Goal: Task Accomplishment & Management: Manage account settings

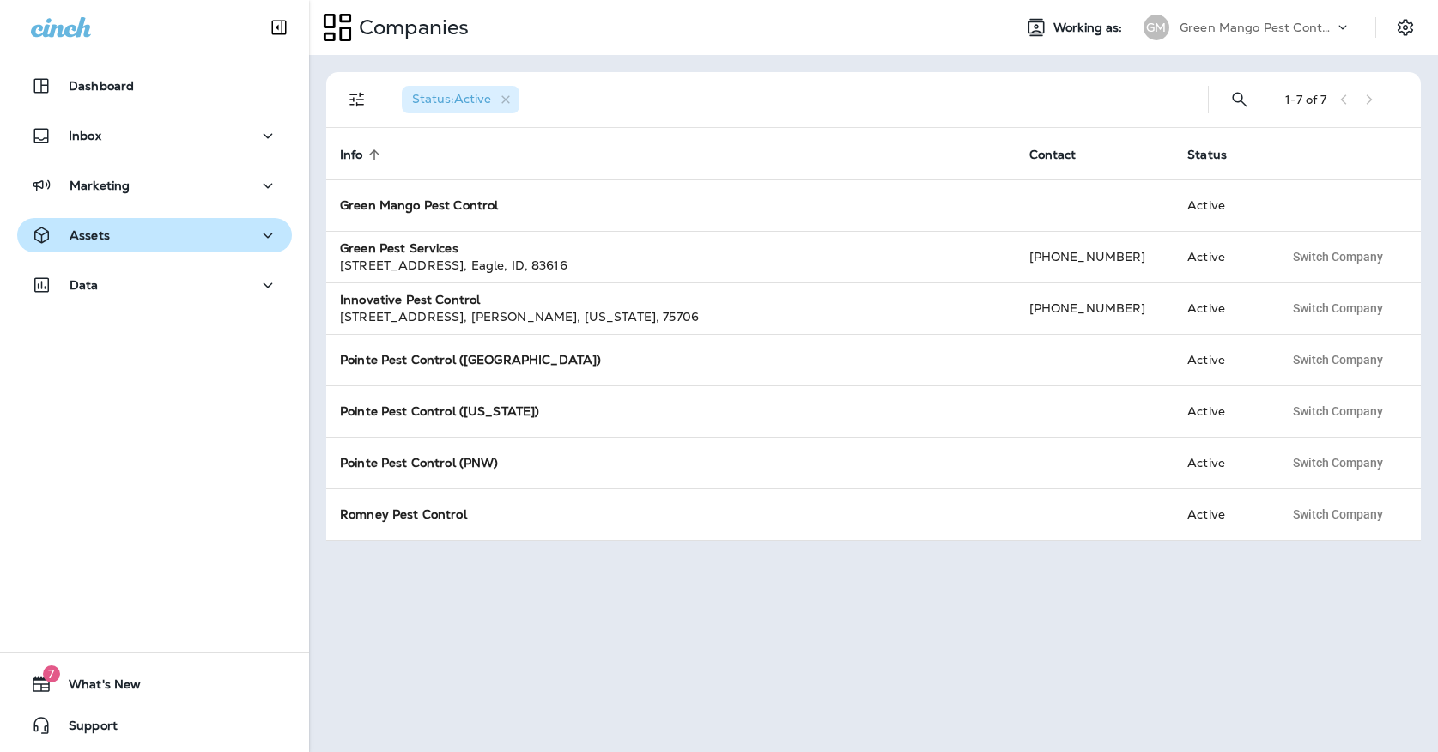
click at [119, 243] on div "Assets" at bounding box center [154, 235] width 247 height 21
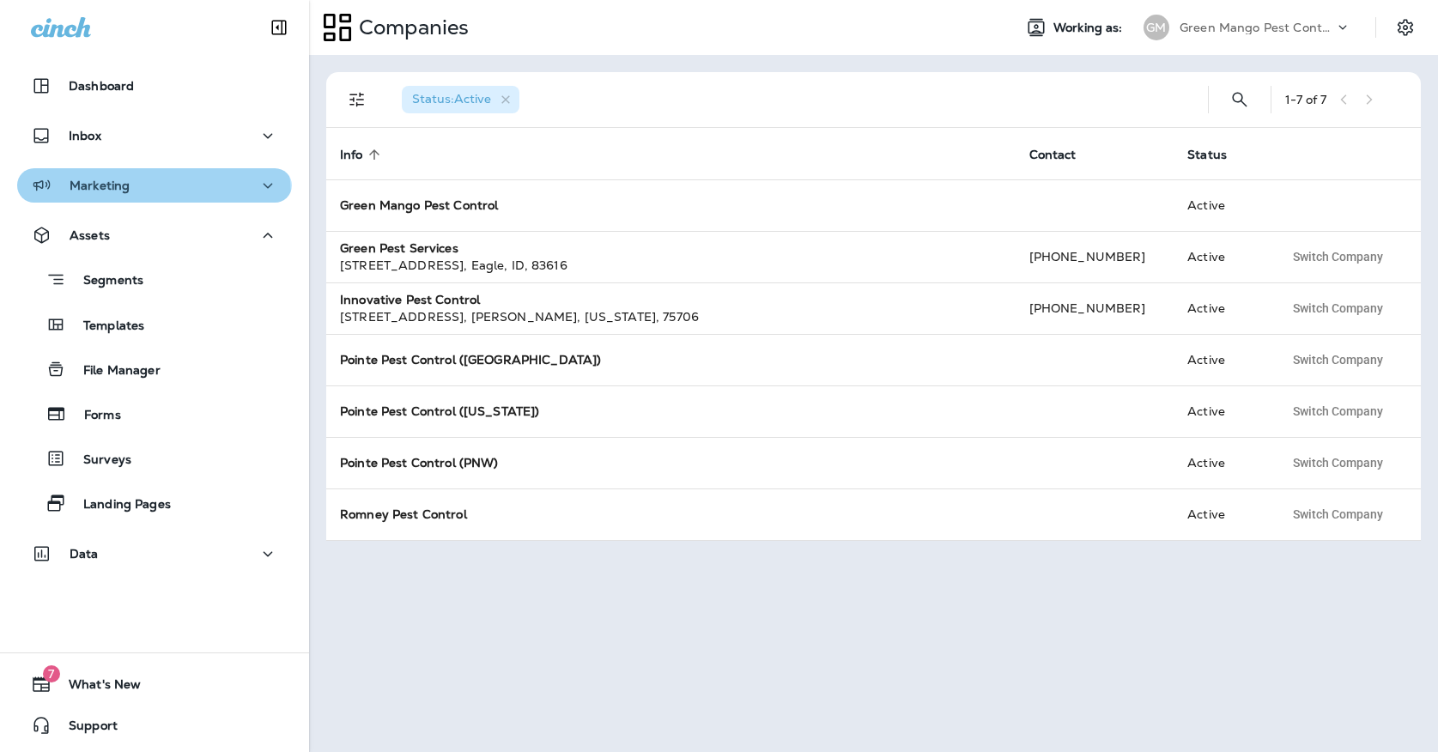
click at [112, 198] on button "Marketing" at bounding box center [154, 185] width 275 height 34
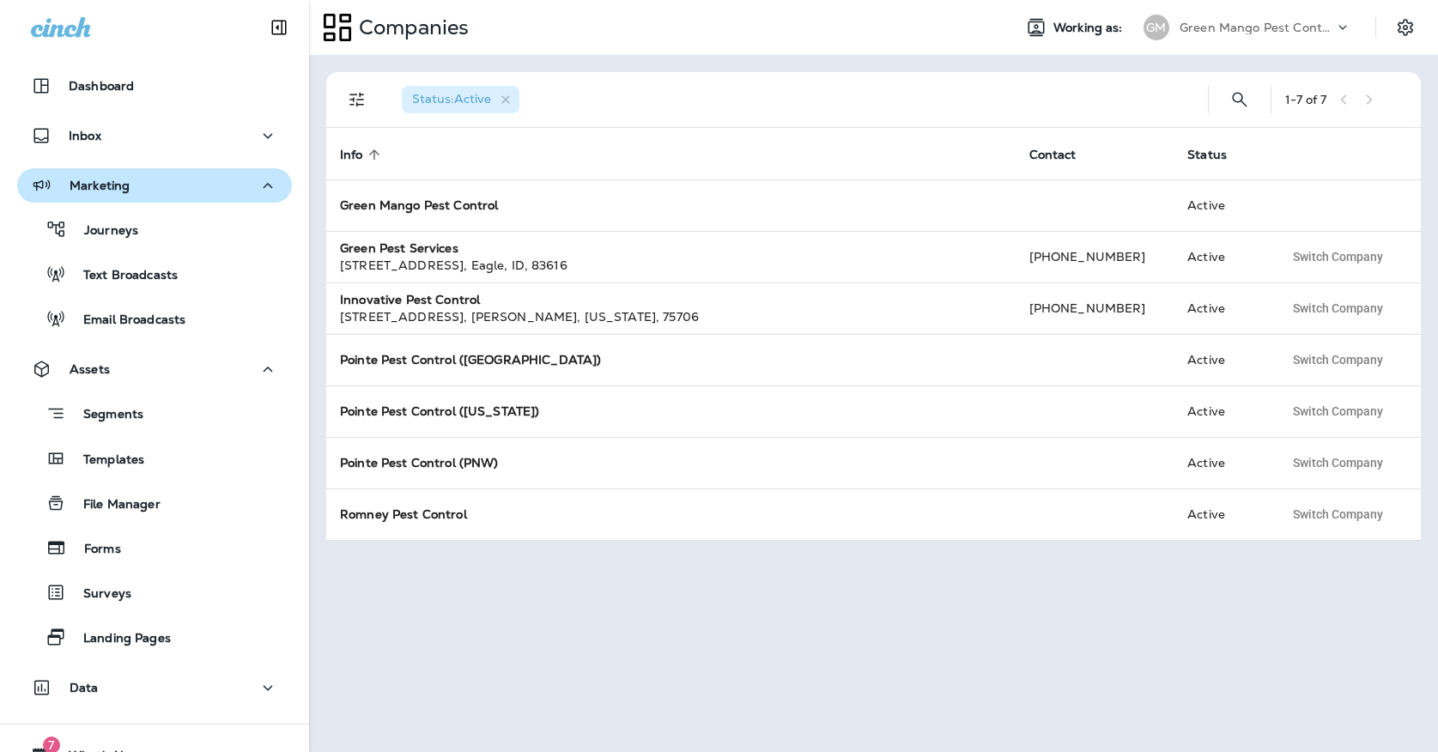
click at [118, 200] on button "Marketing" at bounding box center [154, 185] width 275 height 34
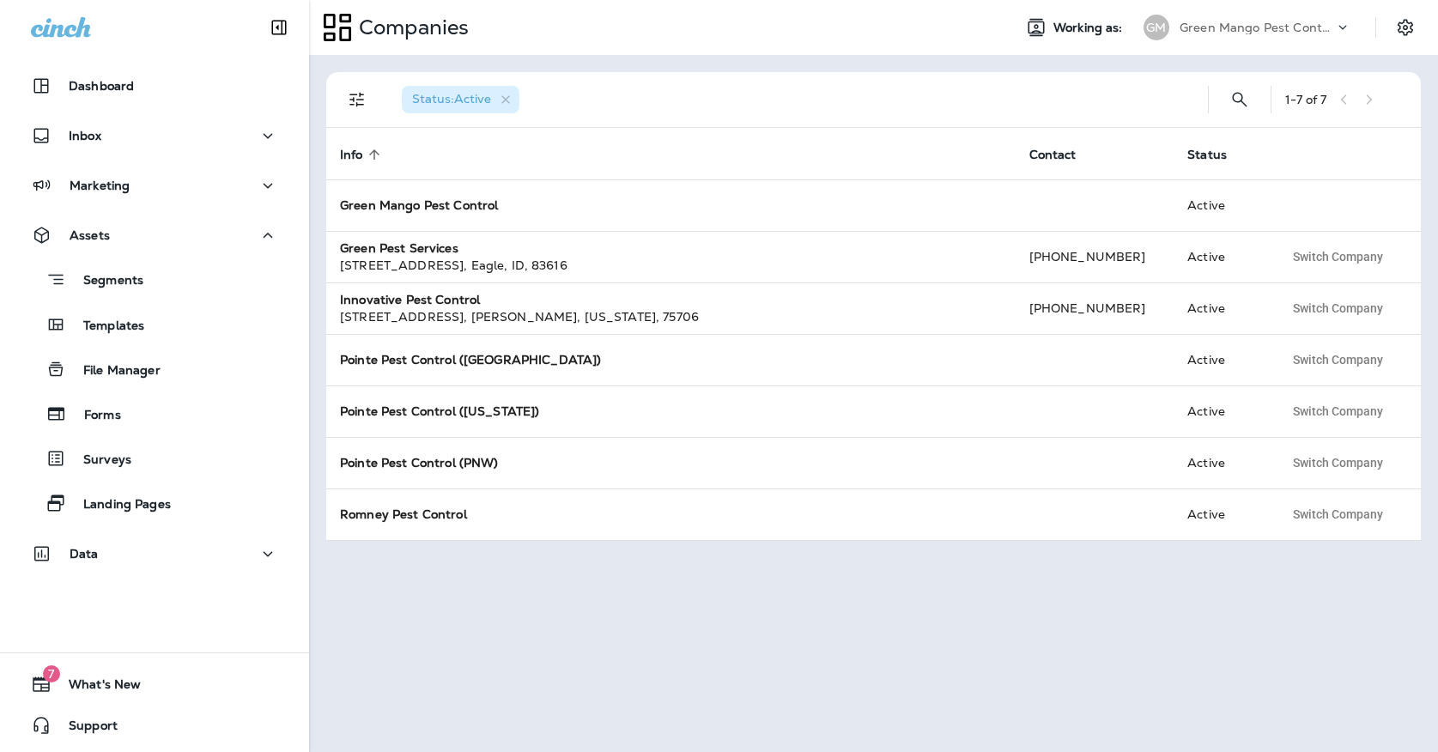
click at [122, 438] on div "Segments Templates File Manager Forms Surveys Landing Pages" at bounding box center [154, 386] width 275 height 269
click at [122, 448] on div "Surveys" at bounding box center [77, 458] width 107 height 26
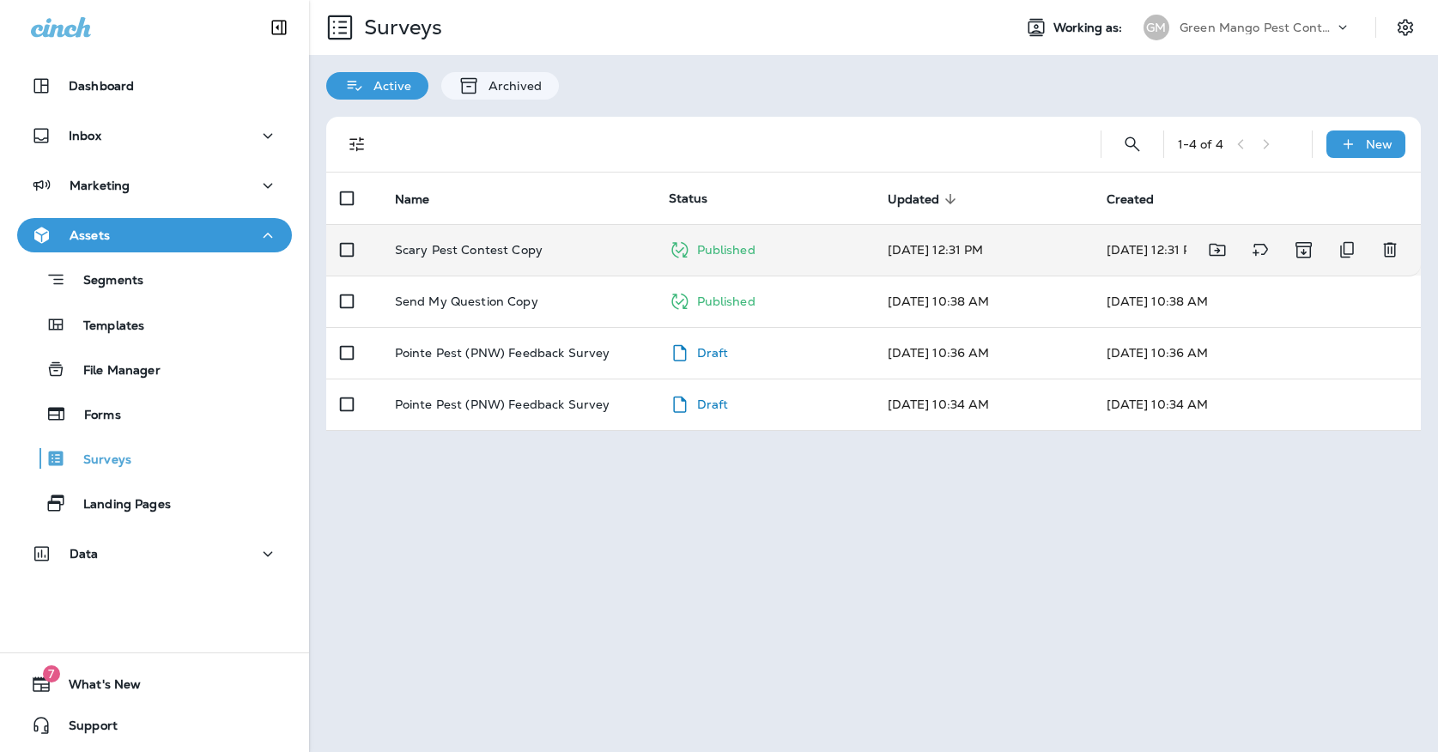
click at [594, 246] on td "Scary Pest Contest Copy" at bounding box center [518, 249] width 274 height 51
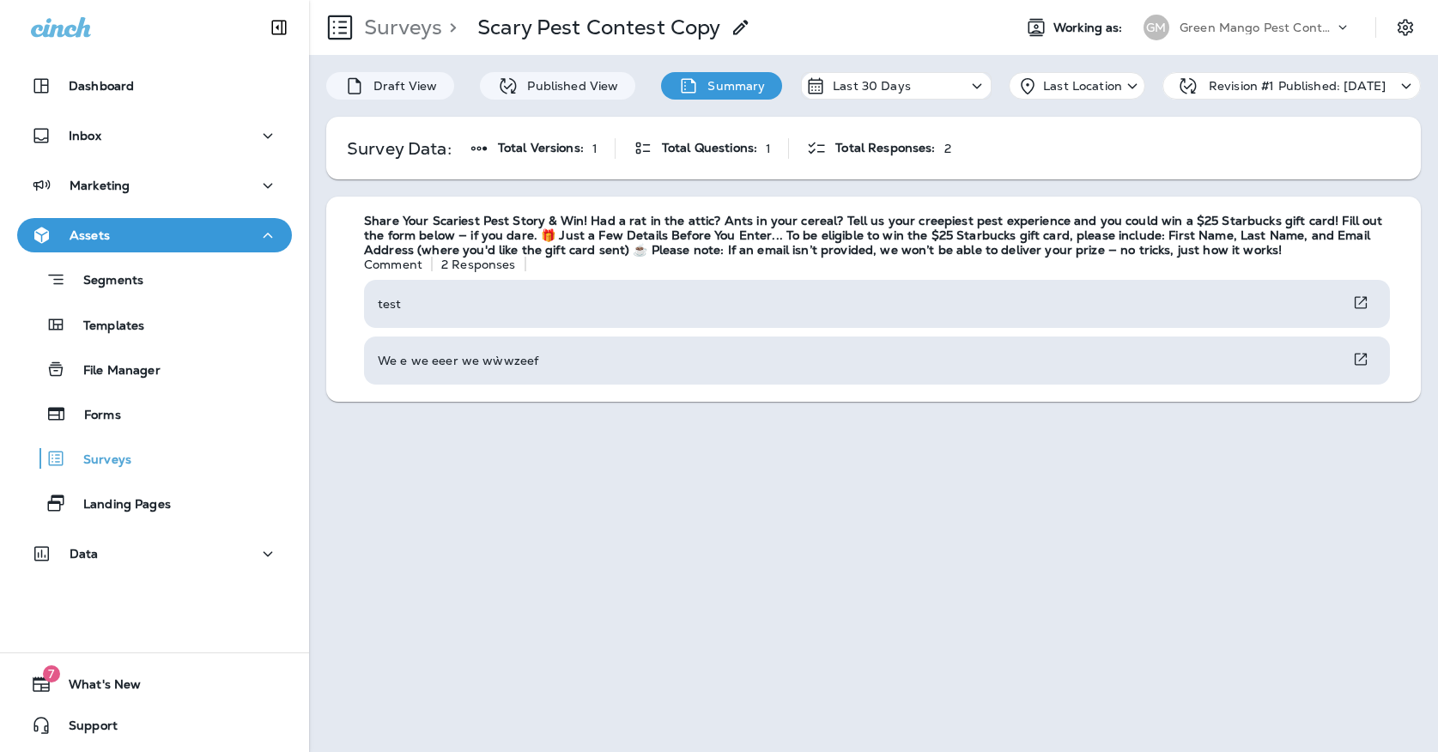
click at [1242, 40] on div "[PERSON_NAME] Mango Pest Control" at bounding box center [1247, 27] width 228 height 34
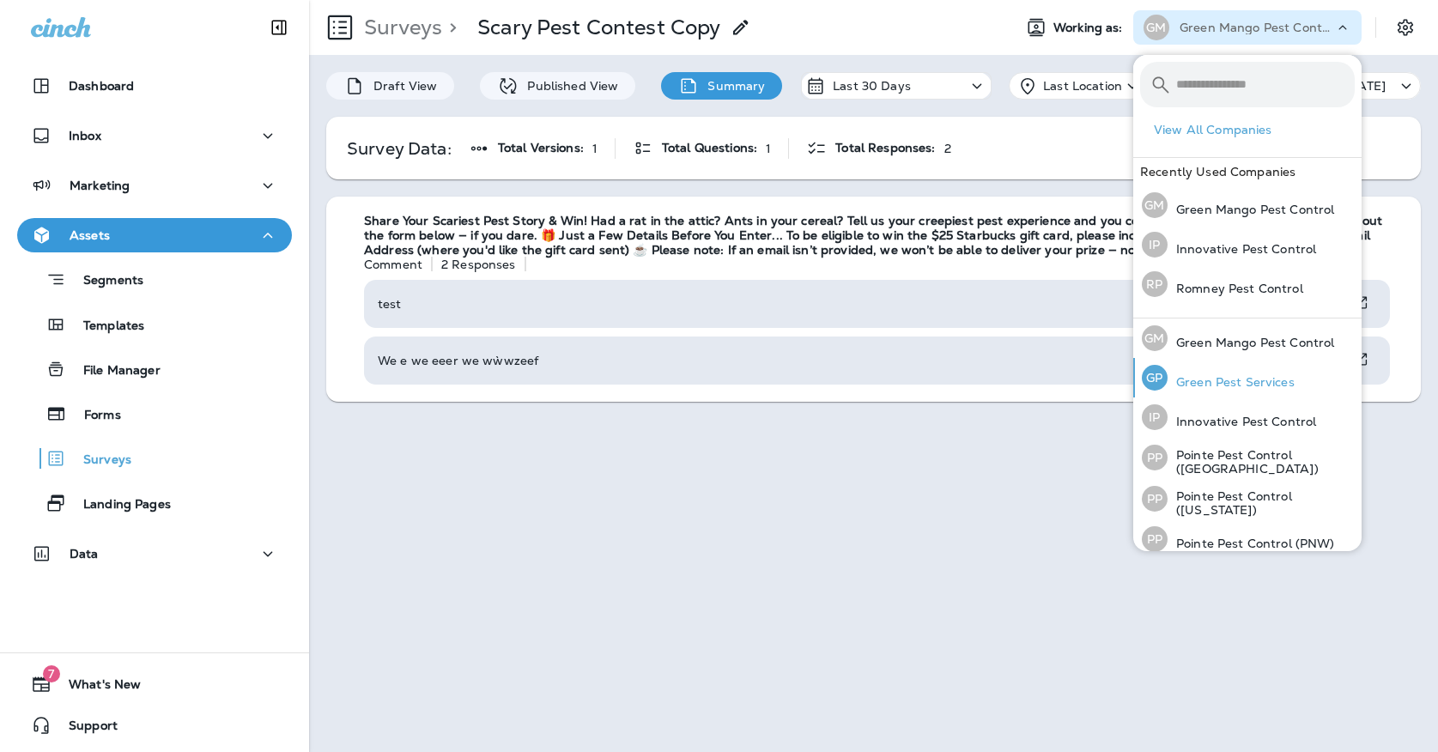
click at [1192, 371] on div "[PERSON_NAME] Pest Services" at bounding box center [1218, 377] width 167 height 39
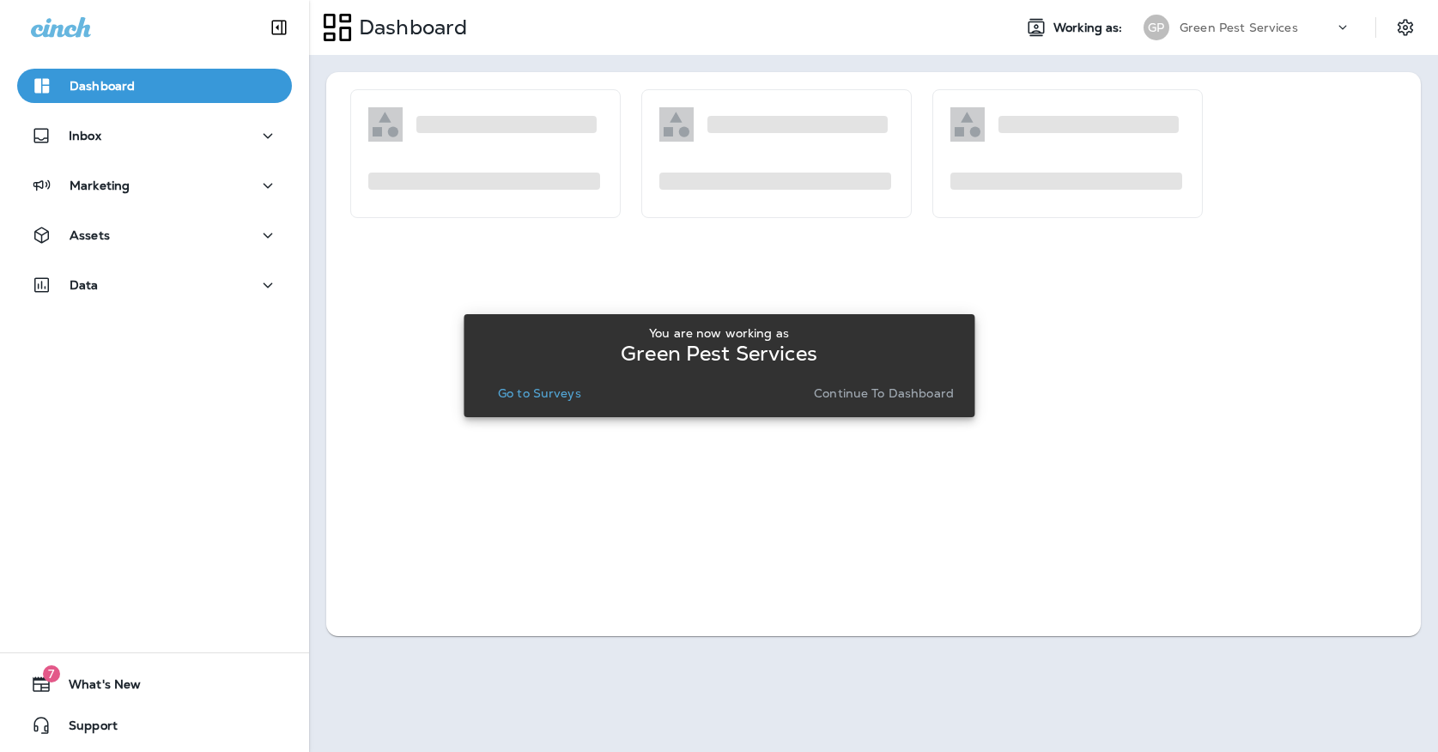
click at [557, 391] on p "Go to Surveys" at bounding box center [539, 393] width 83 height 14
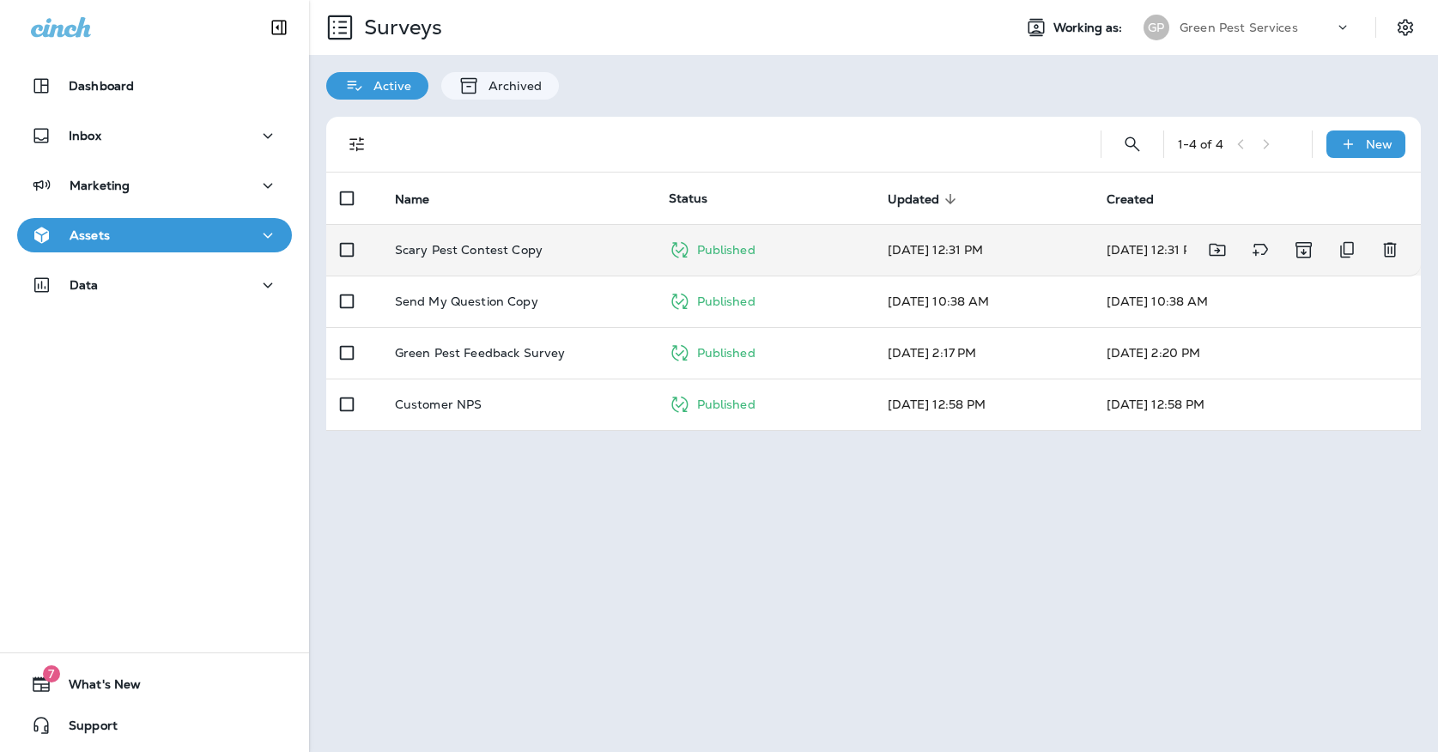
click at [491, 243] on p "Scary Pest Contest Copy" at bounding box center [469, 250] width 148 height 14
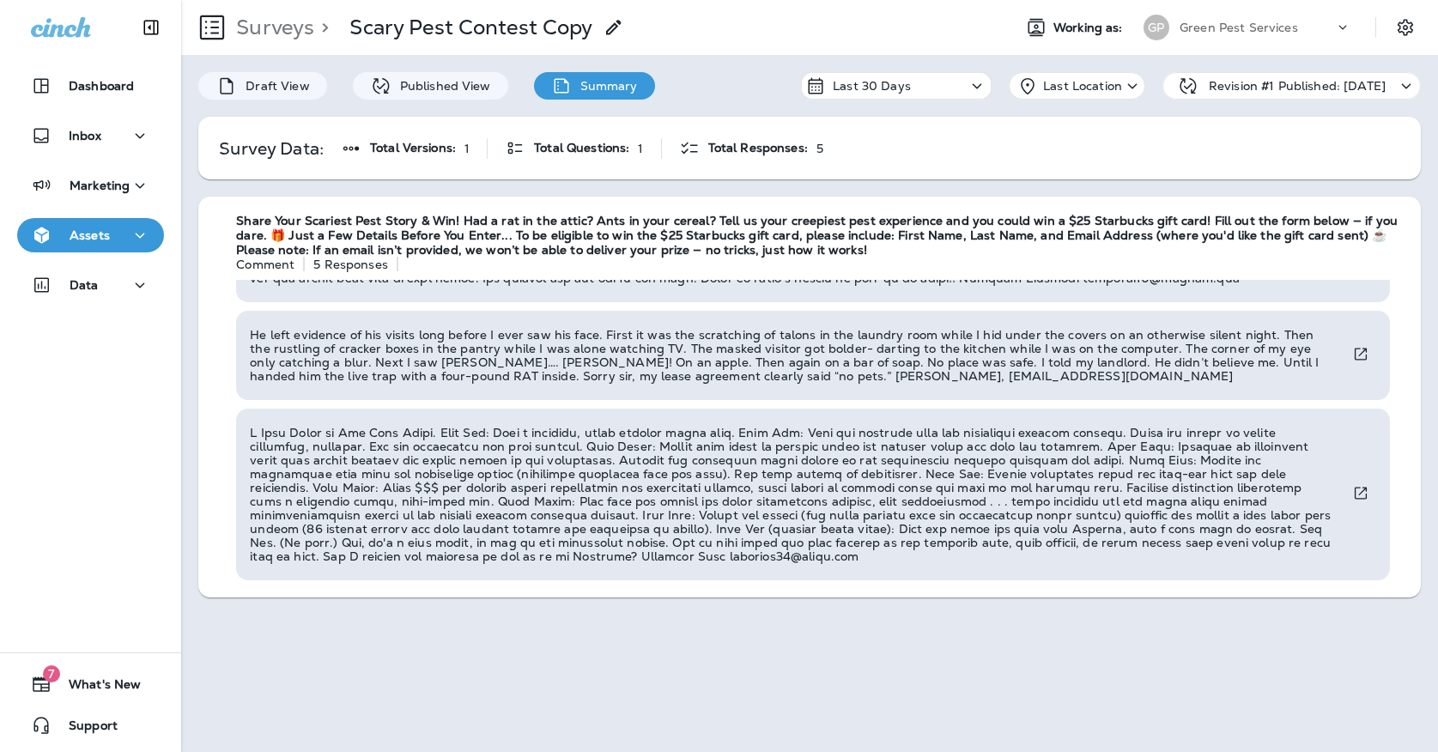
scroll to position [208, 0]
click at [1237, 40] on div "[PERSON_NAME] Pest Services" at bounding box center [1247, 27] width 228 height 34
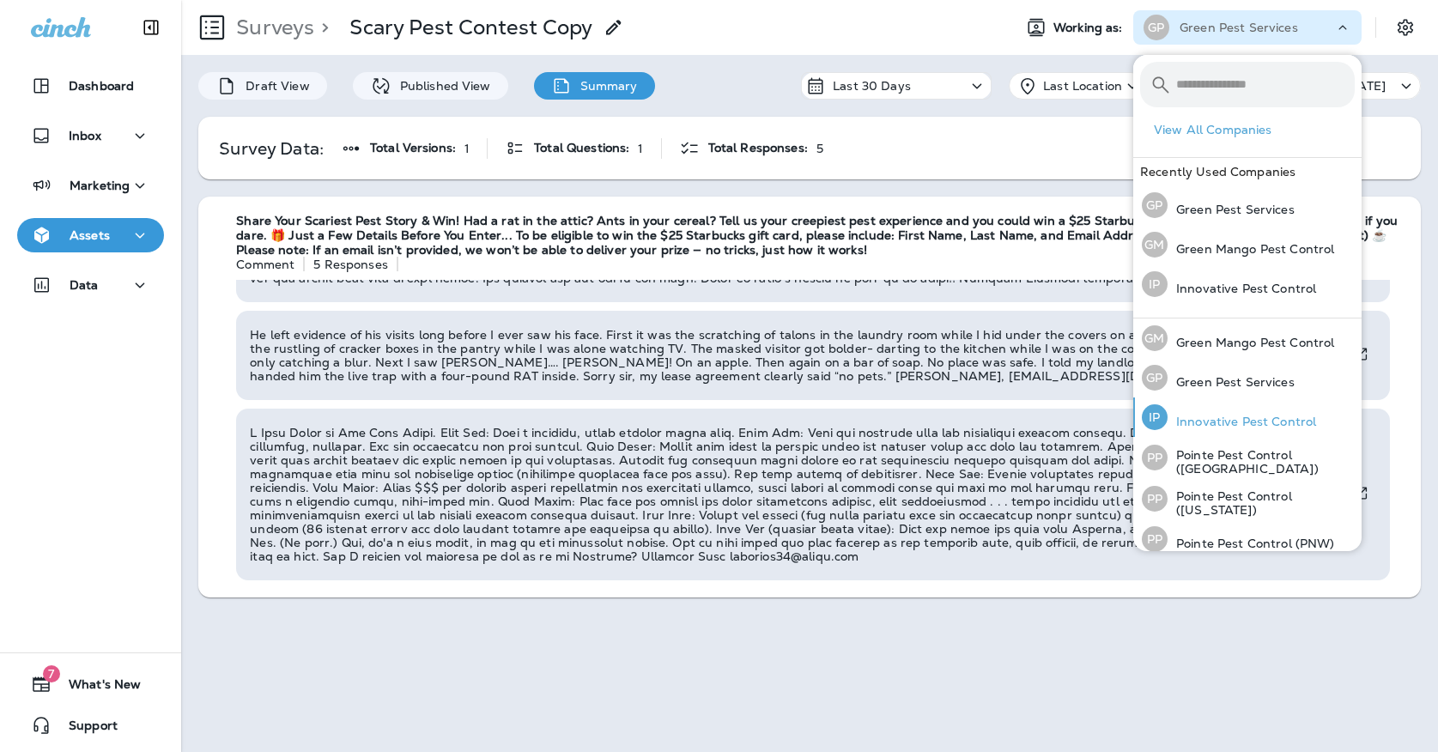
click at [1220, 432] on div "IP Innovative Pest Control" at bounding box center [1229, 416] width 188 height 39
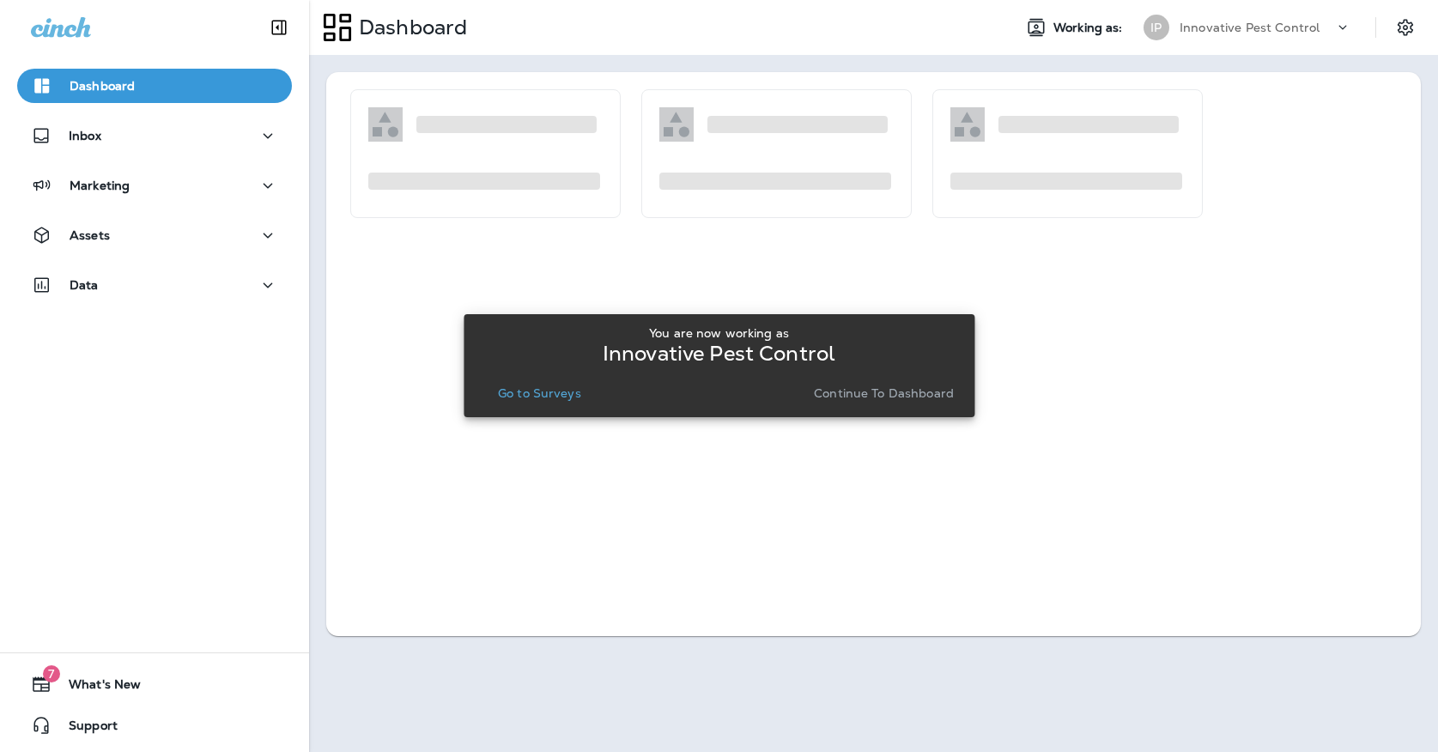
click at [529, 397] on p "Go to Surveys" at bounding box center [539, 393] width 83 height 14
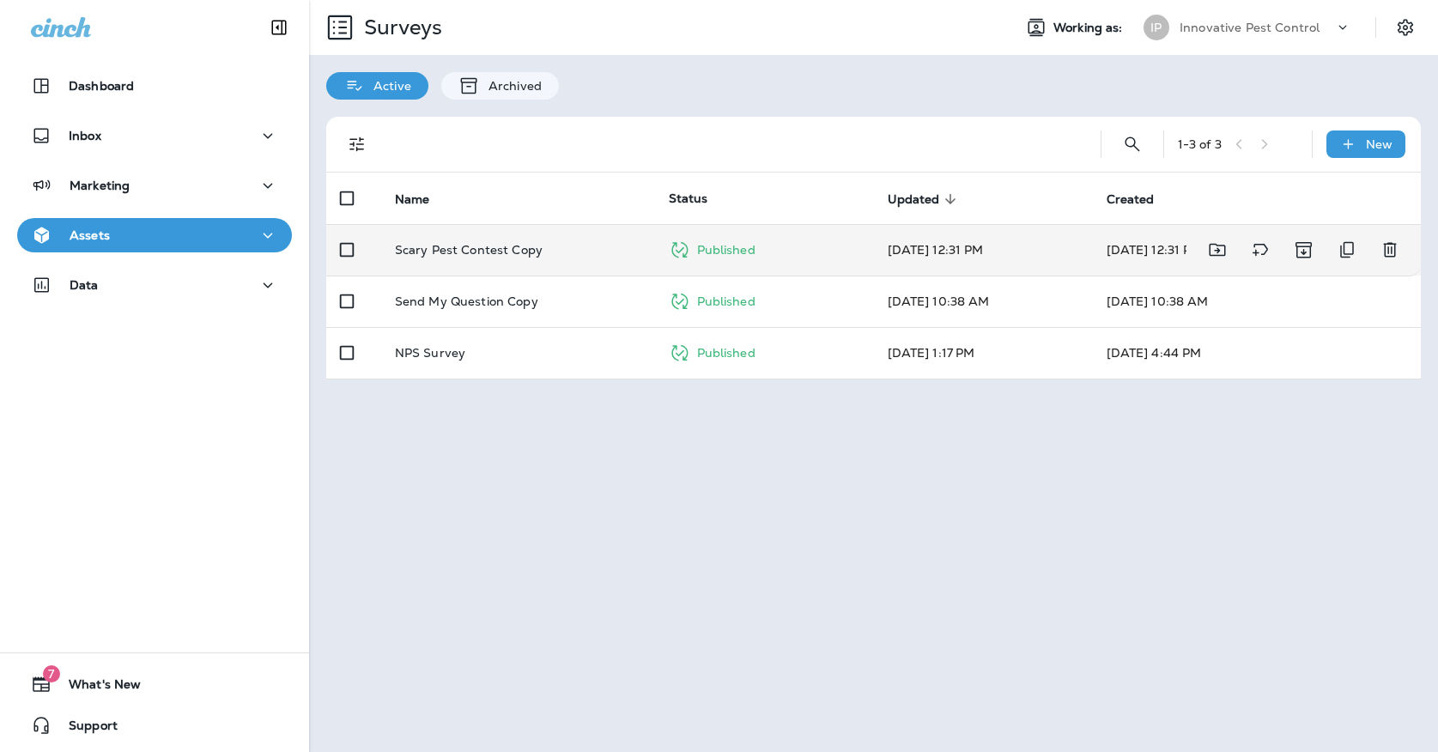
click at [465, 243] on p "Scary Pest Contest Copy" at bounding box center [469, 250] width 148 height 14
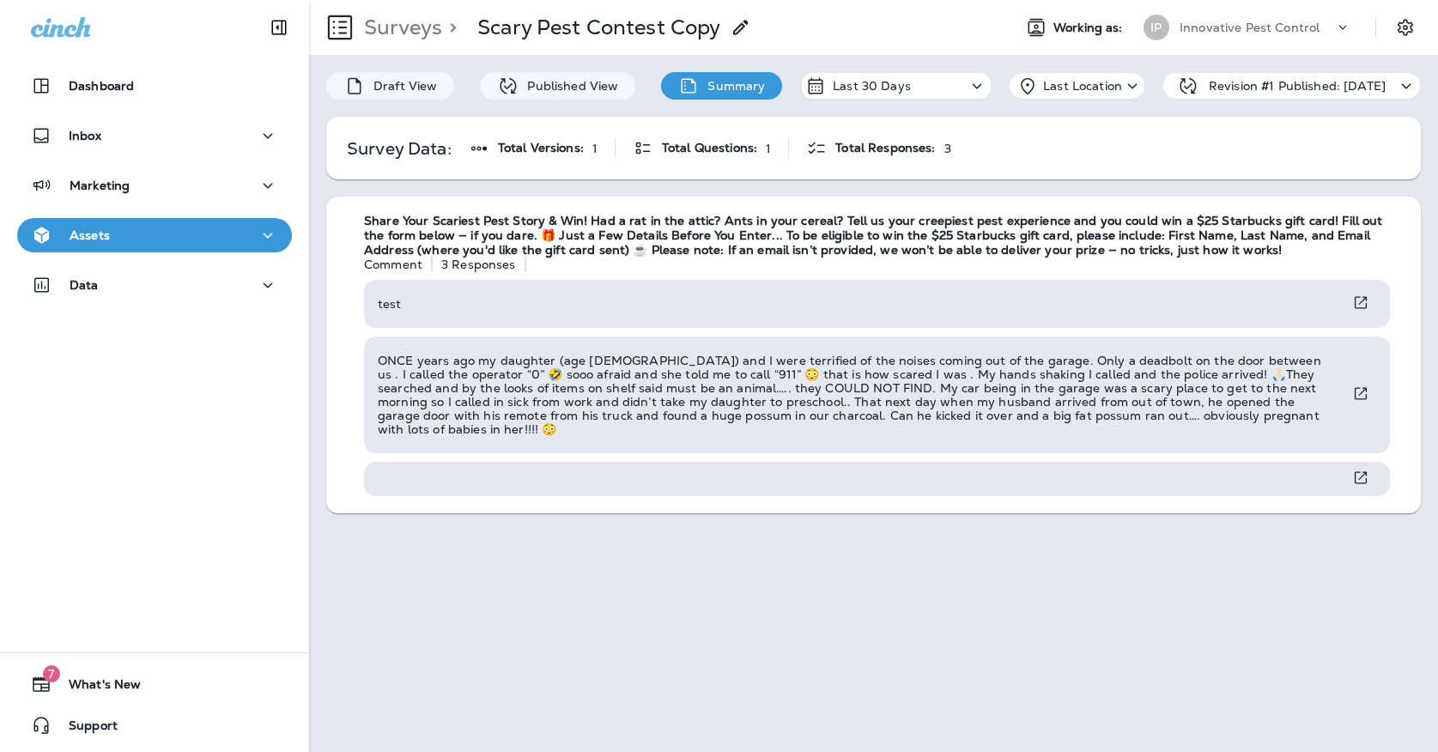
click at [1205, 37] on div "Innovative Pest Control" at bounding box center [1256, 28] width 154 height 26
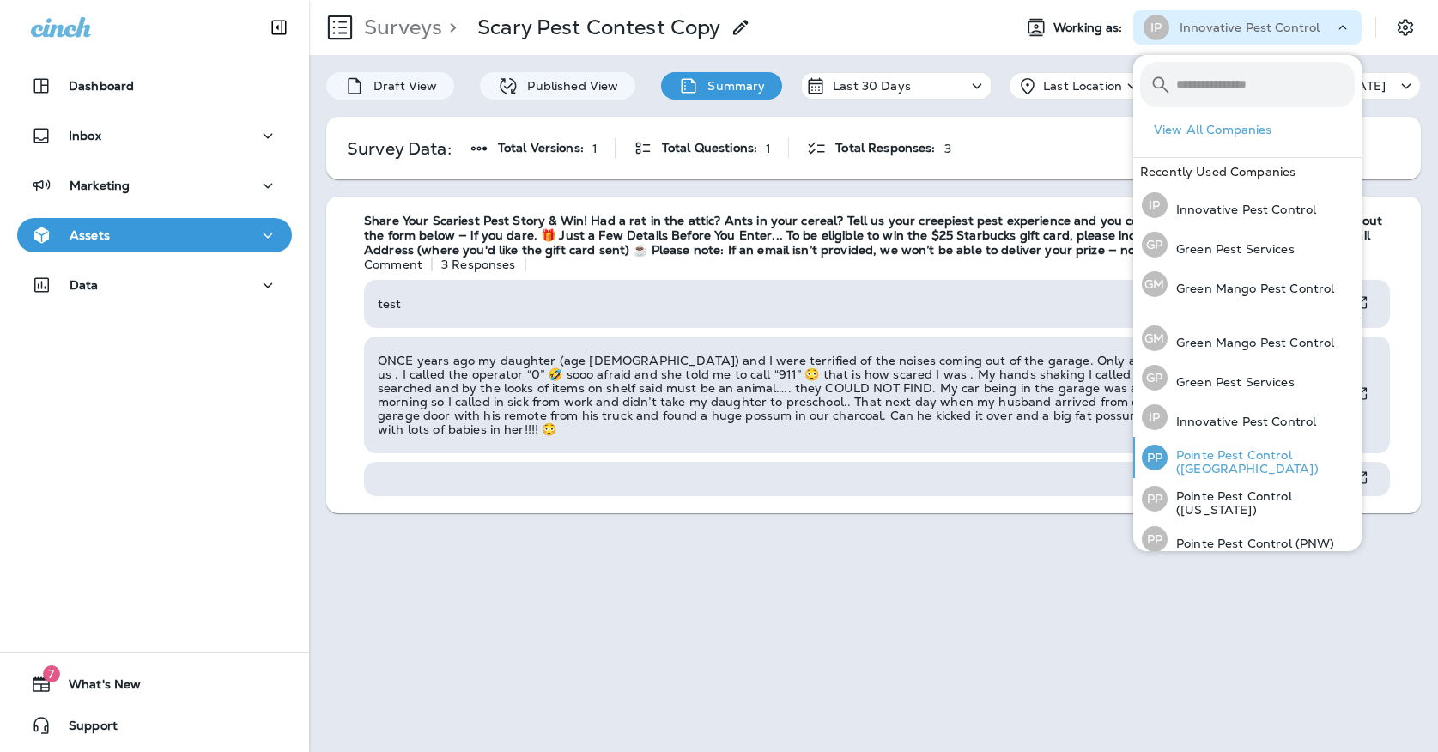
click at [1170, 457] on p "Pointe Pest Control ([GEOGRAPHIC_DATA])" at bounding box center [1260, 461] width 187 height 27
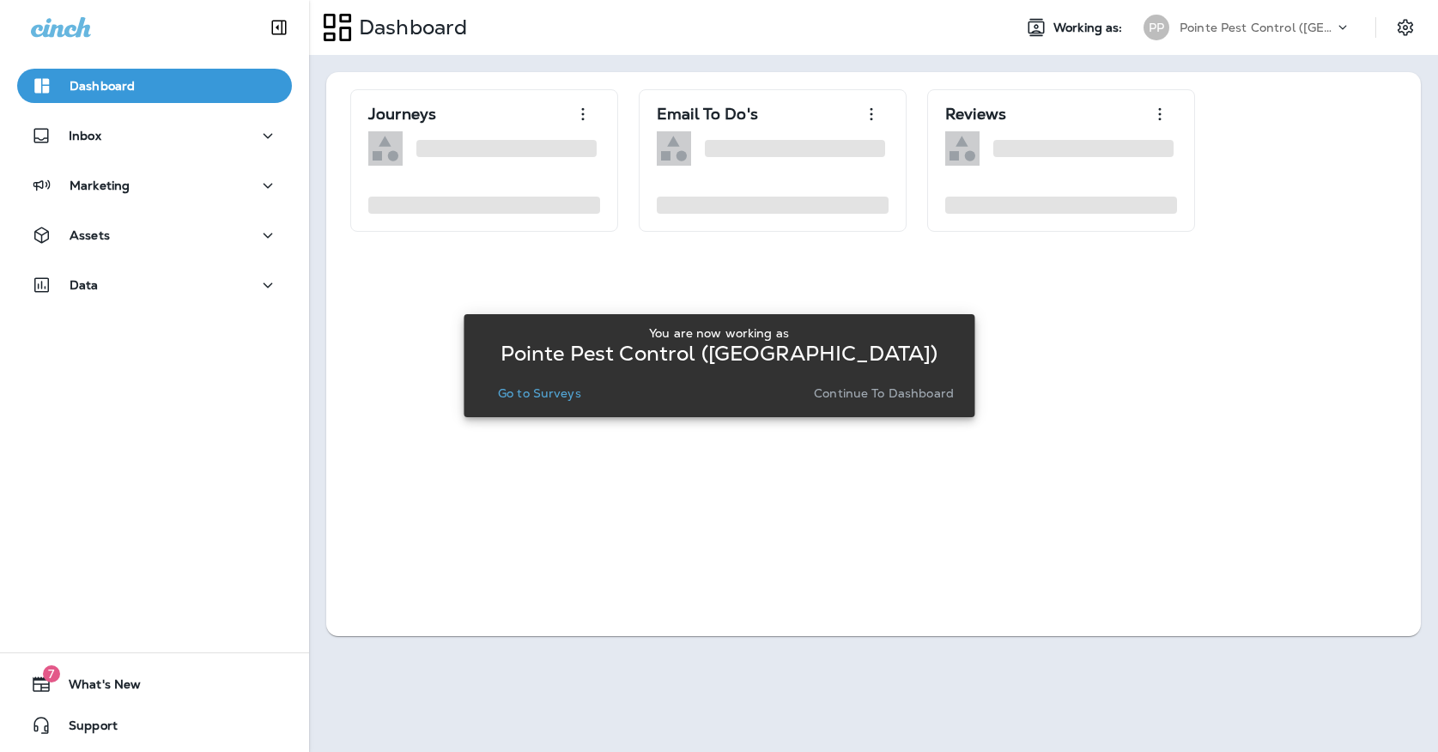
click at [560, 407] on div "You are now working as Pointe Pest Control ([GEOGRAPHIC_DATA]) Go to Surveys Co…" at bounding box center [718, 365] width 483 height 93
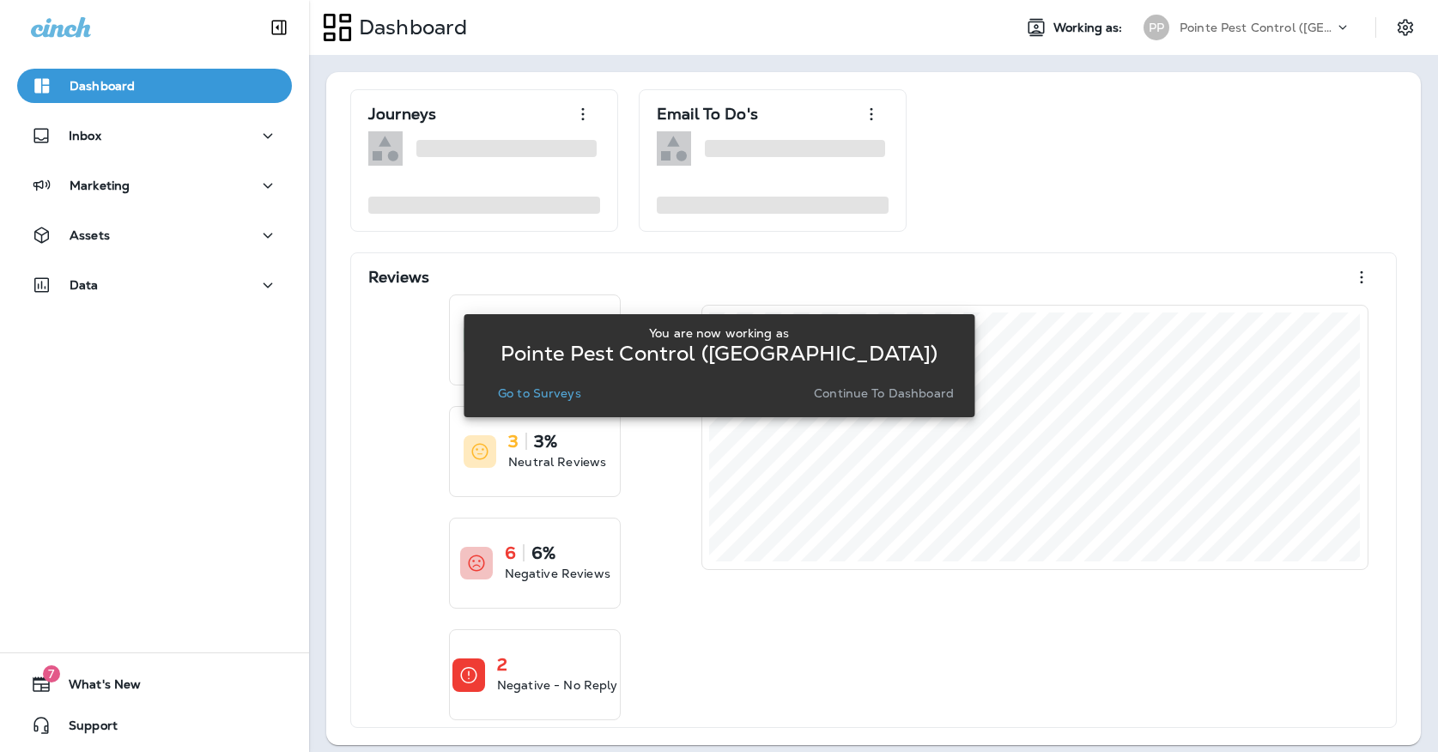
click at [557, 397] on p "Go to Surveys" at bounding box center [539, 393] width 83 height 14
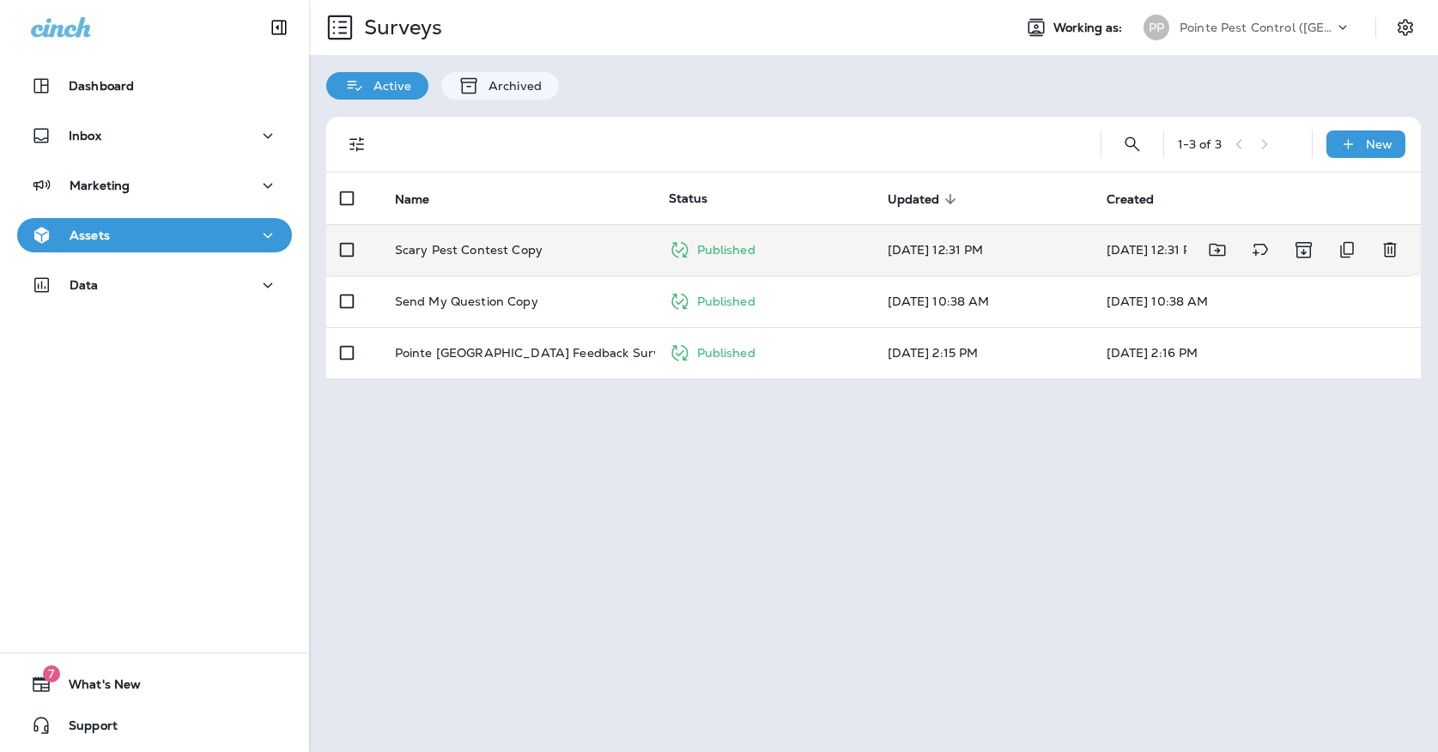
click at [533, 245] on td "Scary Pest Contest Copy" at bounding box center [518, 249] width 274 height 51
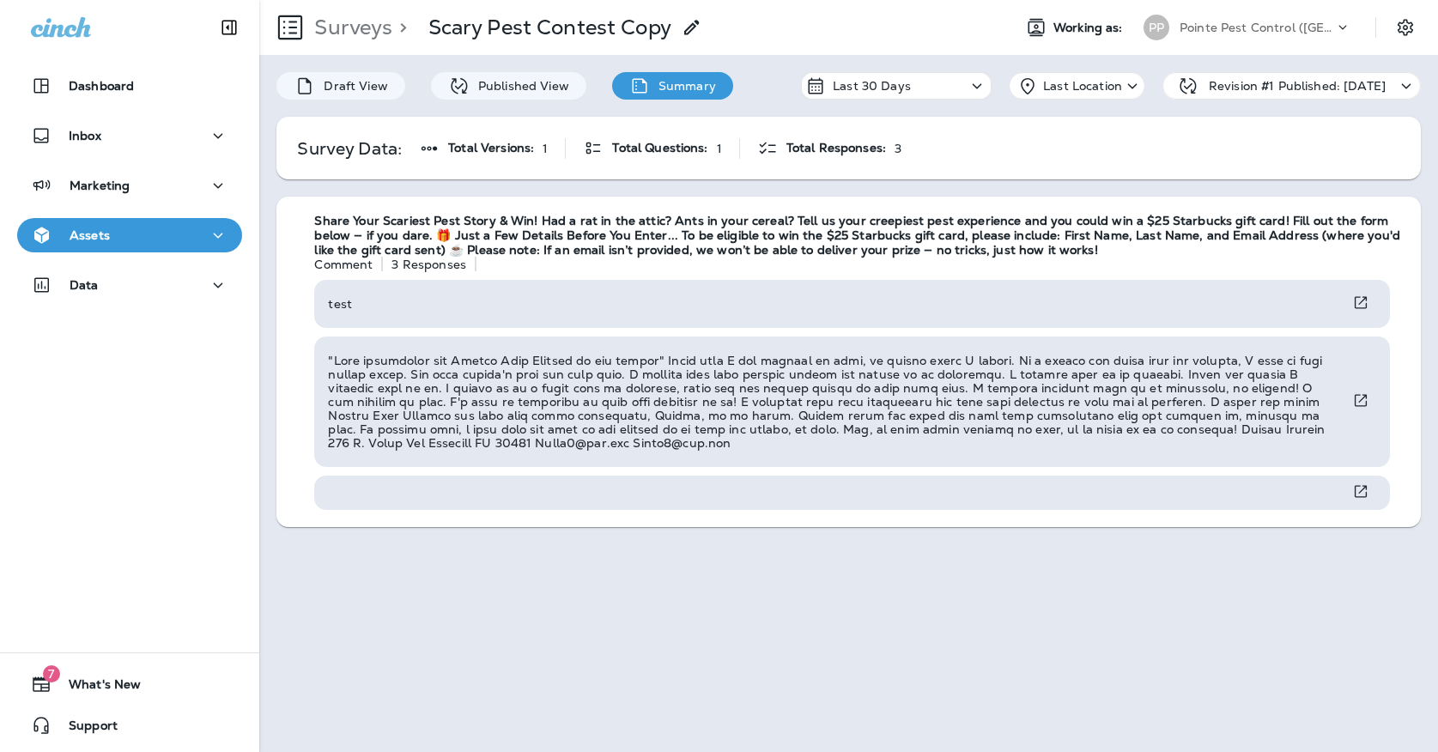
click at [1239, 31] on p "Pointe Pest Control ([GEOGRAPHIC_DATA])" at bounding box center [1256, 28] width 154 height 14
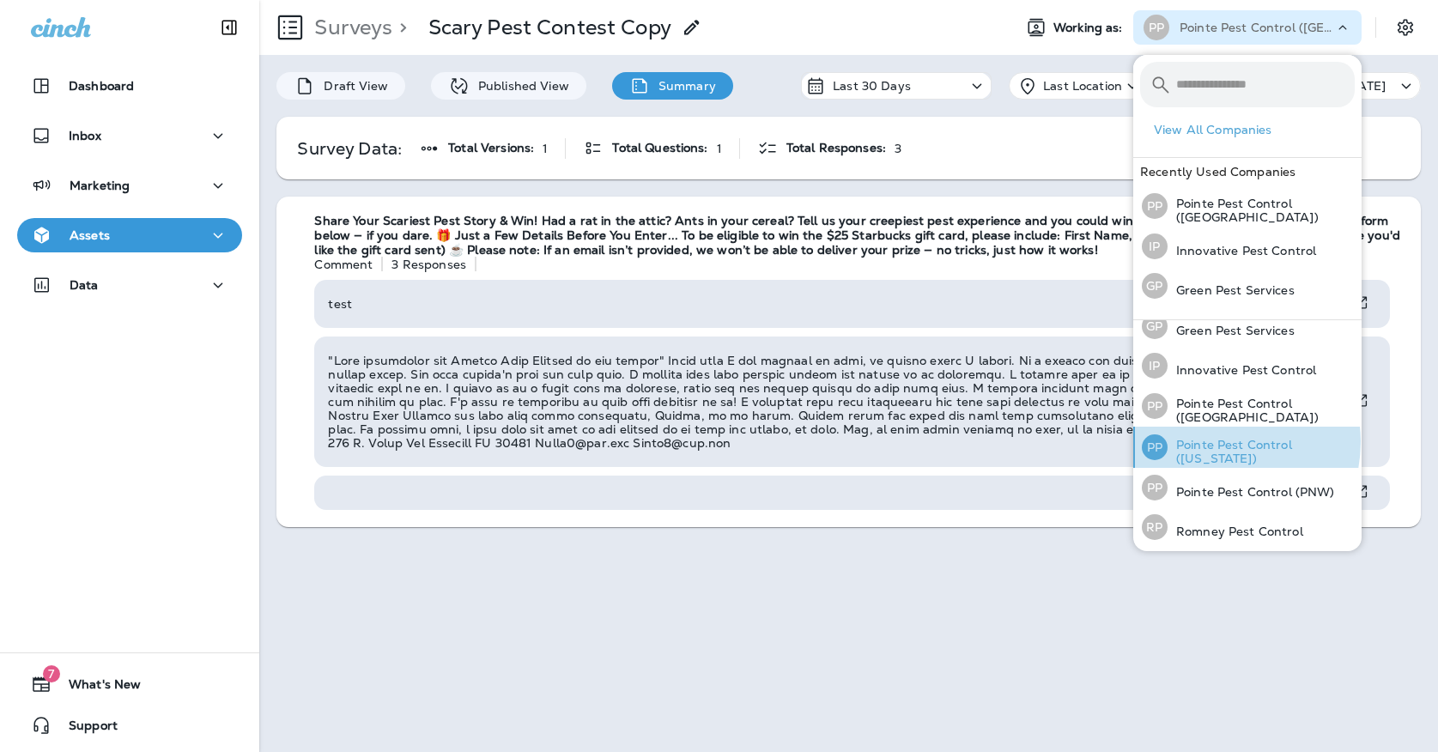
scroll to position [52, 0]
click at [1217, 439] on p "Pointe Pest Control ([US_STATE])" at bounding box center [1260, 452] width 187 height 27
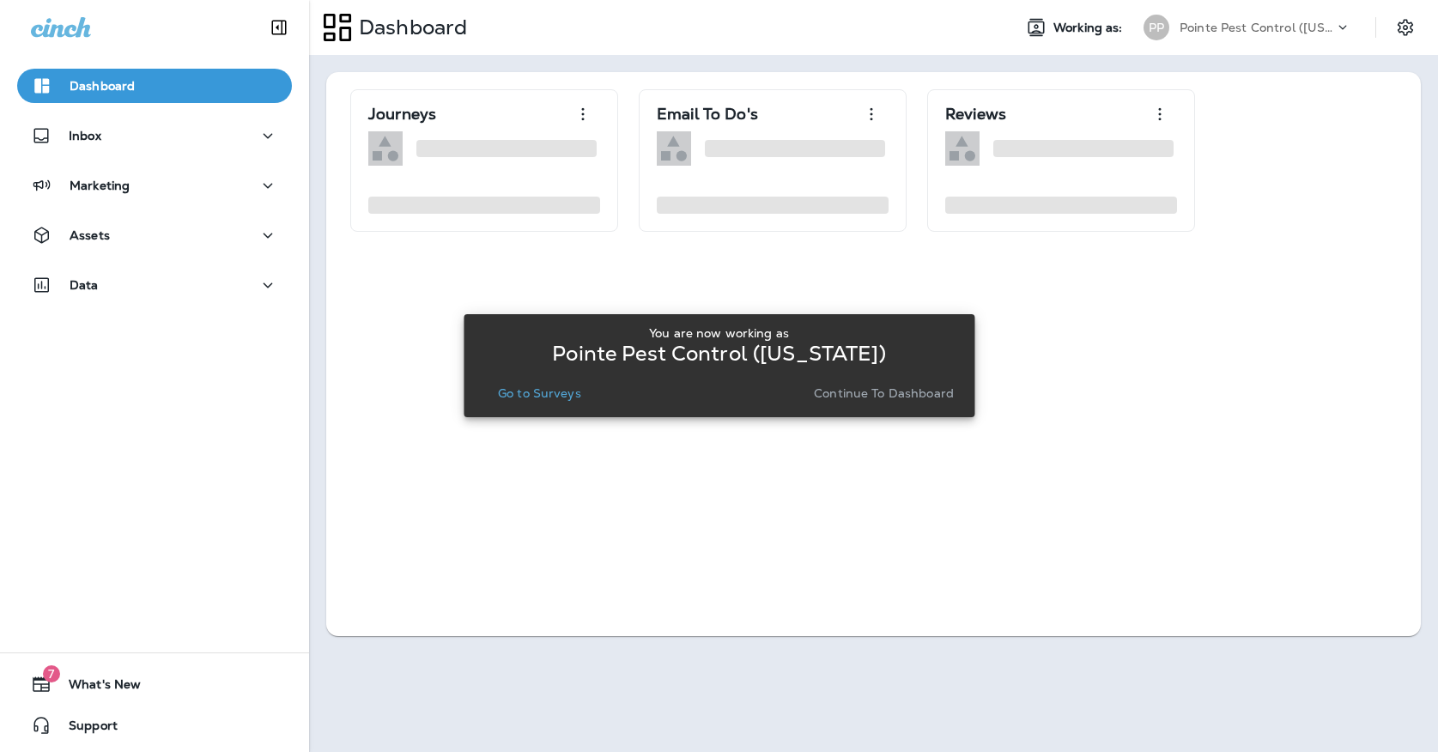
click at [518, 397] on p "Go to Surveys" at bounding box center [539, 393] width 83 height 14
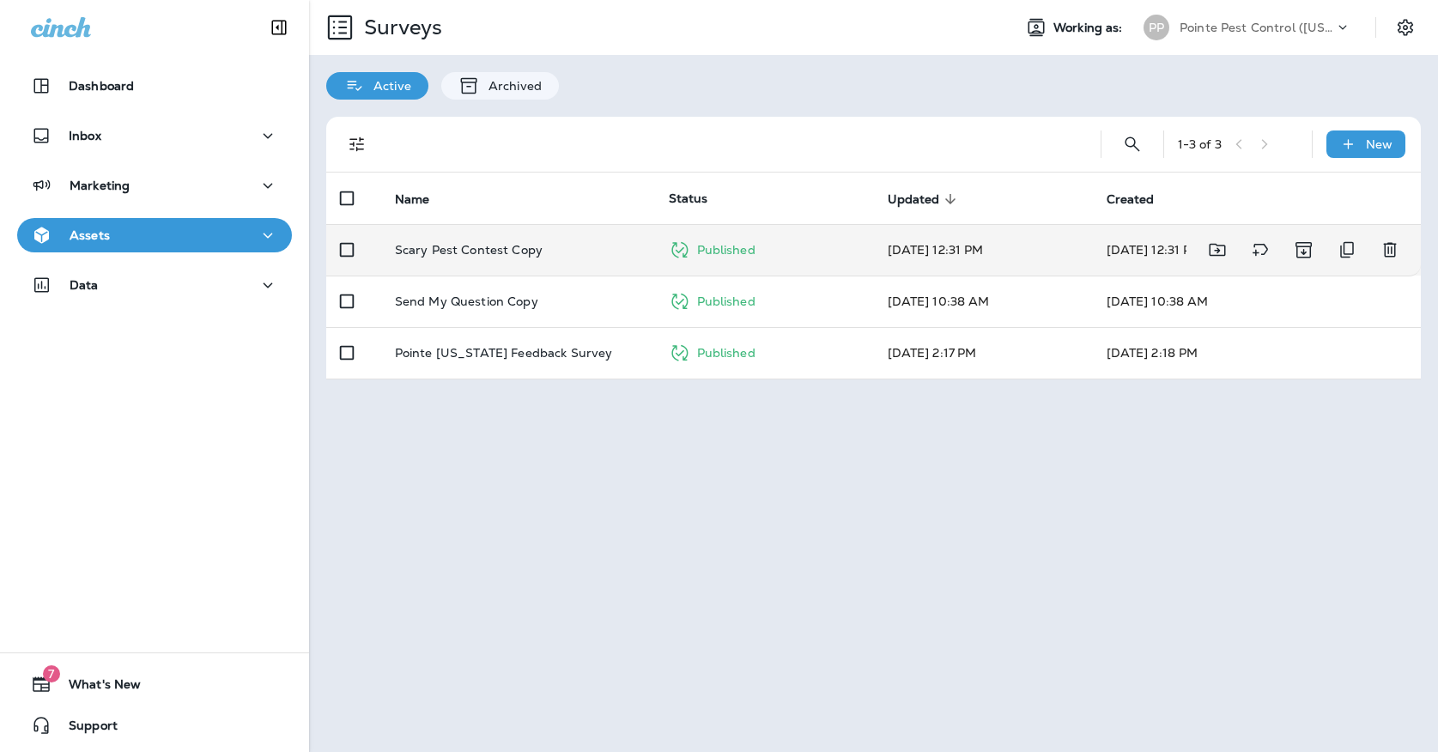
click at [498, 244] on td "Scary Pest Contest Copy" at bounding box center [518, 249] width 274 height 51
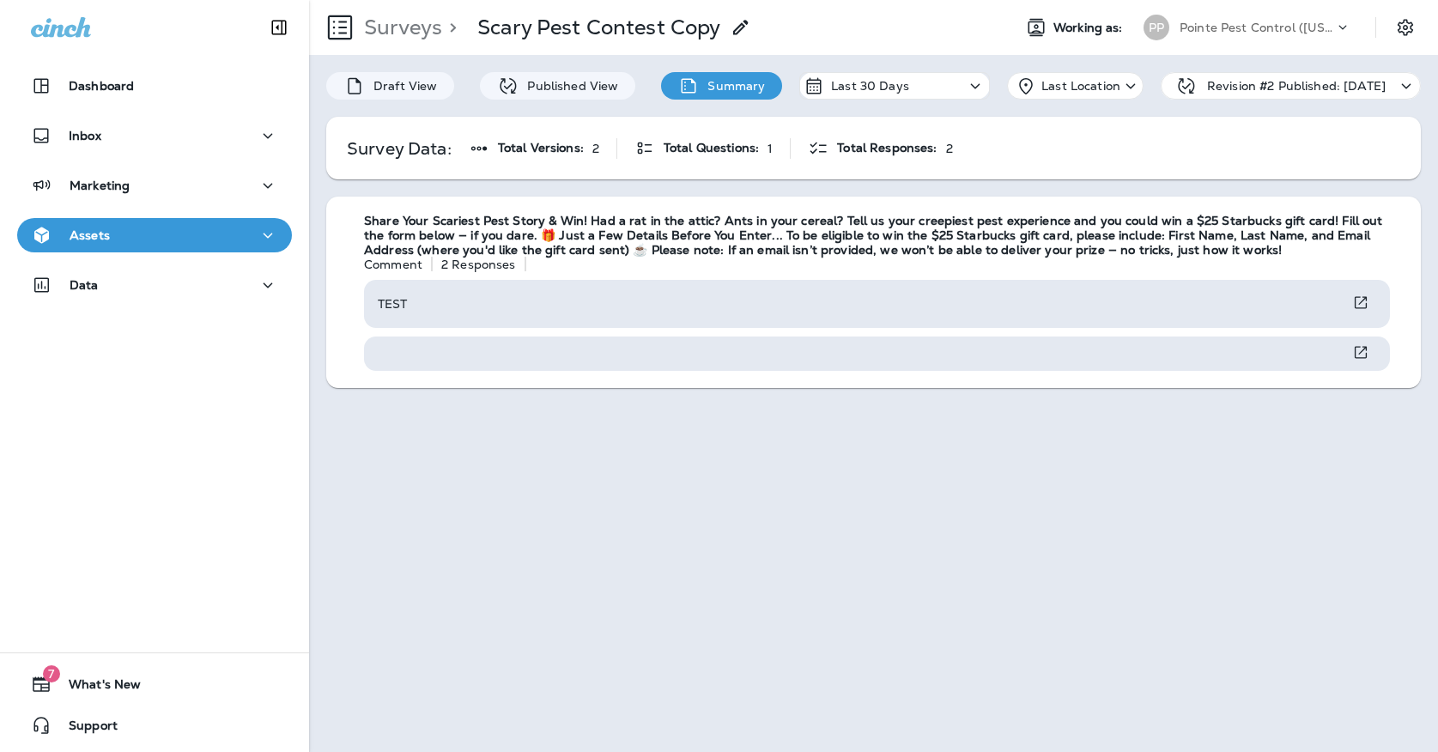
click at [1186, 15] on div "Pointe Pest Control ([US_STATE])" at bounding box center [1256, 28] width 154 height 26
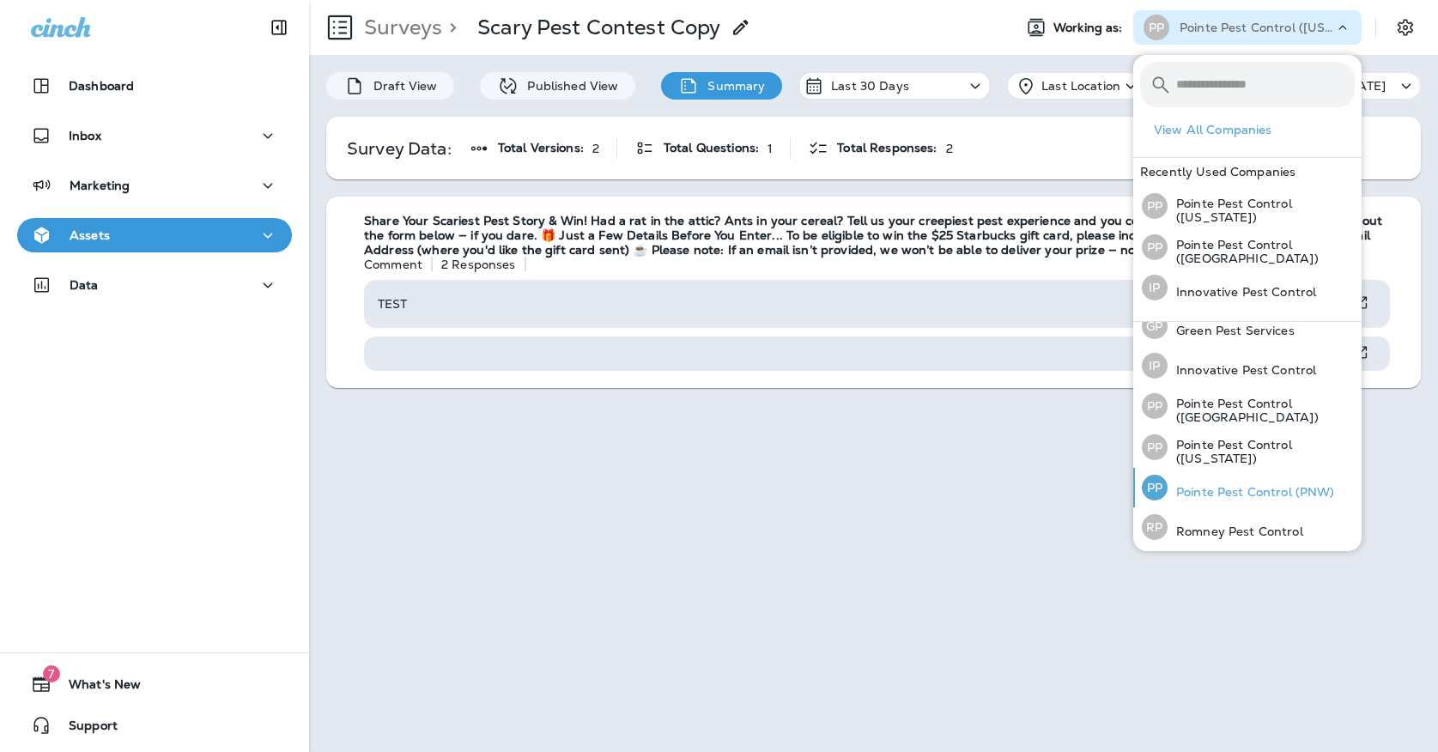
scroll to position [54, 0]
click at [1245, 486] on p "Pointe Pest Control (PNW)" at bounding box center [1250, 493] width 167 height 14
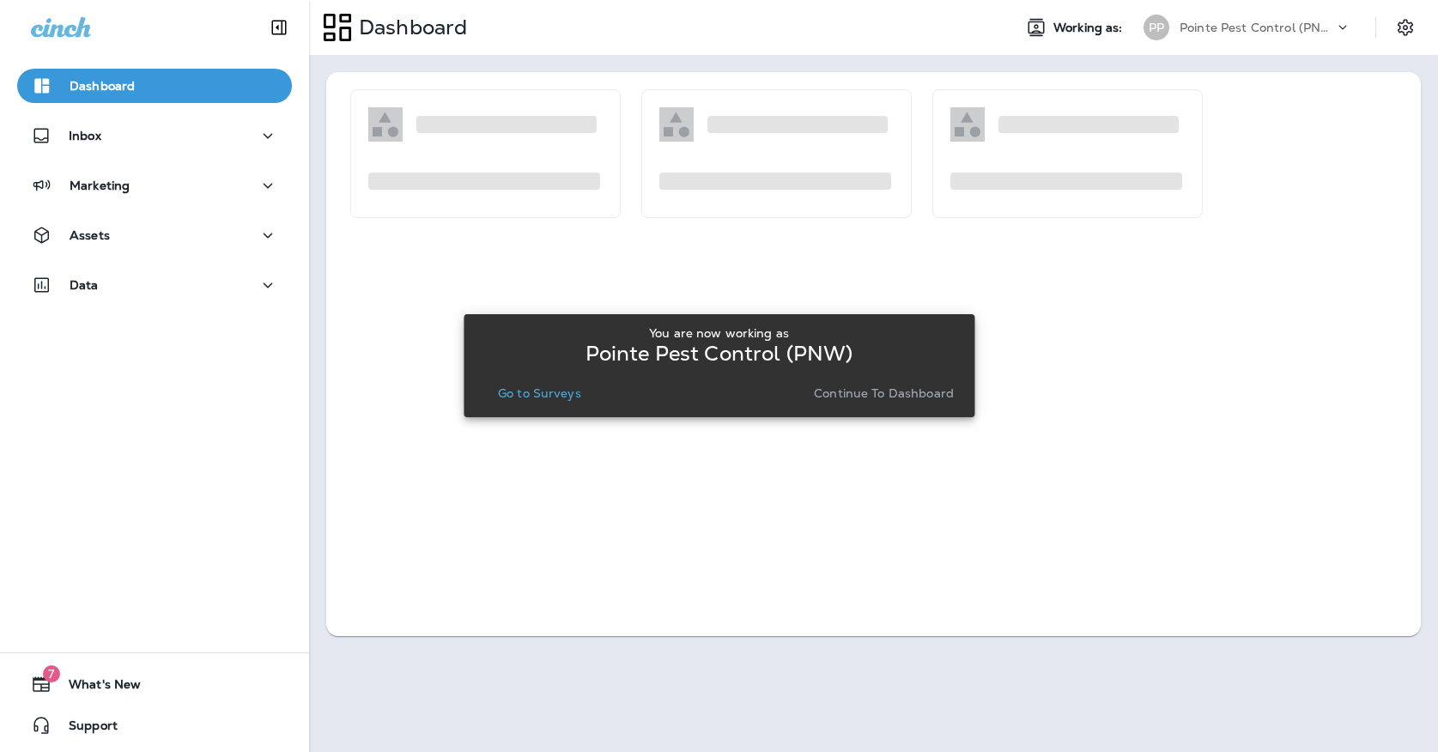
click at [542, 385] on button "Go to Surveys" at bounding box center [539, 393] width 97 height 24
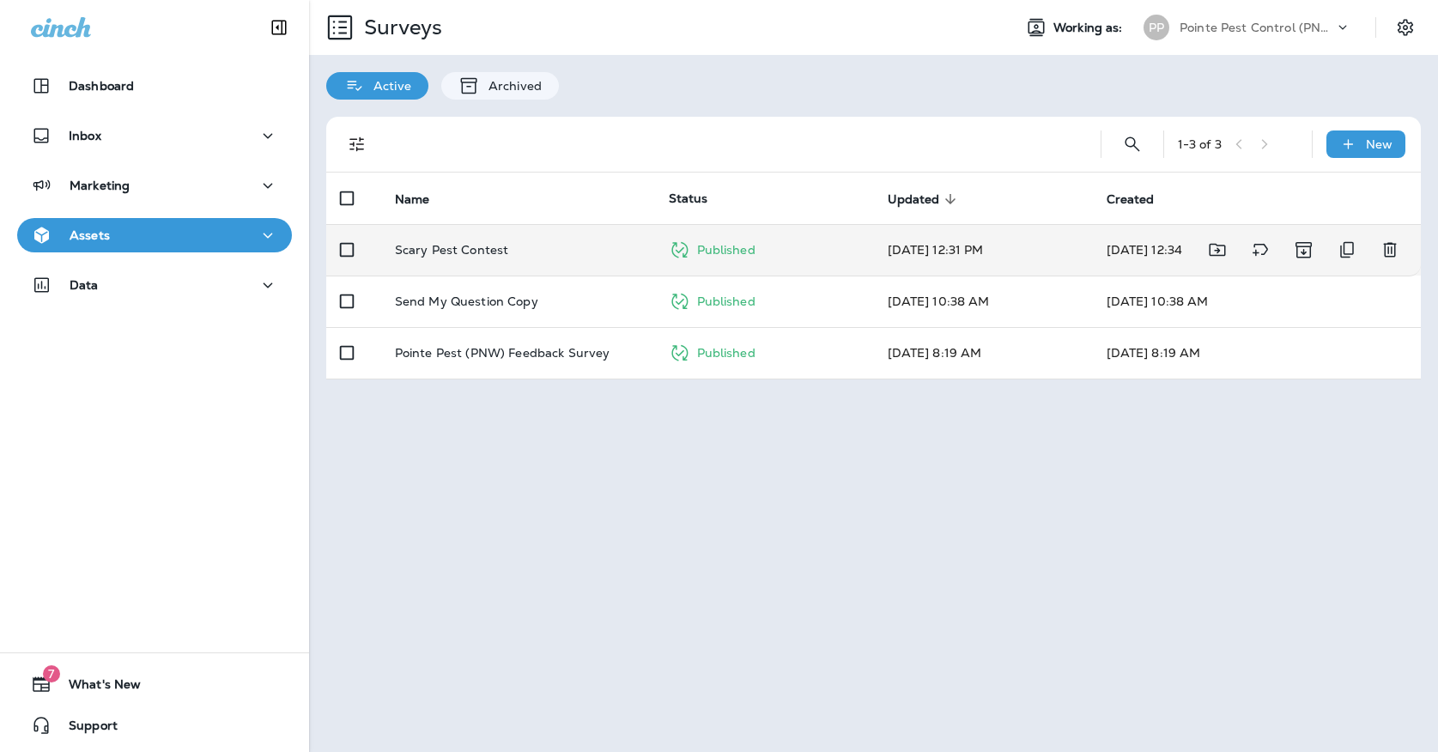
click at [451, 243] on p "Scary Pest Contest" at bounding box center [452, 250] width 114 height 14
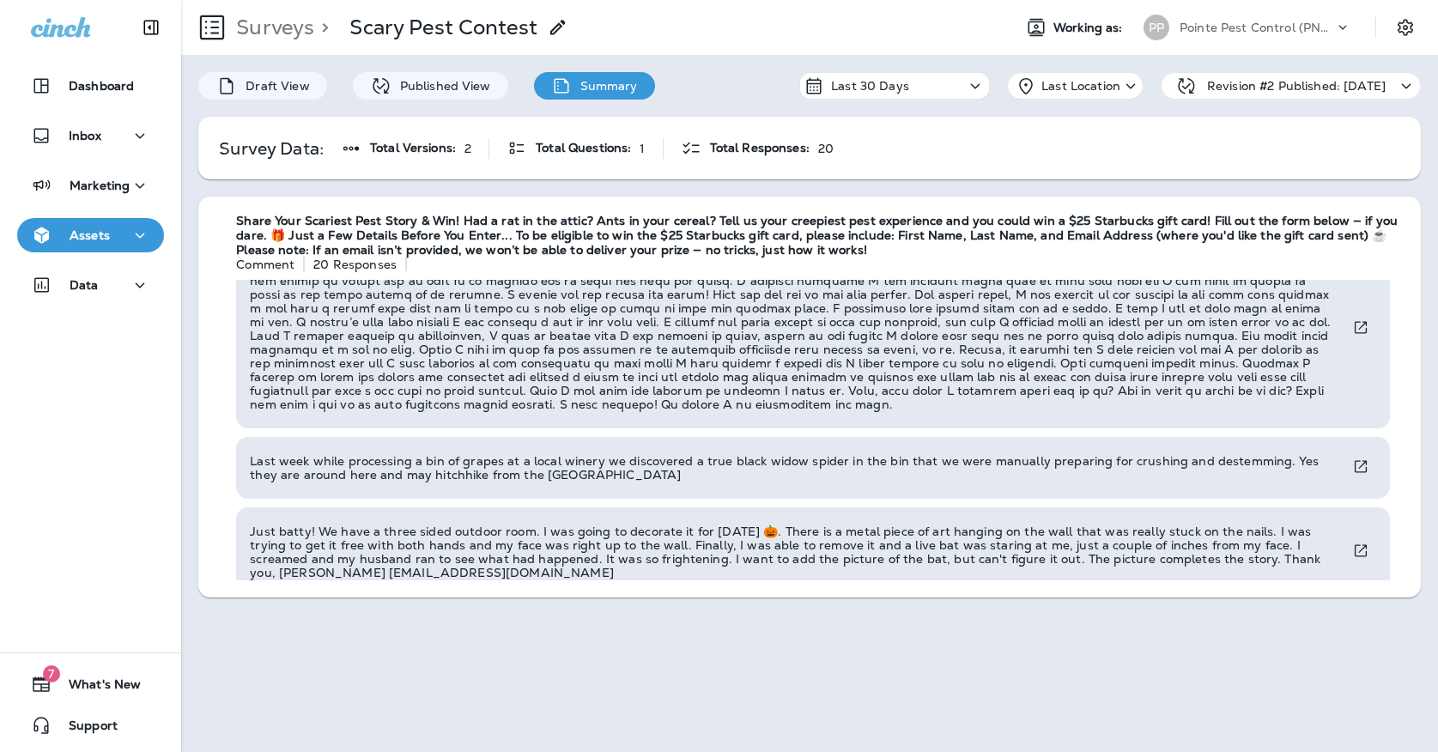
scroll to position [1442, 0]
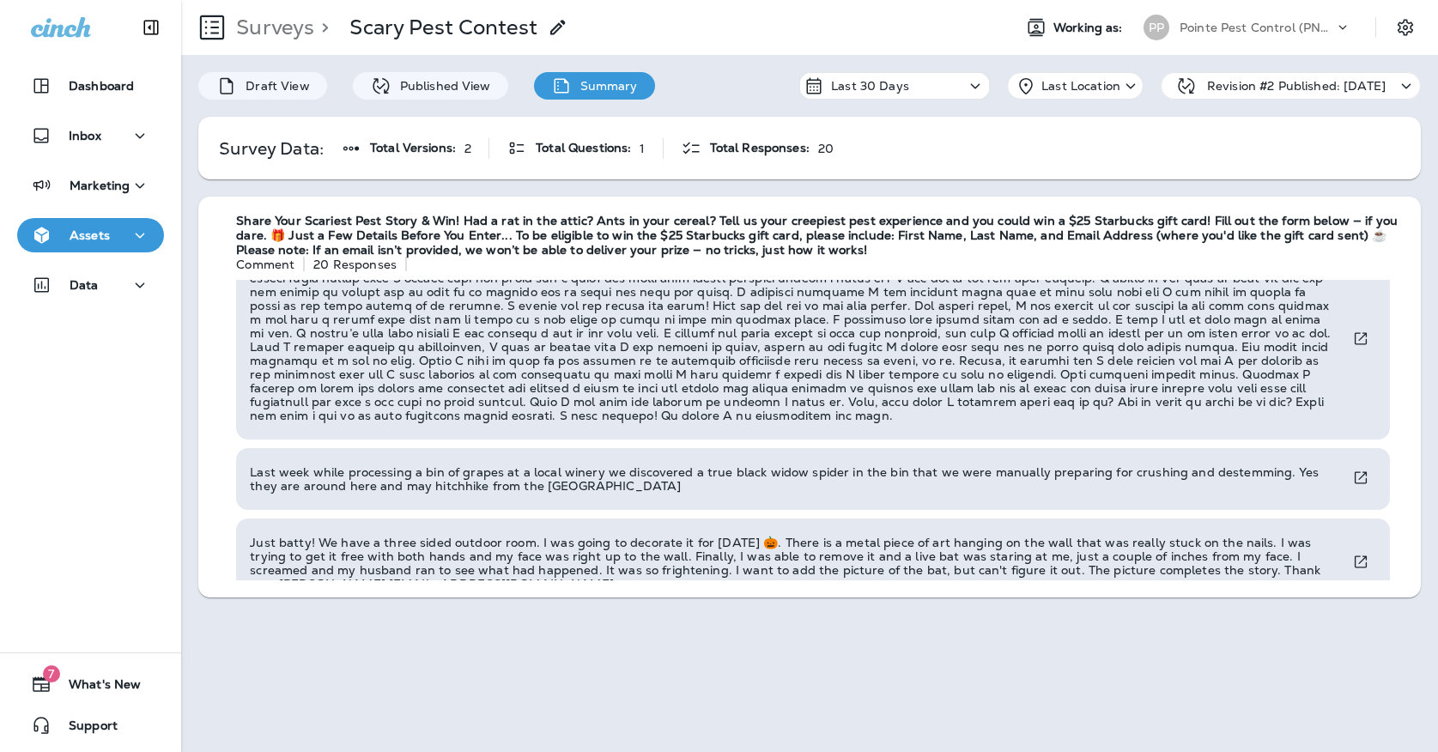
click at [1249, 18] on div "Pointe Pest Control (PNW)" at bounding box center [1256, 28] width 154 height 26
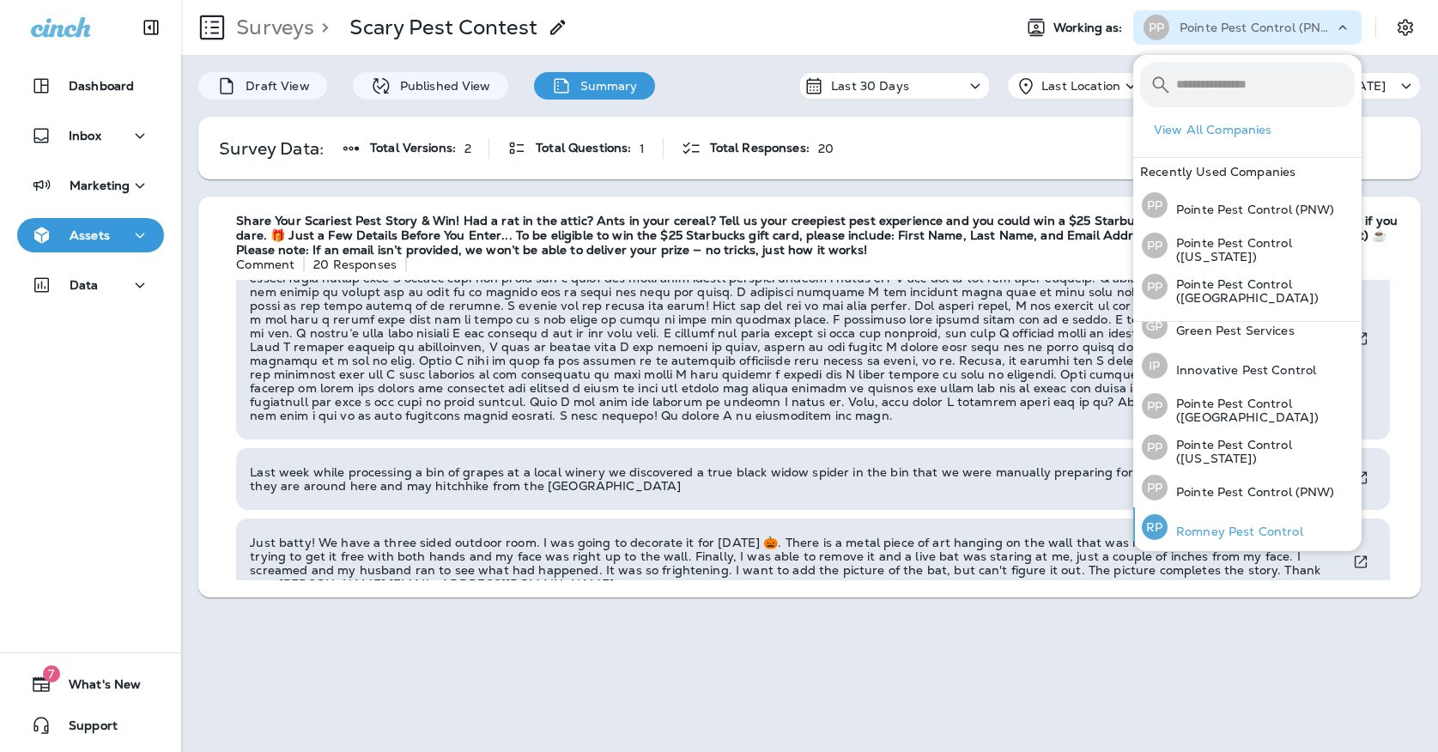
scroll to position [54, 0]
click at [1209, 525] on p "Romney Pest Control" at bounding box center [1235, 532] width 136 height 14
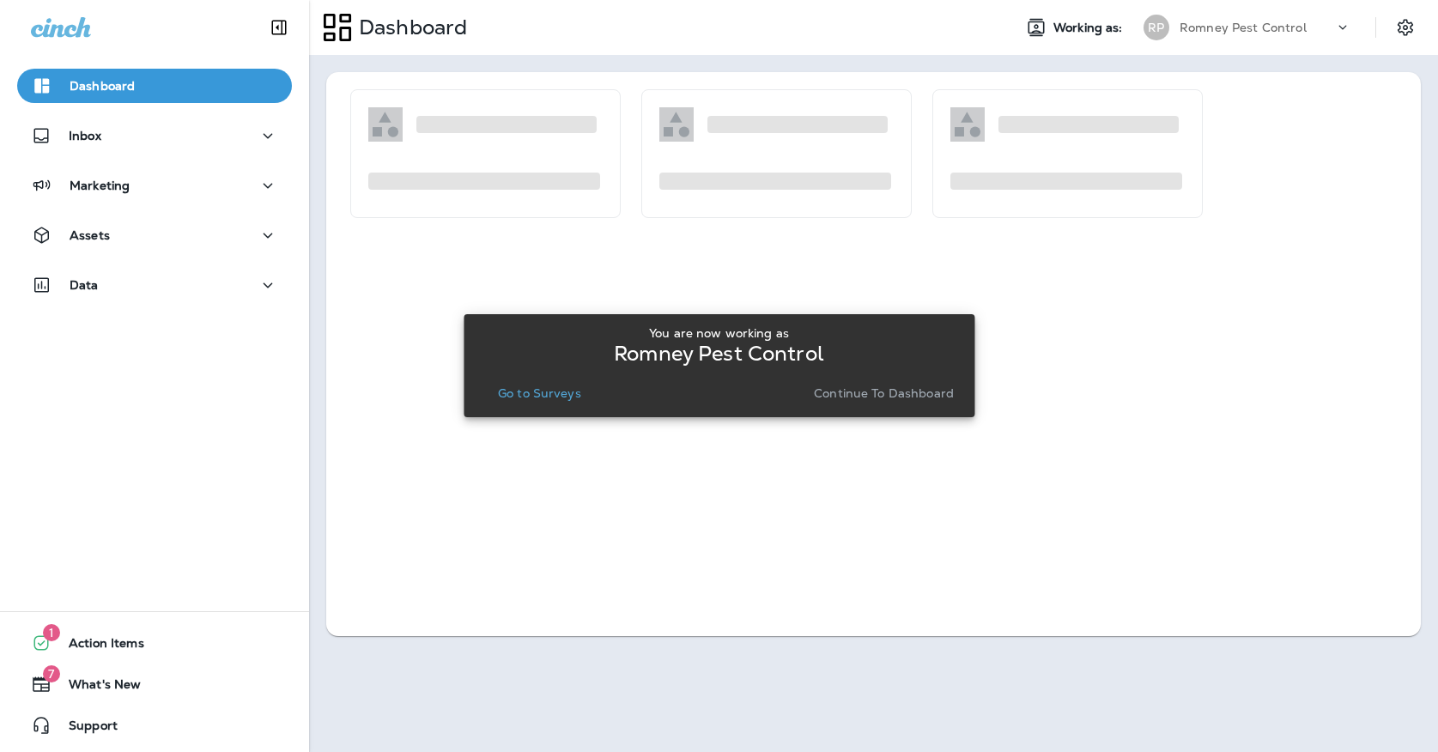
click at [535, 391] on p "Go to Surveys" at bounding box center [539, 393] width 83 height 14
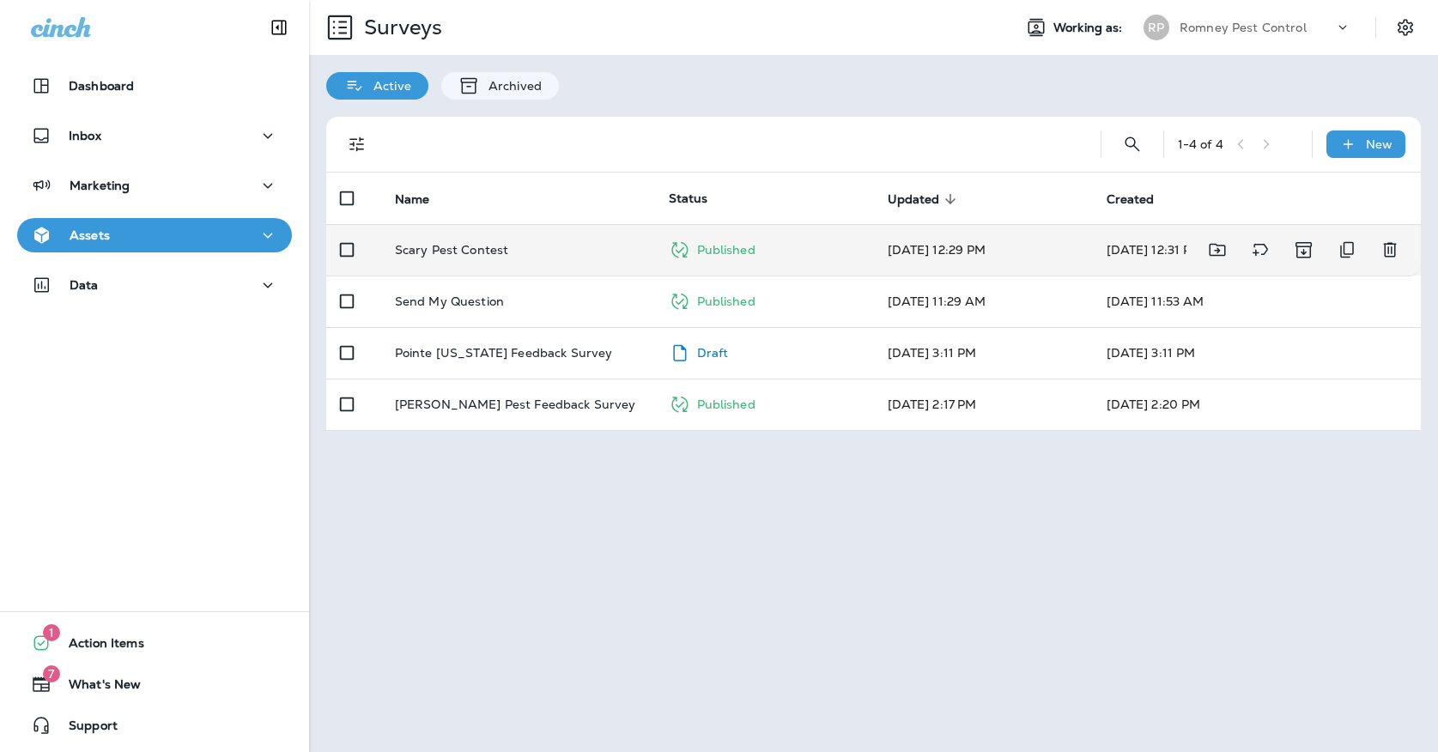
drag, startPoint x: 462, startPoint y: 200, endPoint x: 457, endPoint y: 253, distance: 53.5
click at [457, 253] on td "Scary Pest Contest" at bounding box center [518, 249] width 274 height 51
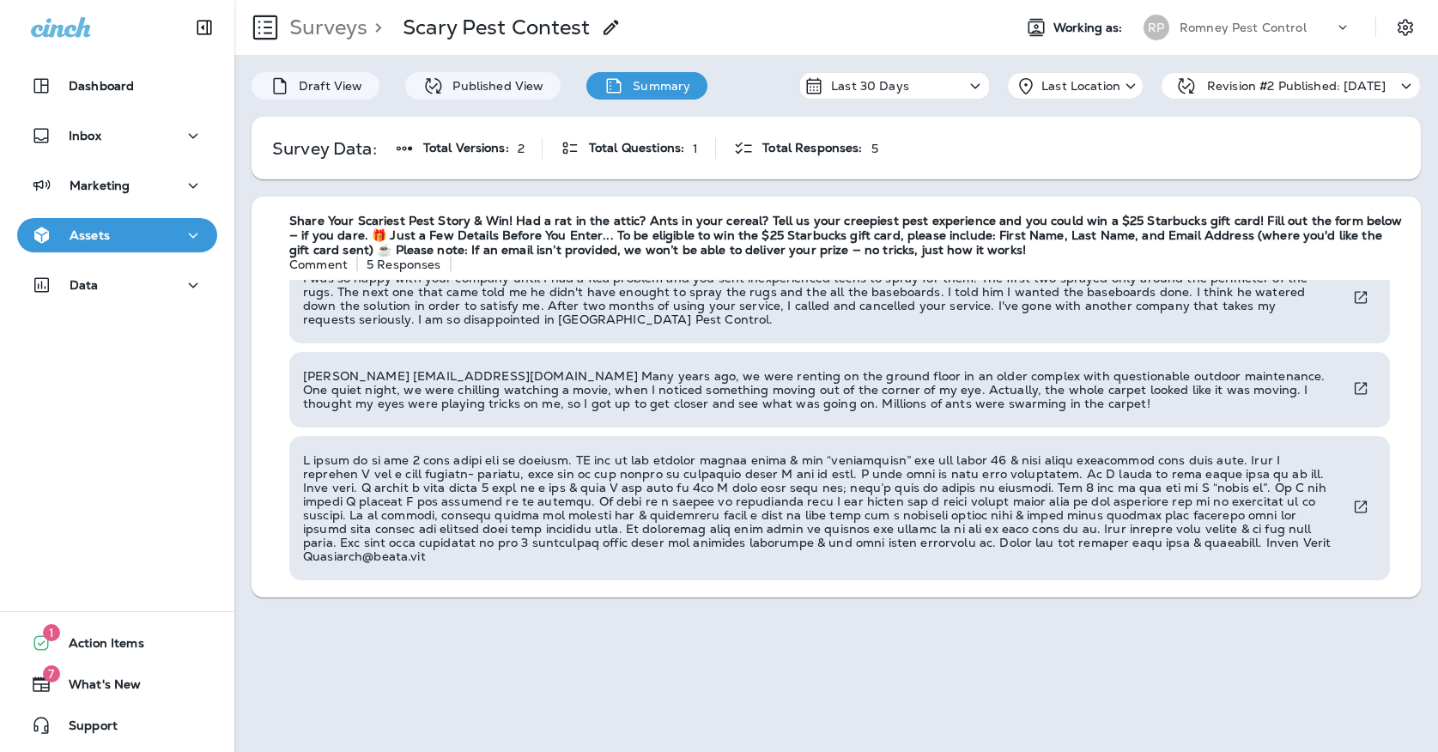
scroll to position [208, 0]
click at [1213, 27] on p "Romney Pest Control" at bounding box center [1242, 28] width 127 height 14
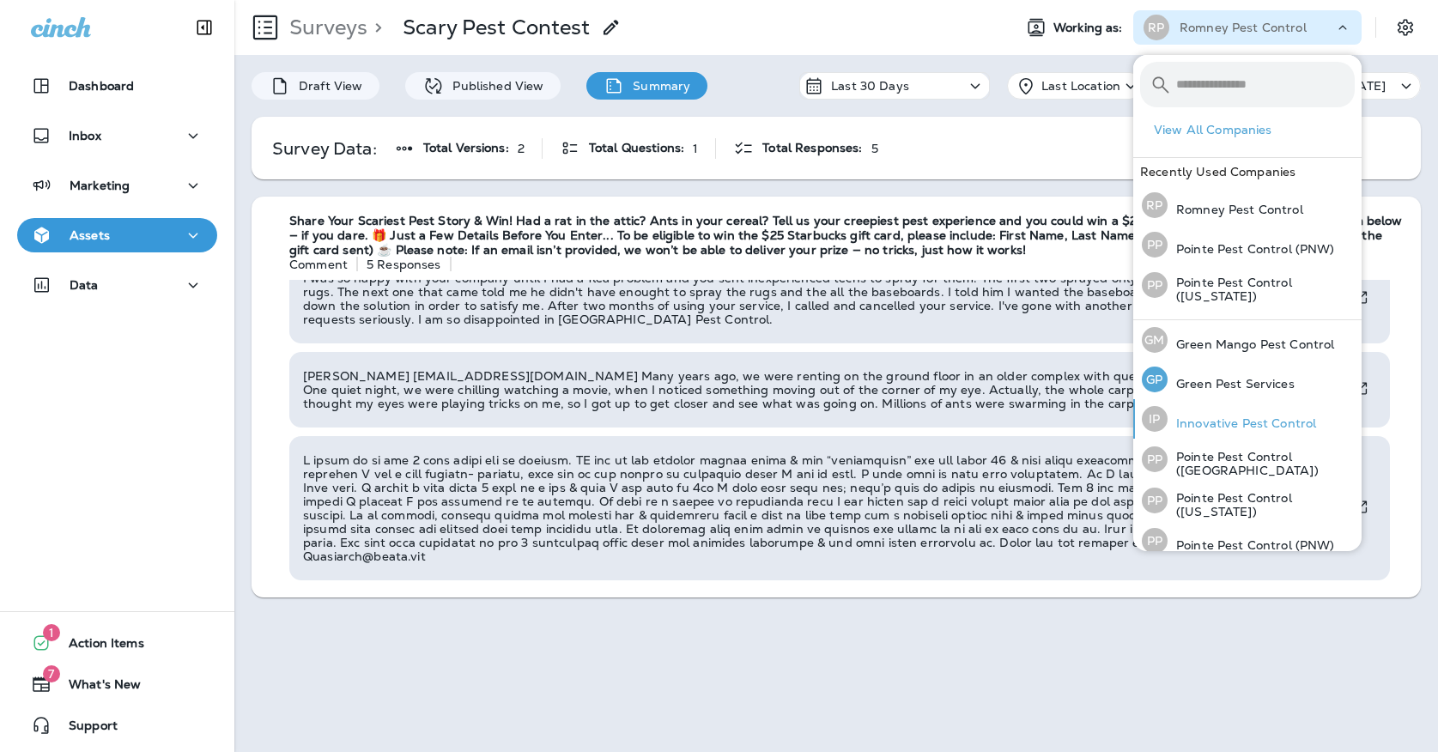
click at [1205, 399] on div "IP Innovative Pest Control" at bounding box center [1229, 418] width 188 height 39
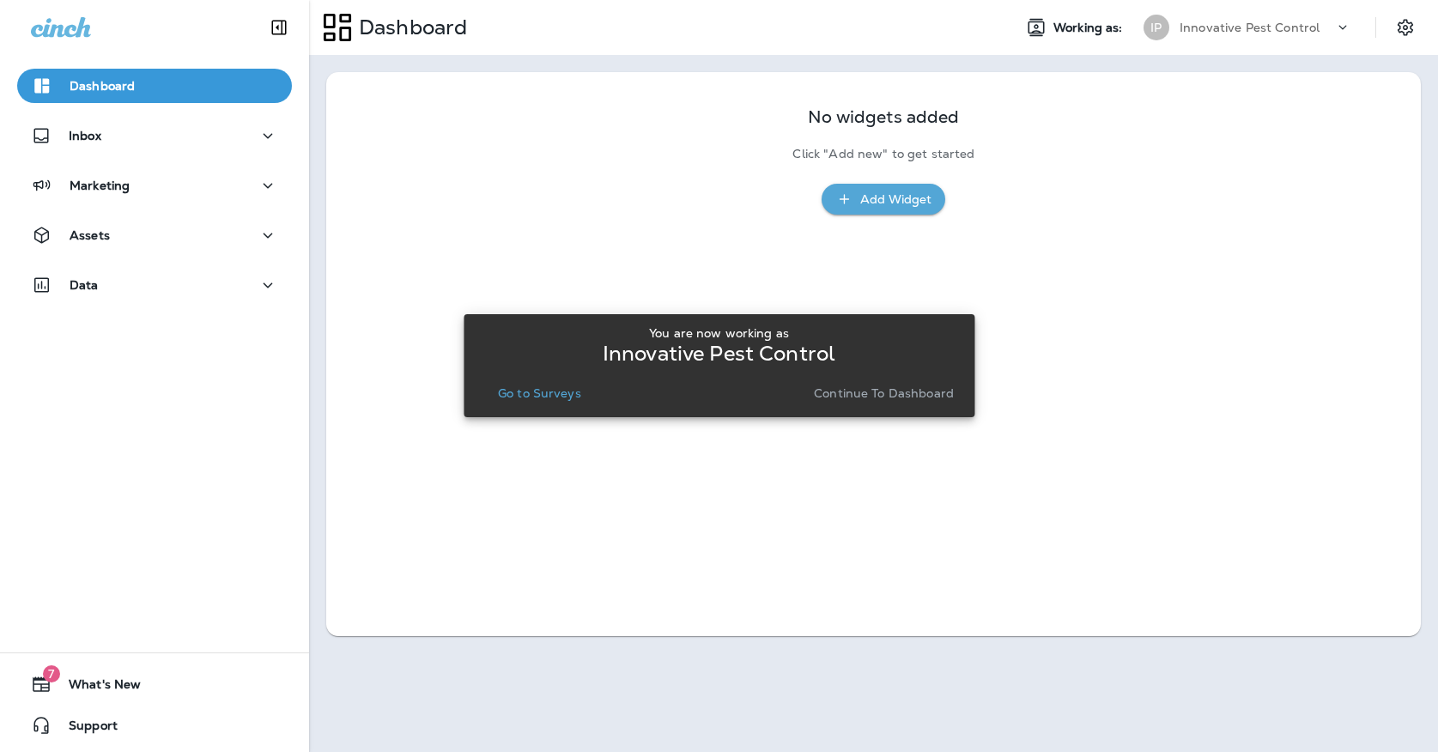
click at [847, 397] on p "Continue to Dashboard" at bounding box center [884, 393] width 140 height 14
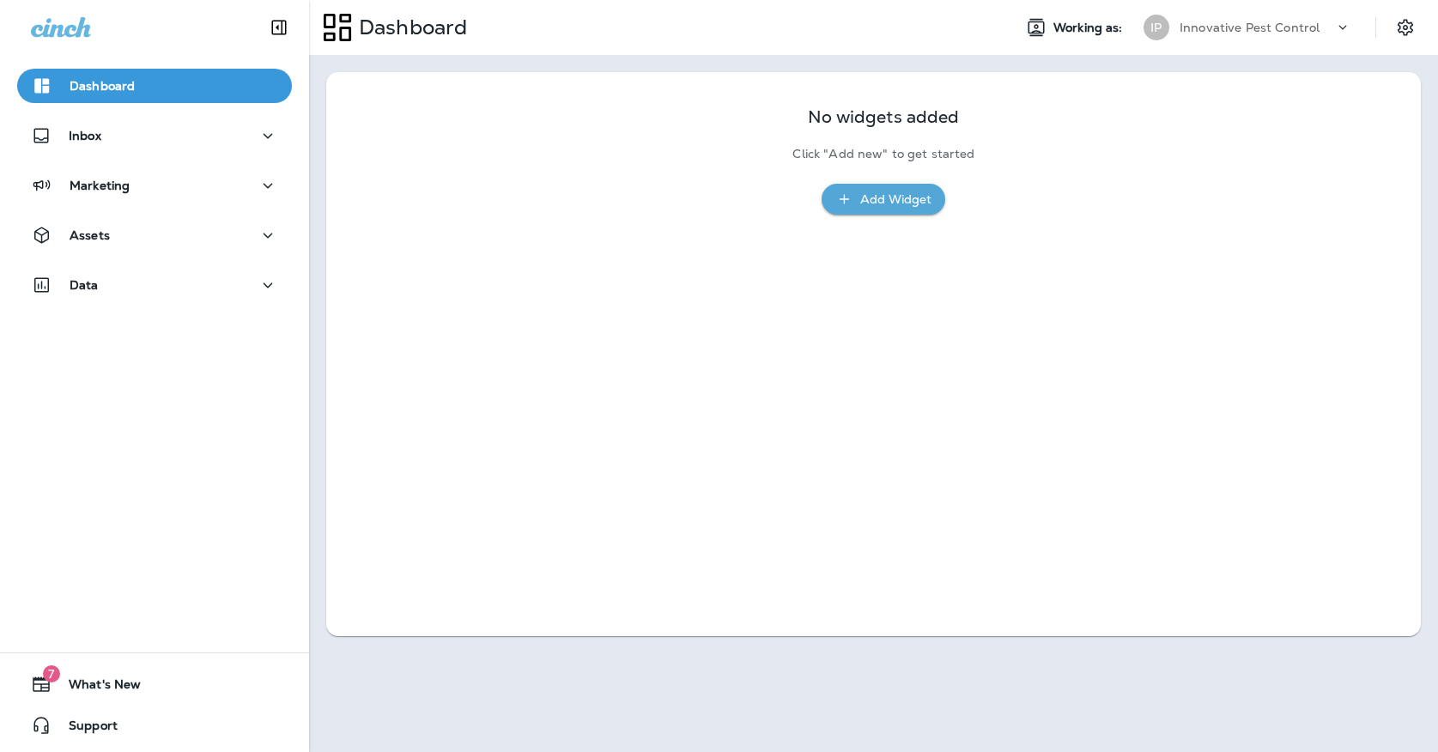
click at [1283, 22] on p "Innovative Pest Control" at bounding box center [1249, 28] width 140 height 14
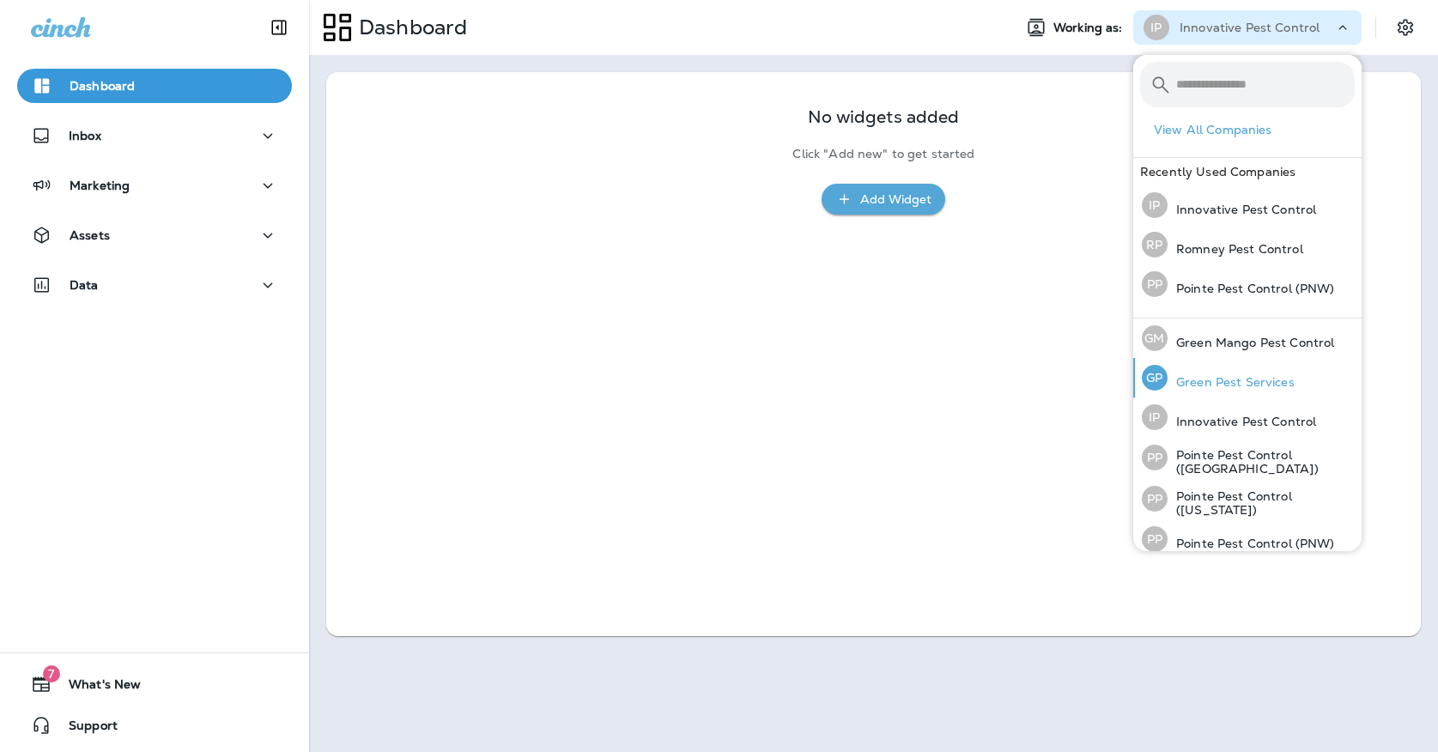
click at [1176, 375] on p "Green Pest Services" at bounding box center [1230, 382] width 127 height 14
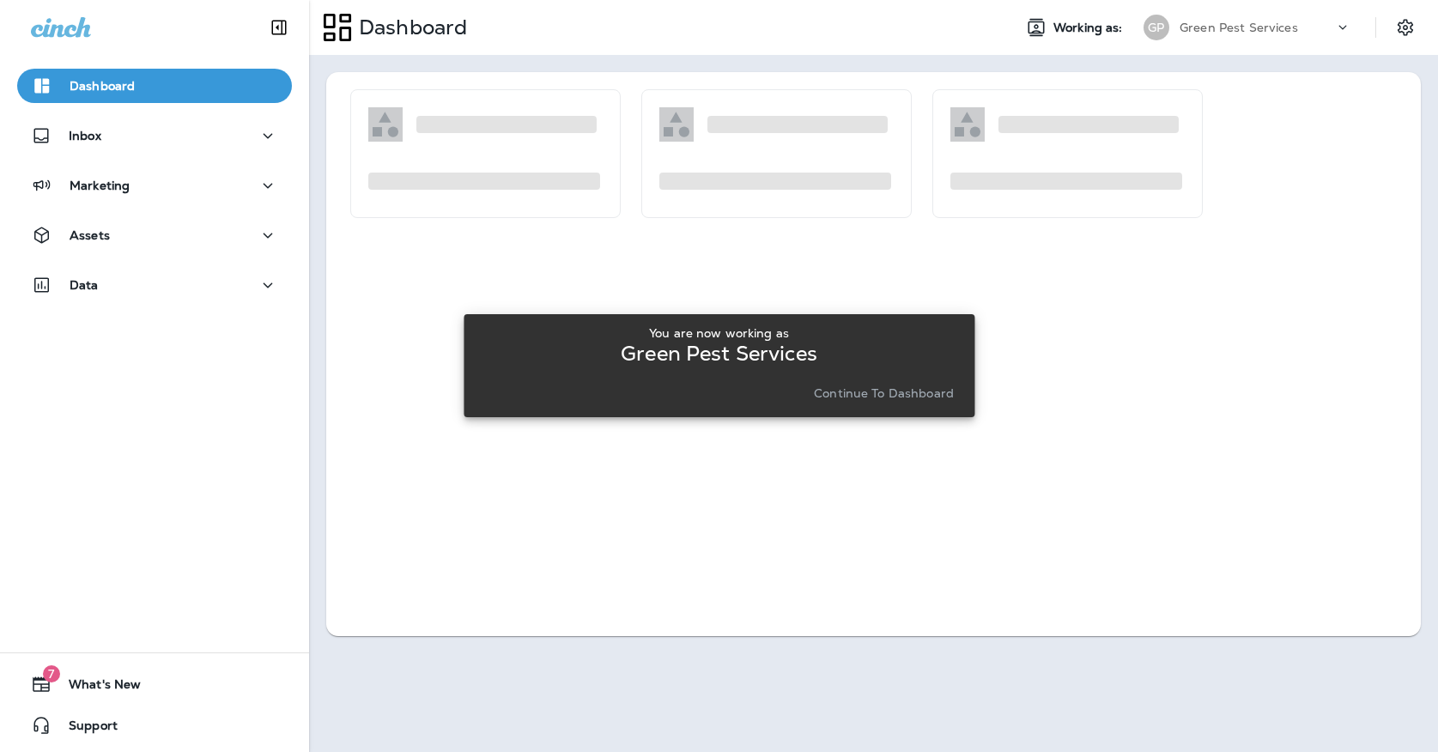
click at [827, 394] on p "Continue to Dashboard" at bounding box center [884, 393] width 140 height 14
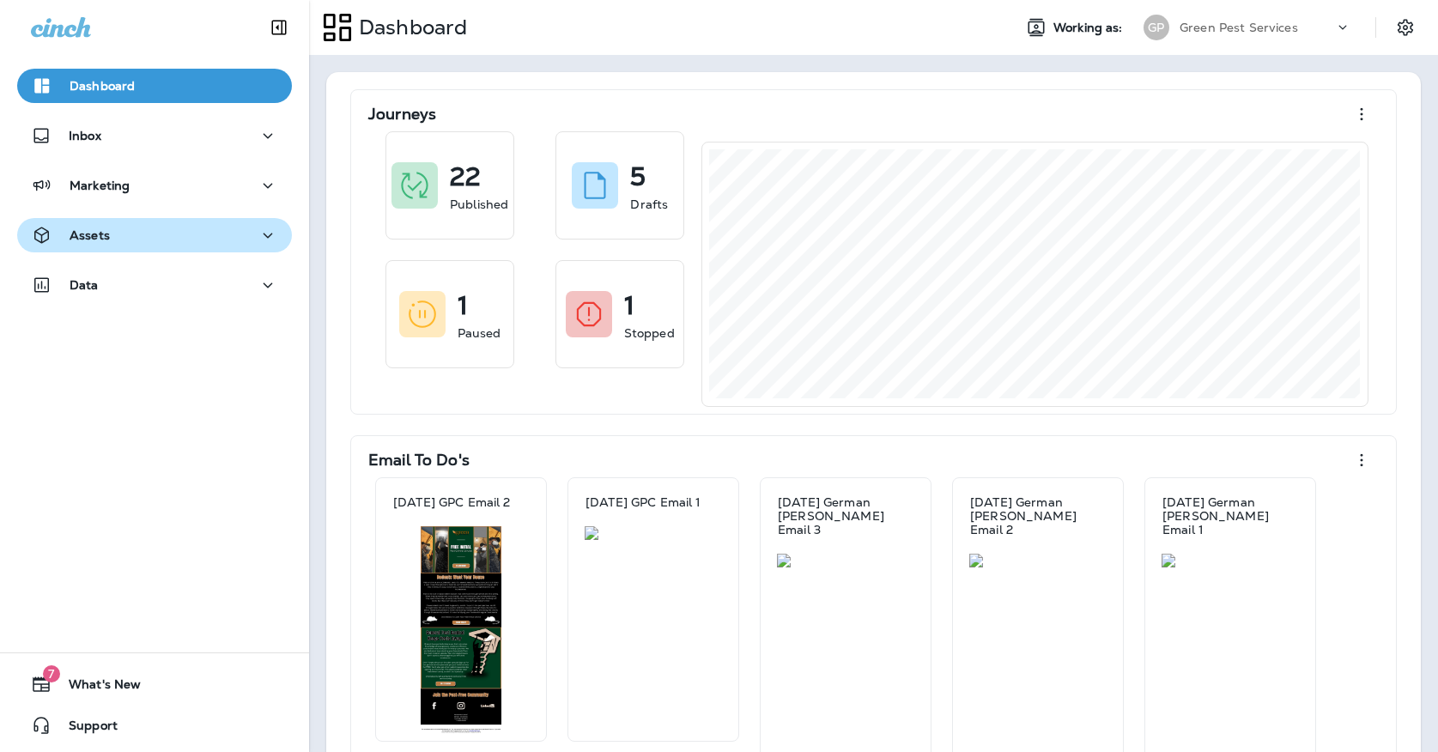
click at [106, 245] on div "Assets" at bounding box center [70, 235] width 79 height 21
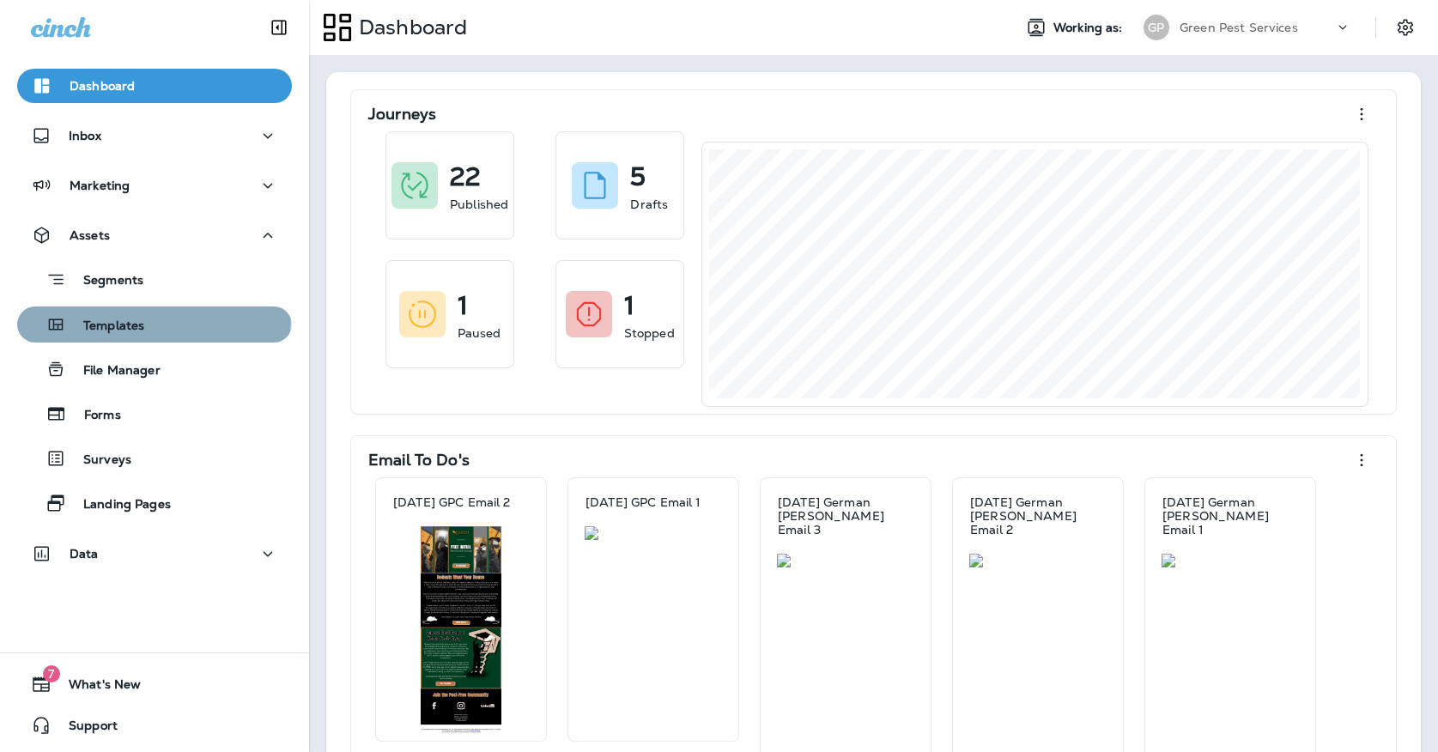
click at [101, 314] on div "Templates" at bounding box center [84, 325] width 120 height 26
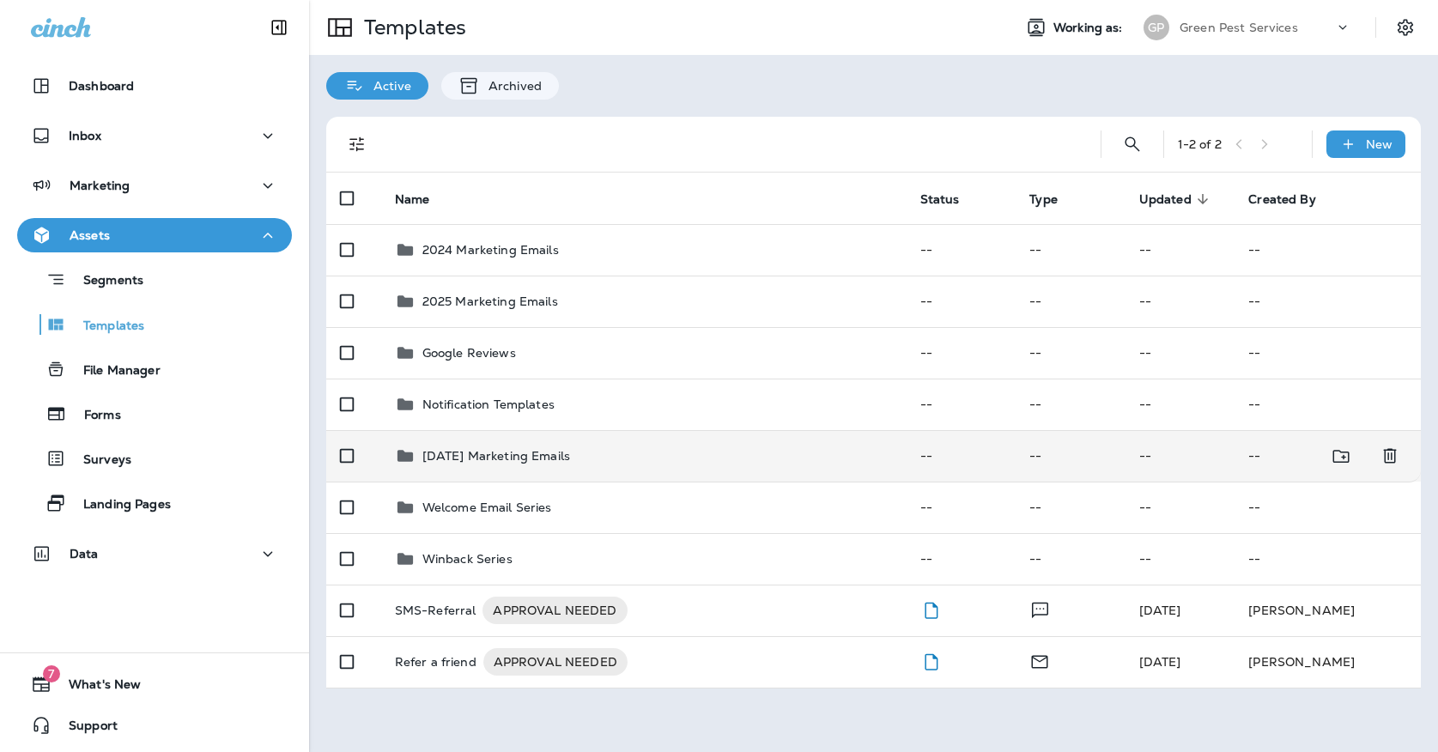
click at [466, 449] on p "[DATE] Marketing Emails" at bounding box center [496, 456] width 148 height 14
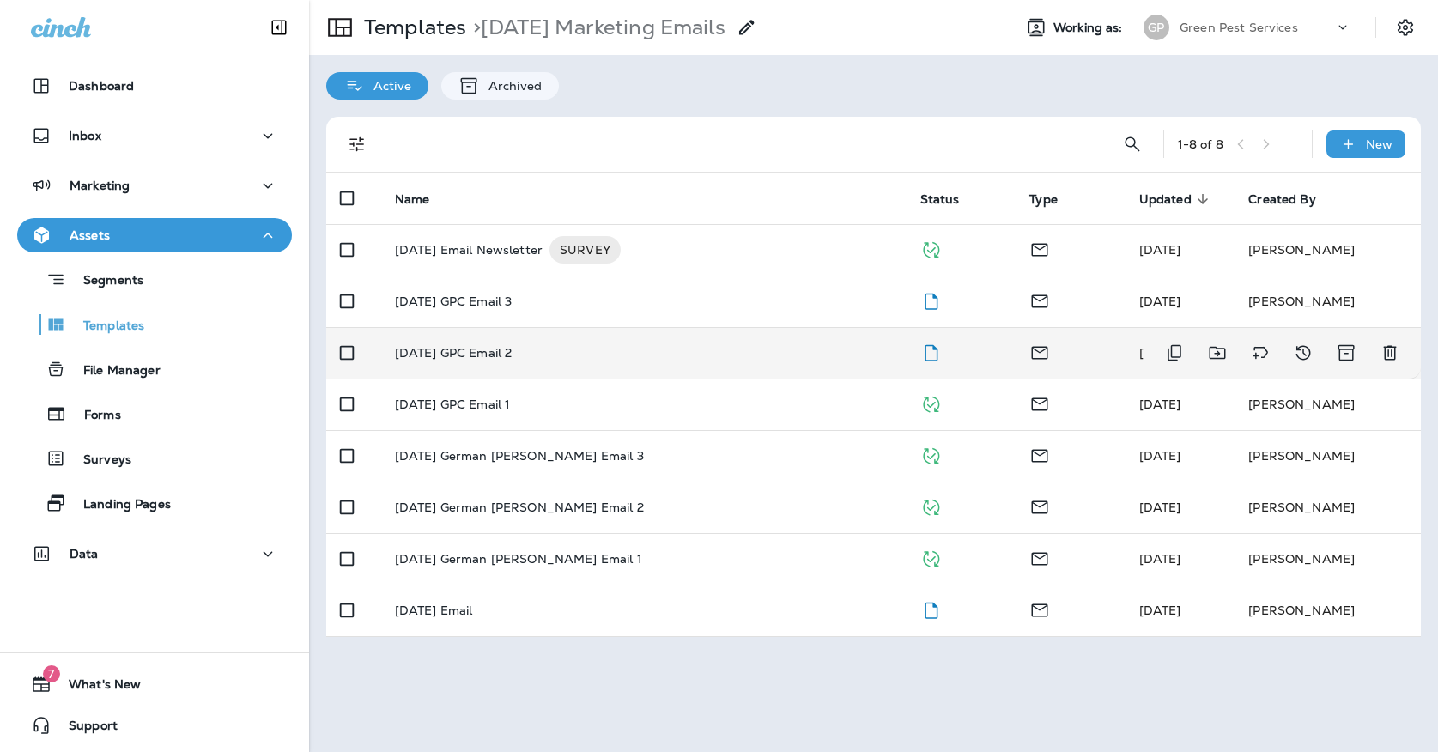
click at [603, 347] on td "[DATE] GPC Email 2" at bounding box center [643, 352] width 525 height 51
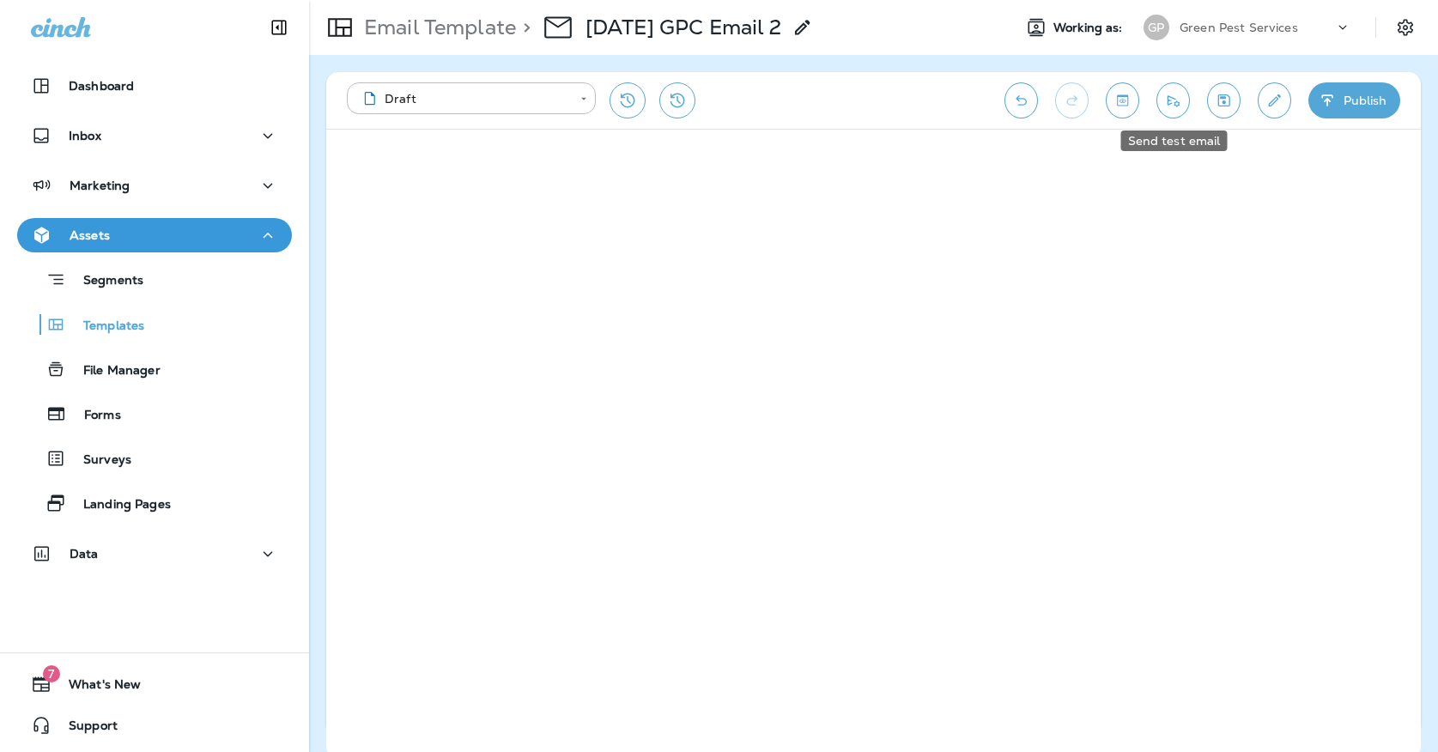
click at [1180, 101] on icon "Send test email" at bounding box center [1173, 100] width 18 height 17
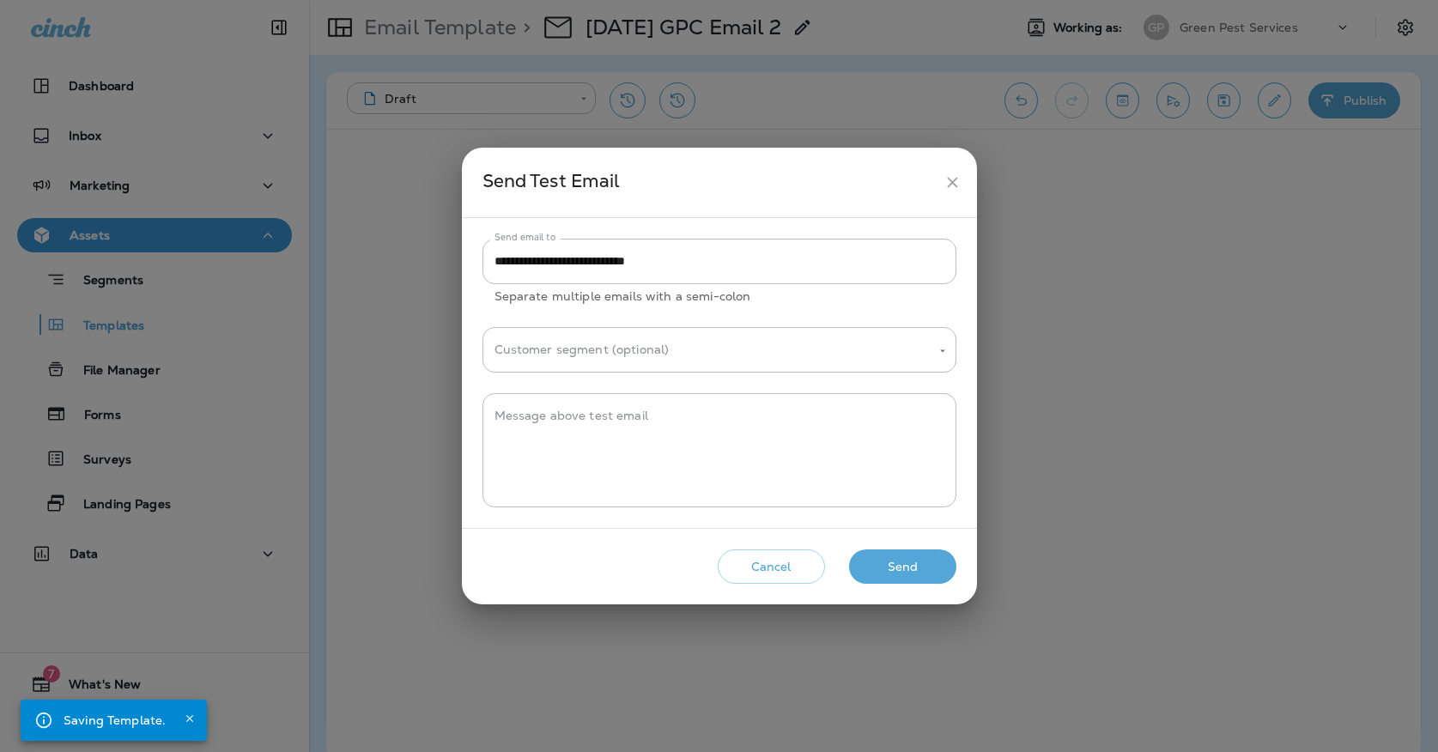
click at [903, 564] on button "Send" at bounding box center [902, 566] width 107 height 35
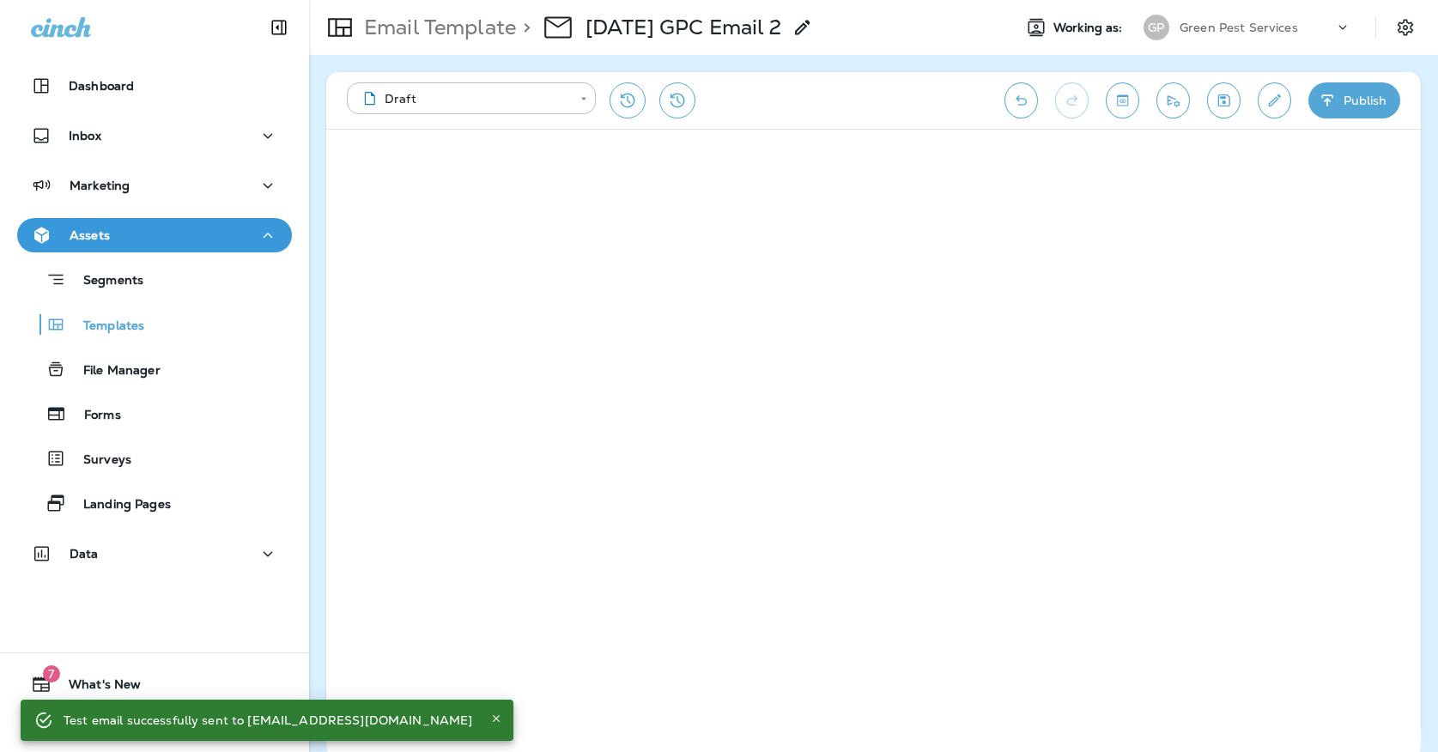
click at [1330, 118] on div "**********" at bounding box center [873, 100] width 1094 height 57
click at [1336, 109] on button "Publish" at bounding box center [1354, 100] width 92 height 36
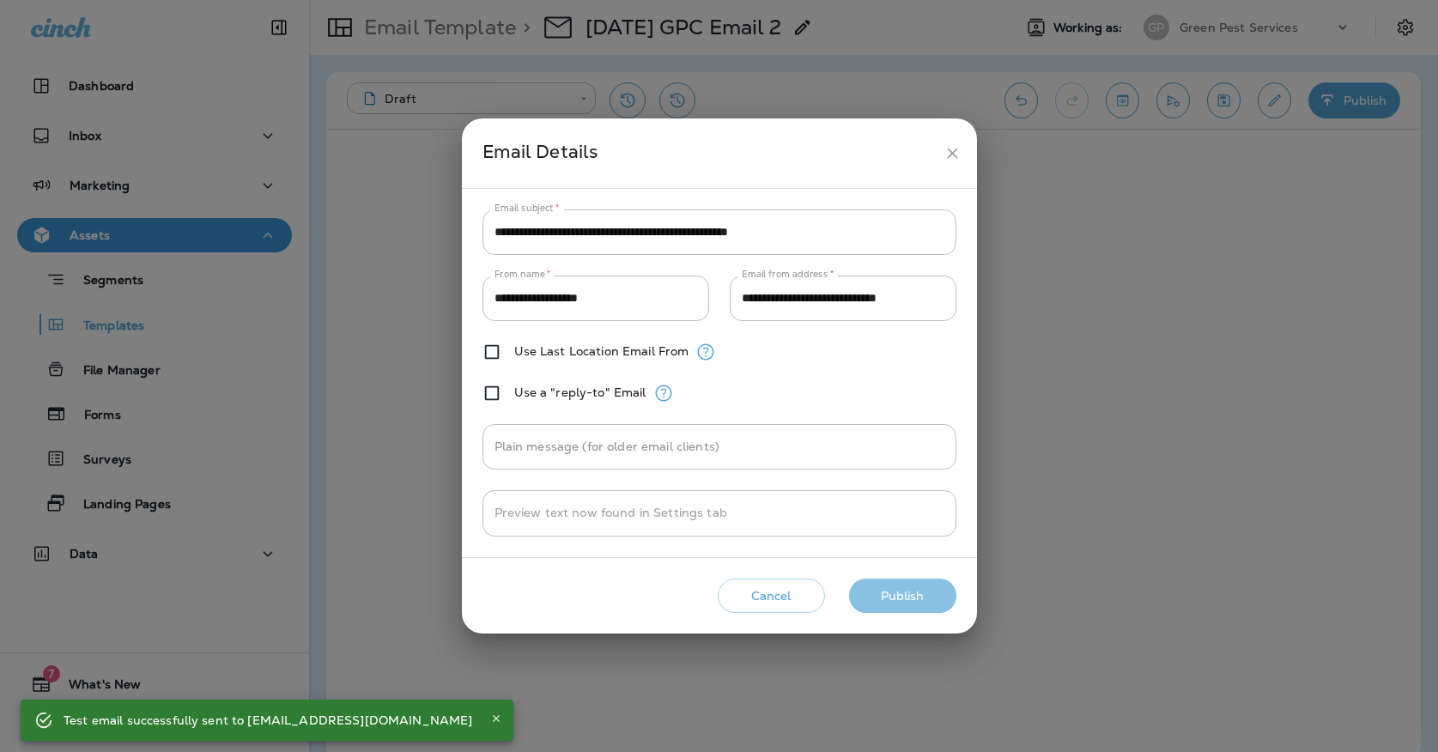
click at [868, 605] on button "Publish" at bounding box center [902, 596] width 107 height 35
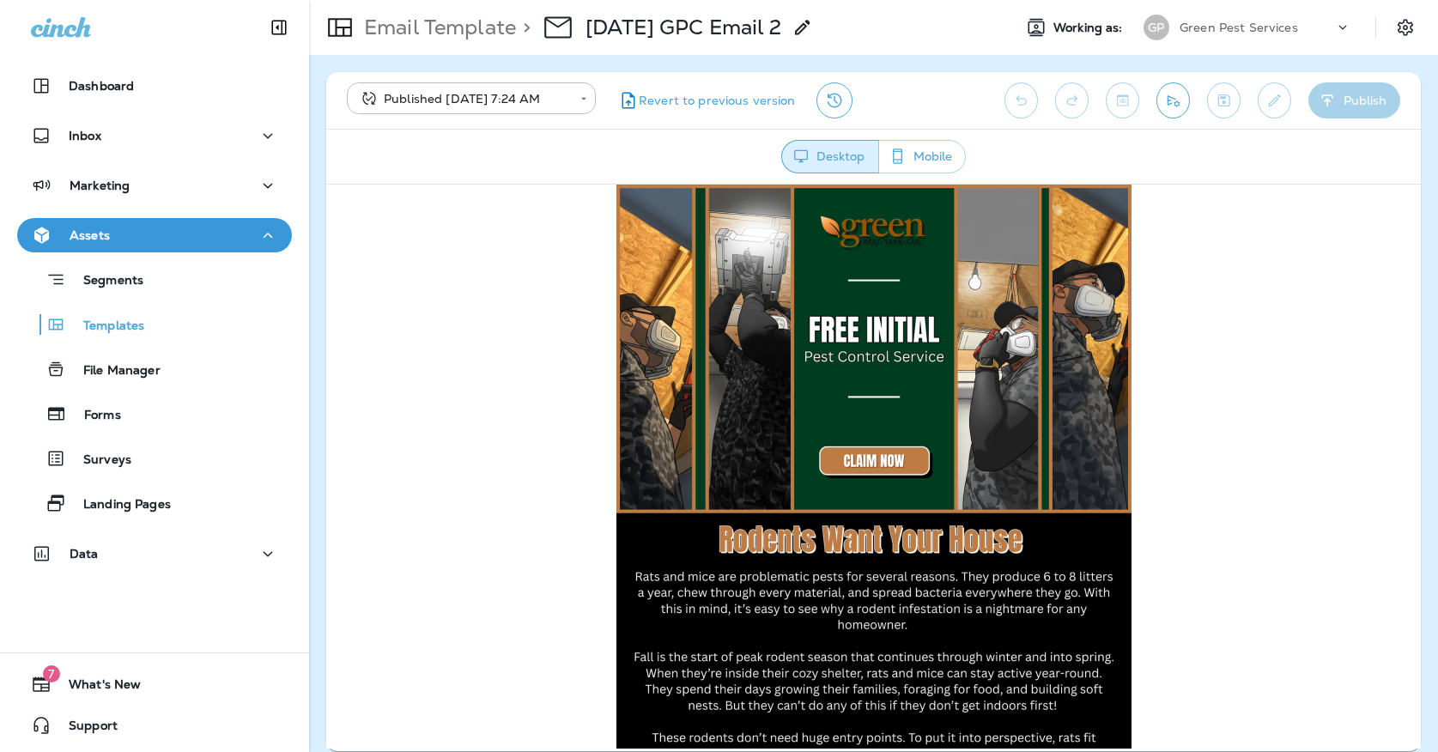
click at [386, 42] on div "Email Template > [DATE] GPC Email 2" at bounding box center [561, 27] width 504 height 48
click at [385, 33] on p "Email Template" at bounding box center [436, 28] width 159 height 26
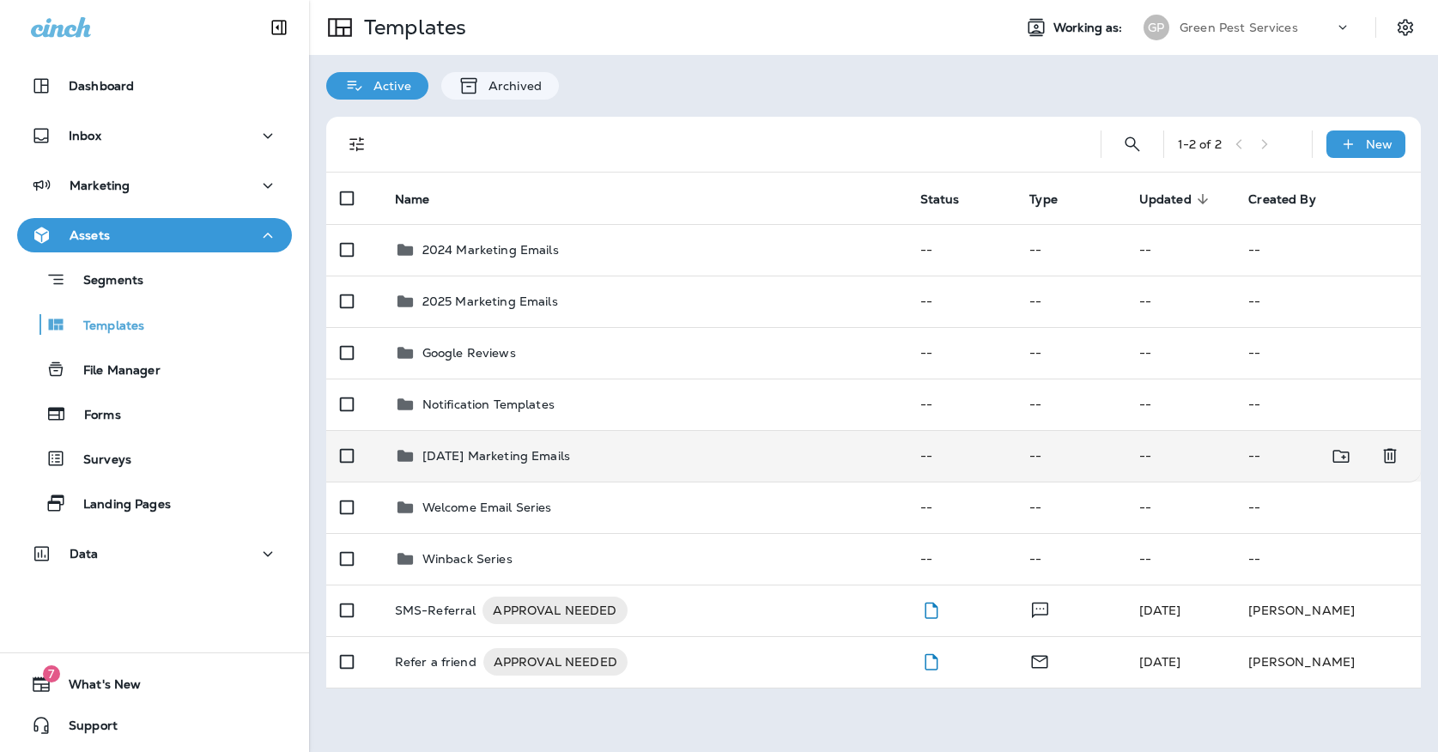
click at [585, 430] on td "[DATE] Marketing Emails" at bounding box center [643, 455] width 525 height 51
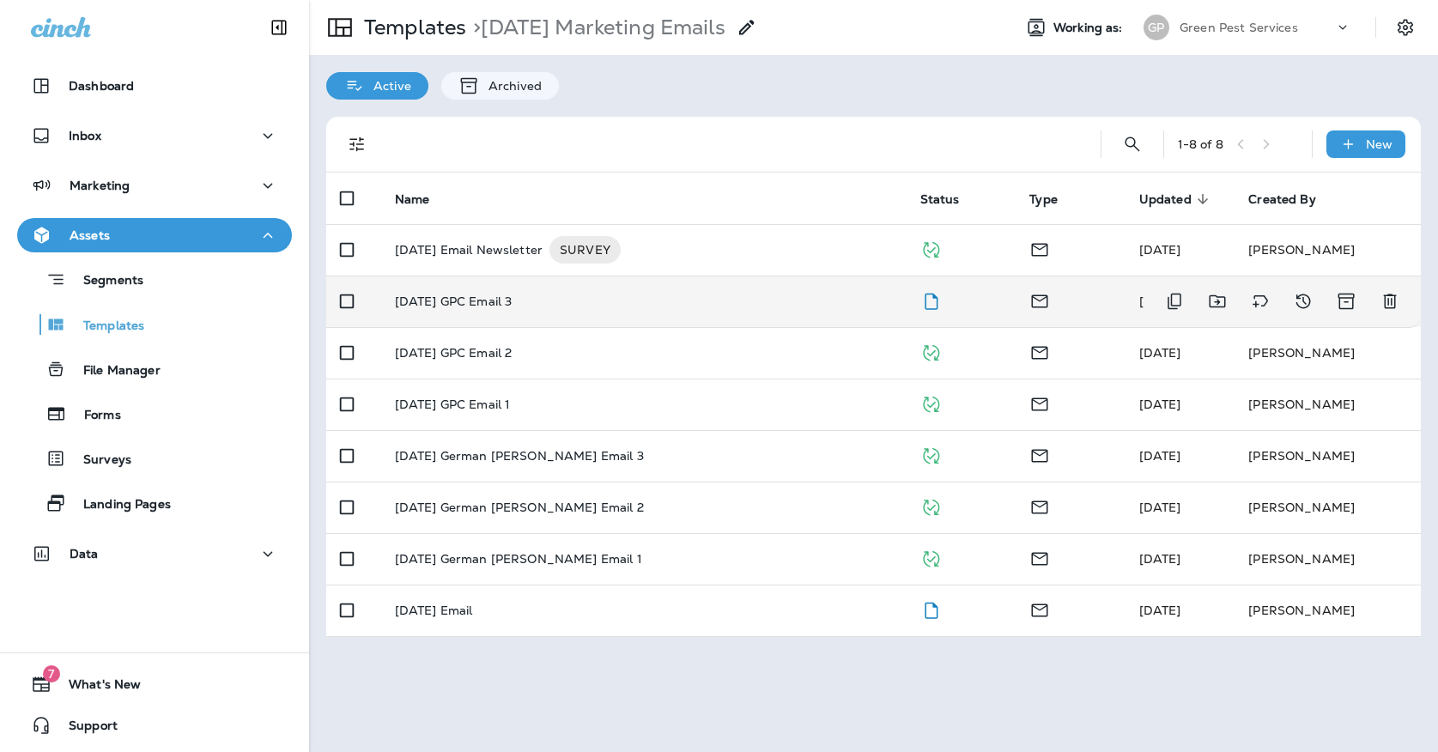
click at [573, 294] on div "[DATE] GPC Email 3" at bounding box center [644, 301] width 498 height 14
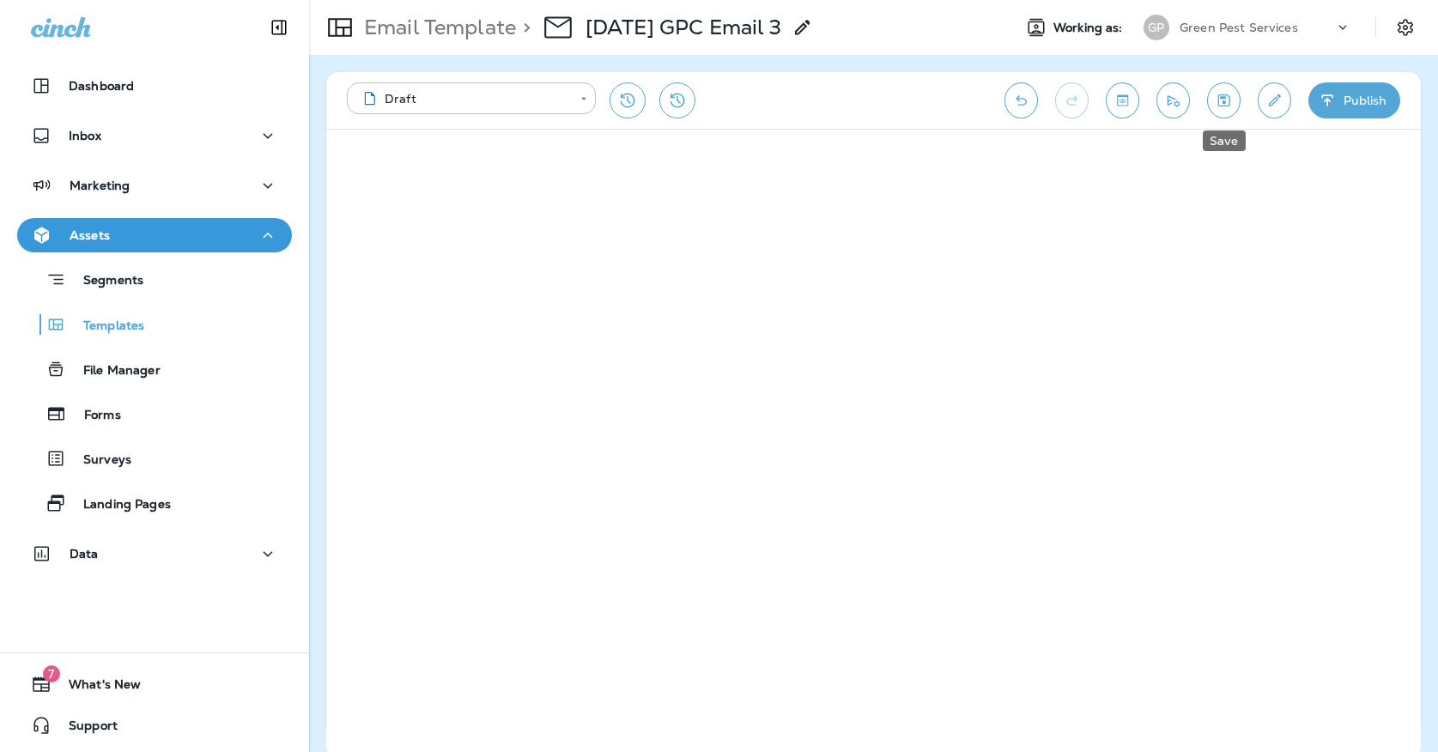
click at [1232, 112] on button "Save" at bounding box center [1223, 100] width 33 height 36
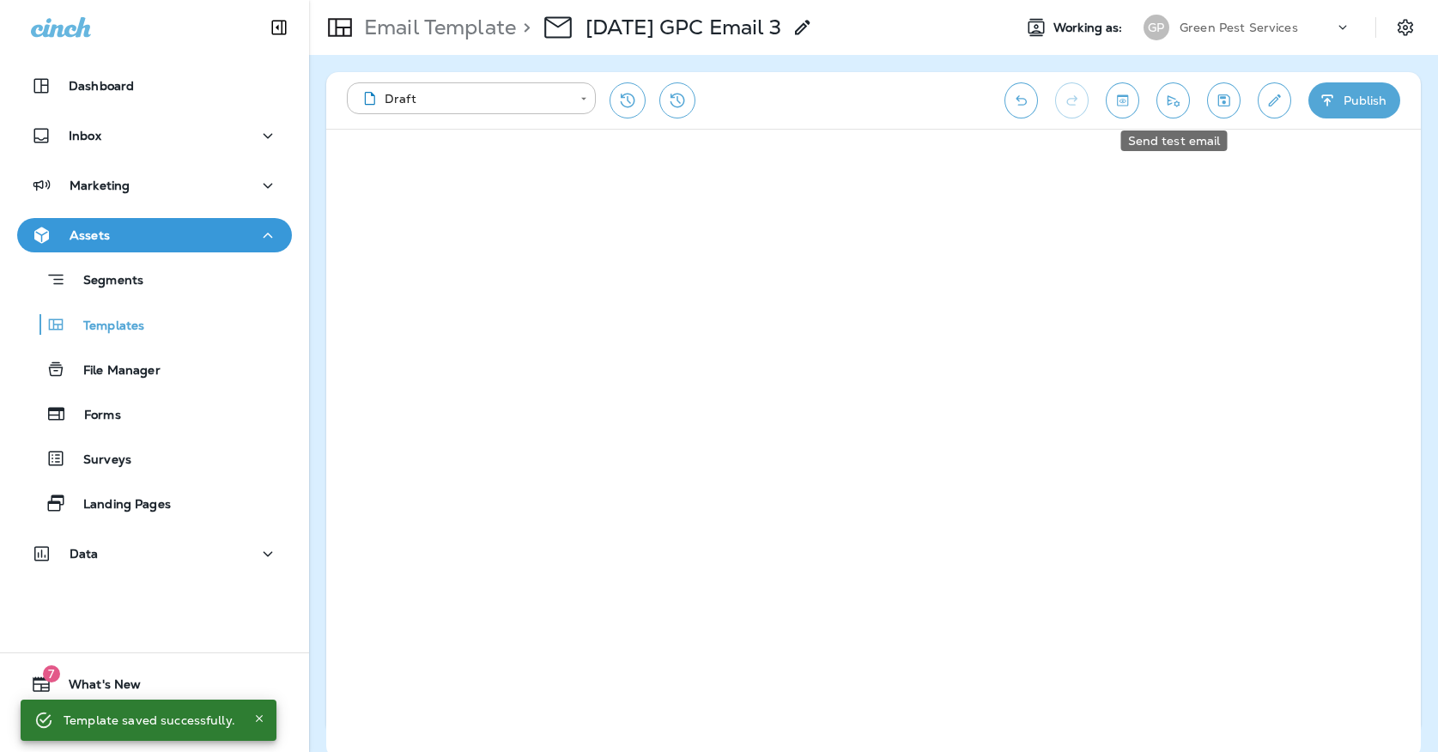
click at [1166, 100] on icon "Send test email" at bounding box center [1173, 100] width 18 height 17
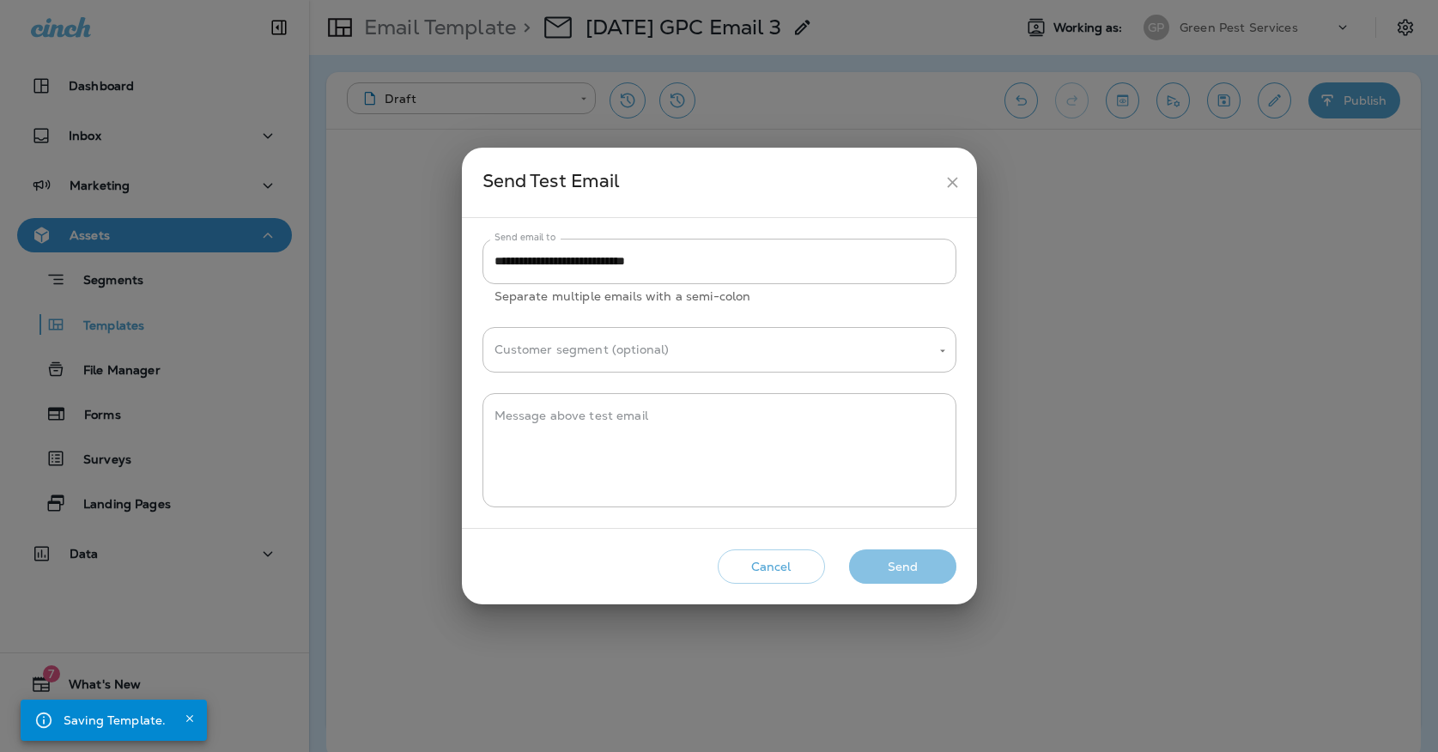
click at [922, 580] on button "Send" at bounding box center [902, 566] width 107 height 35
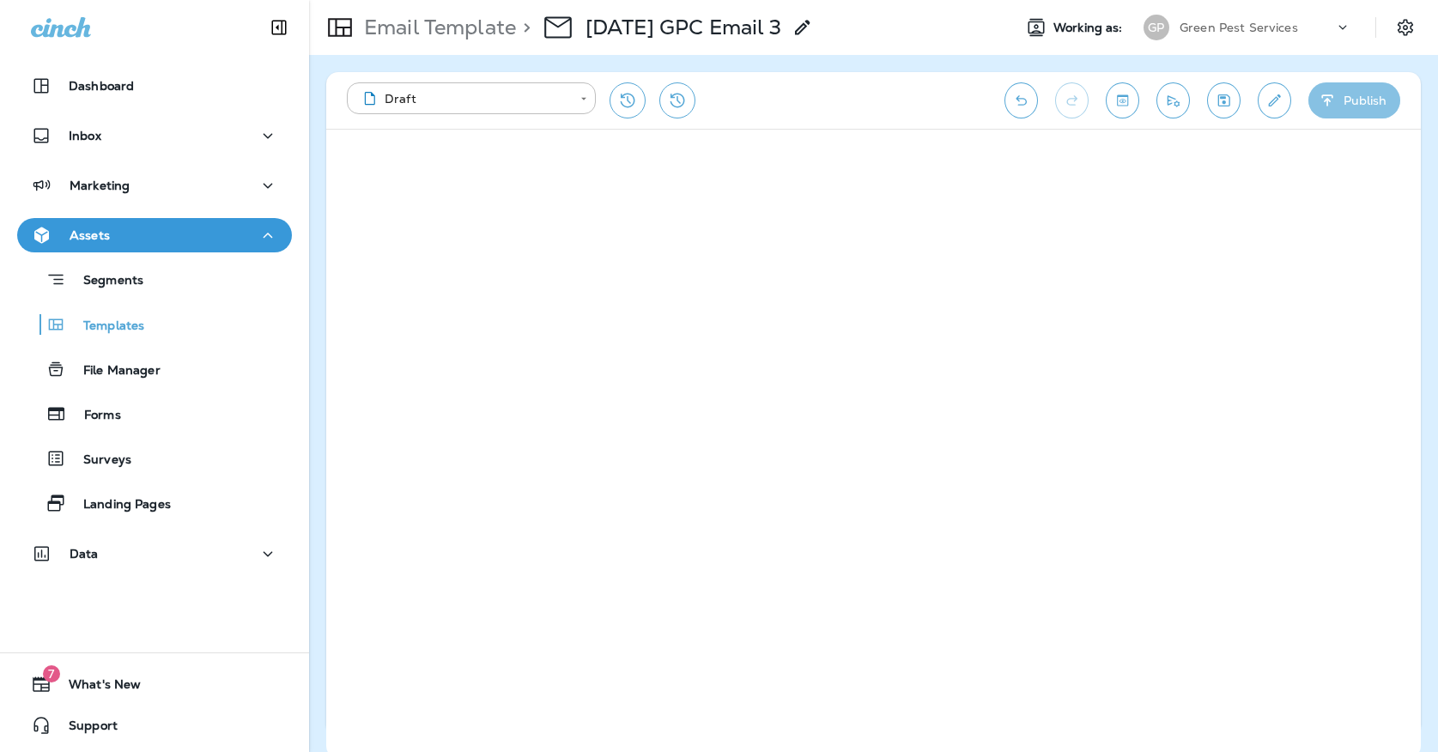
click at [1348, 92] on button "Publish" at bounding box center [1354, 100] width 92 height 36
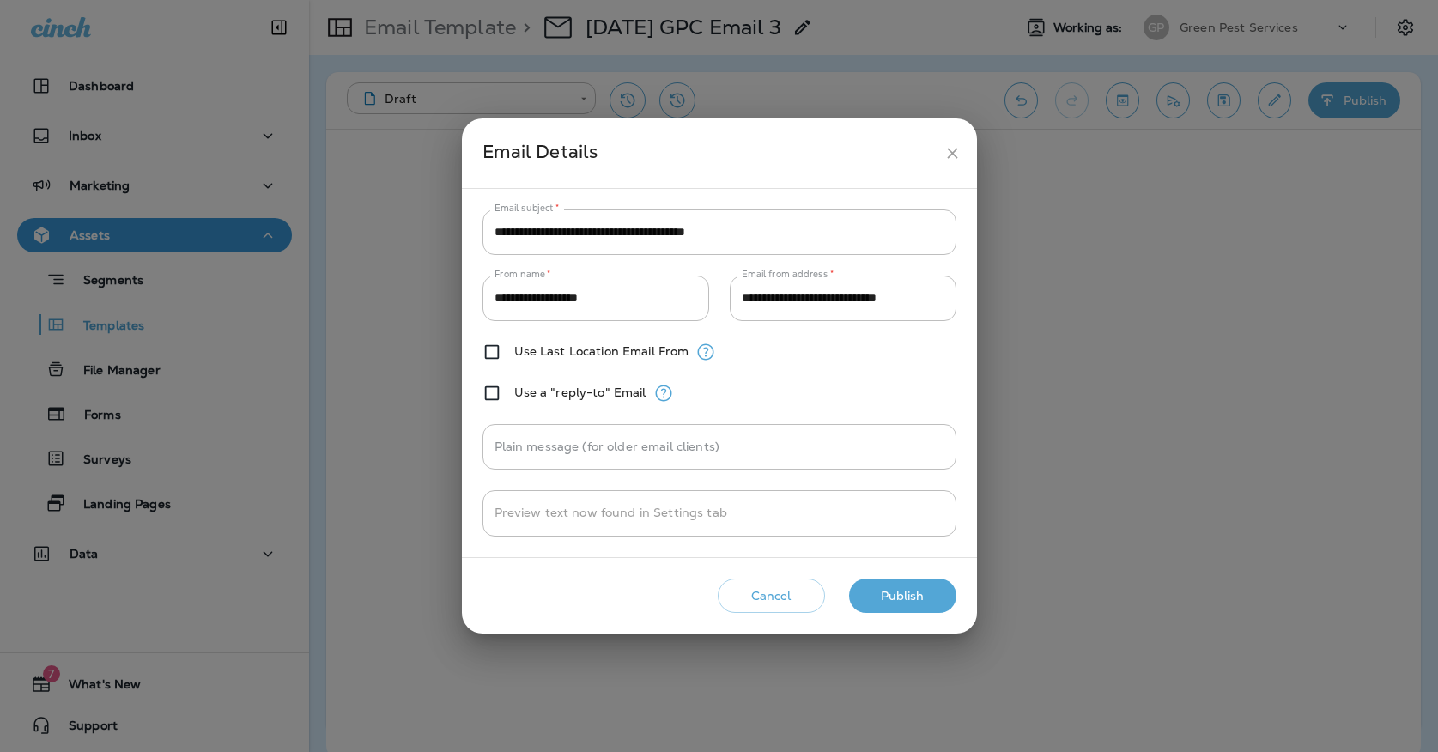
click at [906, 597] on button "Publish" at bounding box center [902, 596] width 107 height 35
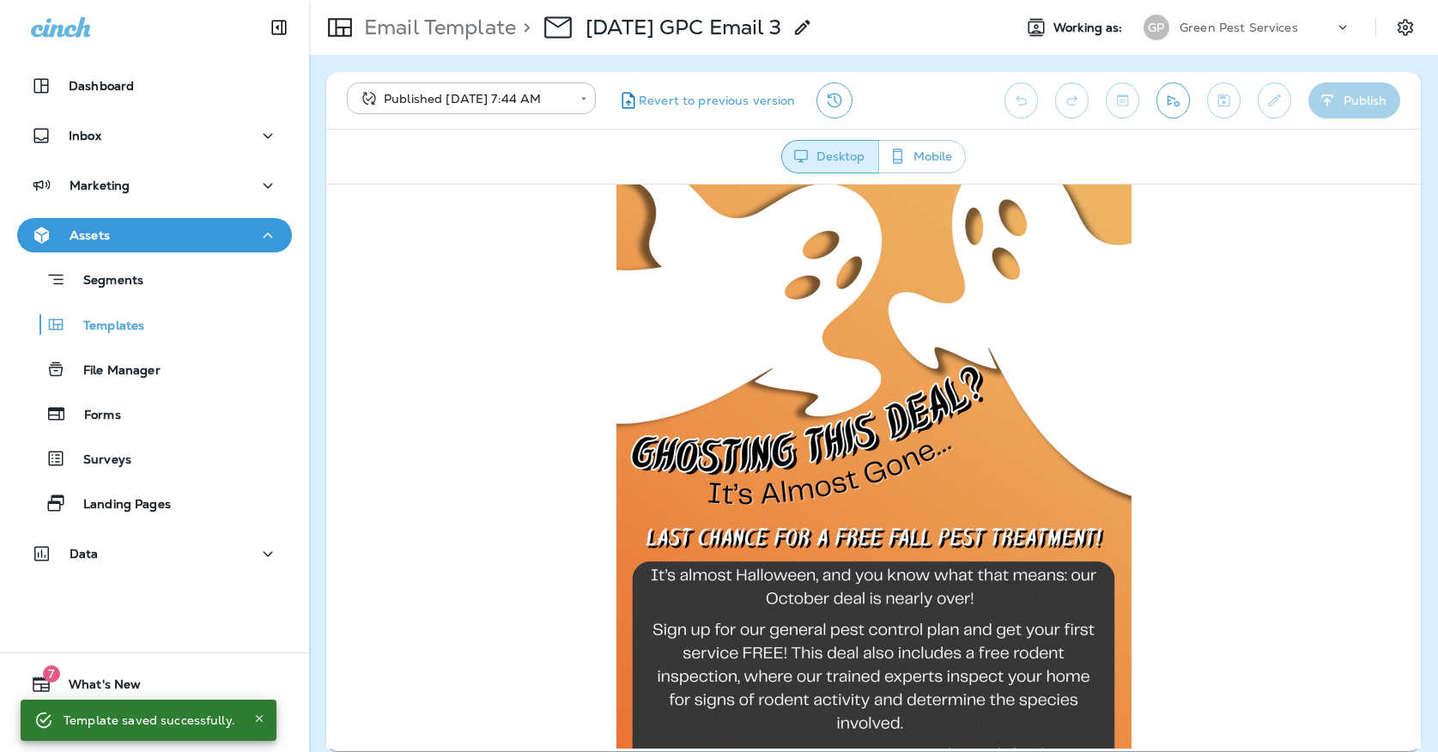
click at [134, 213] on div "Dashboard Inbox Marketing Assets Segments Templates File Manager Forms Surveys …" at bounding box center [154, 322] width 309 height 543
click at [134, 200] on button "Marketing" at bounding box center [154, 185] width 275 height 34
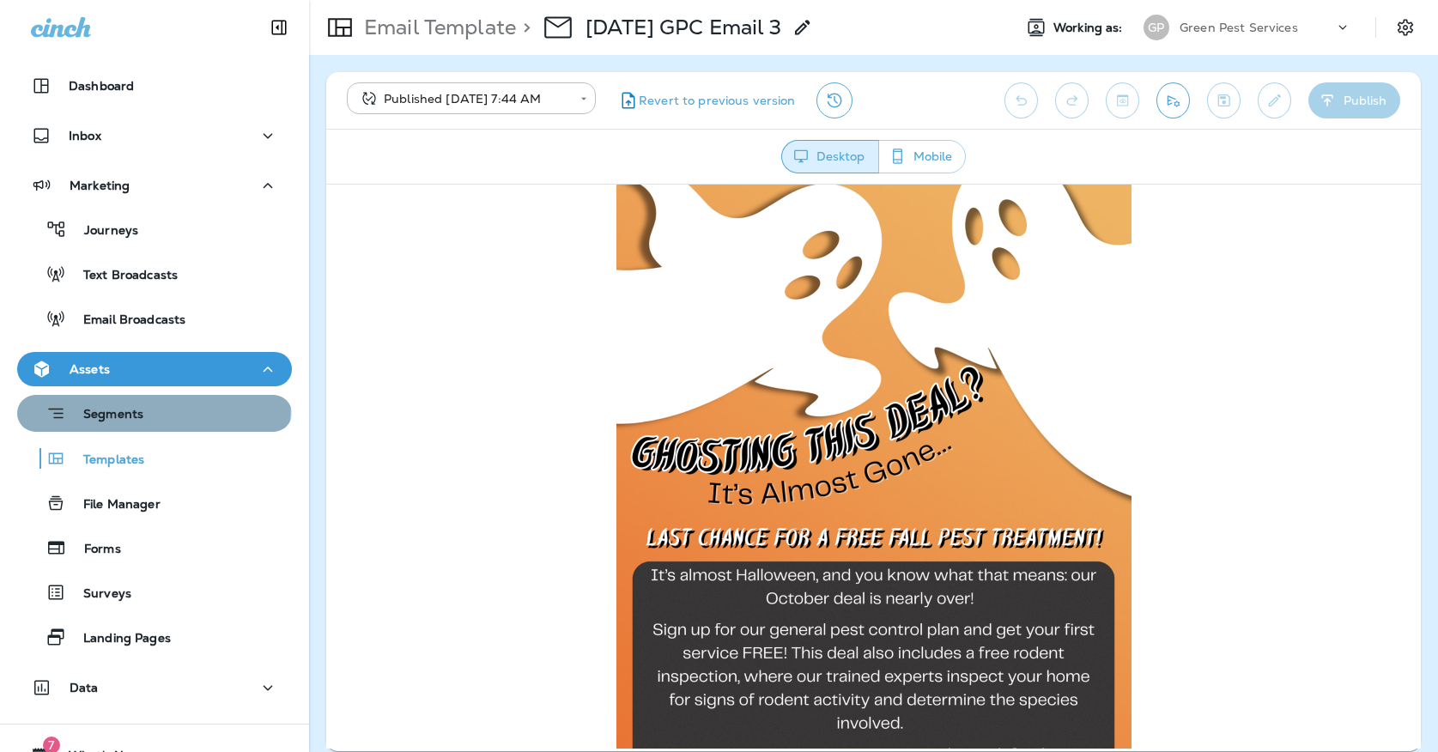
click at [142, 405] on div "Segments" at bounding box center [83, 413] width 119 height 27
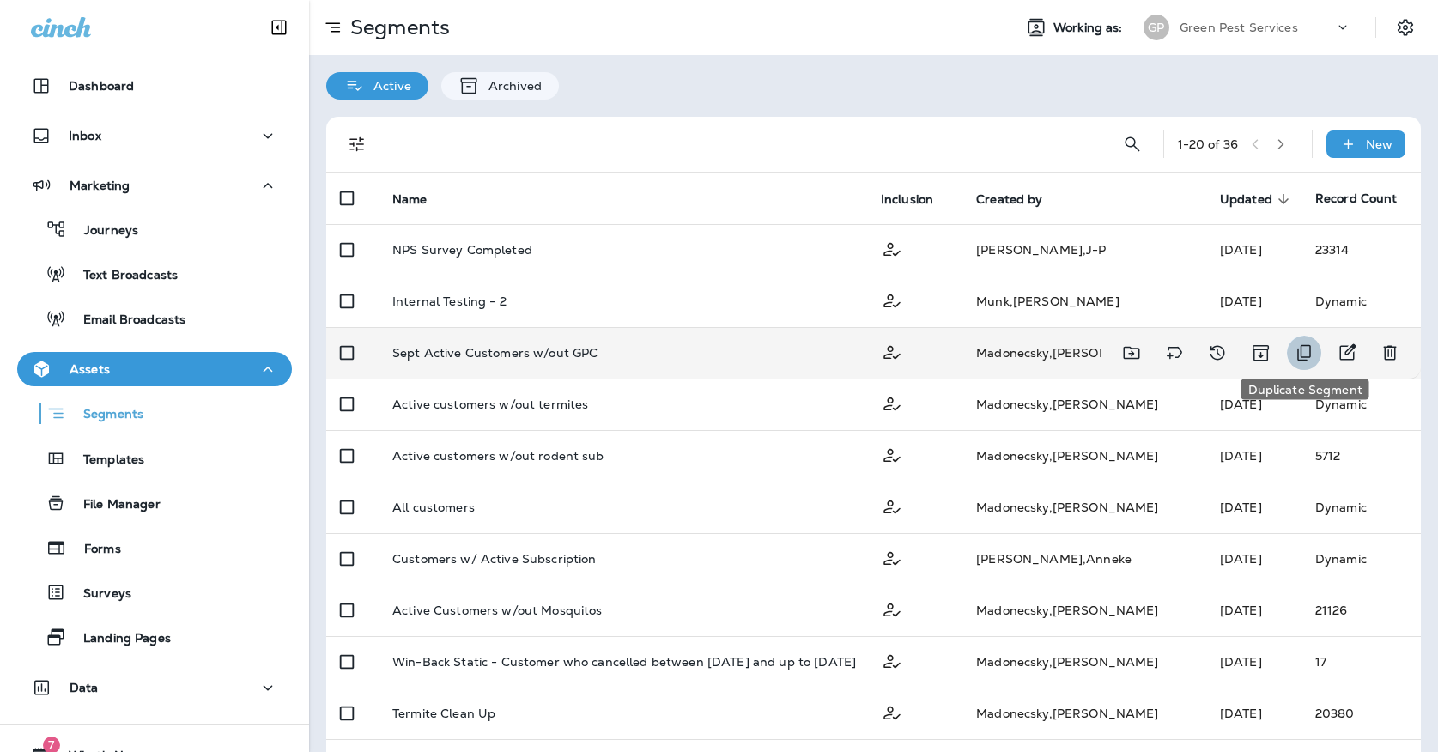
click at [1308, 346] on icon "Duplicate Segment" at bounding box center [1304, 352] width 21 height 21
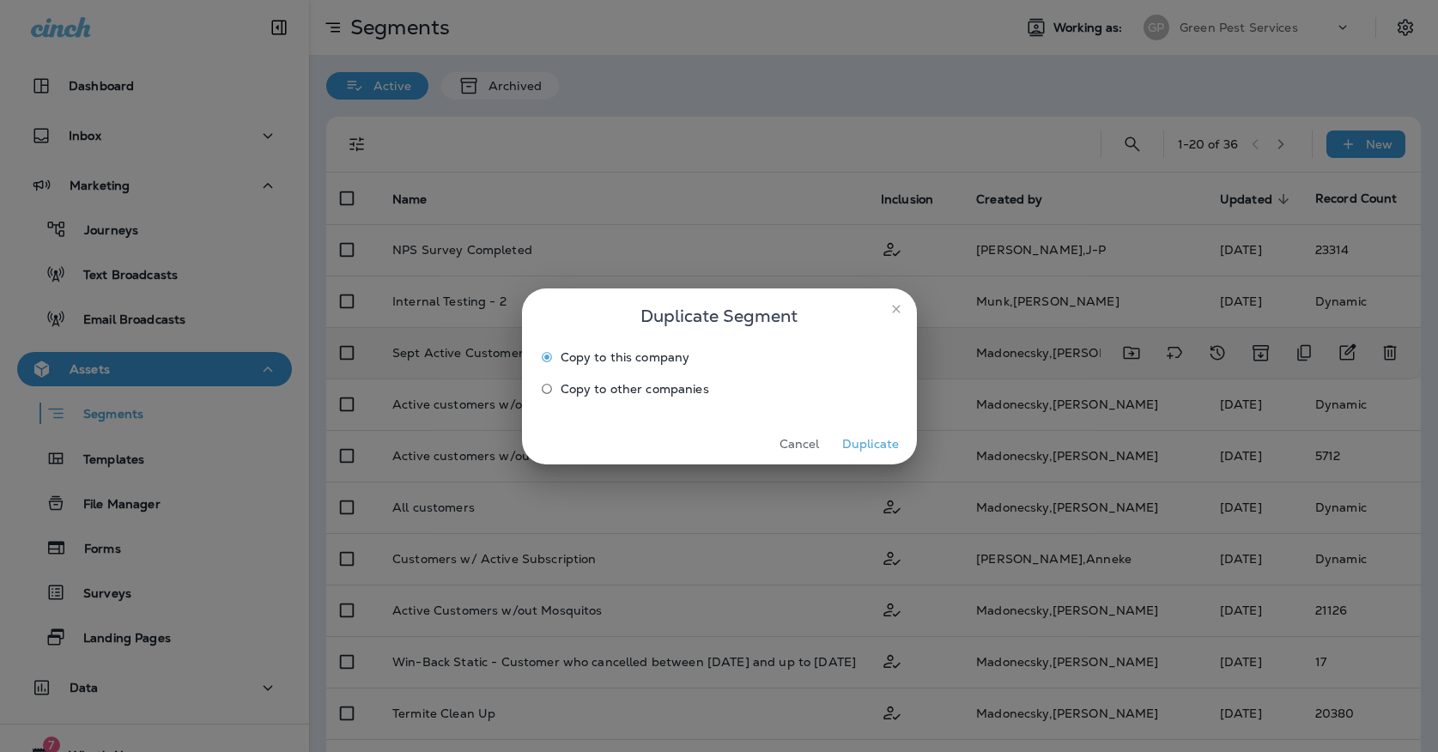
click at [869, 435] on button "Duplicate" at bounding box center [871, 444] width 64 height 27
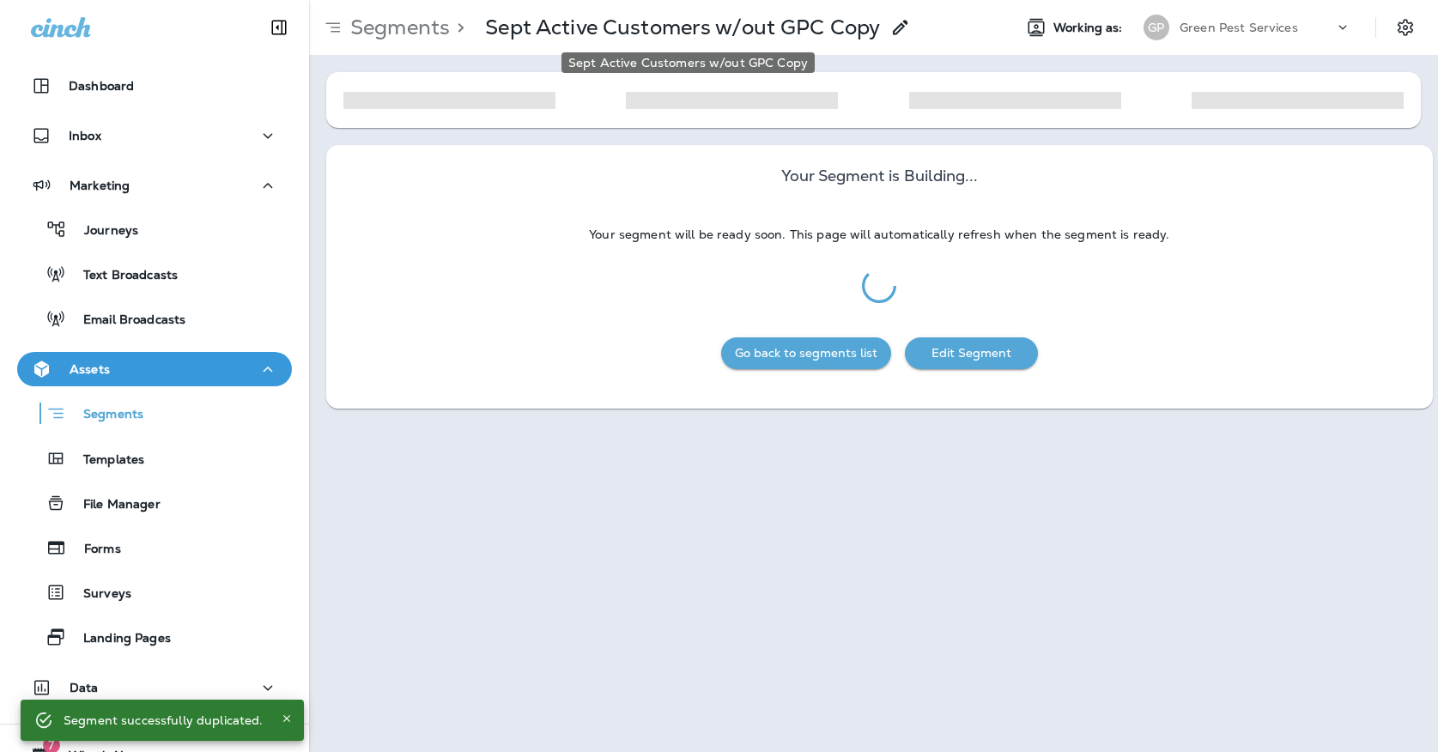
click at [861, 29] on p "Sept Active Customers w/out GPC Copy" at bounding box center [682, 28] width 395 height 26
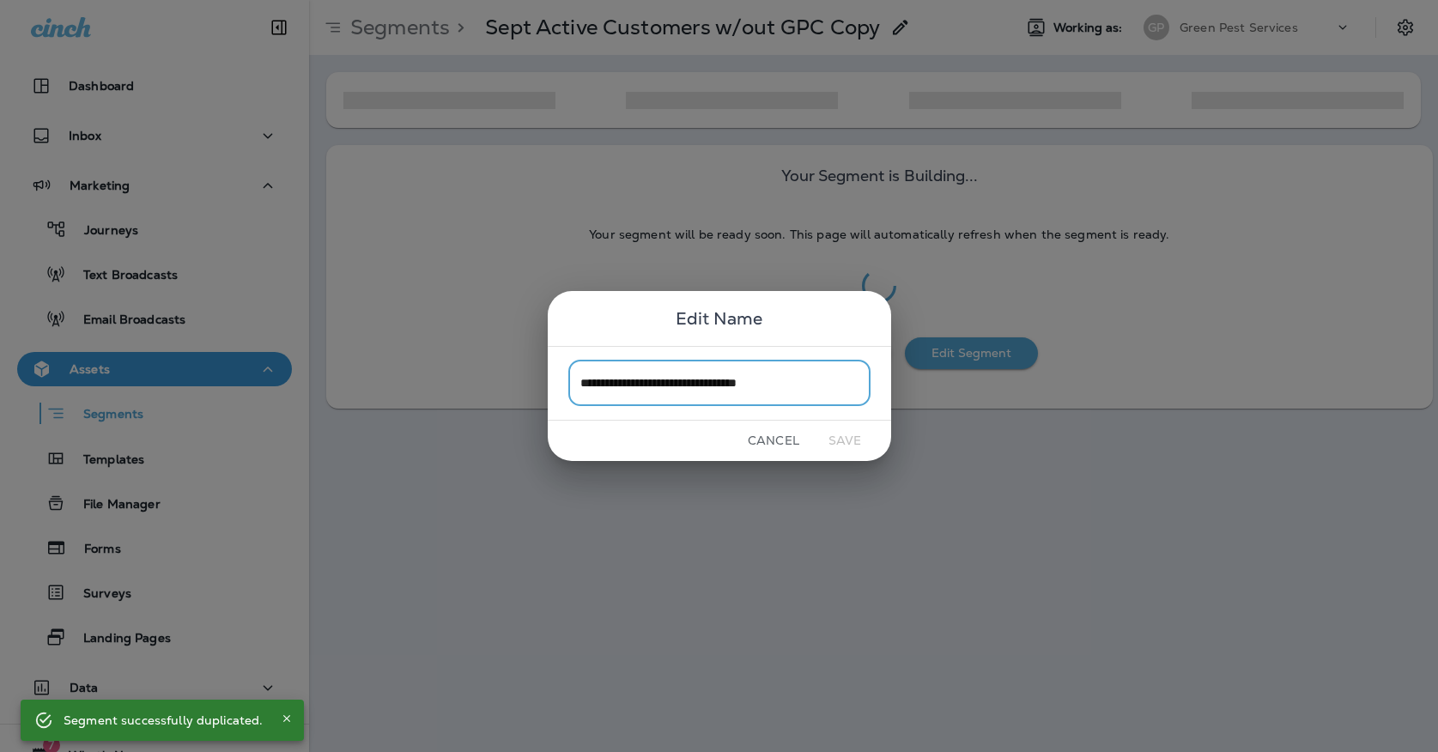
click at [817, 384] on input "**********" at bounding box center [719, 382] width 302 height 45
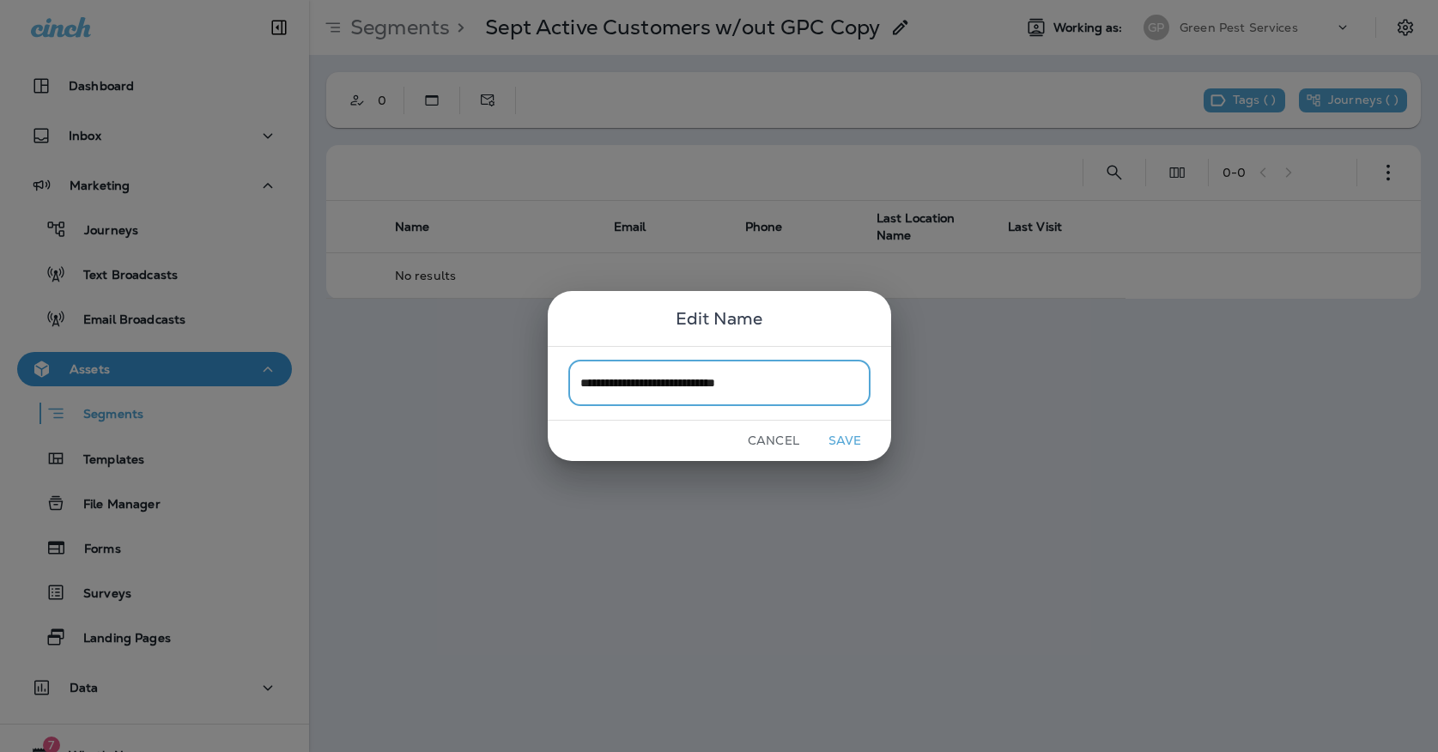
drag, startPoint x: 607, startPoint y: 380, endPoint x: 529, endPoint y: 367, distance: 79.3
click at [529, 367] on div "**********" at bounding box center [719, 376] width 1438 height 752
type input "**********"
click at [838, 429] on button "Save" at bounding box center [845, 440] width 64 height 27
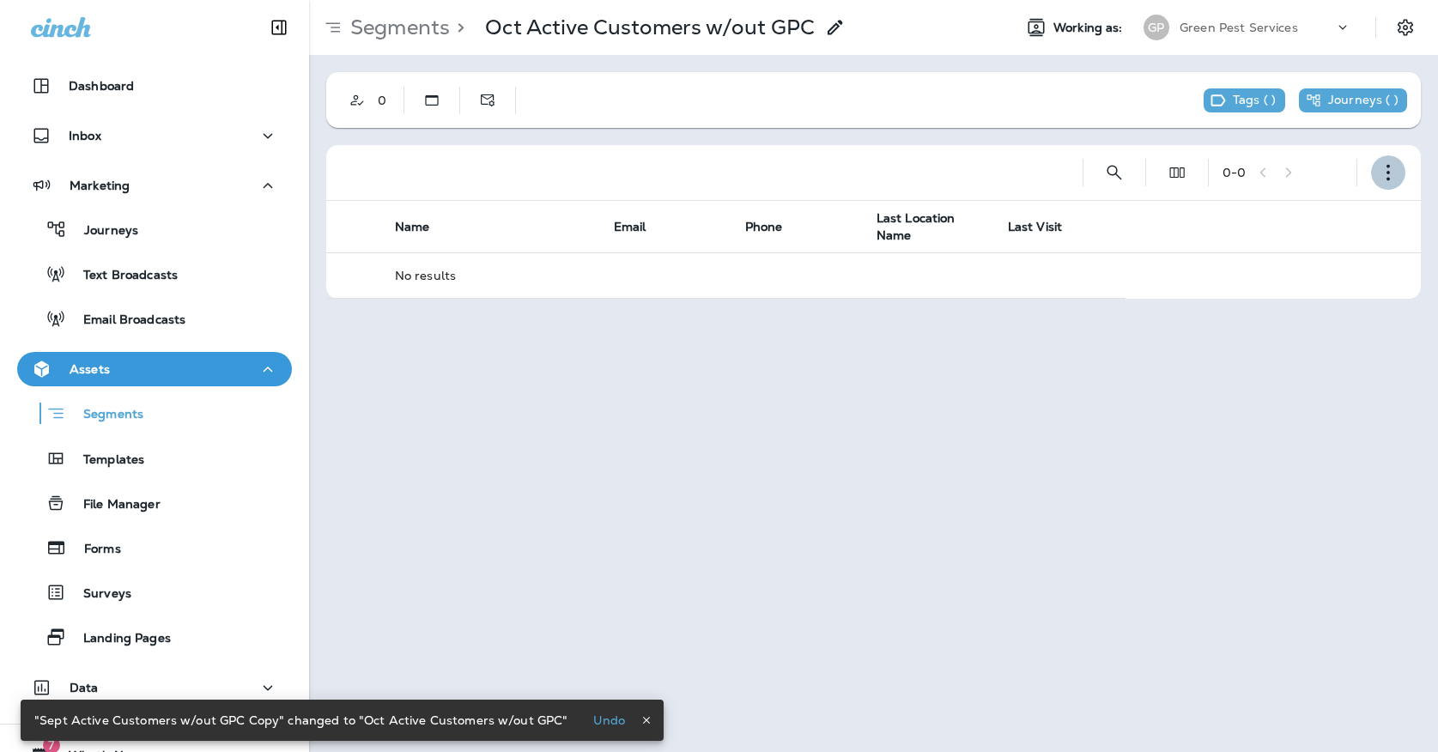
click at [1394, 170] on icon "button" at bounding box center [1387, 172] width 17 height 17
click at [1339, 213] on button "Edit Segment" at bounding box center [1302, 217] width 206 height 41
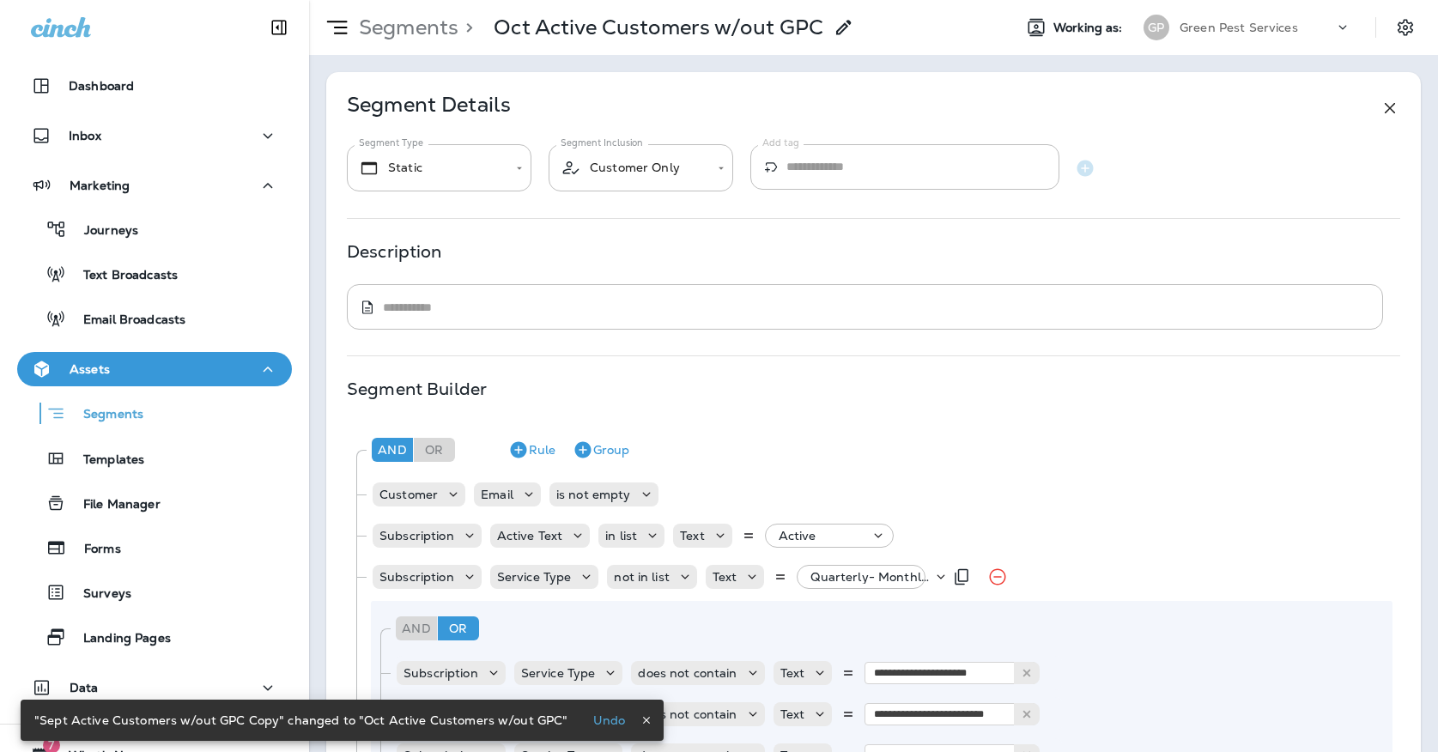
scroll to position [270, 0]
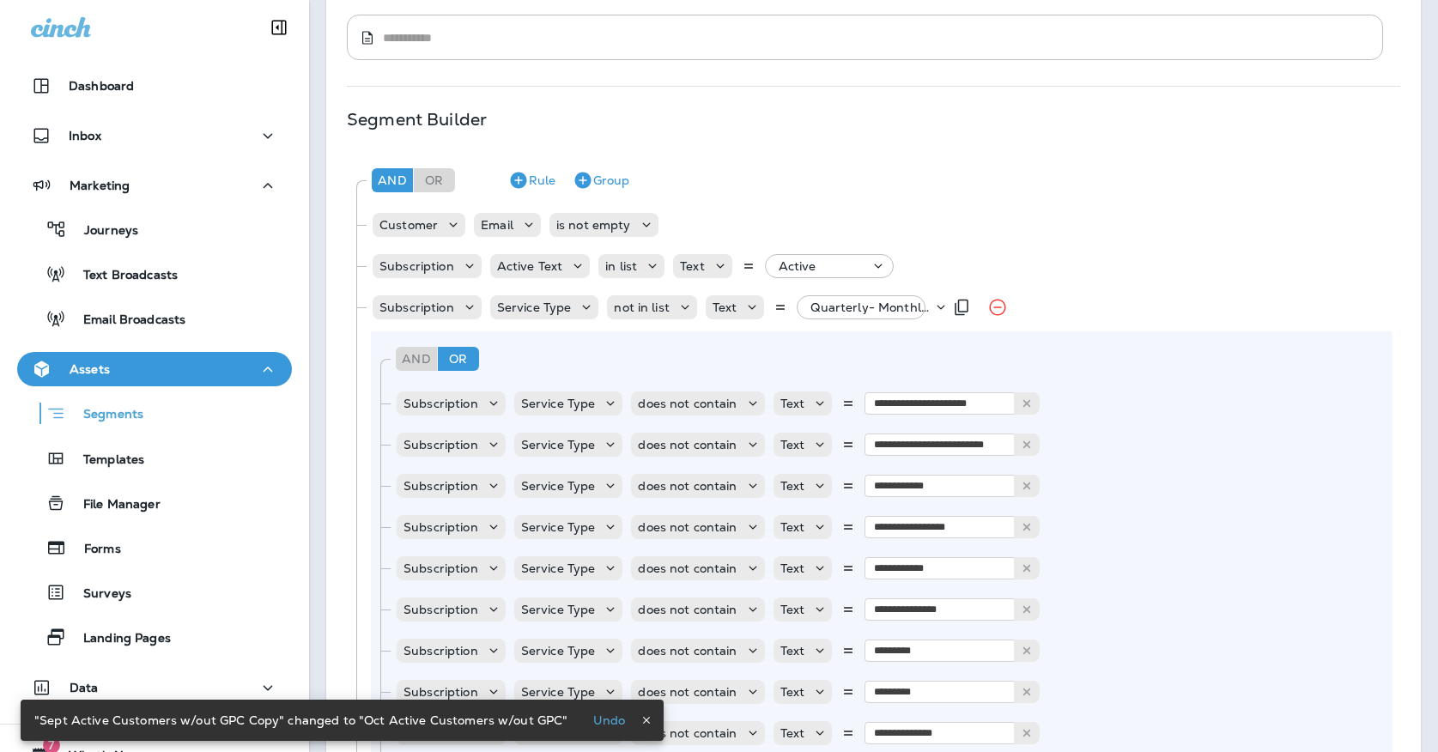
click at [824, 311] on p "Quarterly- Monthly Billing, +54 more" at bounding box center [871, 307] width 122 height 14
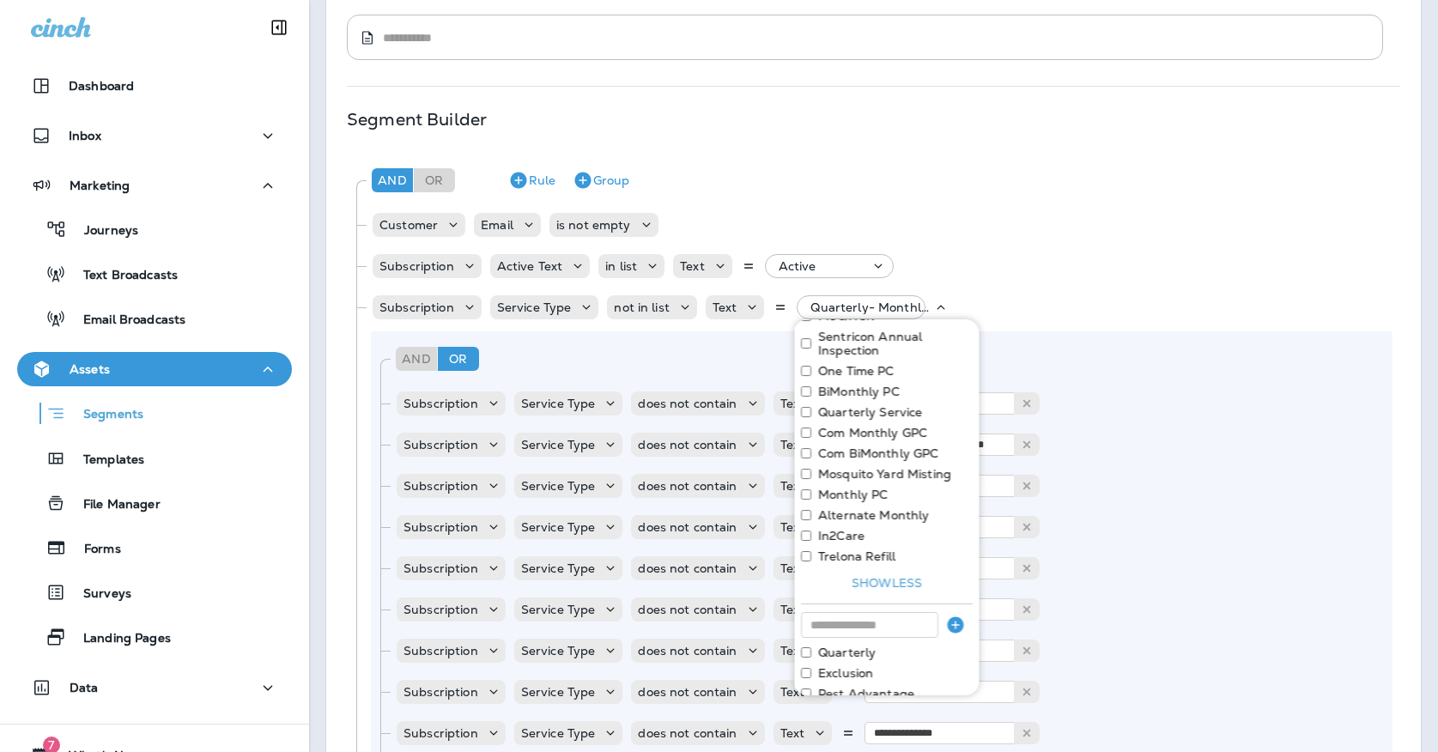
scroll to position [173, 0]
click at [888, 587] on button "Show less" at bounding box center [887, 577] width 172 height 27
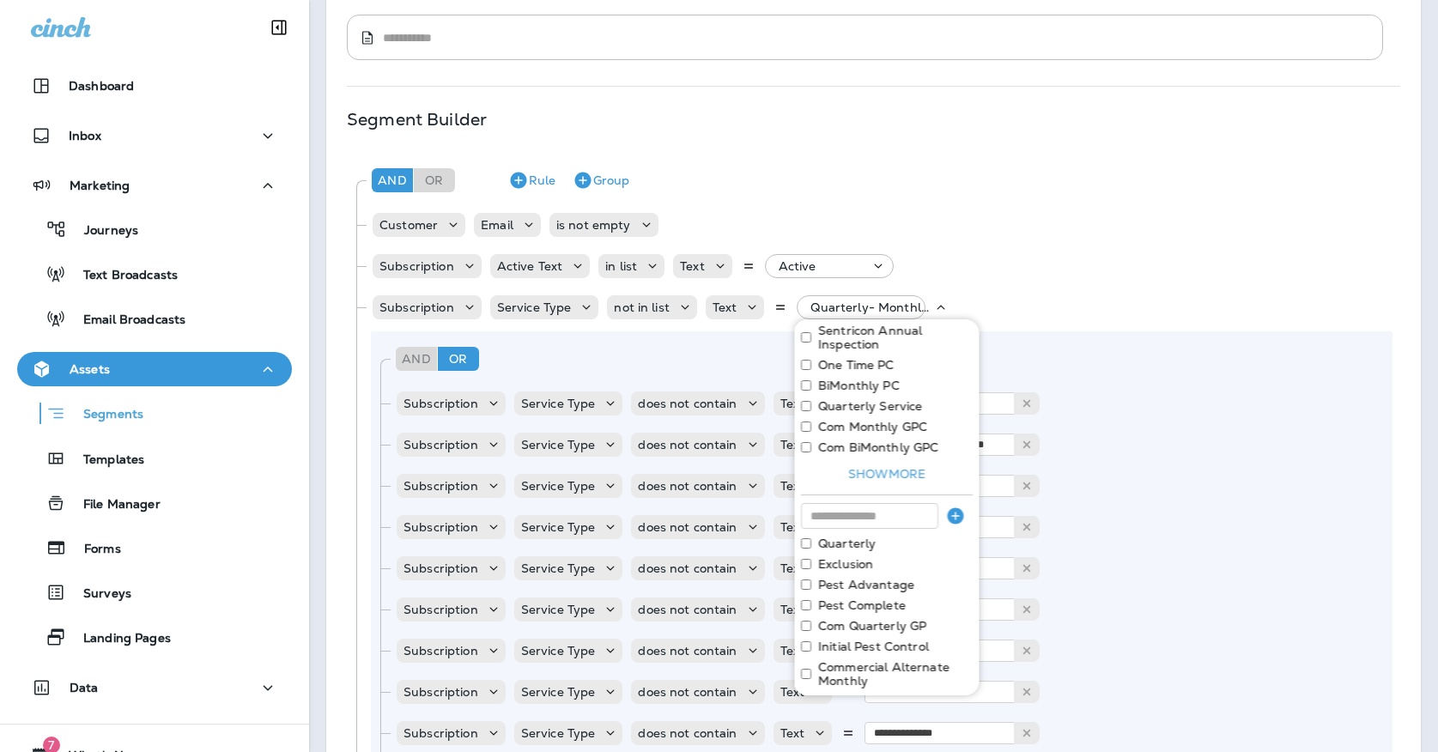
click at [882, 464] on button "Show more" at bounding box center [887, 474] width 172 height 27
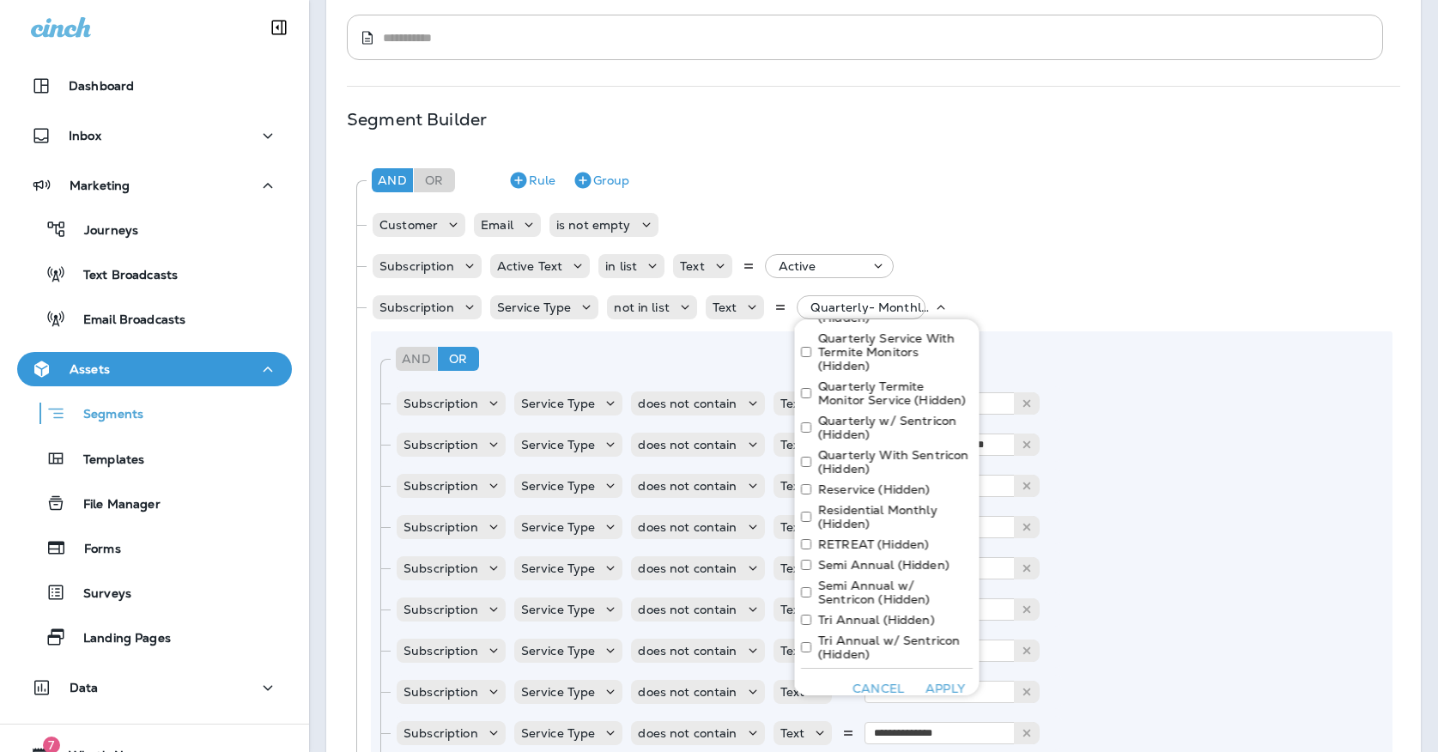
scroll to position [1366, 0]
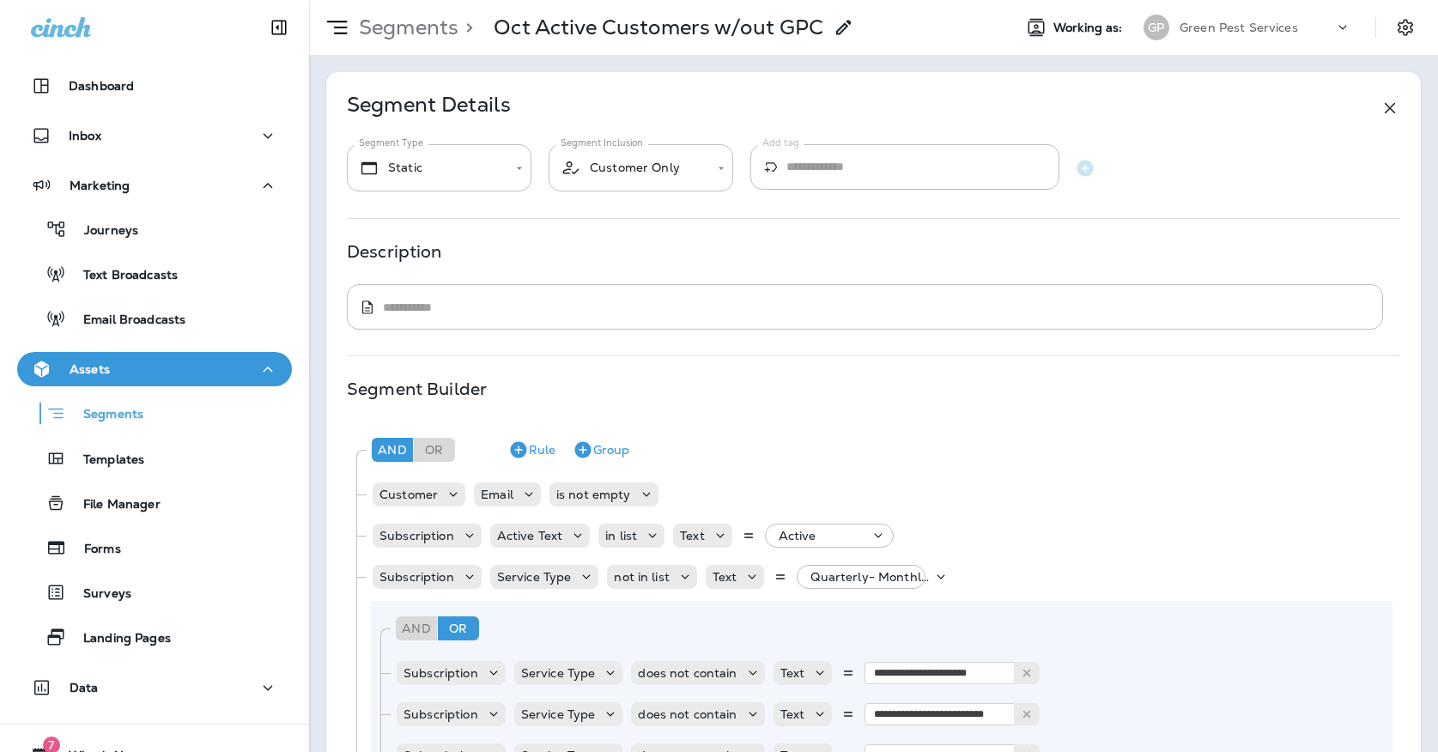
scroll to position [0, 0]
click at [520, 450] on icon "button" at bounding box center [518, 449] width 21 height 21
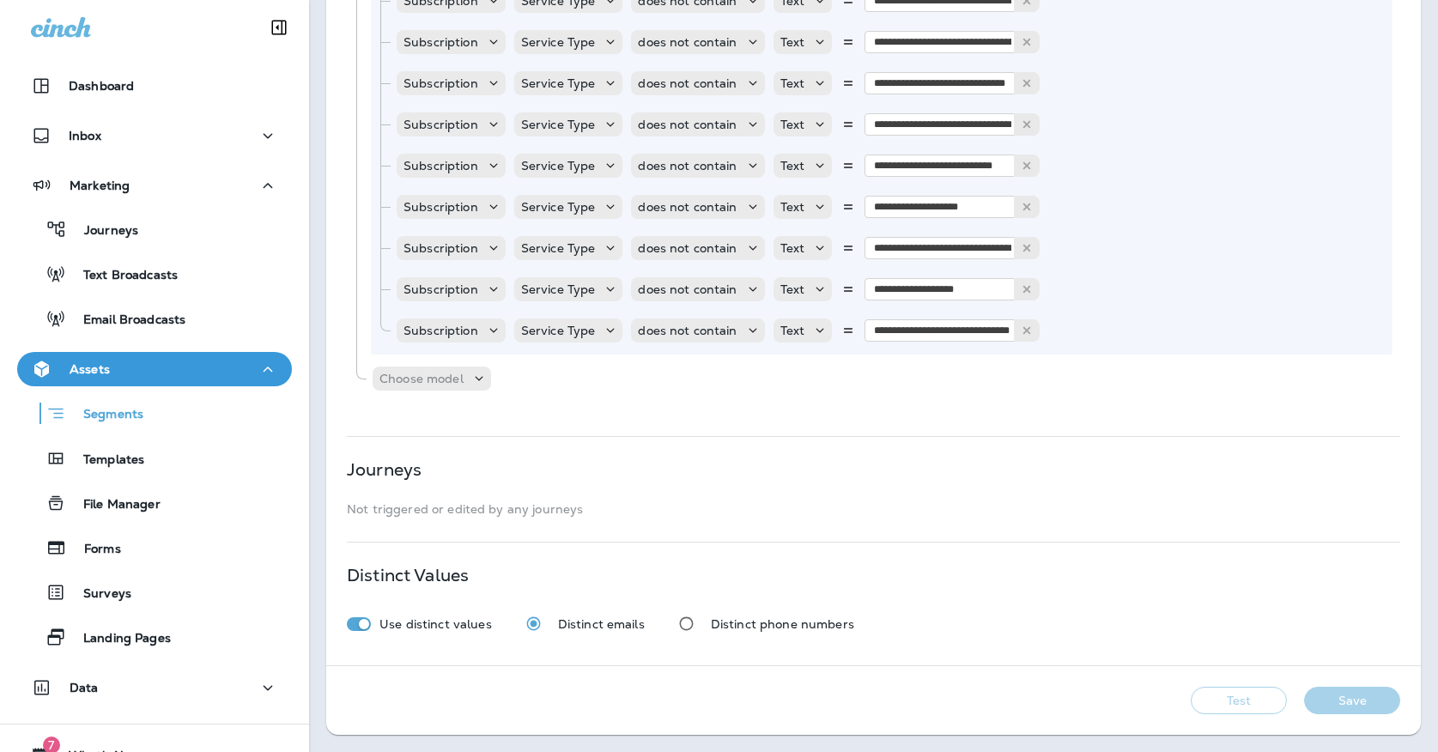
scroll to position [2402, 0]
click at [434, 381] on p "Choose model" at bounding box center [421, 379] width 84 height 14
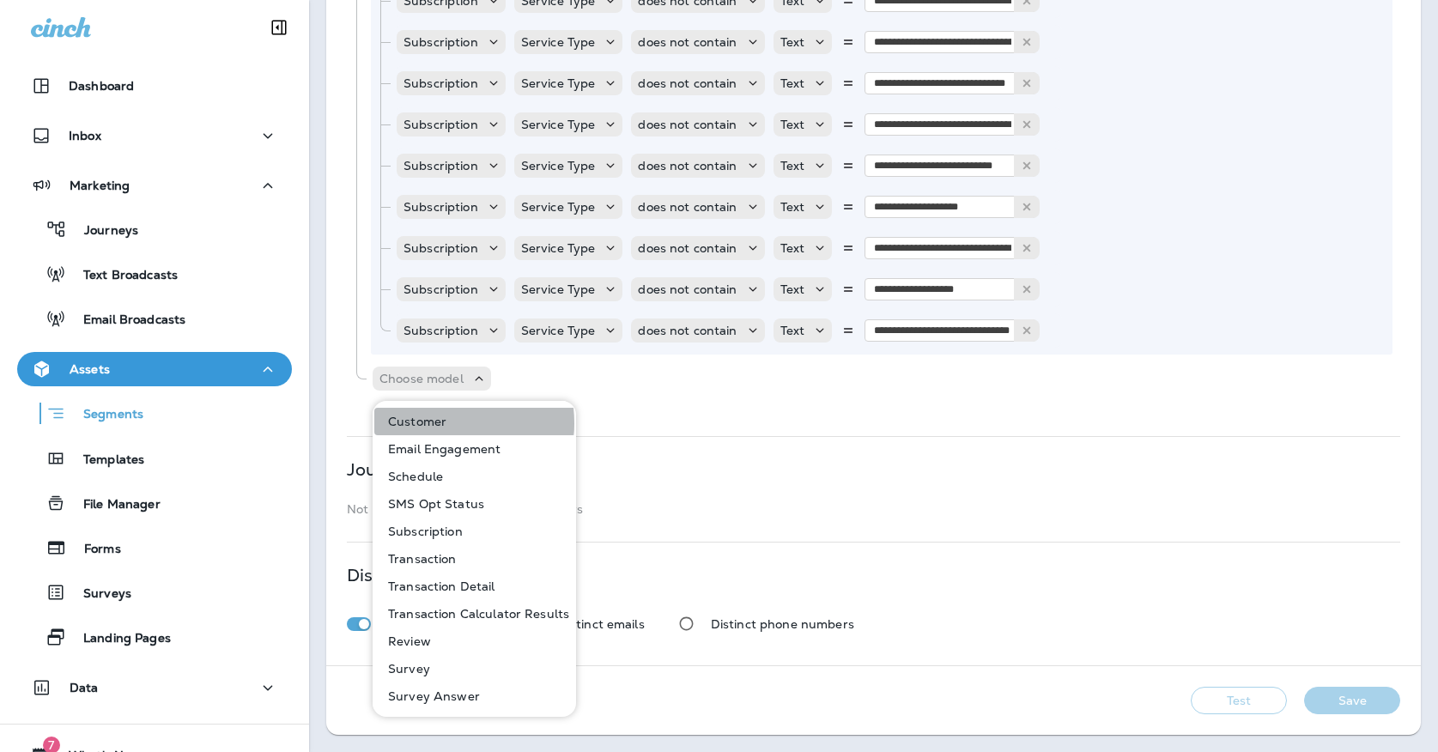
click at [433, 423] on p "Customer" at bounding box center [413, 422] width 65 height 14
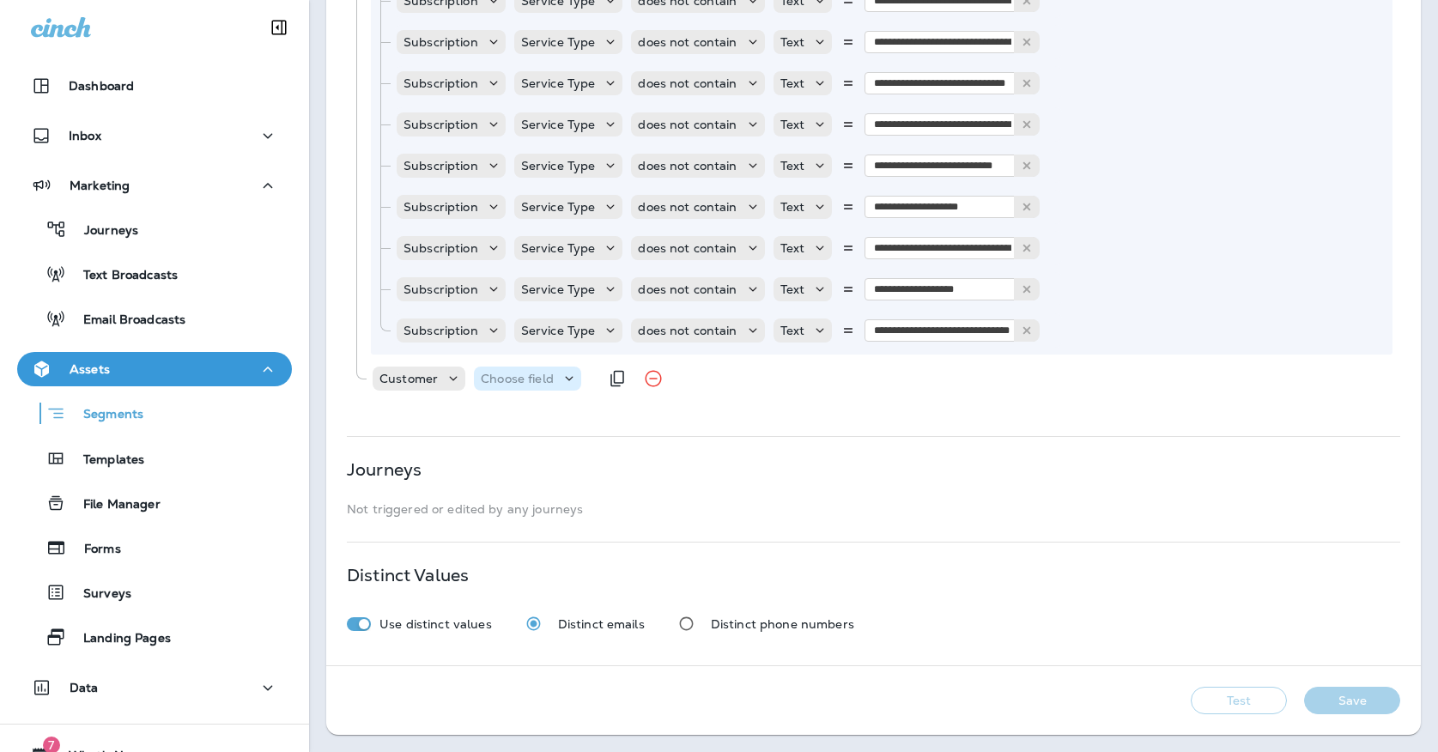
click at [542, 374] on p "Choose field" at bounding box center [517, 379] width 73 height 14
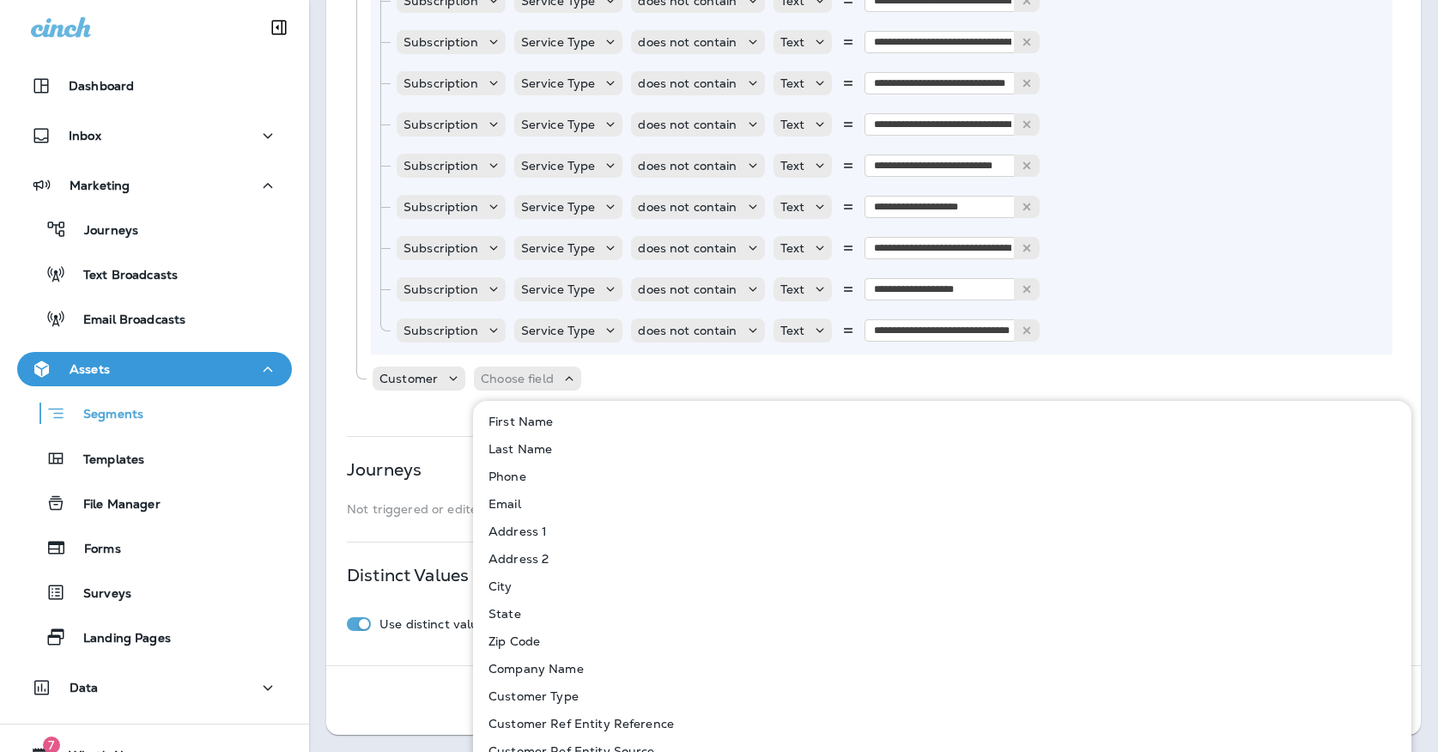
click at [546, 689] on p "Customer Type" at bounding box center [530, 696] width 97 height 14
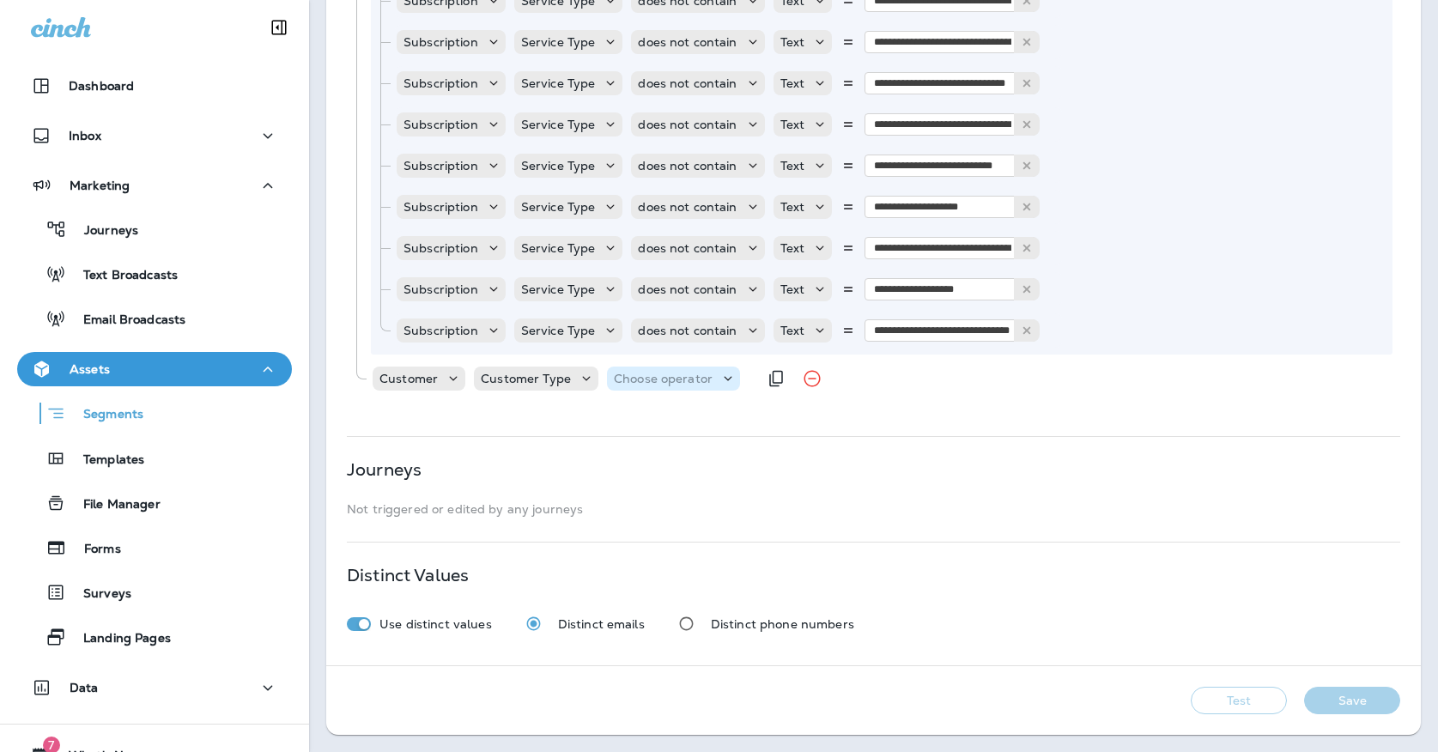
click at [656, 385] on p "Choose operator" at bounding box center [663, 379] width 99 height 14
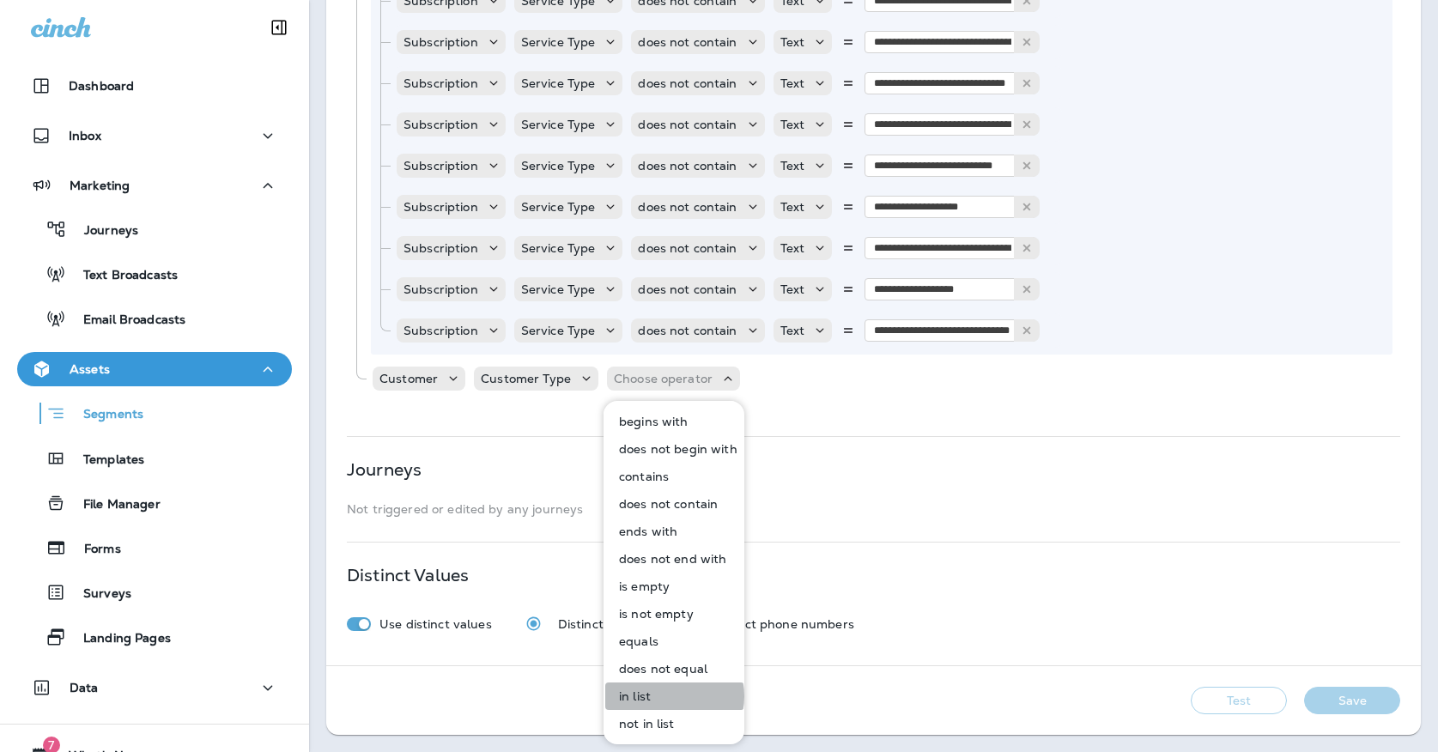
click at [666, 696] on button "in list" at bounding box center [674, 695] width 139 height 27
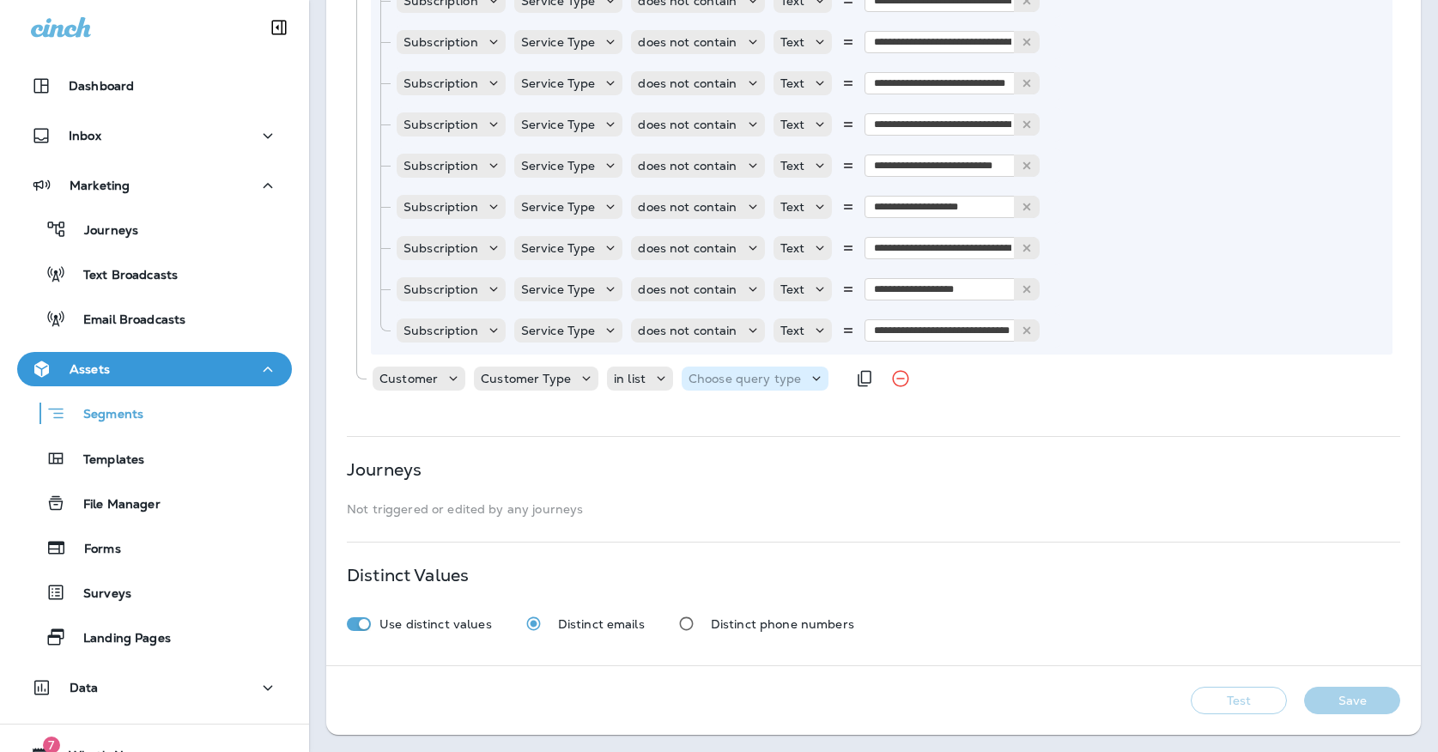
click at [768, 382] on p "Choose query type" at bounding box center [744, 379] width 112 height 14
click at [759, 428] on button "Text" at bounding box center [729, 421] width 99 height 27
click at [828, 385] on div "Select options" at bounding box center [844, 379] width 129 height 24
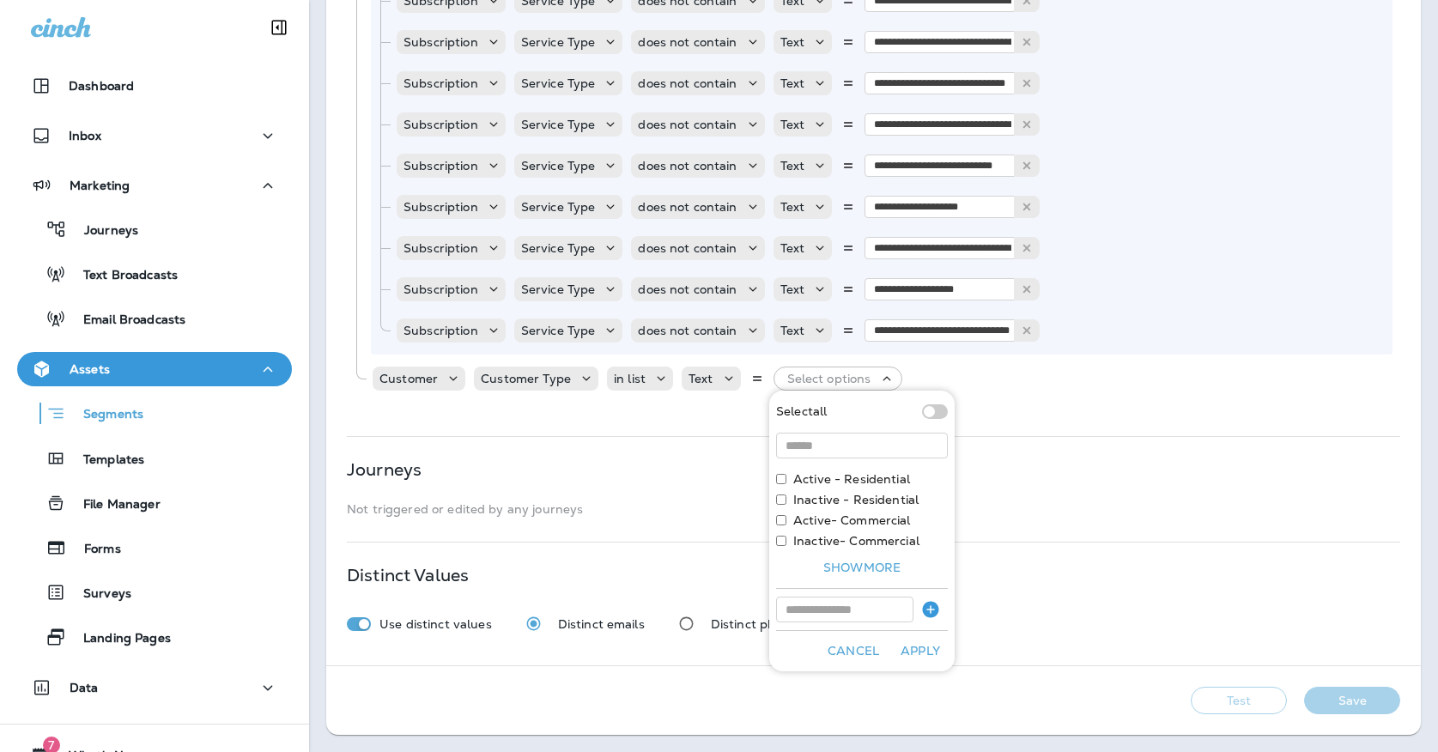
click at [820, 483] on label "Active - Residential" at bounding box center [851, 479] width 117 height 14
click at [909, 645] on button "Apply" at bounding box center [920, 651] width 55 height 27
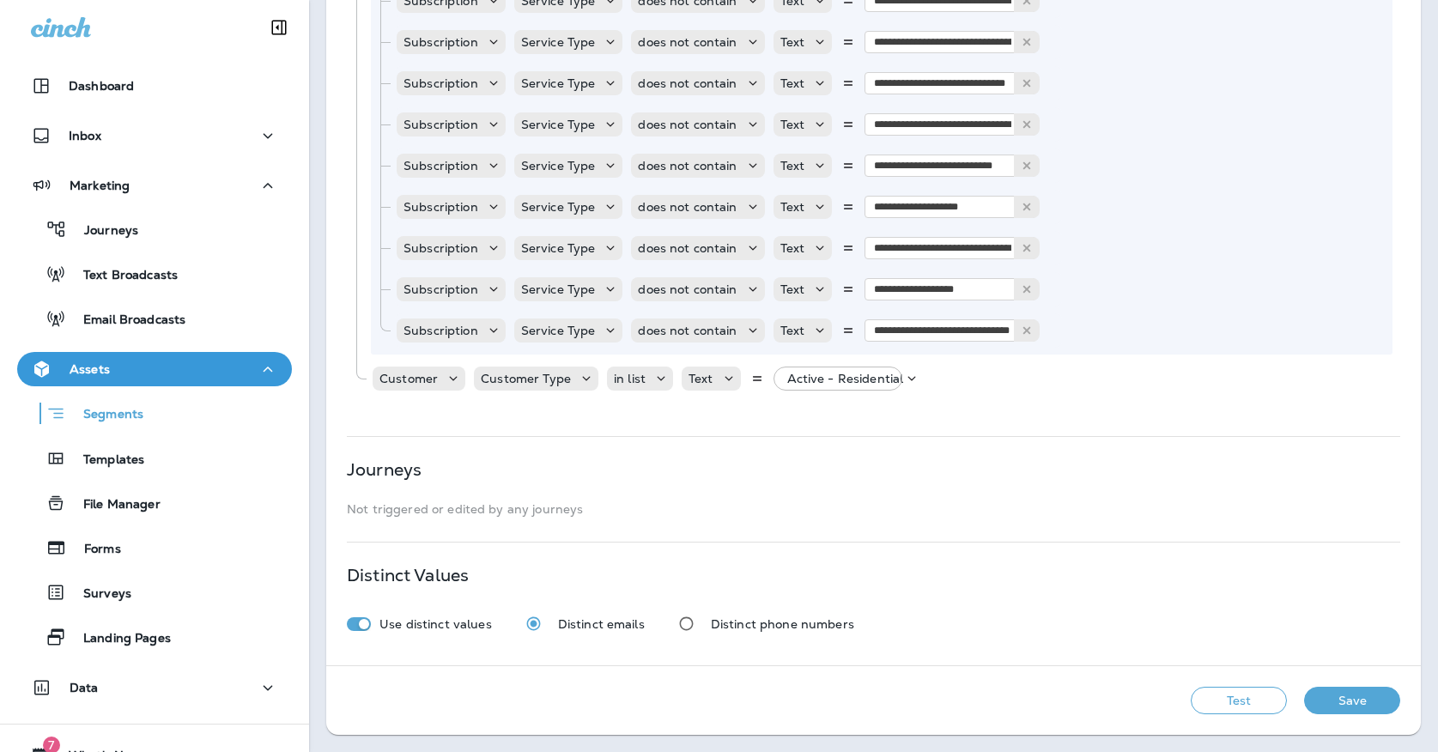
click at [1225, 708] on button "Test" at bounding box center [1239, 700] width 96 height 27
click at [989, 711] on button "View Sample" at bounding box center [994, 700] width 113 height 27
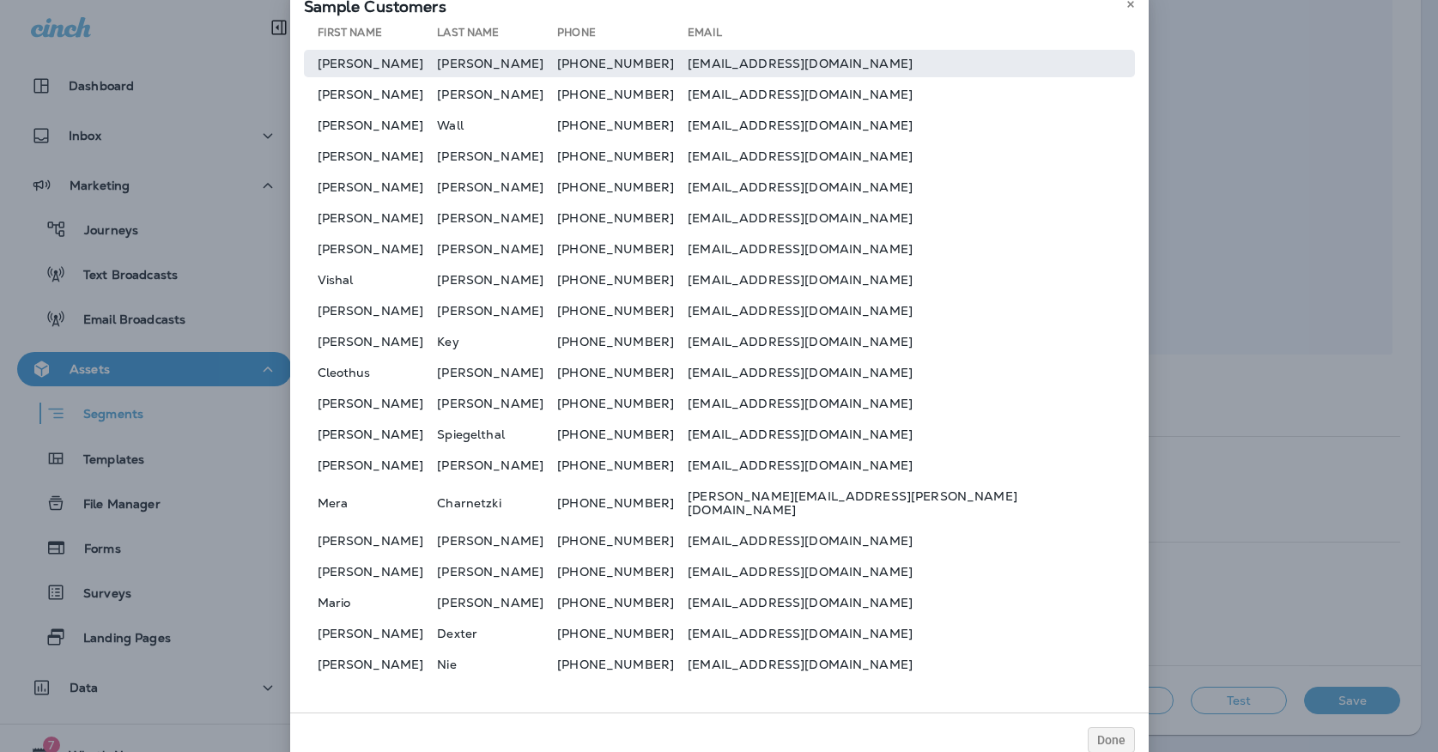
click at [688, 66] on td "[PHONE_NUMBER]" at bounding box center [622, 63] width 130 height 27
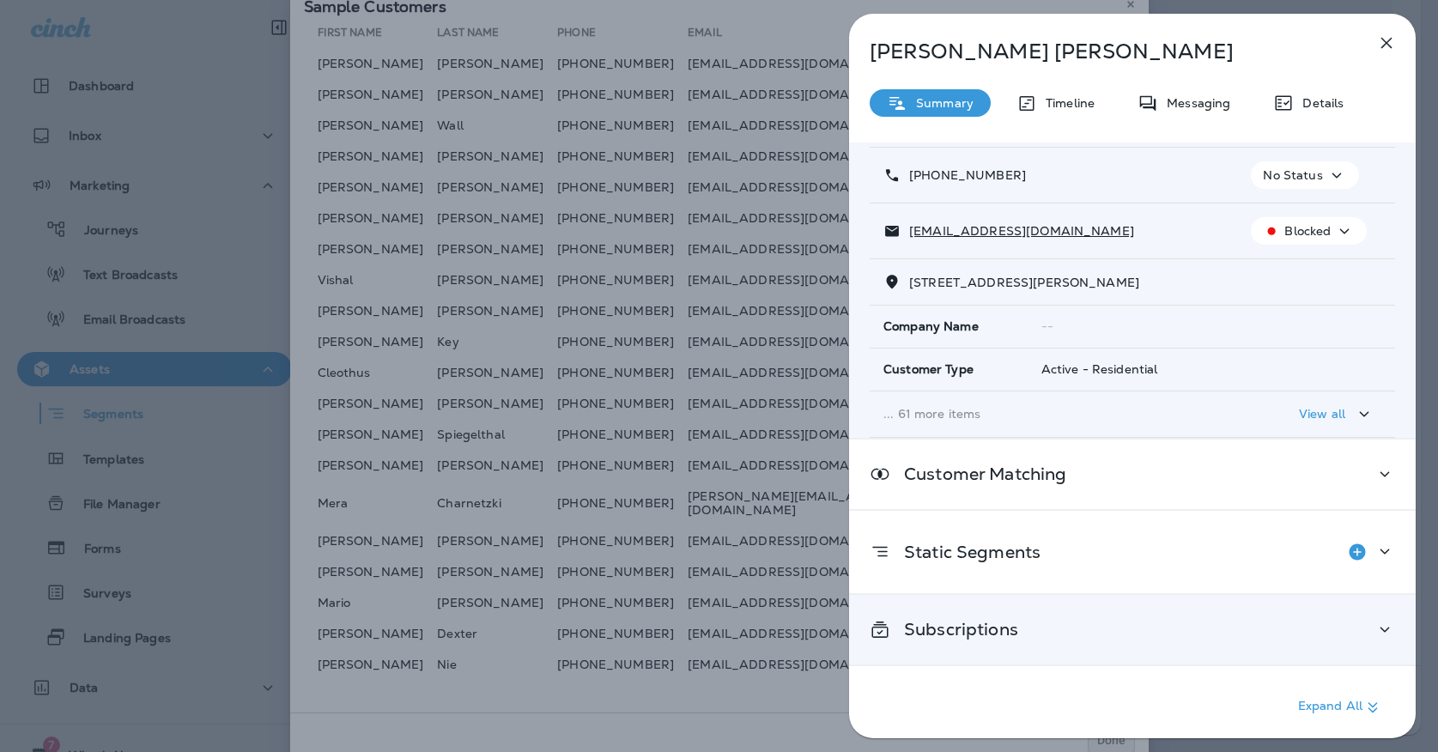
scroll to position [94, 0]
click at [1063, 605] on div "Subscriptions" at bounding box center [1132, 631] width 566 height 70
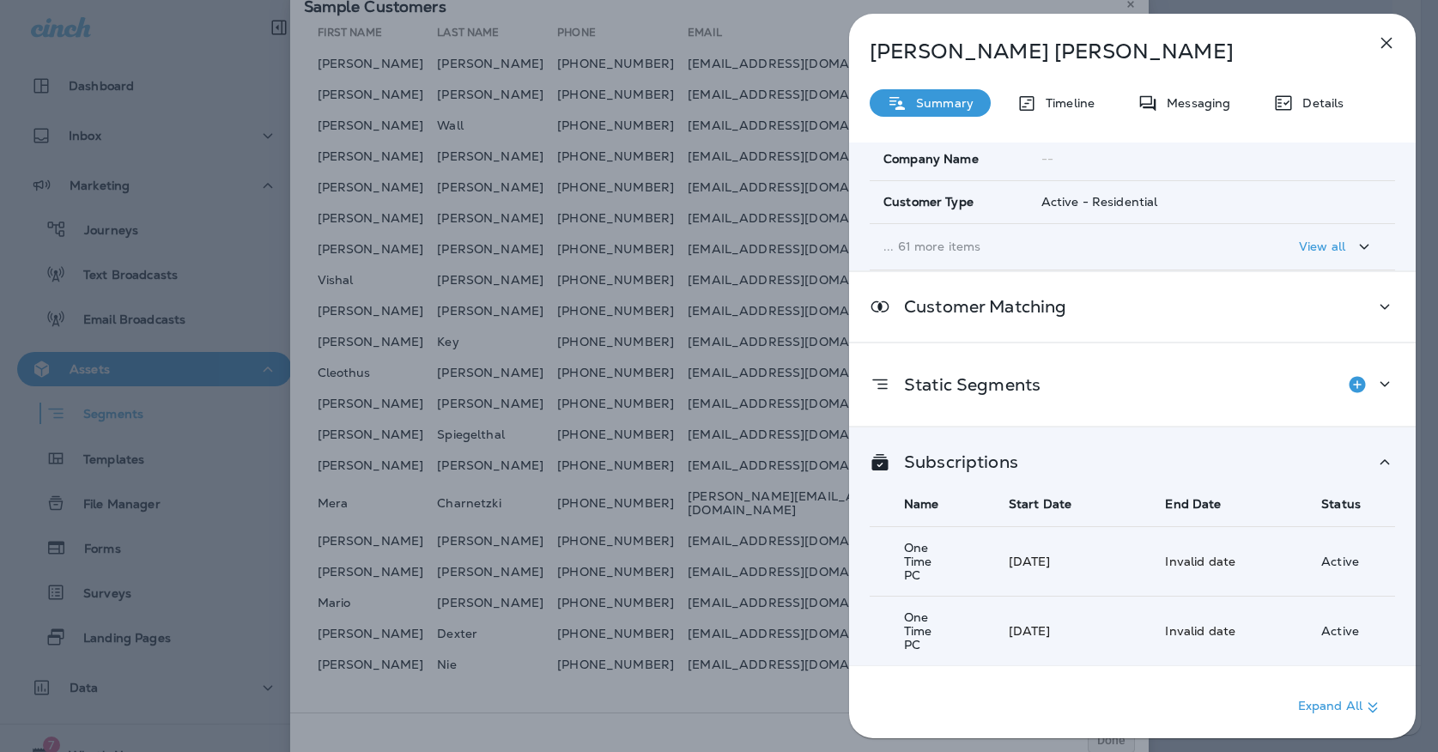
scroll to position [262, 0]
click at [1380, 40] on icon "button" at bounding box center [1386, 43] width 21 height 21
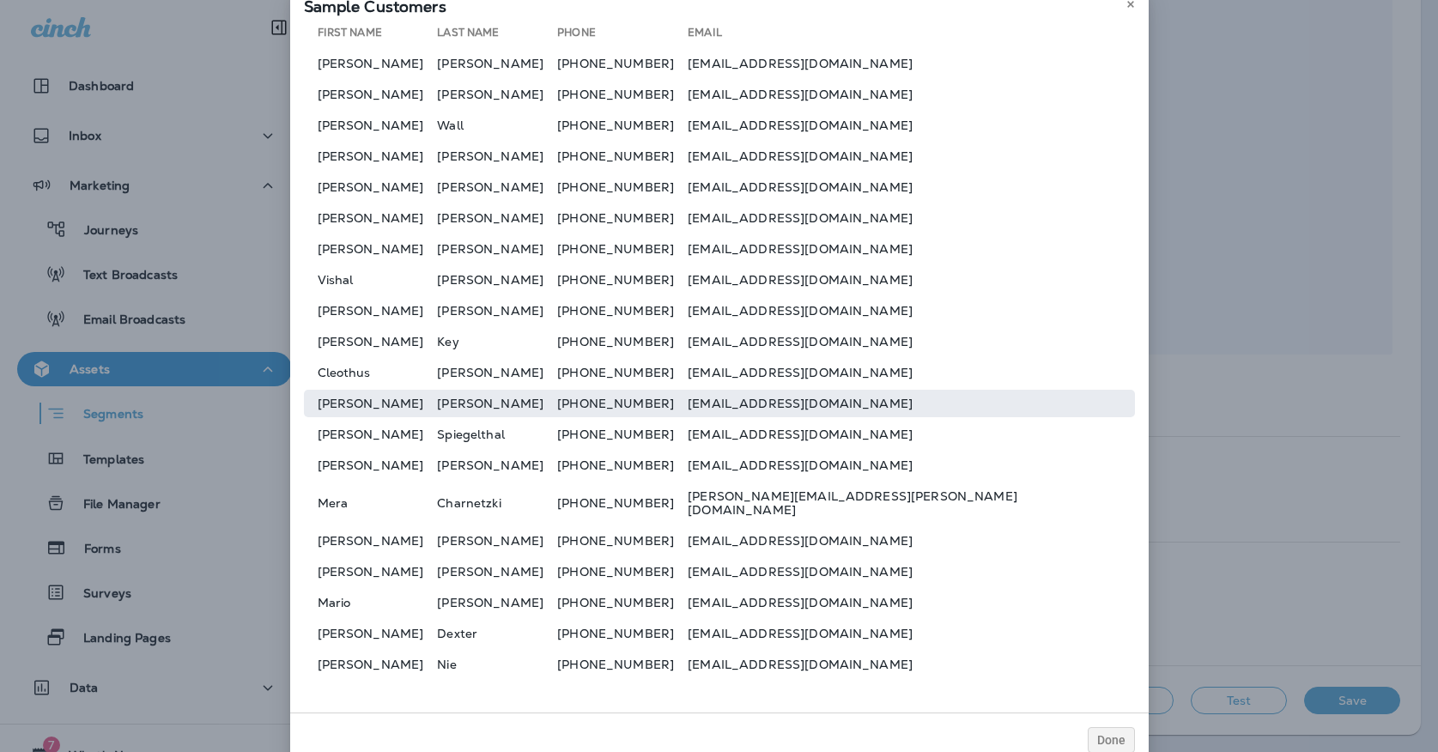
click at [557, 417] on td "[PERSON_NAME]" at bounding box center [497, 403] width 120 height 27
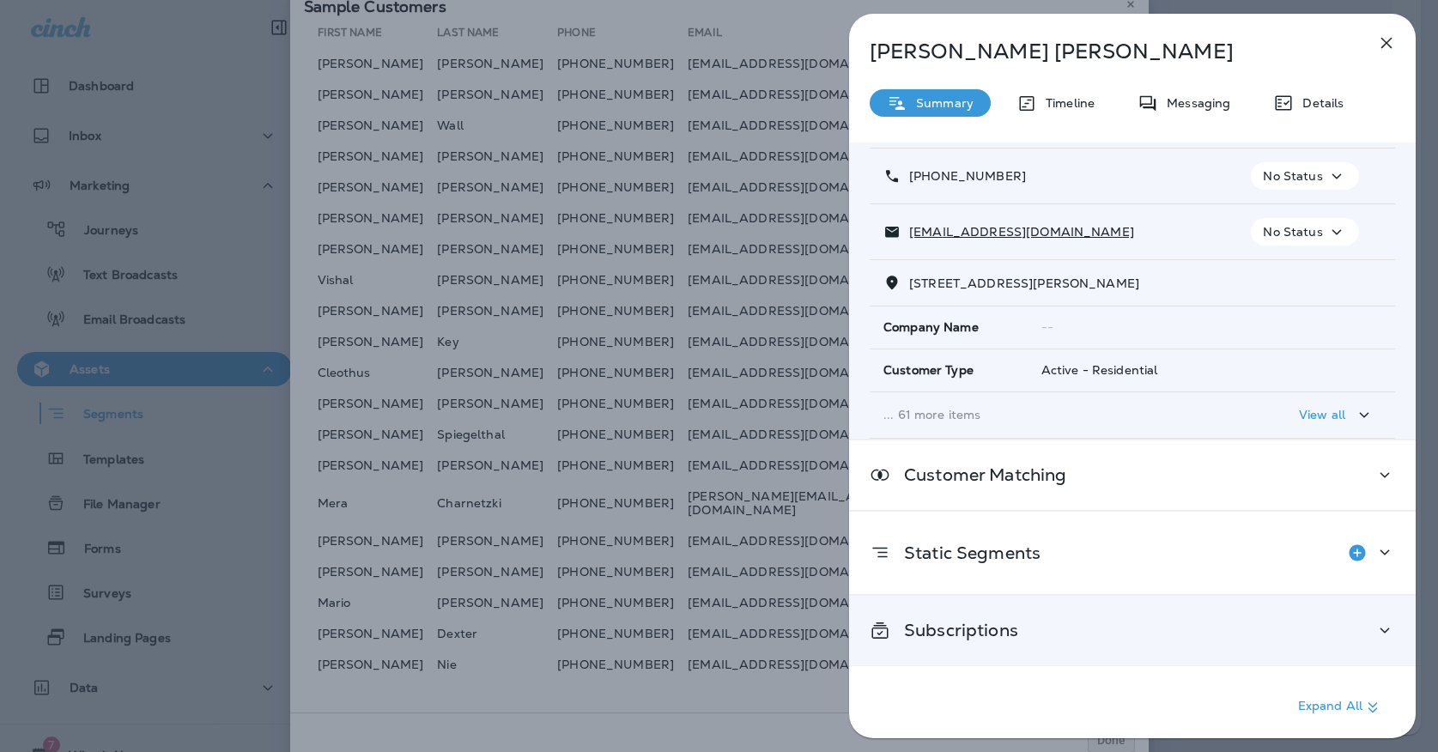
click at [985, 647] on div "Subscriptions" at bounding box center [1132, 631] width 566 height 70
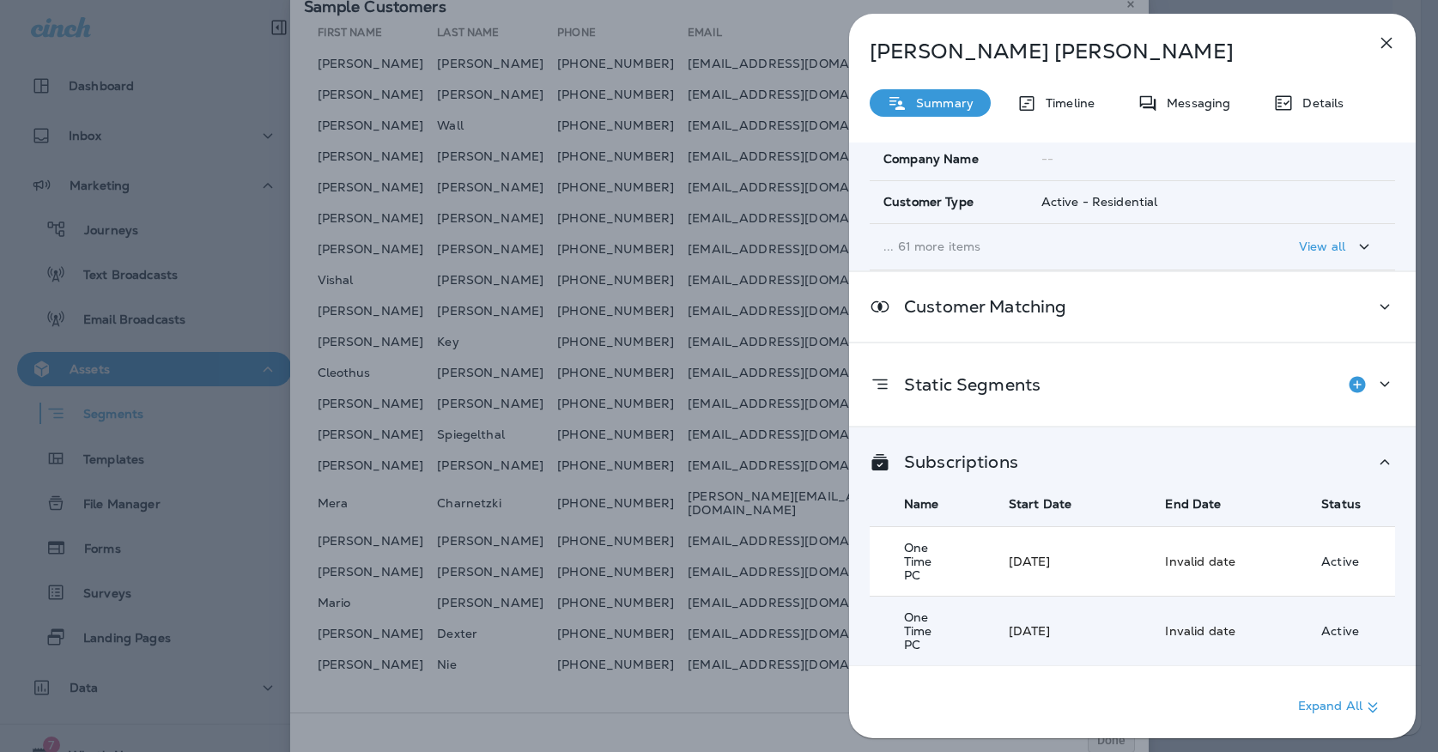
scroll to position [263, 0]
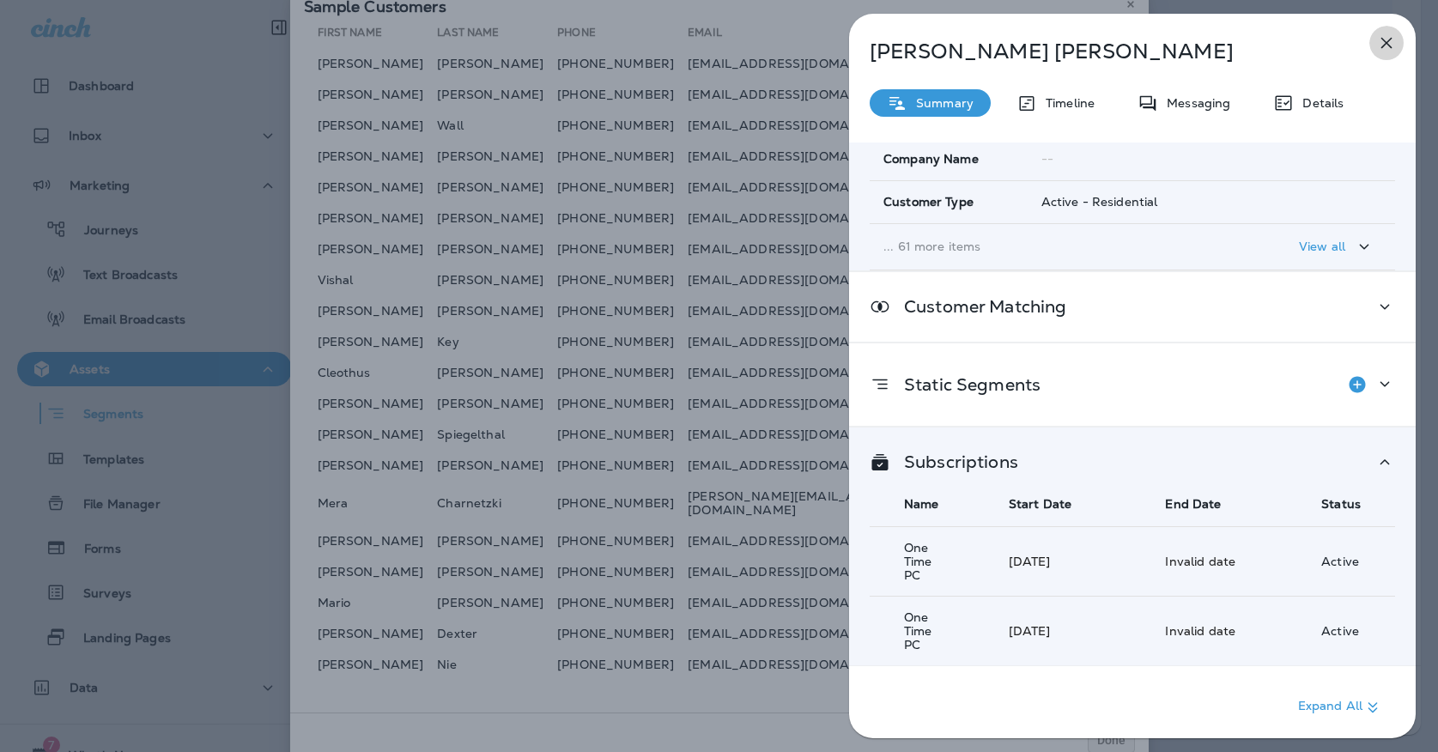
click at [1387, 47] on icon "button" at bounding box center [1386, 43] width 21 height 21
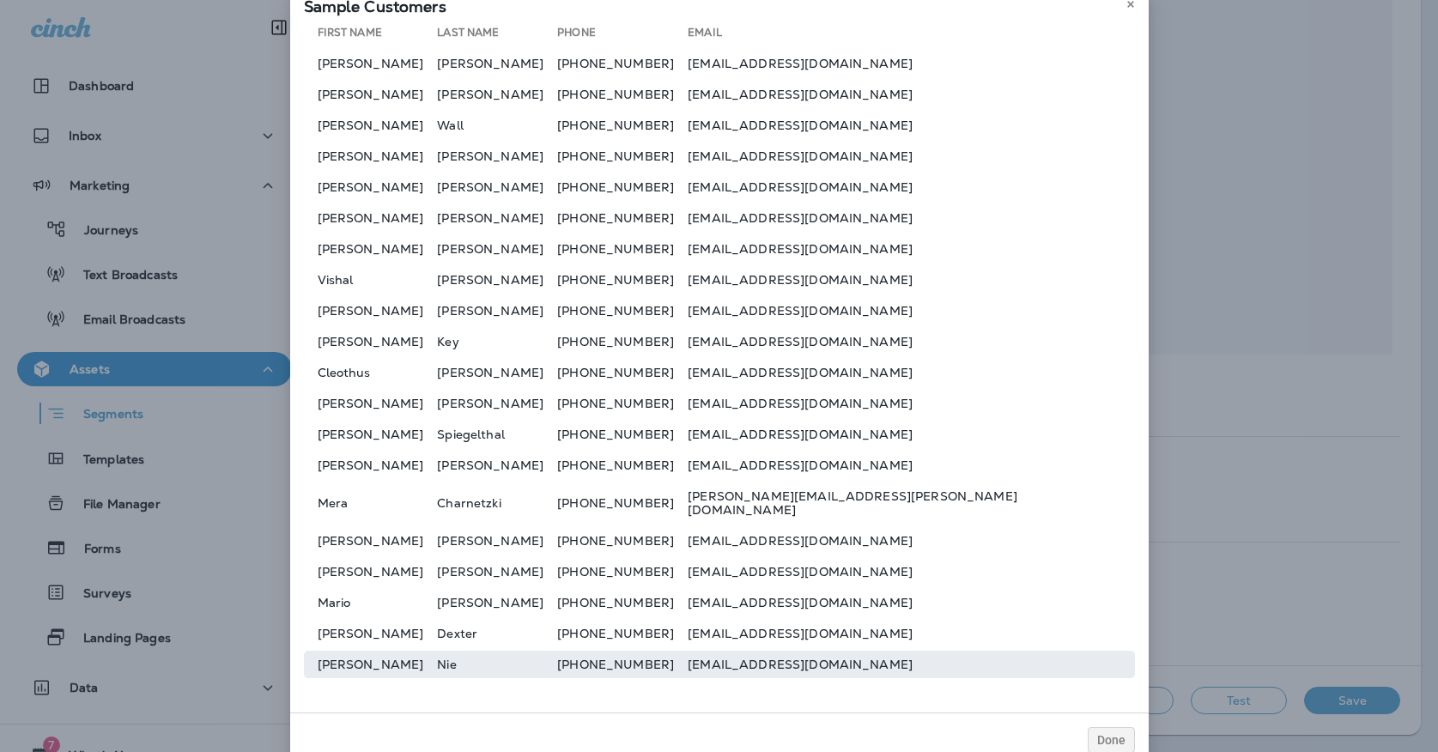
click at [688, 663] on td "[PHONE_NUMBER]" at bounding box center [622, 664] width 130 height 27
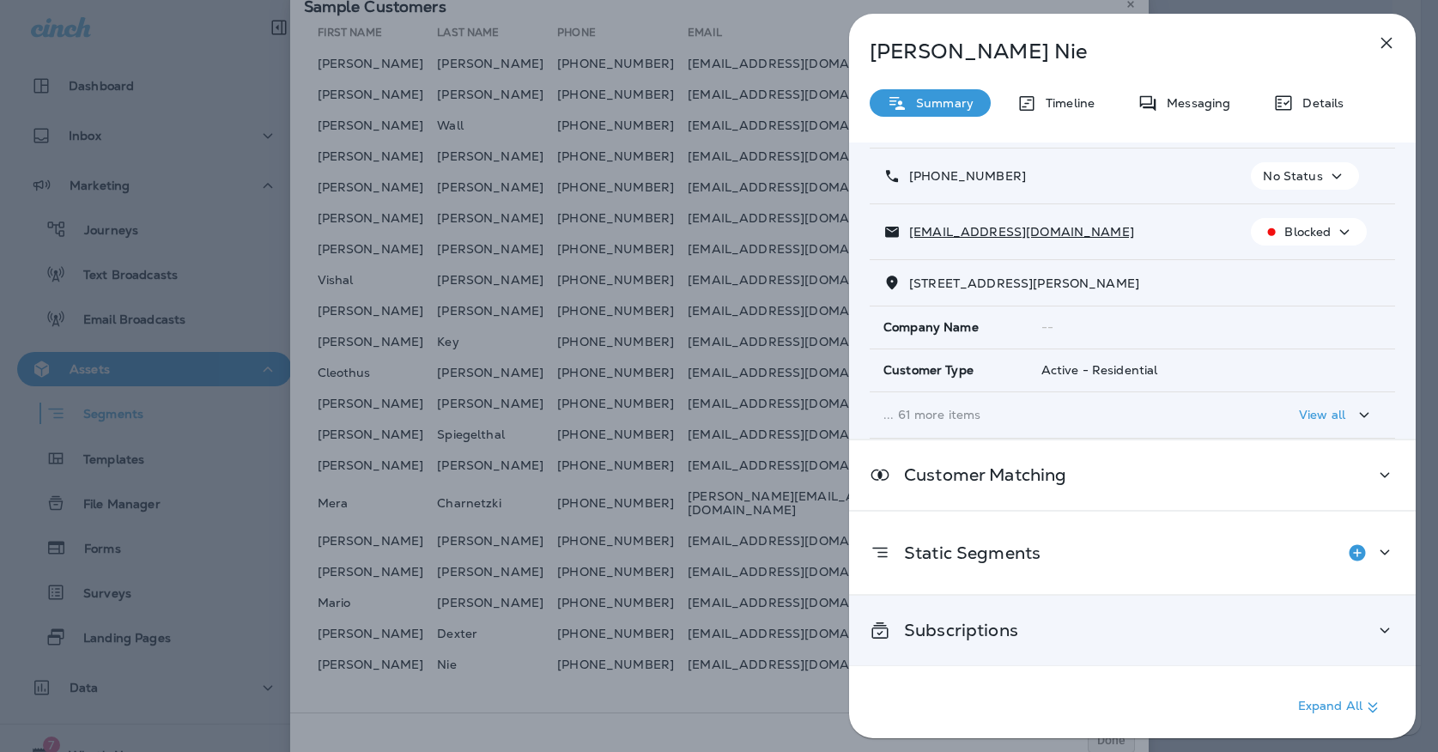
click at [939, 637] on p "Subscriptions" at bounding box center [954, 630] width 128 height 14
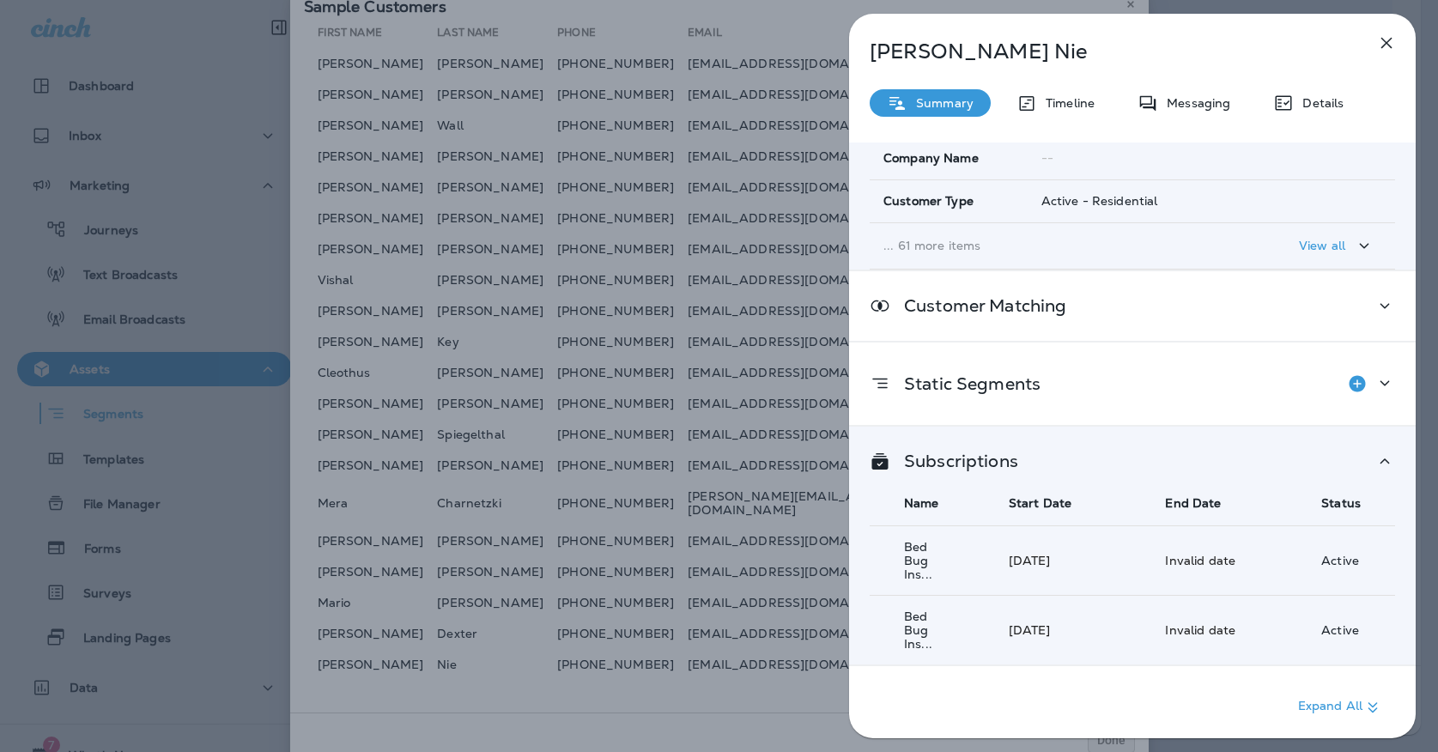
scroll to position [263, 0]
click at [1400, 45] on button "button" at bounding box center [1386, 43] width 34 height 34
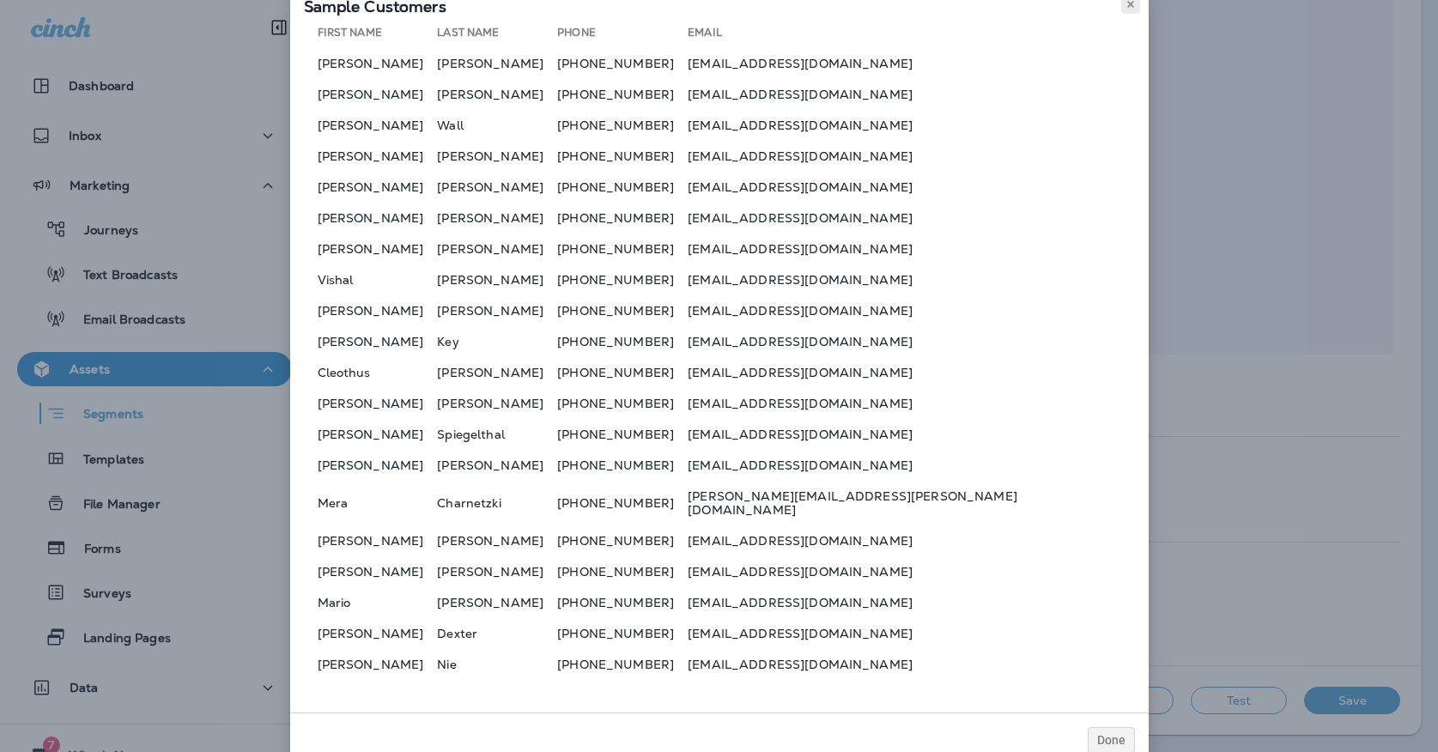
click at [1128, 14] on button at bounding box center [1130, 4] width 19 height 19
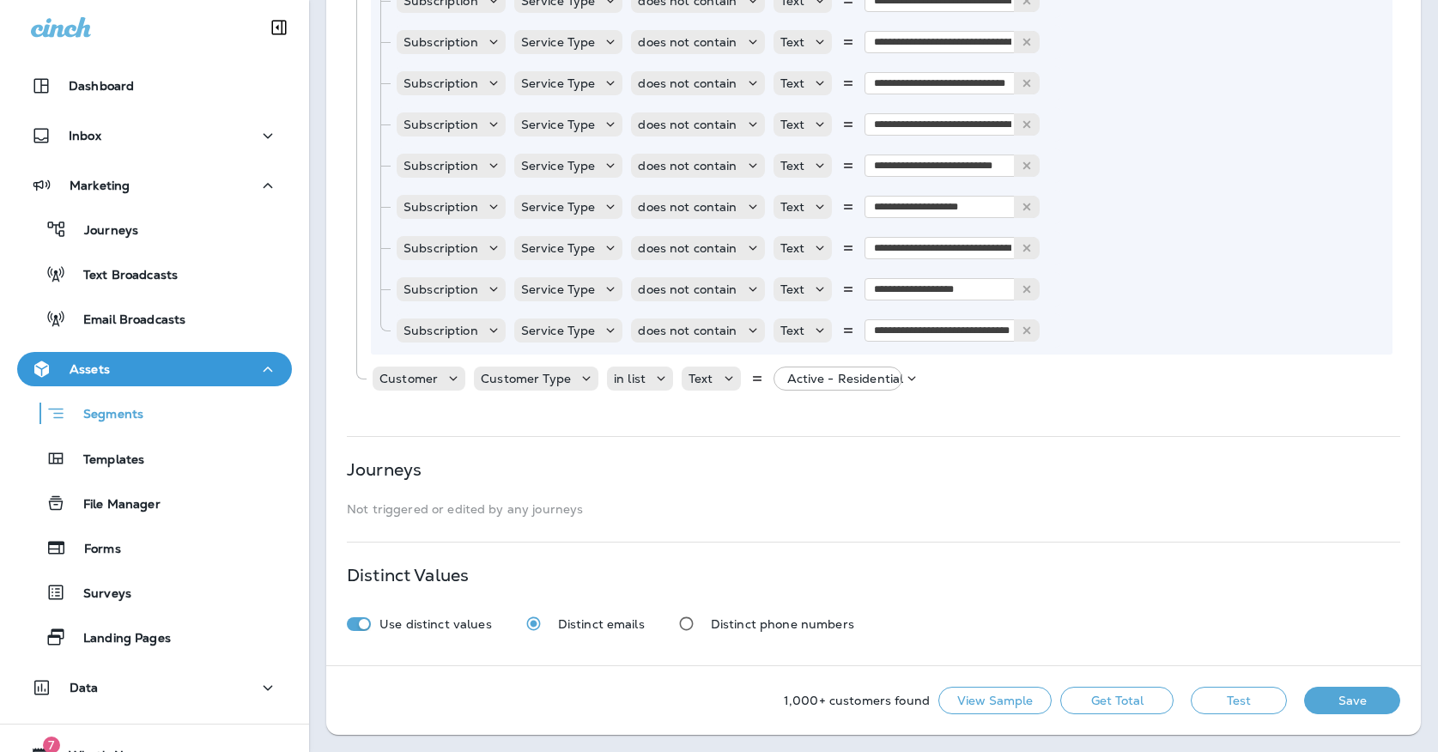
click at [1106, 694] on button "Get Total" at bounding box center [1116, 700] width 113 height 27
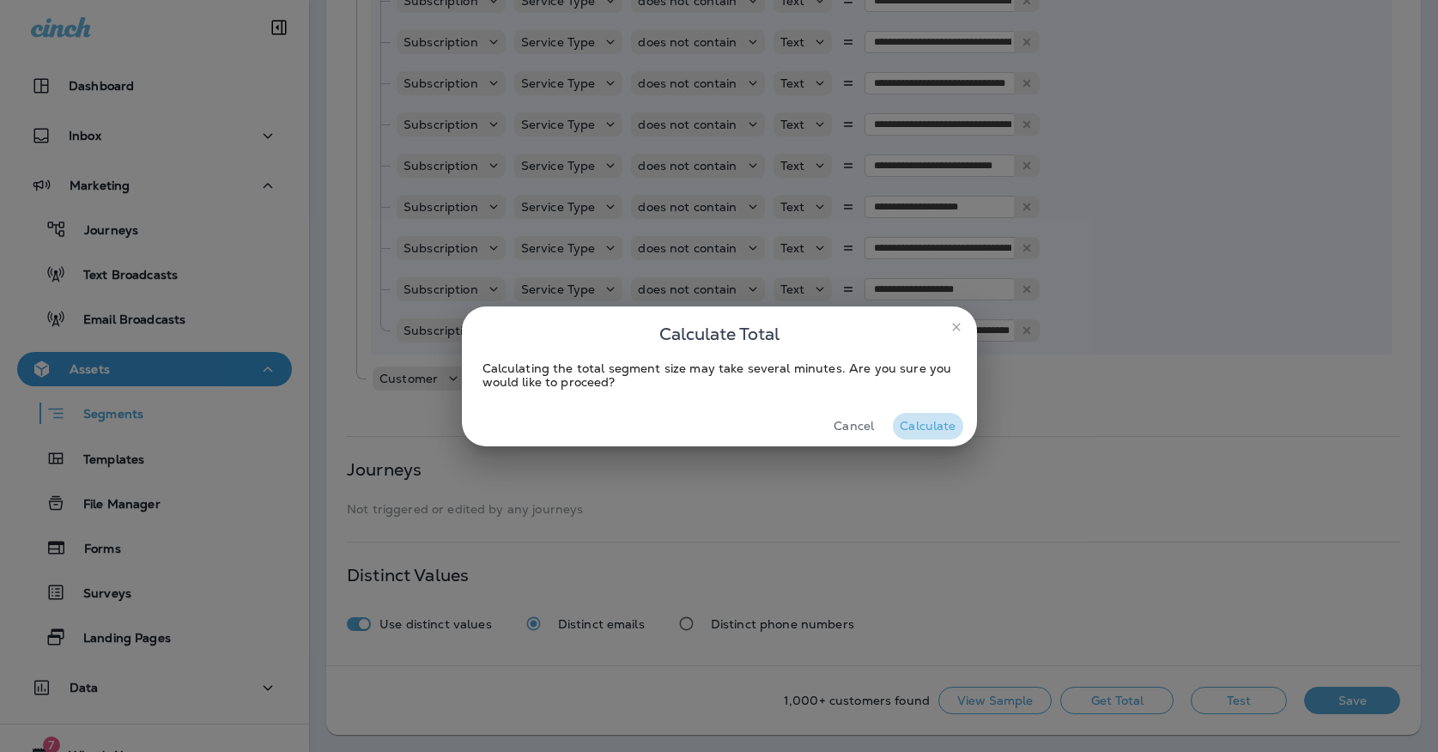
click at [923, 421] on button "Calculate" at bounding box center [928, 426] width 70 height 27
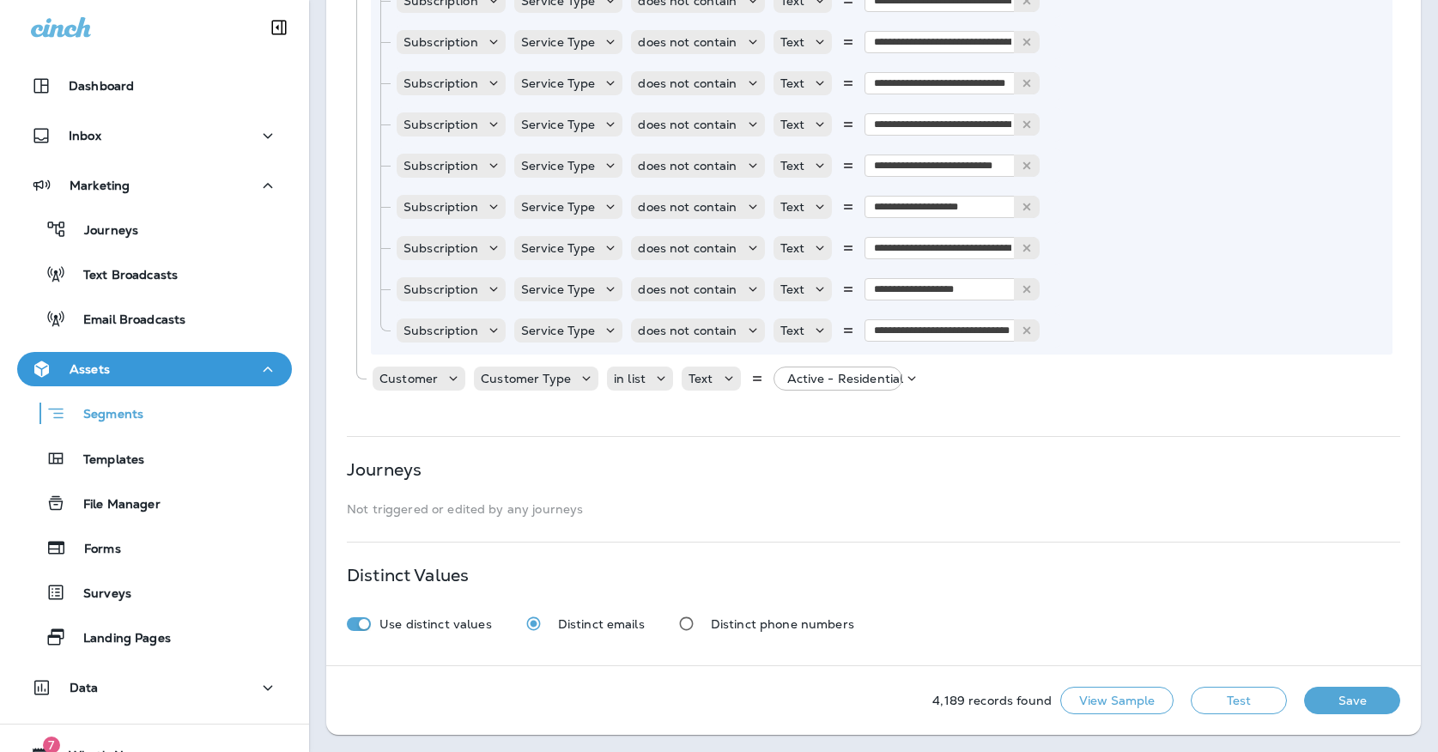
click at [1342, 695] on button "Save" at bounding box center [1352, 700] width 96 height 27
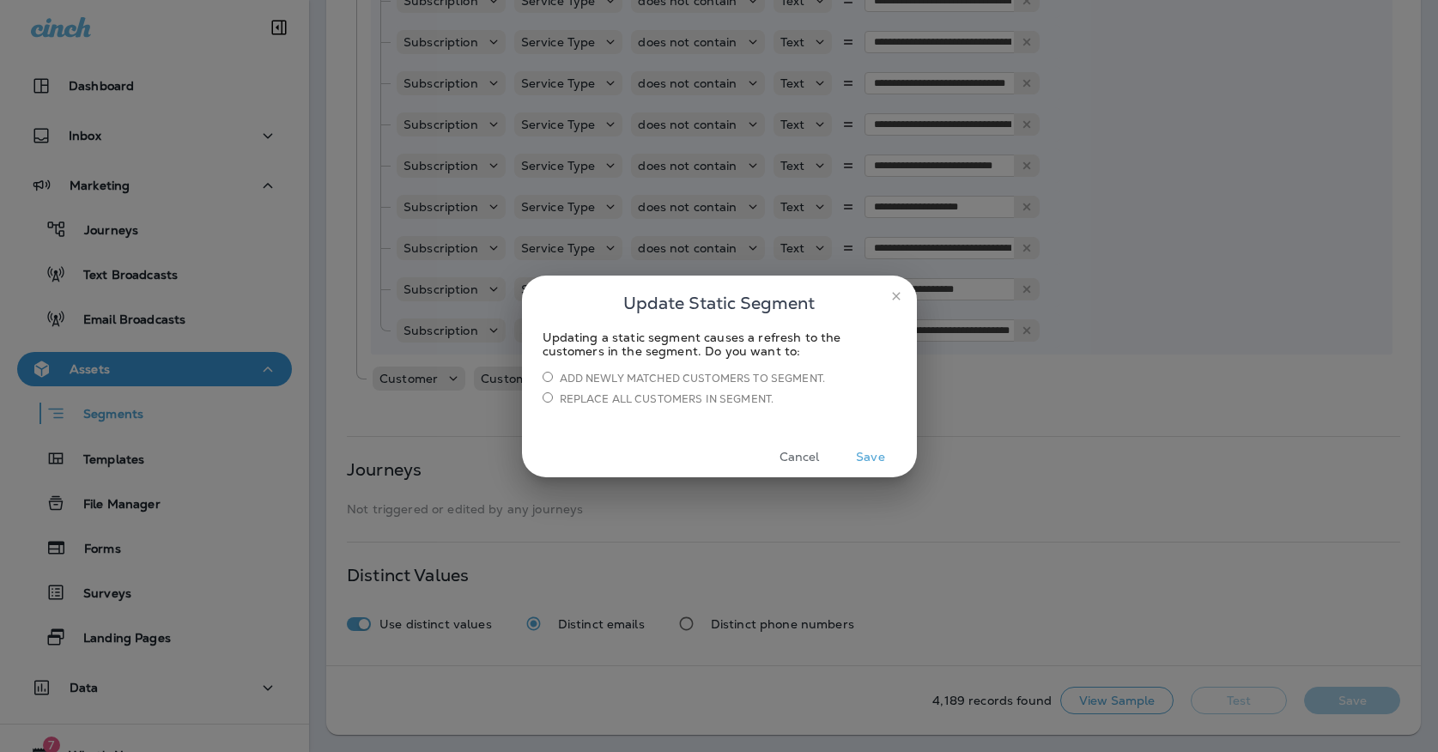
click at [875, 451] on button "Save" at bounding box center [871, 457] width 64 height 27
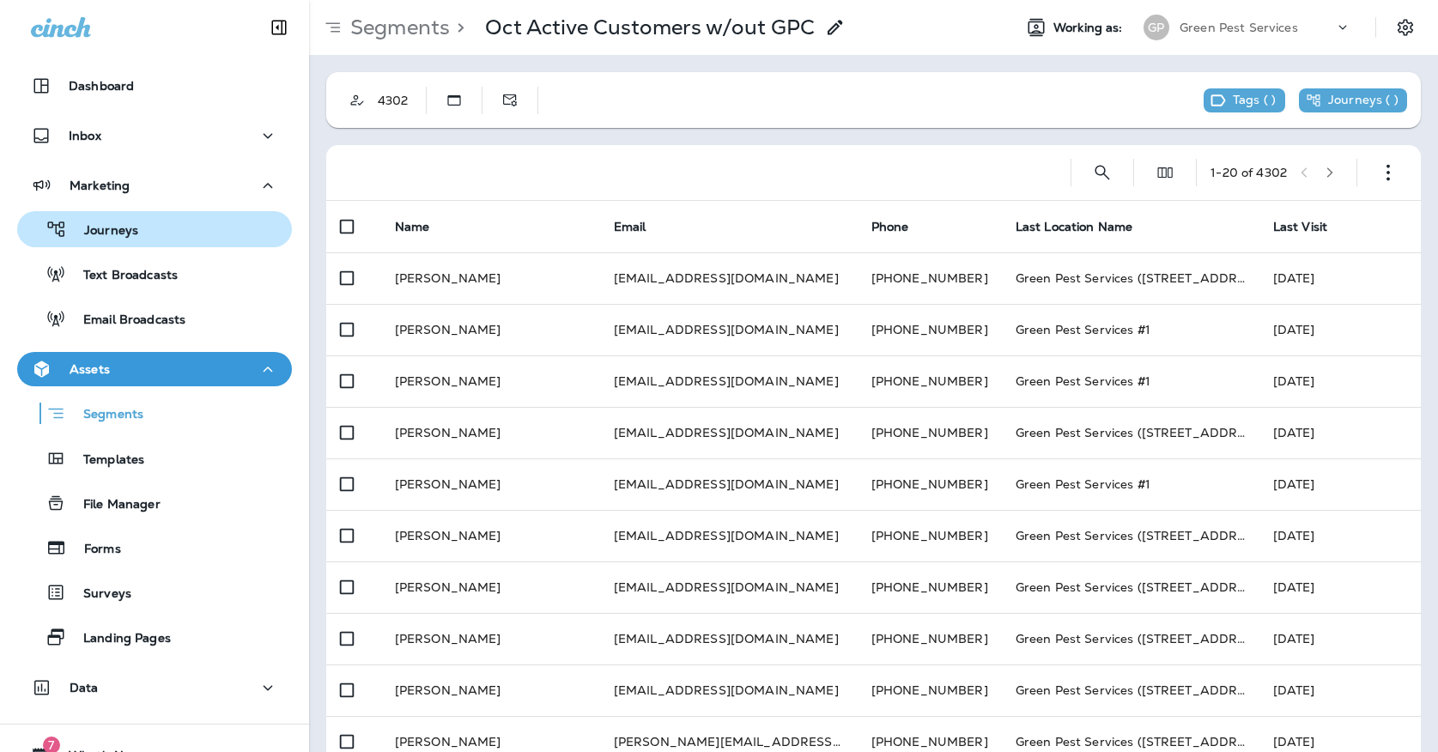
click at [225, 233] on div "Journeys" at bounding box center [154, 229] width 261 height 26
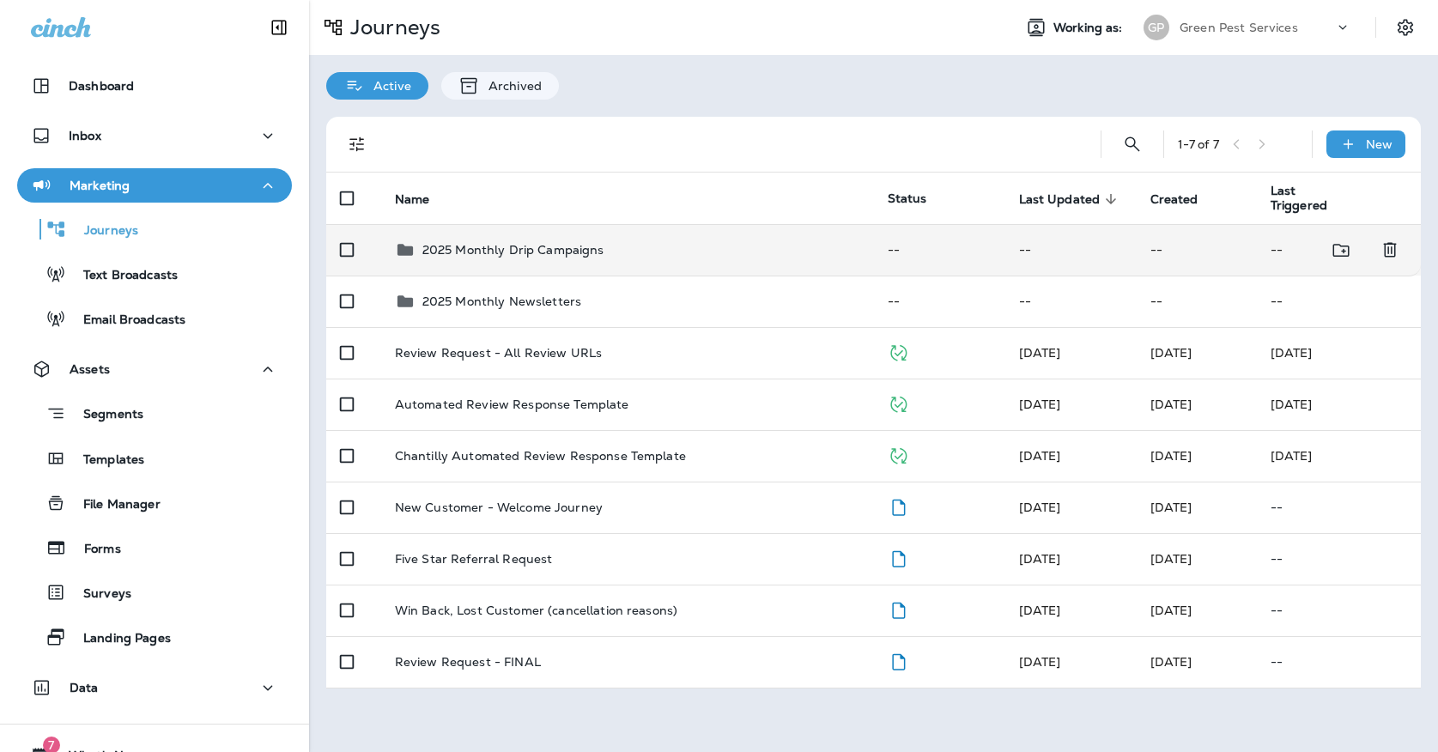
click at [463, 256] on td "2025 Monthly Drip Campaigns" at bounding box center [627, 249] width 493 height 51
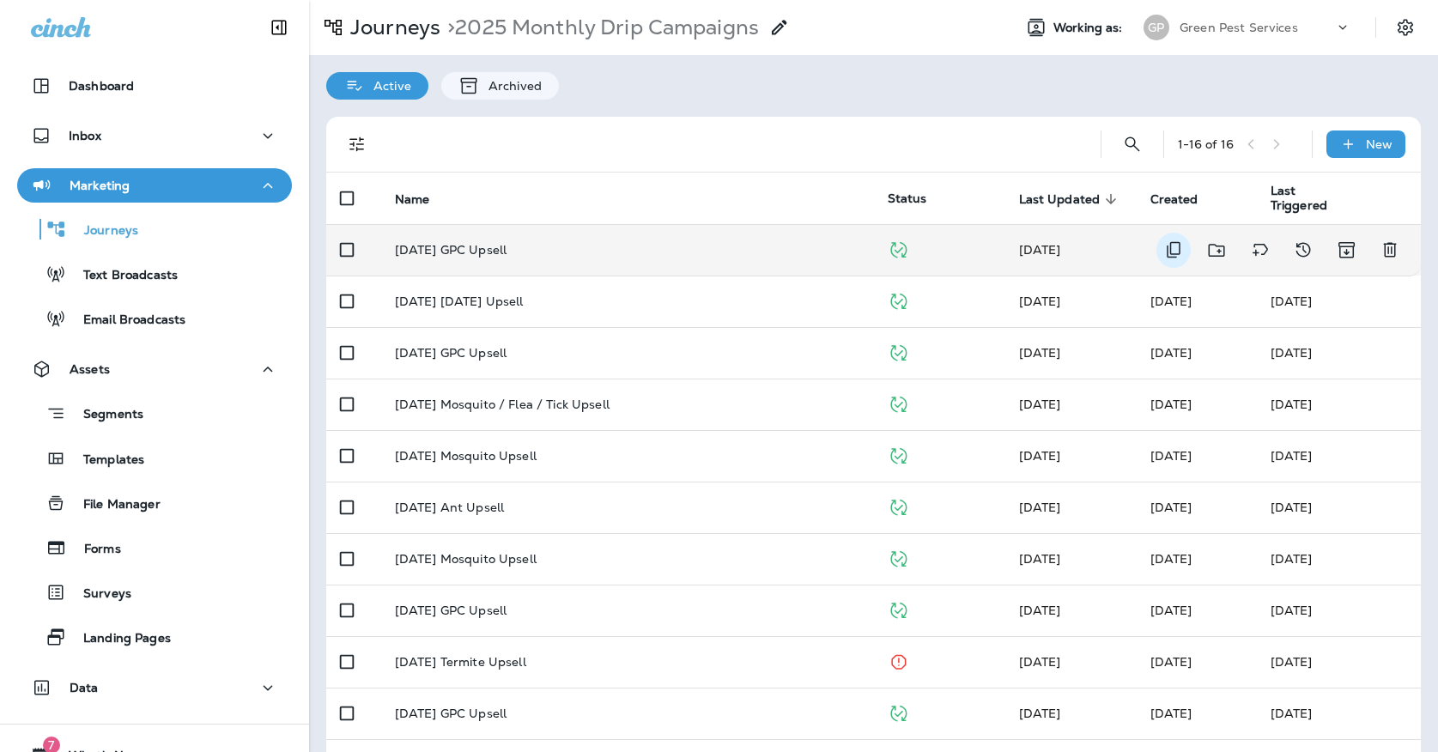
click at [1165, 243] on icon "Duplicate" at bounding box center [1173, 249] width 21 height 21
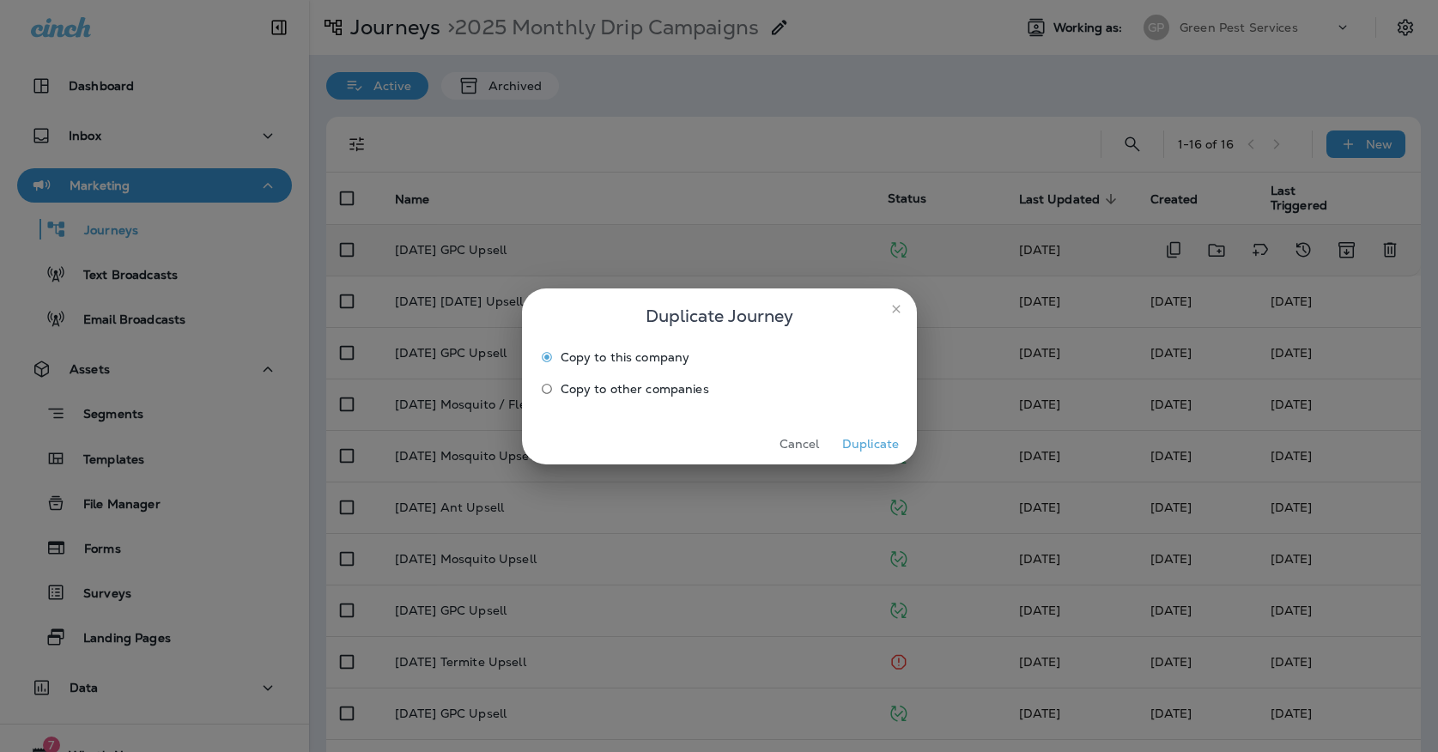
click at [863, 437] on button "Duplicate" at bounding box center [871, 444] width 64 height 27
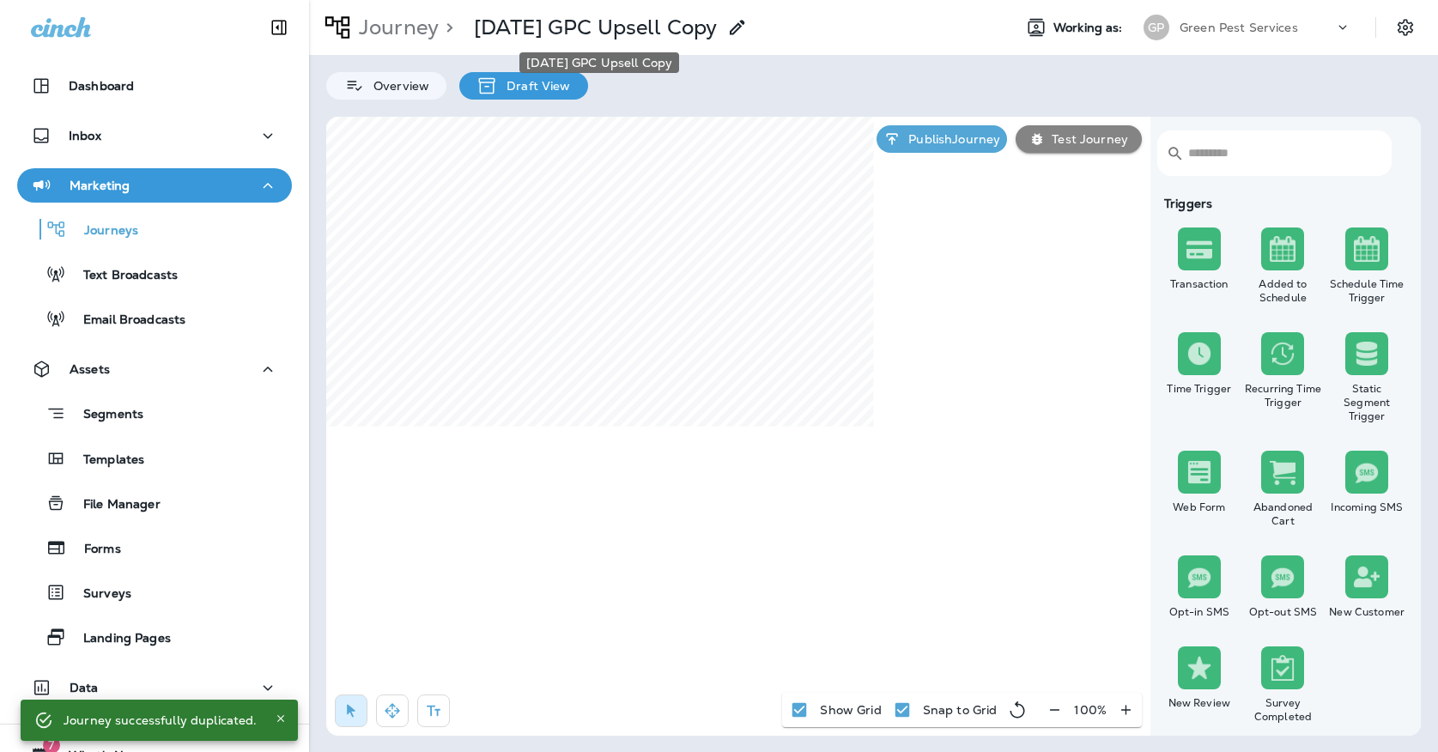
click at [706, 39] on p "[DATE] GPC Upsell Copy" at bounding box center [595, 28] width 243 height 26
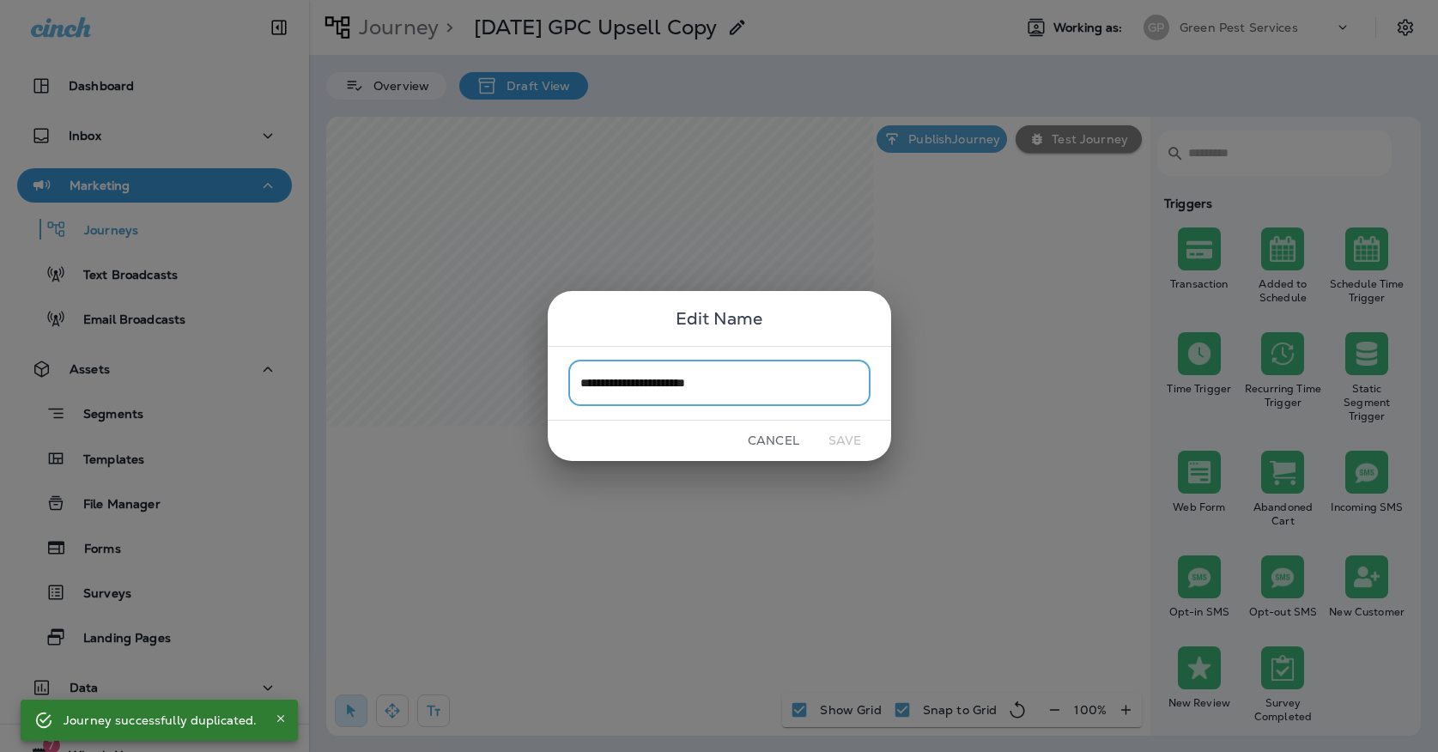
click at [748, 388] on input "**********" at bounding box center [719, 382] width 302 height 45
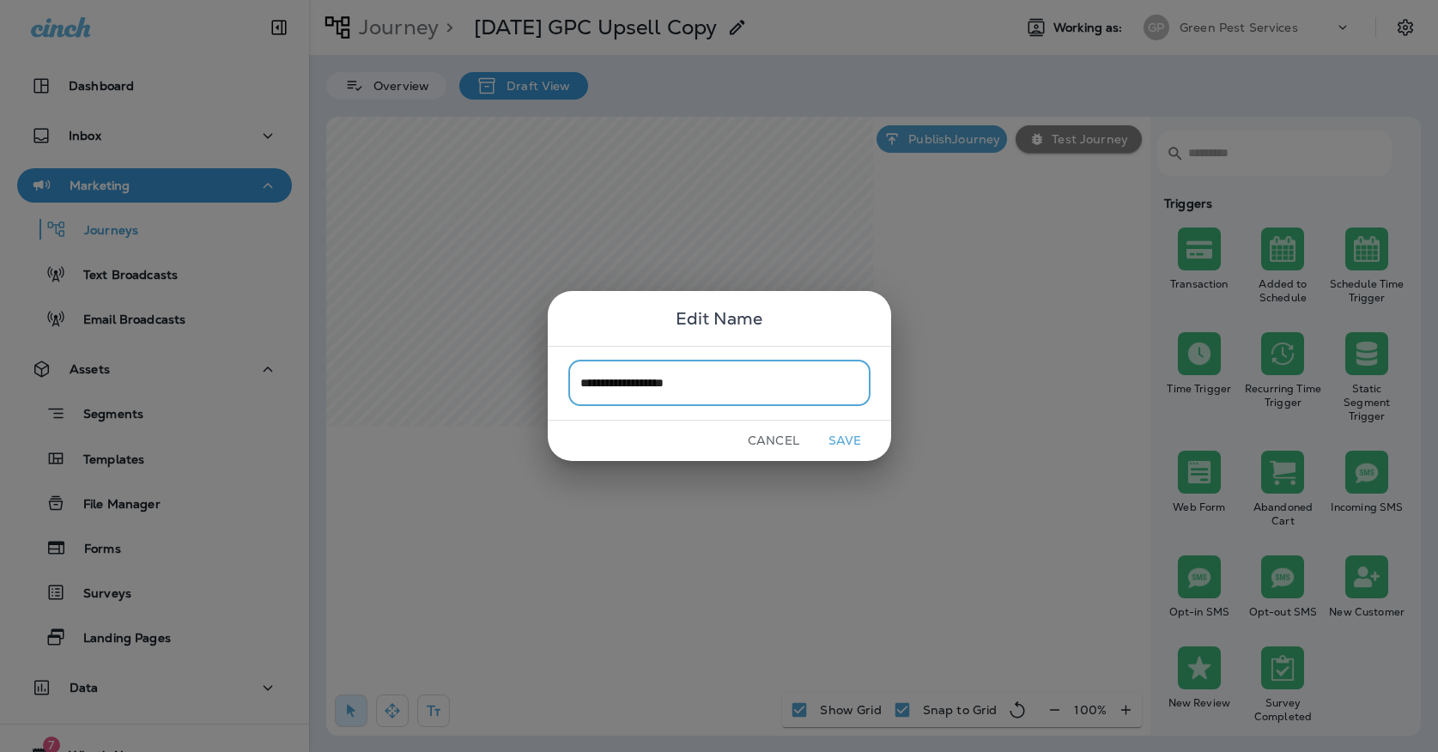
drag, startPoint x: 606, startPoint y: 381, endPoint x: 532, endPoint y: 388, distance: 74.1
click at [532, 388] on div "**********" at bounding box center [719, 376] width 1438 height 752
type input "**********"
click at [837, 432] on button "Save" at bounding box center [845, 440] width 64 height 27
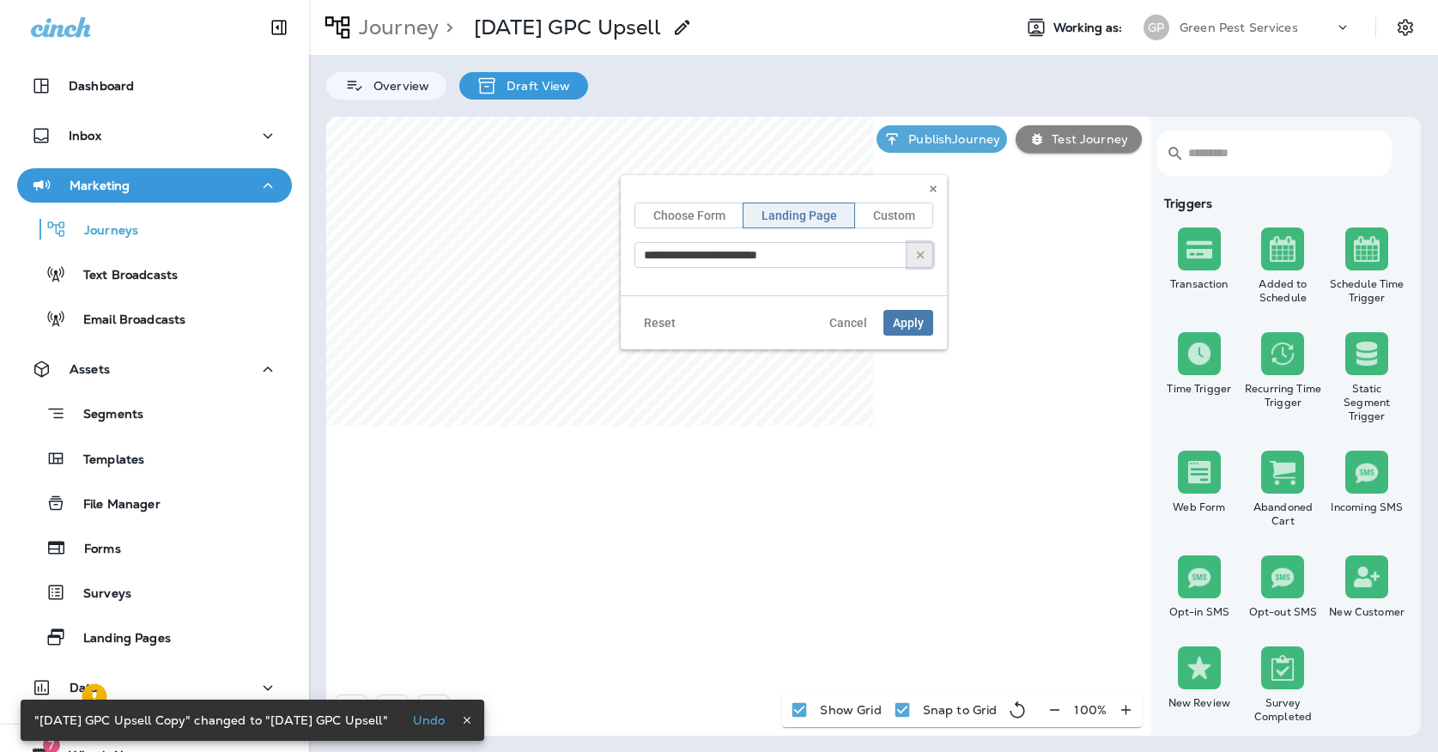
click at [914, 253] on icon "button" at bounding box center [920, 255] width 12 height 12
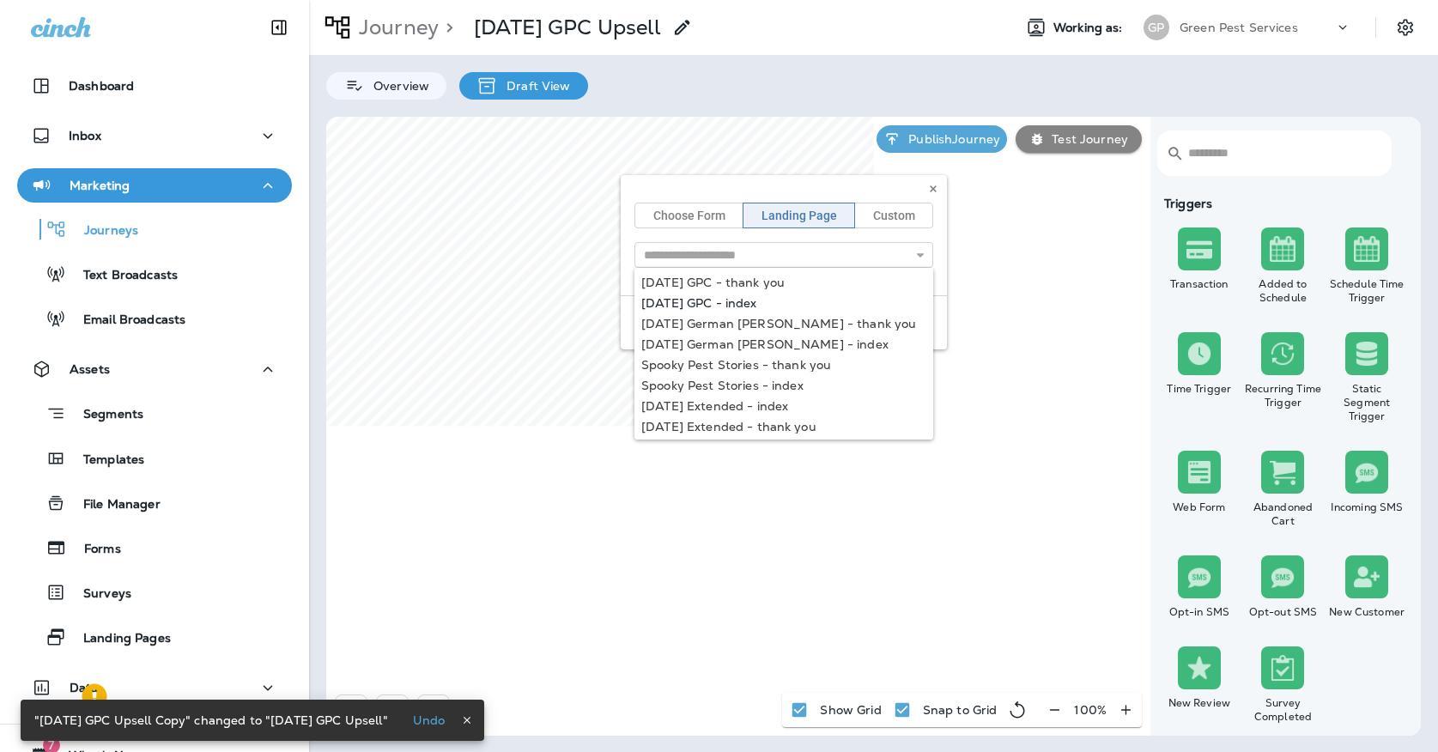
type input "**********"
click at [705, 299] on div "**********" at bounding box center [784, 262] width 326 height 174
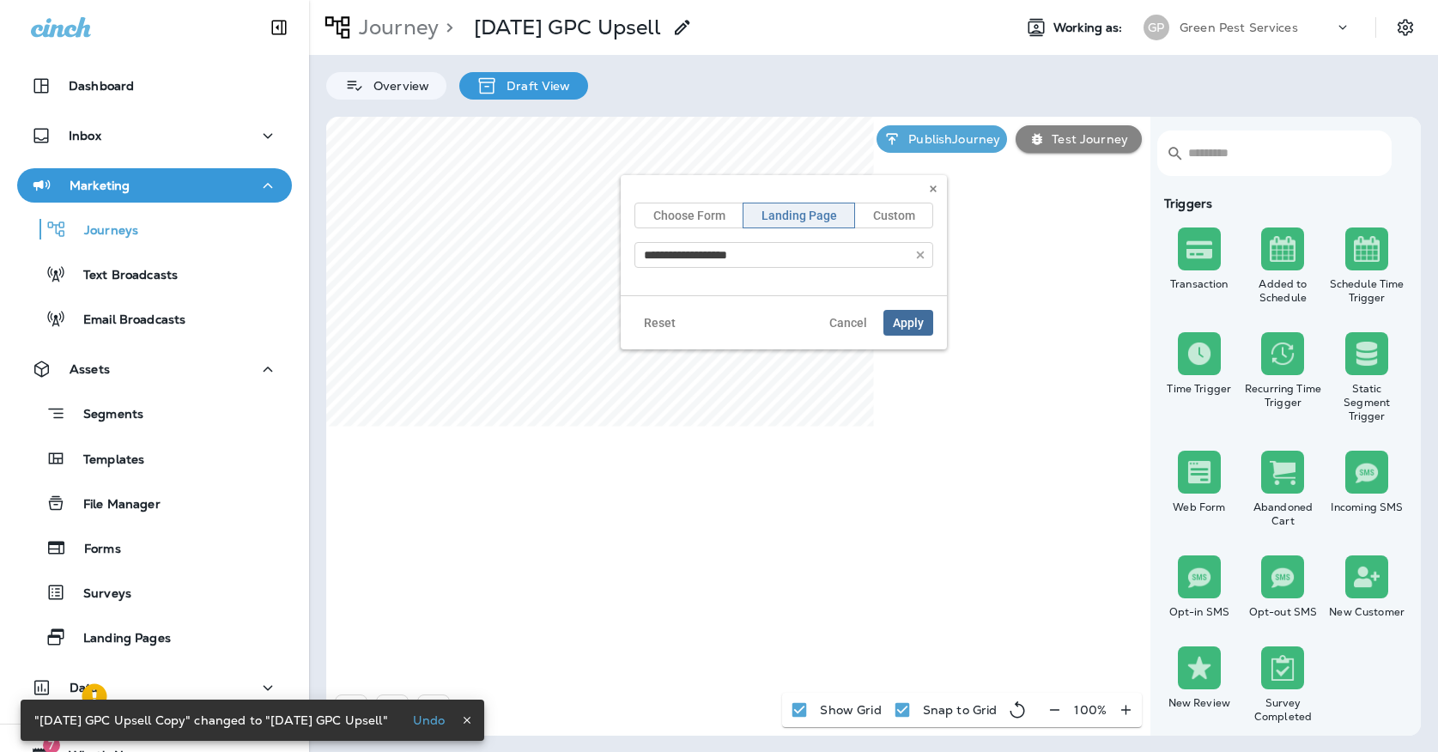
click at [906, 328] on span "Apply" at bounding box center [908, 323] width 31 height 12
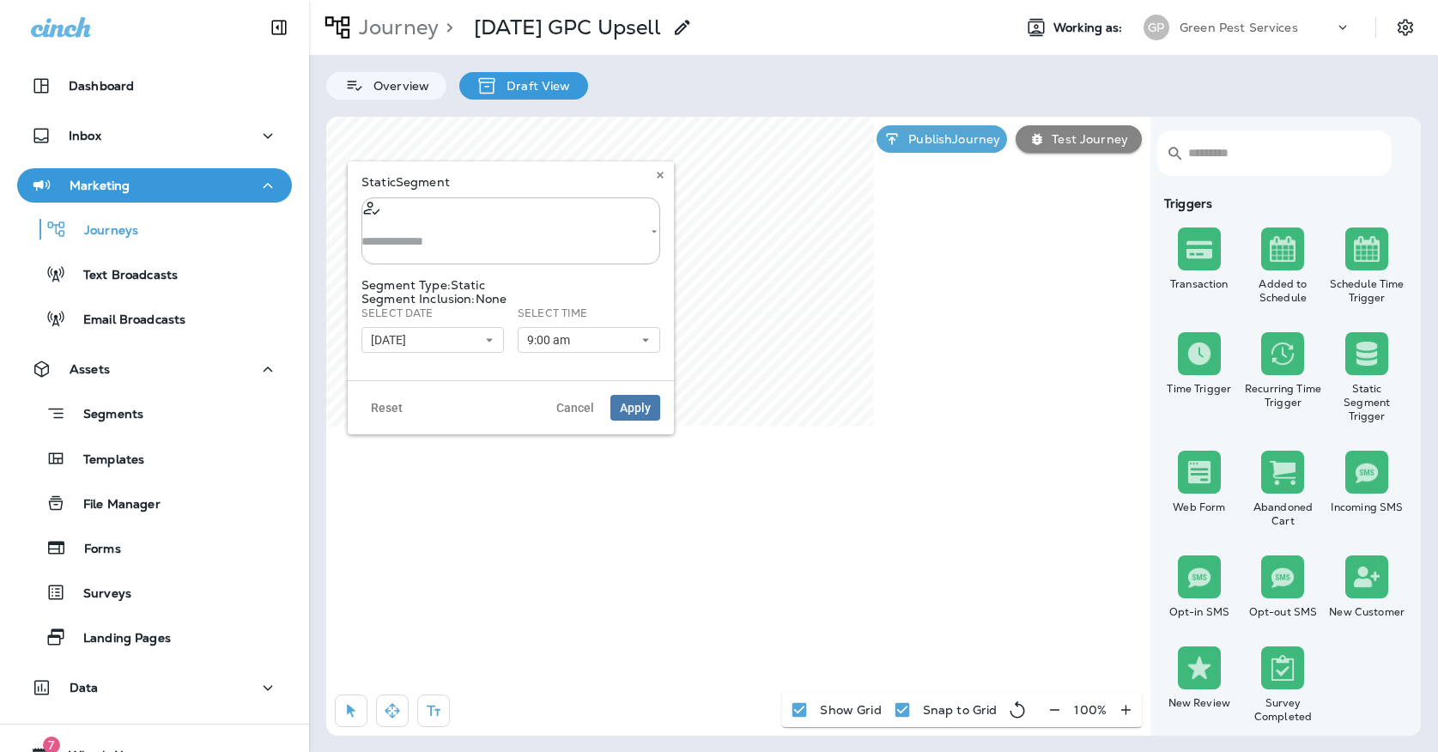
type input "**********"
click at [627, 226] on icon "Clear" at bounding box center [633, 232] width 12 height 12
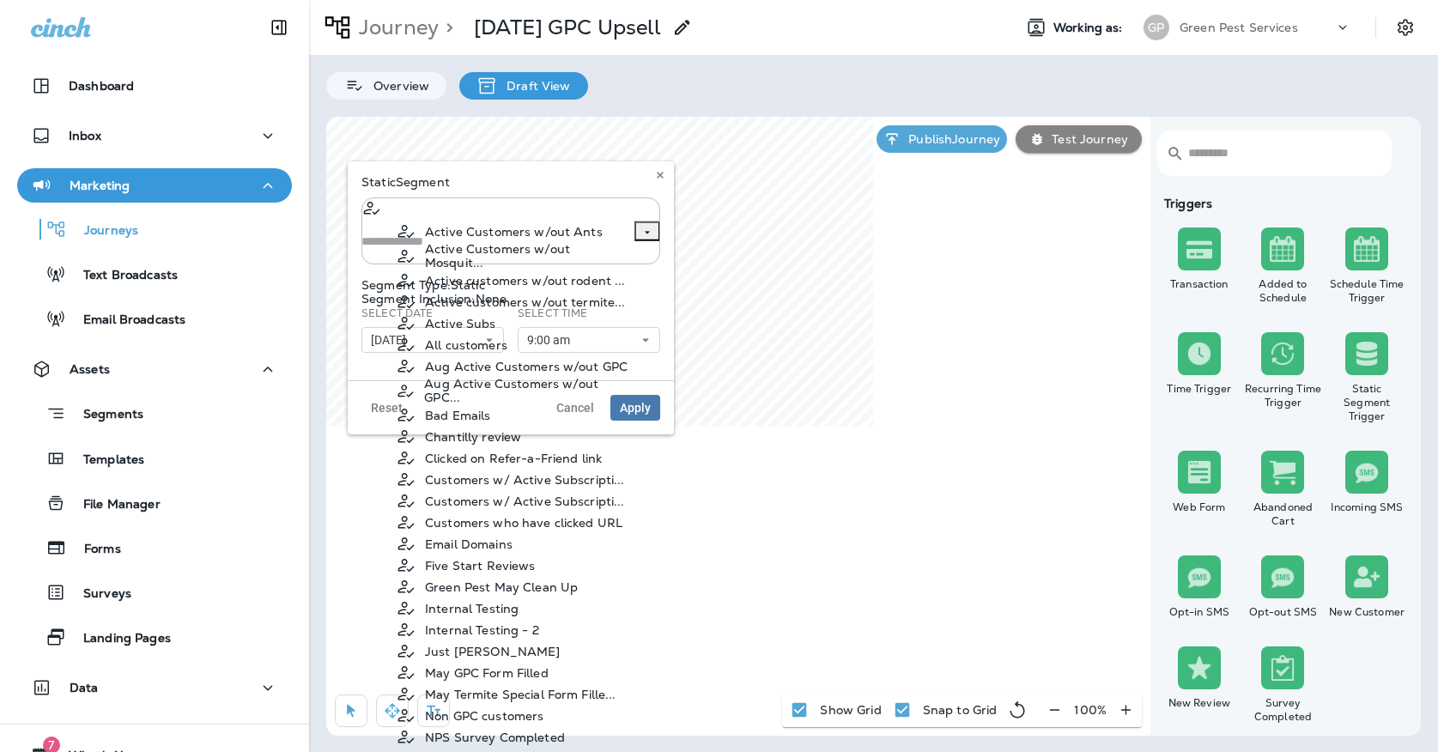
click at [538, 219] on input "text" at bounding box center [510, 241] width 299 height 45
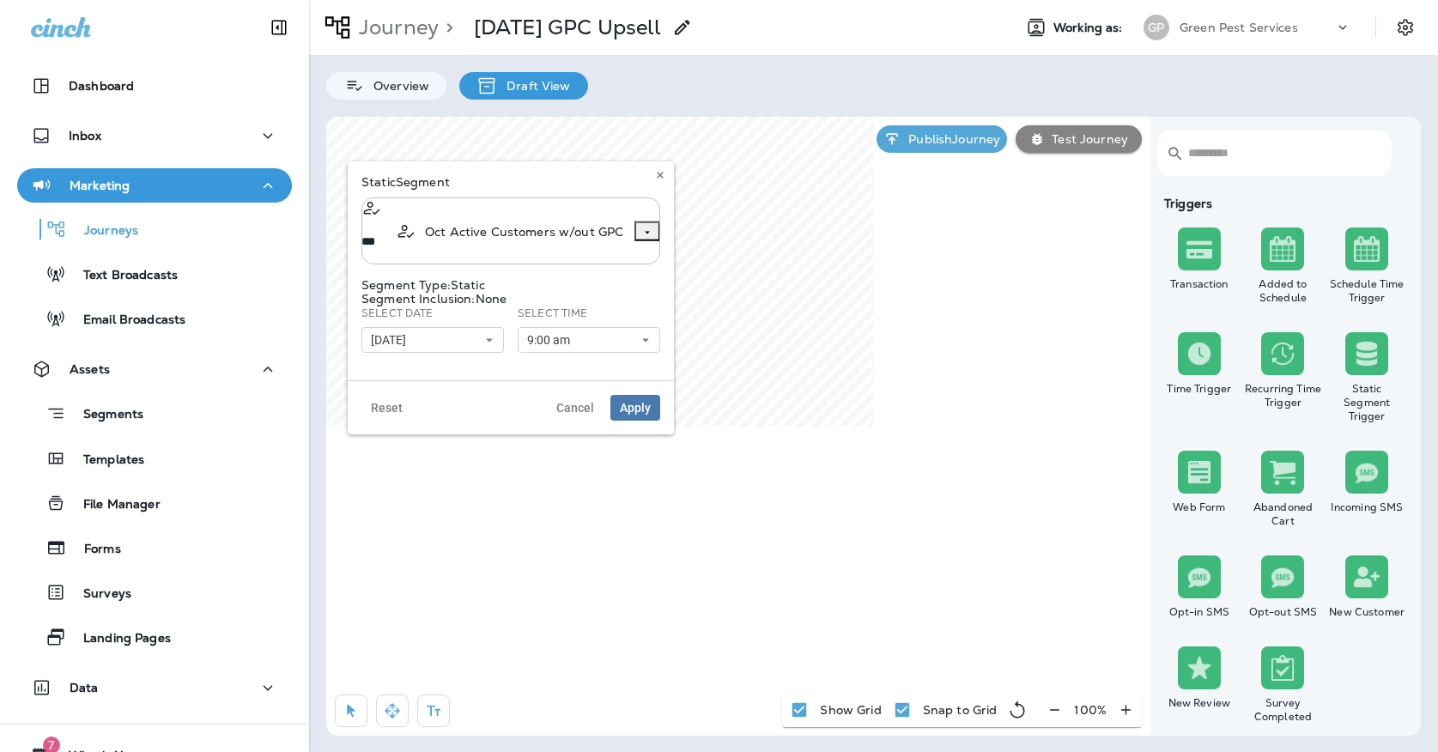
click at [434, 239] on span "Oct Active Customers w/out GPC" at bounding box center [524, 232] width 198 height 14
type input "**********"
click at [436, 333] on button "[DATE]" at bounding box center [432, 340] width 142 height 26
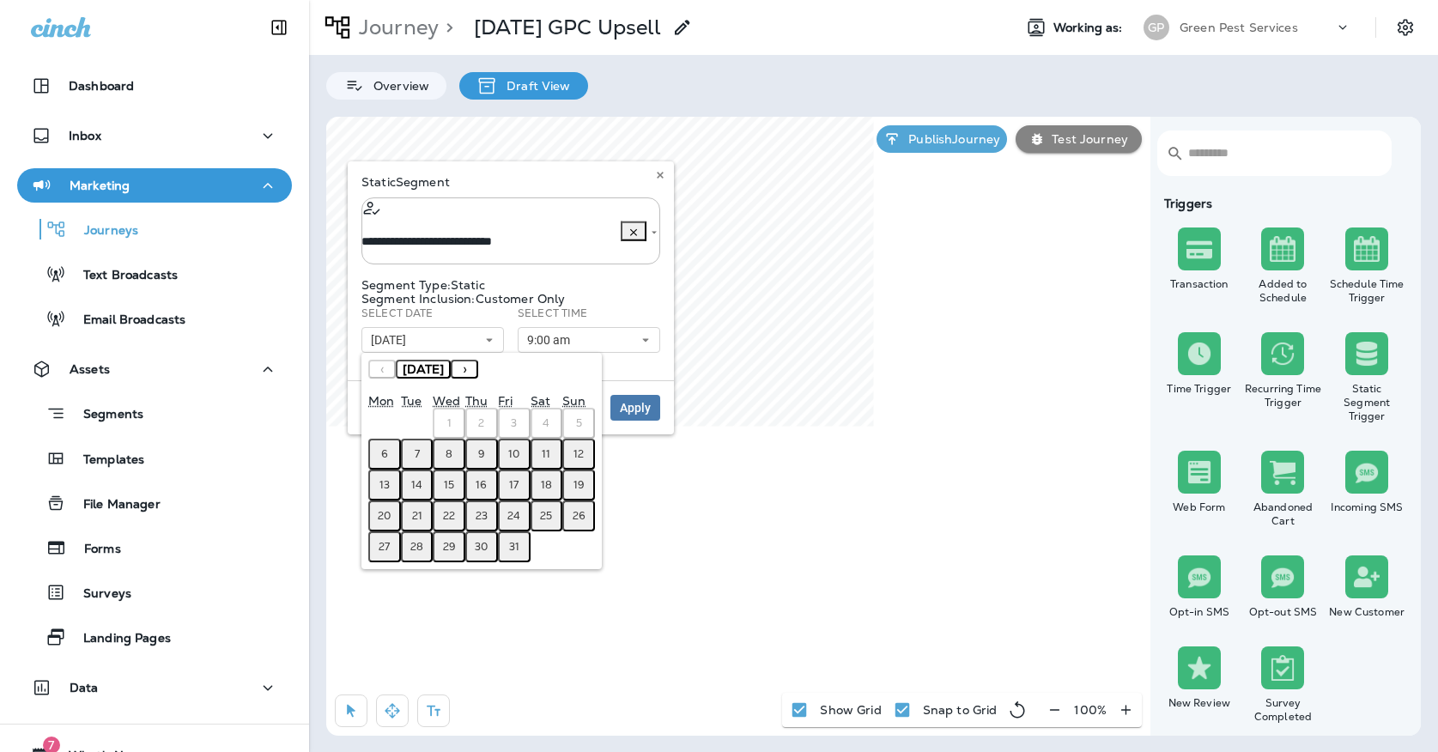
click at [424, 445] on button "7" at bounding box center [417, 454] width 33 height 31
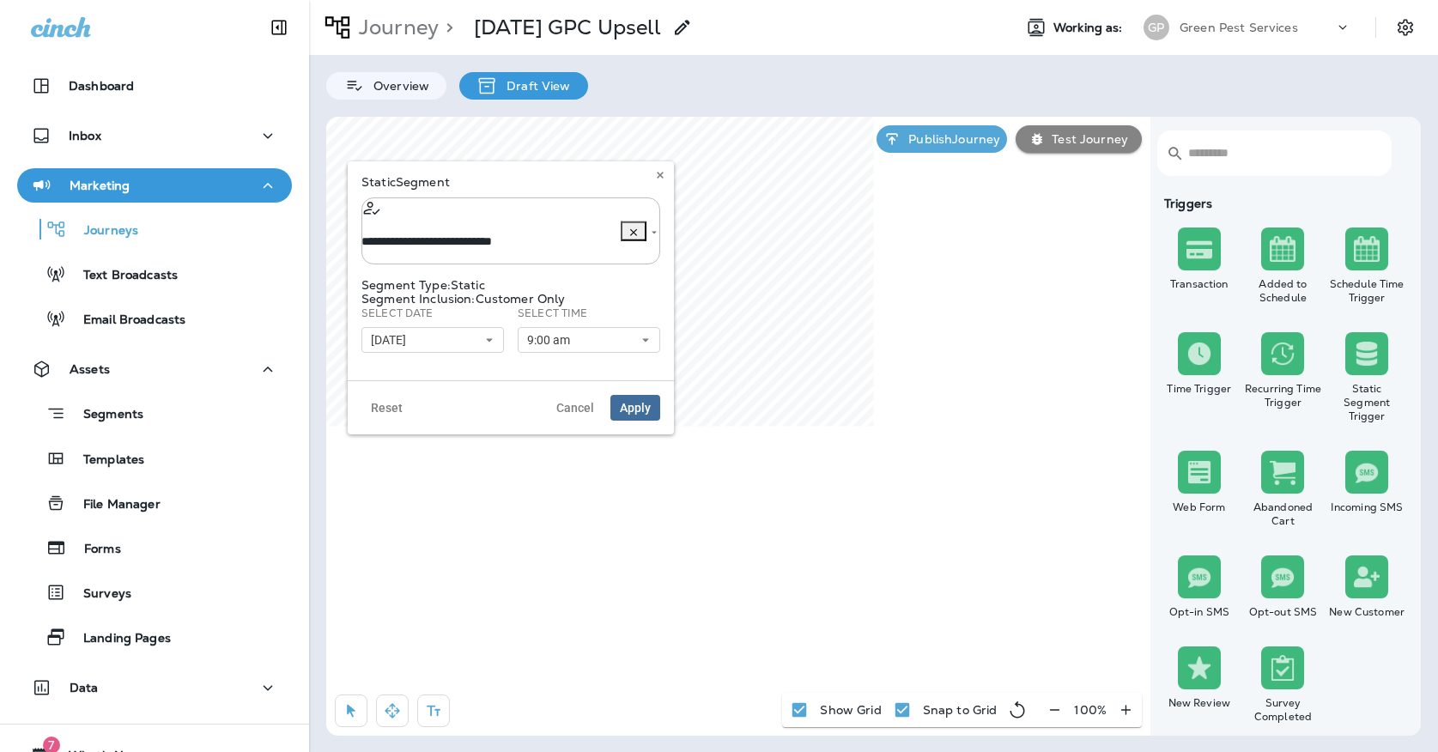
click at [620, 402] on span "Apply" at bounding box center [635, 408] width 31 height 12
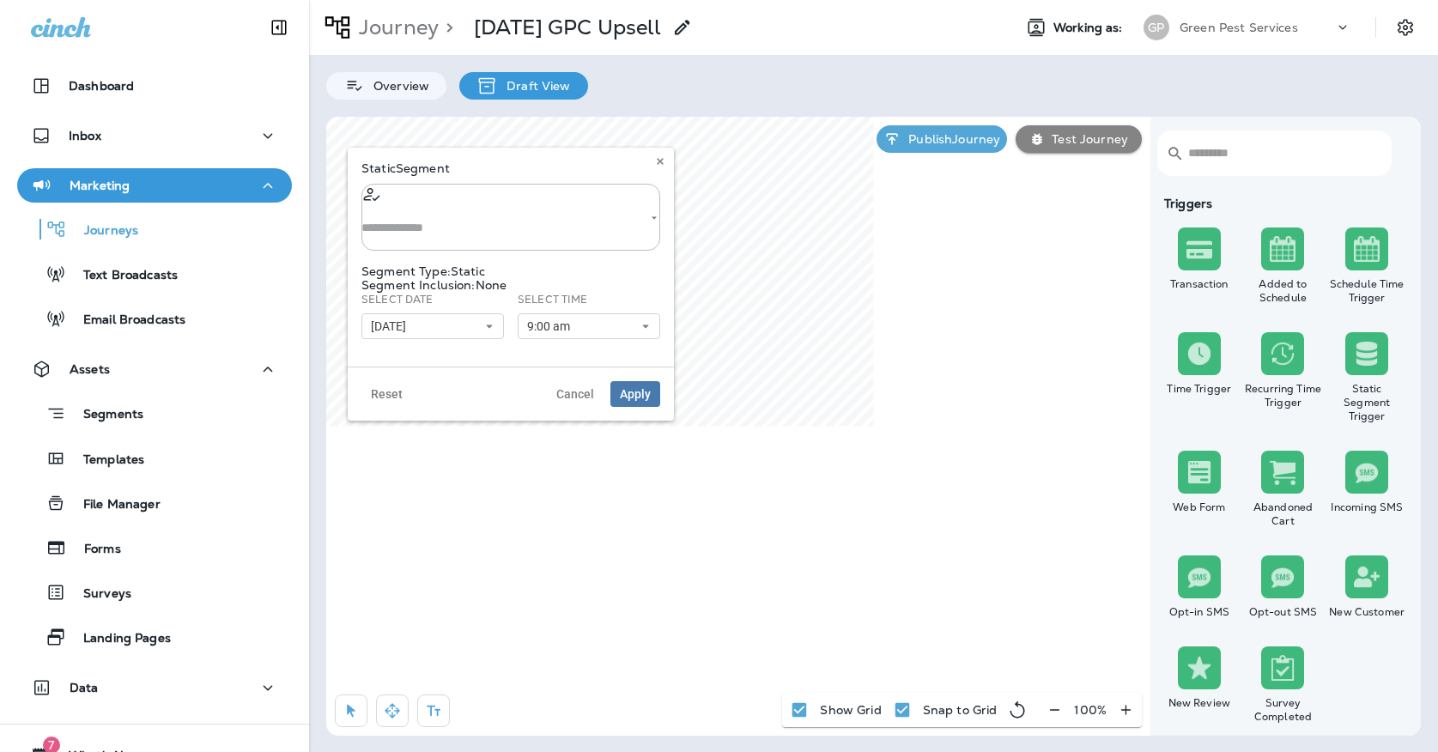
type input "**********"
click at [661, 162] on use at bounding box center [660, 161] width 6 height 7
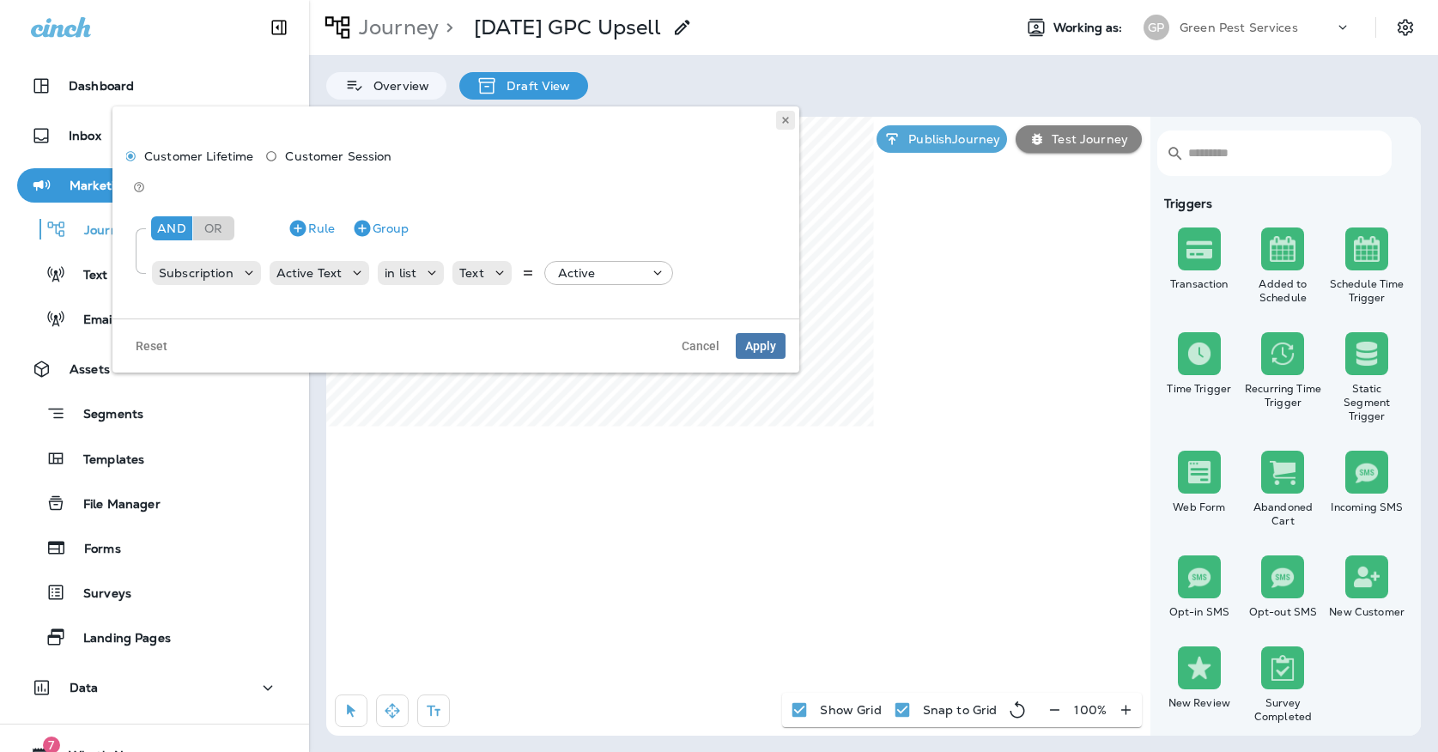
click at [785, 127] on button at bounding box center [785, 120] width 19 height 19
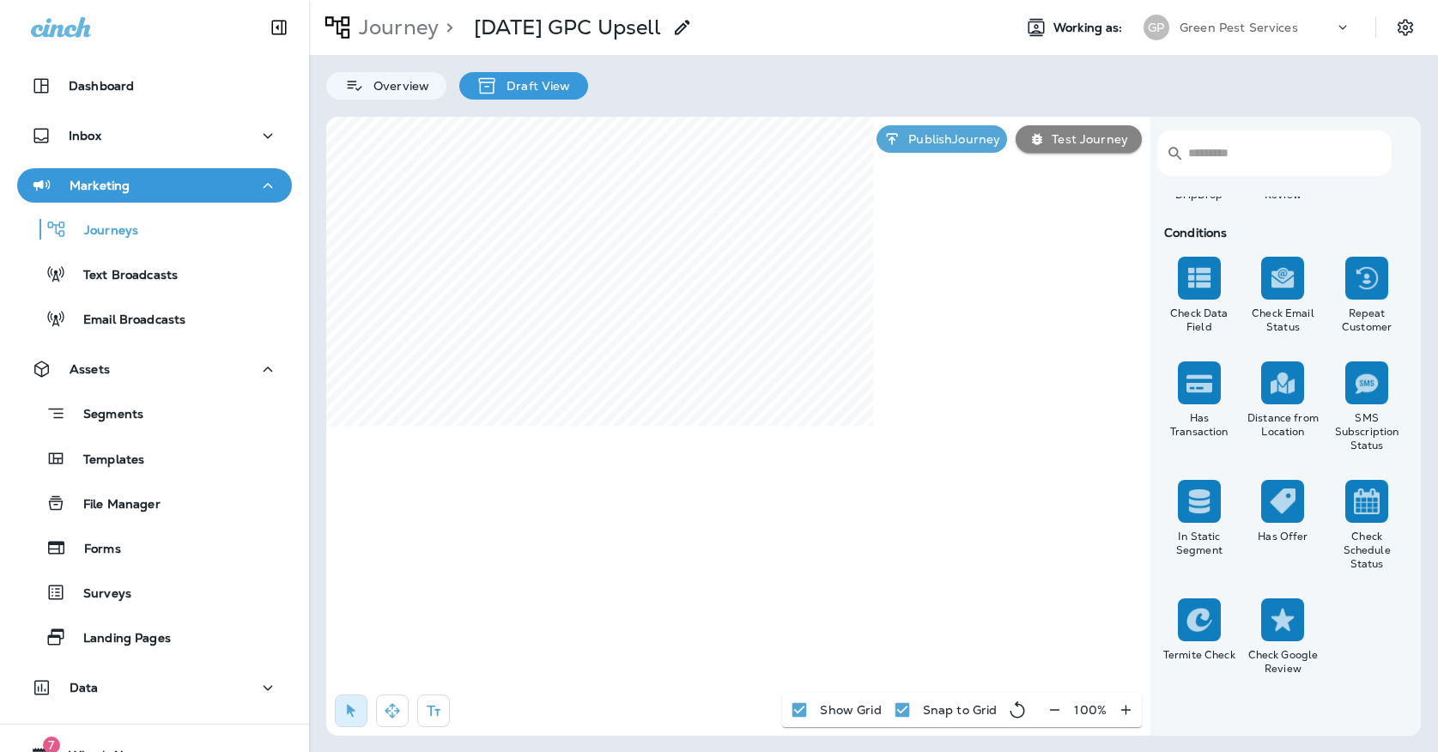
scroll to position [1519, 0]
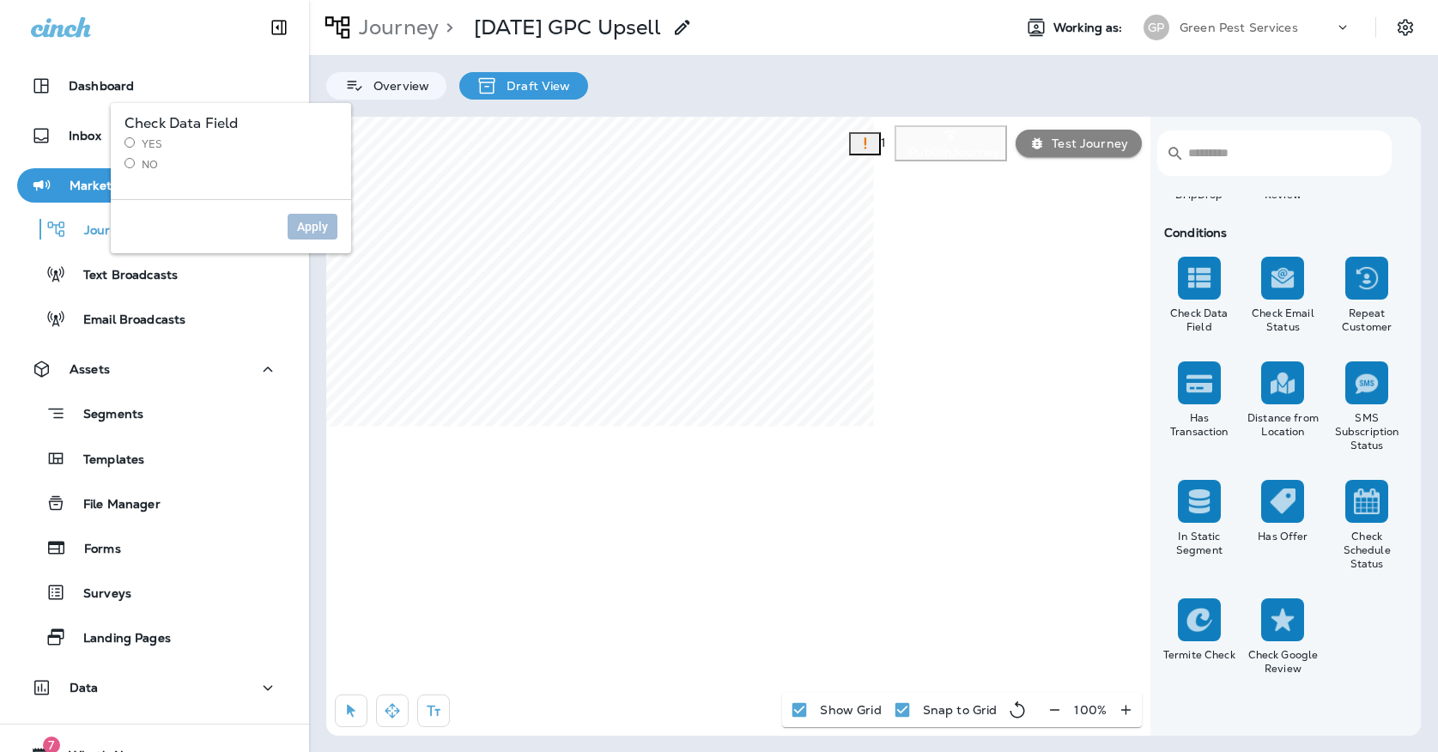
click at [136, 148] on label "Yes" at bounding box center [230, 144] width 213 height 14
click at [304, 216] on button "Apply" at bounding box center [313, 227] width 50 height 26
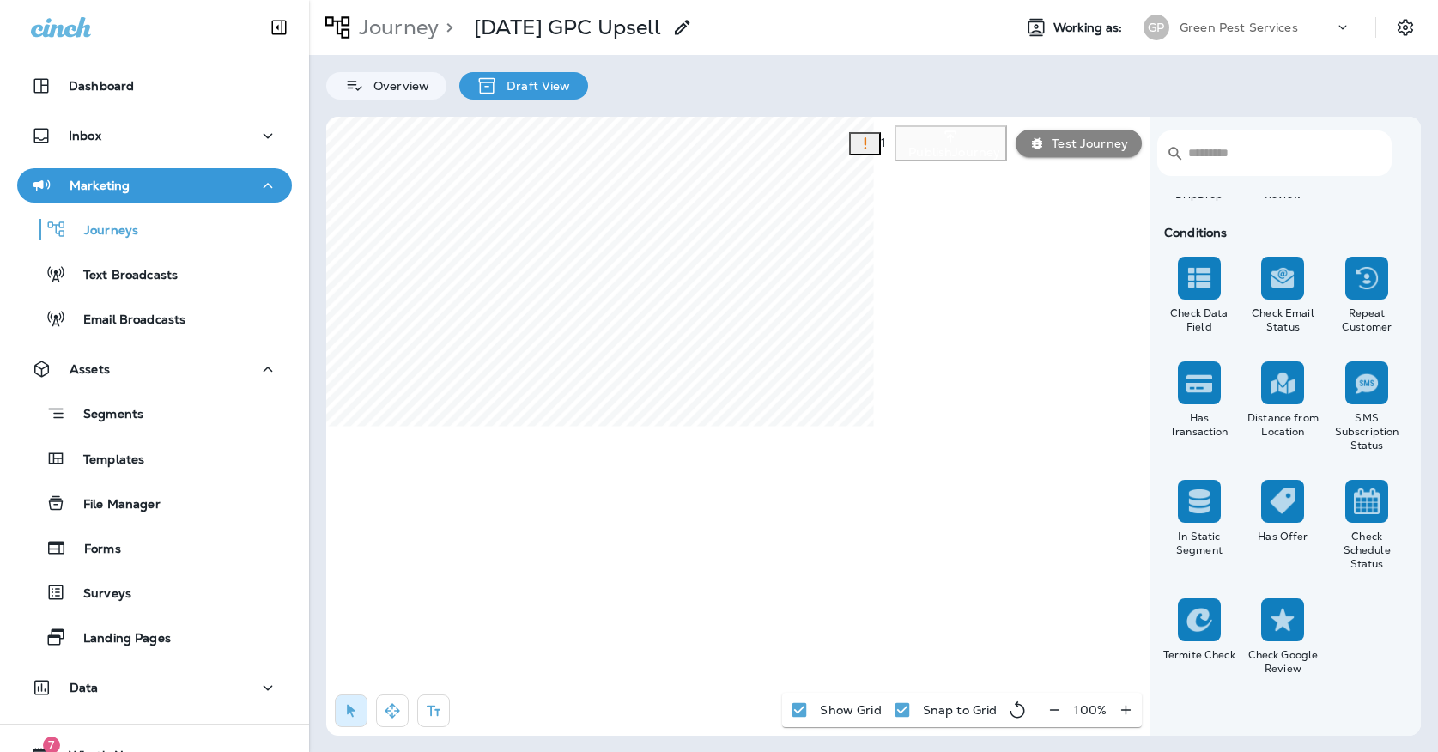
select select "*****"
select select "********"
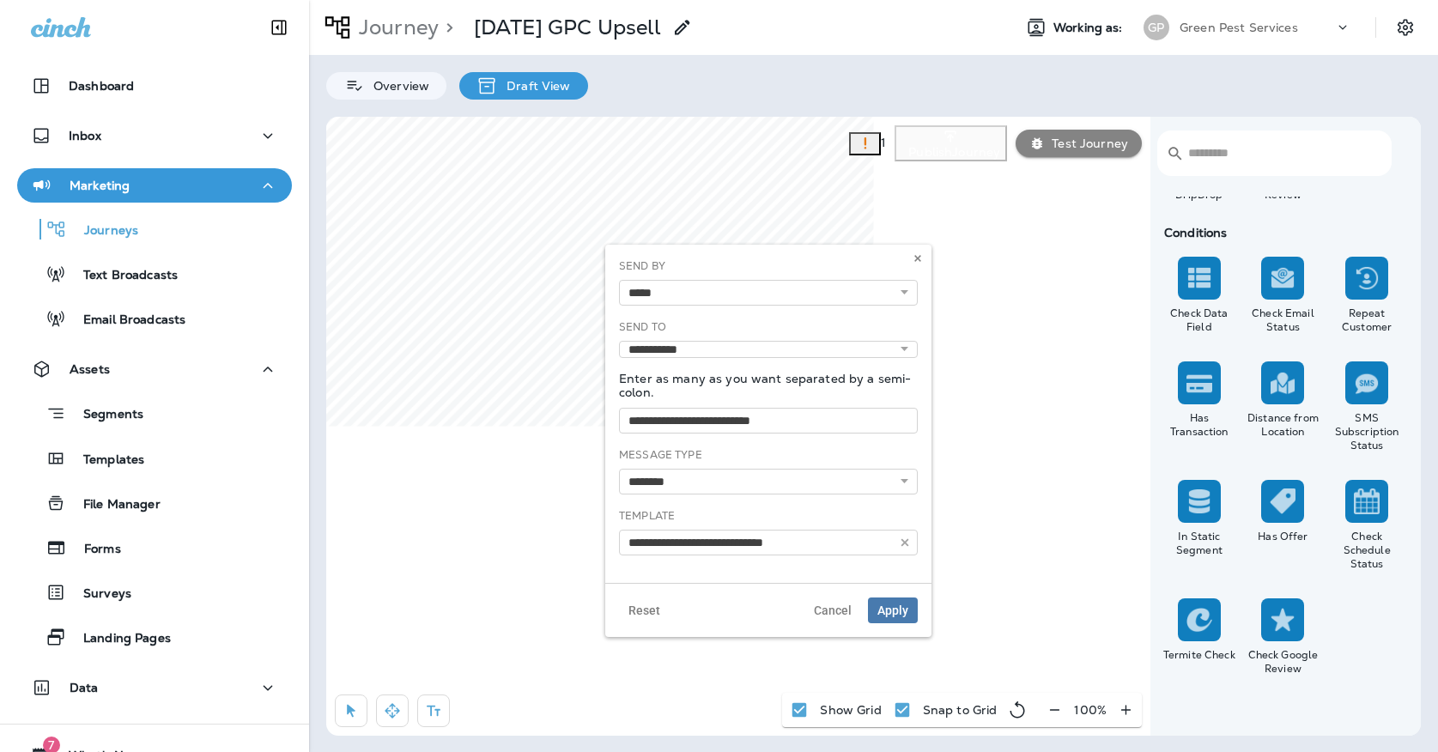
type input "**********"
click at [924, 257] on button at bounding box center [917, 258] width 19 height 19
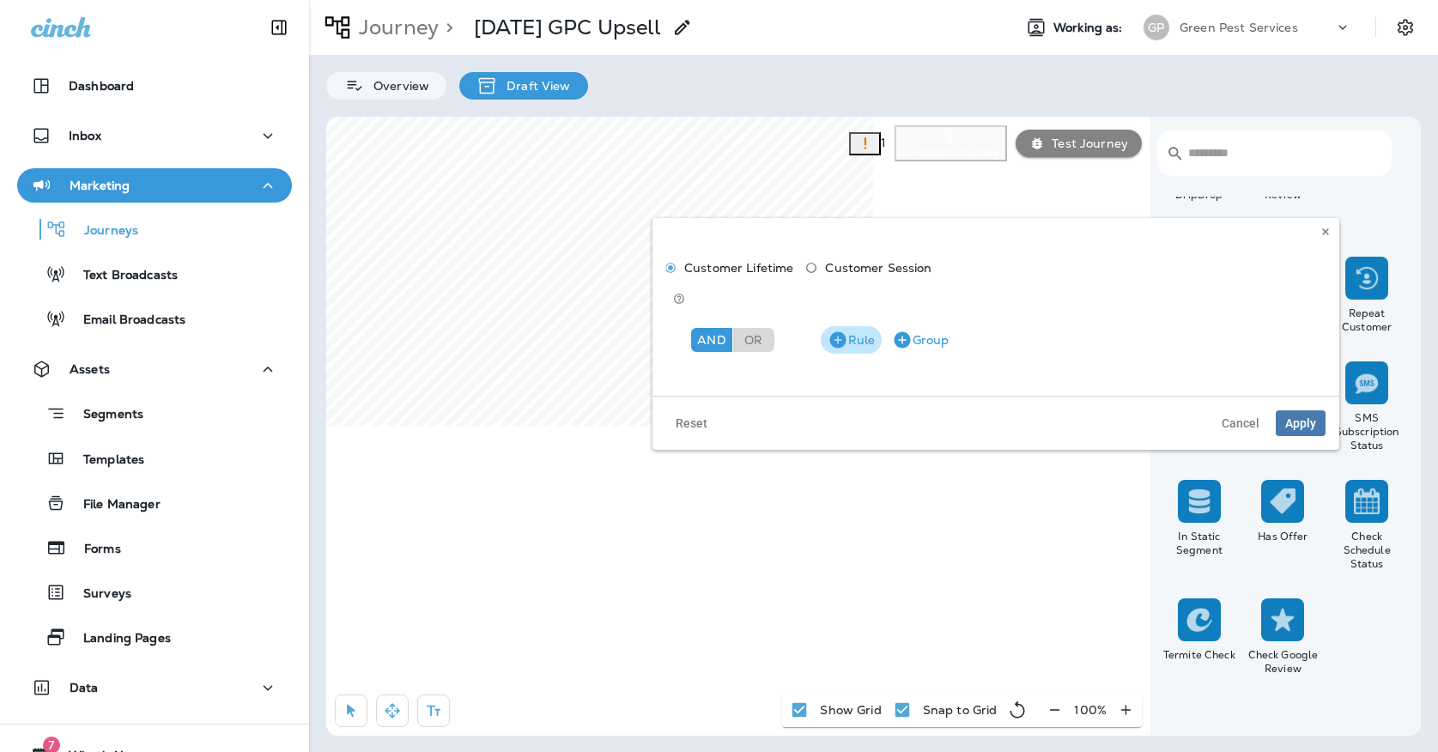
click at [851, 326] on button "Rule" at bounding box center [851, 339] width 61 height 27
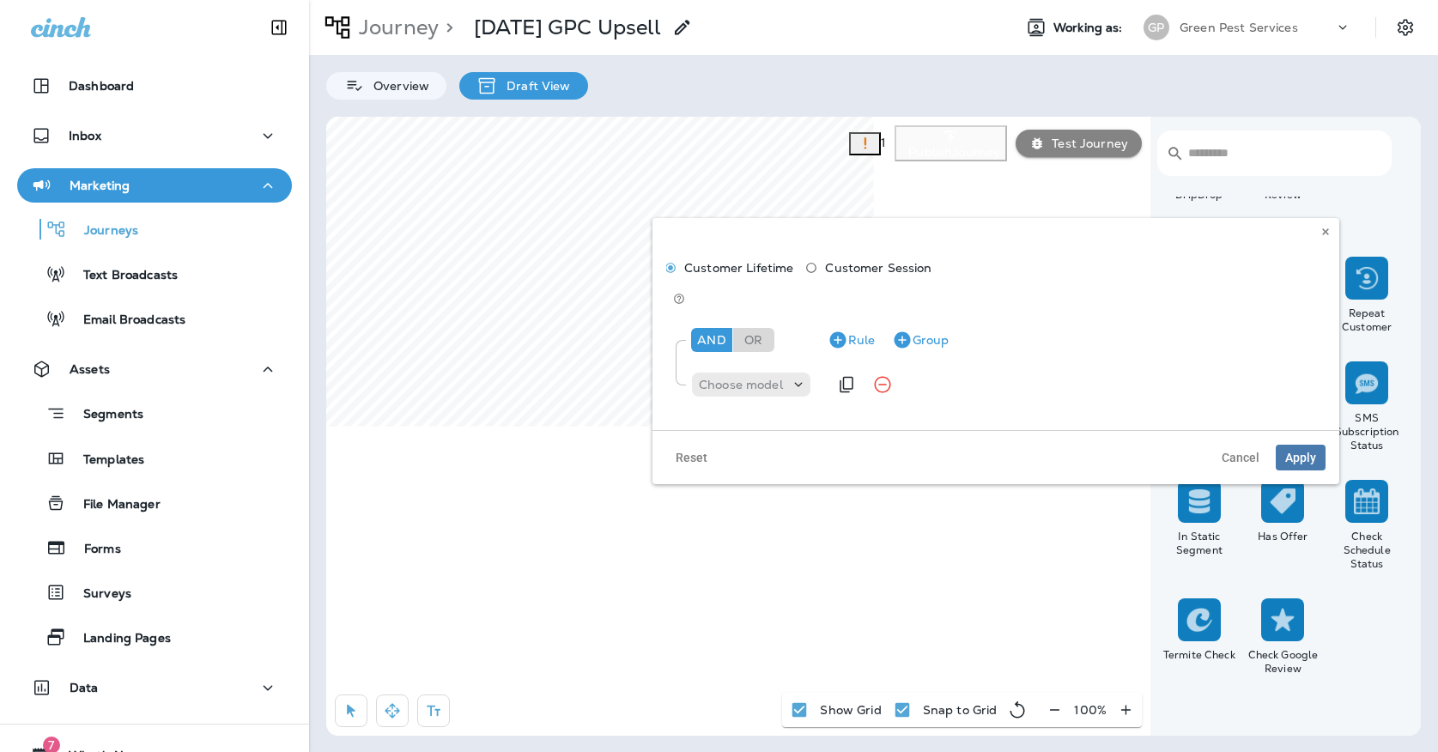
click at [785, 367] on div "Choose model" at bounding box center [758, 384] width 137 height 34
click at [785, 378] on div "Choose model" at bounding box center [741, 385] width 98 height 14
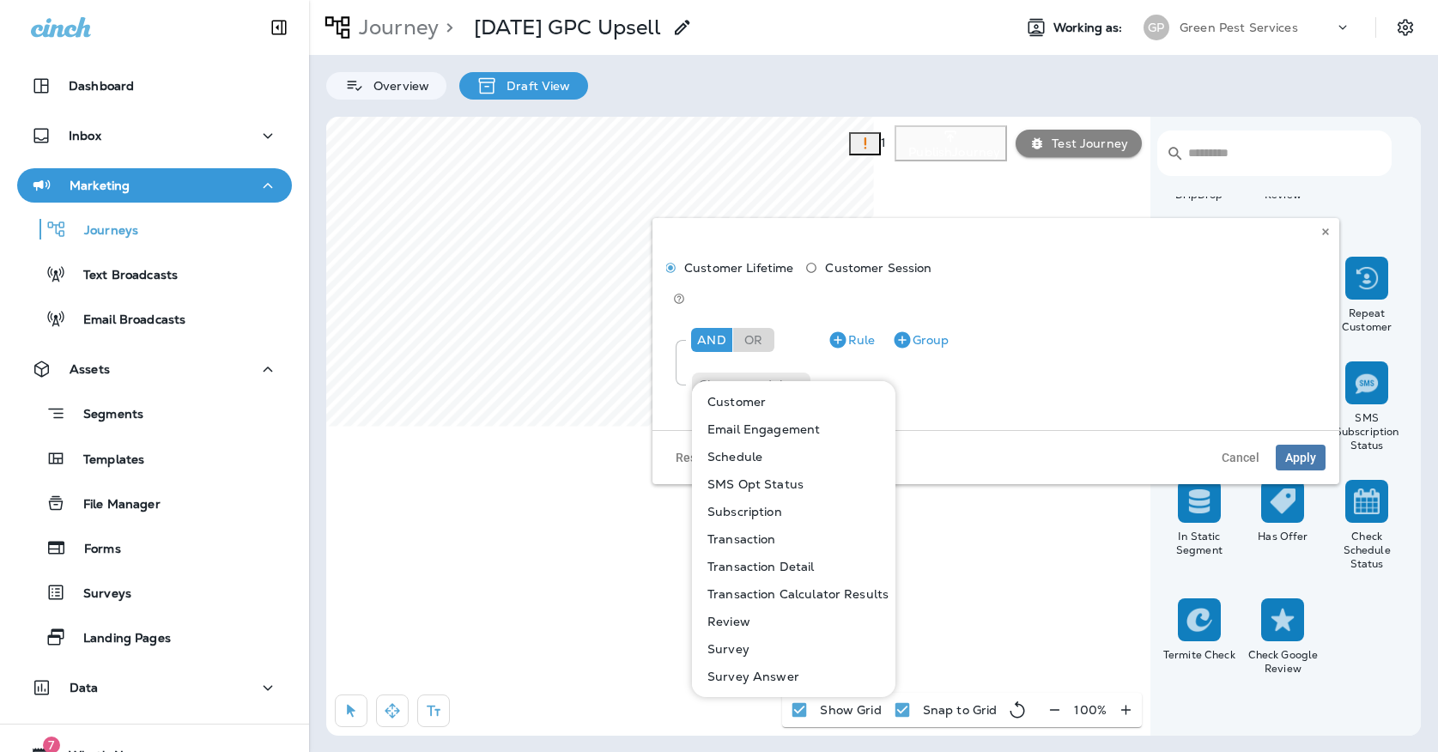
click at [779, 403] on button "Customer" at bounding box center [795, 401] width 202 height 27
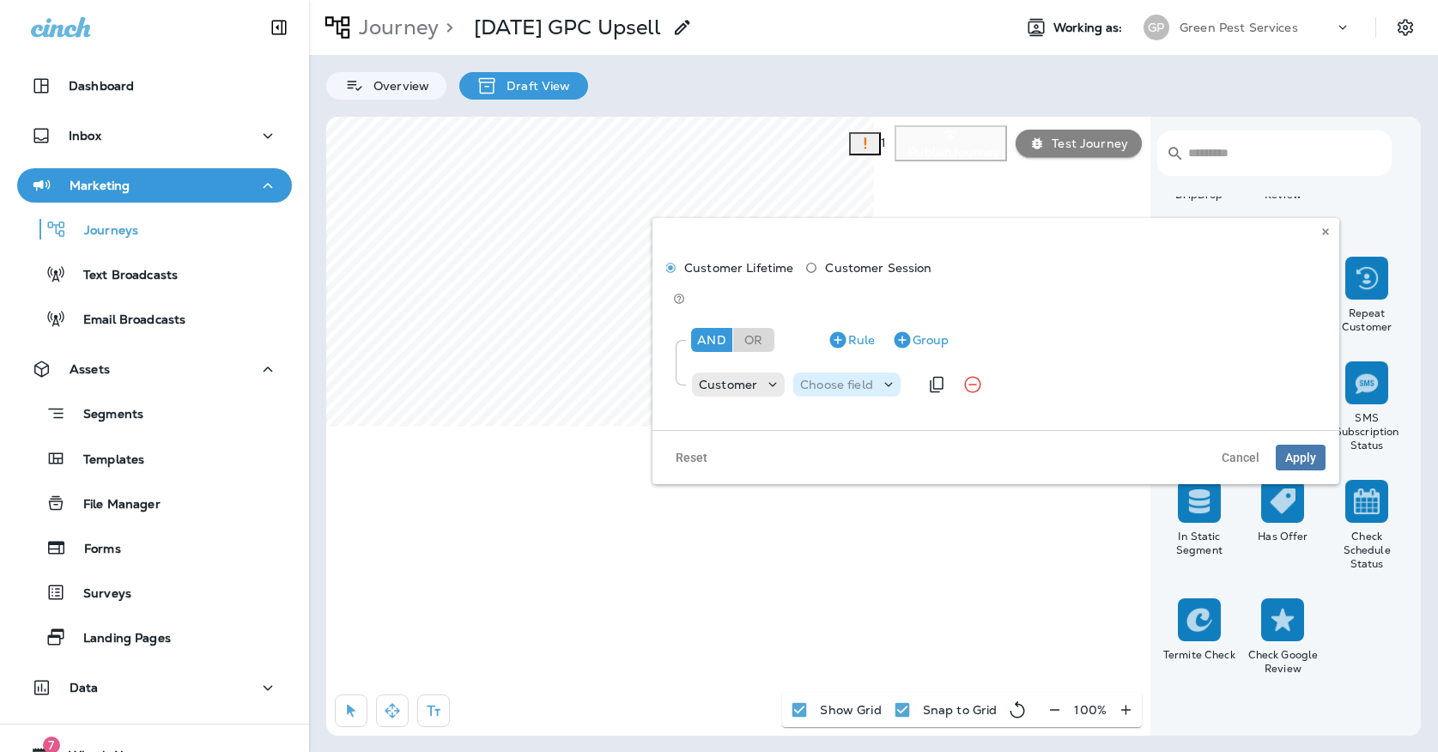
click at [860, 378] on p "Choose field" at bounding box center [836, 385] width 73 height 14
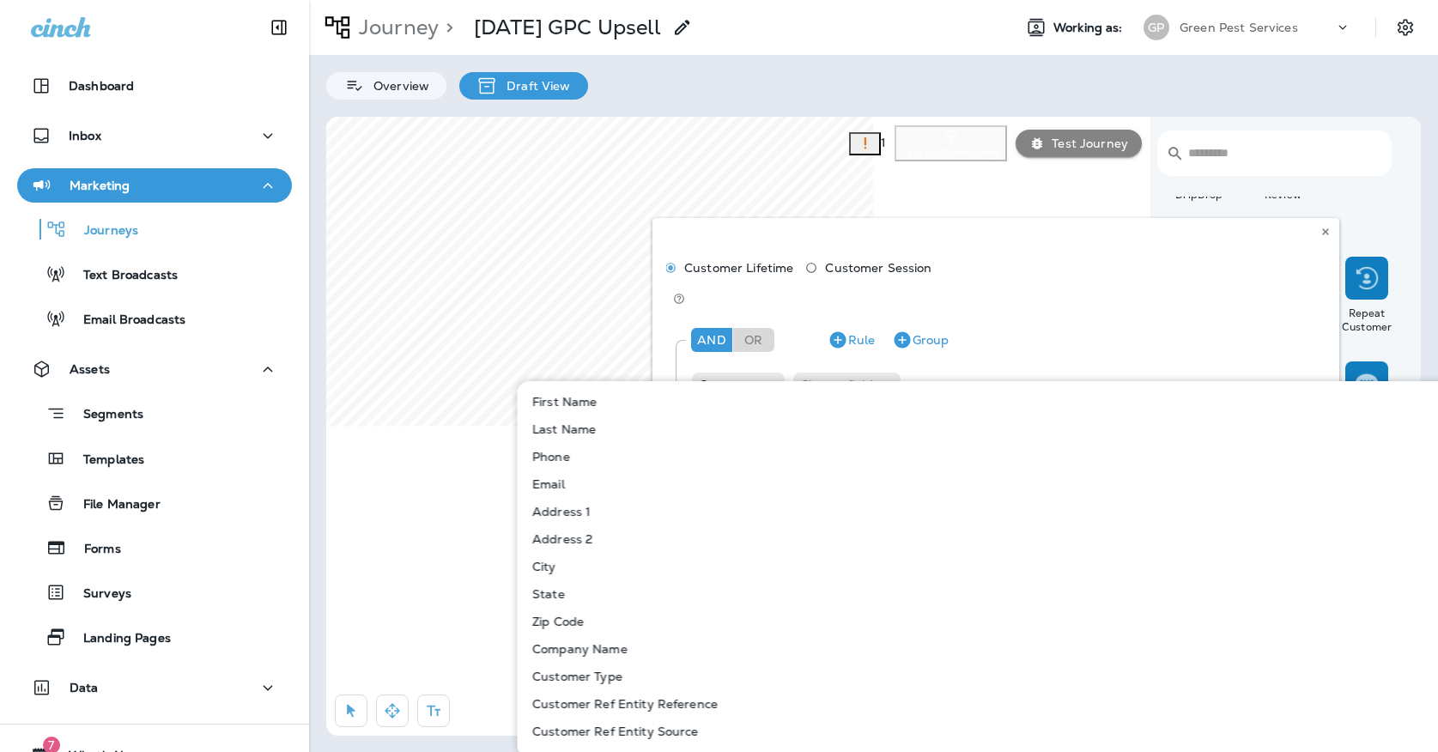
click at [571, 682] on p "Customer Type" at bounding box center [573, 676] width 97 height 14
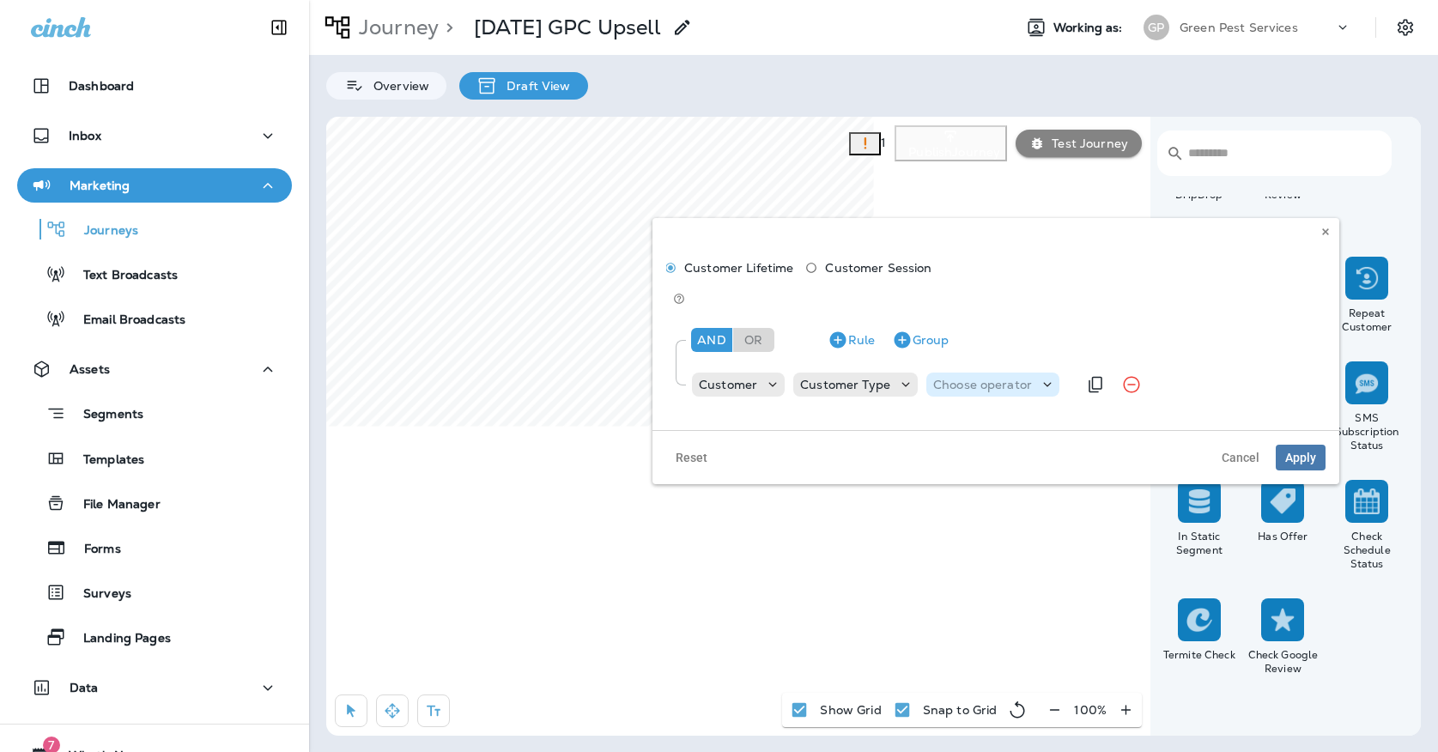
click at [962, 378] on p "Choose operator" at bounding box center [982, 385] width 99 height 14
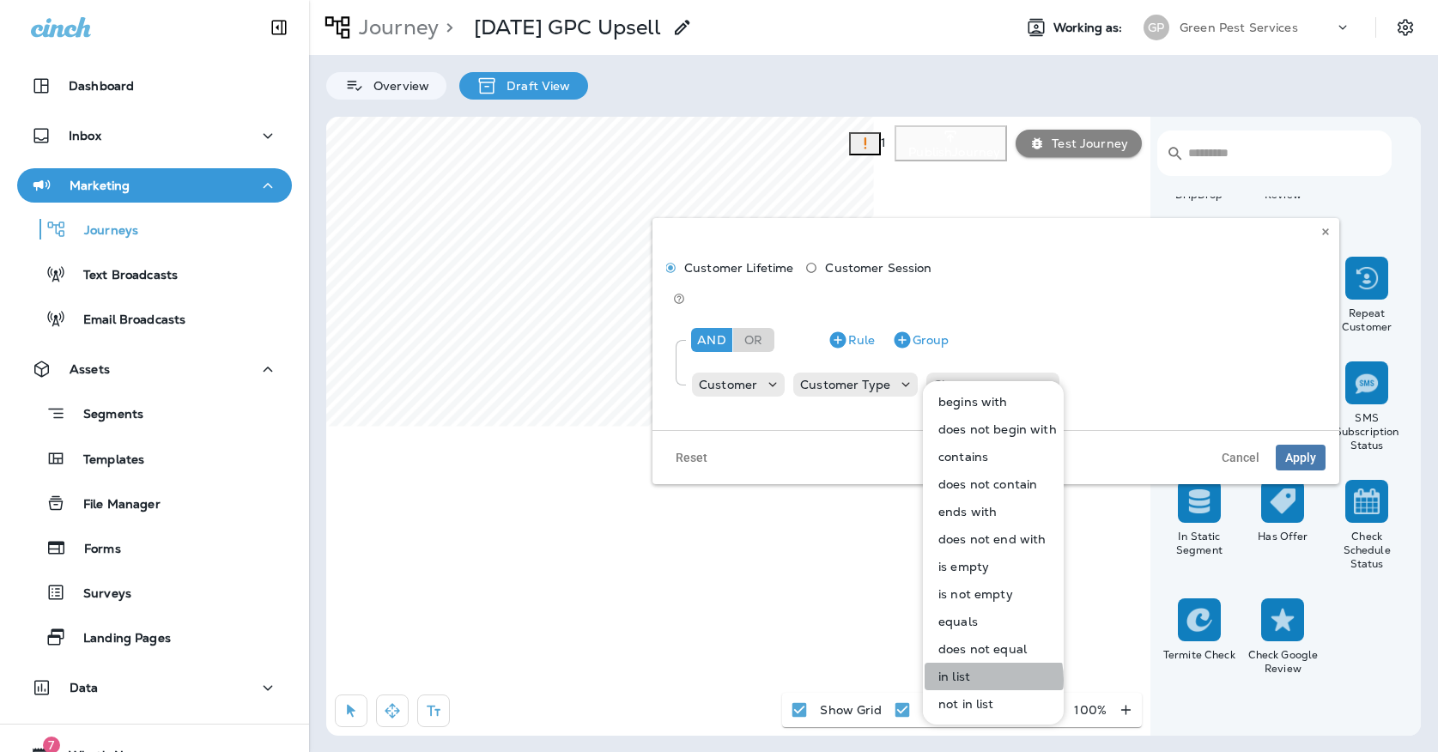
click at [966, 680] on p "in list" at bounding box center [950, 676] width 39 height 14
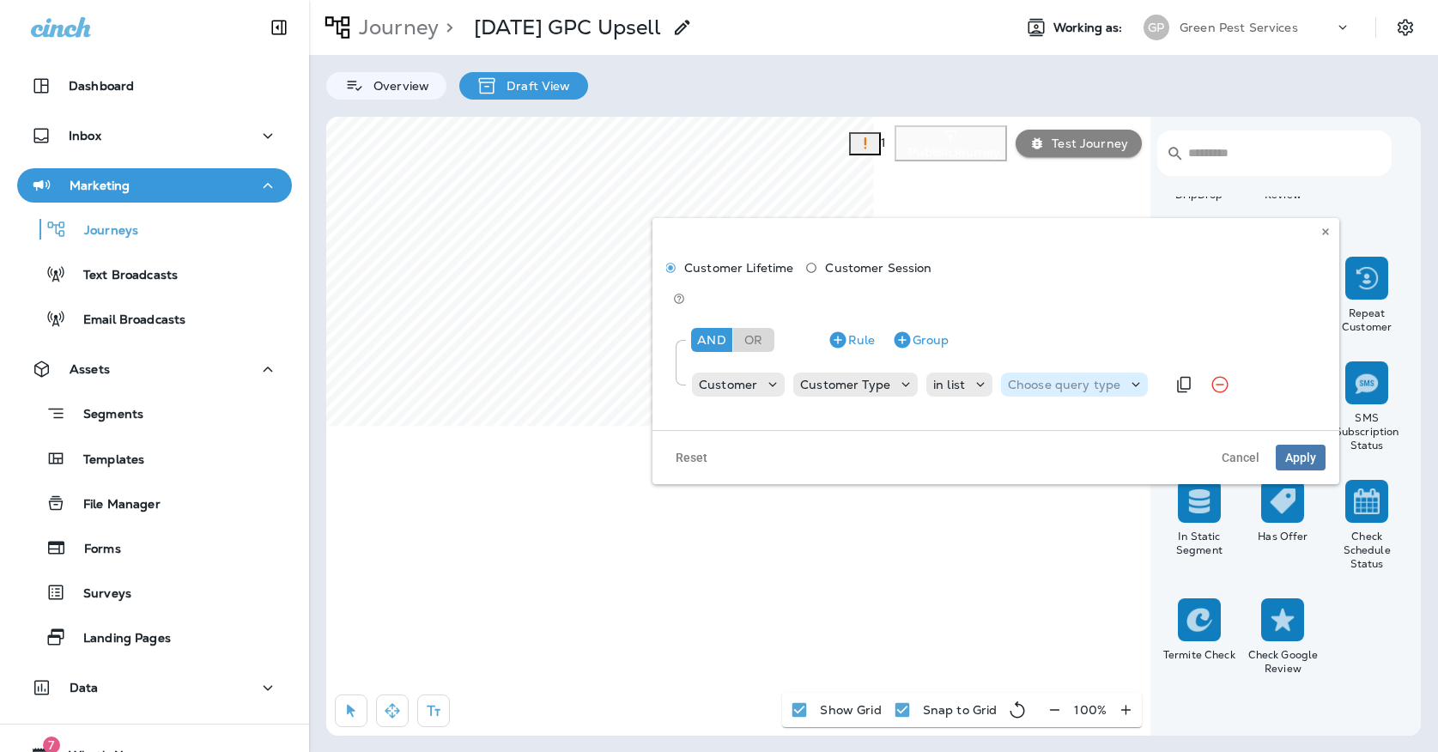
click at [1069, 378] on p "Choose query type" at bounding box center [1064, 385] width 112 height 14
click at [1057, 390] on button "Text" at bounding box center [1048, 401] width 99 height 27
click at [1144, 373] on div "Select options" at bounding box center [1164, 385] width 129 height 24
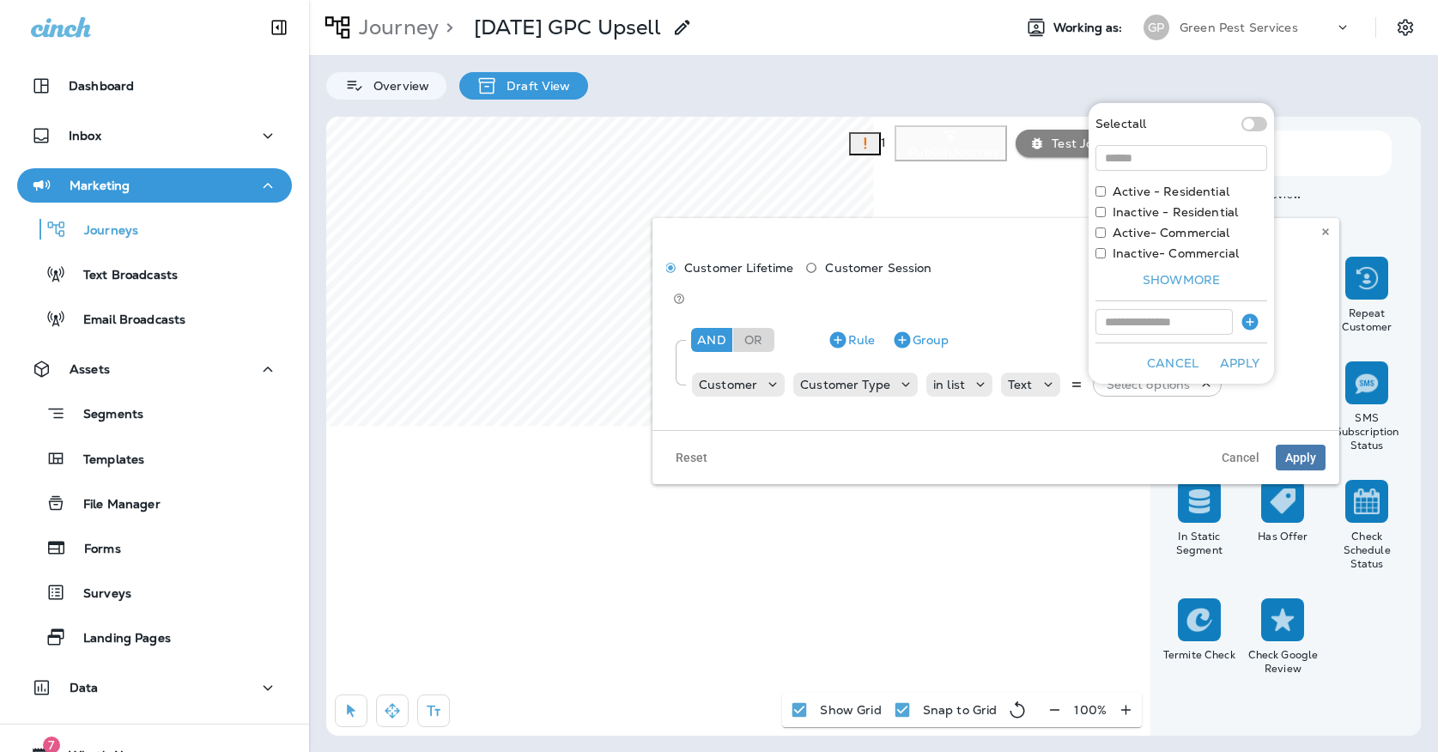
click at [1155, 194] on label "Active - Residential" at bounding box center [1170, 192] width 117 height 14
click at [1221, 367] on button "Apply" at bounding box center [1239, 363] width 55 height 27
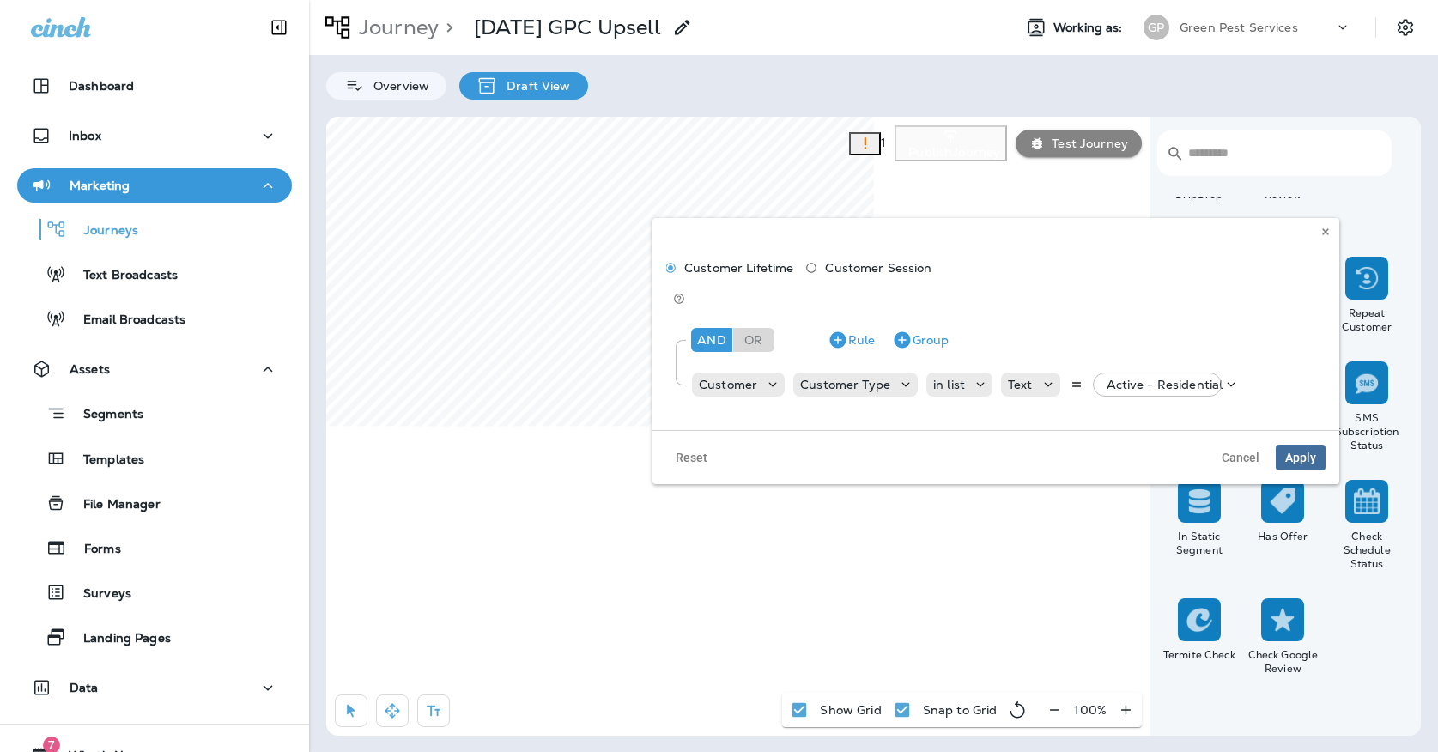
click at [1301, 451] on span "Apply" at bounding box center [1300, 457] width 31 height 12
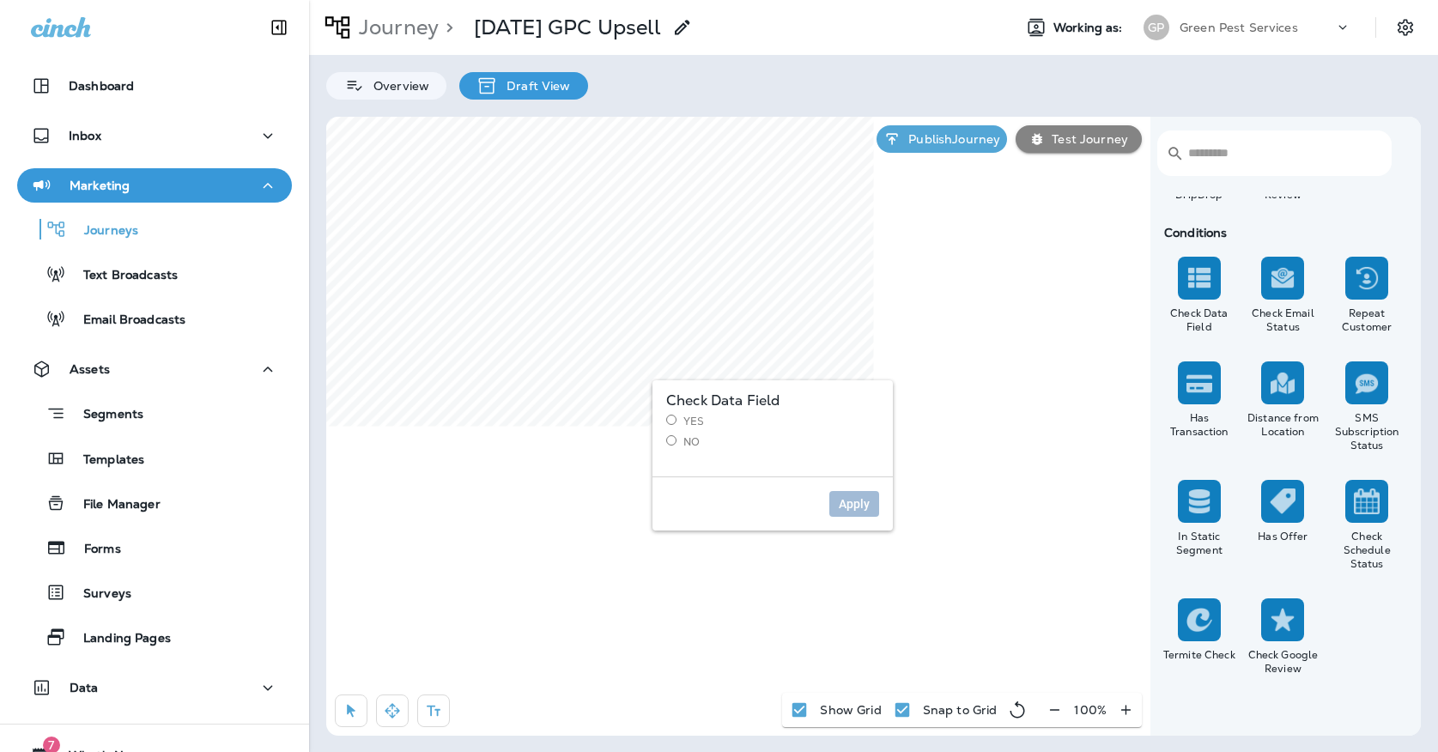
click at [692, 427] on label "Yes" at bounding box center [772, 422] width 213 height 14
click at [844, 498] on span "Apply" at bounding box center [854, 504] width 31 height 12
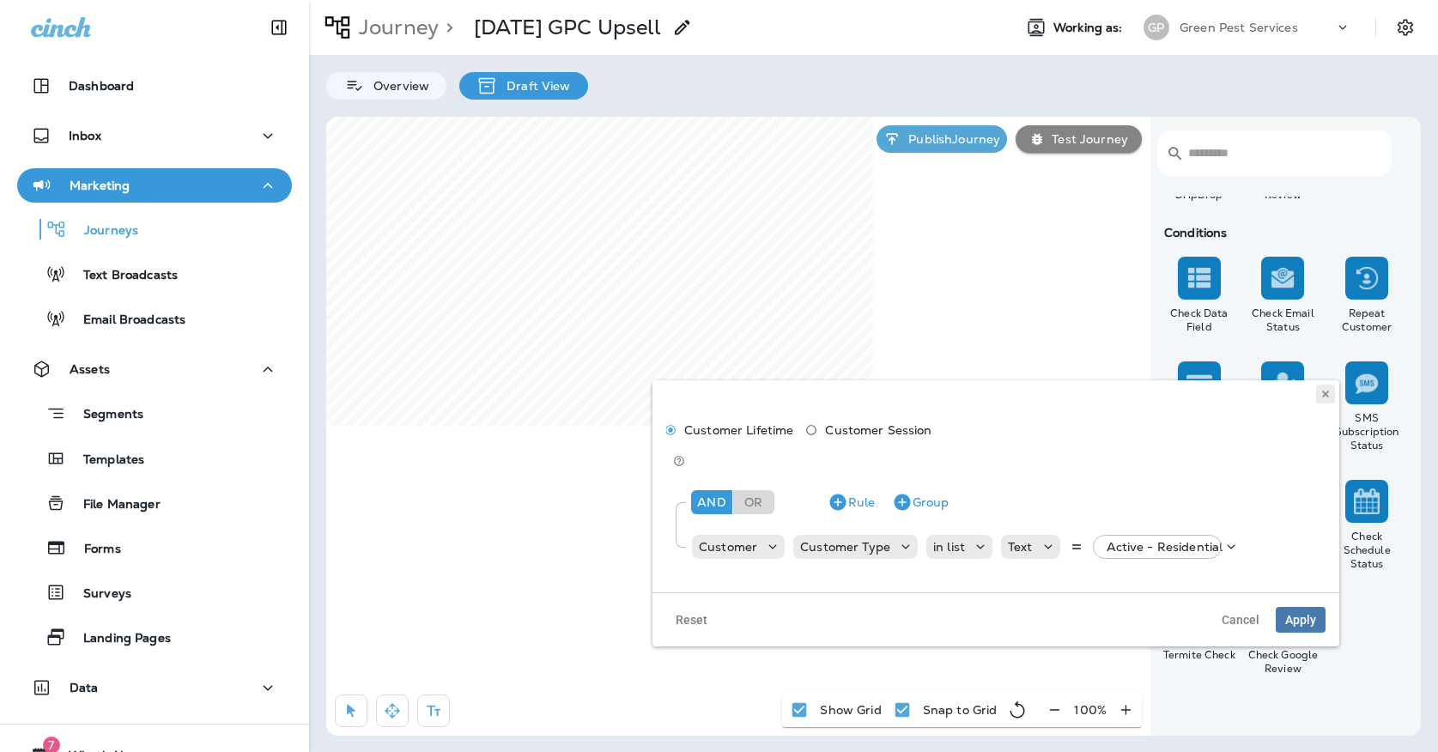
click at [1316, 391] on button at bounding box center [1325, 394] width 19 height 19
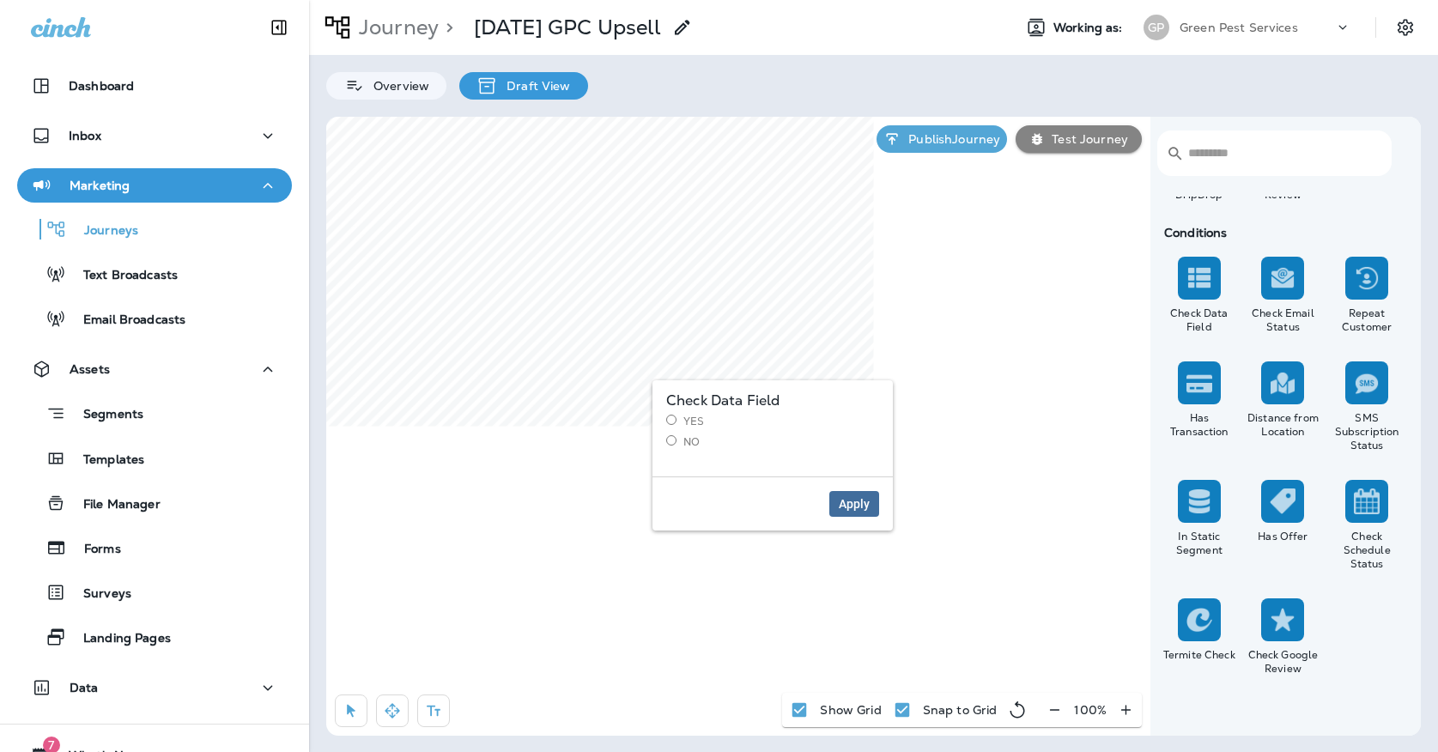
click at [851, 500] on span "Apply" at bounding box center [854, 504] width 31 height 12
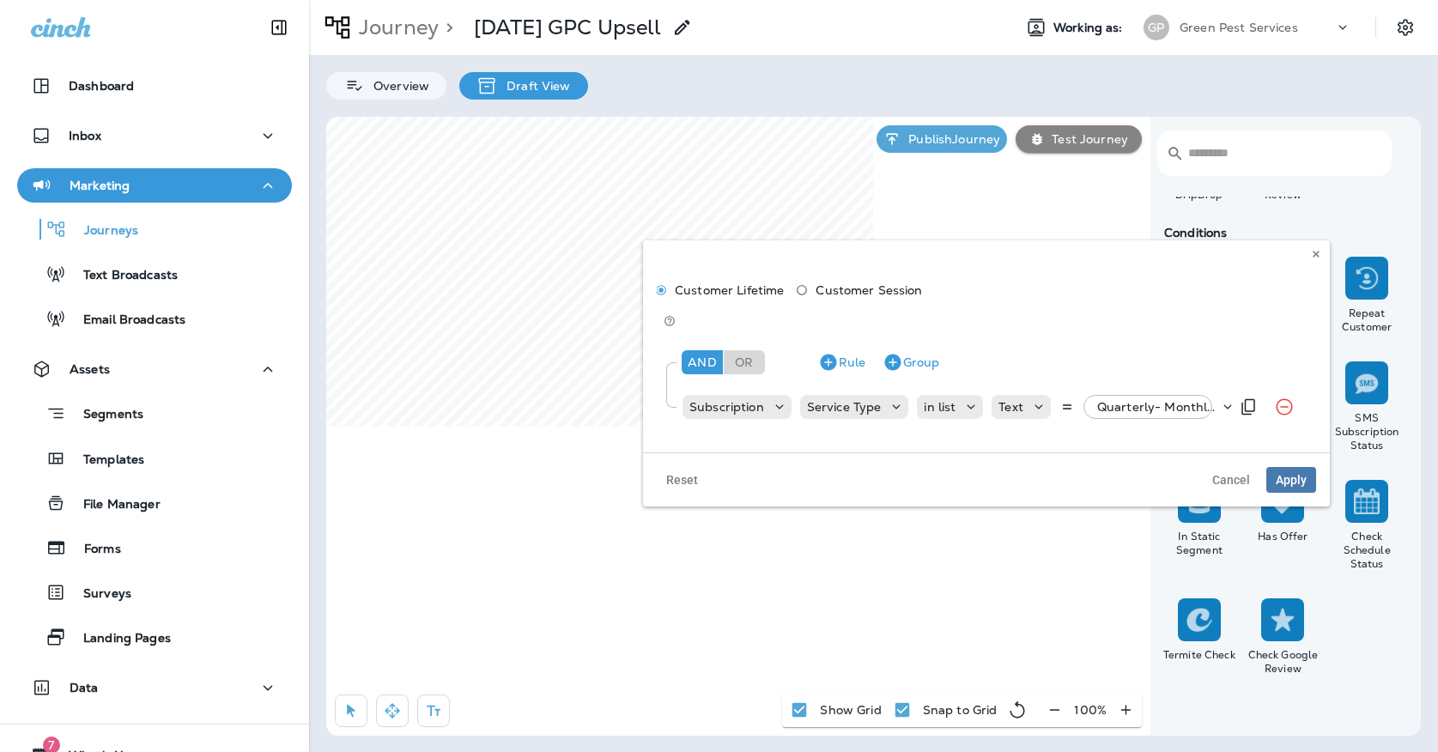
click at [1173, 400] on p "Quarterly- Monthly Billing, +42 more" at bounding box center [1158, 407] width 122 height 14
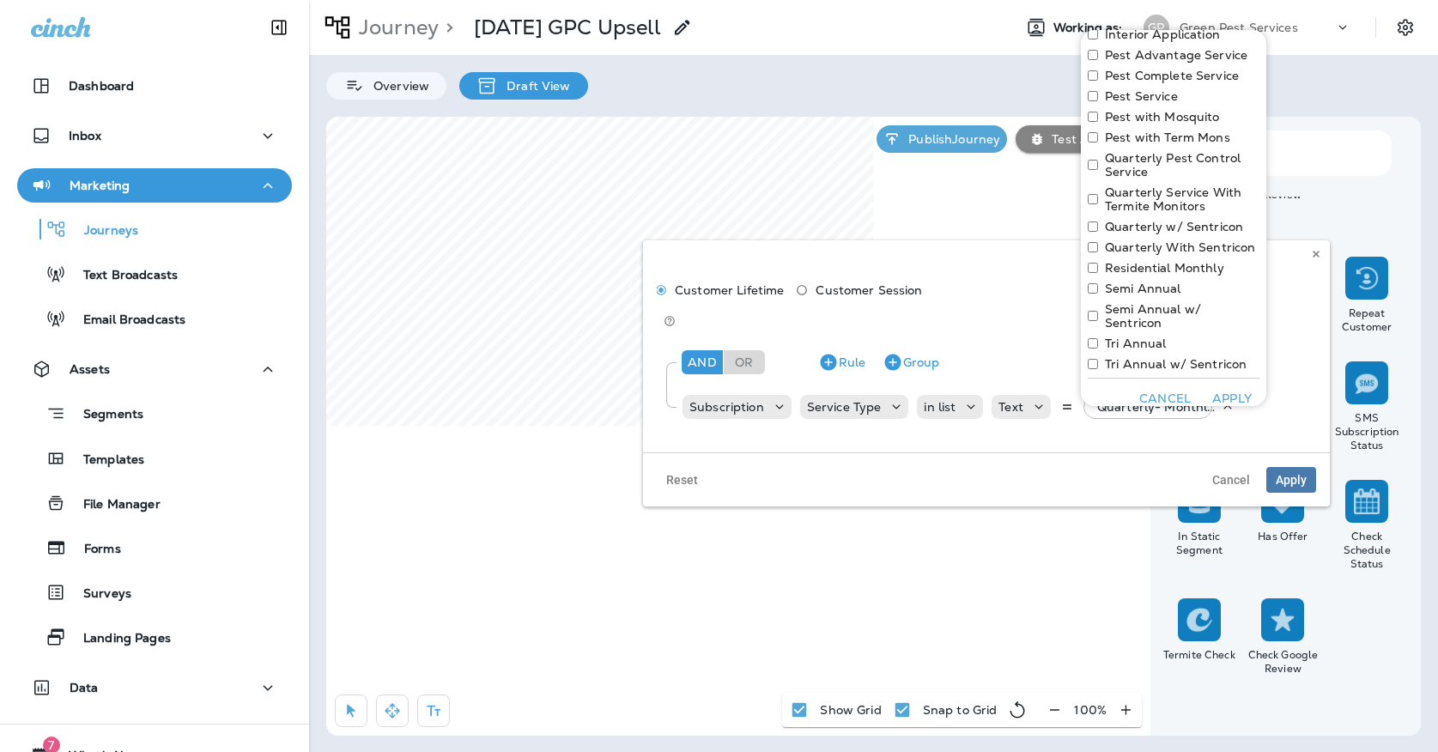
scroll to position [900, 0]
click at [1320, 254] on icon at bounding box center [1316, 254] width 10 height 10
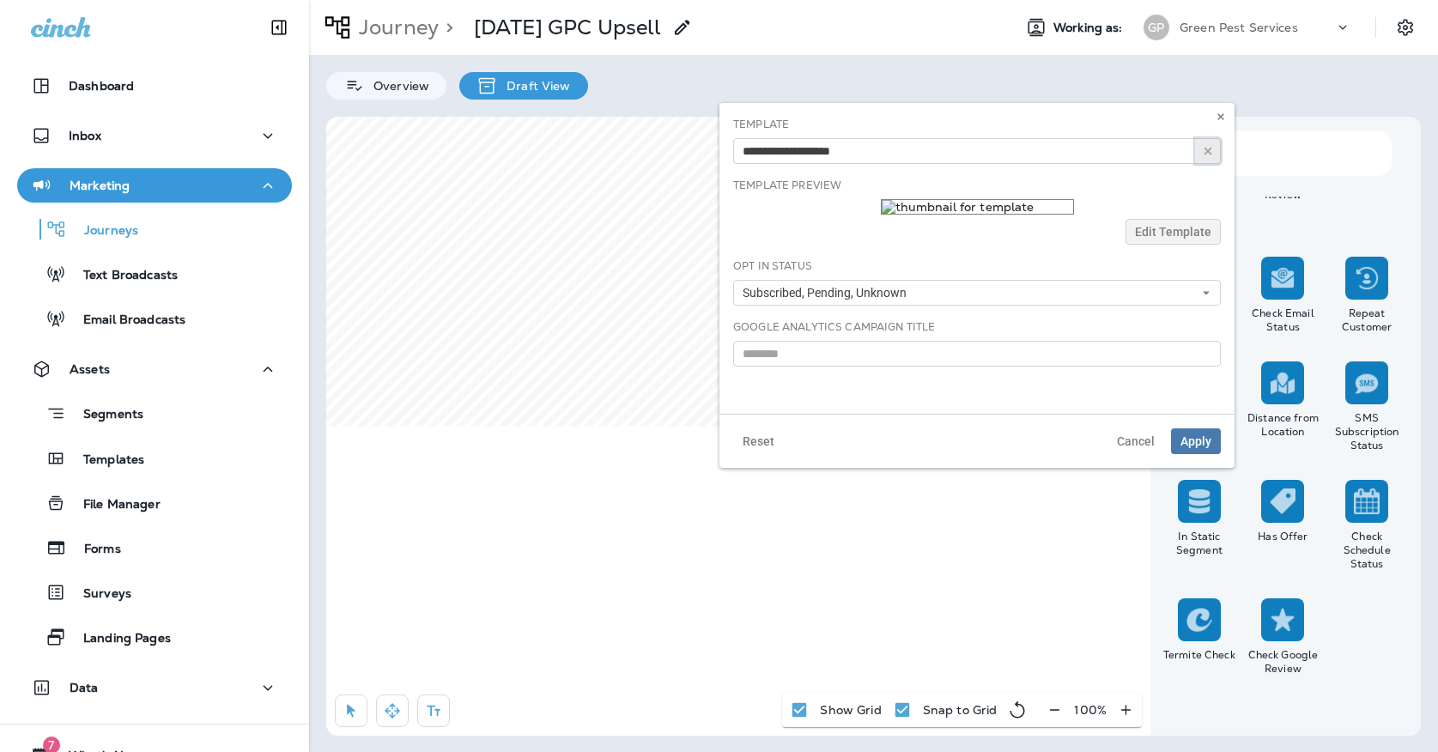
click at [1201, 163] on button "button" at bounding box center [1208, 151] width 26 height 26
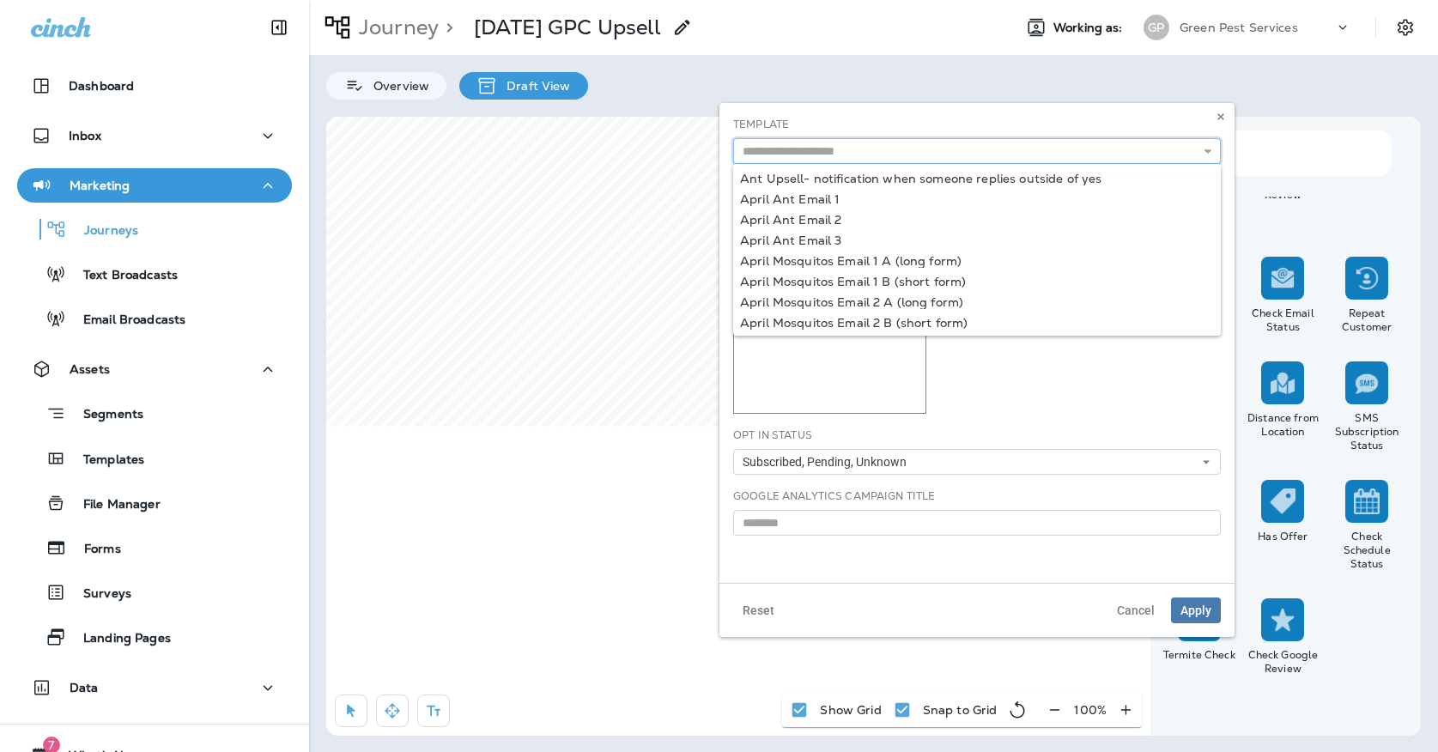
click at [938, 140] on input "text" at bounding box center [977, 151] width 488 height 26
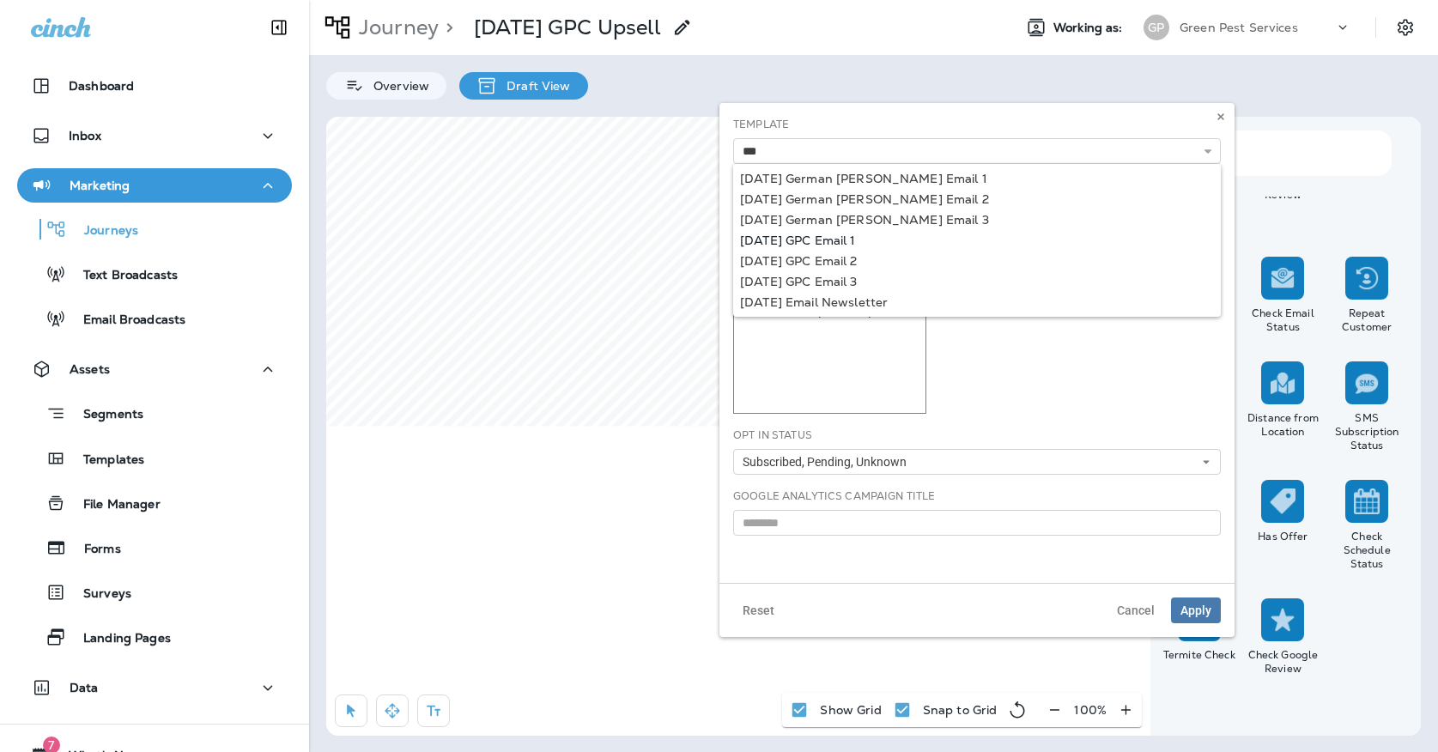
type input "**********"
click at [801, 236] on div "**********" at bounding box center [976, 343] width 515 height 480
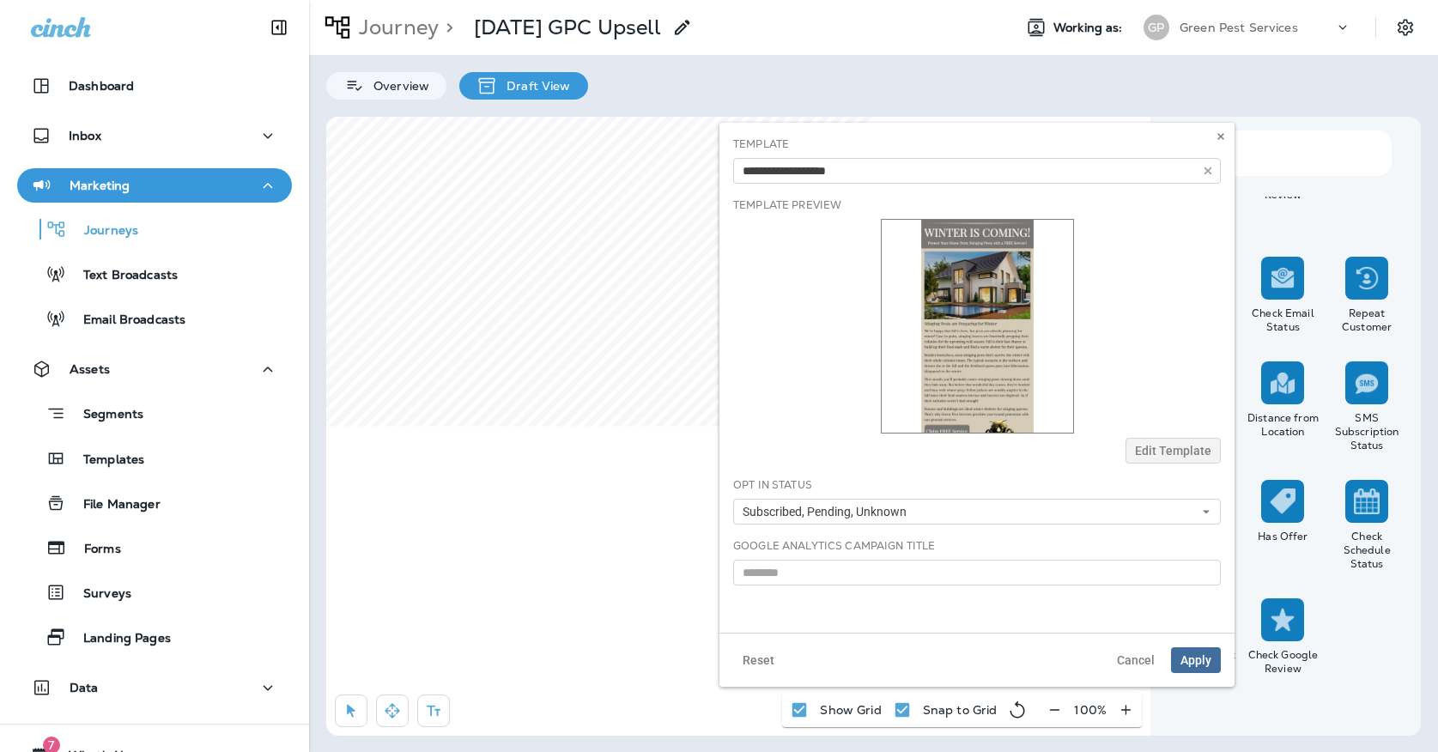
click at [1194, 657] on span "Apply" at bounding box center [1195, 660] width 31 height 12
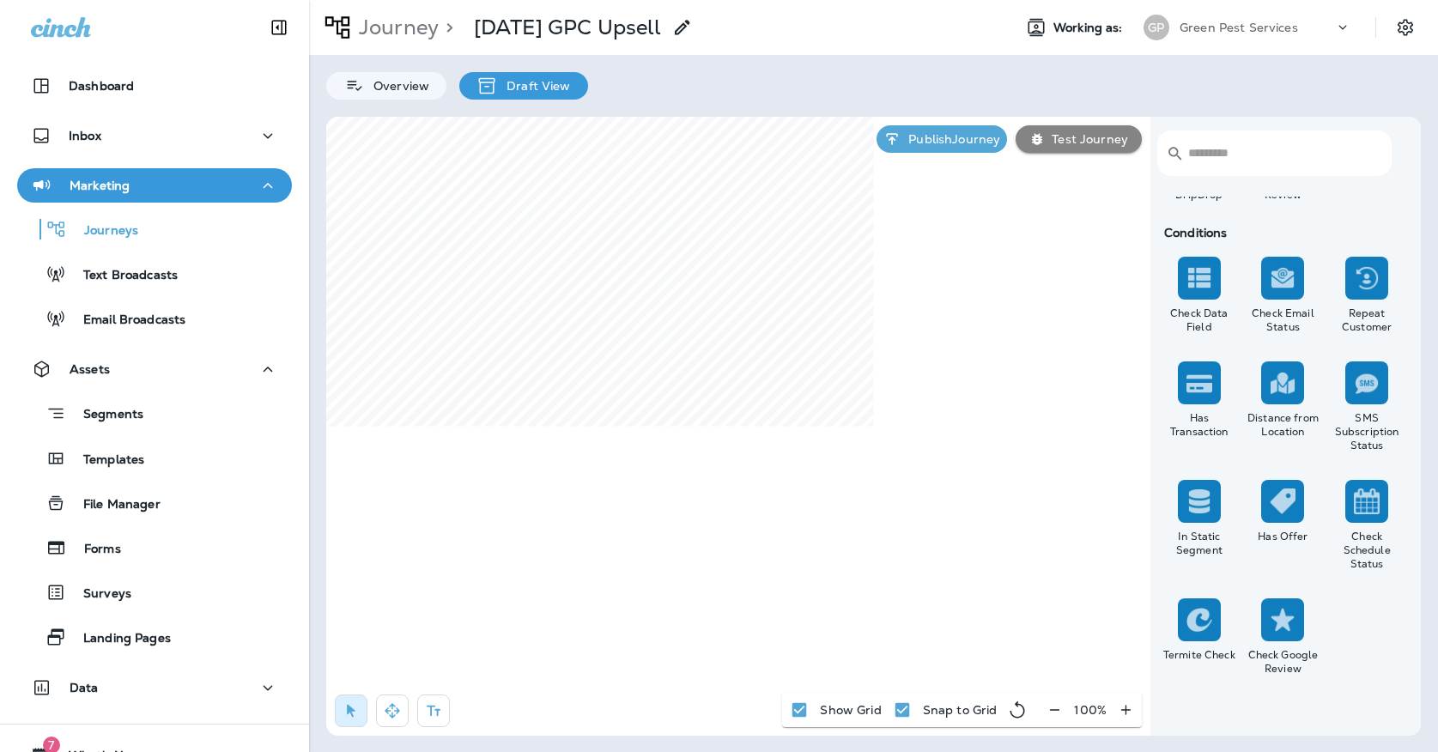
select select "****"
select select "*"
select select "**"
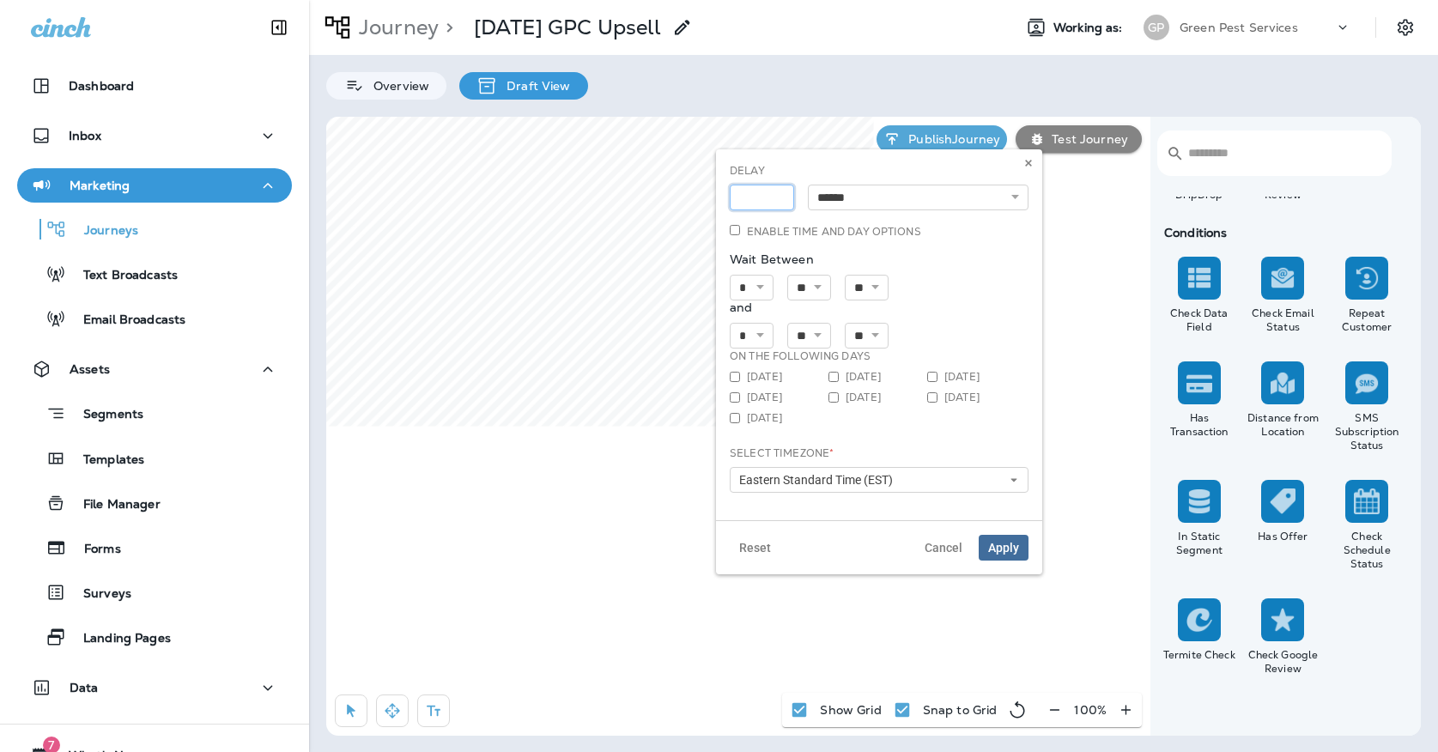
type input "*"
click at [776, 191] on input "*" at bounding box center [762, 198] width 64 height 26
click at [997, 542] on span "Apply" at bounding box center [1003, 548] width 31 height 12
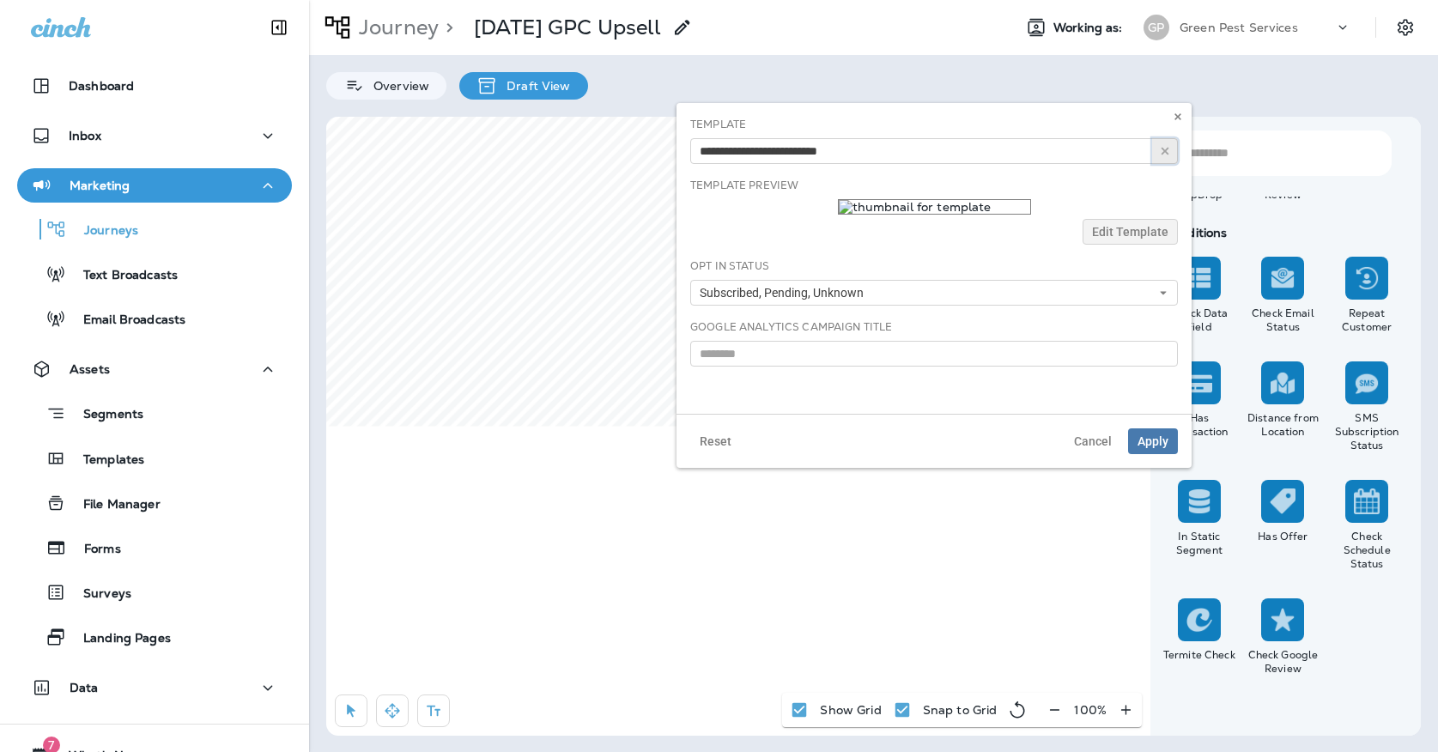
click at [1165, 160] on button "button" at bounding box center [1165, 151] width 26 height 26
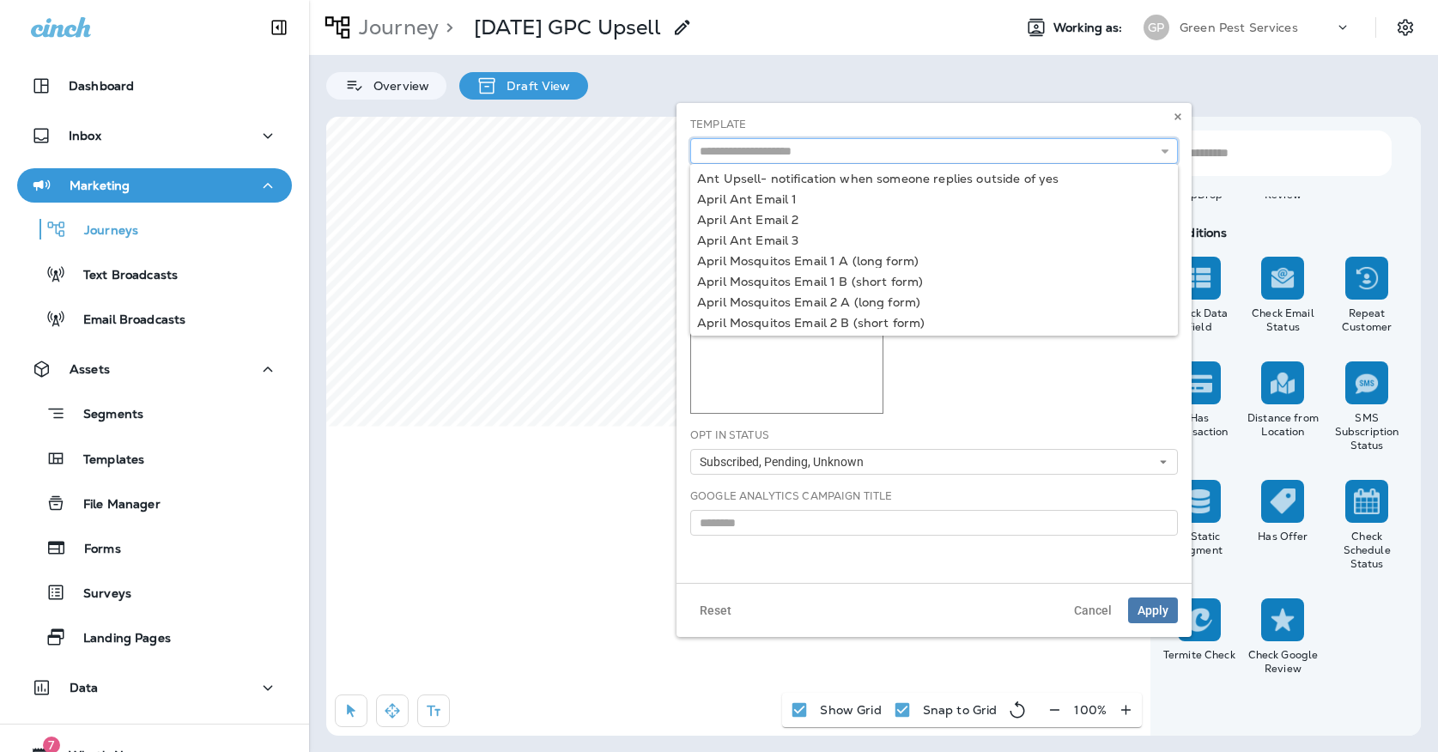
click at [1099, 155] on input "text" at bounding box center [934, 151] width 488 height 26
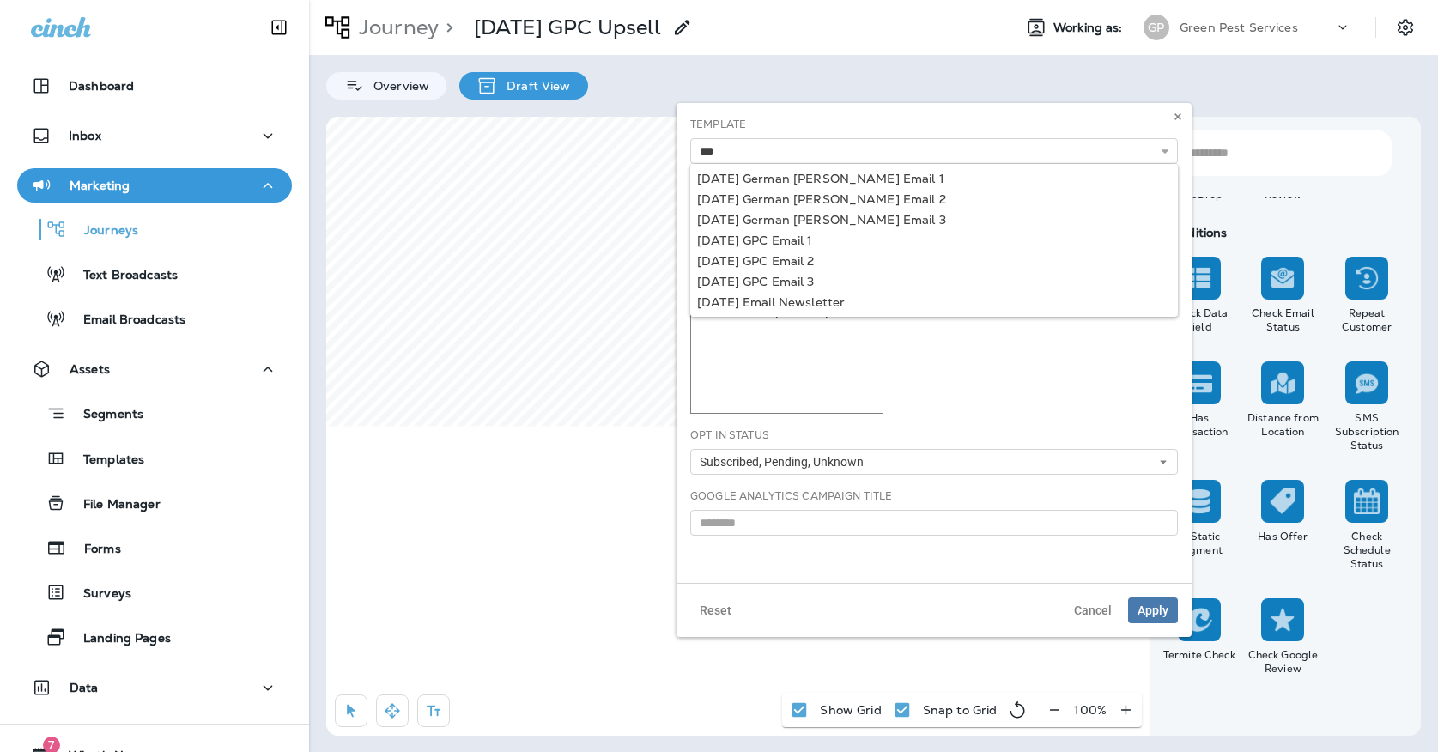
type input "**********"
click at [811, 261] on div "**********" at bounding box center [933, 343] width 515 height 480
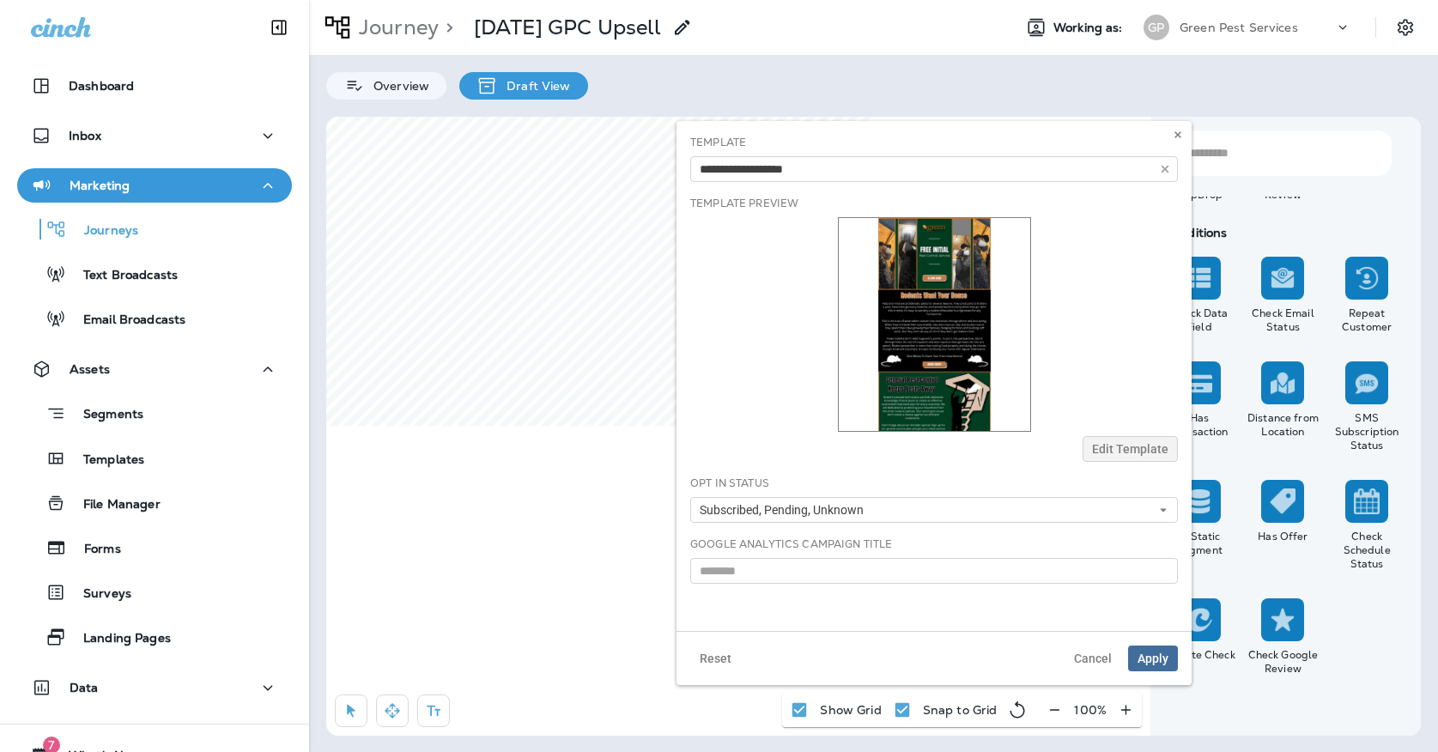
click at [1148, 663] on span "Apply" at bounding box center [1152, 658] width 31 height 12
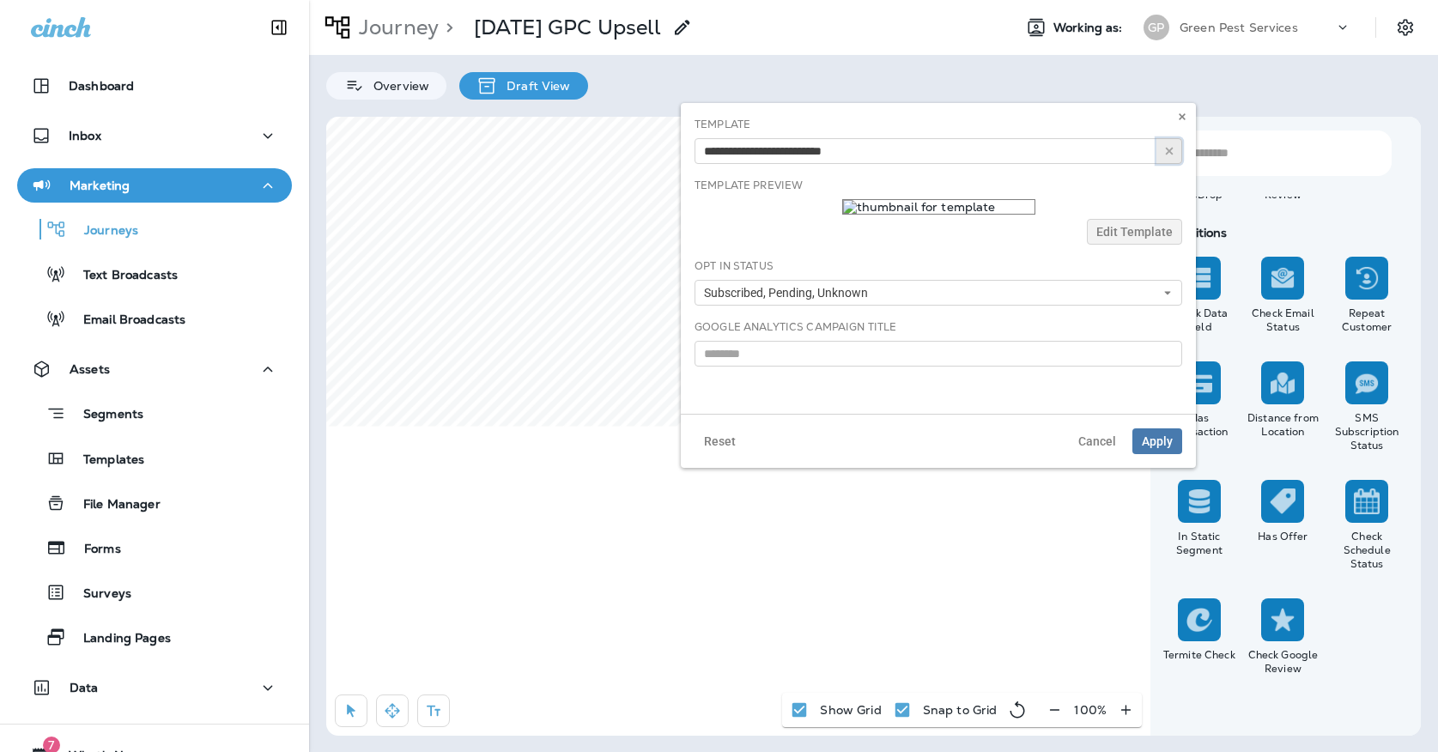
click at [1169, 158] on button "button" at bounding box center [1169, 151] width 26 height 26
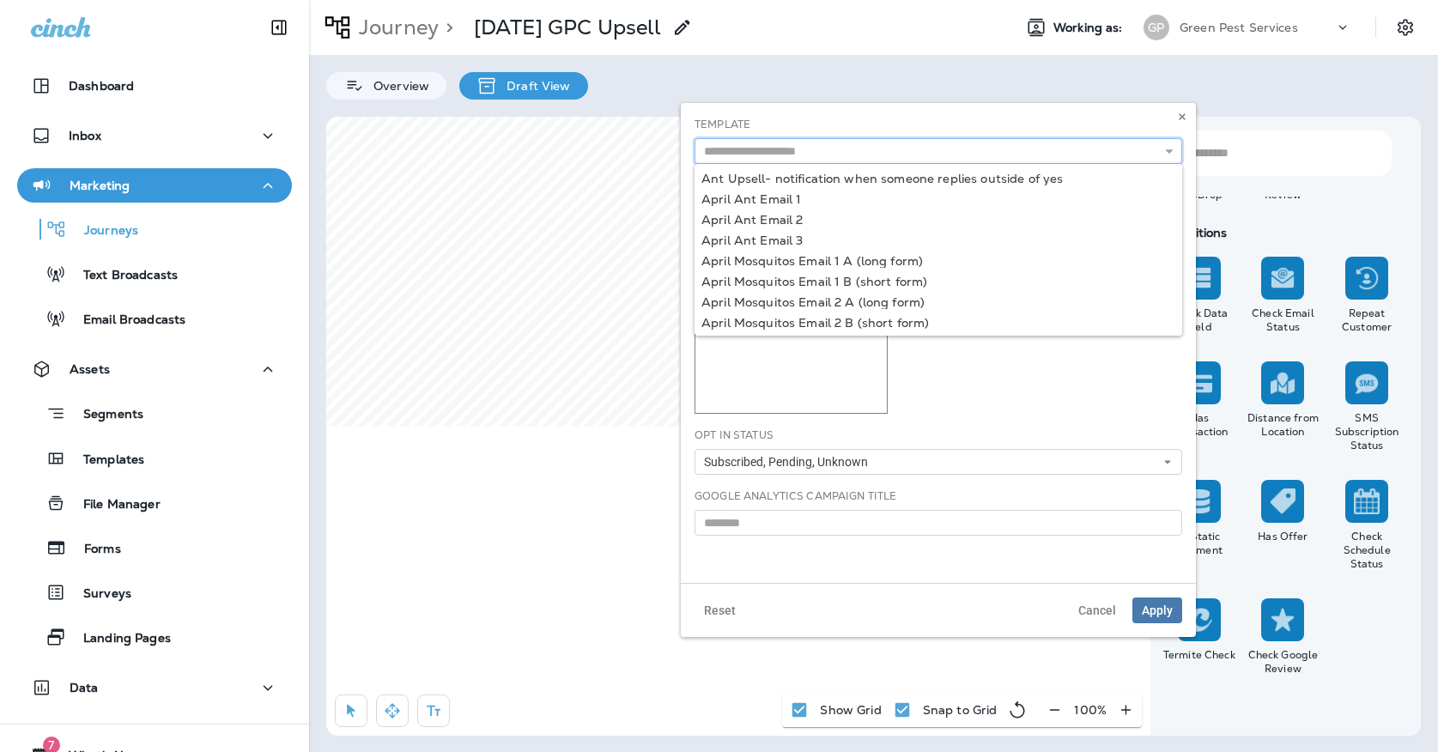
click at [1131, 156] on input "text" at bounding box center [938, 151] width 488 height 26
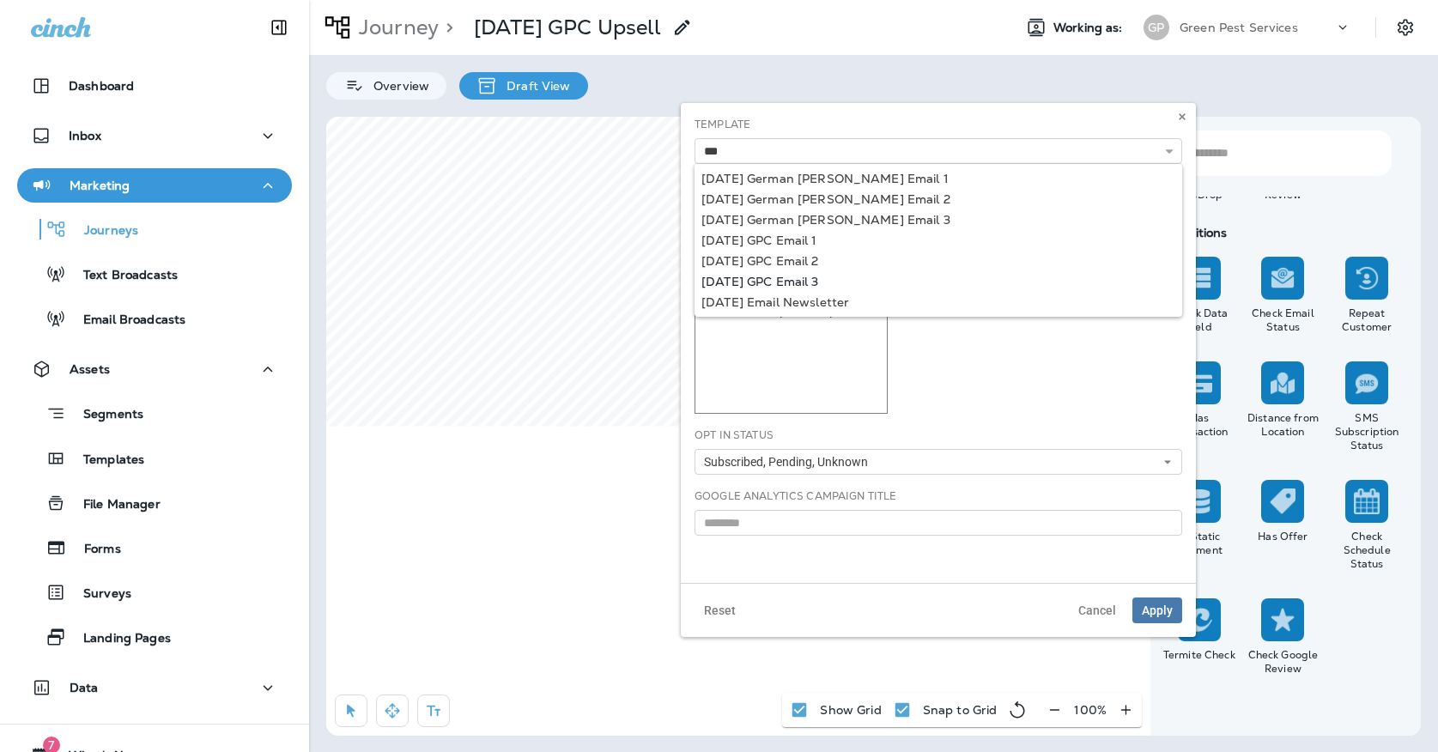
type input "**********"
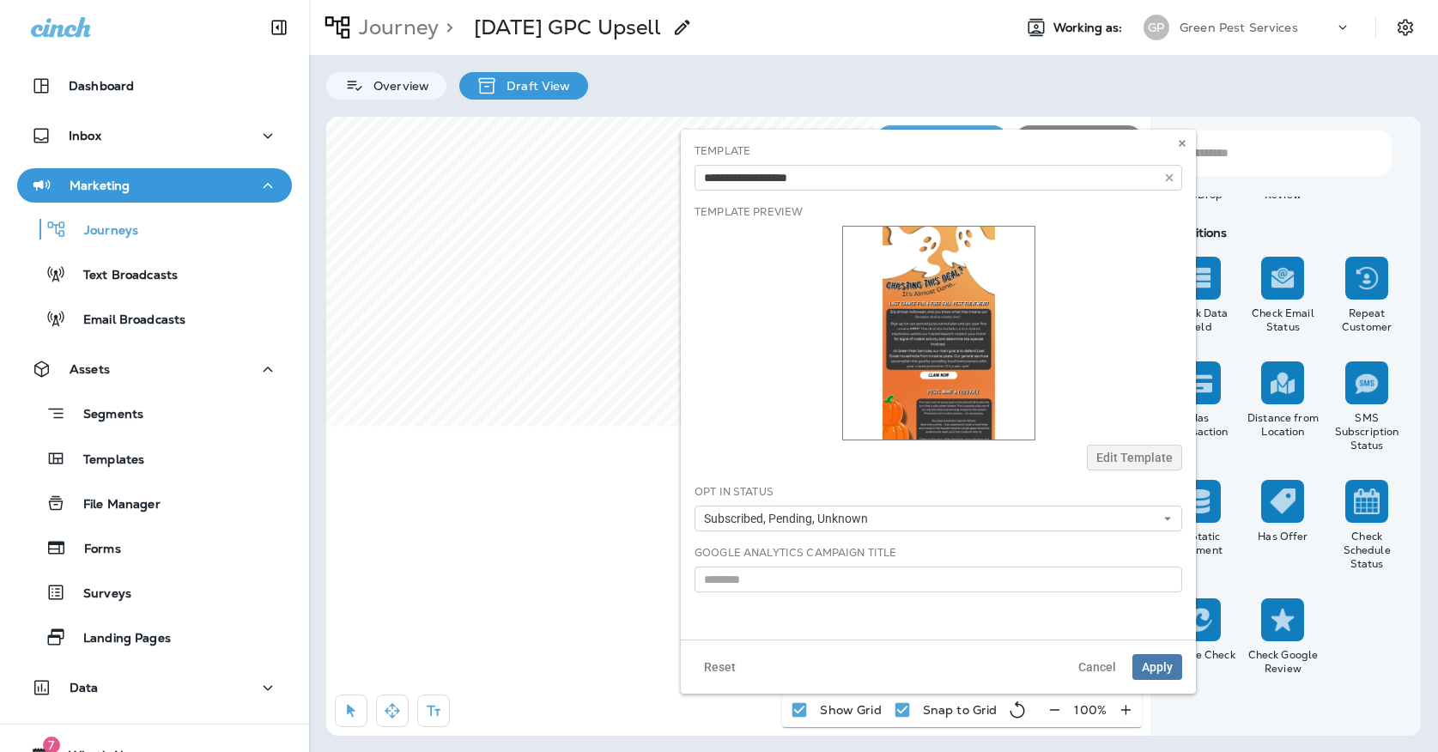
click at [795, 276] on div "**********" at bounding box center [938, 385] width 515 height 510
click at [1163, 661] on span "Apply" at bounding box center [1157, 667] width 31 height 12
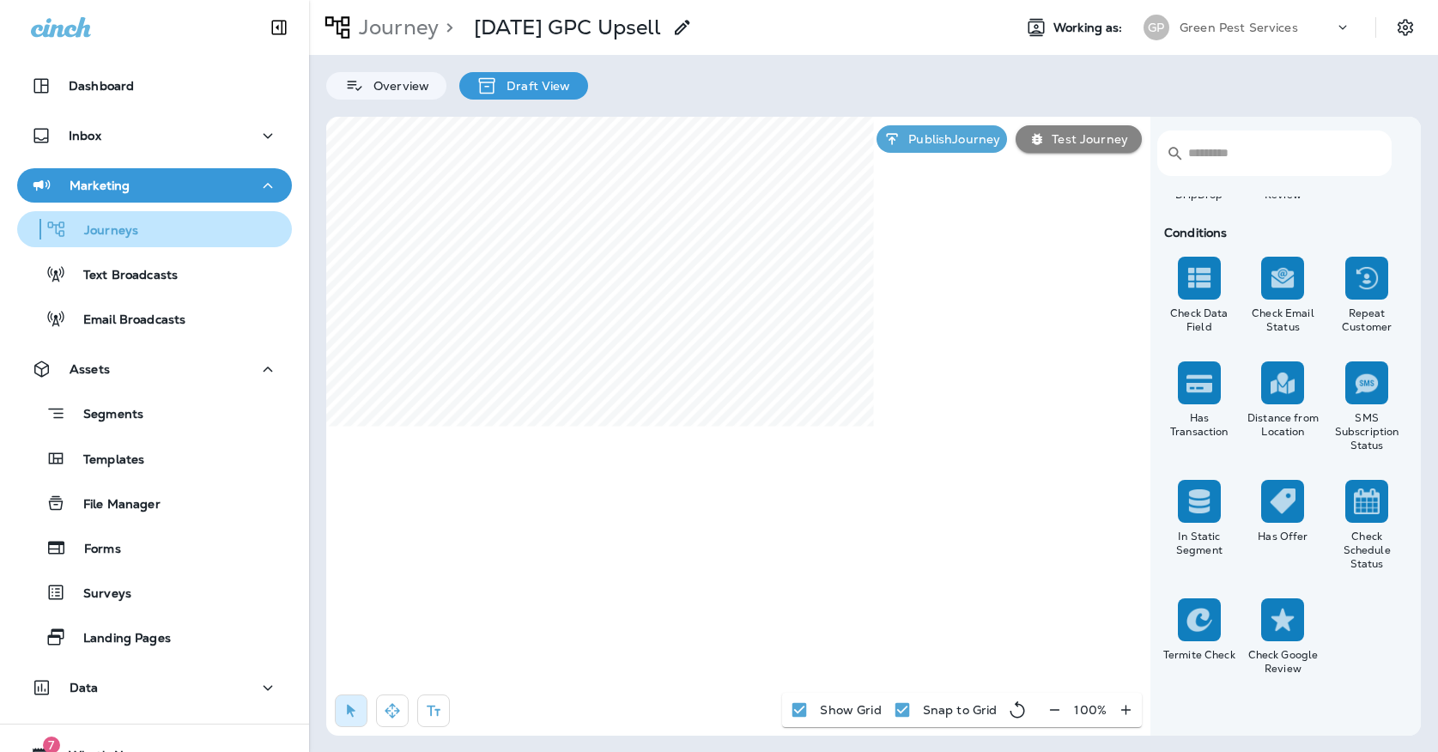
click at [143, 226] on div "Journeys" at bounding box center [154, 229] width 261 height 26
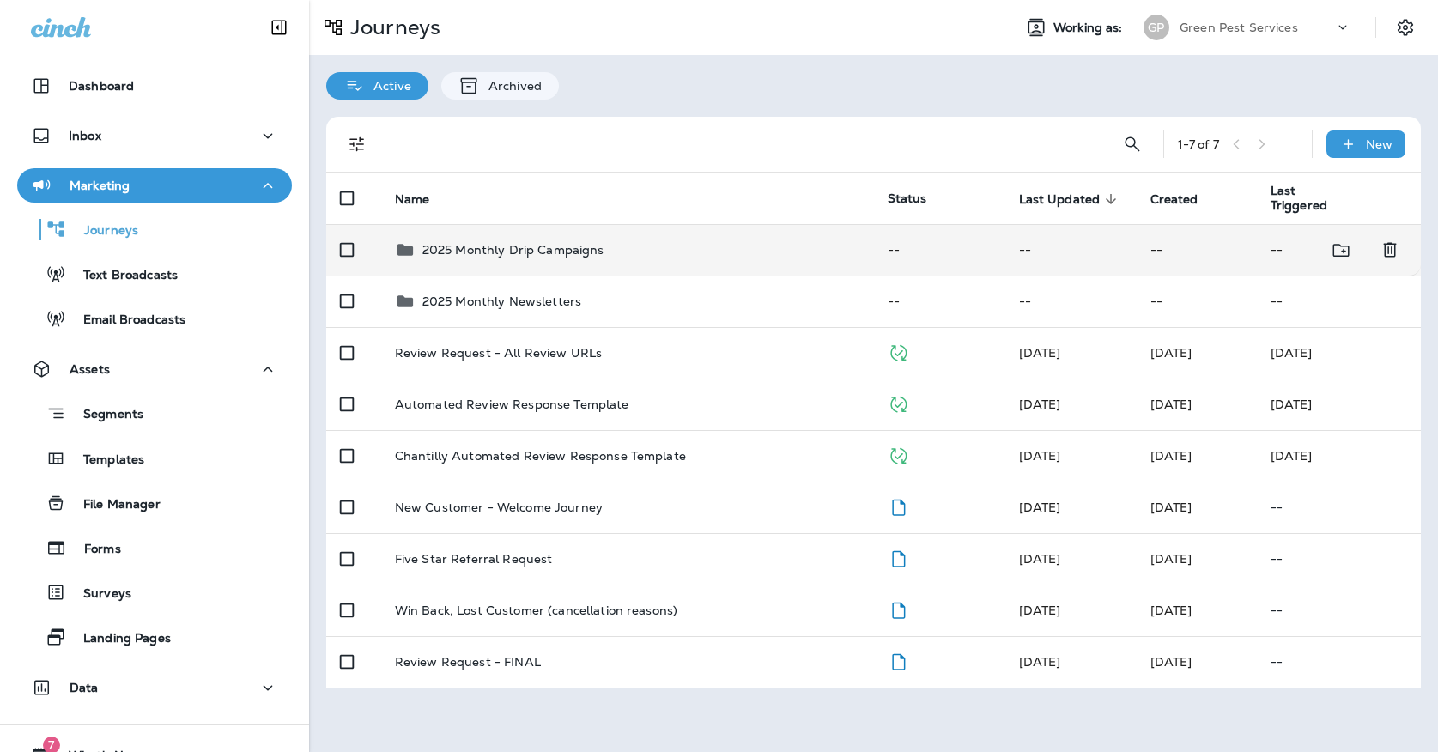
click at [654, 244] on div "2025 Monthly Drip Campaigns" at bounding box center [627, 249] width 465 height 21
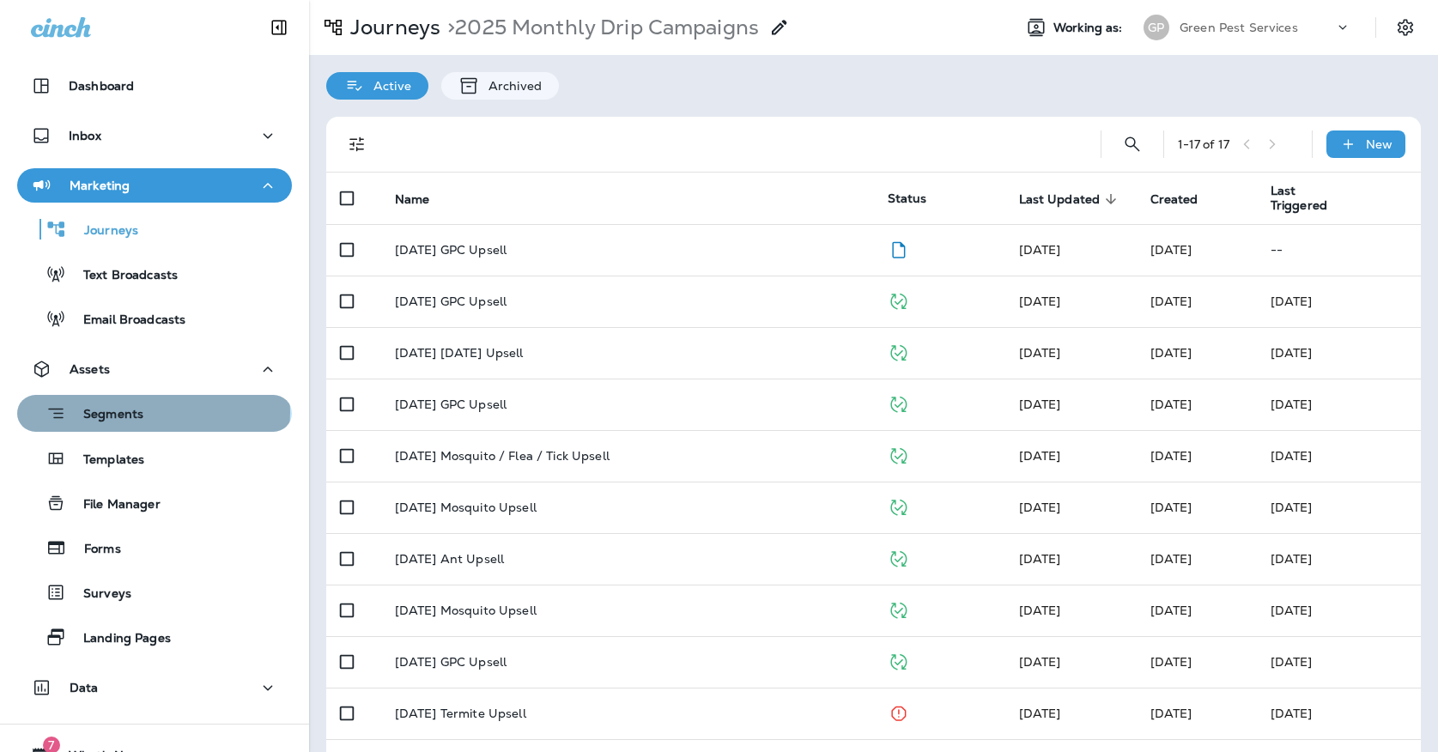
click at [152, 412] on div "Segments" at bounding box center [154, 413] width 261 height 27
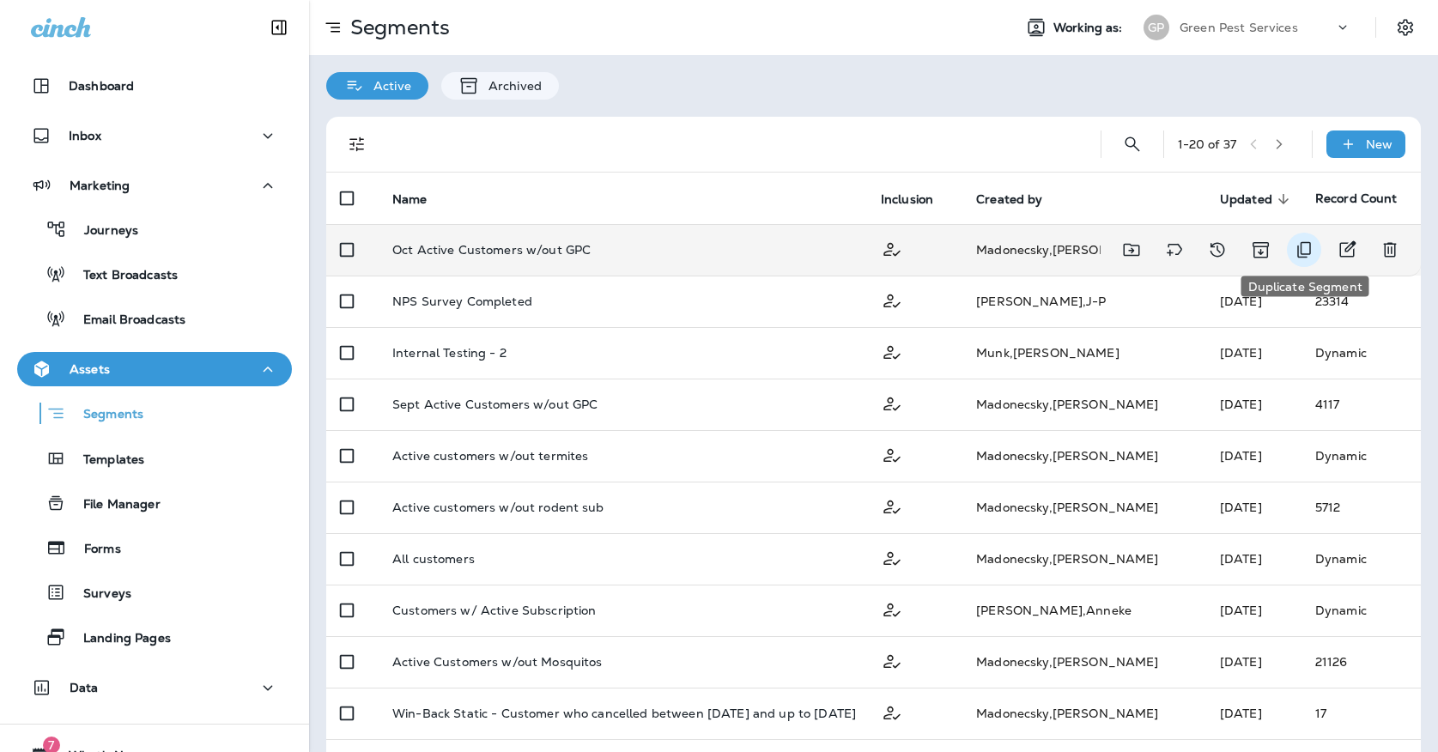
click at [1306, 247] on icon "Duplicate Segment" at bounding box center [1304, 249] width 21 height 21
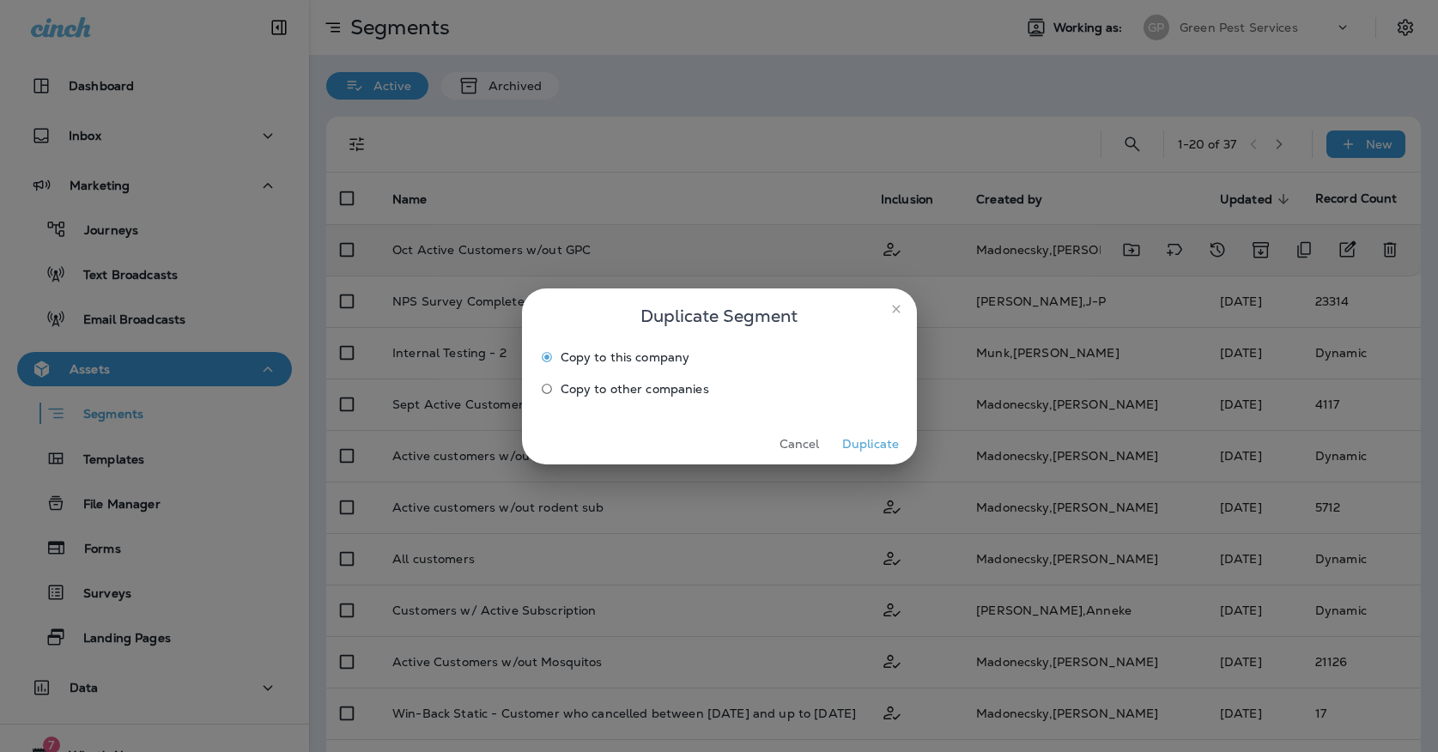
click at [854, 439] on button "Duplicate" at bounding box center [871, 444] width 64 height 27
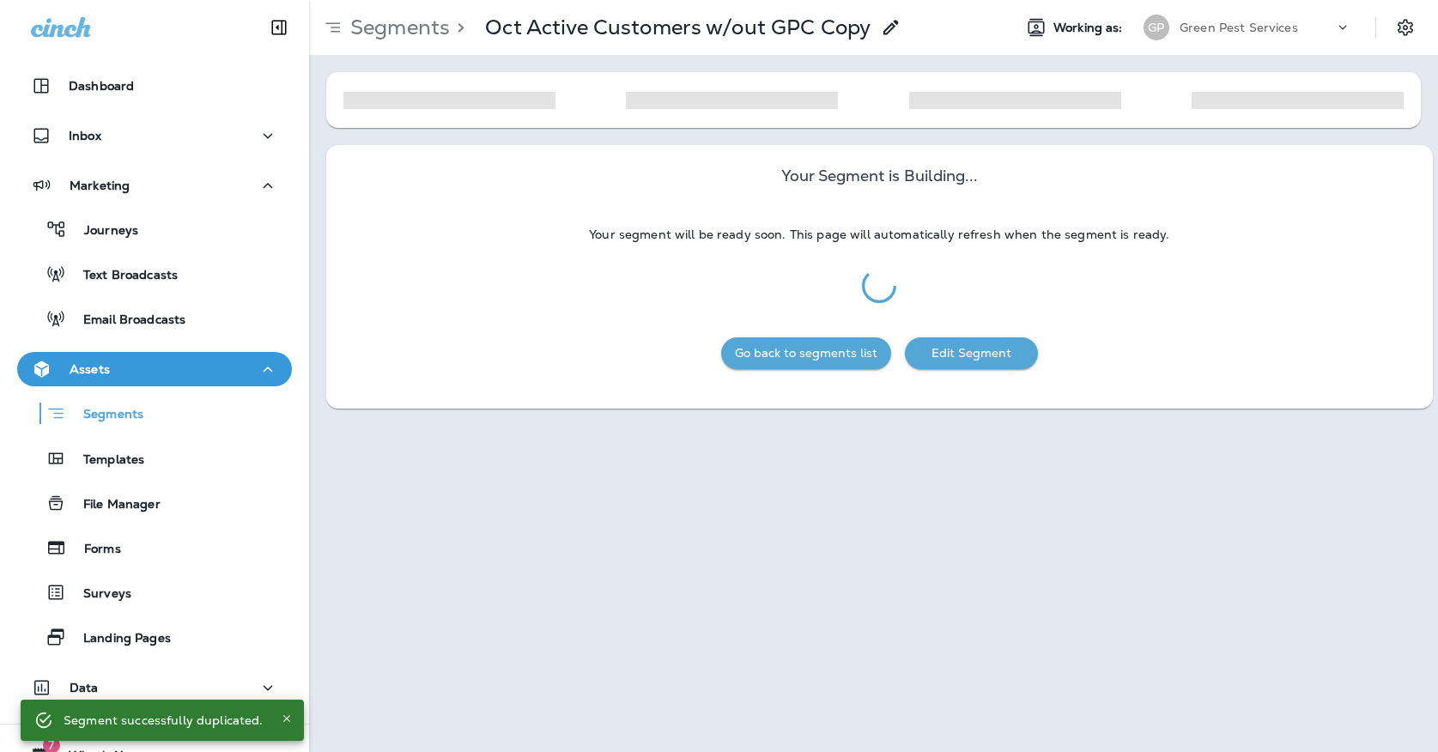
click at [886, 21] on icon at bounding box center [891, 27] width 21 height 21
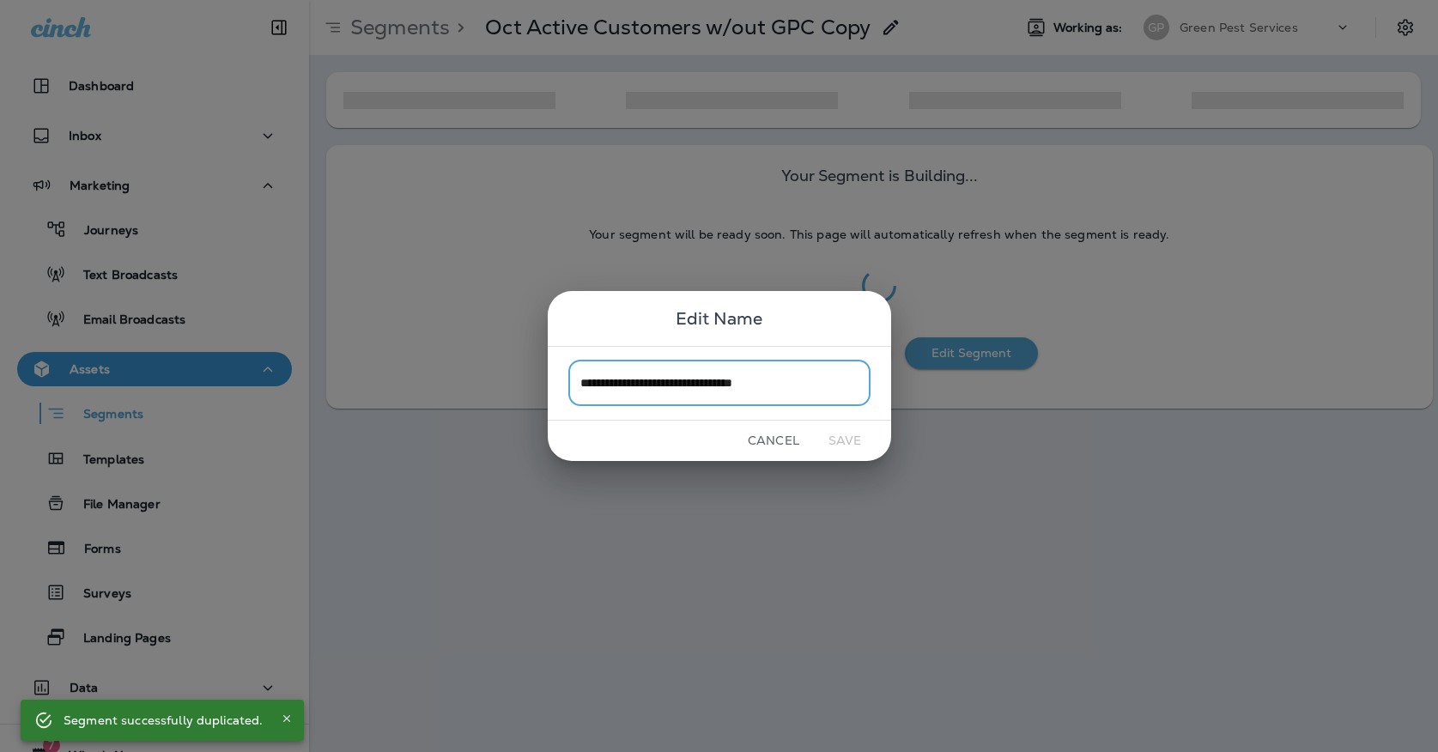
click at [816, 378] on input "**********" at bounding box center [719, 382] width 302 height 45
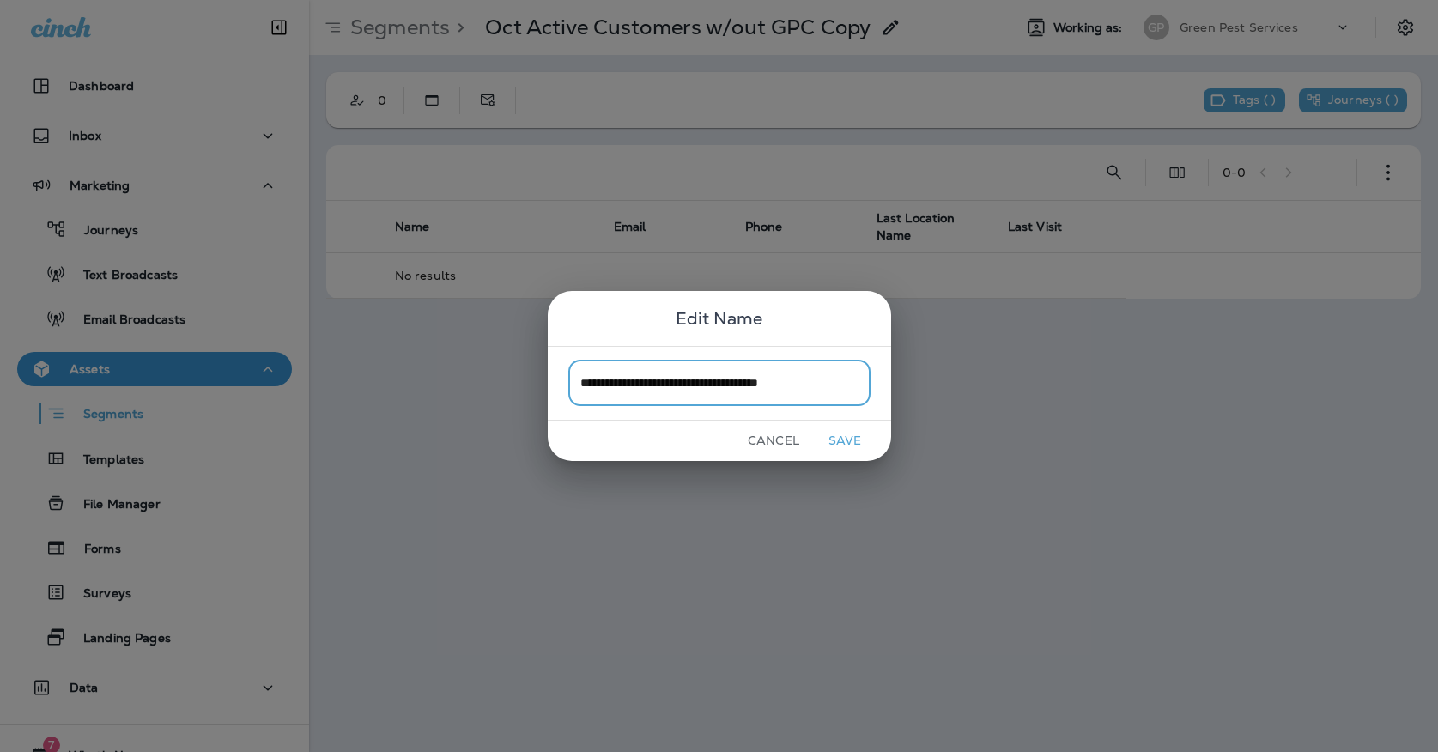
type input "**********"
click at [858, 431] on button "Save" at bounding box center [845, 440] width 64 height 27
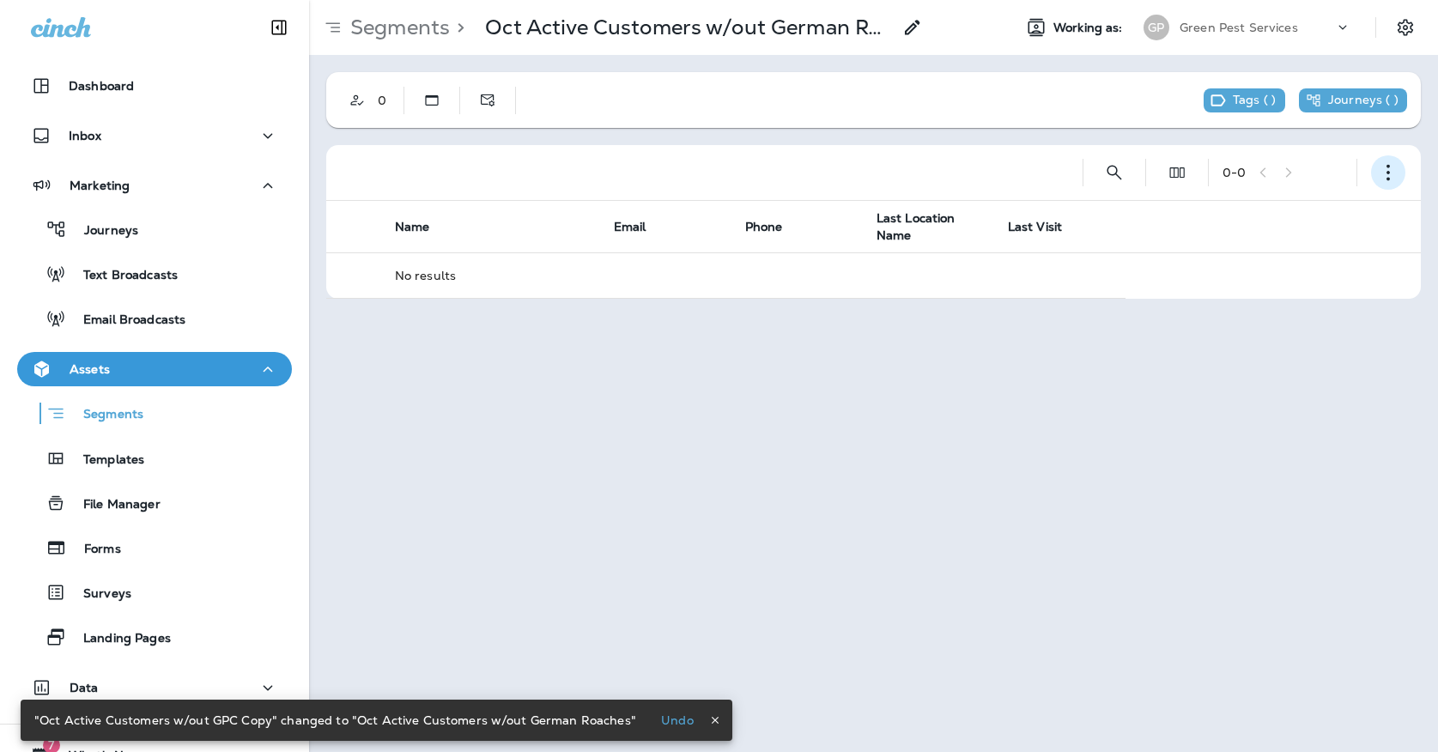
click at [1384, 175] on icon "button" at bounding box center [1387, 172] width 17 height 17
click at [1310, 212] on p "Edit Segment" at bounding box center [1274, 217] width 88 height 14
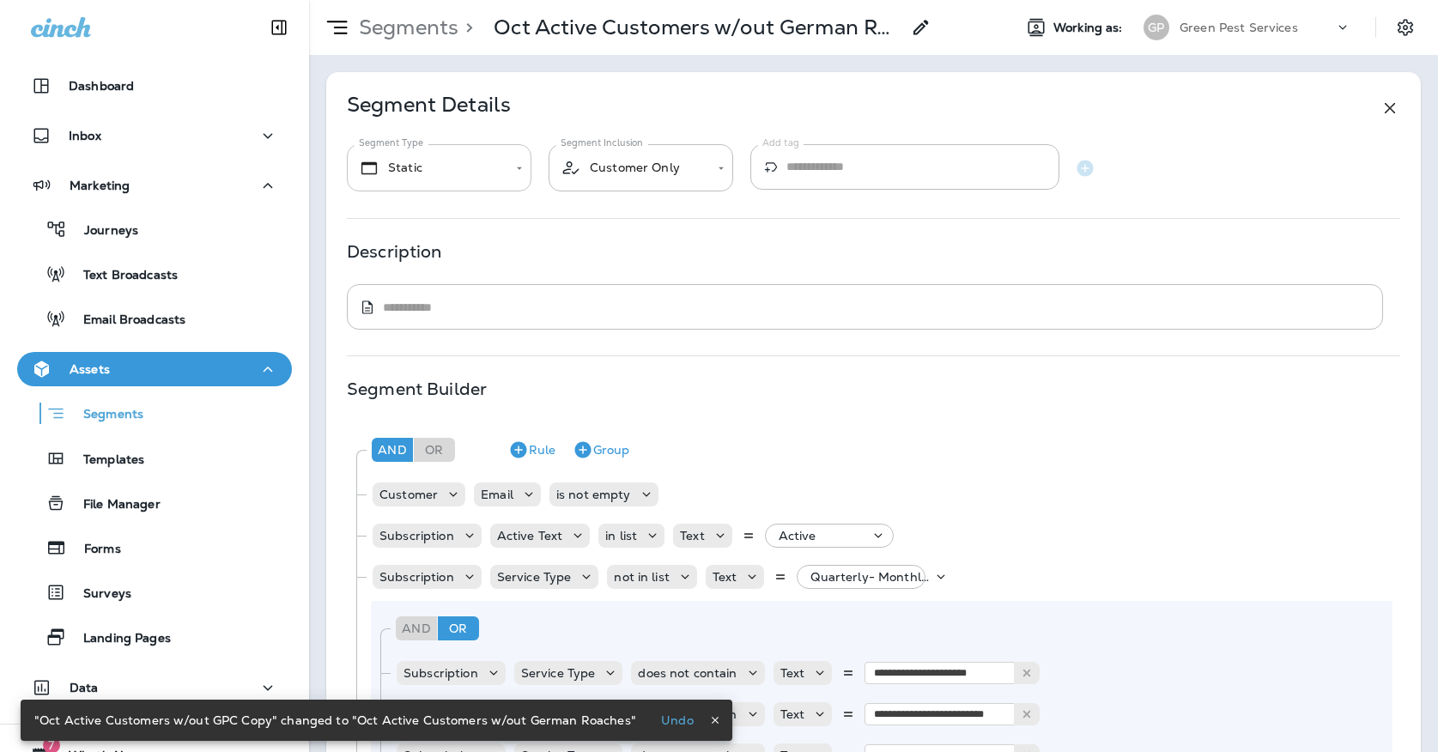
click at [427, 0] on body "**********" at bounding box center [719, 0] width 1438 height 0
click at [523, 0] on div at bounding box center [719, 0] width 1438 height 0
click at [510, 0] on body "**********" at bounding box center [719, 0] width 1438 height 0
click at [416, 41] on li "Dynamic" at bounding box center [735, 31] width 1403 height 21
type input "*******"
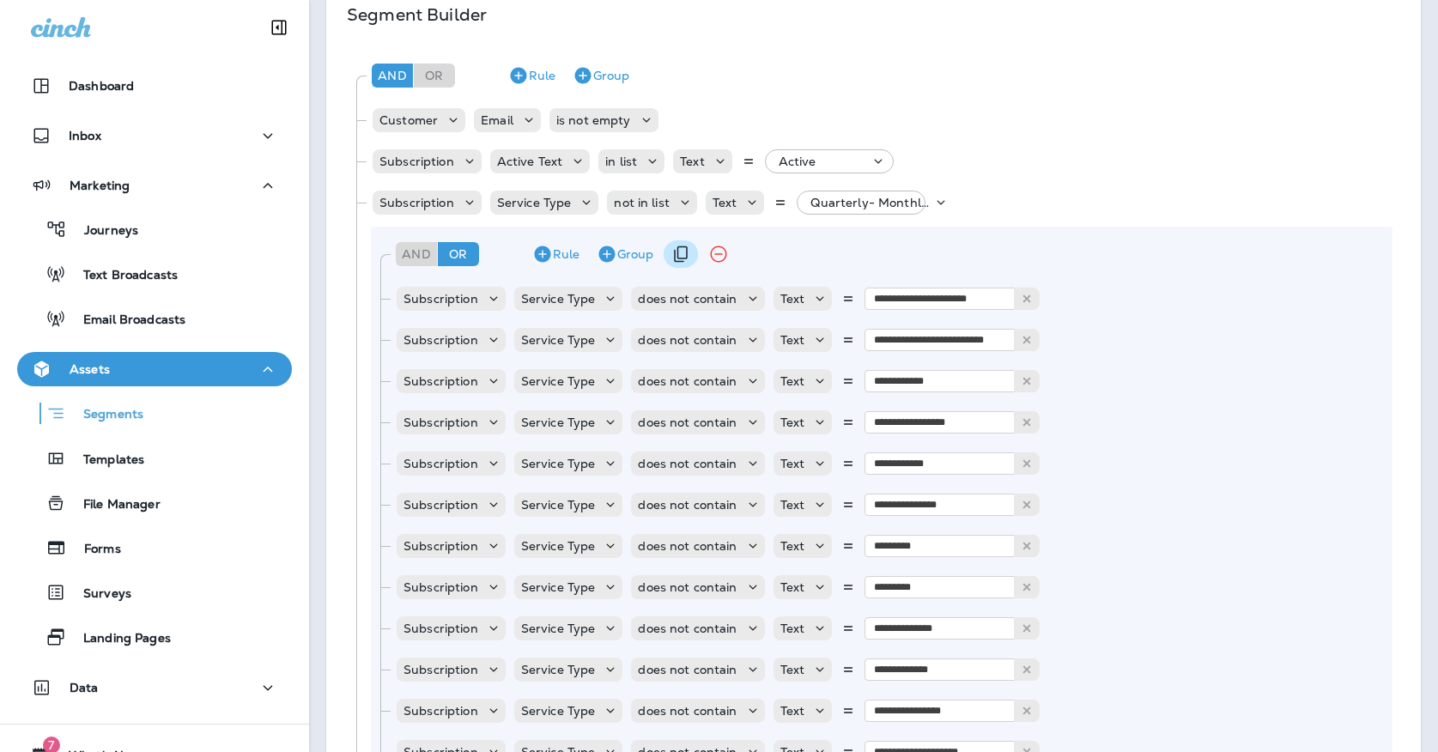
scroll to position [385, 0]
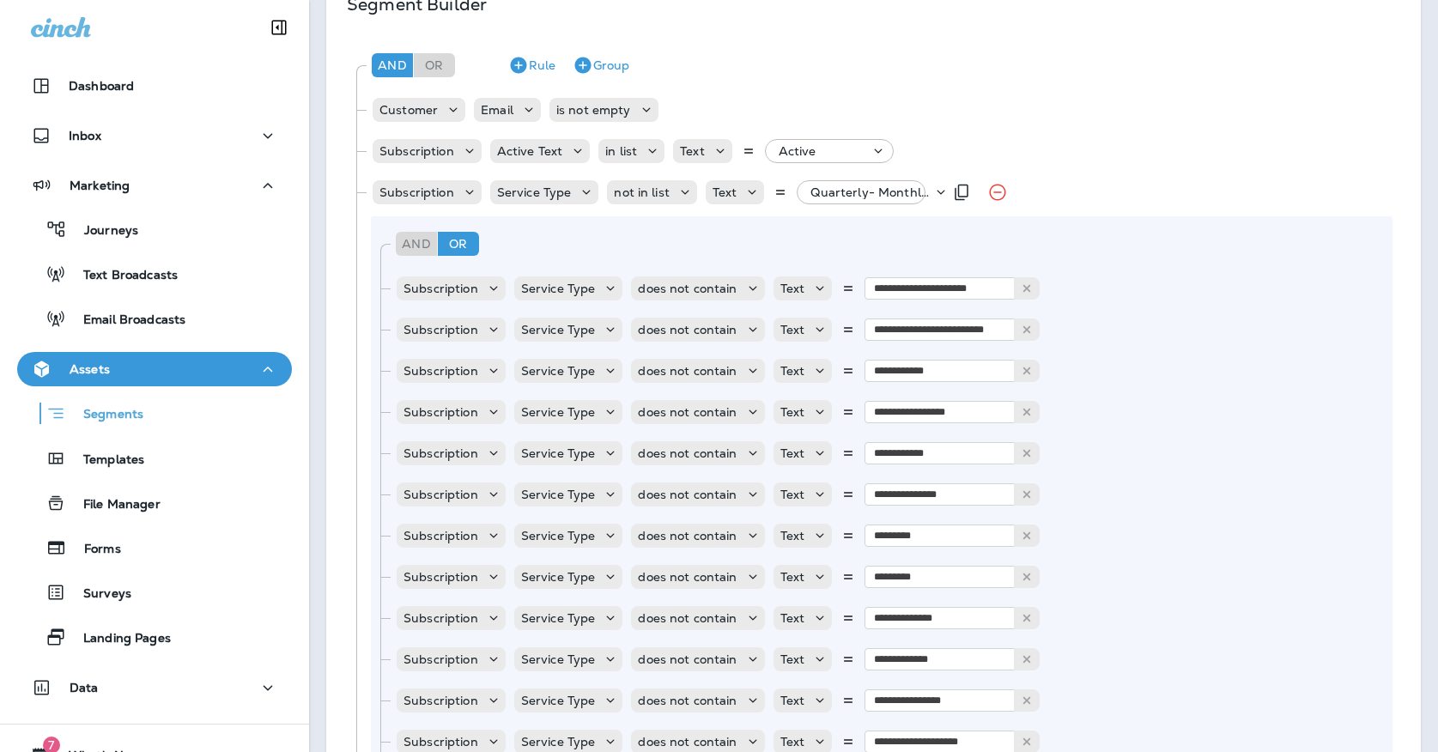
click at [810, 188] on p "Quarterly- Monthly Billing, +54 more" at bounding box center [871, 192] width 122 height 14
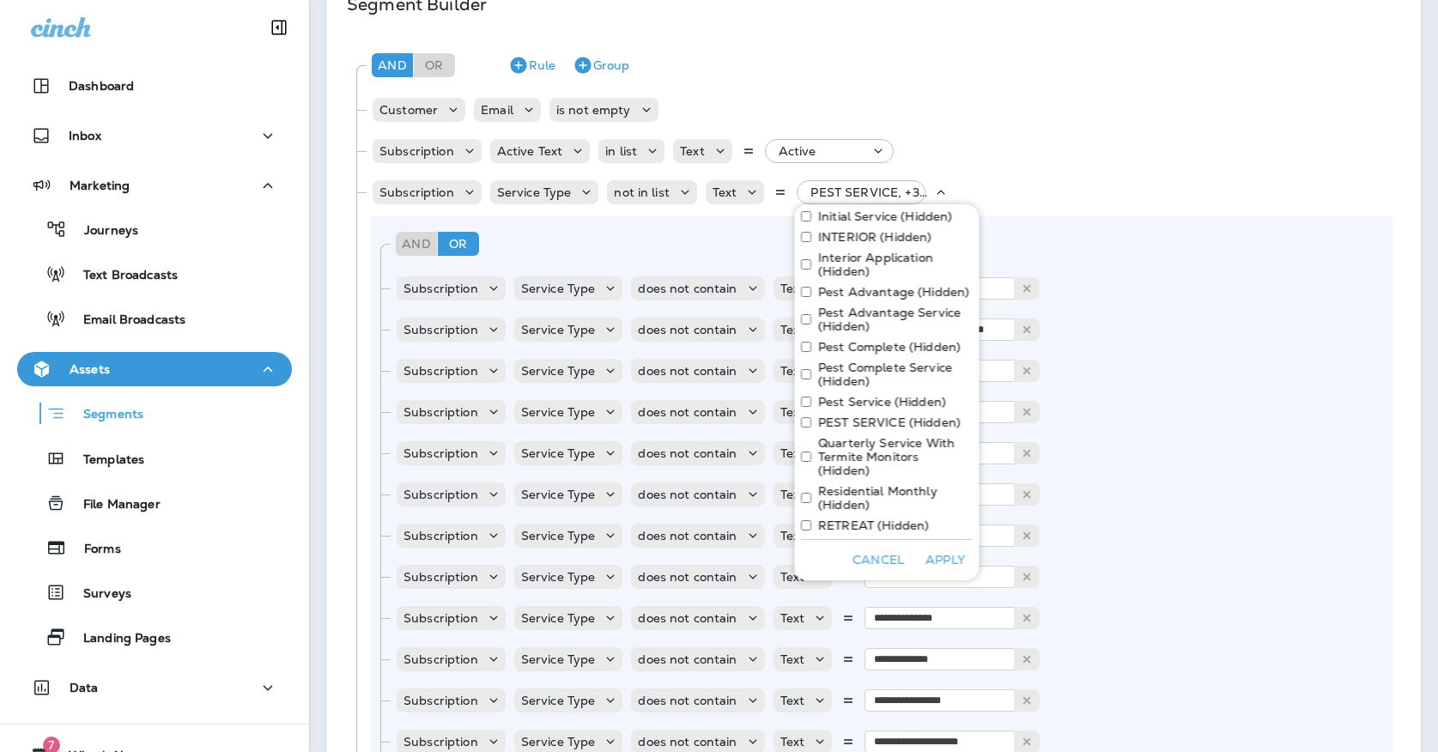
scroll to position [852, 0]
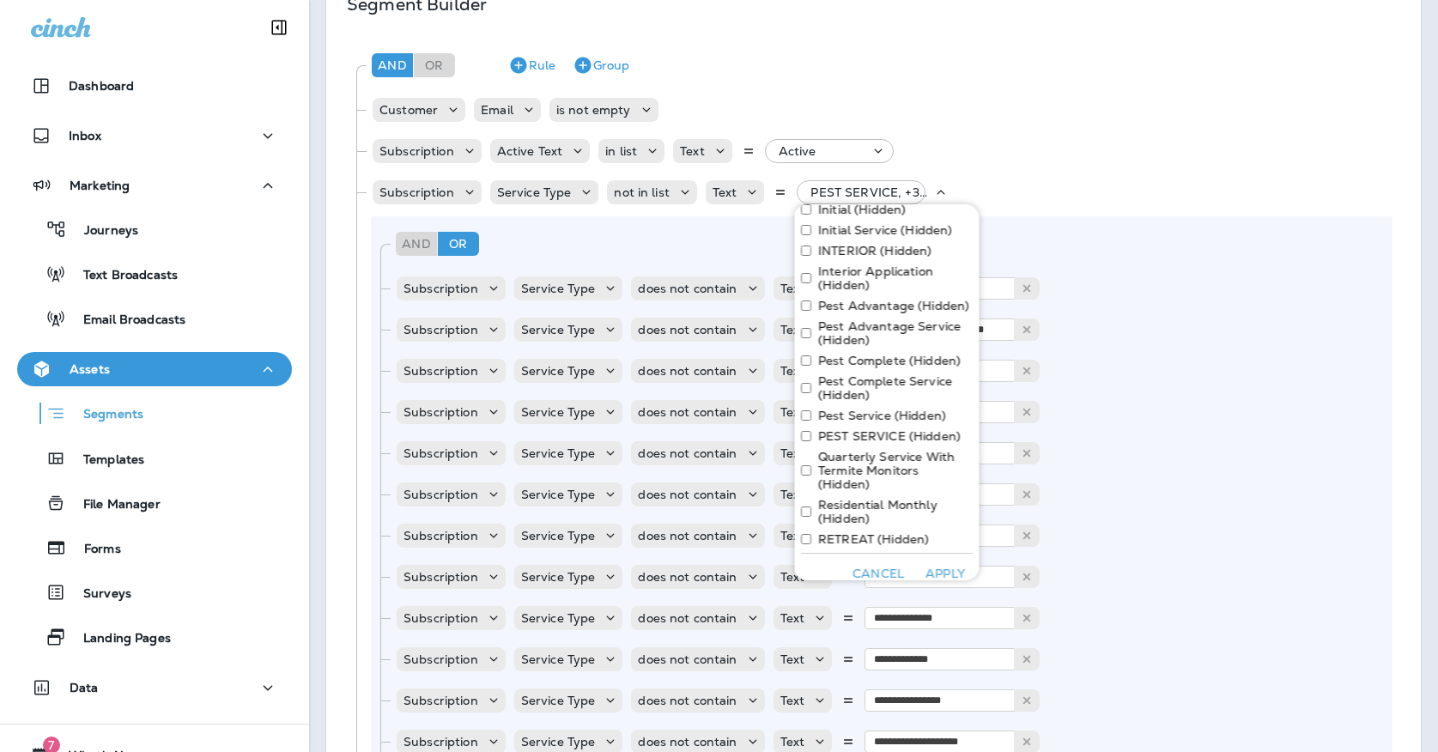
click at [805, 469] on div "Quarterly Service With Termite Monitors (Hidden)" at bounding box center [887, 470] width 172 height 41
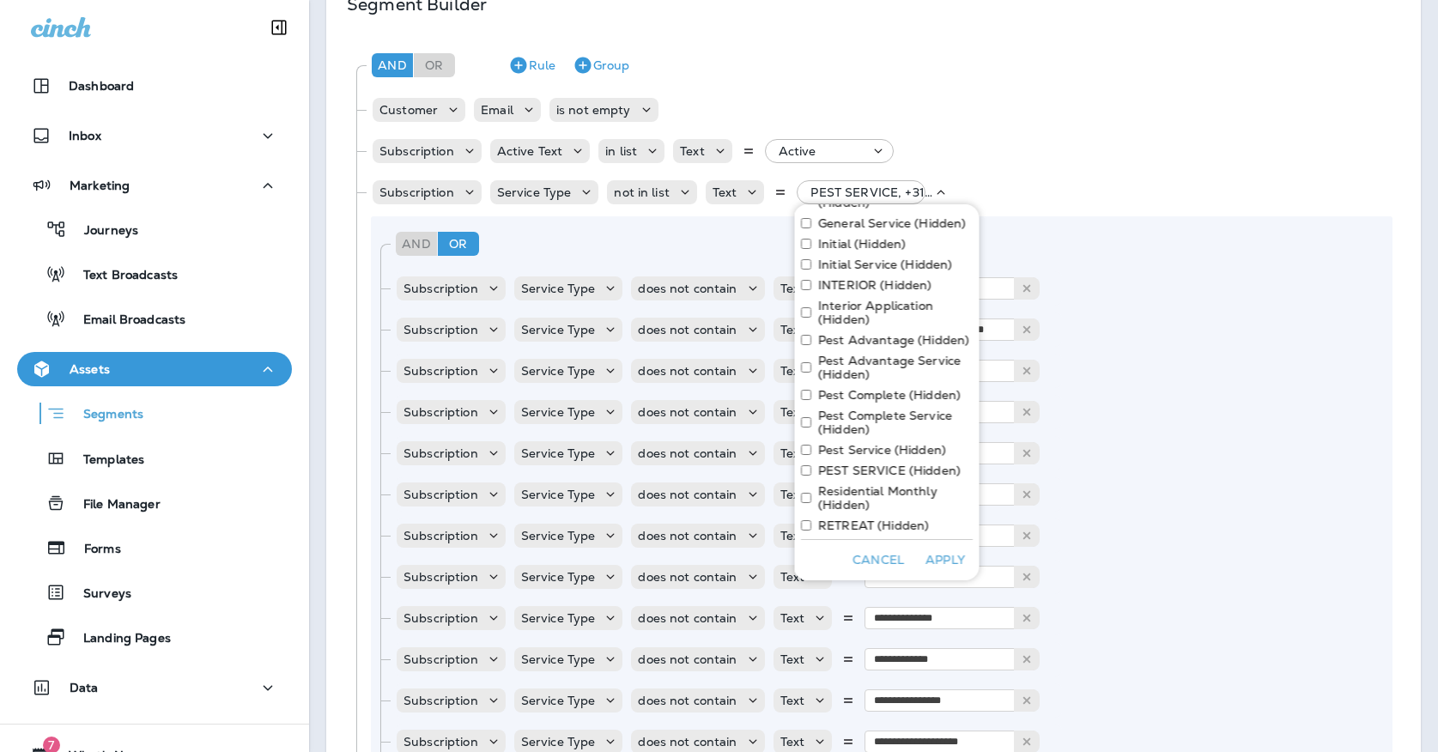
click at [940, 565] on button "Apply" at bounding box center [945, 560] width 55 height 27
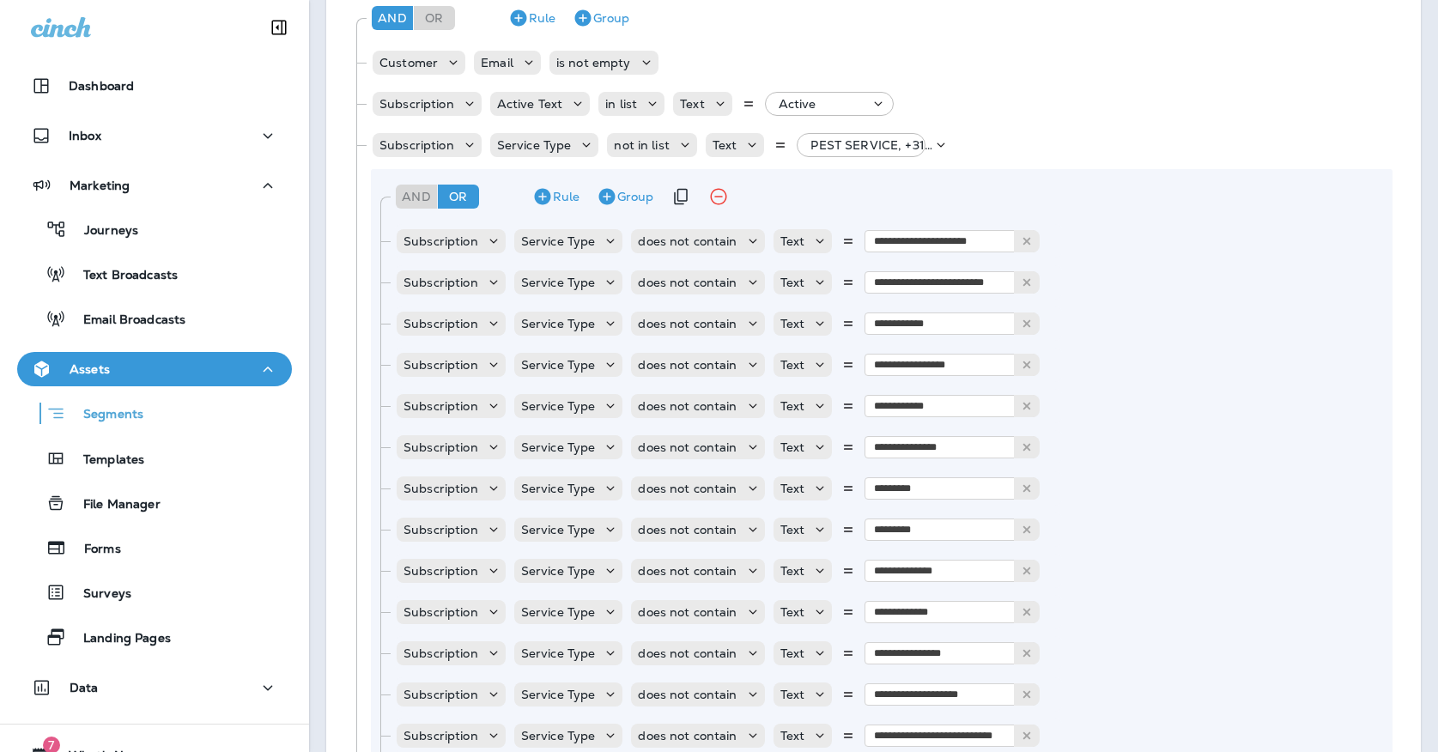
scroll to position [470, 0]
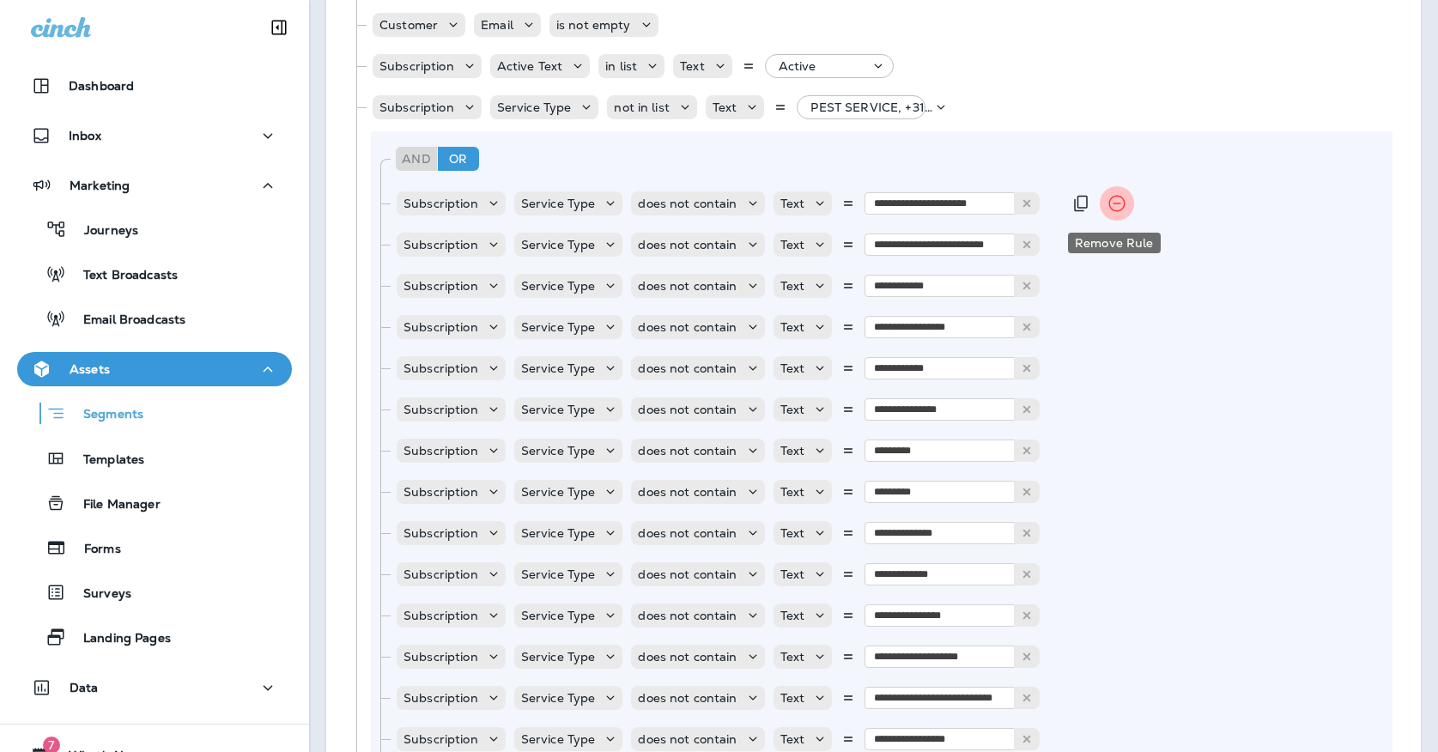
click at [1111, 206] on icon "Remove Rule" at bounding box center [1116, 203] width 21 height 21
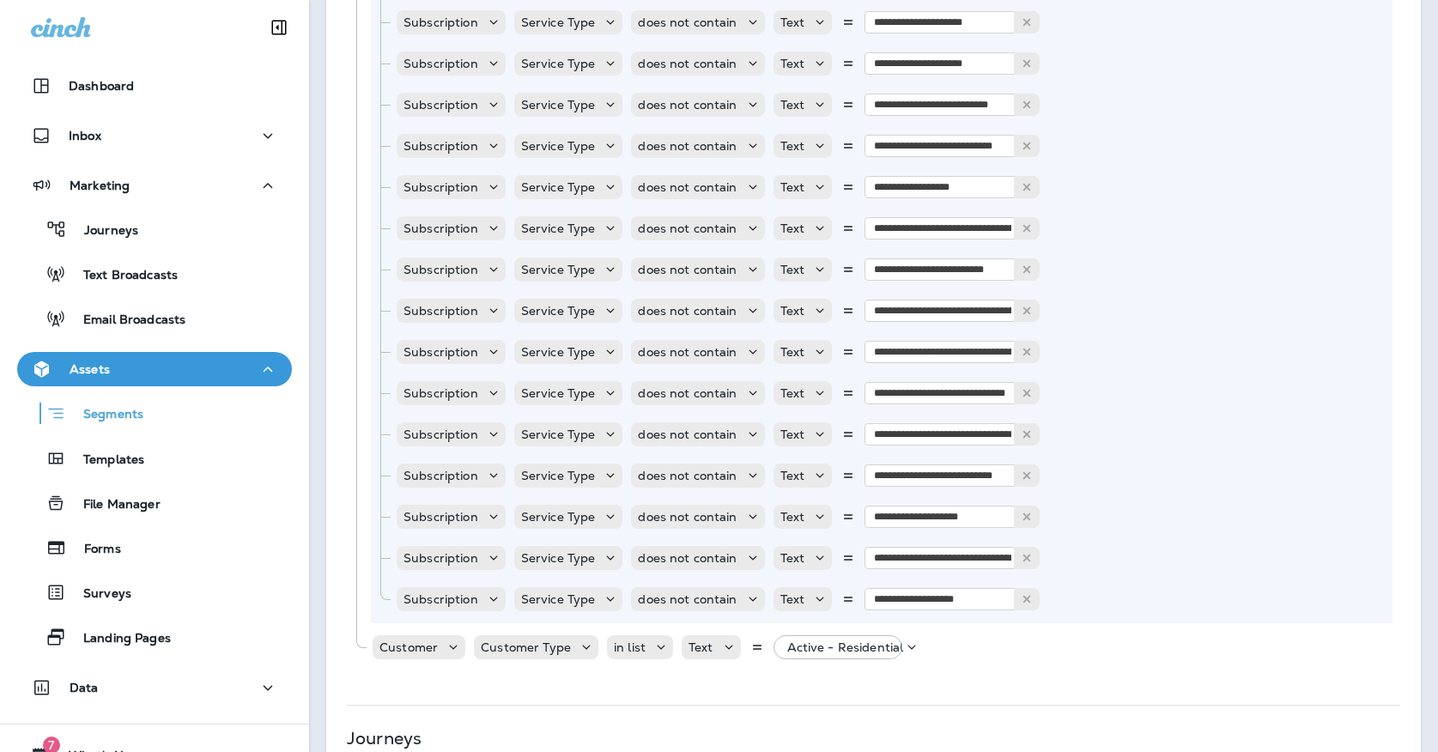
scroll to position [2098, 0]
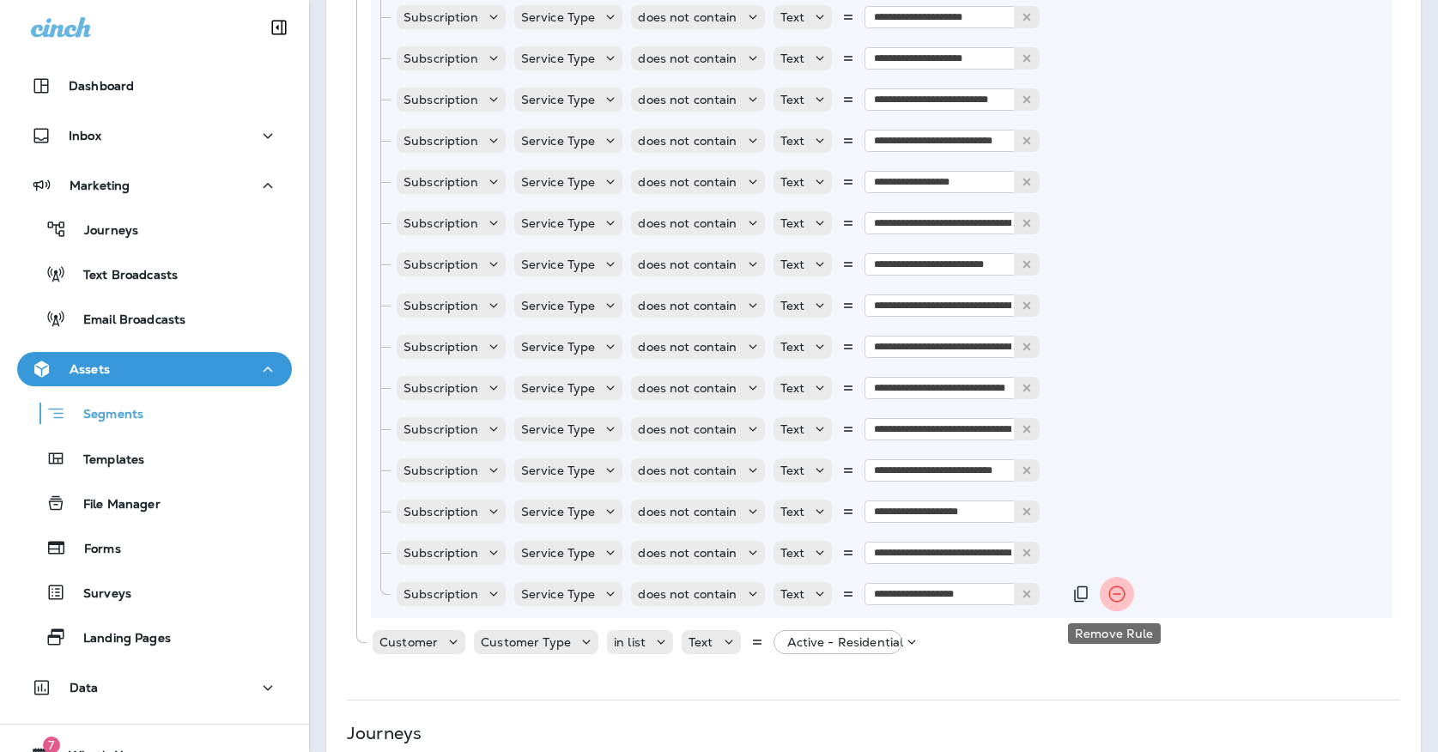
click at [1114, 600] on icon "Remove Rule" at bounding box center [1116, 594] width 21 height 21
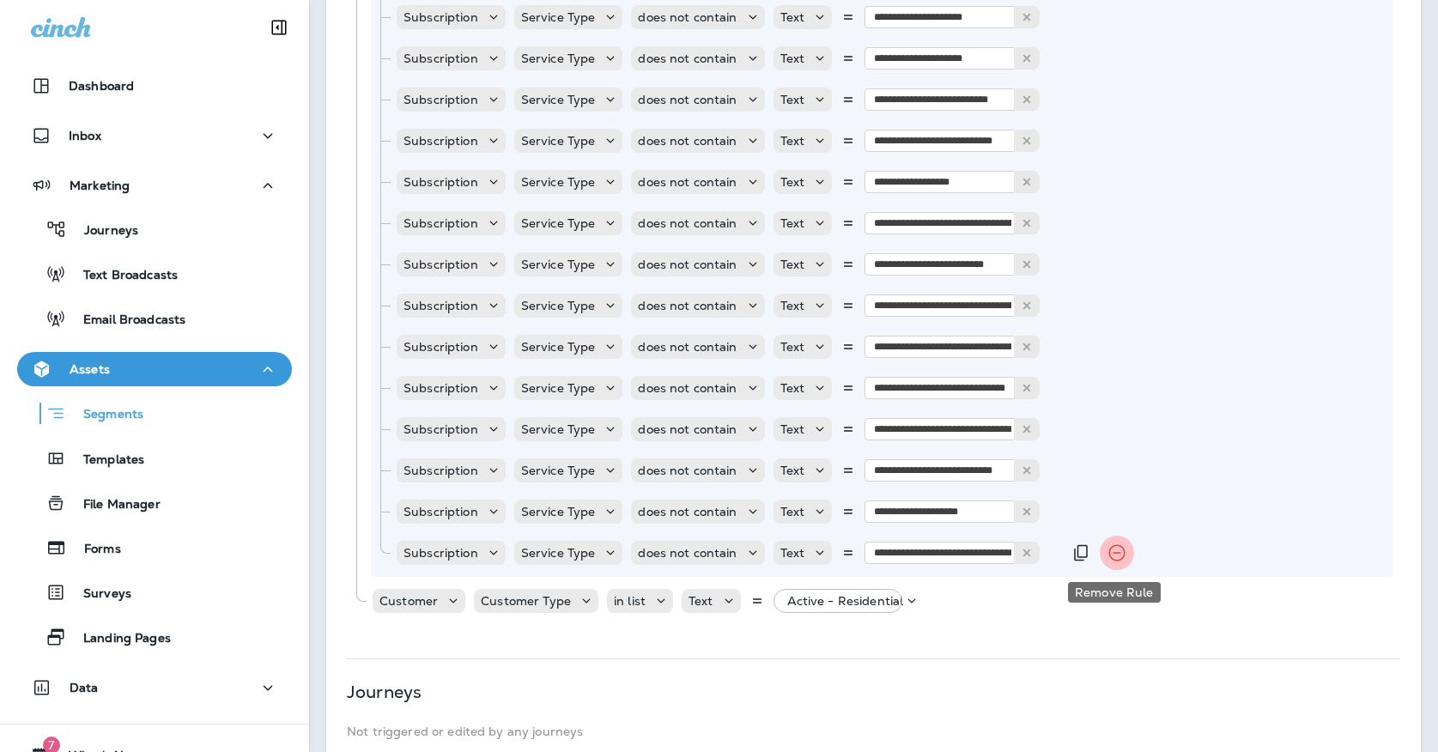
click at [1107, 551] on icon "Remove Rule" at bounding box center [1116, 552] width 21 height 21
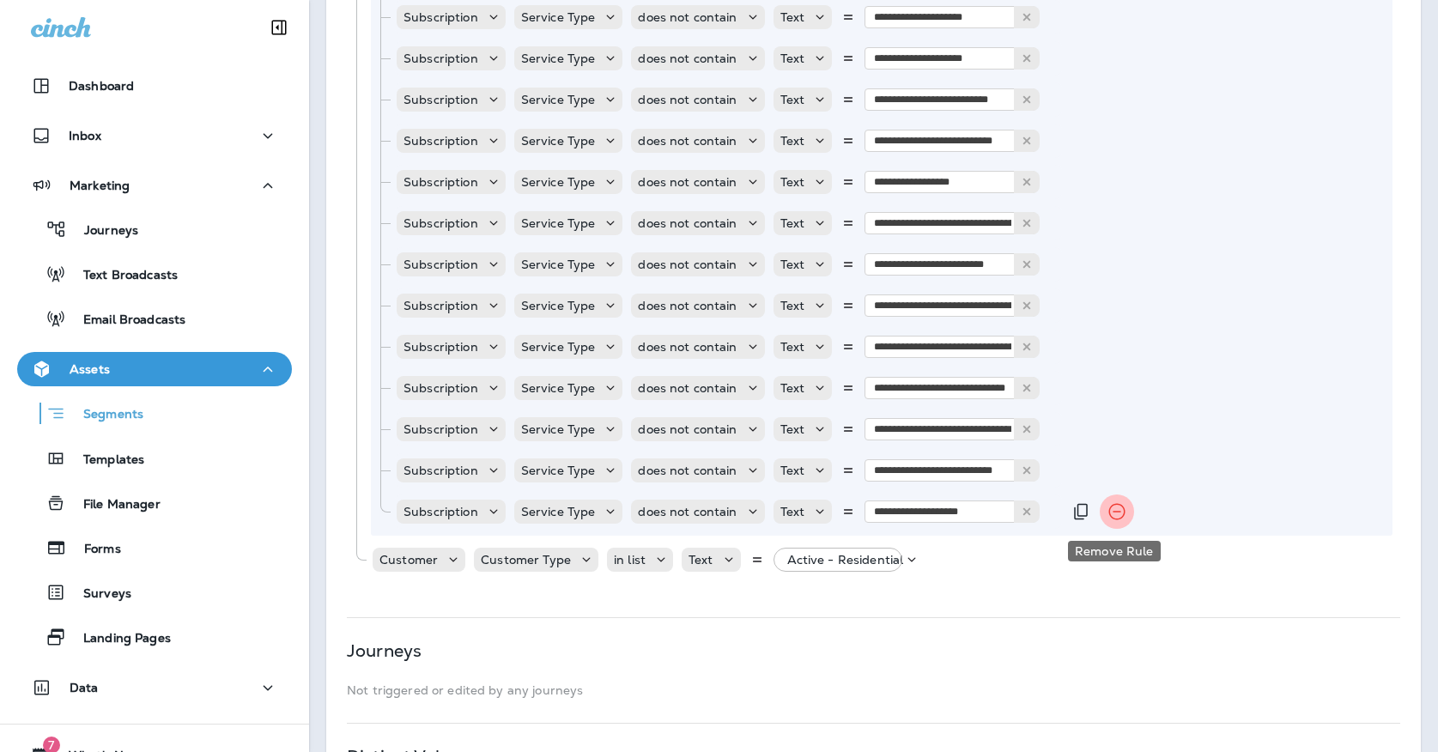
click at [1106, 517] on icon "Remove Rule" at bounding box center [1116, 511] width 21 height 21
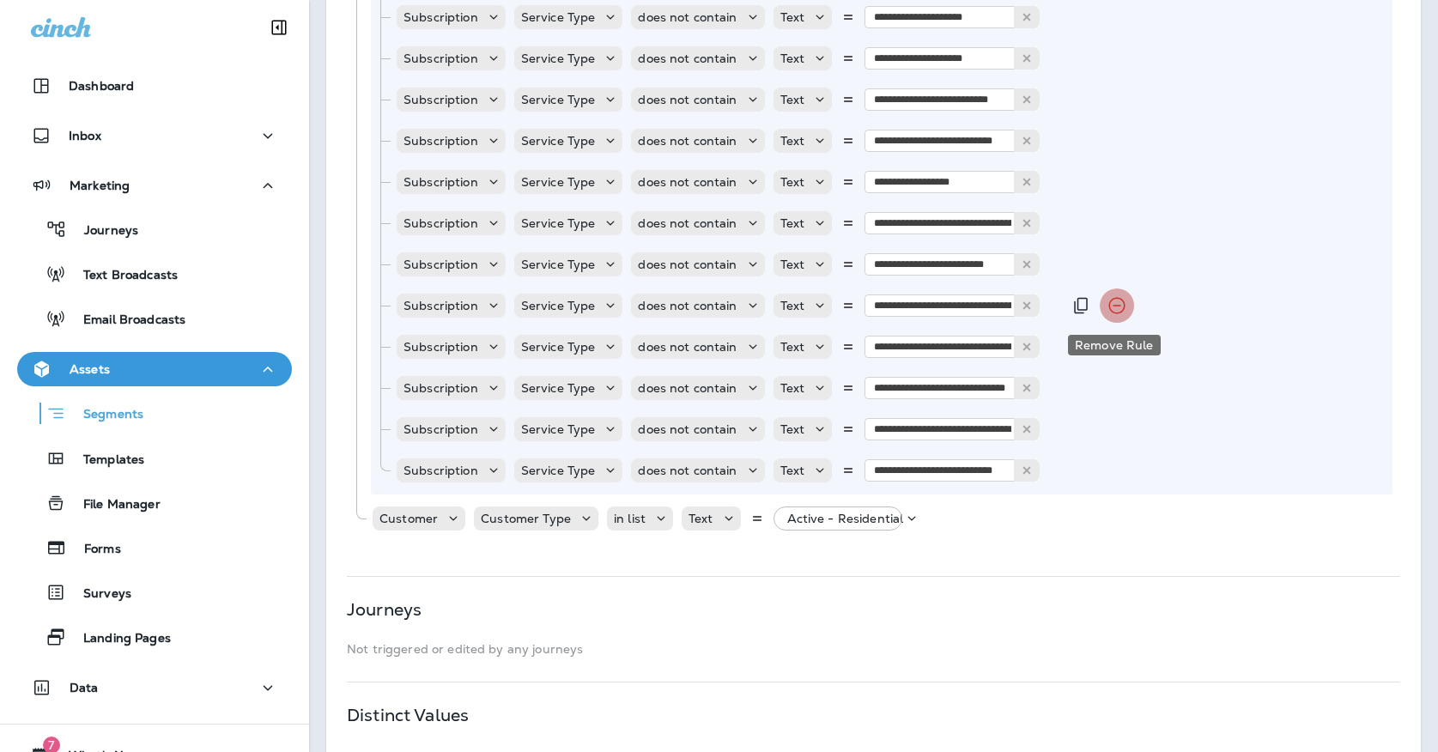
click at [1107, 310] on icon "Remove Rule" at bounding box center [1116, 305] width 21 height 21
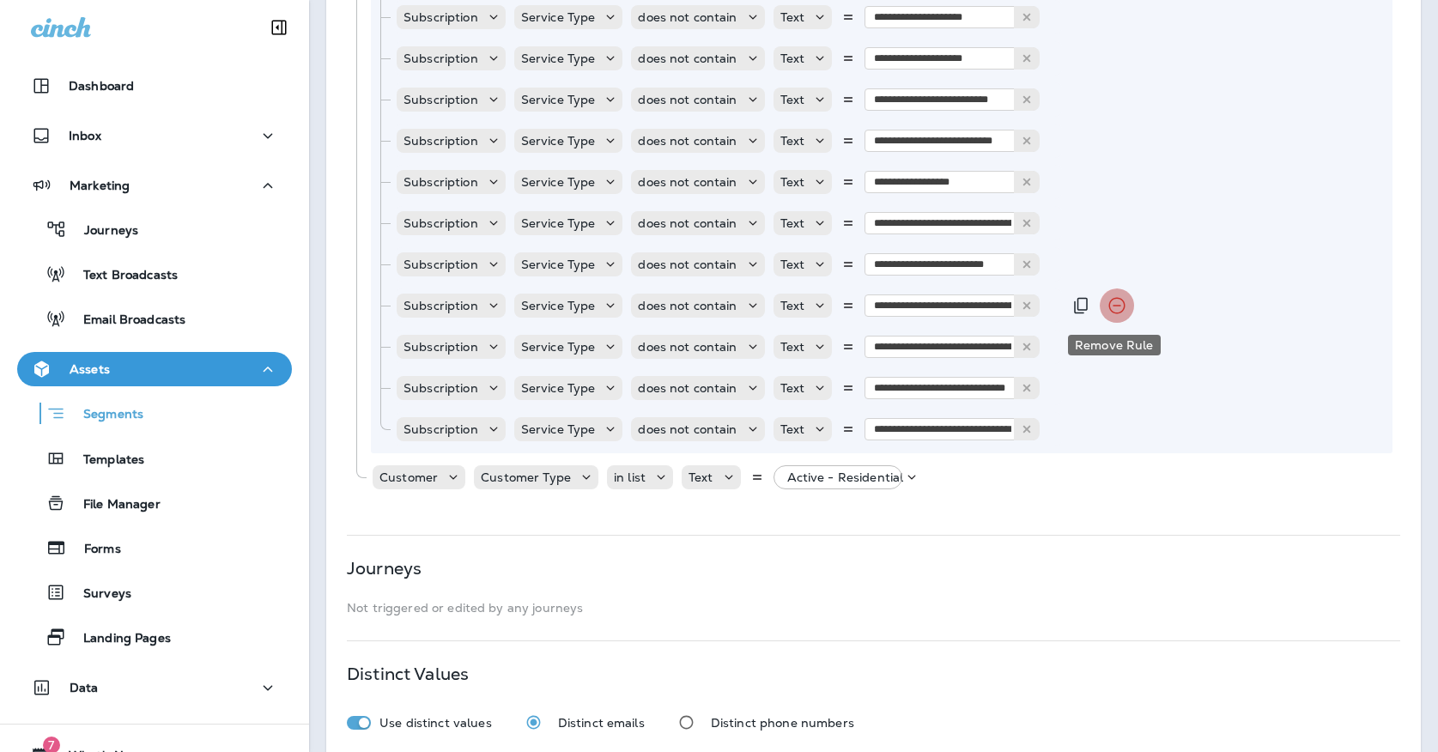
click at [1107, 307] on icon "Remove Rule" at bounding box center [1116, 305] width 21 height 21
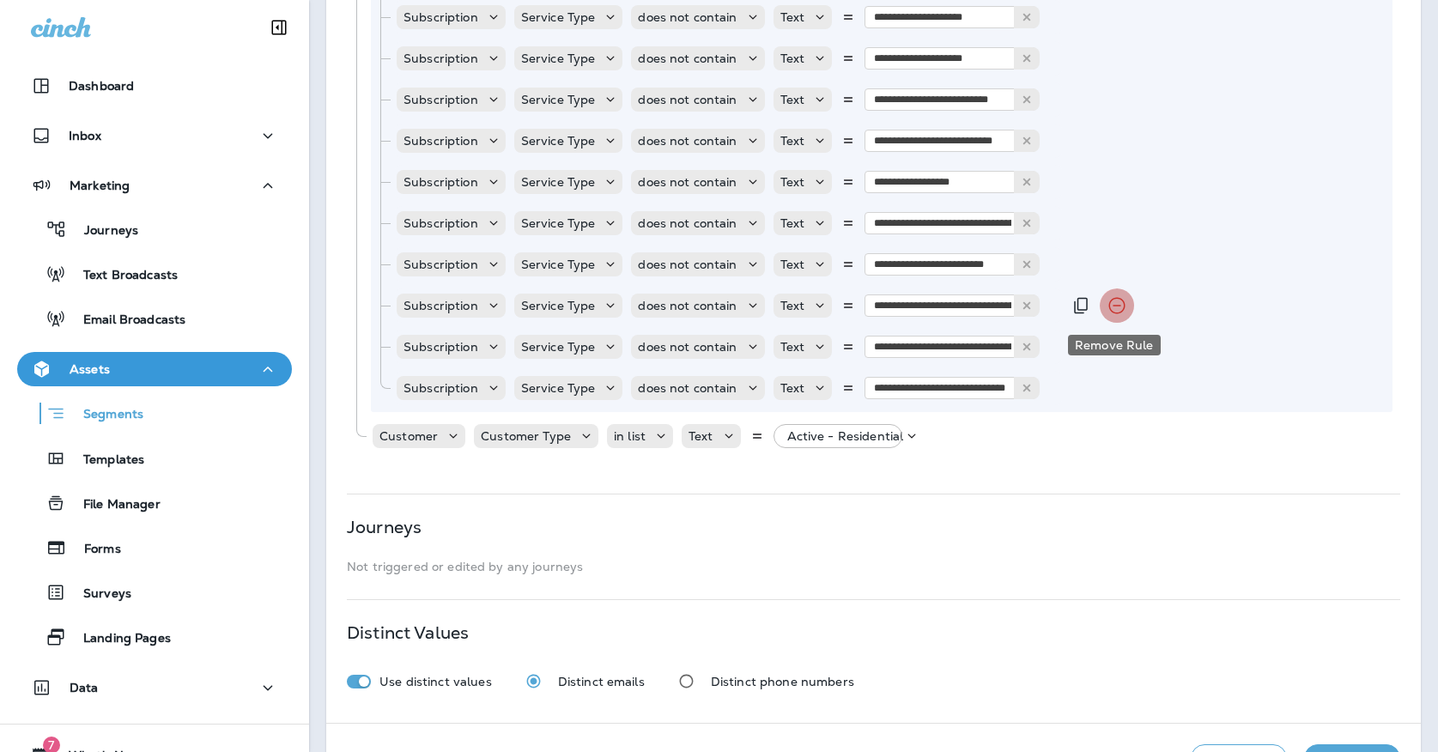
click at [1107, 307] on icon "Remove Rule" at bounding box center [1116, 305] width 21 height 21
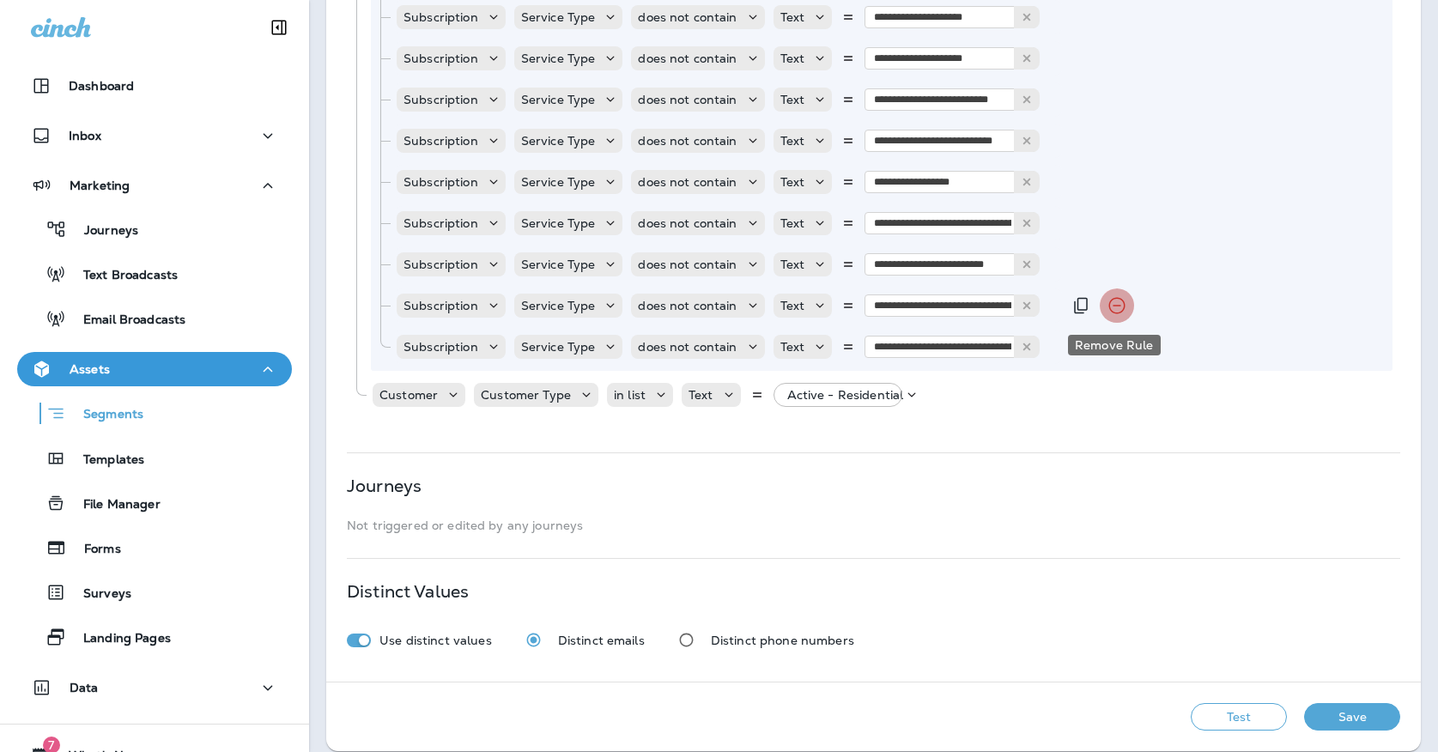
click at [1107, 307] on icon "Remove Rule" at bounding box center [1116, 305] width 21 height 21
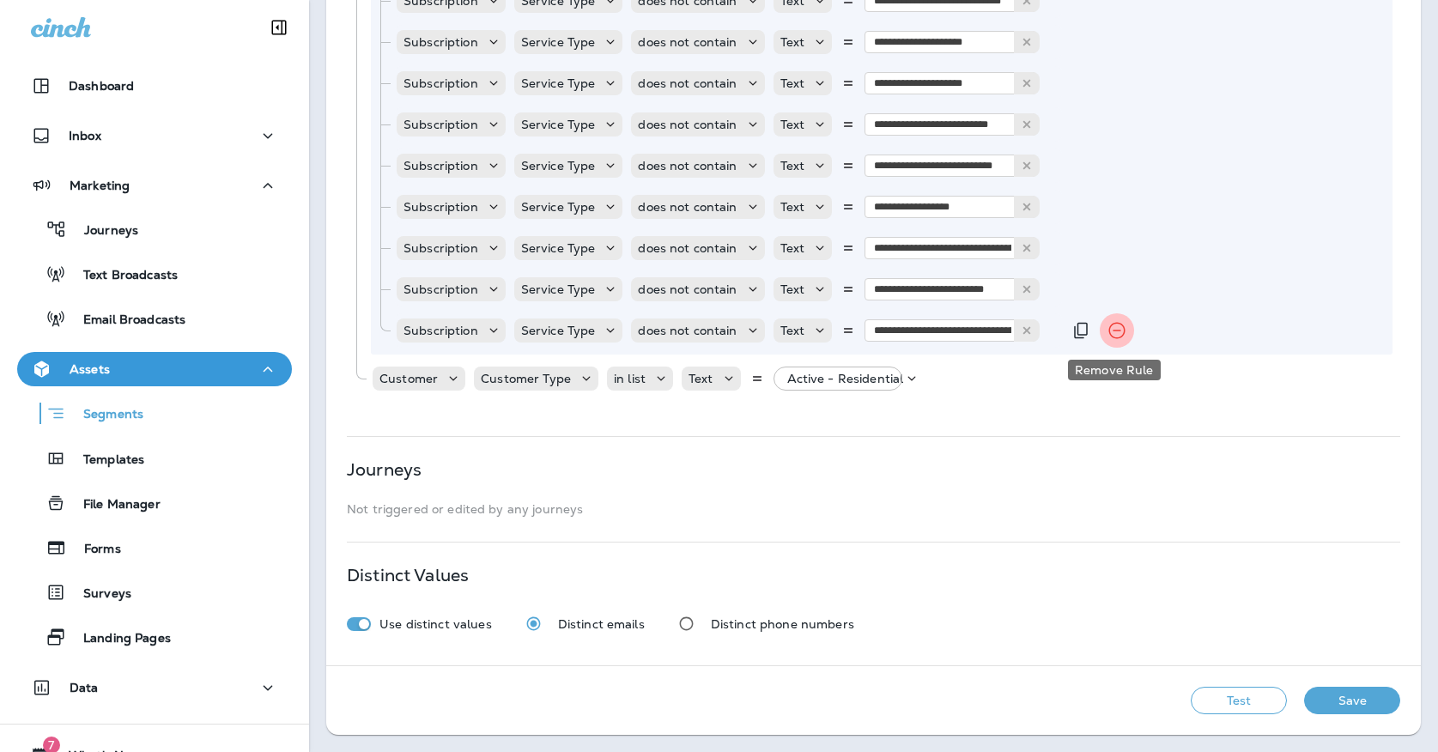
click at [1109, 330] on icon "Remove Rule" at bounding box center [1117, 331] width 16 height 16
click at [1106, 337] on icon "Remove Rule" at bounding box center [1116, 330] width 21 height 21
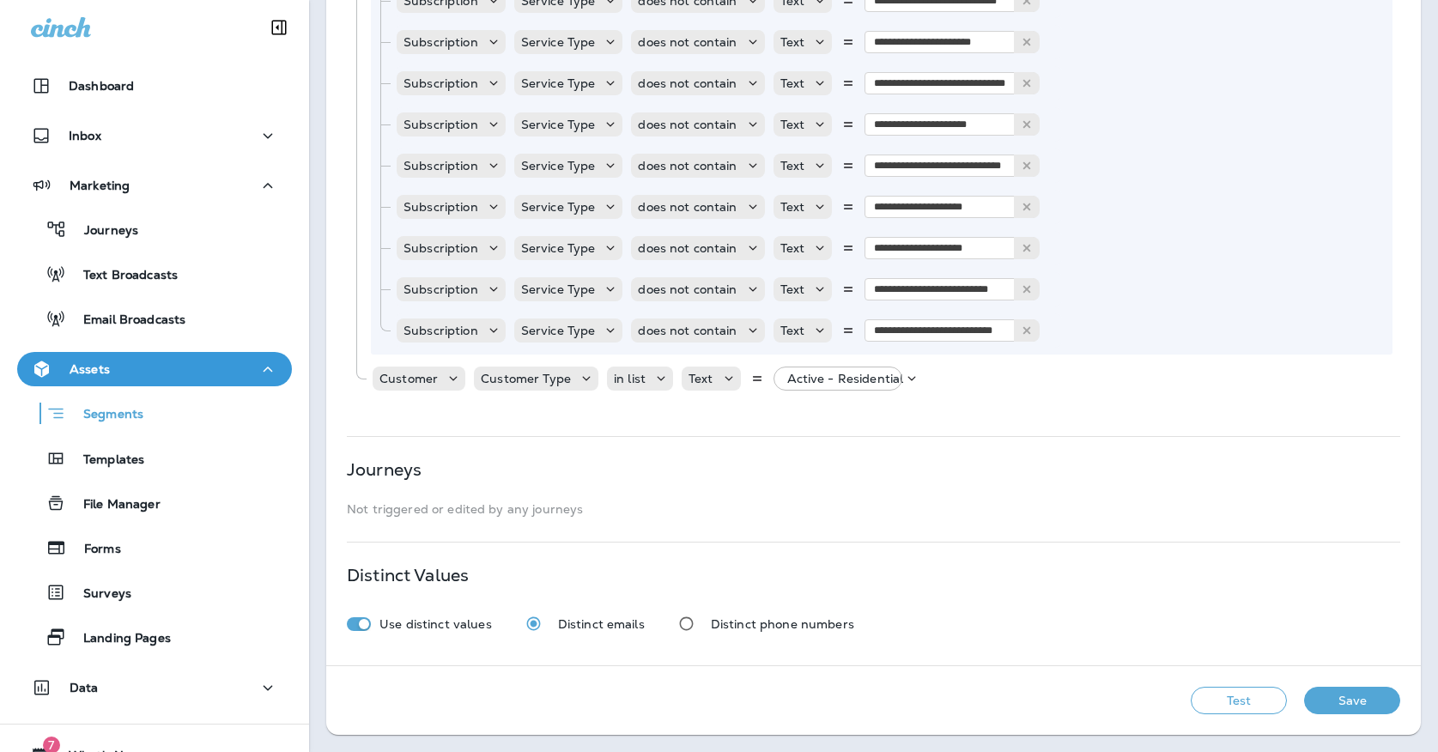
scroll to position [1908, 0]
click at [1106, 337] on icon "Remove Rule" at bounding box center [1116, 330] width 21 height 21
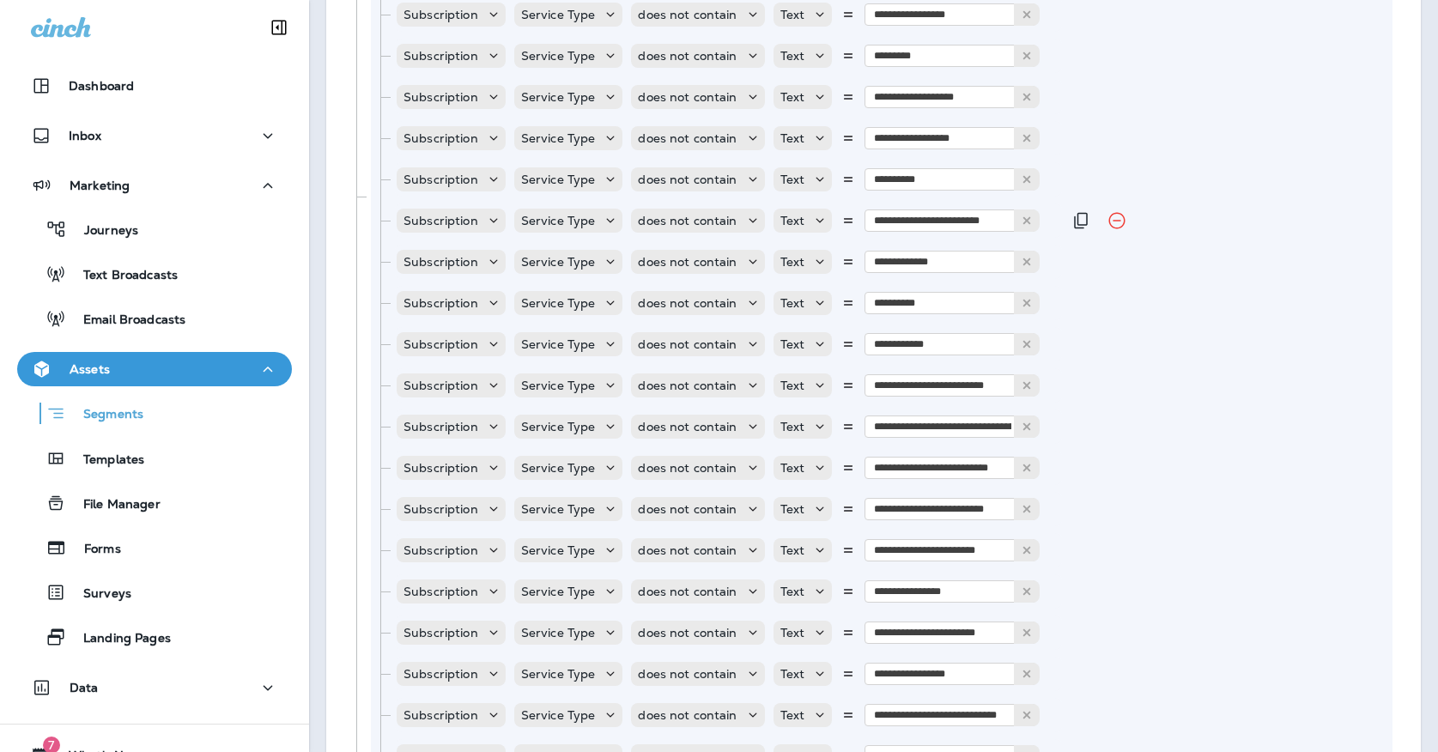
scroll to position [1189, 0]
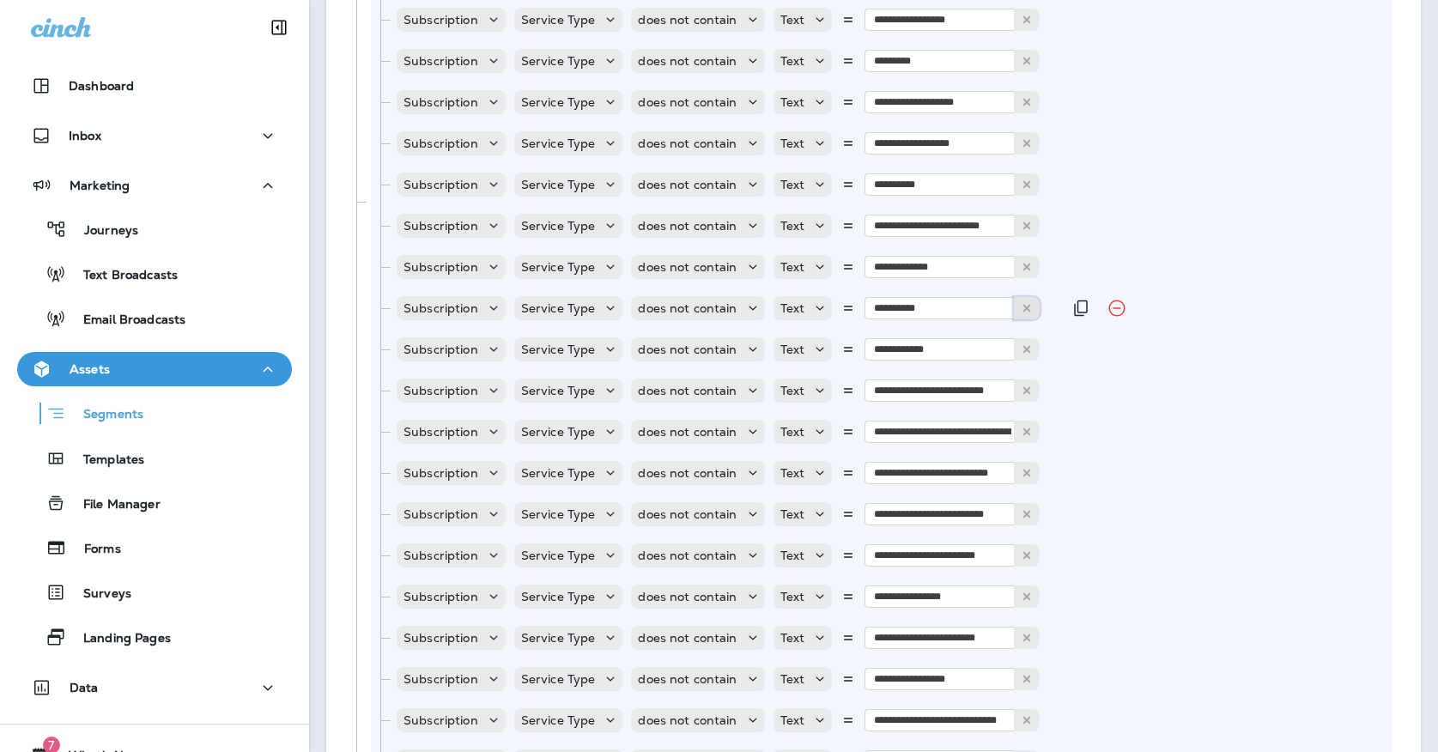
click at [1023, 306] on use at bounding box center [1027, 309] width 8 height 8
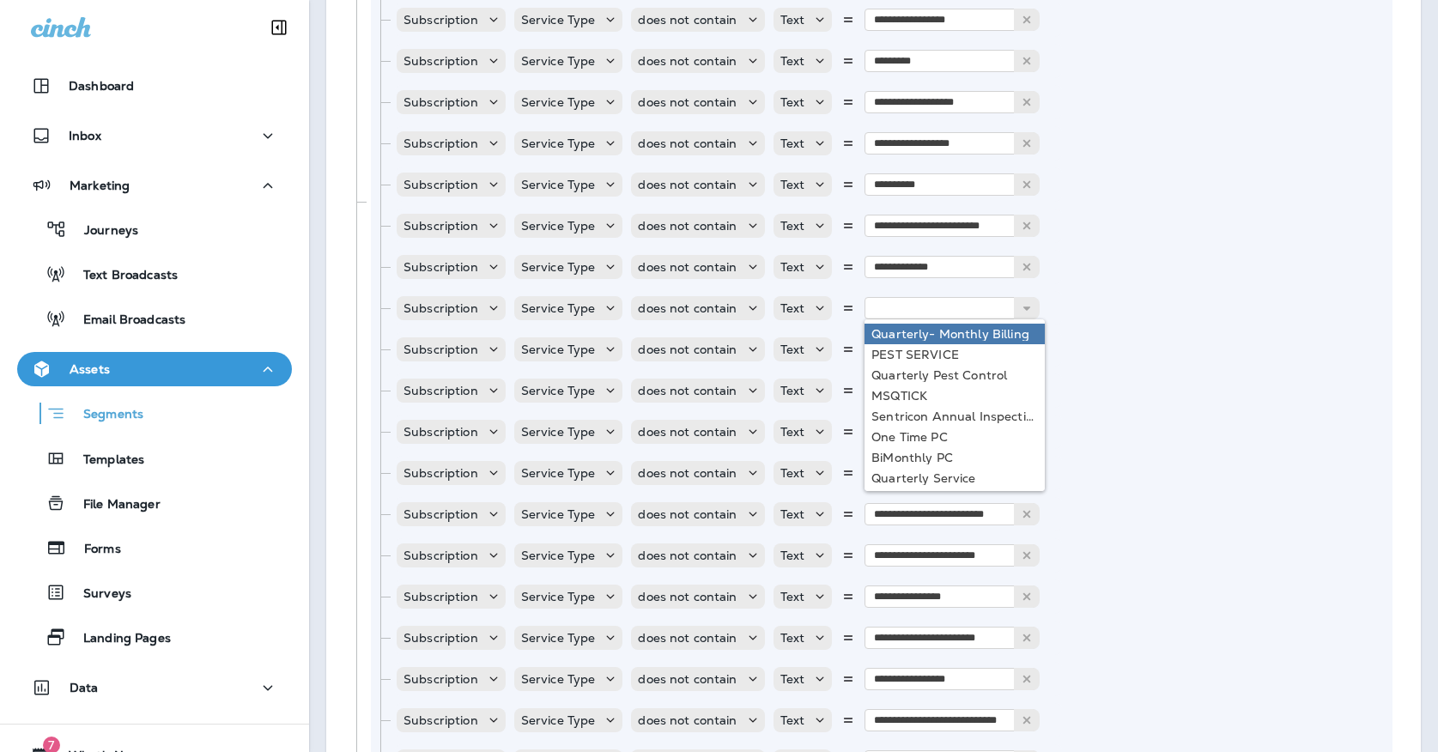
click at [1043, 288] on div "**********" at bounding box center [881, 201] width 1021 height 1579
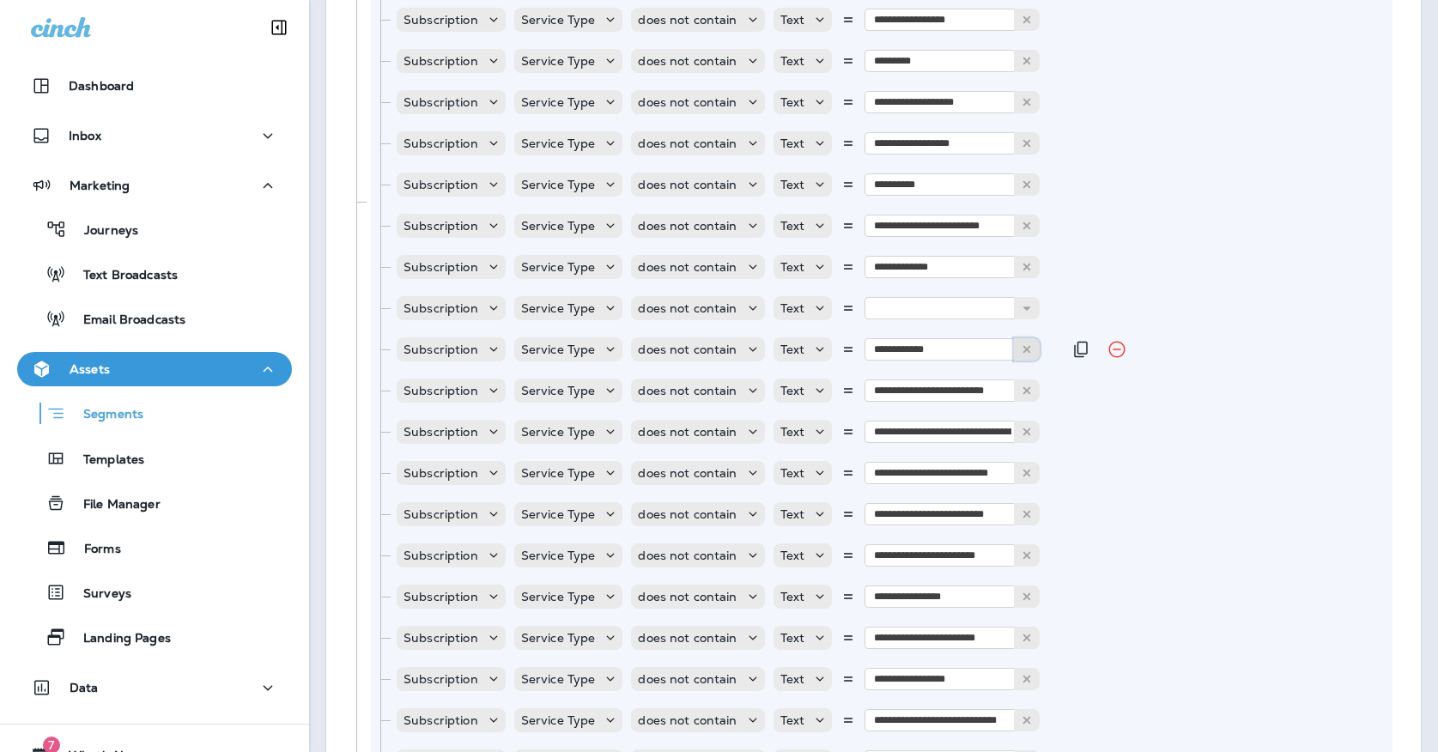
click at [1015, 348] on button at bounding box center [1027, 349] width 26 height 22
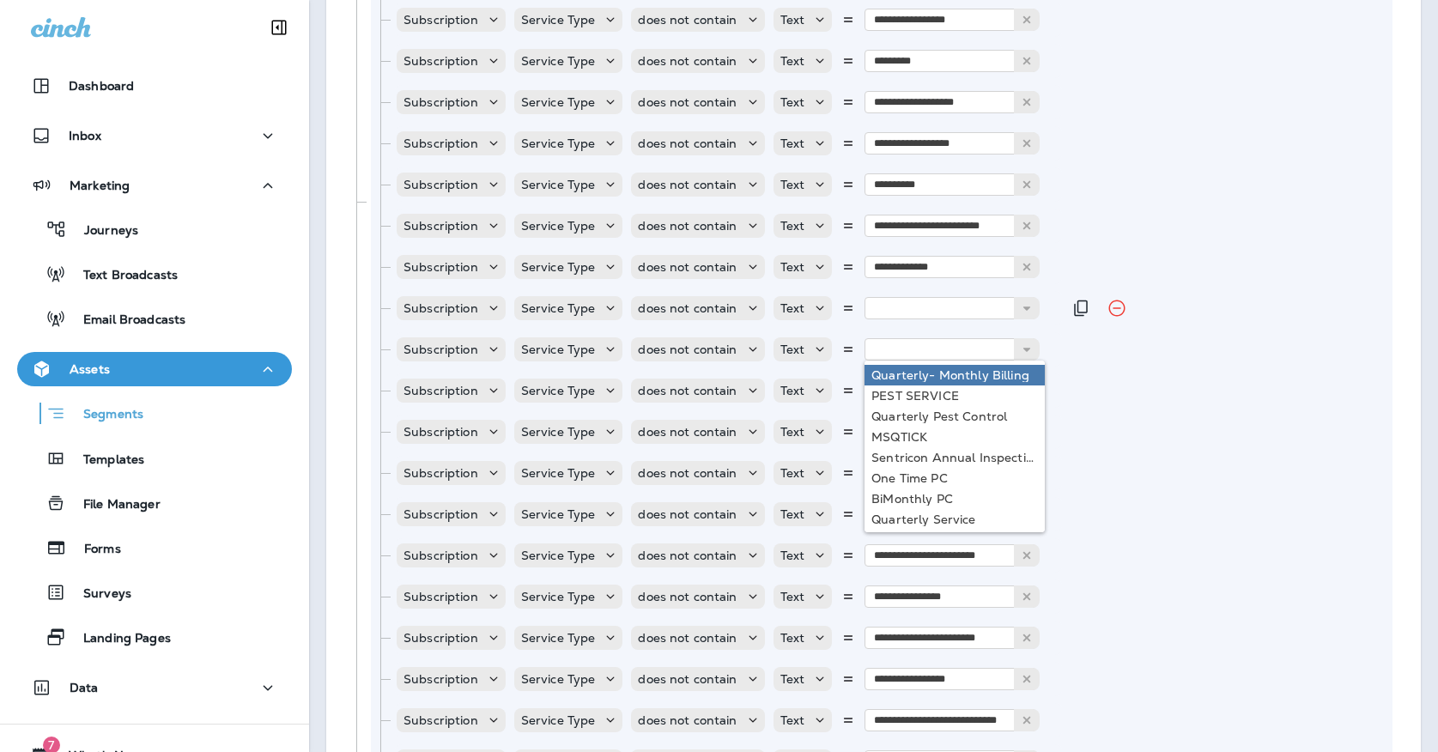
click at [1043, 318] on div "Subscription Service Type does not contain Text Quarterly- Monthly Billing PEST…" at bounding box center [728, 308] width 667 height 34
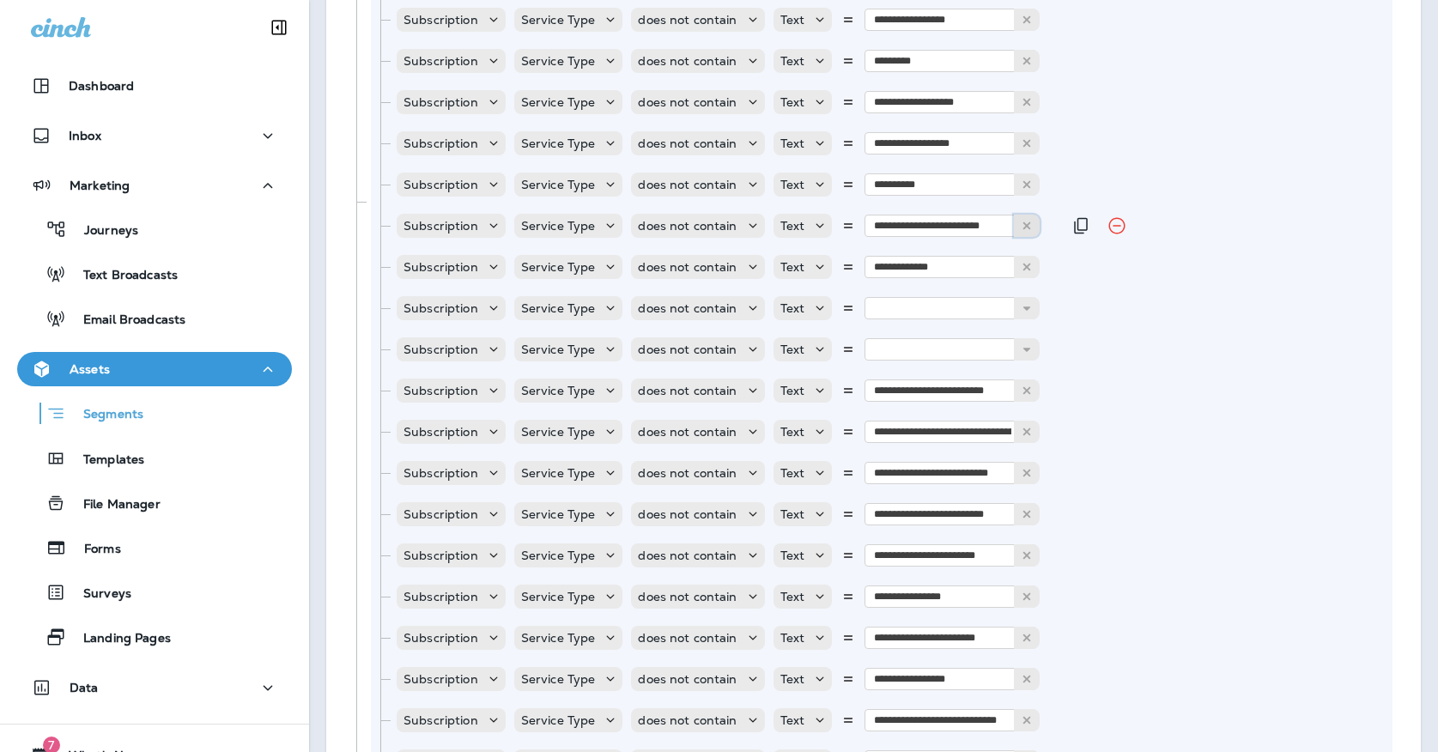
click at [1021, 229] on icon at bounding box center [1027, 226] width 12 height 12
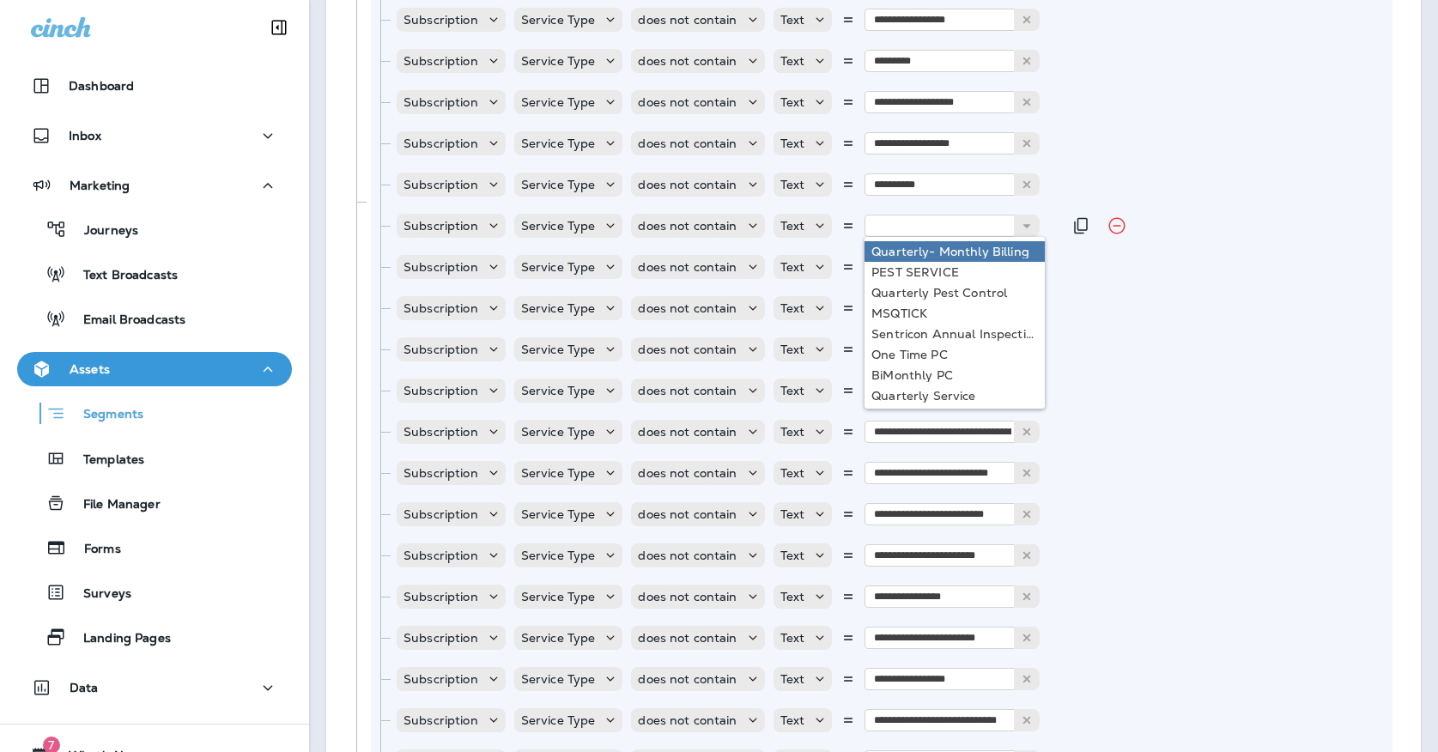
click at [1052, 216] on div "Subscription Service Type does not contain Text Quarterly- Monthly Billing PEST…" at bounding box center [728, 226] width 667 height 34
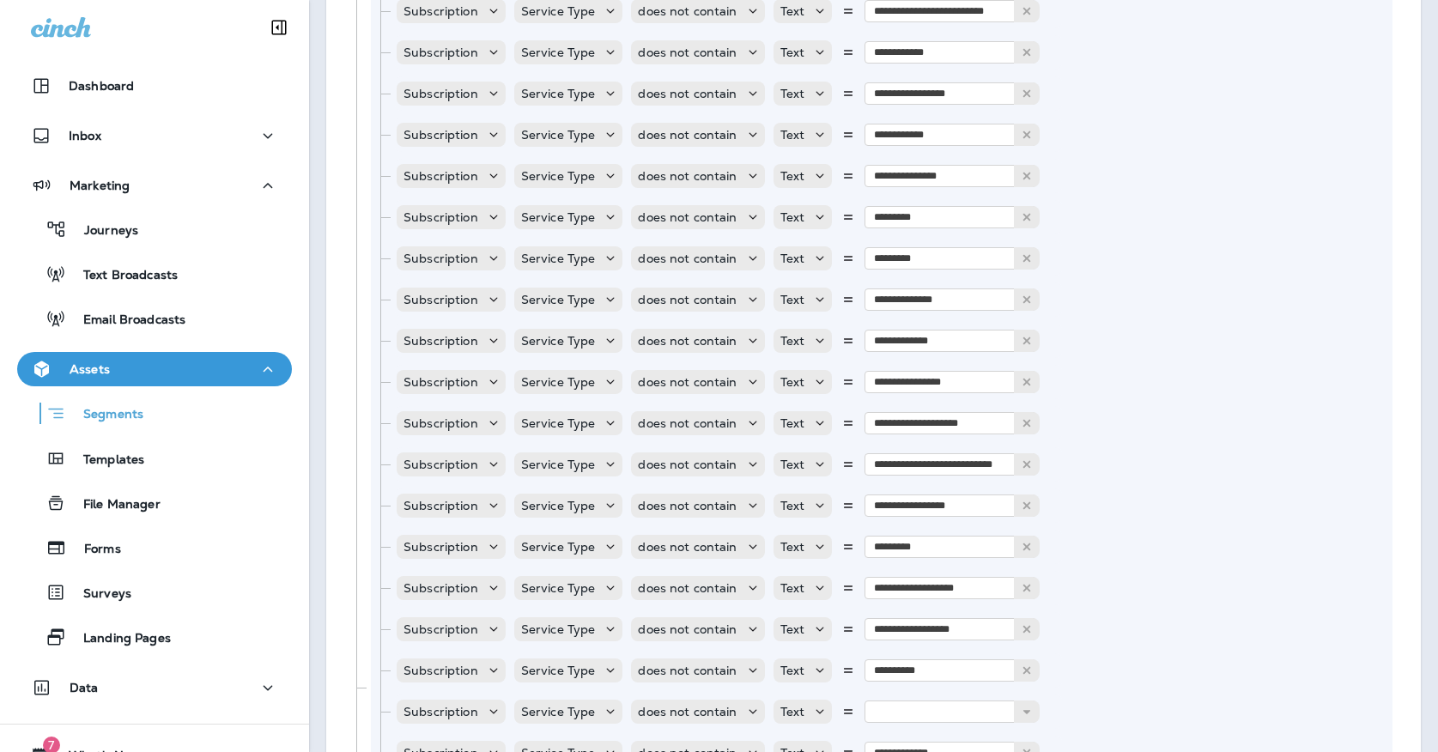
scroll to position [701, 0]
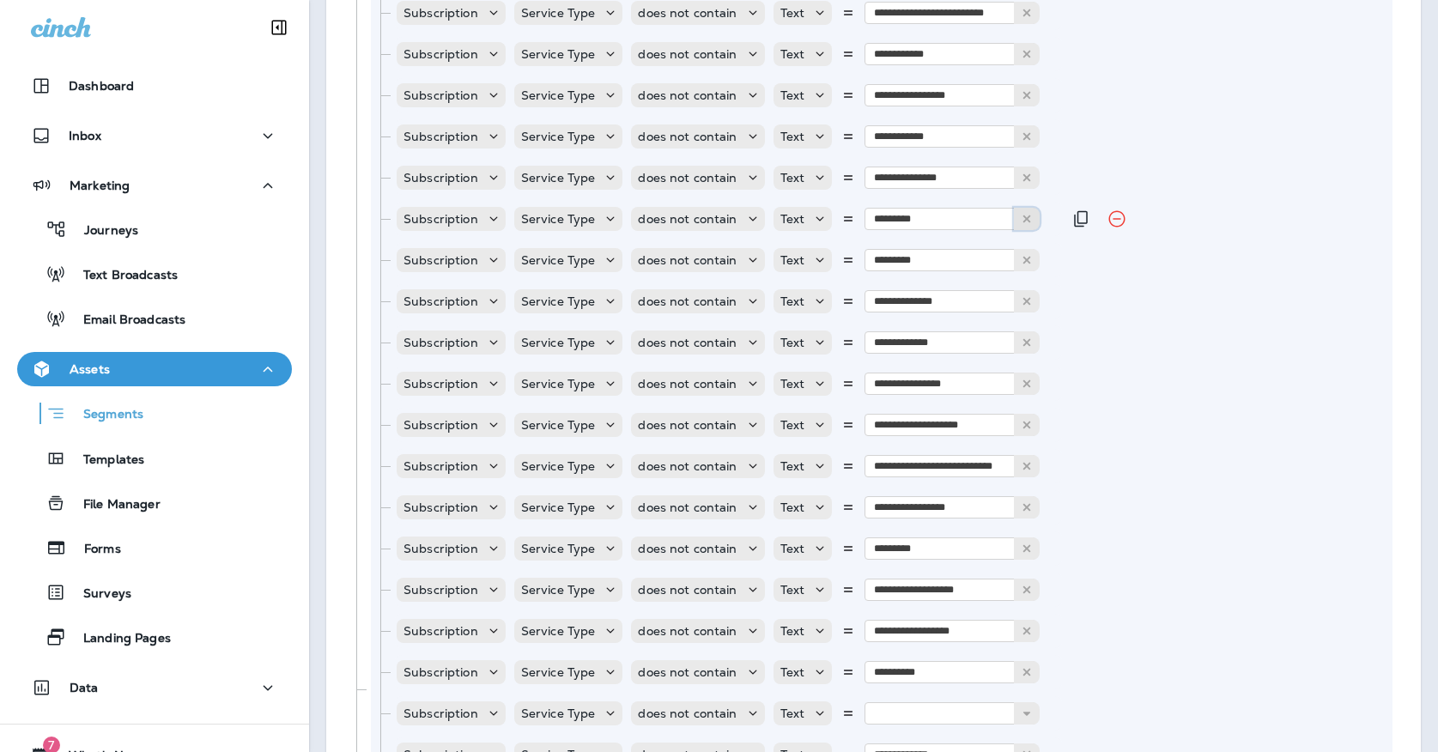
click at [1031, 225] on button at bounding box center [1027, 219] width 26 height 22
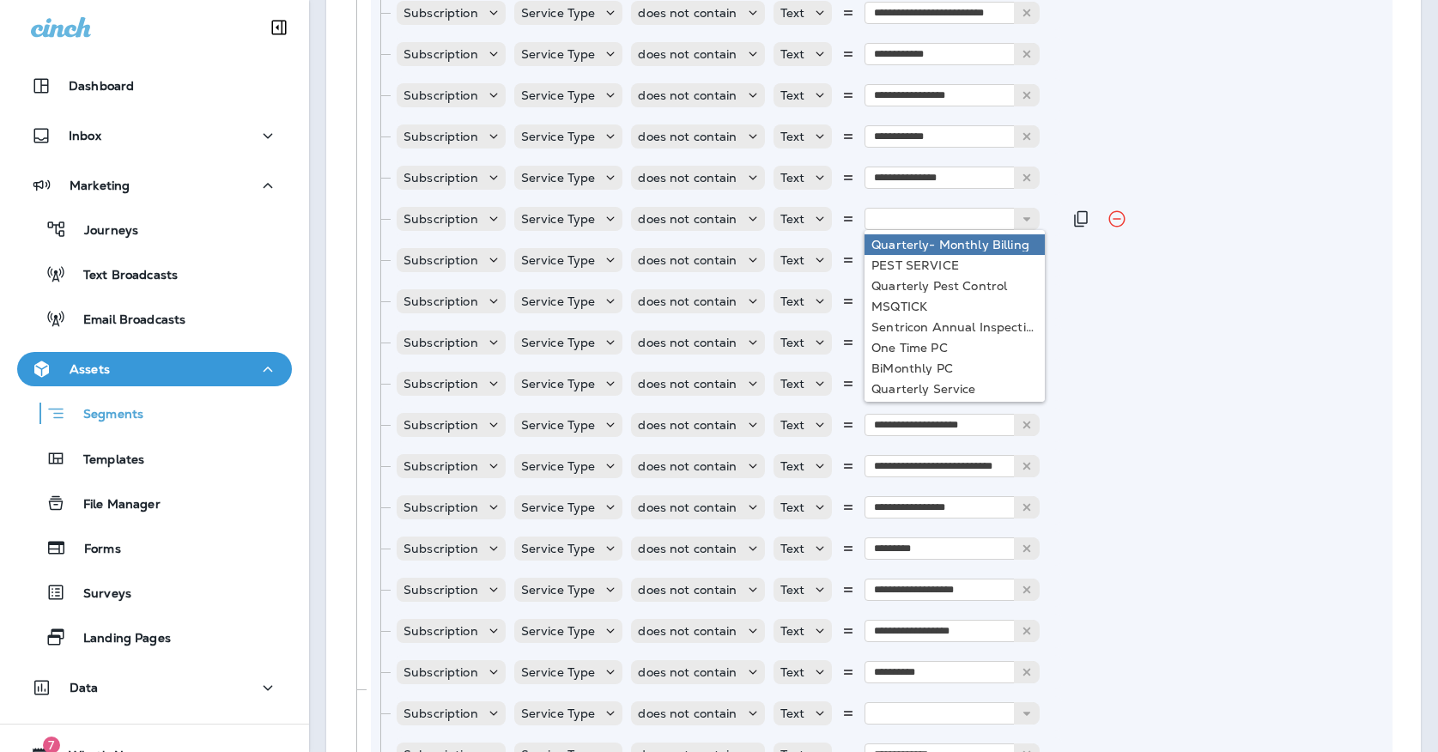
click at [1043, 203] on div "Subscription Service Type does not contain Text Quarterly- Monthly Billing PEST…" at bounding box center [728, 219] width 667 height 34
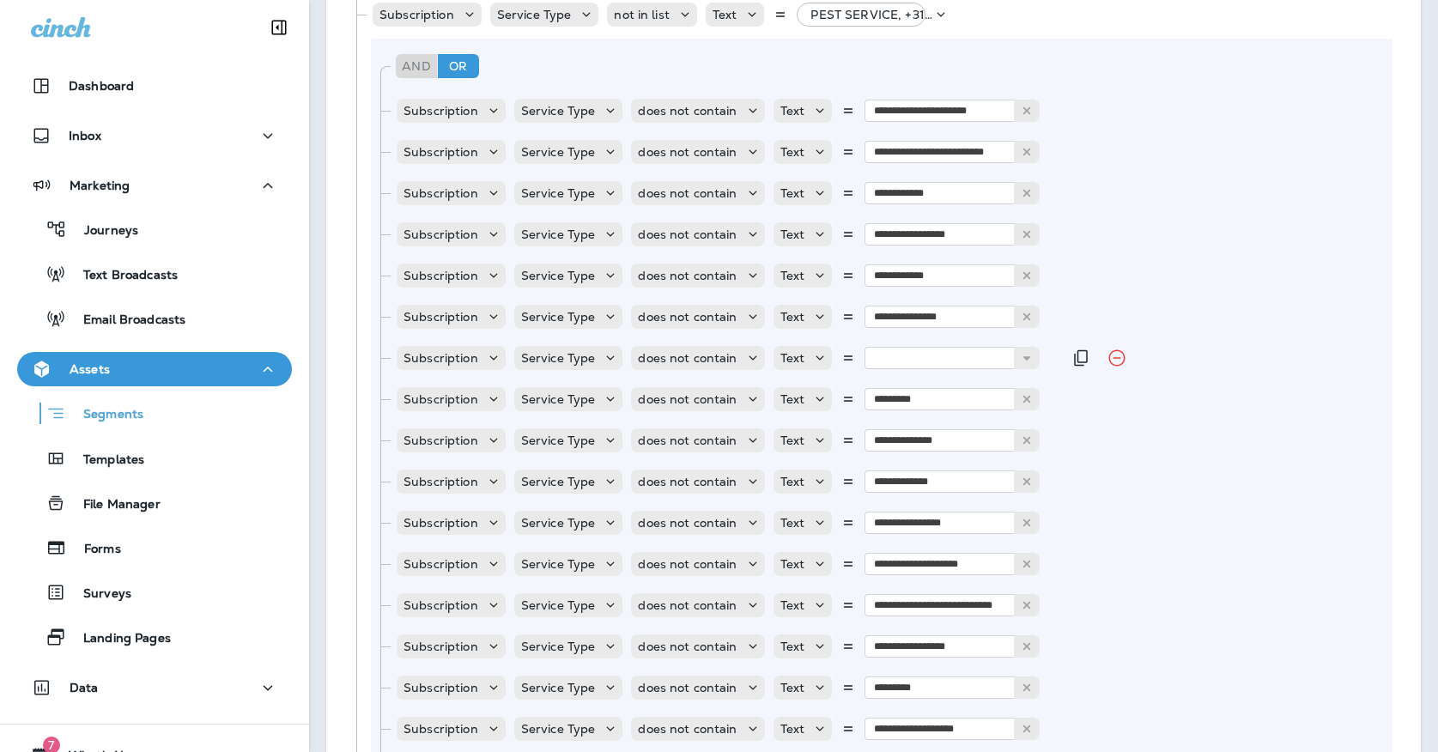
scroll to position [550, 0]
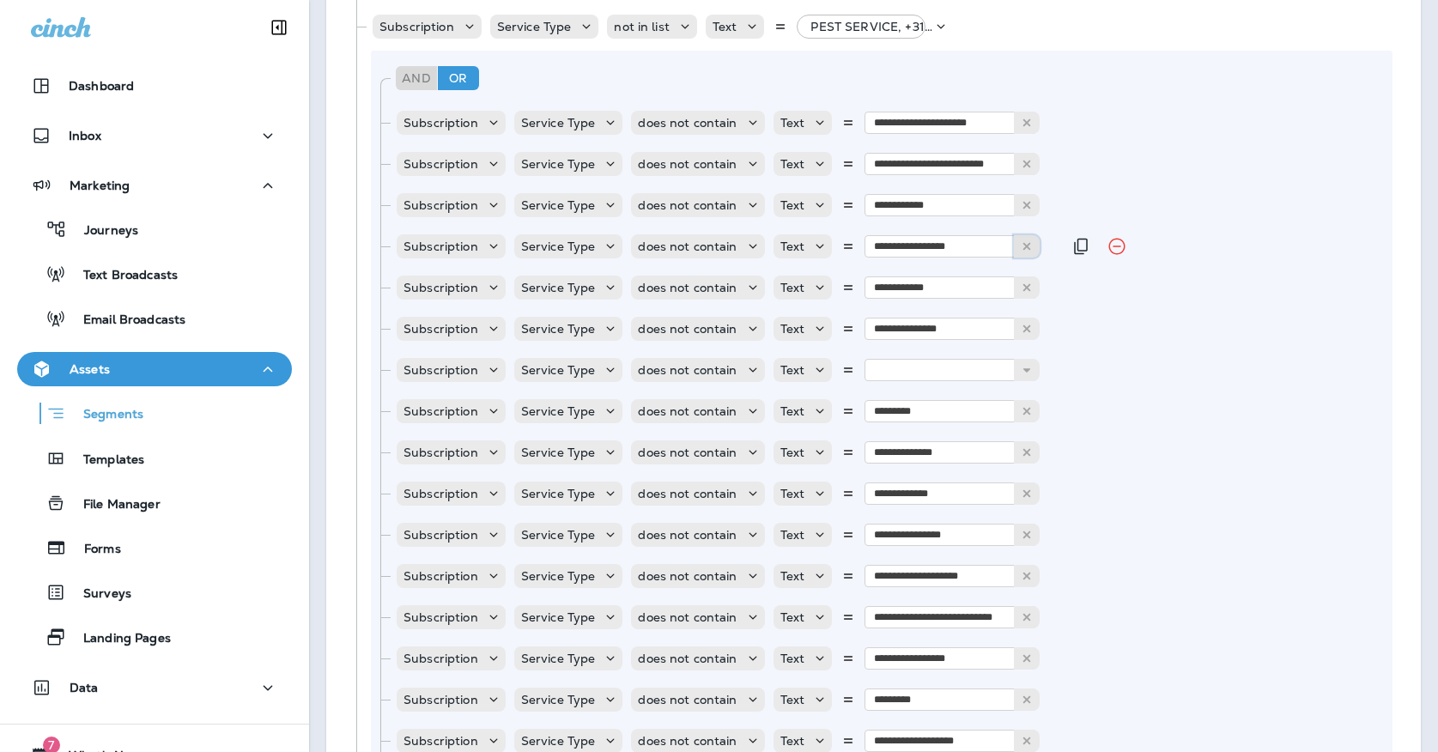
click at [1021, 243] on icon at bounding box center [1027, 246] width 12 height 12
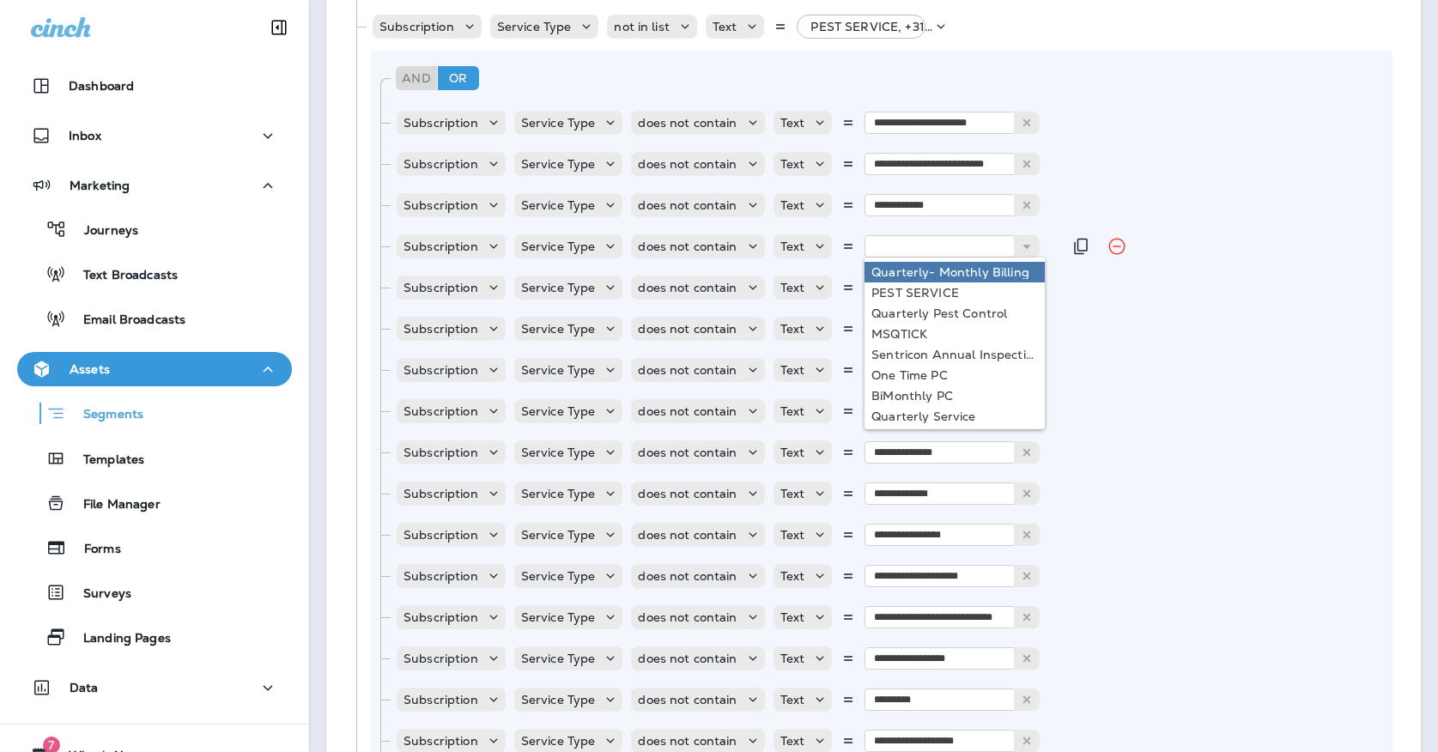
click at [1045, 234] on div "Subscription Service Type does not contain Text Quarterly- Monthly Billing PEST…" at bounding box center [728, 246] width 667 height 34
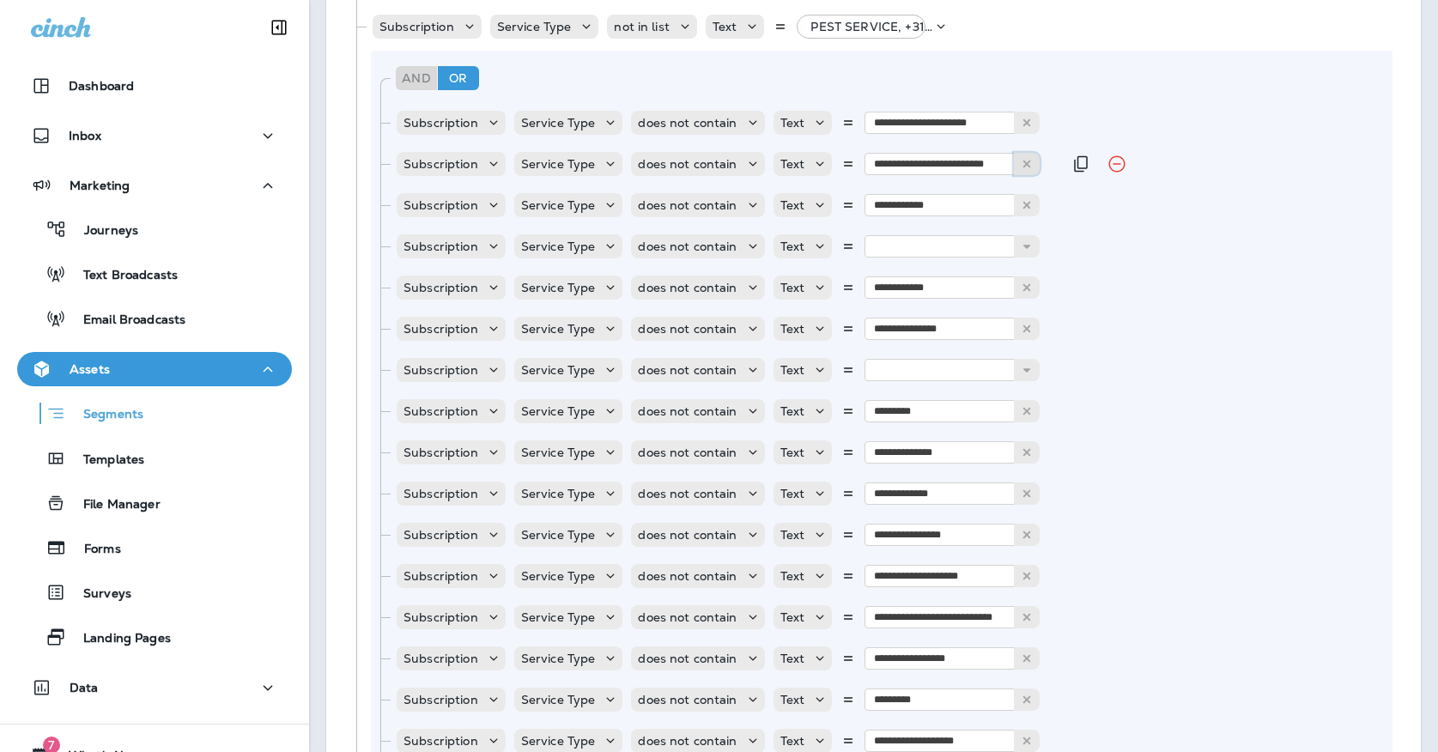
click at [1025, 162] on use at bounding box center [1027, 165] width 8 height 8
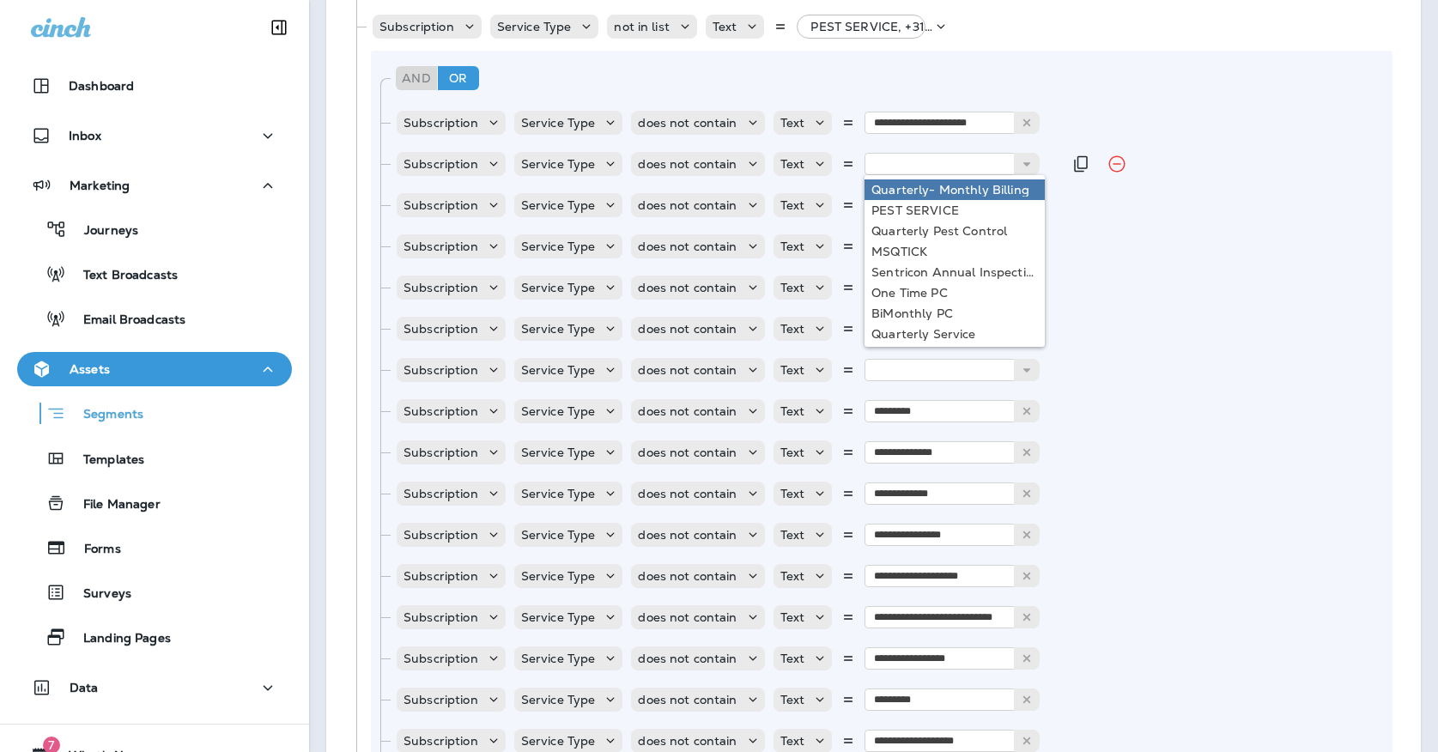
click at [1052, 160] on div "Subscription Service Type does not contain Text Quarterly- Monthly Billing PEST…" at bounding box center [728, 164] width 667 height 34
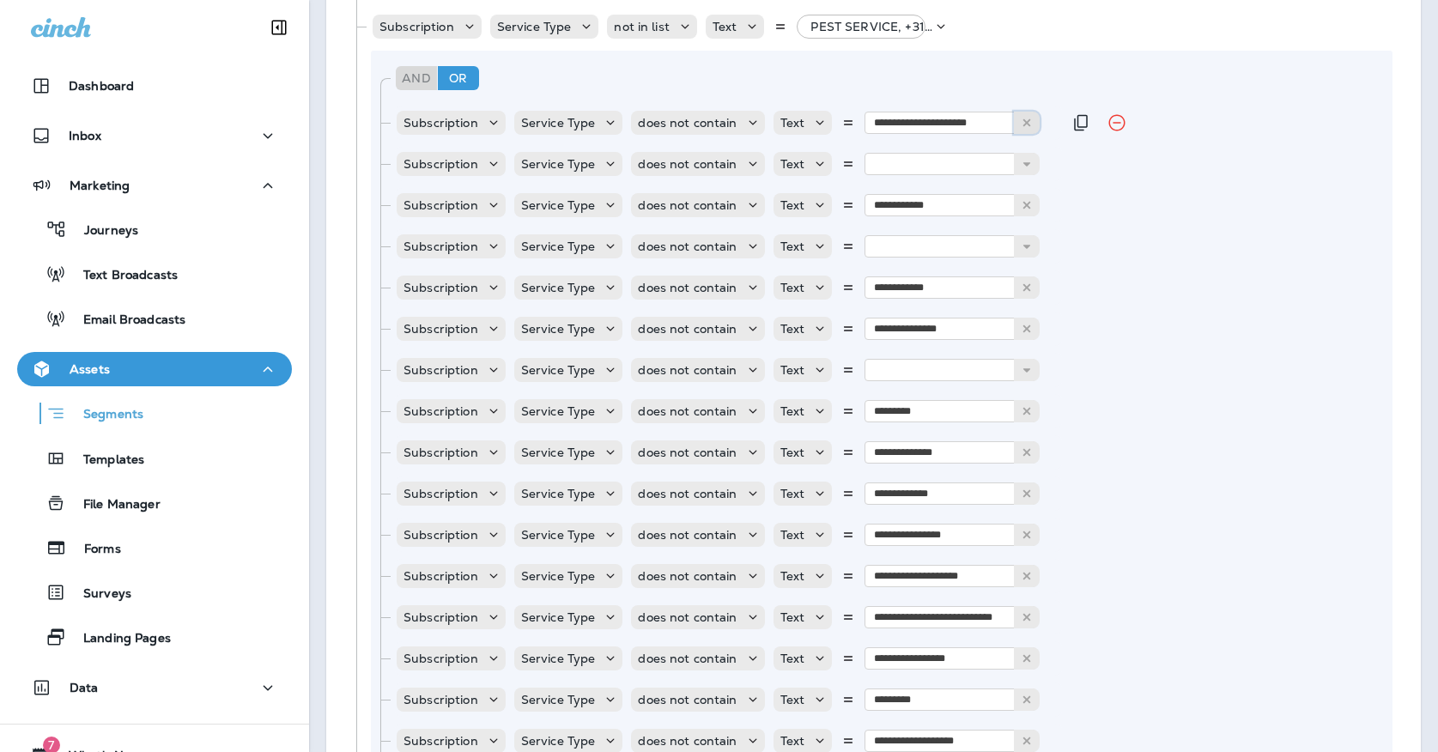
click at [1029, 120] on button at bounding box center [1027, 123] width 26 height 22
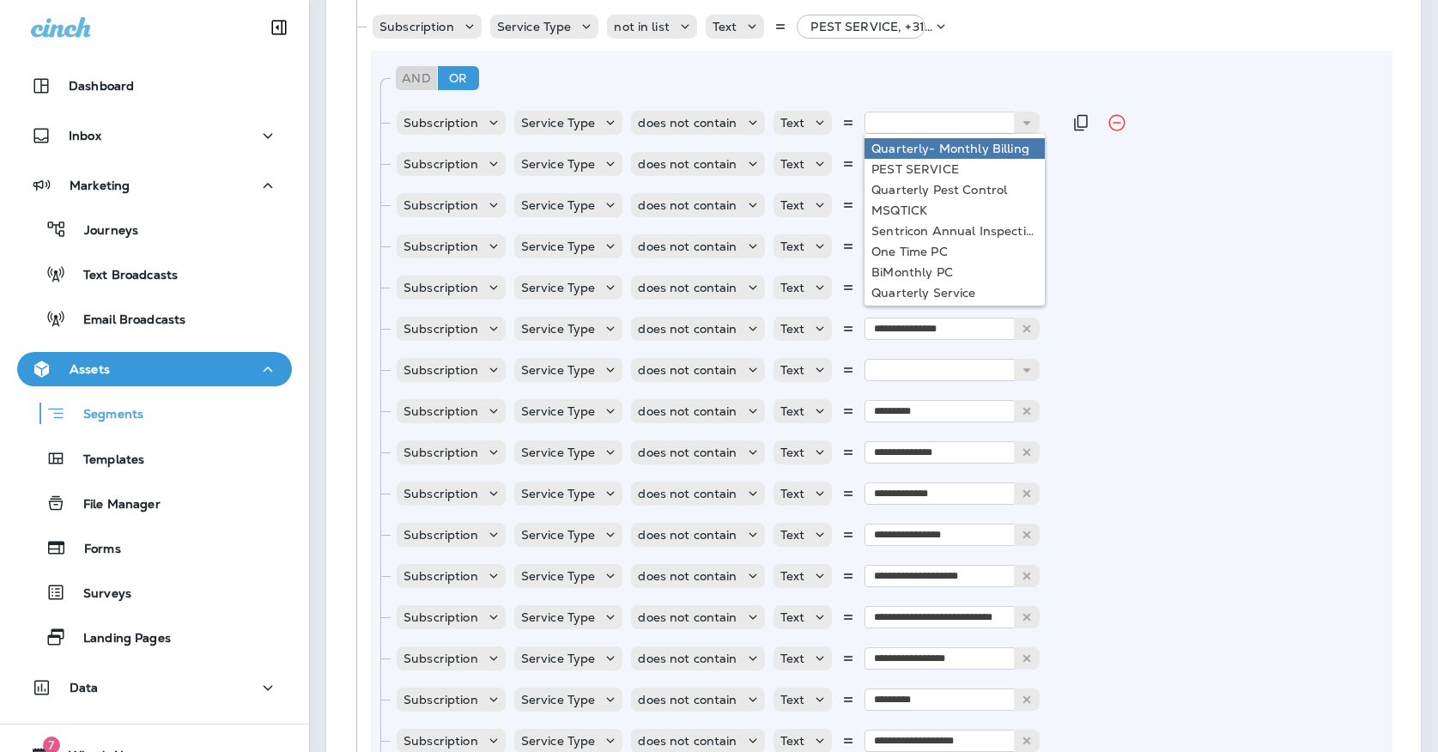
click at [1044, 130] on div "Subscription Service Type does not contain Text Quarterly- Monthly Billing PEST…" at bounding box center [728, 123] width 667 height 34
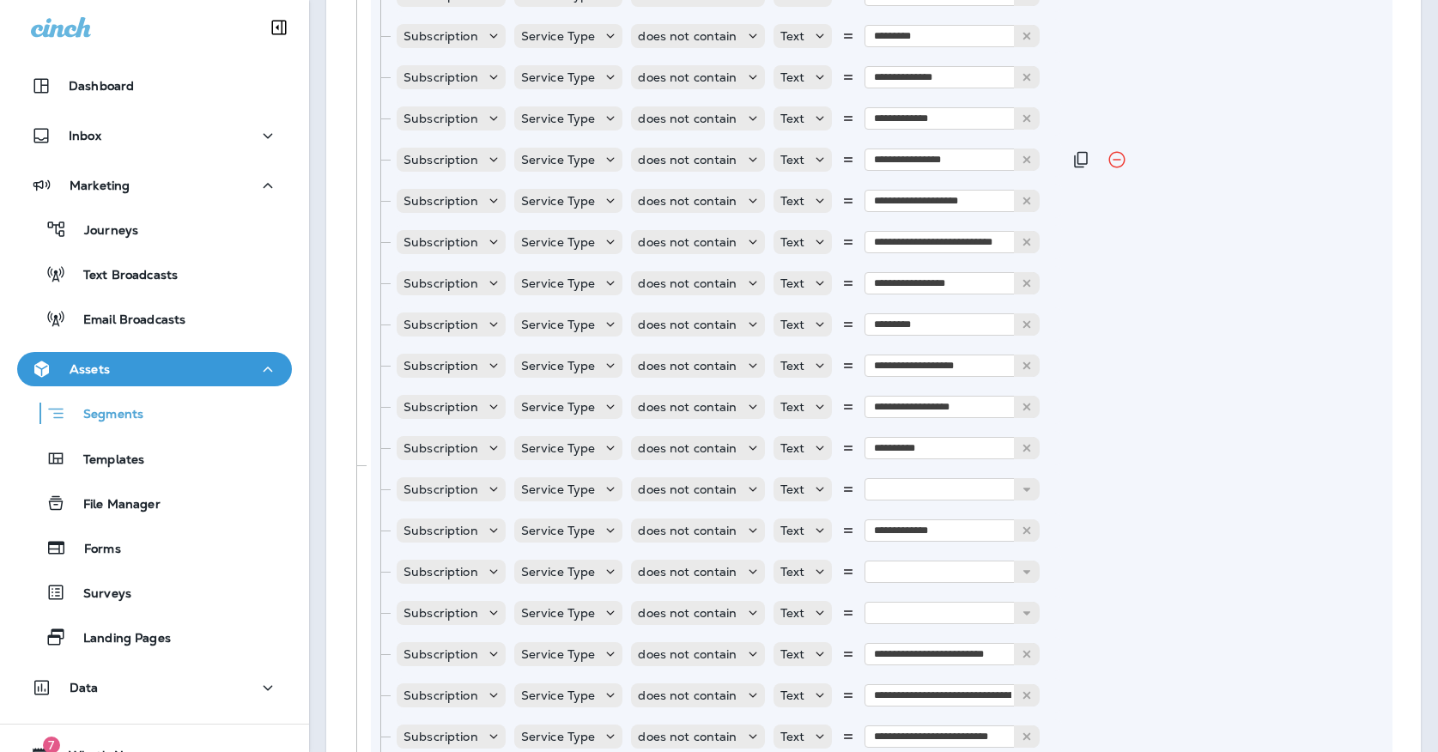
scroll to position [931, 0]
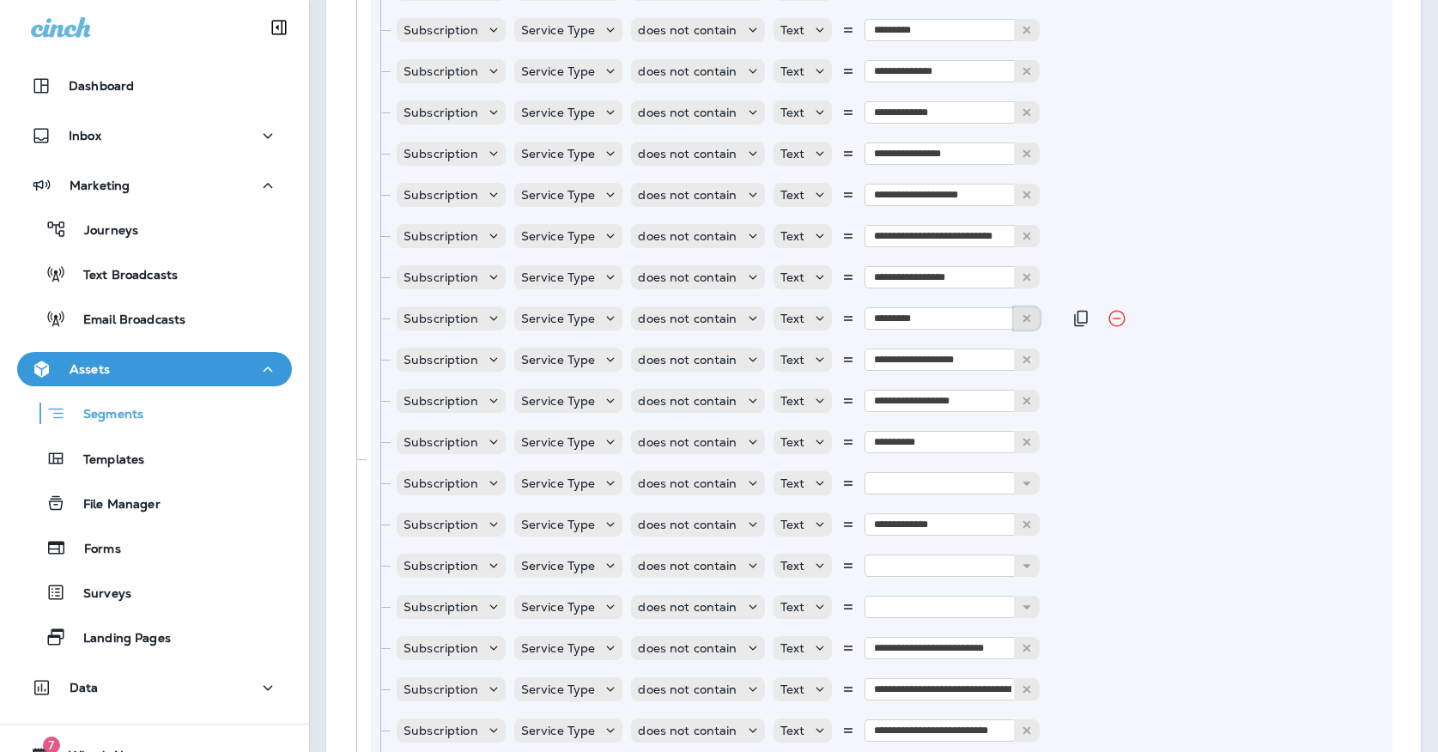
click at [1030, 318] on button at bounding box center [1027, 318] width 26 height 22
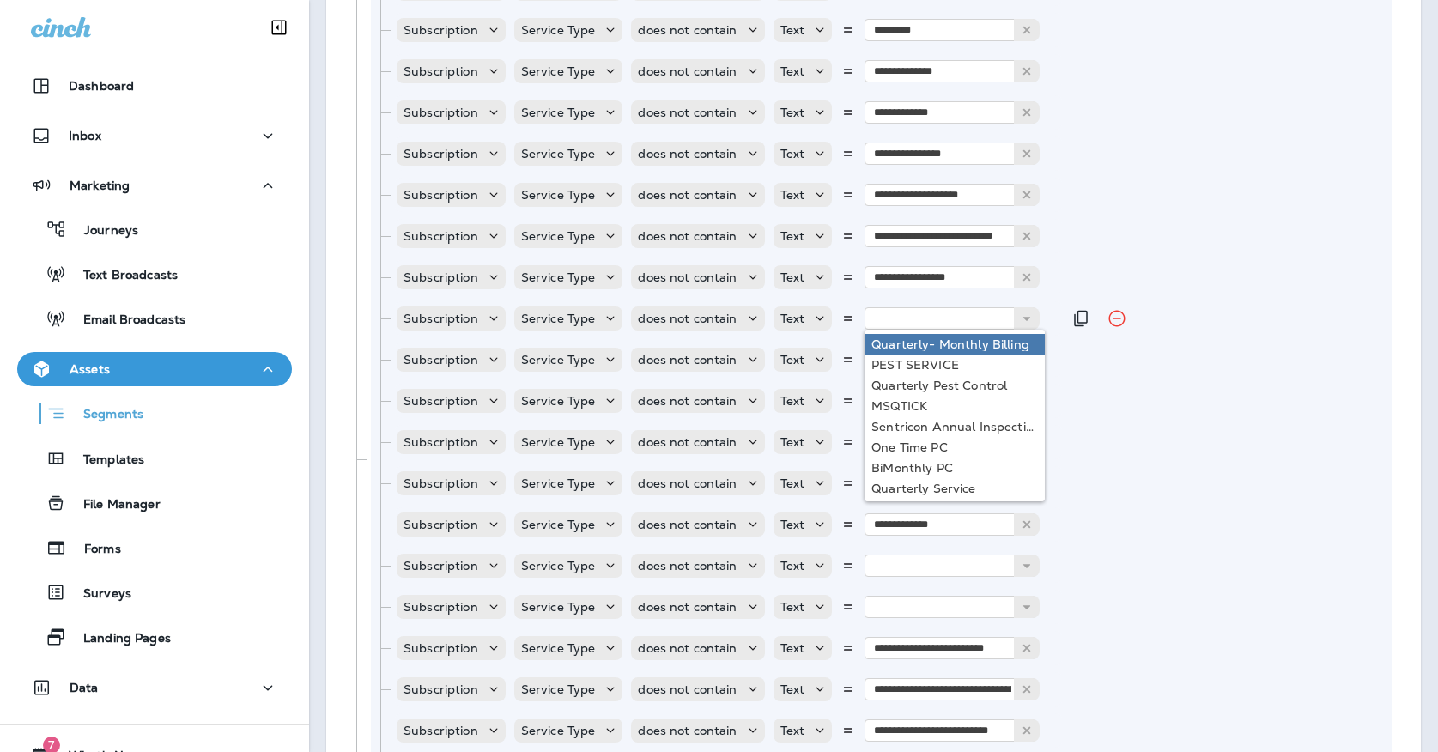
click at [1051, 317] on div "Subscription Service Type does not contain Text Quarterly- Monthly Billing PEST…" at bounding box center [728, 318] width 667 height 34
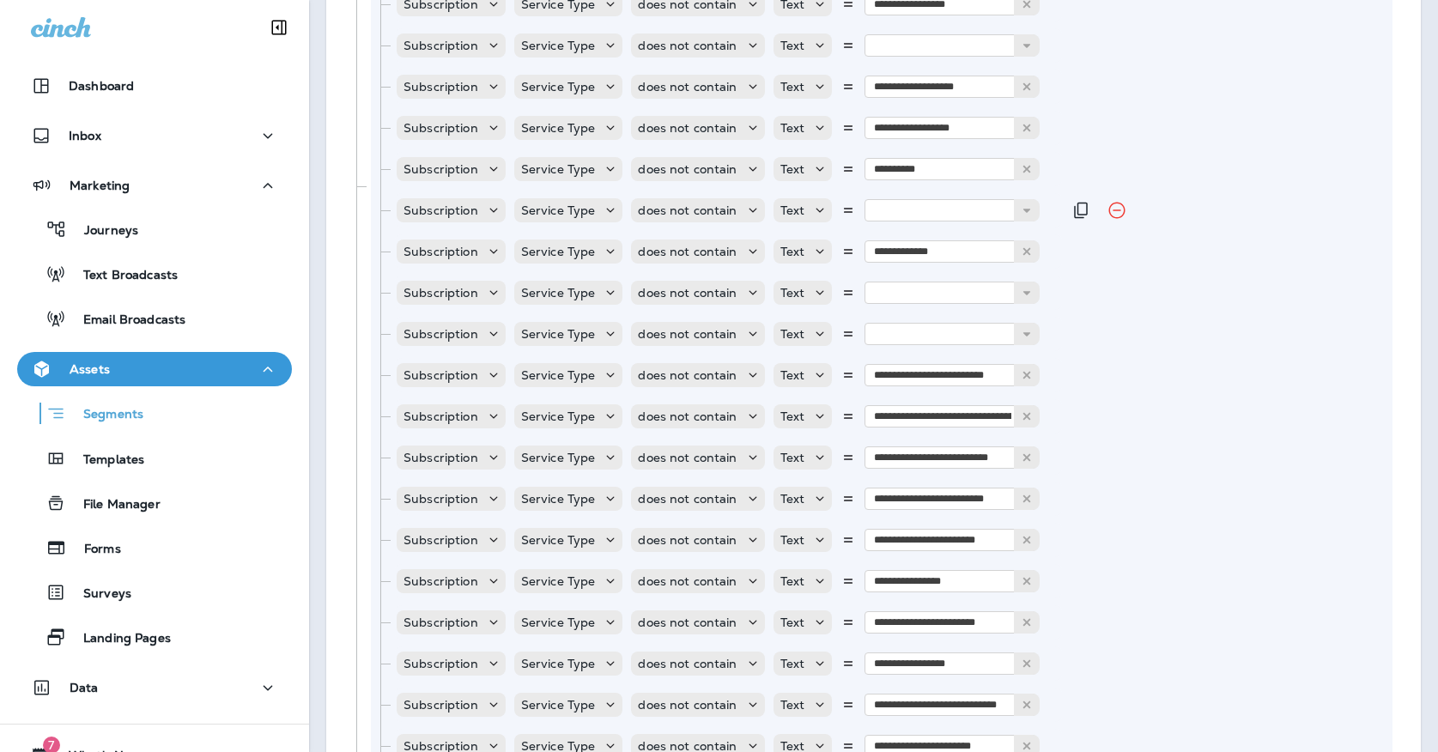
scroll to position [1221, 0]
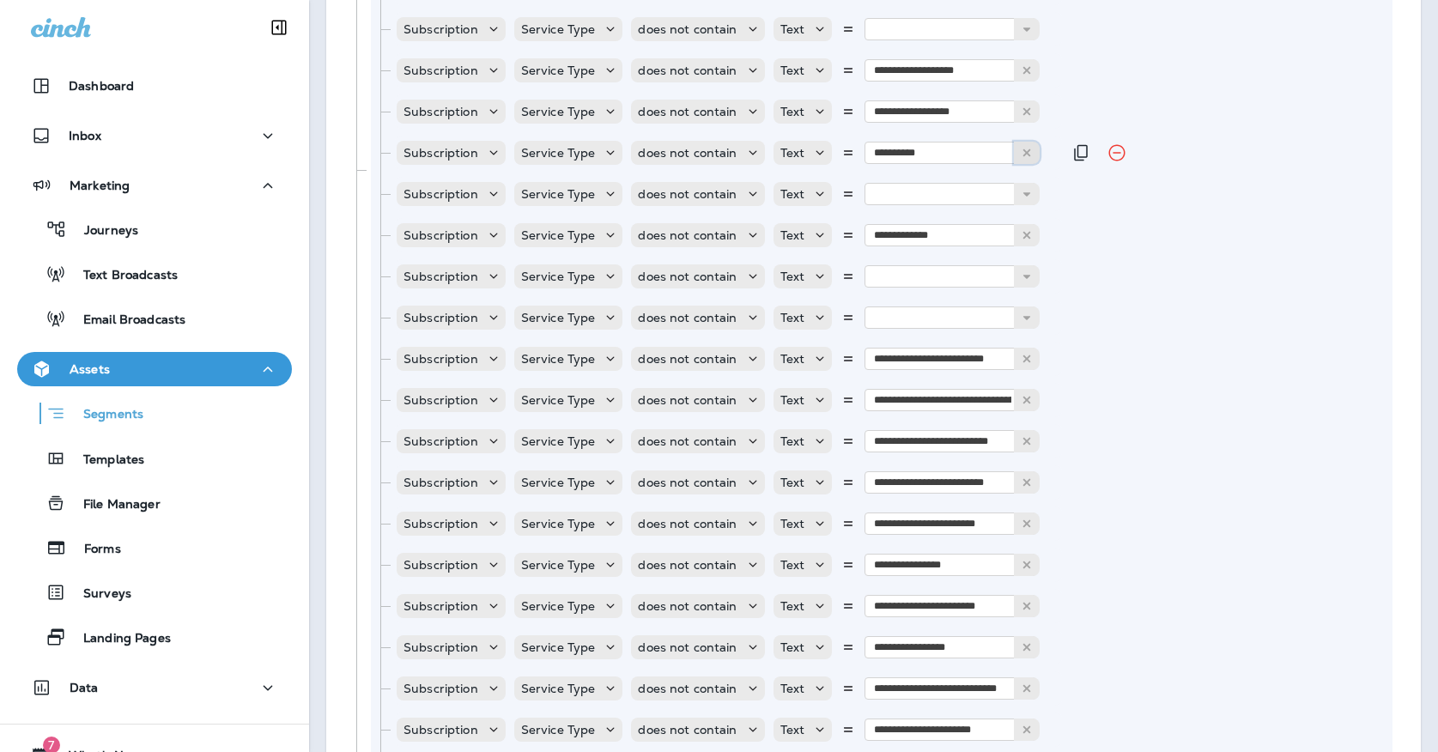
click at [1023, 154] on use at bounding box center [1027, 153] width 8 height 8
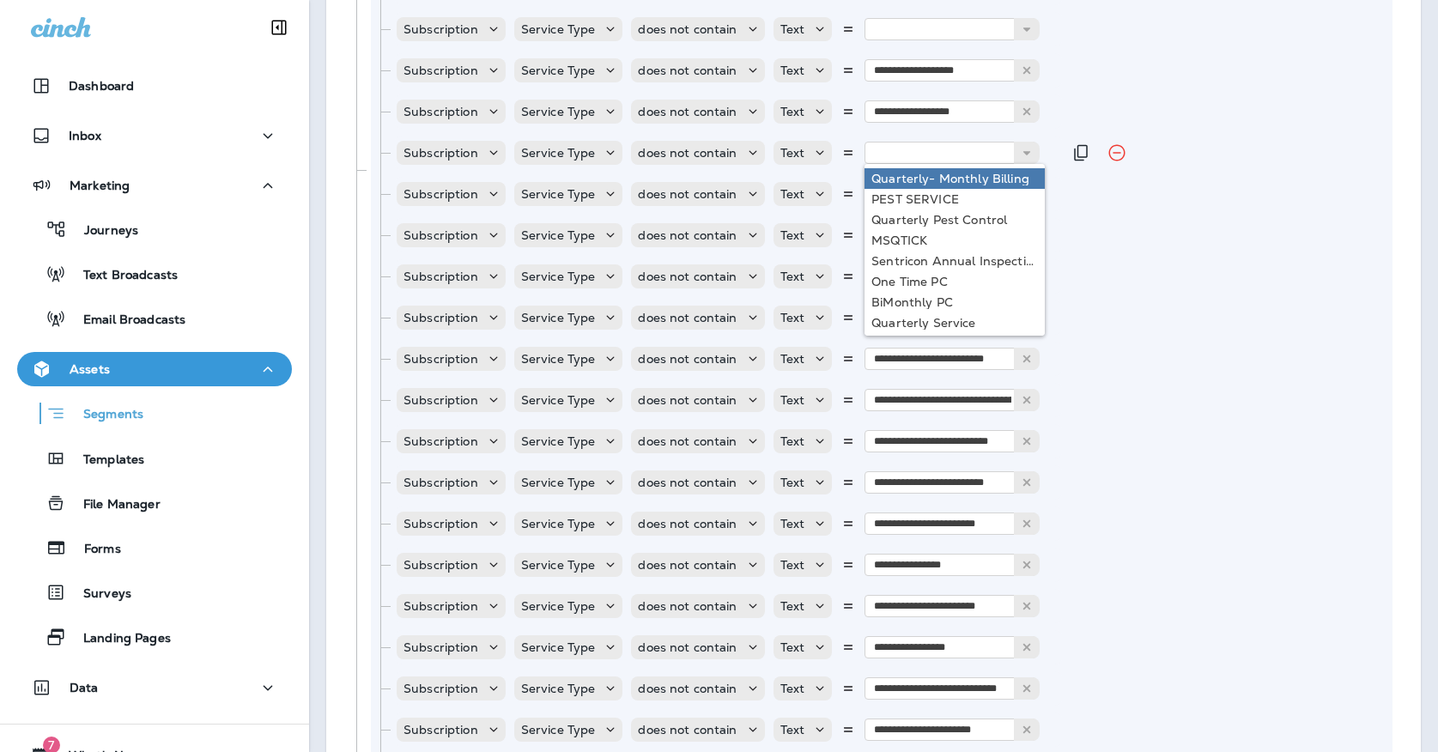
click at [1053, 145] on div "Subscription Service Type does not contain Text Quarterly- Monthly Billing PEST…" at bounding box center [728, 153] width 667 height 34
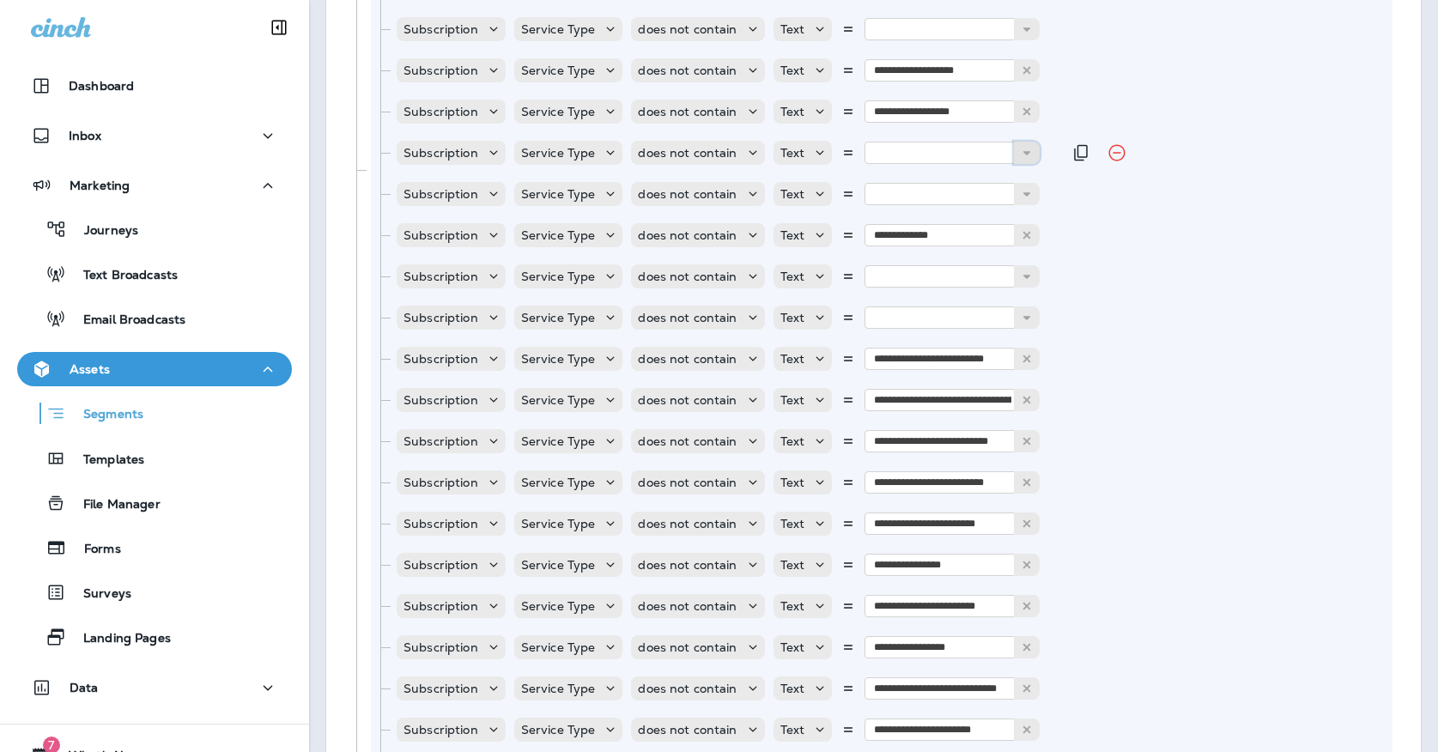
click at [1026, 145] on button at bounding box center [1027, 153] width 26 height 22
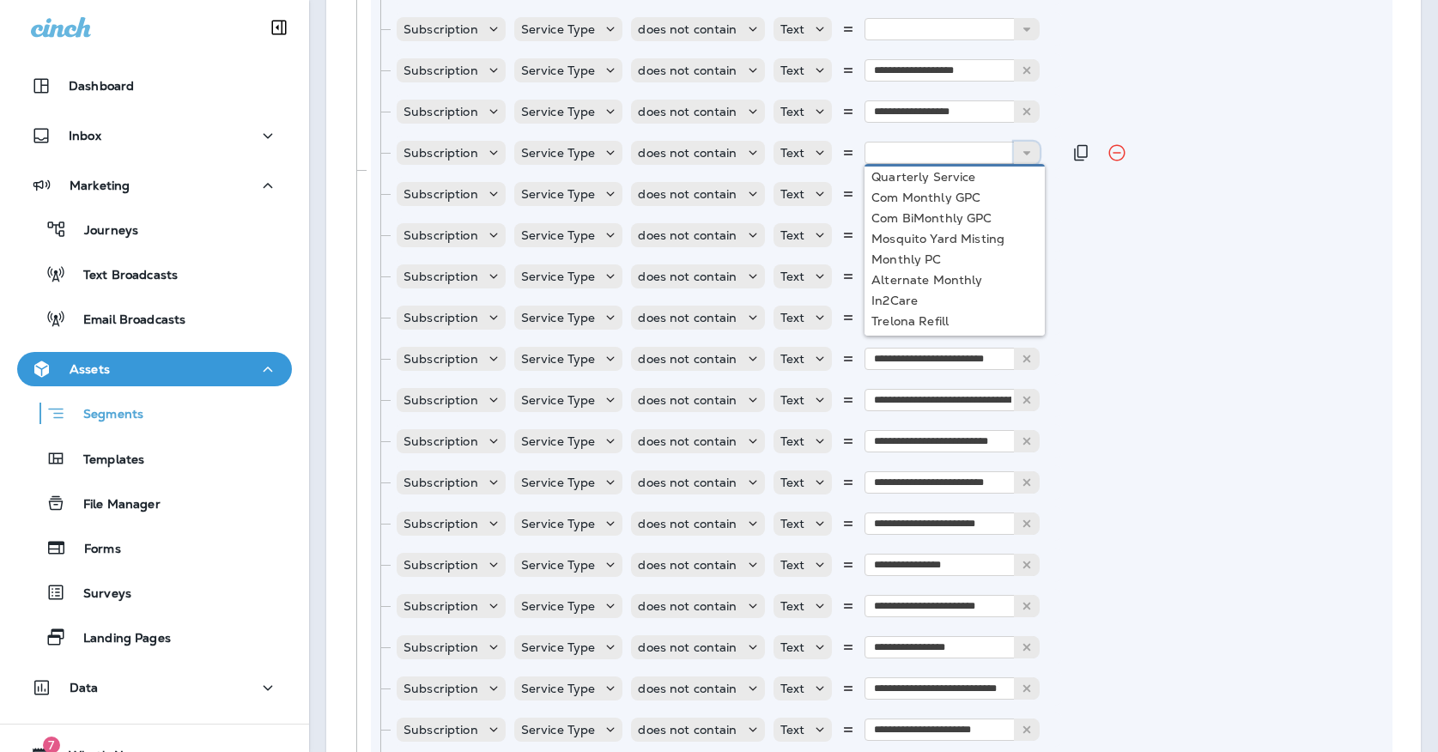
scroll to position [146, 0]
type input "**********"
click at [938, 258] on div "**********" at bounding box center [881, 169] width 1021 height 1579
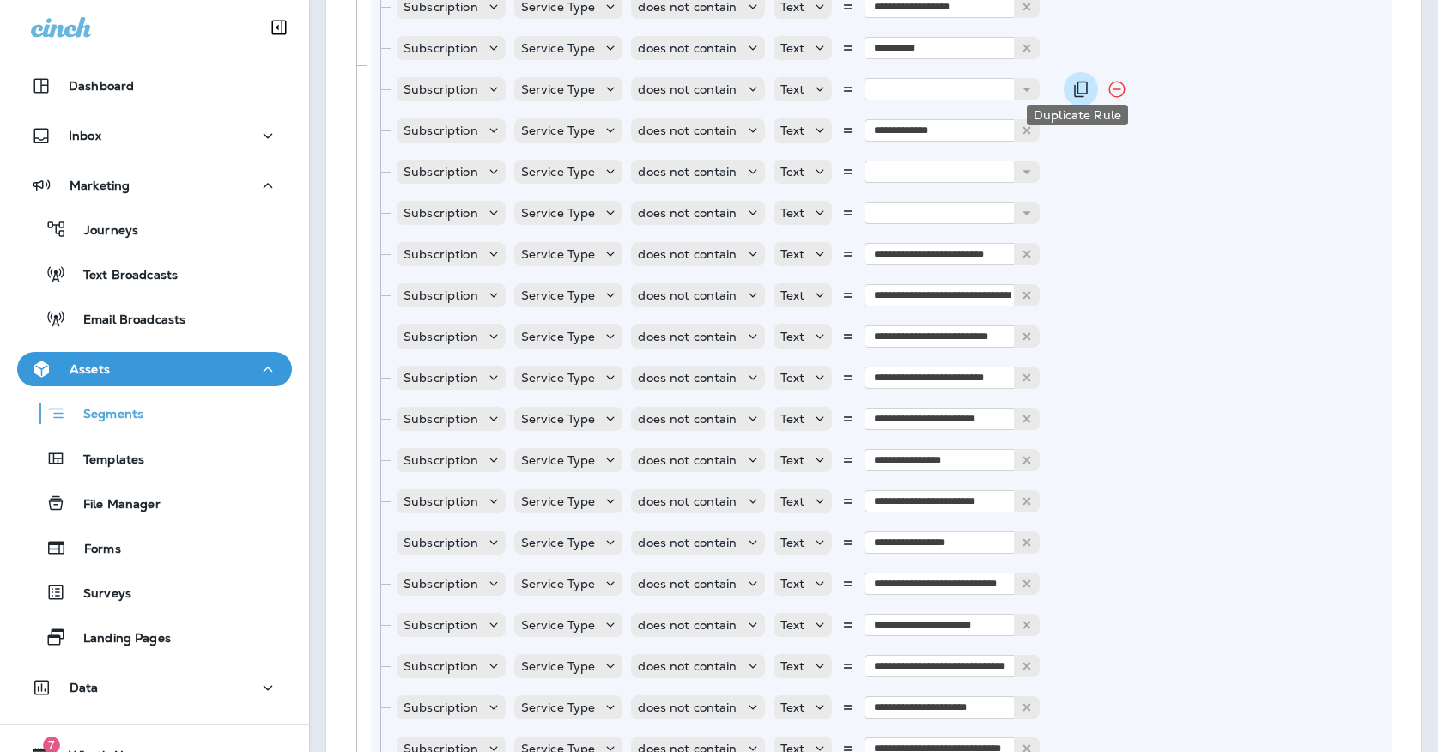
scroll to position [1340, 0]
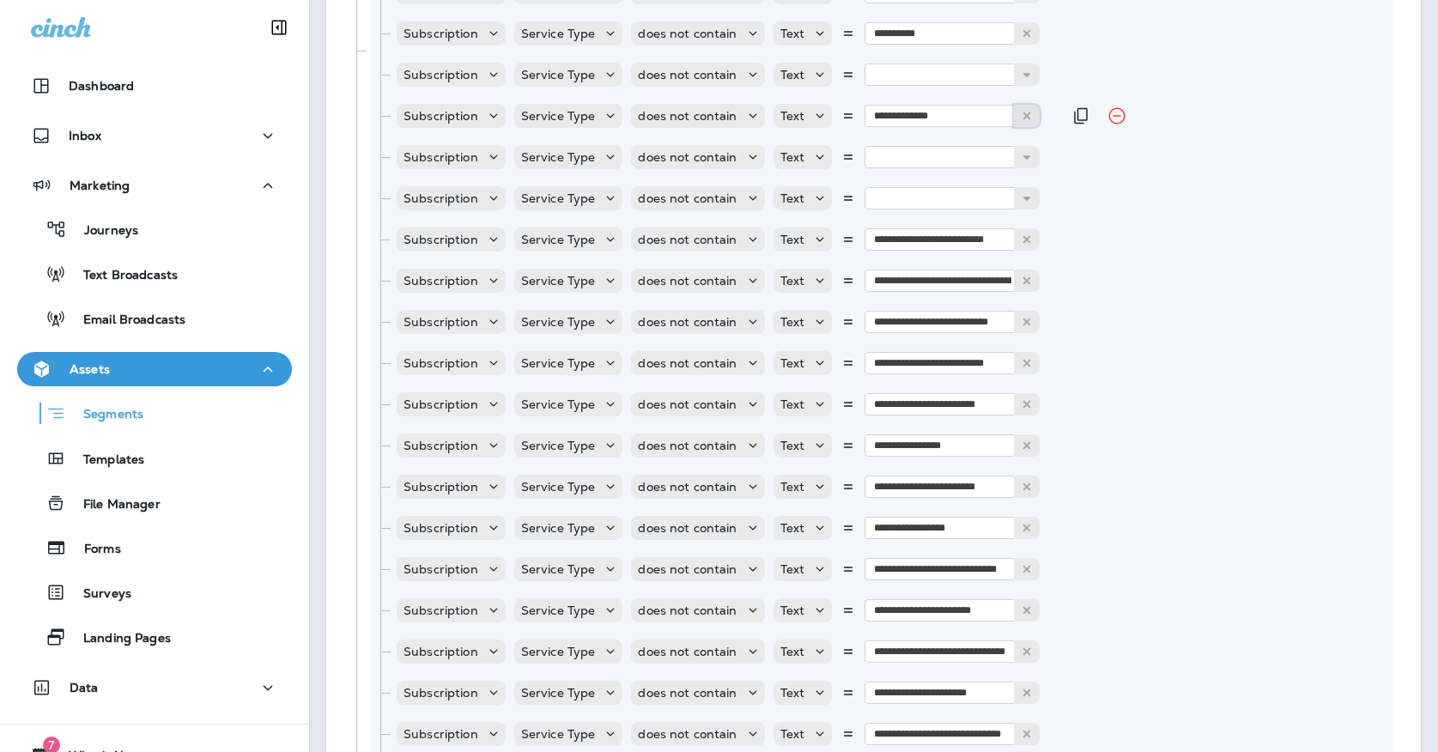
click at [1021, 112] on icon at bounding box center [1027, 116] width 12 height 12
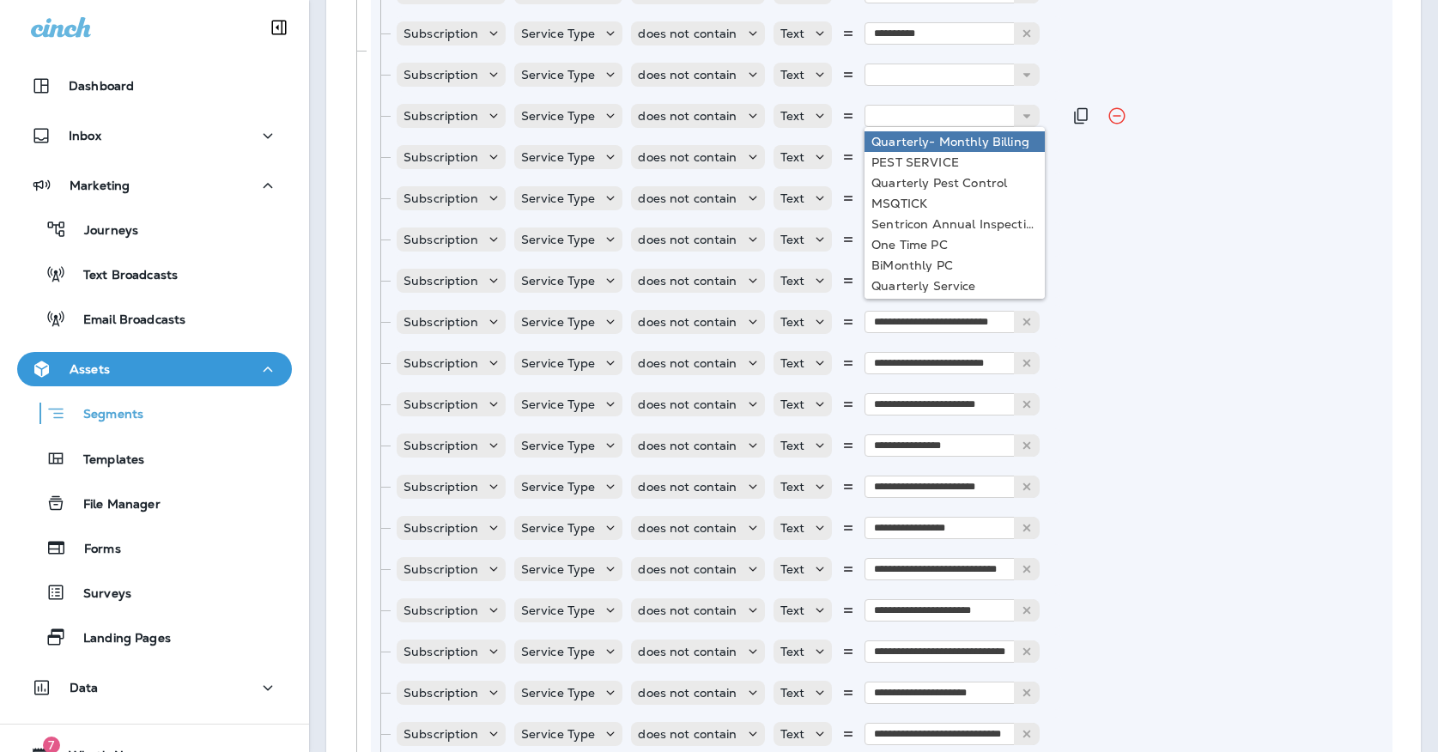
click at [1047, 112] on div "Subscription Service Type does not contain Text Quarterly- Monthly Billing PEST…" at bounding box center [728, 116] width 667 height 34
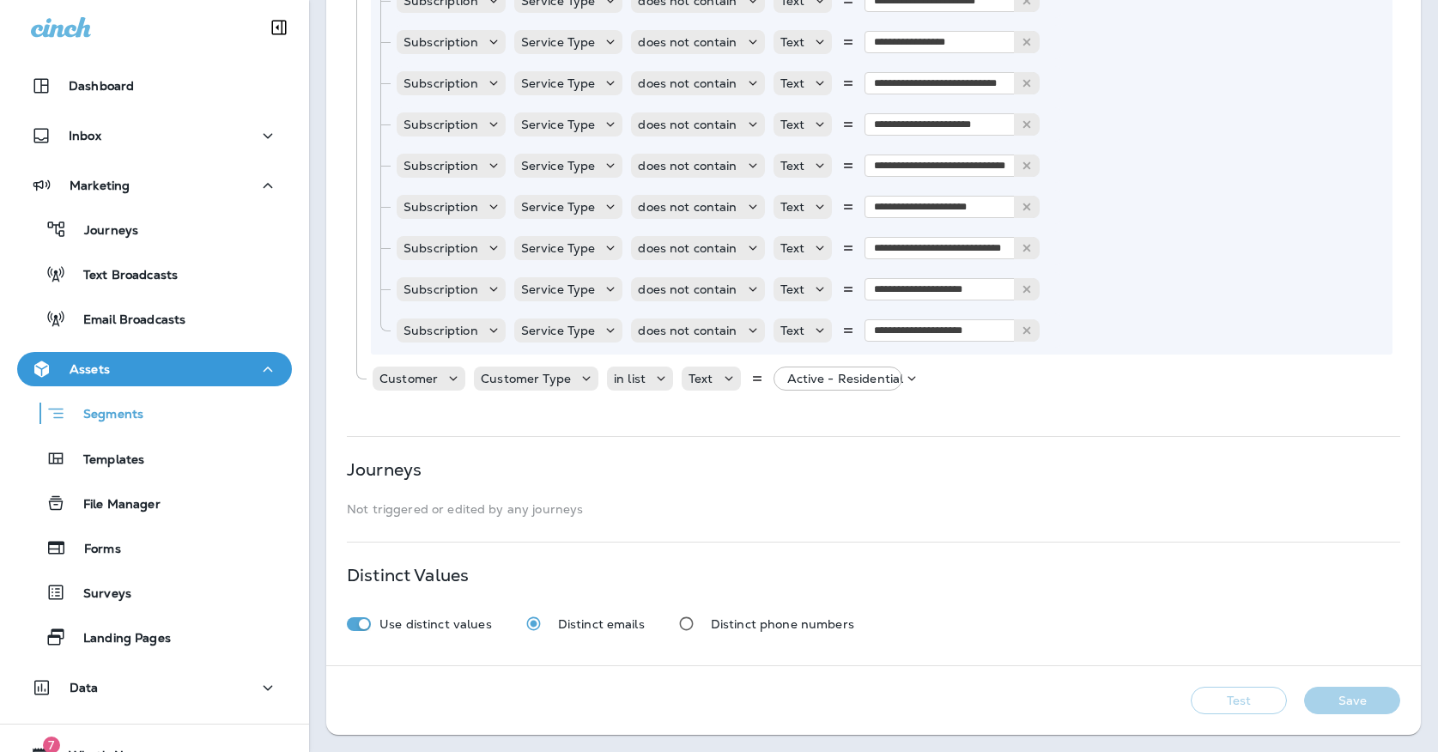
scroll to position [1826, 0]
click at [981, 611] on div "Use distinct values Distinct emails Distinct phone numbers" at bounding box center [873, 624] width 1053 height 32
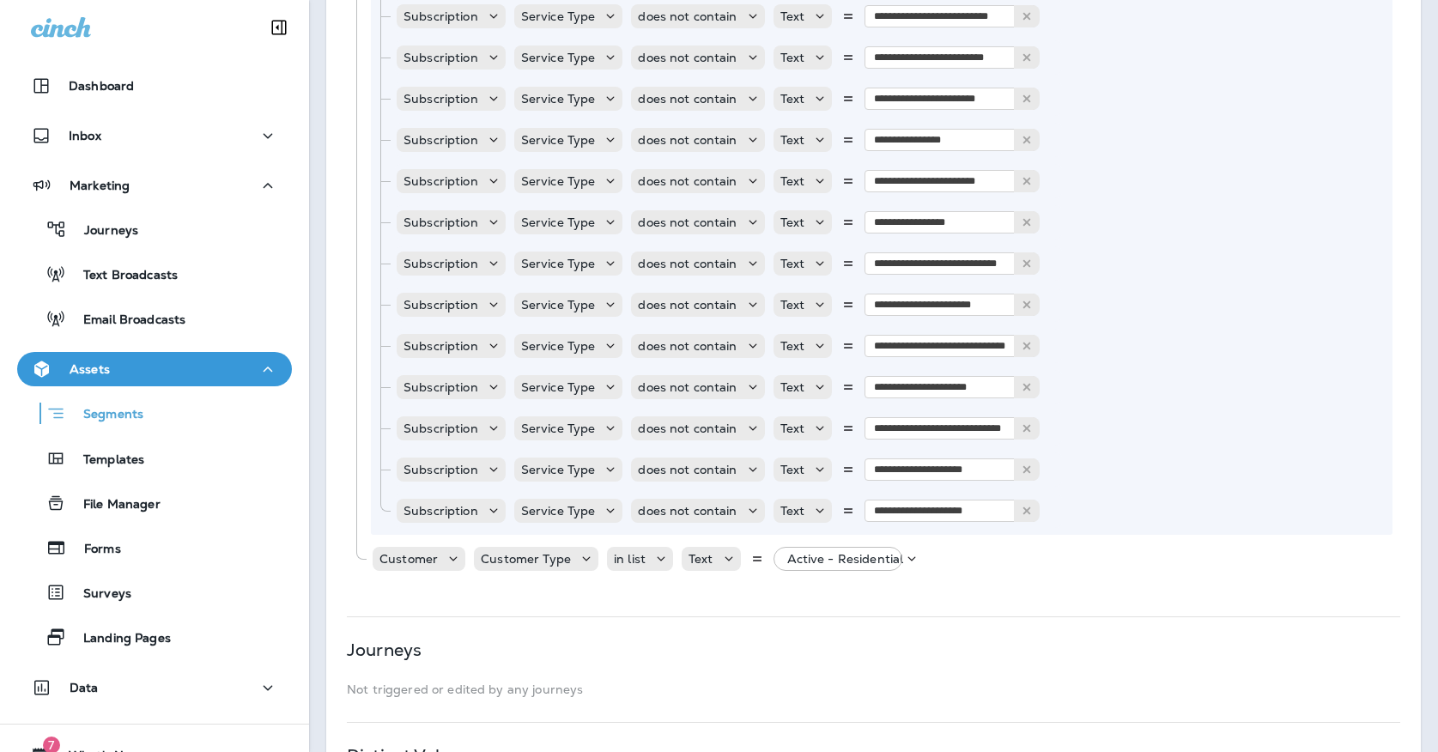
scroll to position [1500, 0]
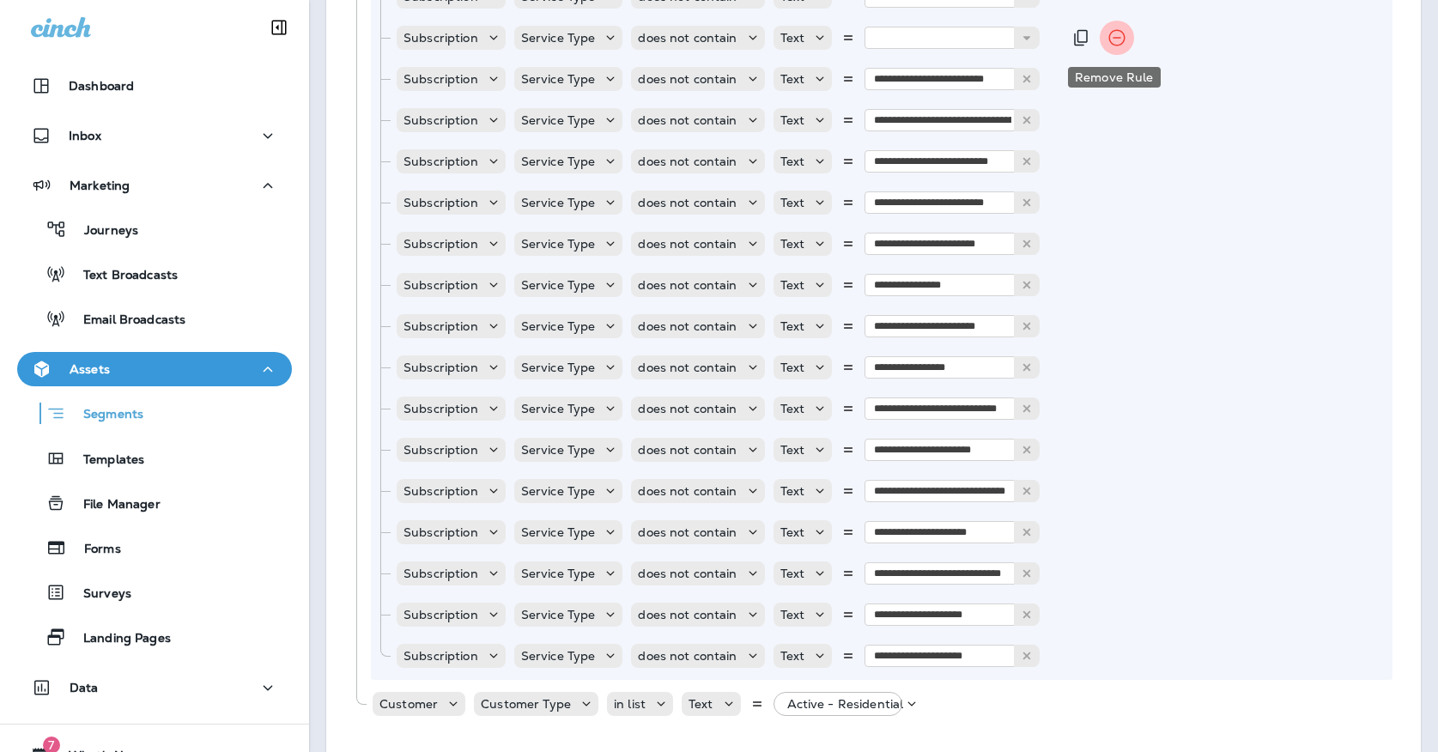
click at [1113, 38] on icon "Remove Rule" at bounding box center [1117, 38] width 16 height 16
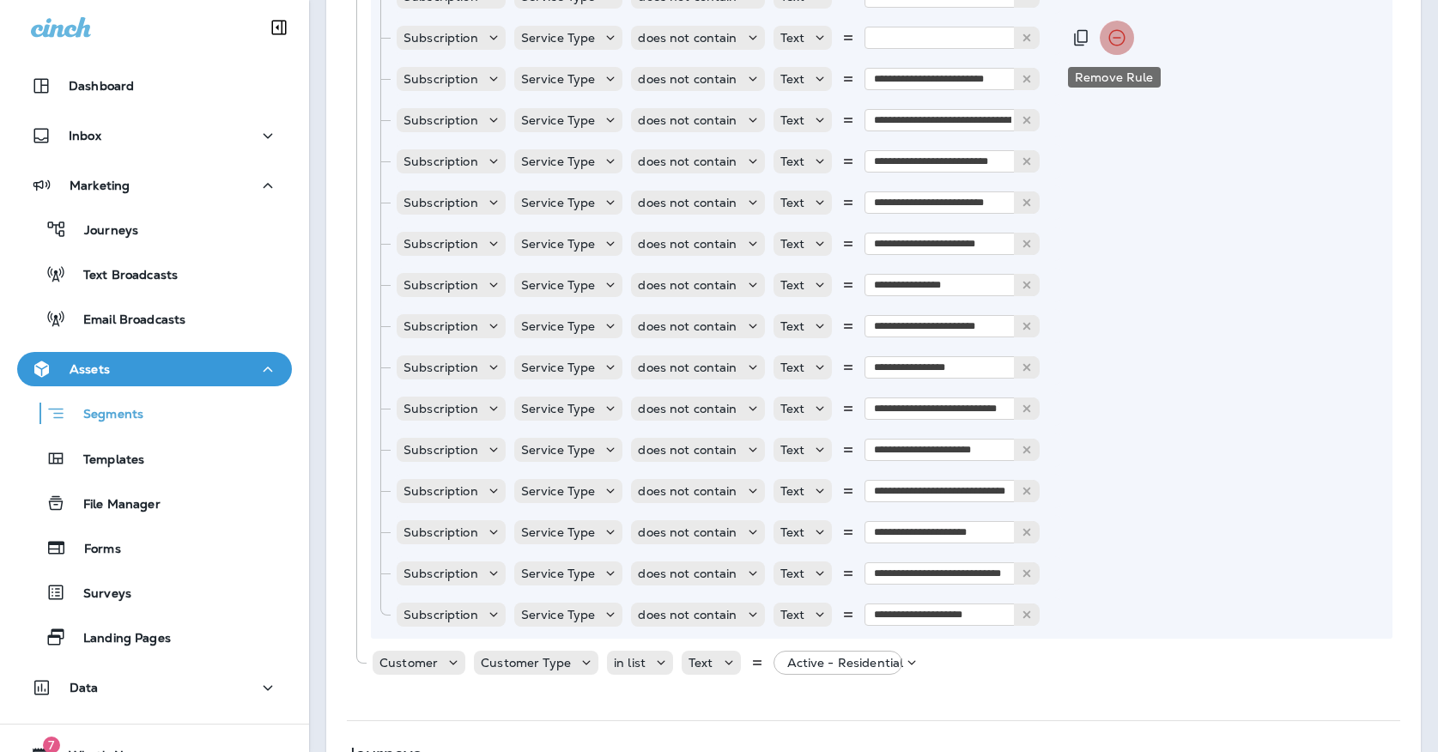
click at [1113, 38] on icon "Remove Rule" at bounding box center [1117, 38] width 16 height 16
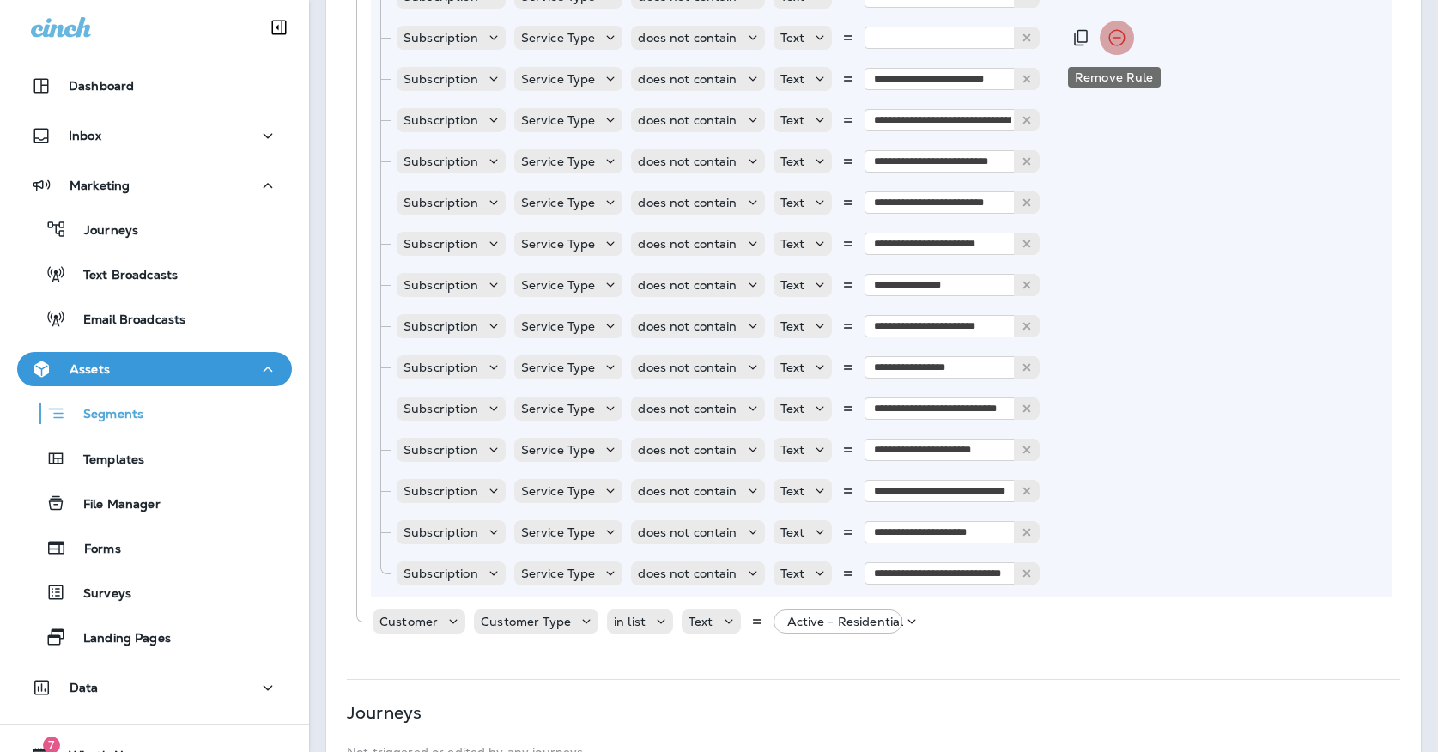
click at [1113, 38] on icon "Remove Rule" at bounding box center [1117, 38] width 16 height 16
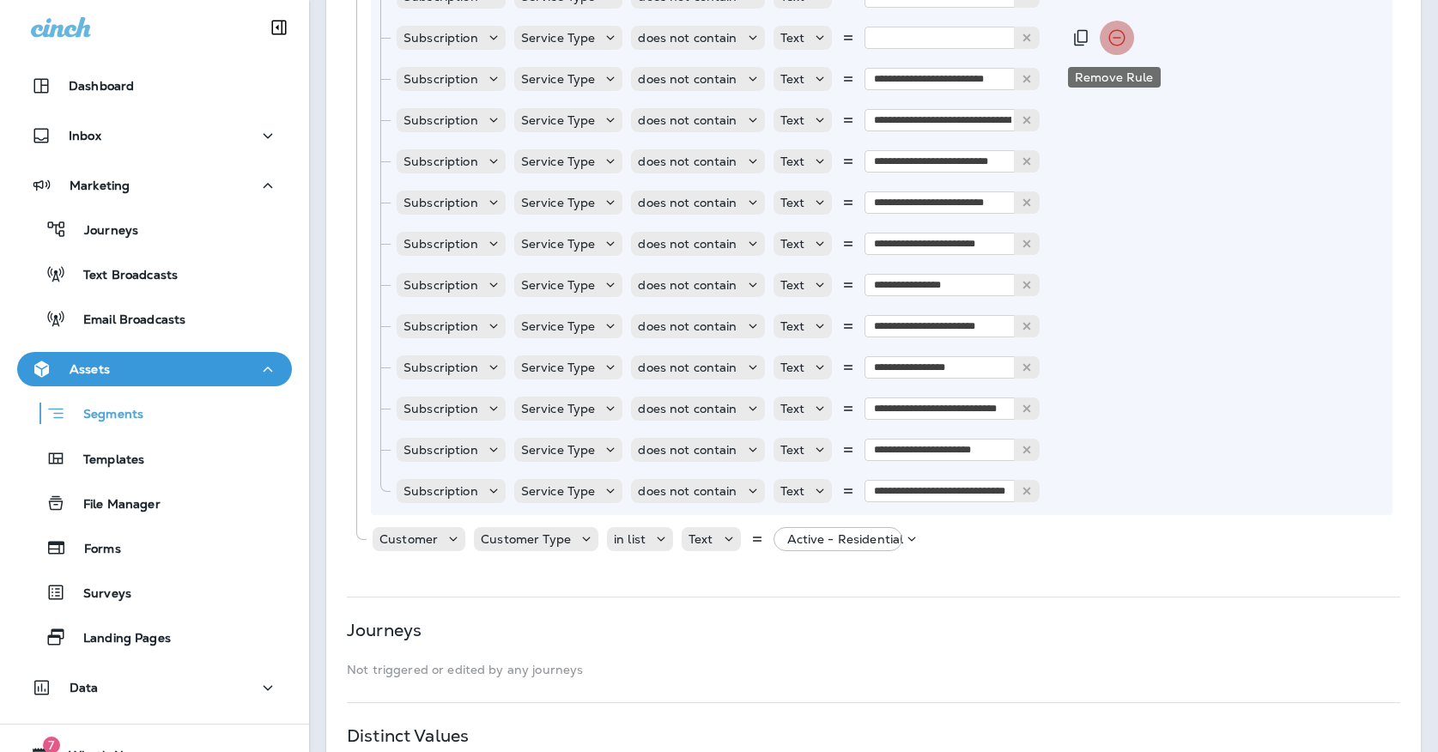
click at [1113, 38] on icon "Remove Rule" at bounding box center [1117, 38] width 16 height 16
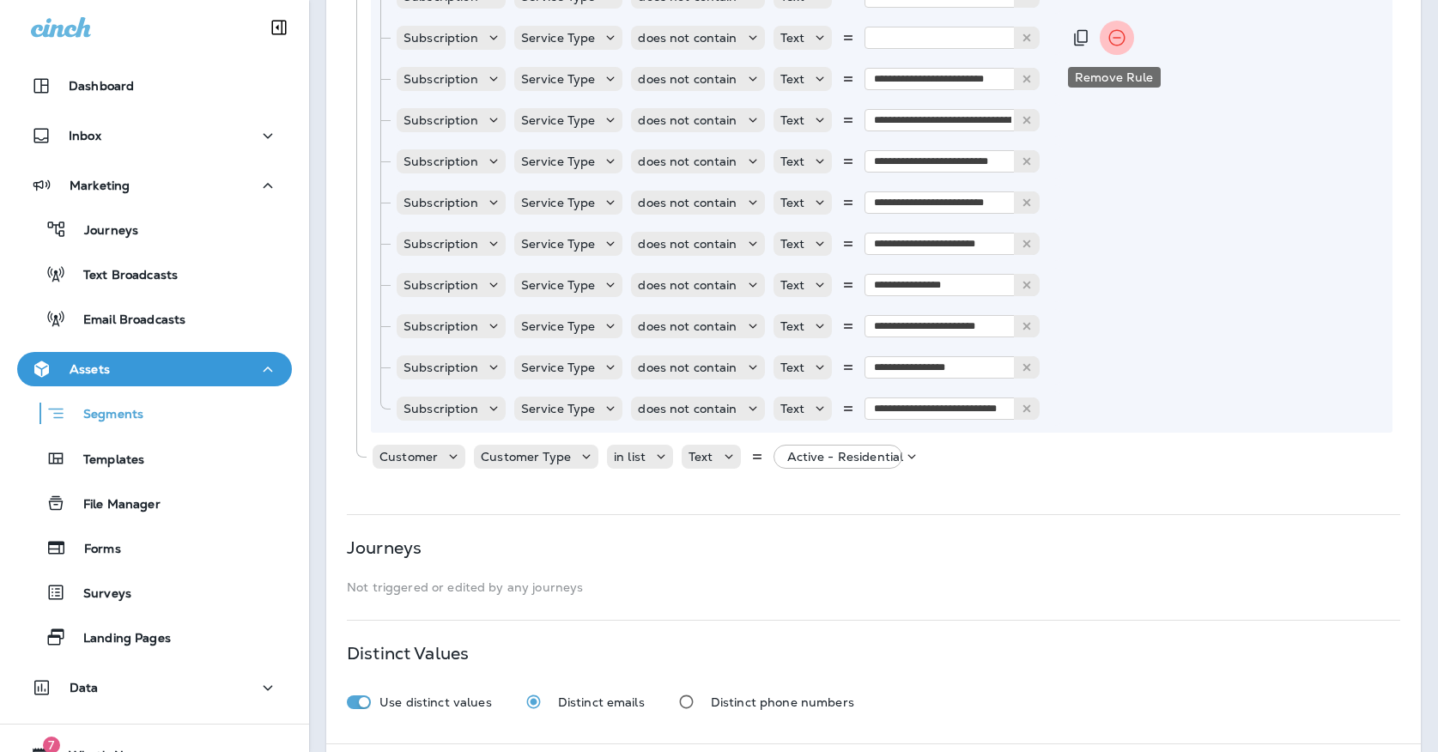
click at [1113, 38] on icon "Remove Rule" at bounding box center [1117, 38] width 16 height 16
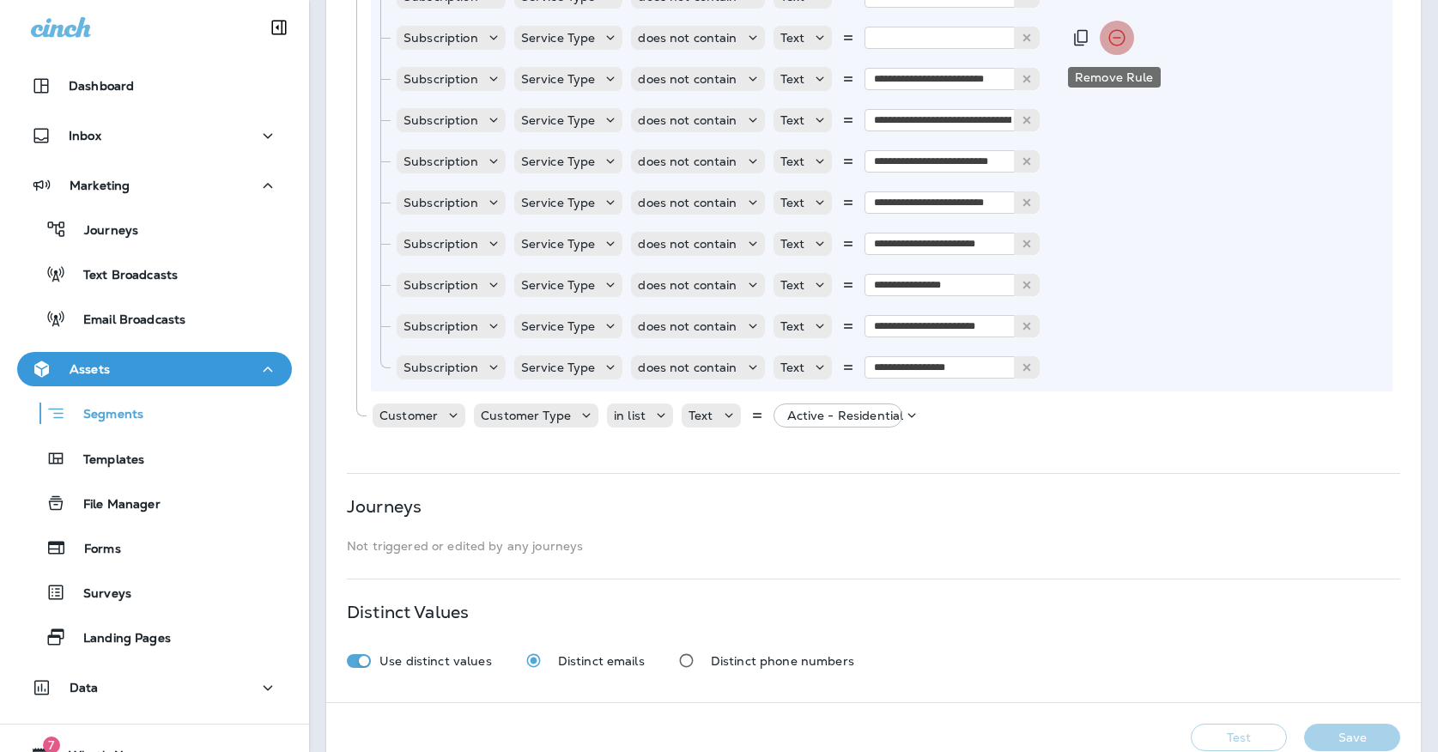
click at [1113, 38] on icon "Remove Rule" at bounding box center [1117, 38] width 16 height 16
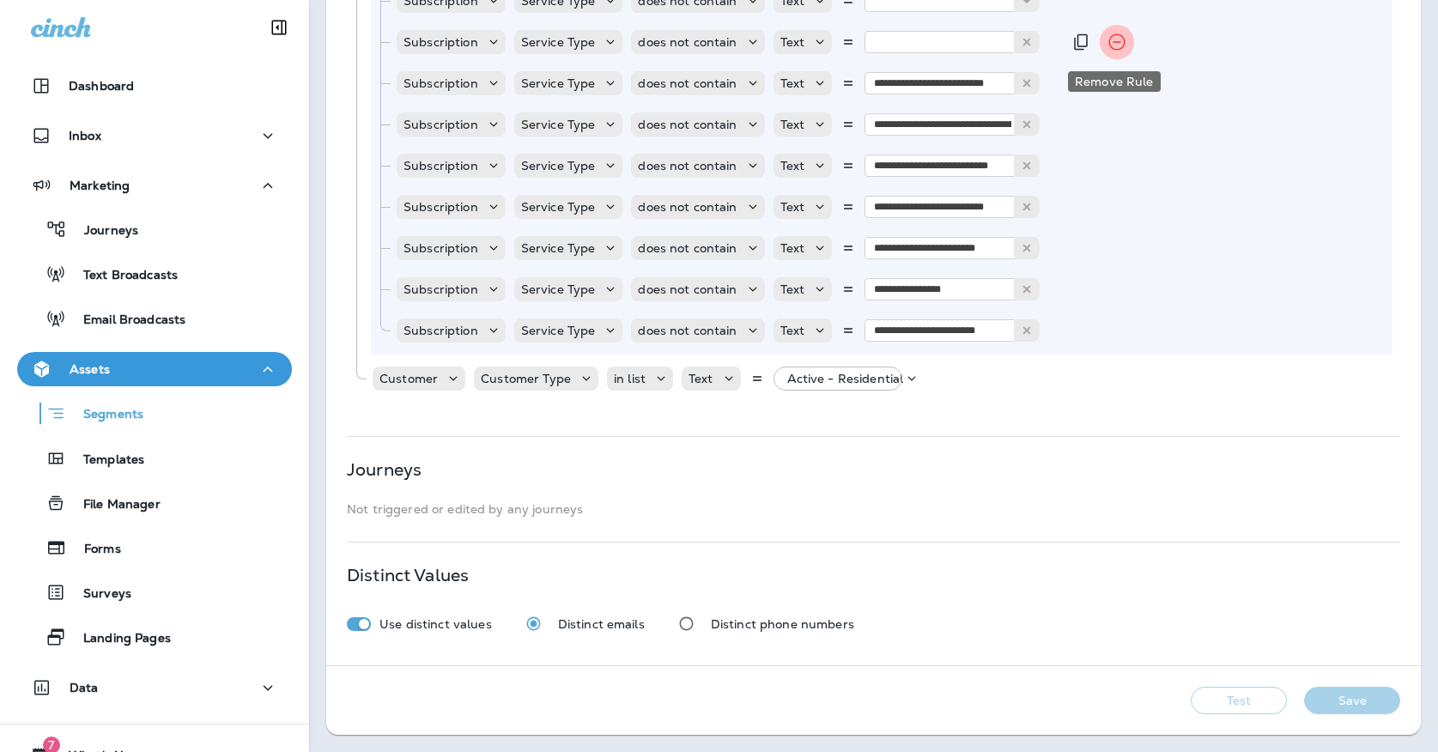
click at [1113, 38] on icon "Remove Rule" at bounding box center [1116, 42] width 21 height 21
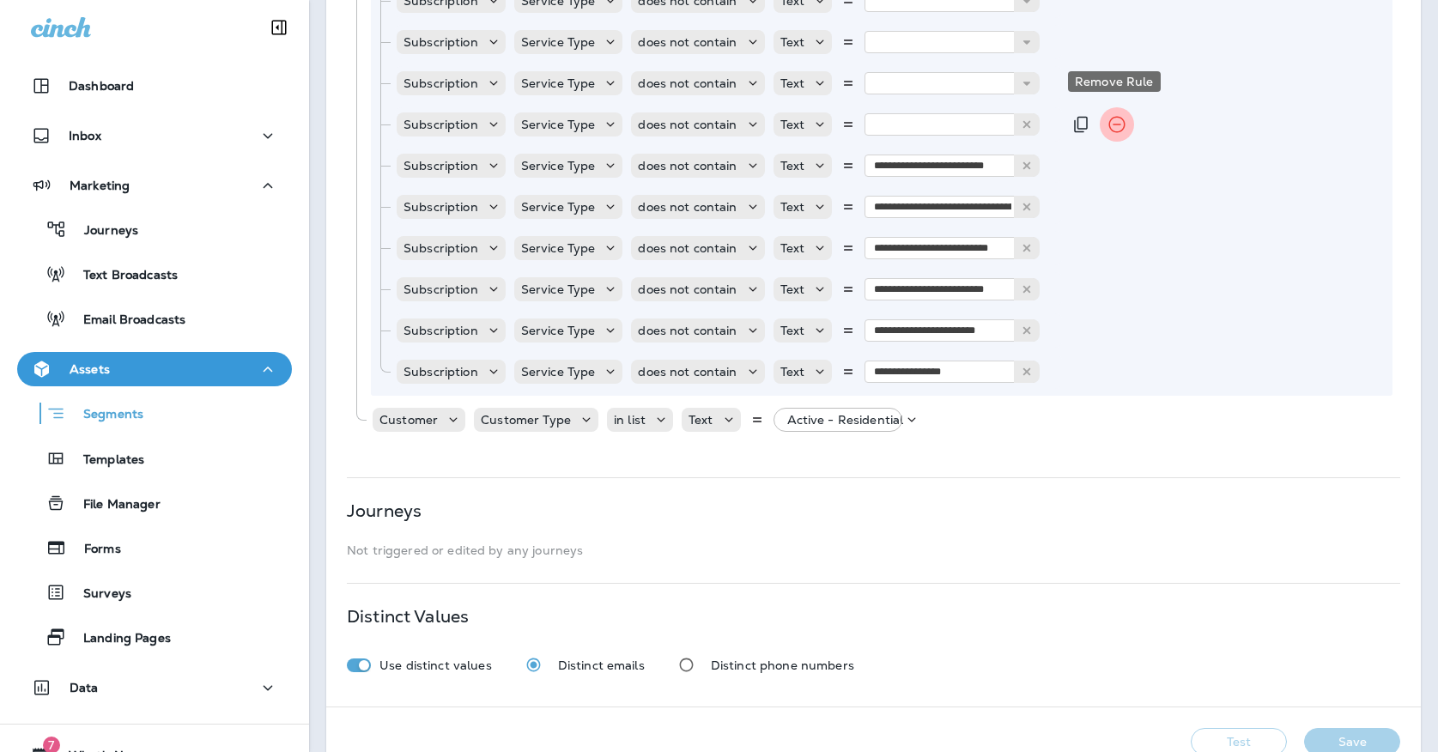
click at [1113, 38] on icon "Remove Rule" at bounding box center [1116, 42] width 21 height 21
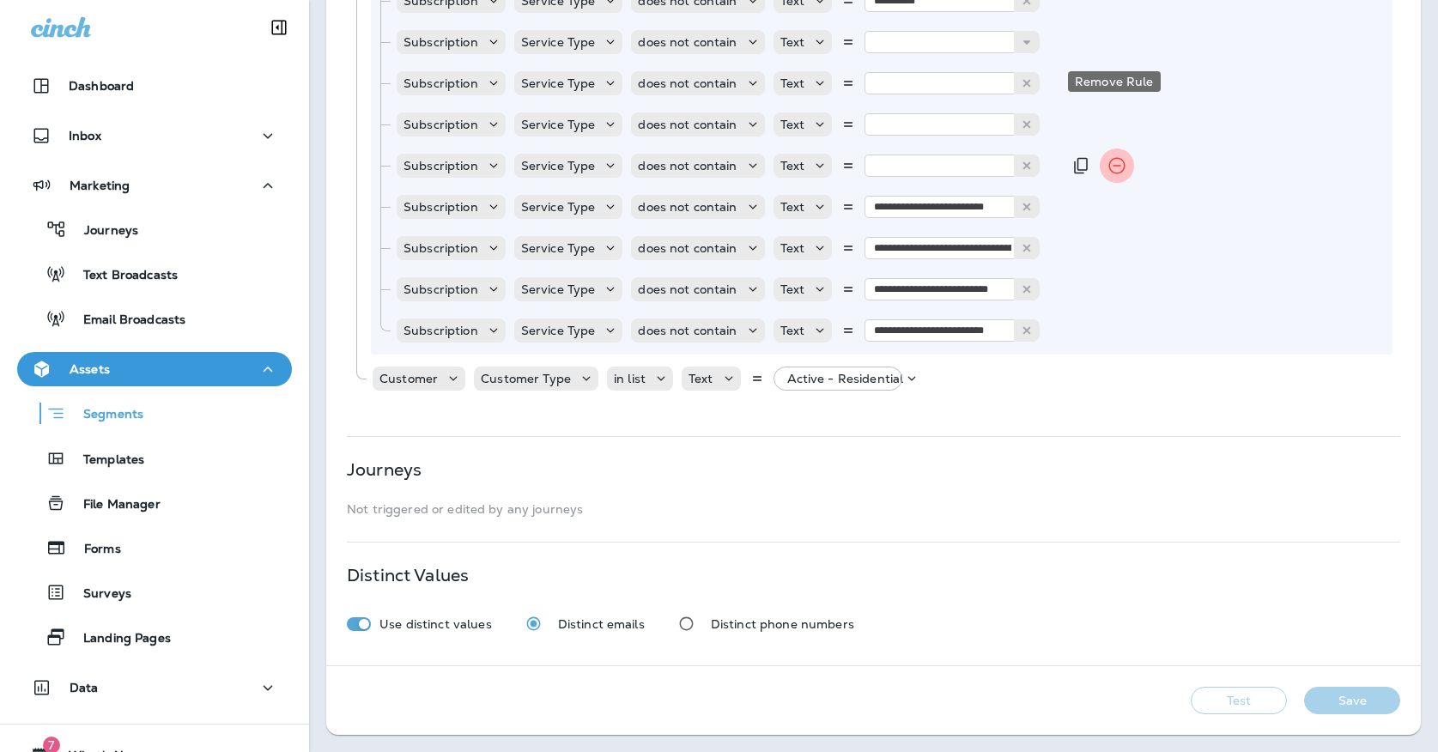
click at [1113, 38] on icon "Remove Rule" at bounding box center [1116, 42] width 21 height 21
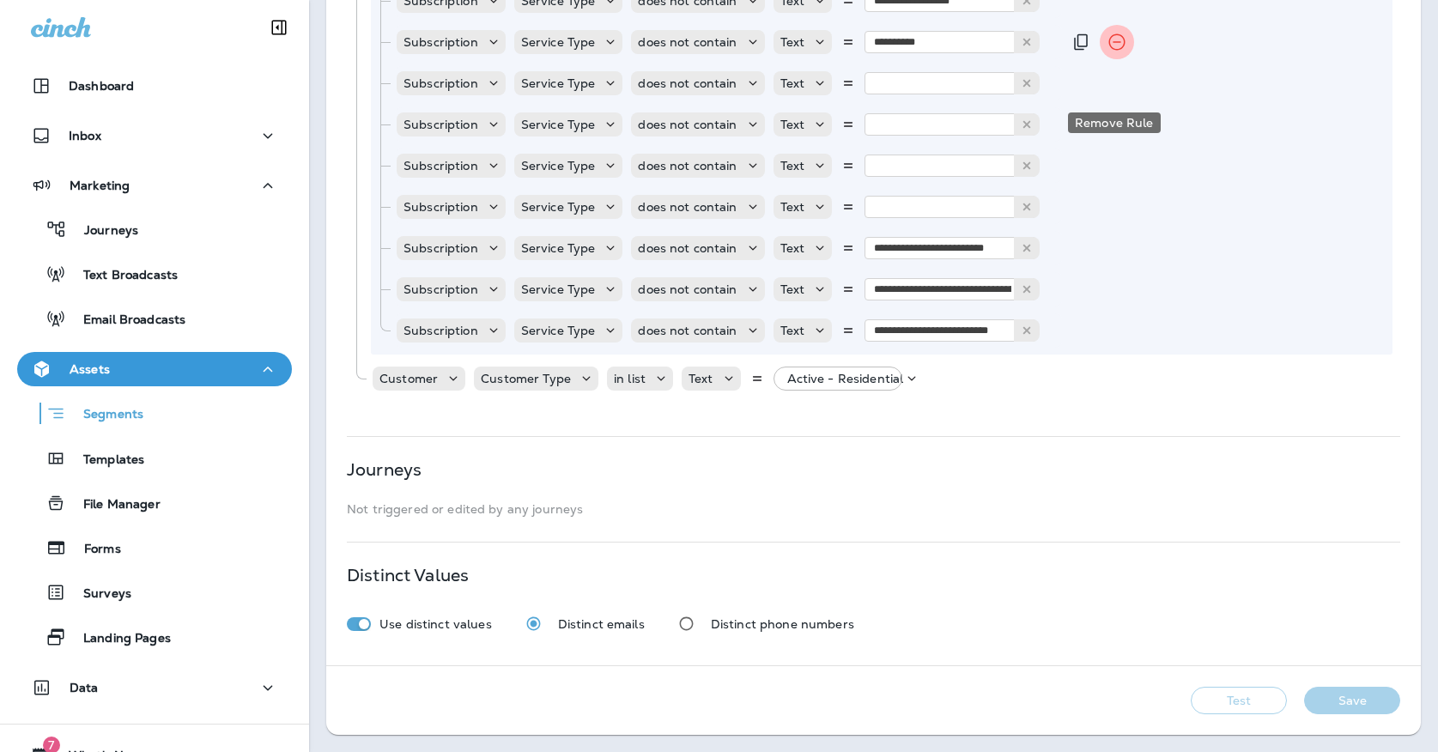
click at [1113, 38] on icon "Remove Rule" at bounding box center [1116, 42] width 21 height 21
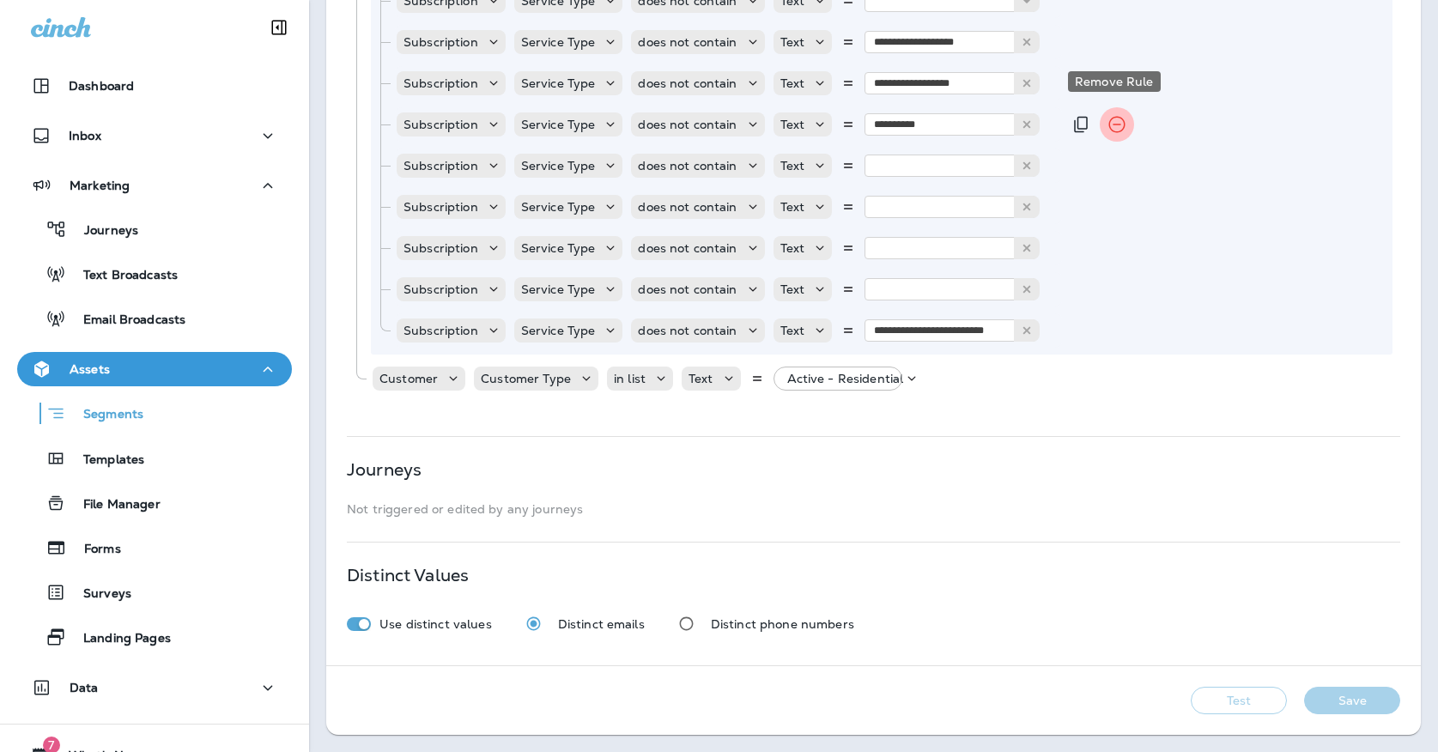
click at [1113, 38] on icon "Remove Rule" at bounding box center [1116, 42] width 21 height 21
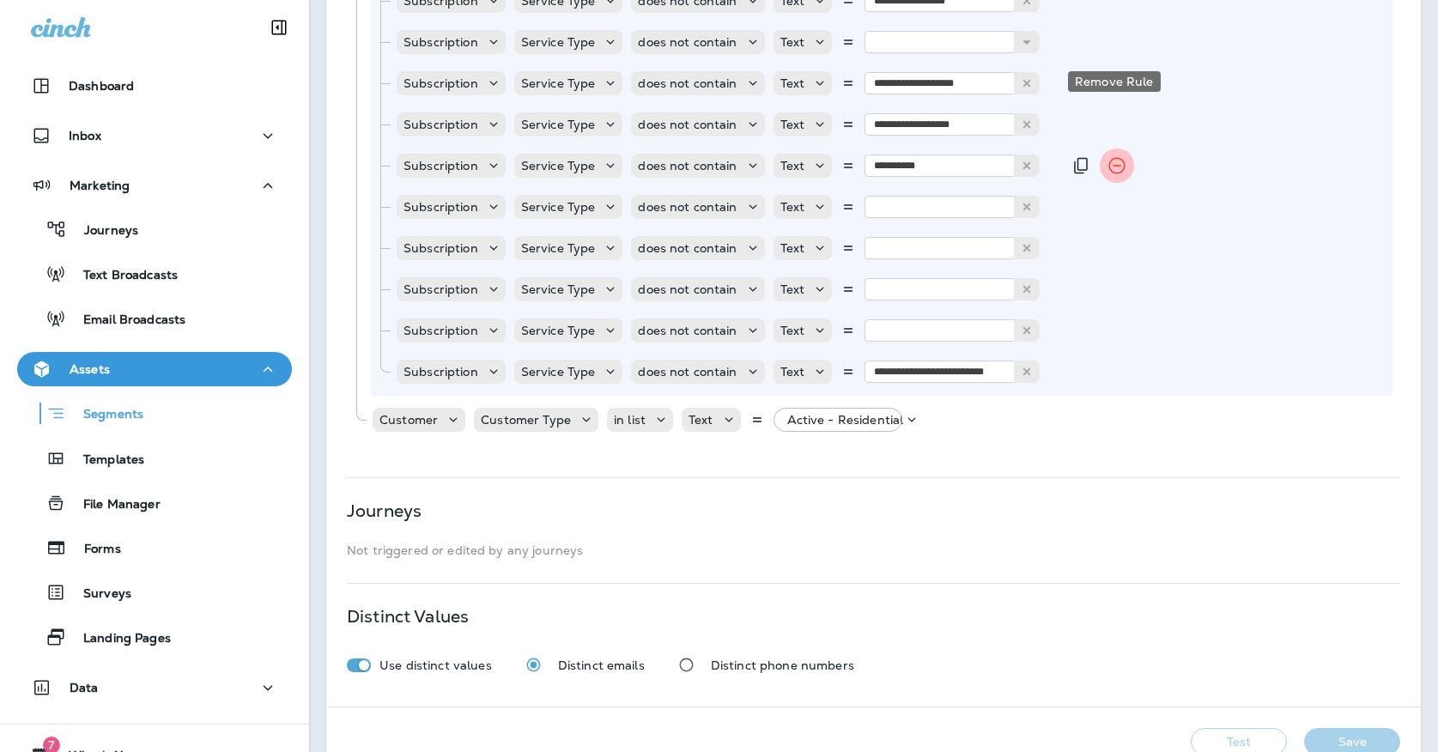
click at [1113, 38] on icon "Remove Rule" at bounding box center [1116, 42] width 21 height 21
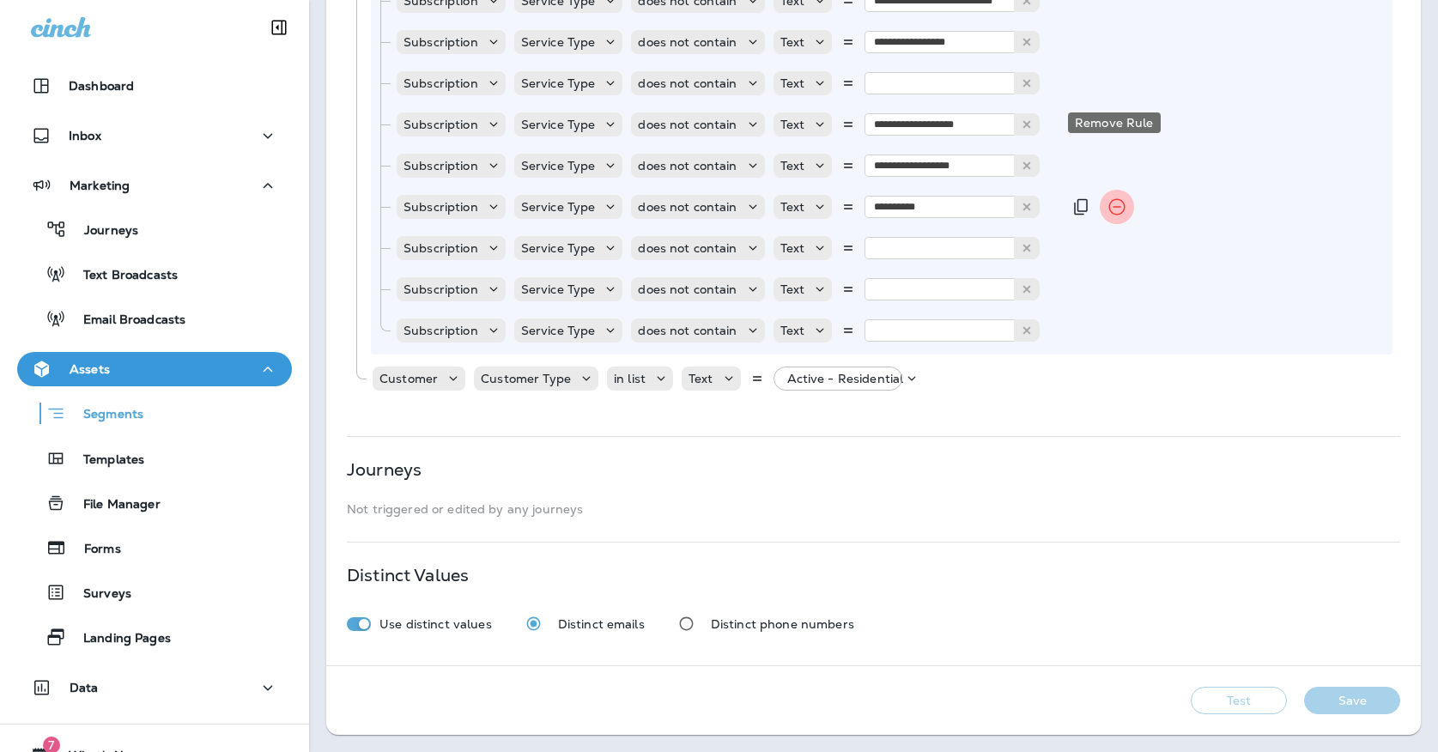
click at [1113, 38] on icon "Remove Rule" at bounding box center [1116, 42] width 21 height 21
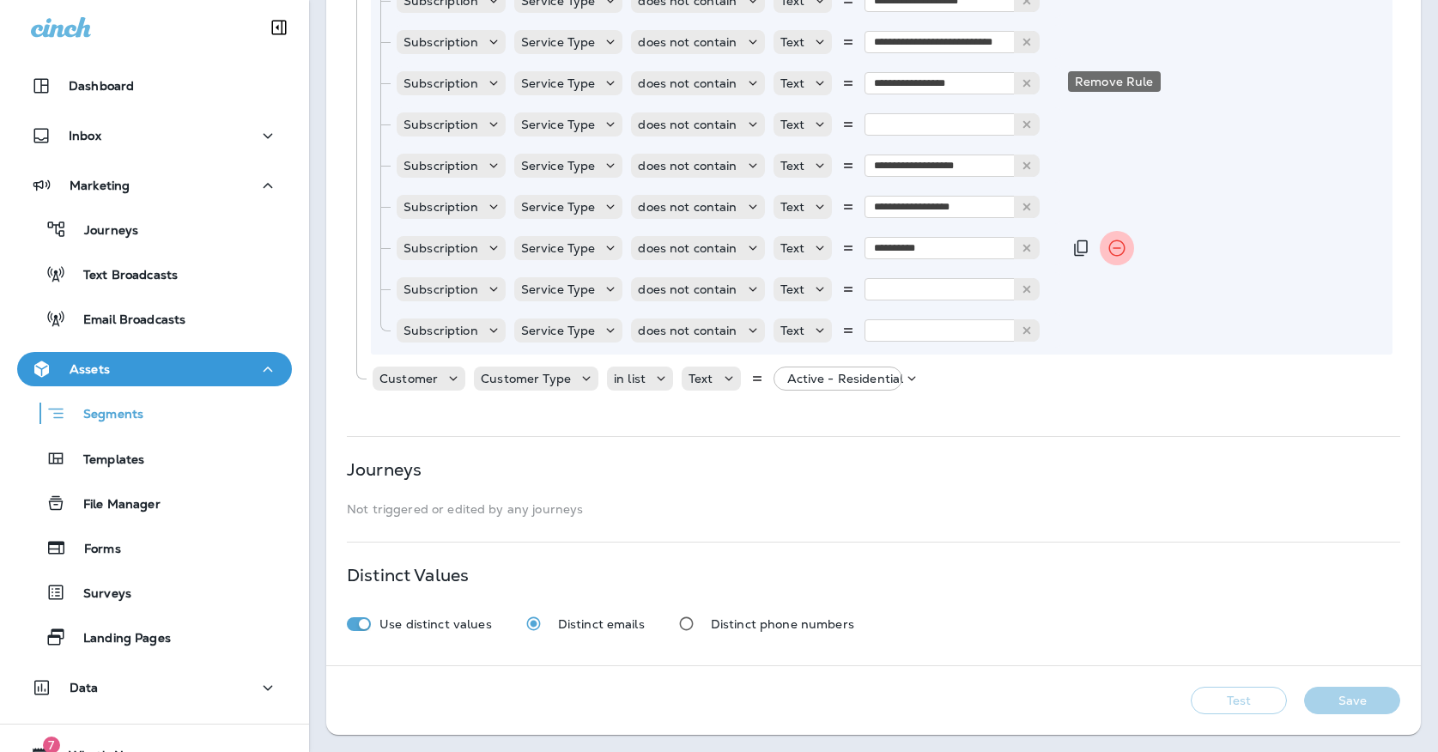
click at [1113, 38] on icon "Remove Rule" at bounding box center [1116, 42] width 21 height 21
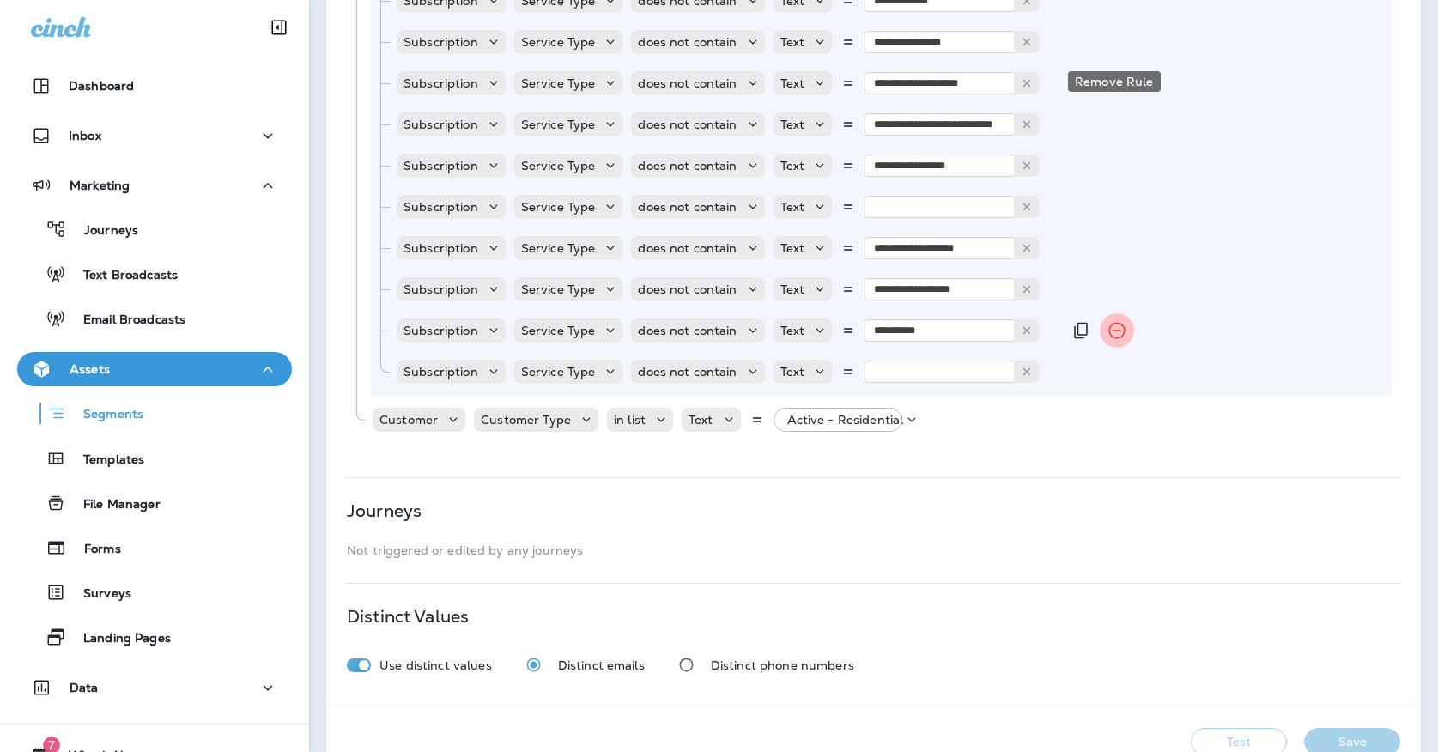
click at [1113, 38] on icon "Remove Rule" at bounding box center [1116, 42] width 21 height 21
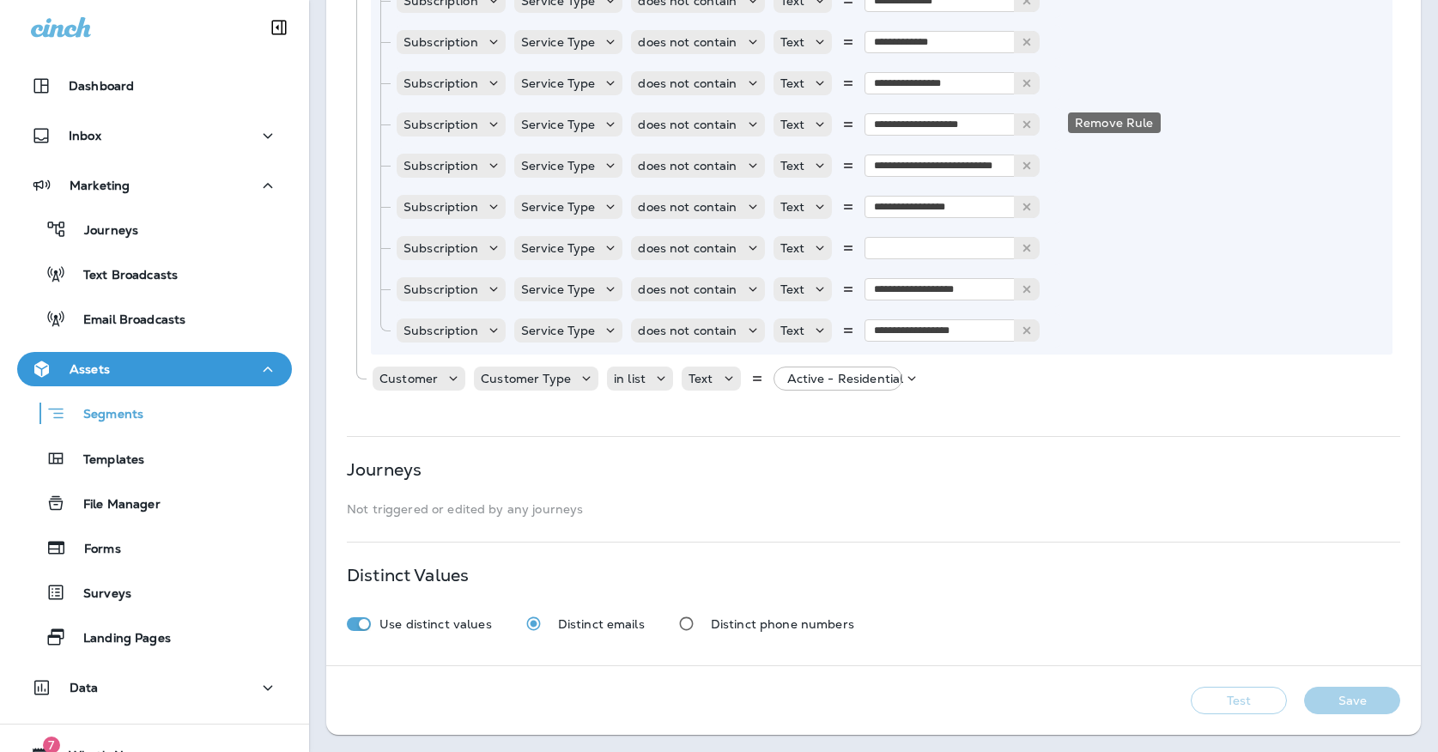
click at [1113, 38] on icon "Remove Rule" at bounding box center [1116, 42] width 21 height 21
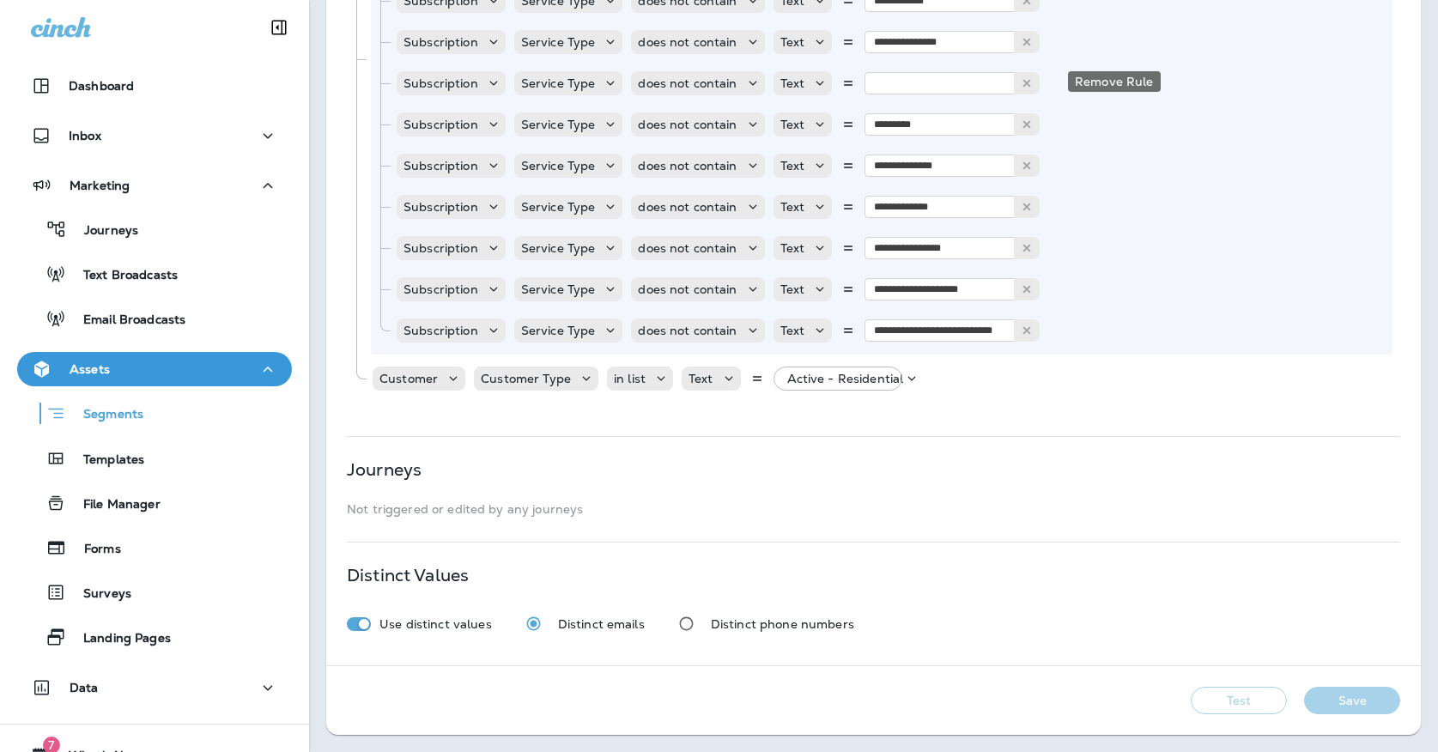
click at [1113, 38] on icon "Remove Rule" at bounding box center [1116, 42] width 21 height 21
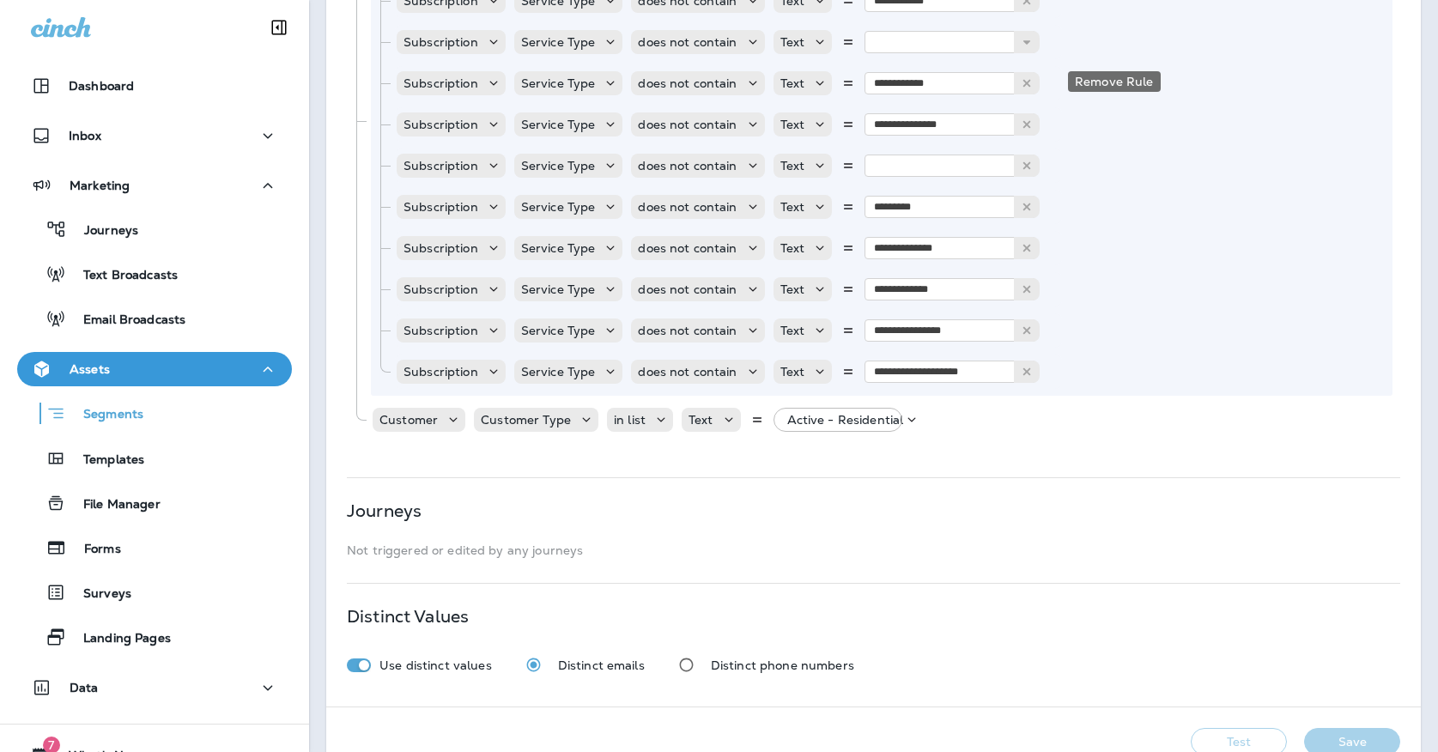
click at [1113, 38] on icon "Remove Rule" at bounding box center [1116, 42] width 21 height 21
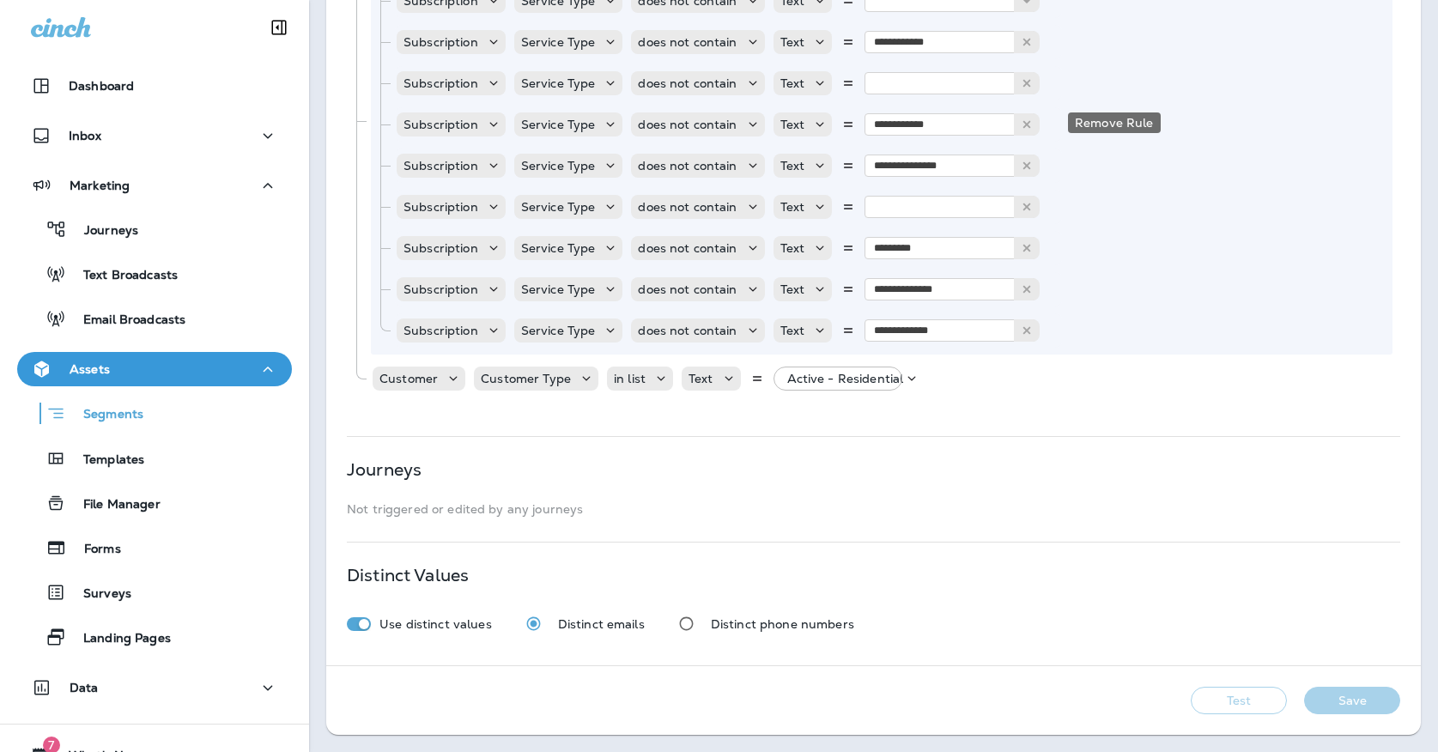
click at [1113, 38] on icon "Remove Rule" at bounding box center [1116, 42] width 21 height 21
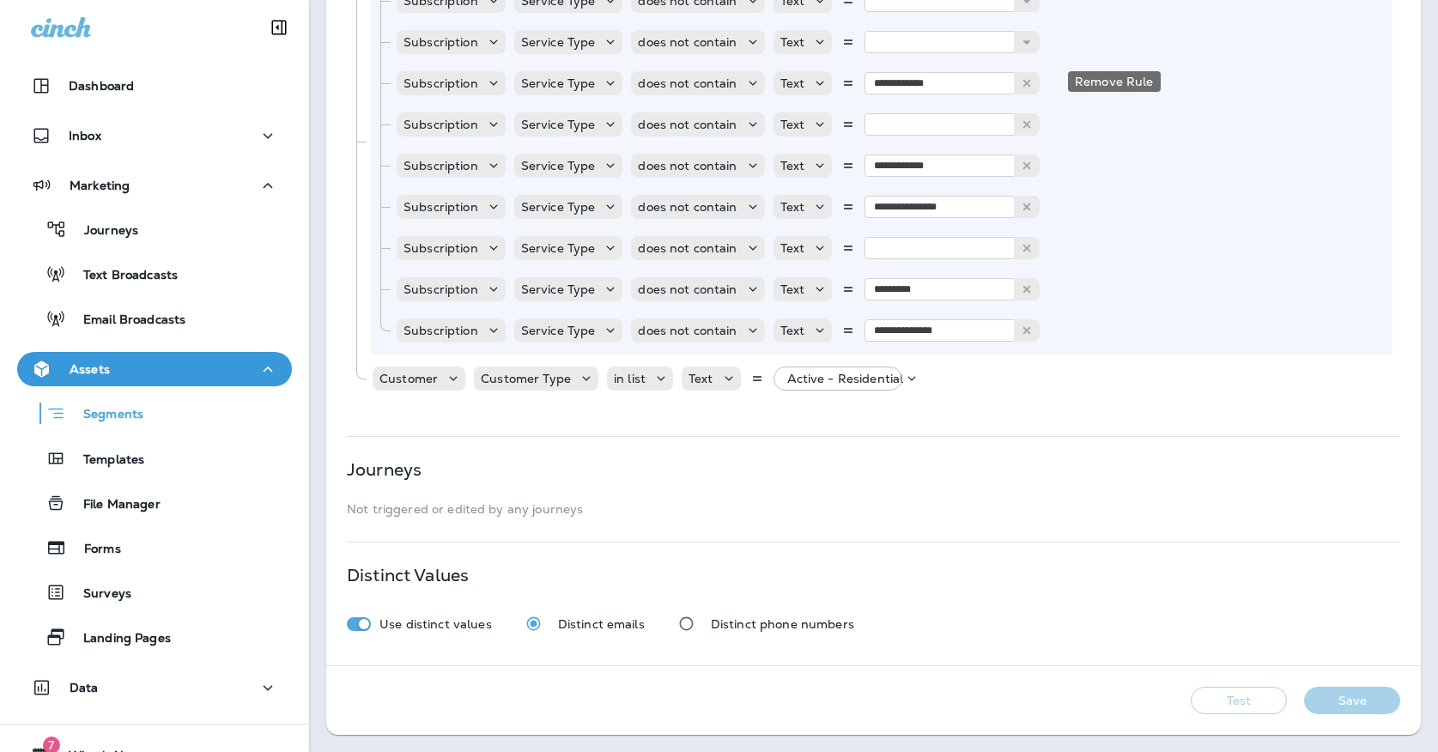
click at [1113, 38] on icon "Remove Rule" at bounding box center [1116, 42] width 21 height 21
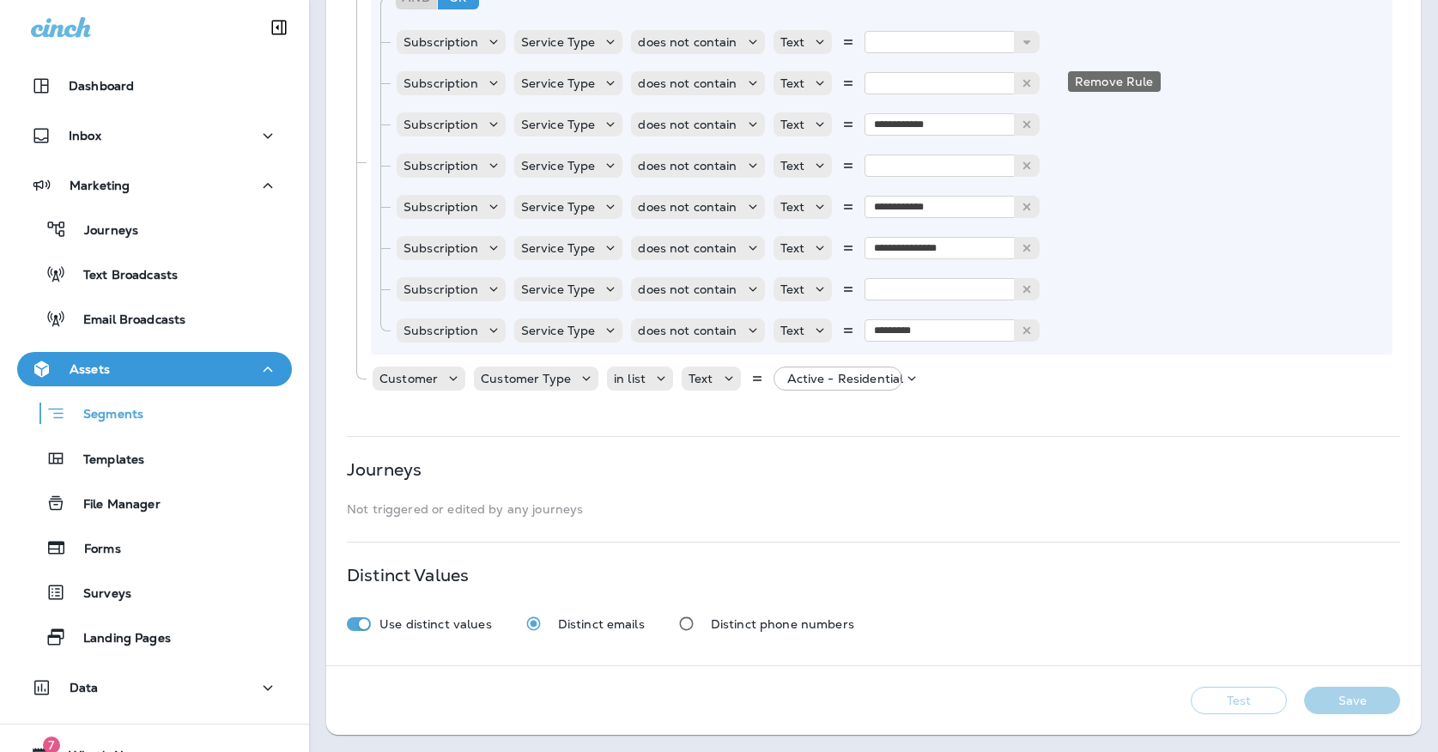
click at [1113, 38] on icon "Remove Rule" at bounding box center [1116, 42] width 21 height 21
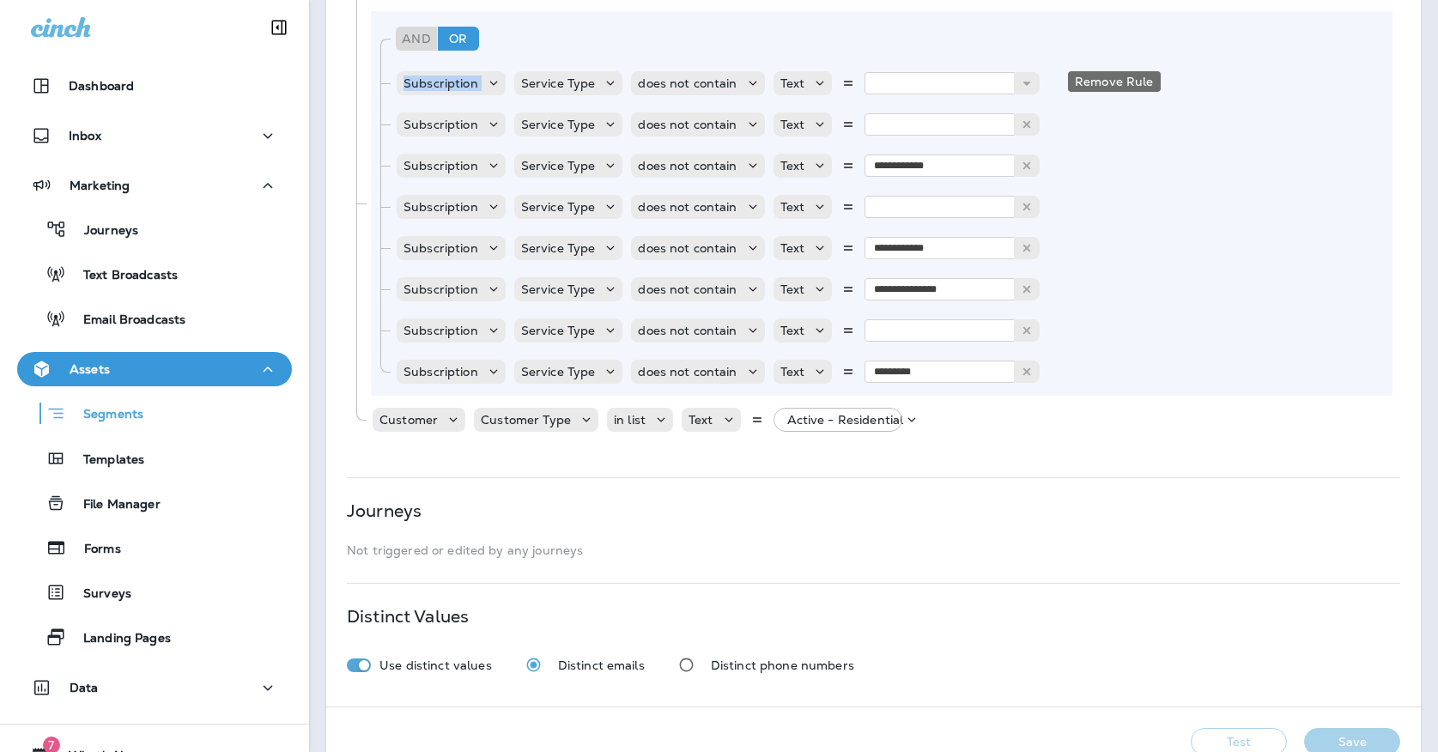
click at [1113, 38] on div "And Or Rule Group" at bounding box center [888, 38] width 994 height 41
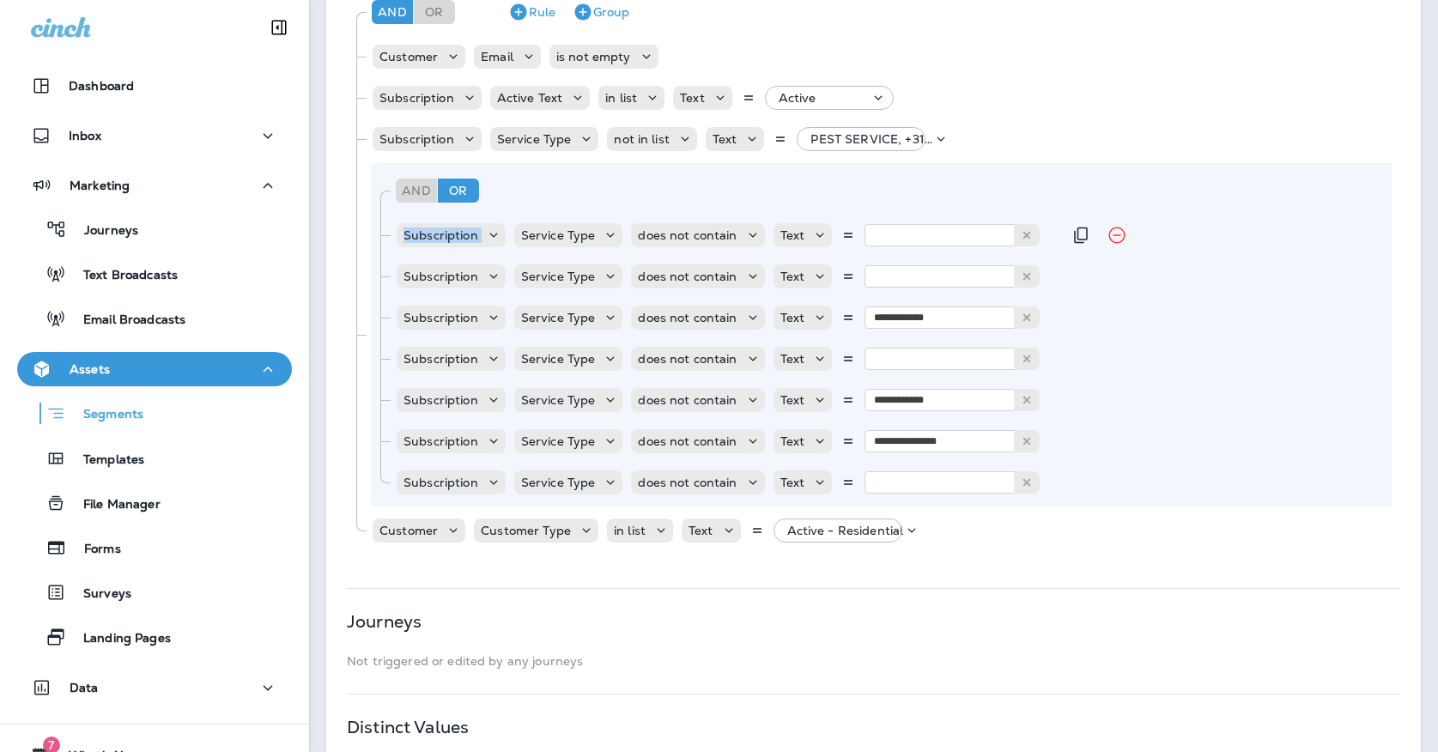
scroll to position [423, 0]
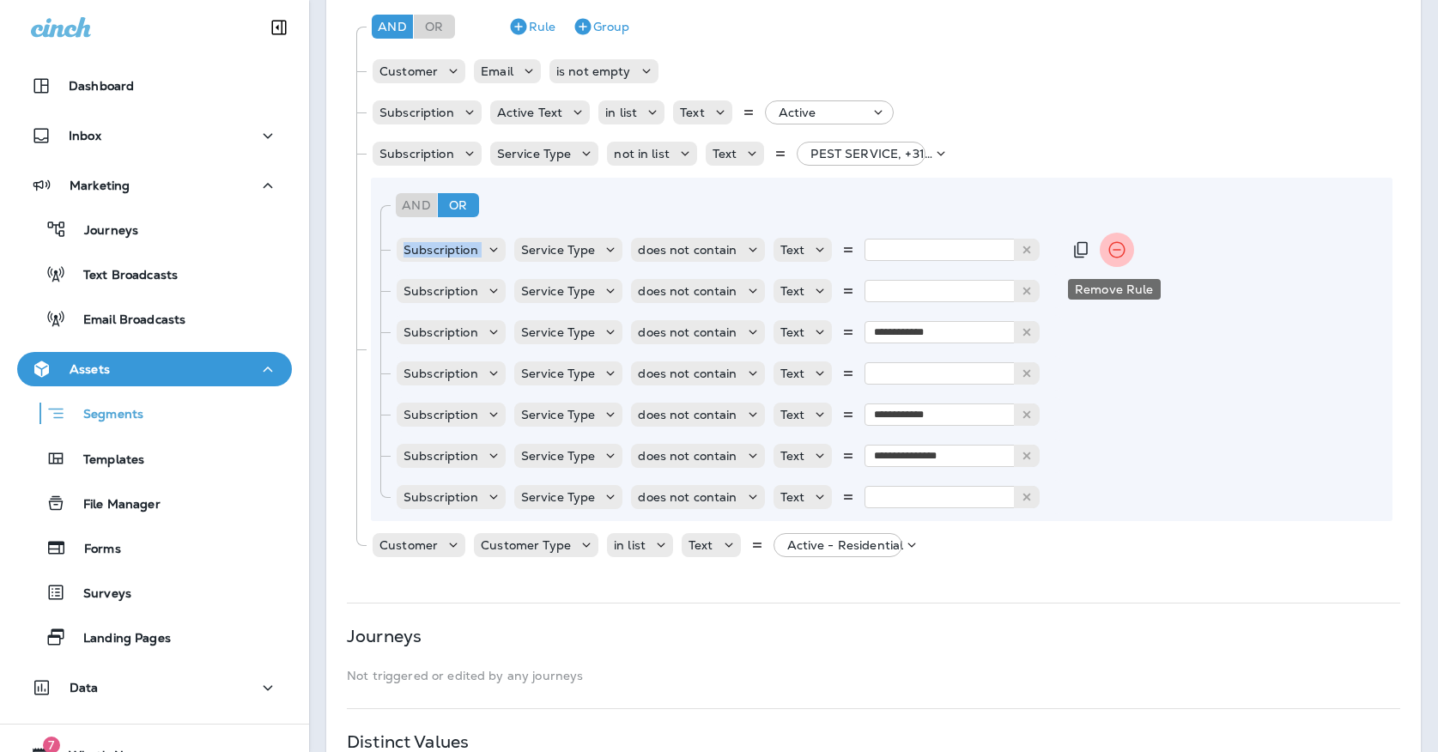
click at [1121, 257] on icon "Remove Rule" at bounding box center [1116, 249] width 21 height 21
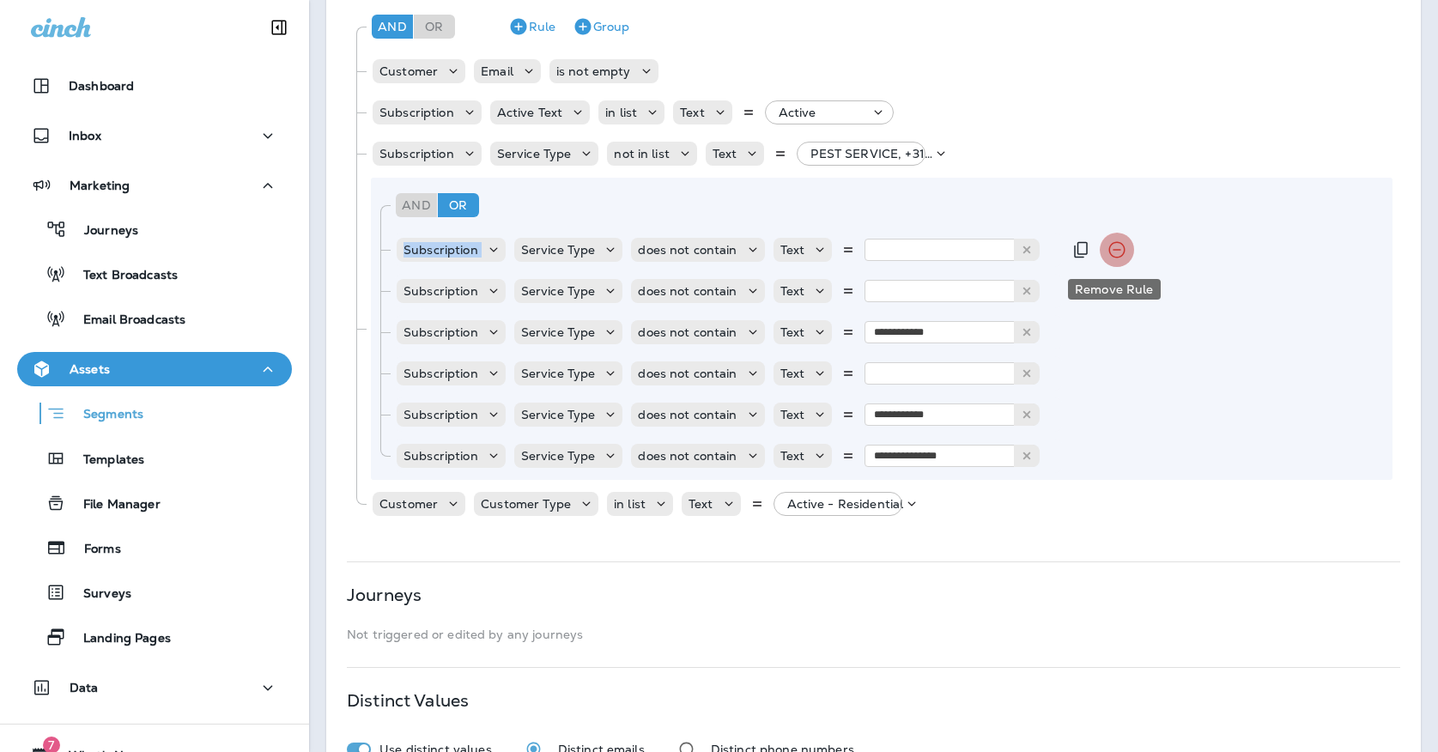
click at [1121, 257] on icon "Remove Rule" at bounding box center [1116, 249] width 21 height 21
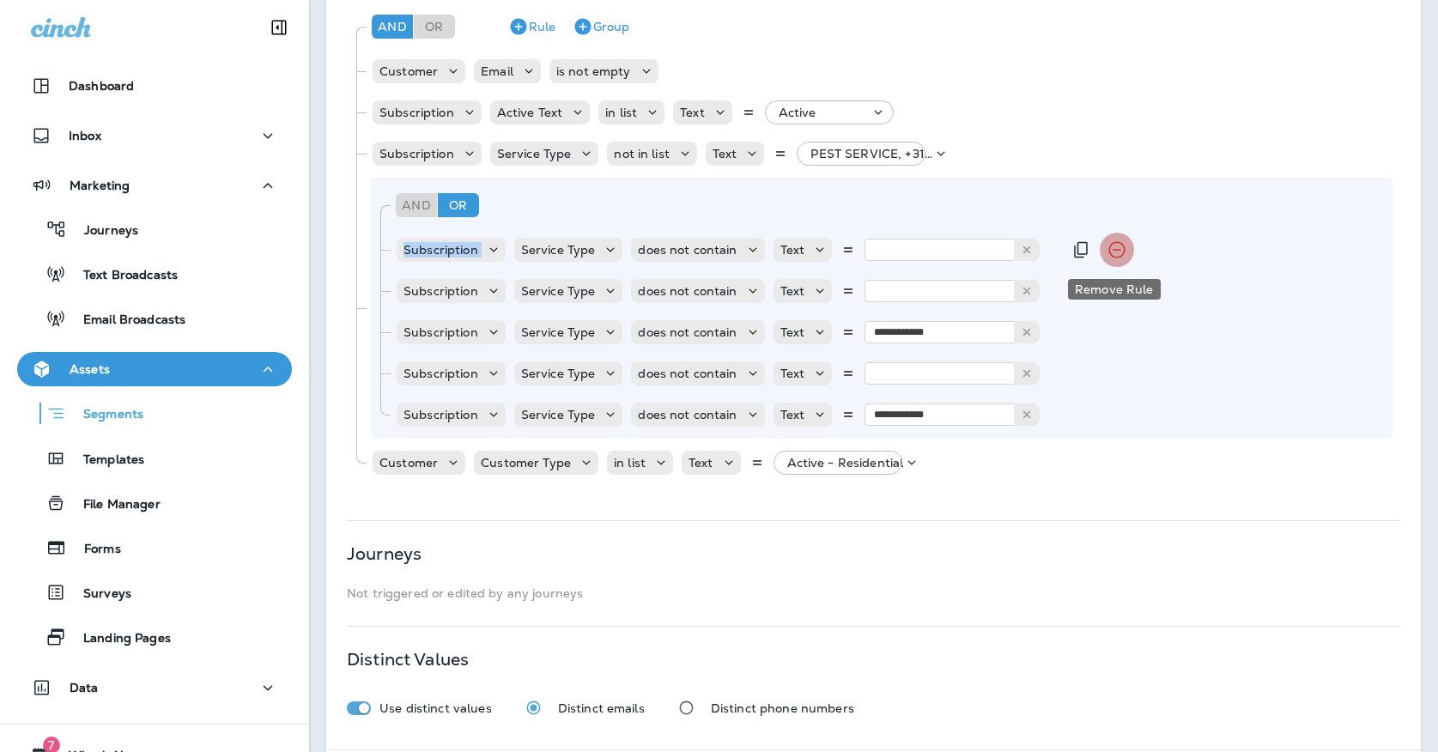
click at [1121, 257] on icon "Remove Rule" at bounding box center [1116, 249] width 21 height 21
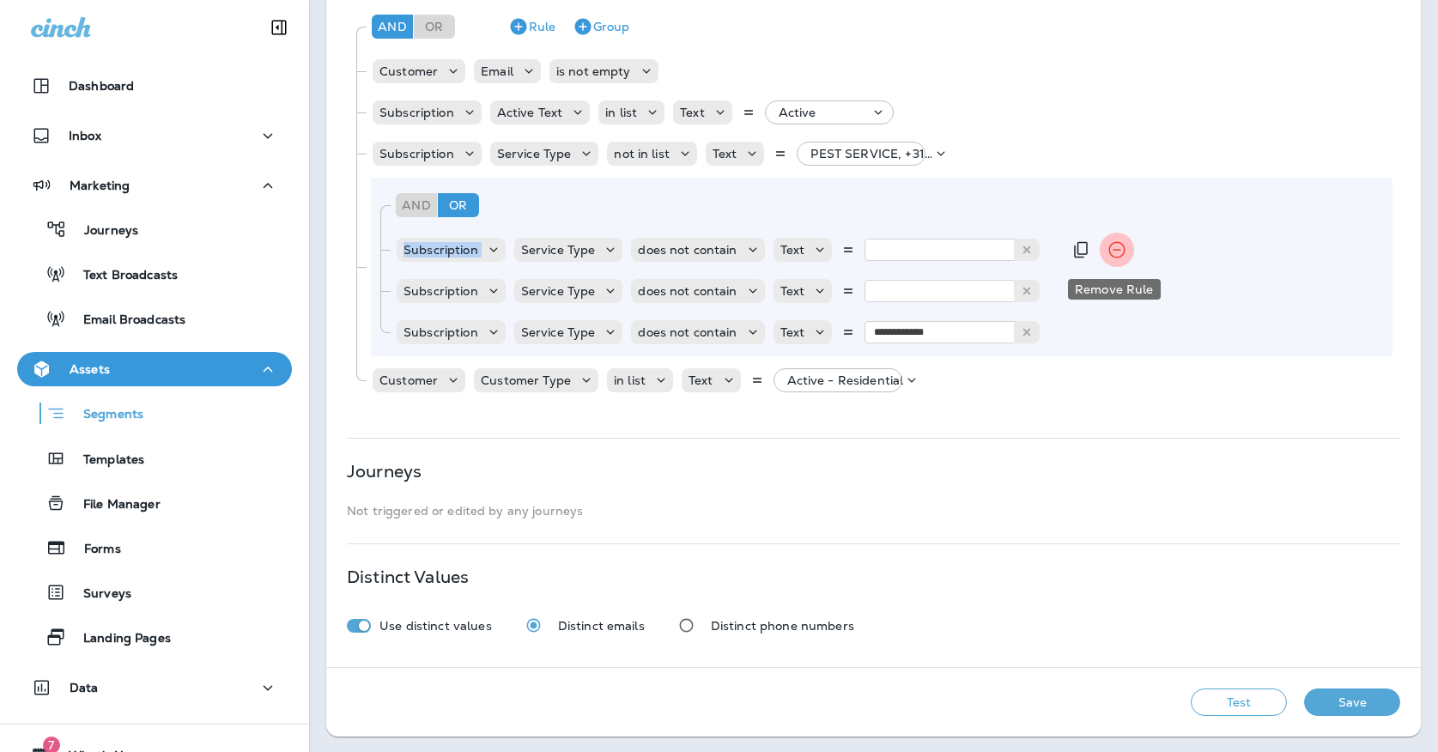
click at [1121, 257] on icon "Remove Rule" at bounding box center [1116, 249] width 21 height 21
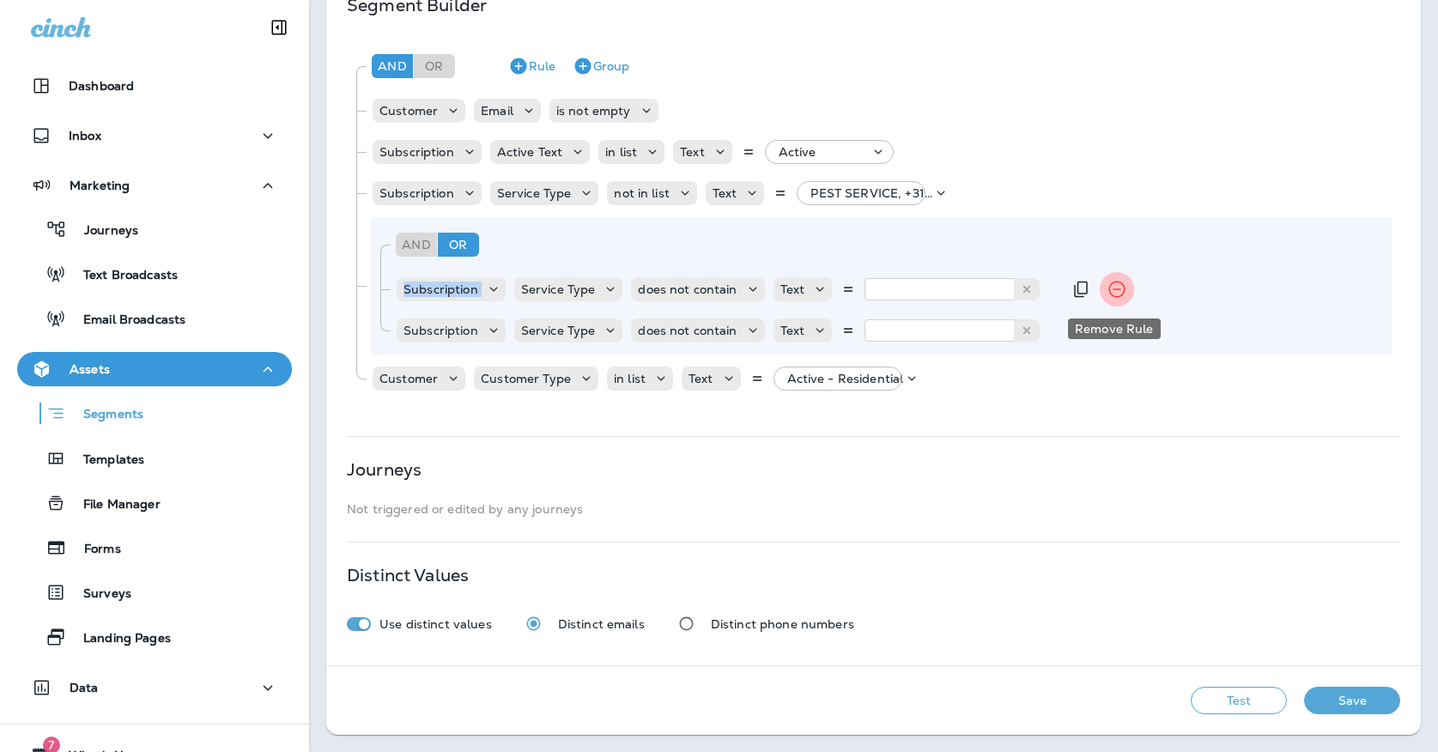
scroll to position [384, 0]
click at [1121, 257] on div "And Or Rule Group" at bounding box center [888, 244] width 994 height 41
click at [1112, 285] on icon "Remove Rule" at bounding box center [1116, 289] width 21 height 21
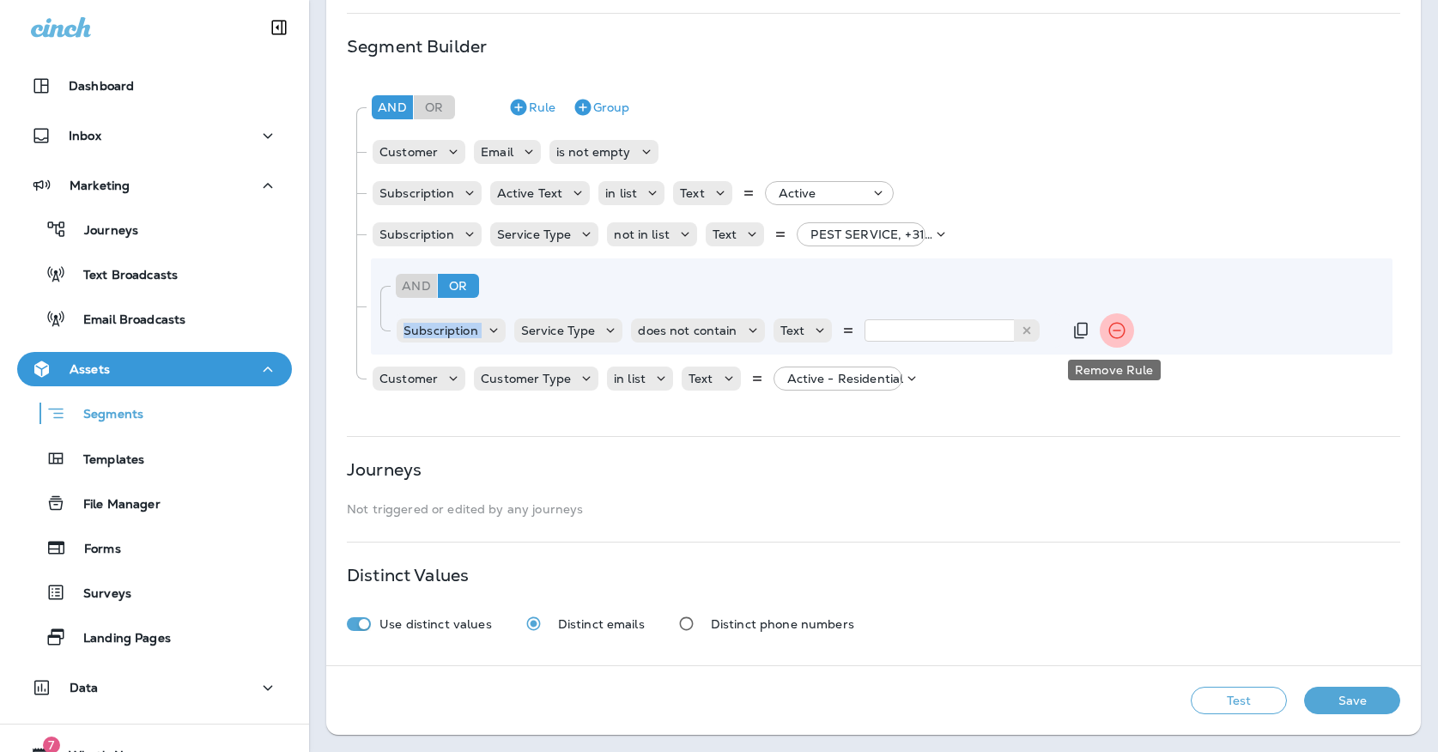
click at [1100, 326] on button "Remove Rule" at bounding box center [1117, 330] width 34 height 34
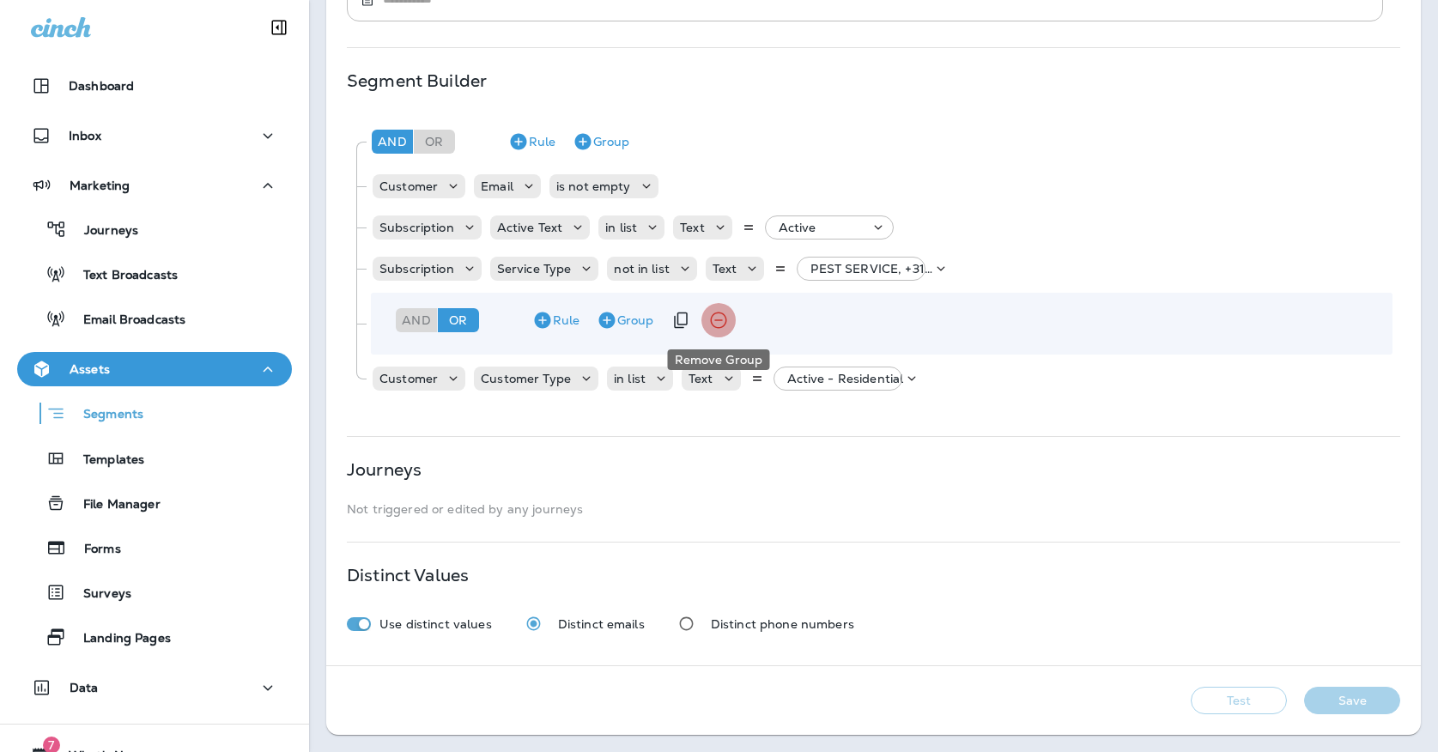
click at [713, 319] on icon "Remove Group" at bounding box center [718, 320] width 21 height 21
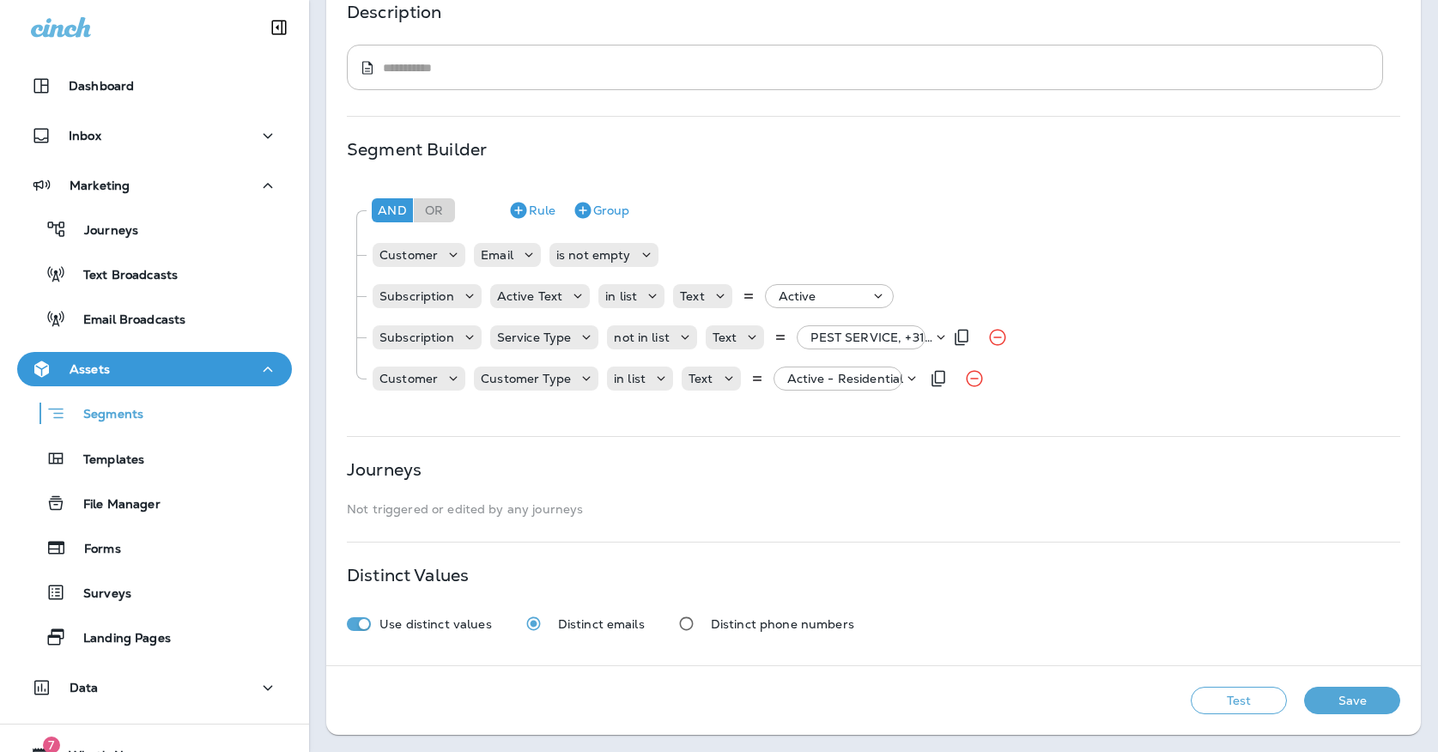
click at [810, 343] on p "PEST SERVICE, +31 more" at bounding box center [871, 337] width 122 height 14
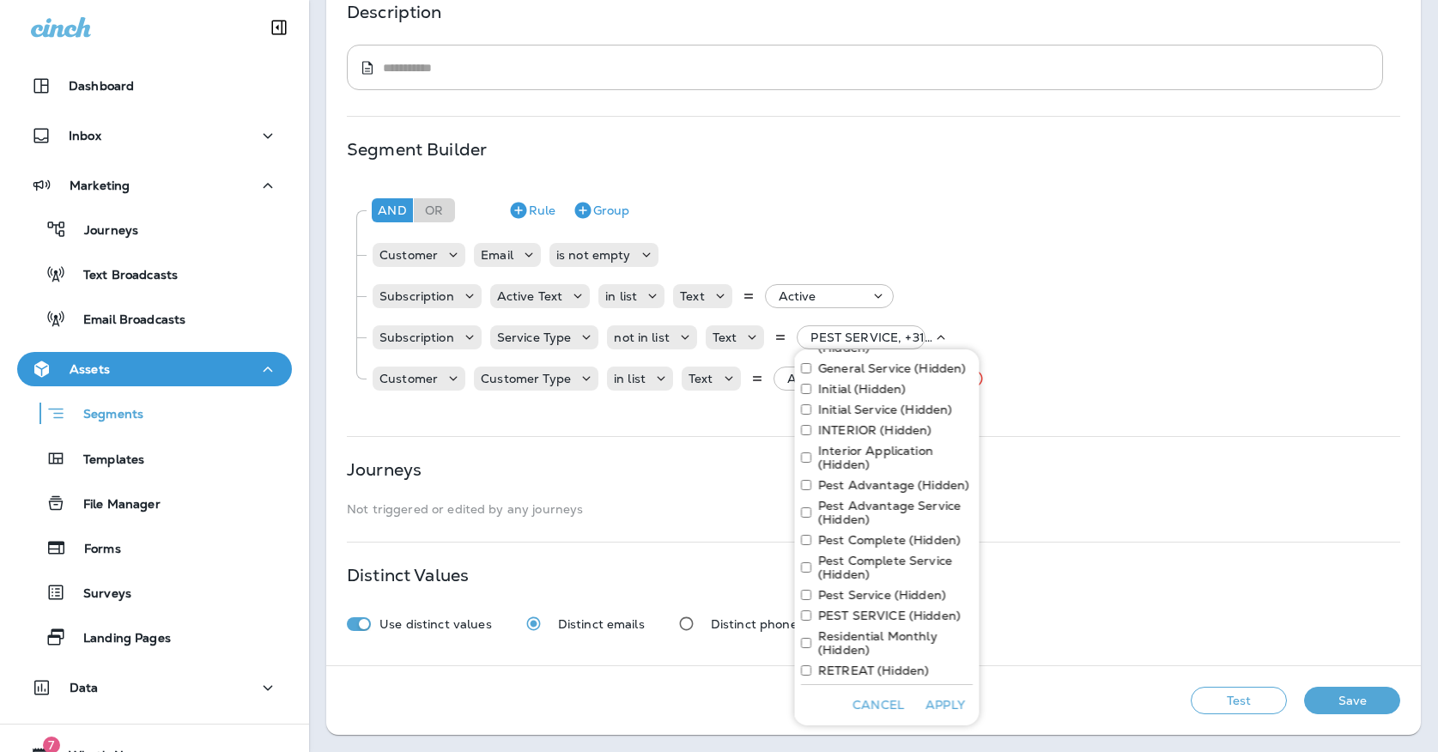
scroll to position [818, 0]
click at [1057, 570] on div "Distinct Values" at bounding box center [873, 575] width 1053 height 14
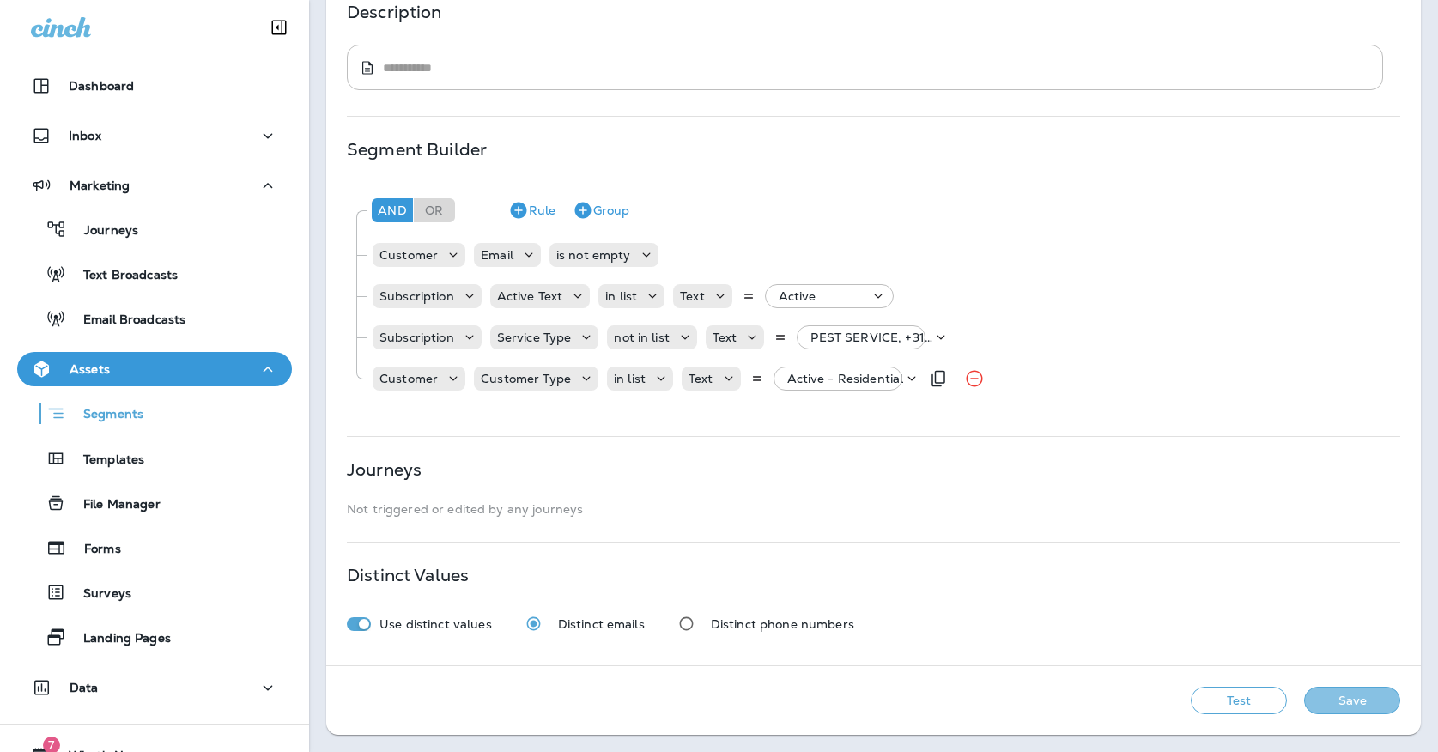
click at [1344, 701] on button "Save" at bounding box center [1352, 700] width 96 height 27
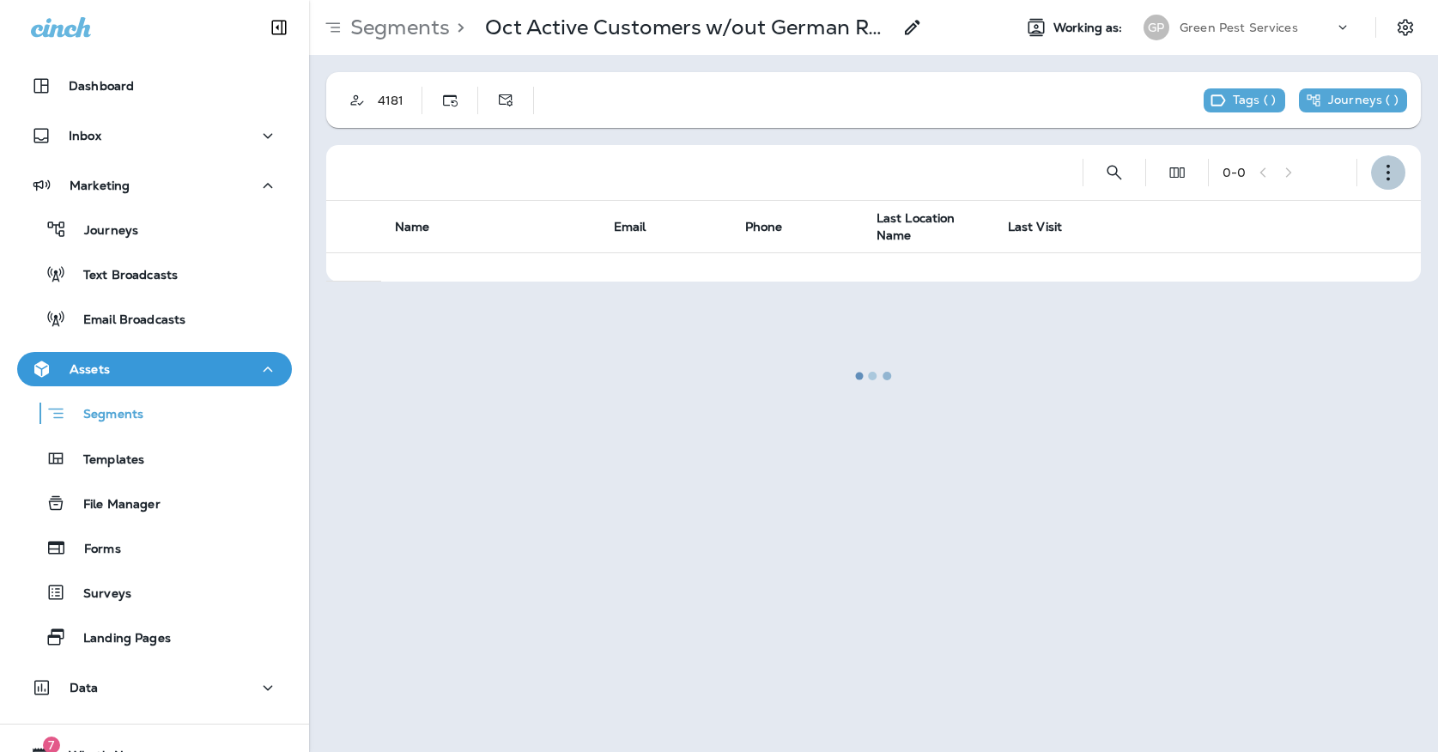
click at [1389, 178] on use "button" at bounding box center [1387, 173] width 3 height 16
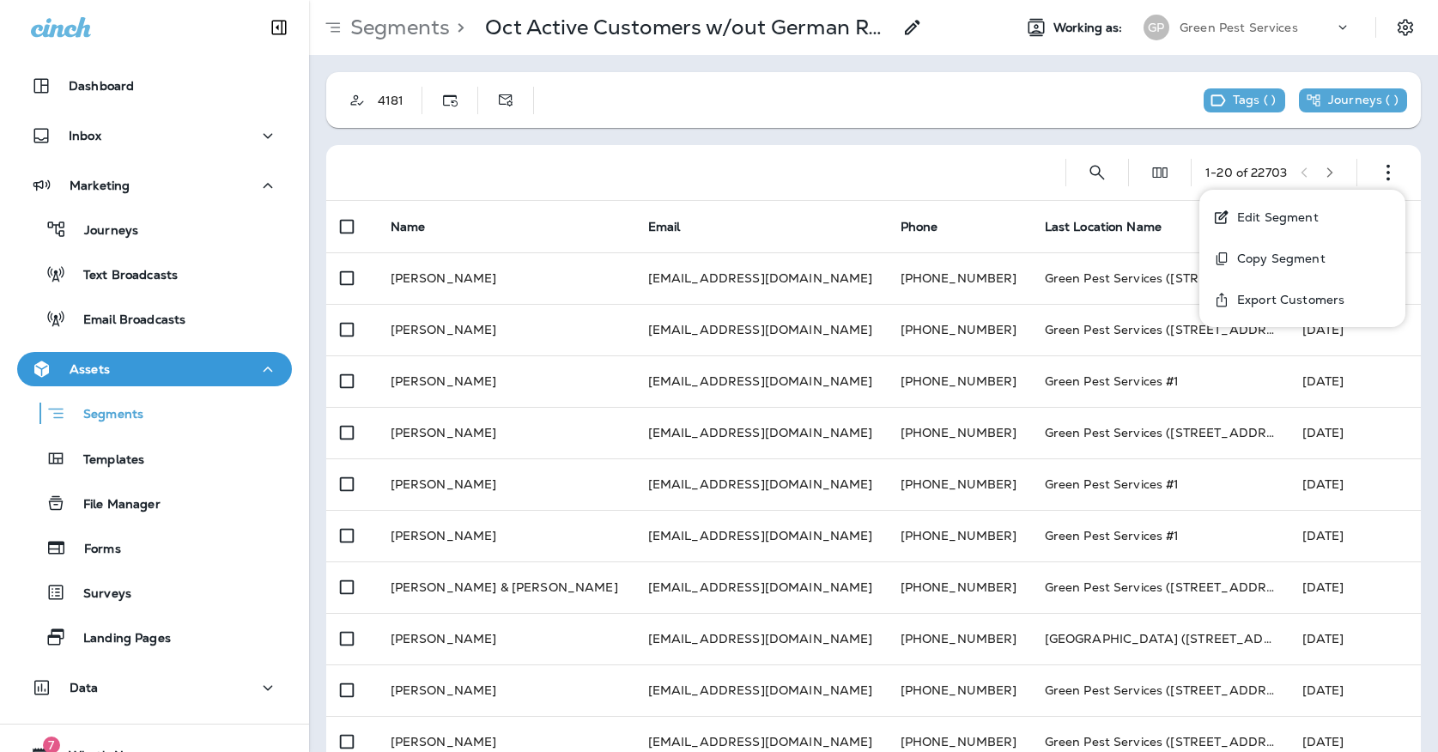
click at [1317, 221] on button "Edit Segment" at bounding box center [1302, 217] width 206 height 41
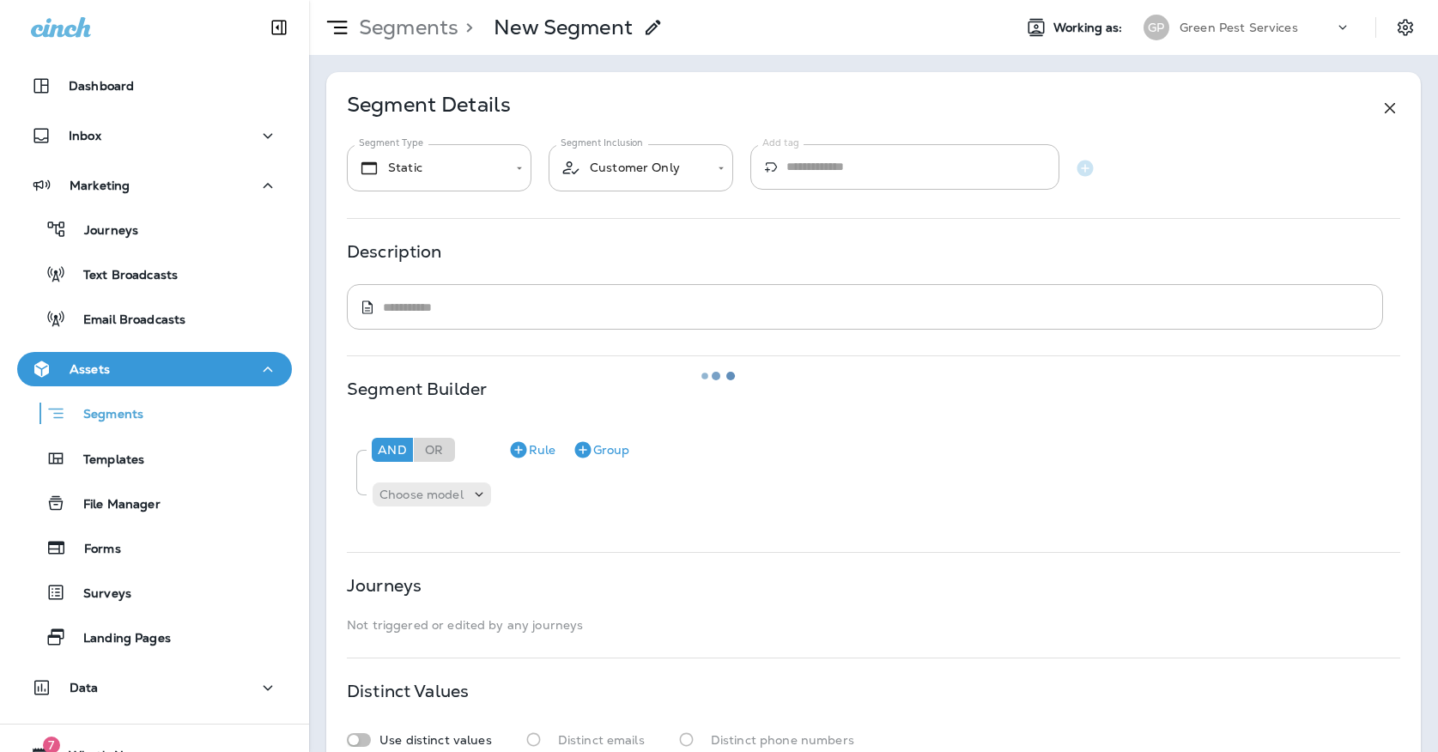
type input "*******"
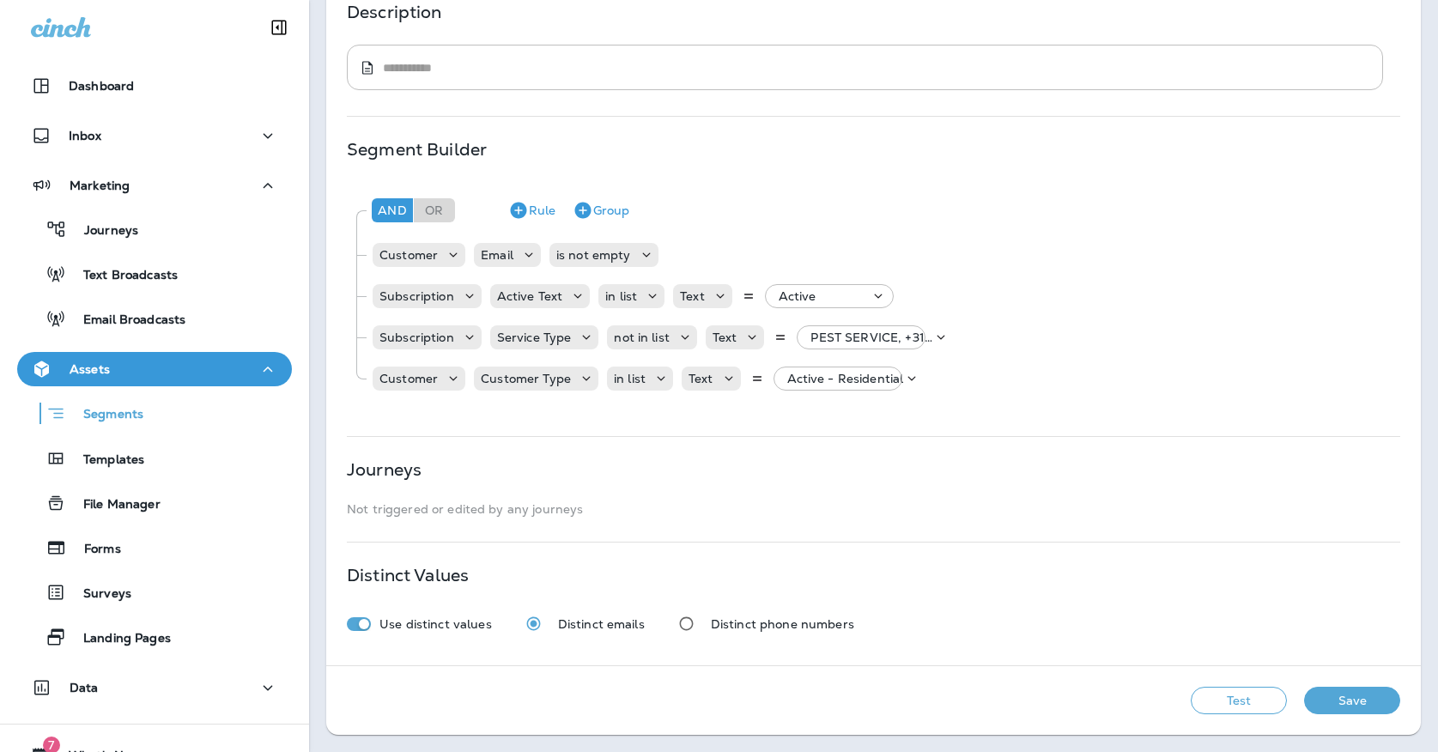
scroll to position [239, 0]
click at [1230, 708] on button "Test" at bounding box center [1239, 700] width 96 height 27
click at [987, 704] on button "View Sample" at bounding box center [994, 700] width 113 height 27
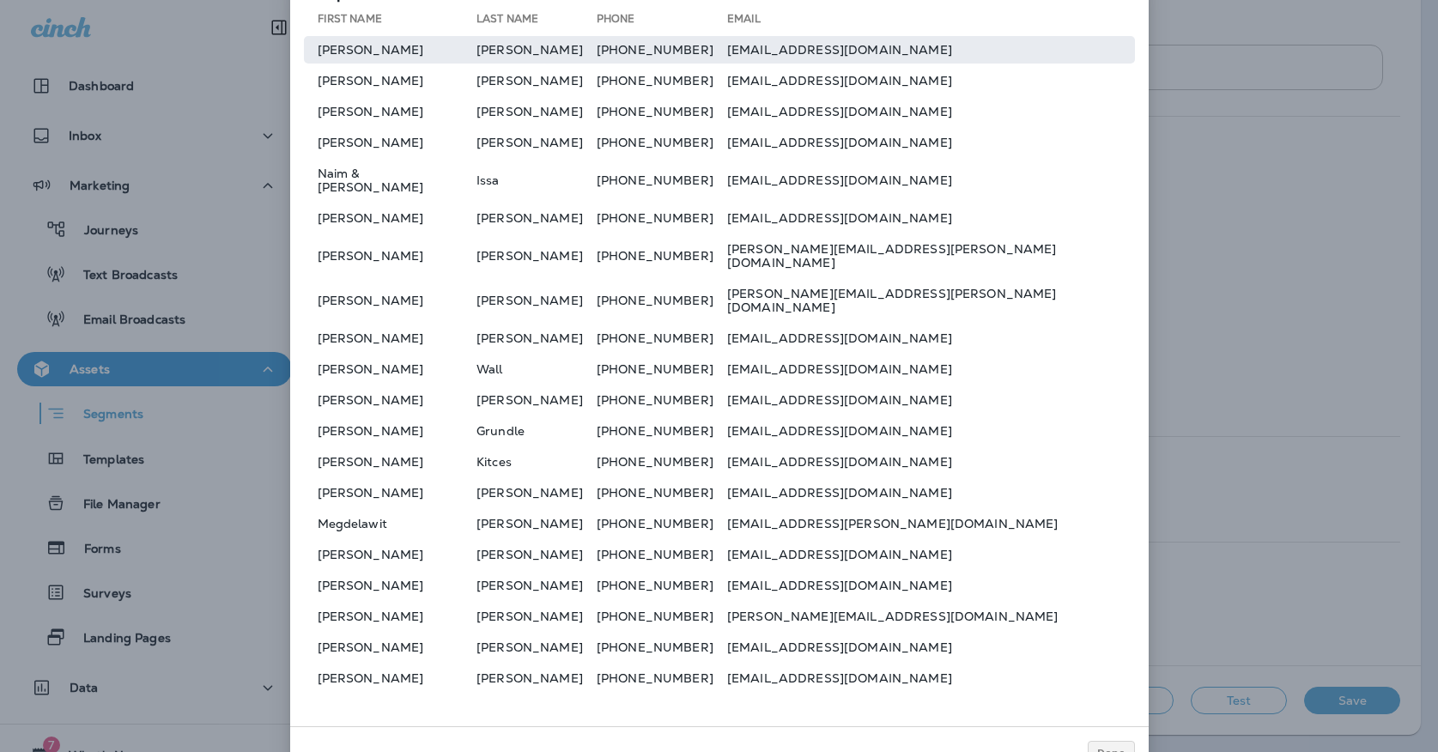
click at [662, 64] on td "[PHONE_NUMBER]" at bounding box center [662, 49] width 130 height 27
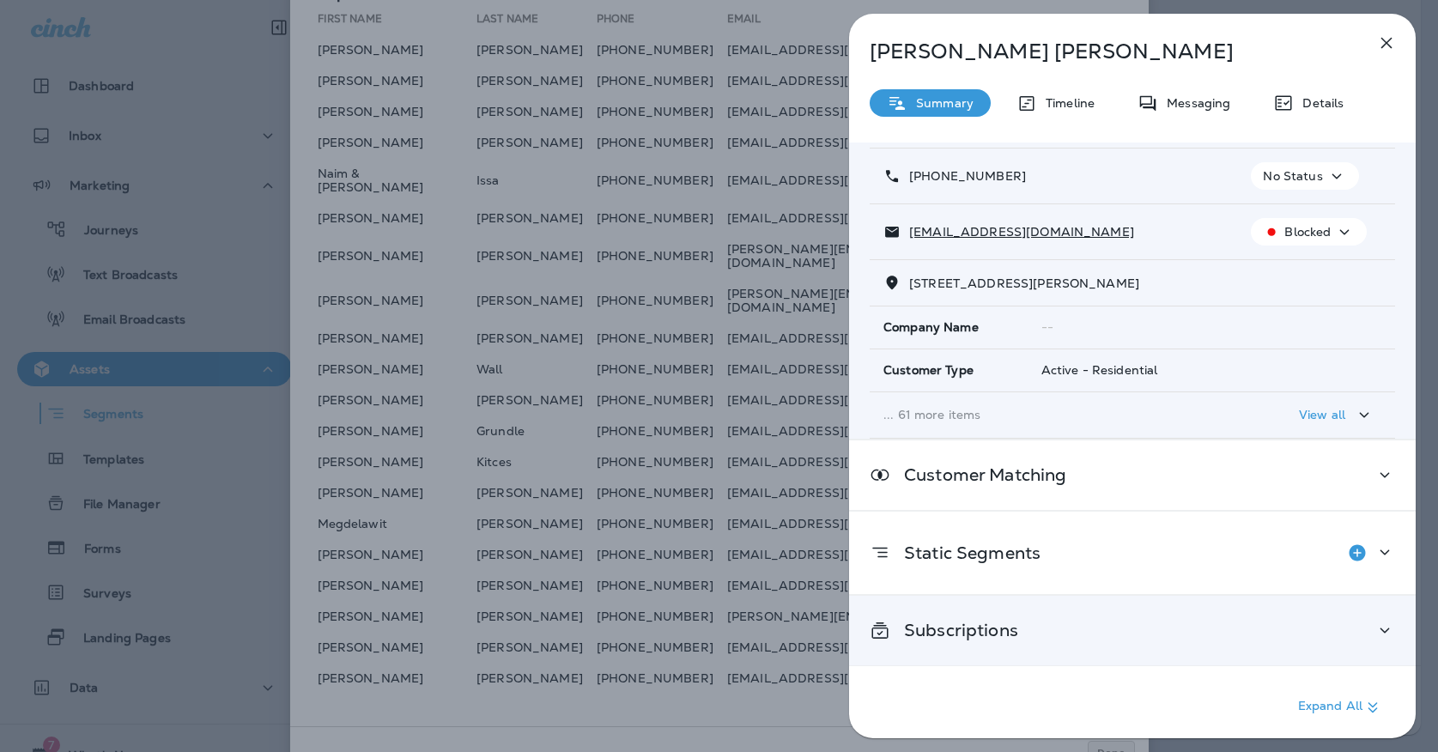
click at [954, 612] on div "Subscriptions" at bounding box center [1132, 631] width 566 height 70
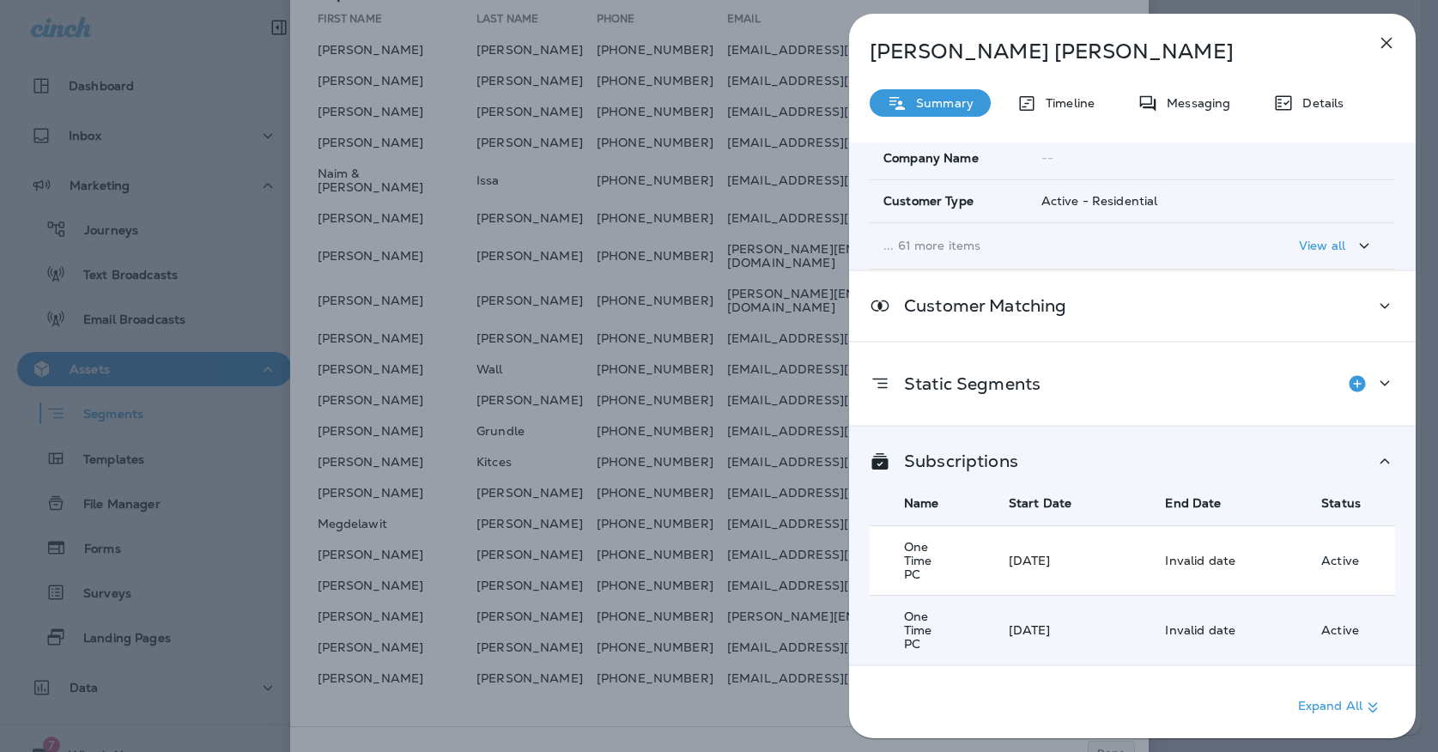
scroll to position [263, 0]
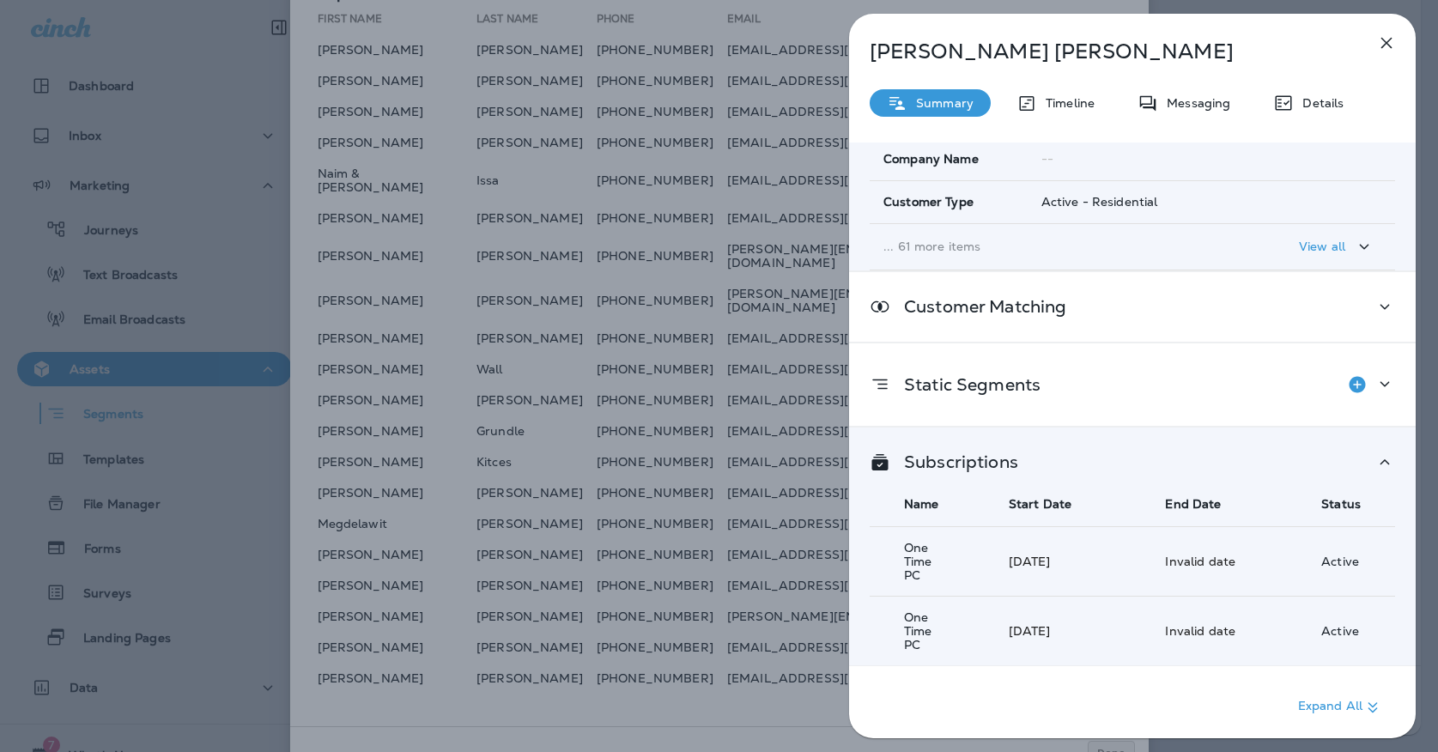
click at [1383, 34] on icon "button" at bounding box center [1386, 43] width 21 height 21
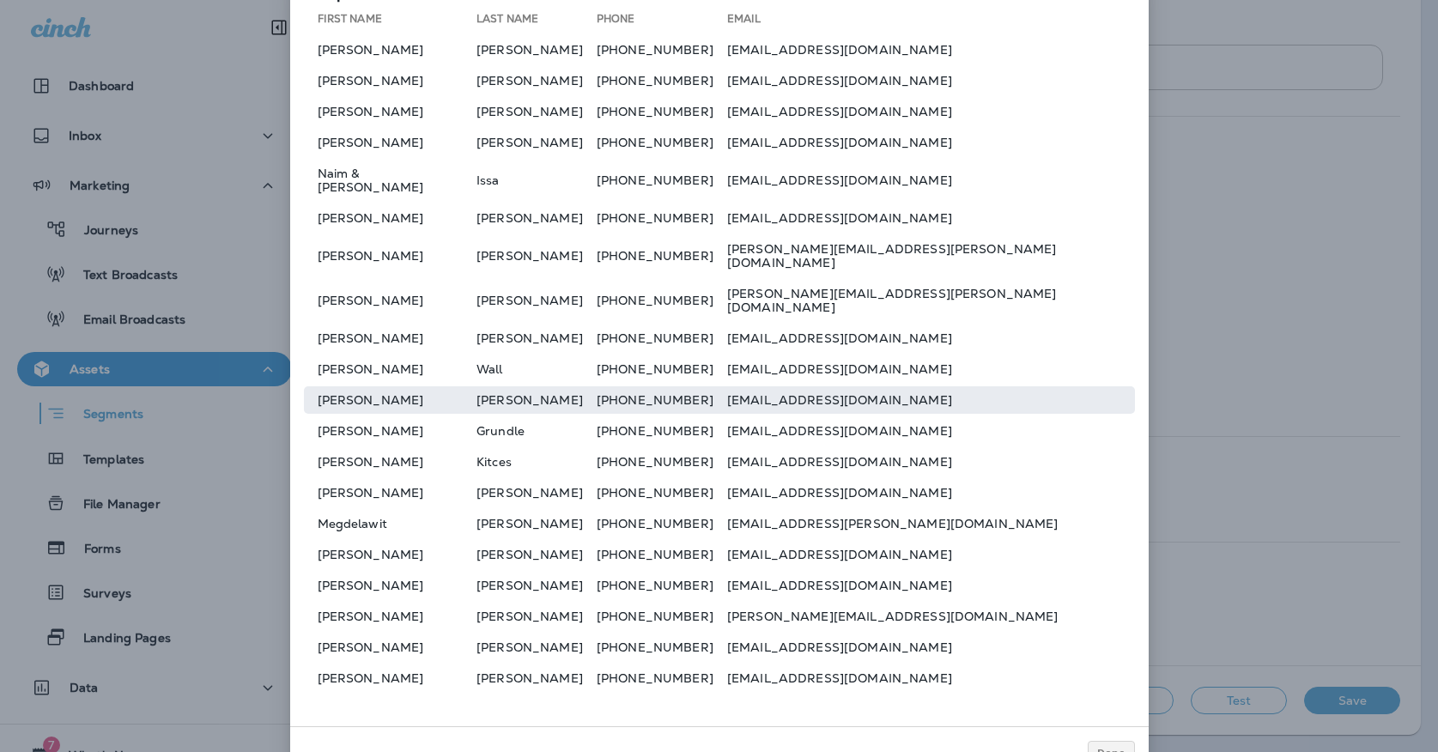
click at [548, 386] on td "[PERSON_NAME]" at bounding box center [536, 399] width 120 height 27
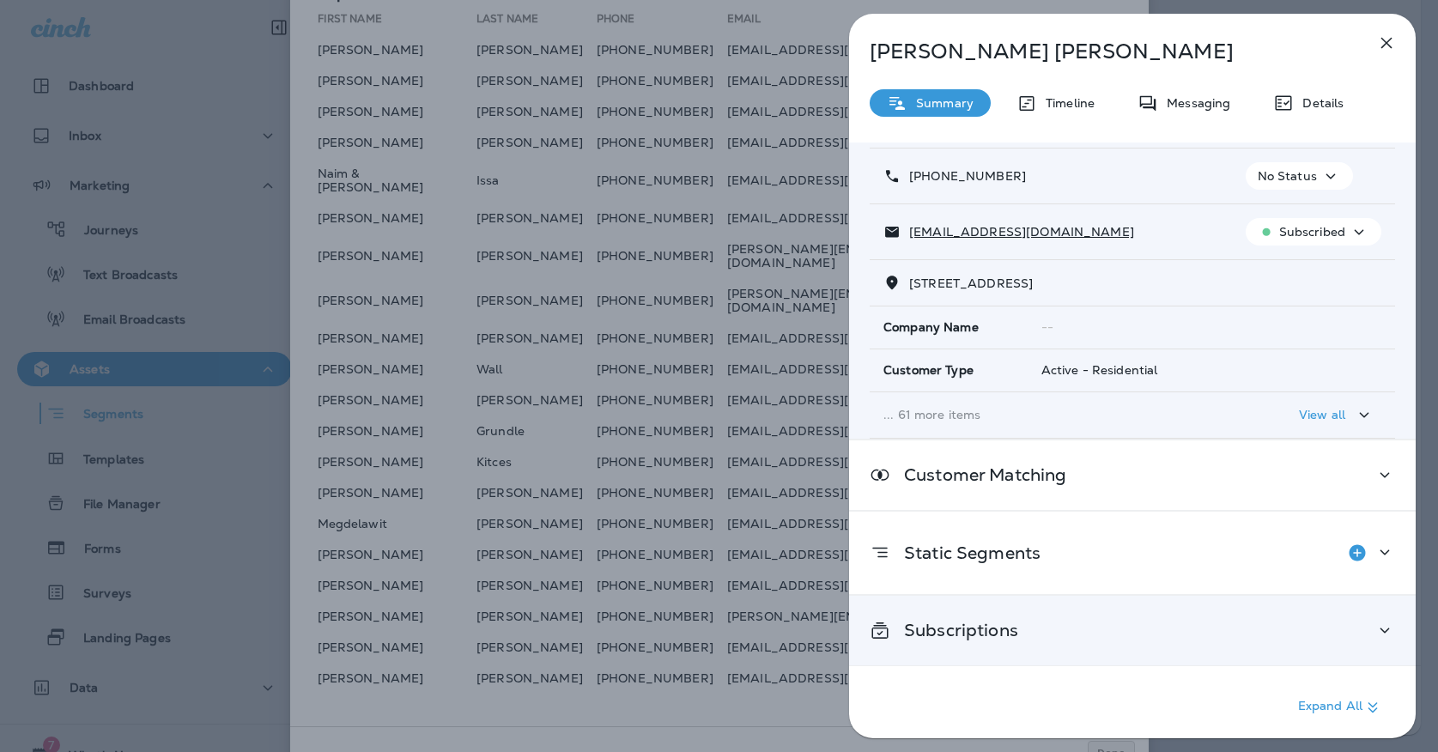
click at [1064, 609] on div "Subscriptions" at bounding box center [1132, 631] width 566 height 70
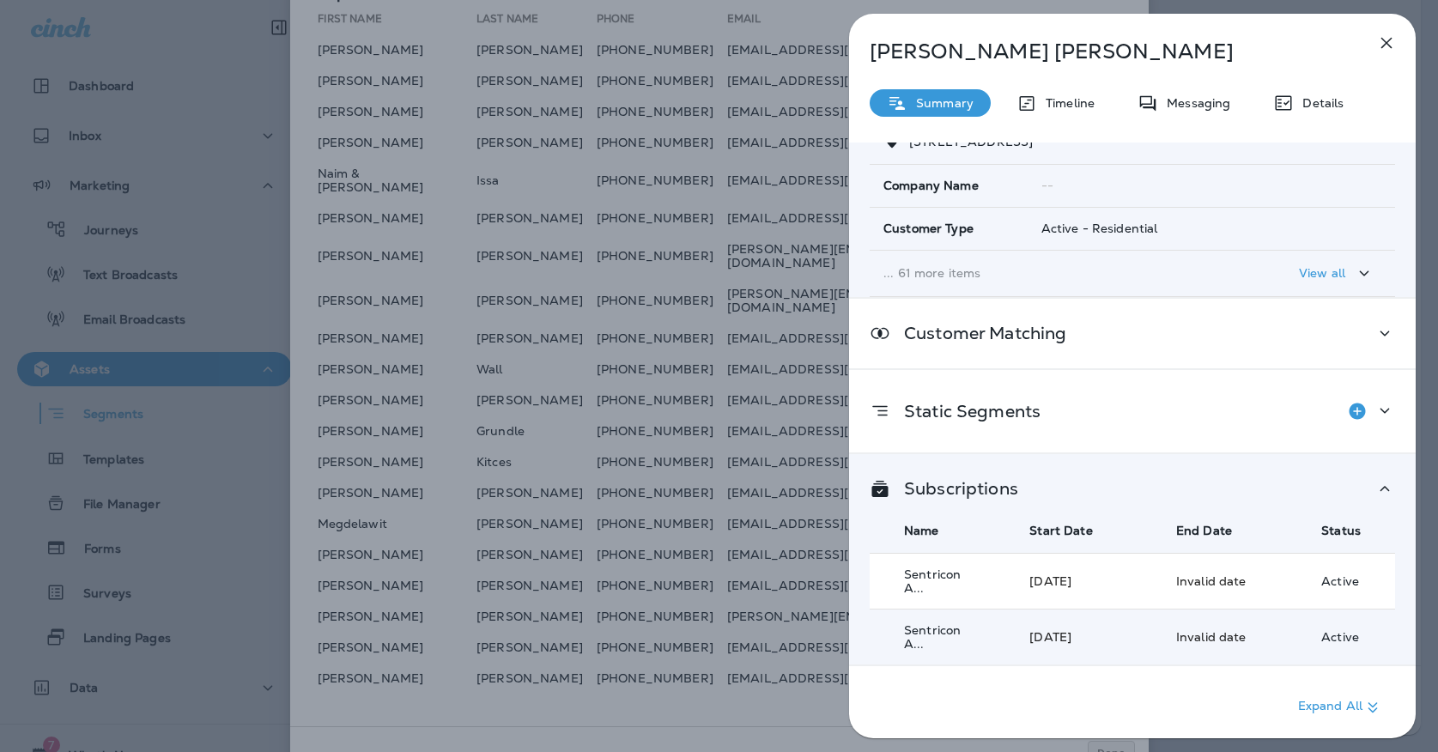
scroll to position [235, 0]
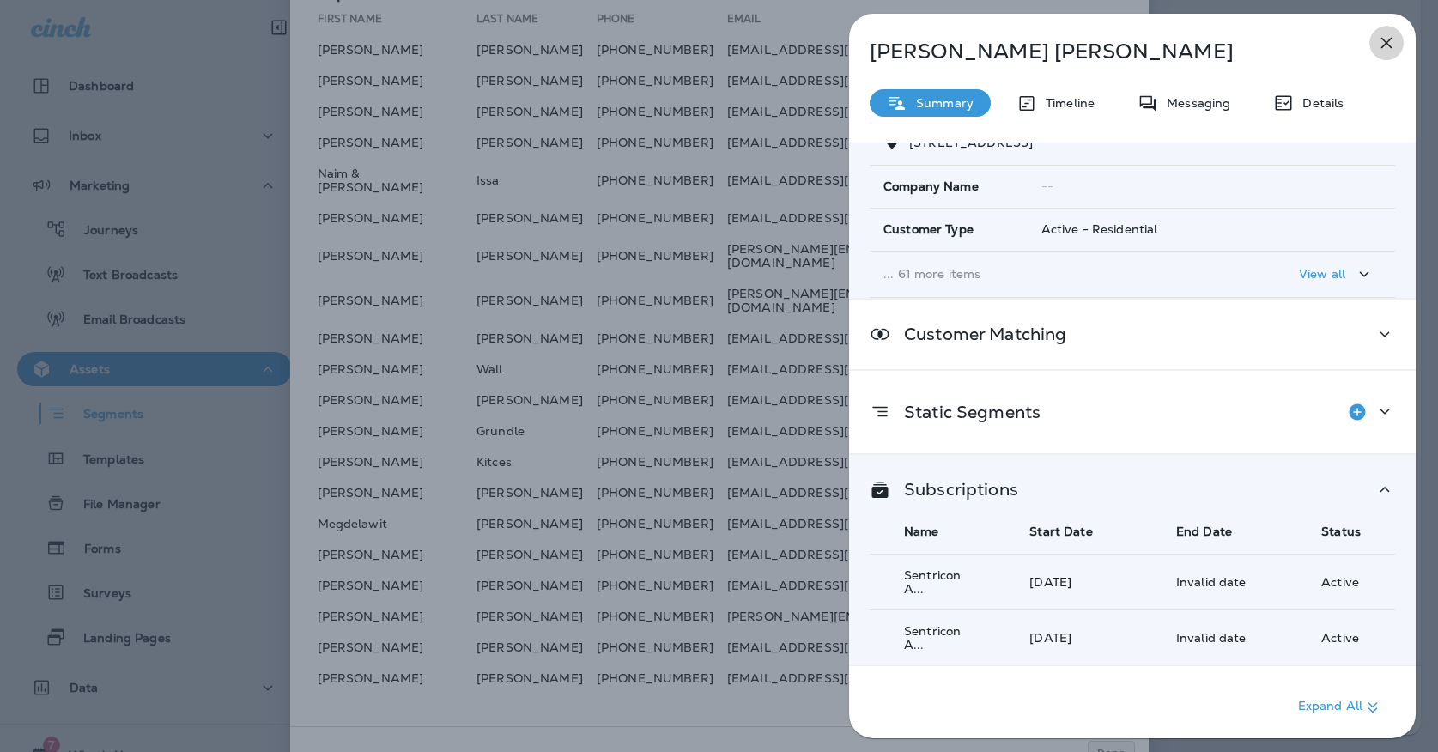
click at [1391, 58] on button "button" at bounding box center [1386, 43] width 34 height 34
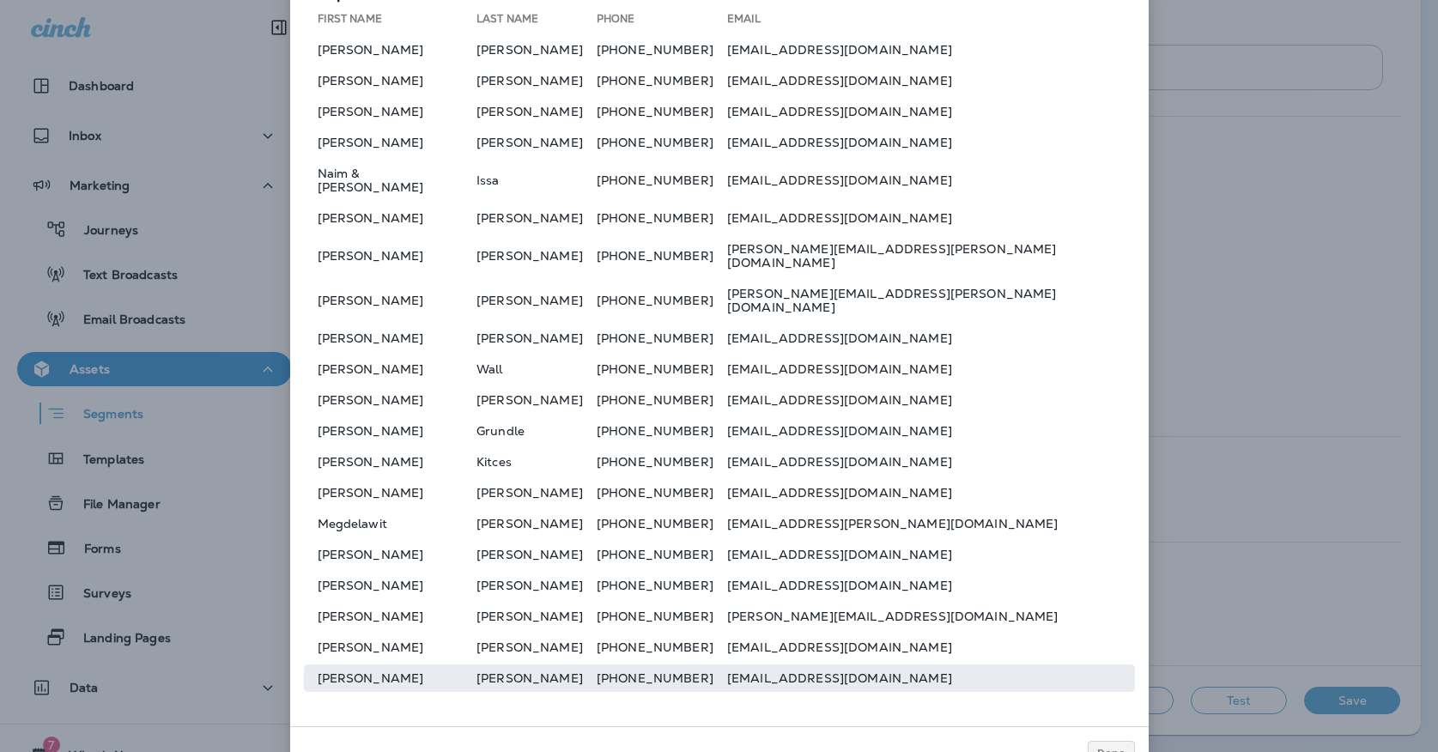
click at [476, 664] on td "[PERSON_NAME]" at bounding box center [536, 677] width 120 height 27
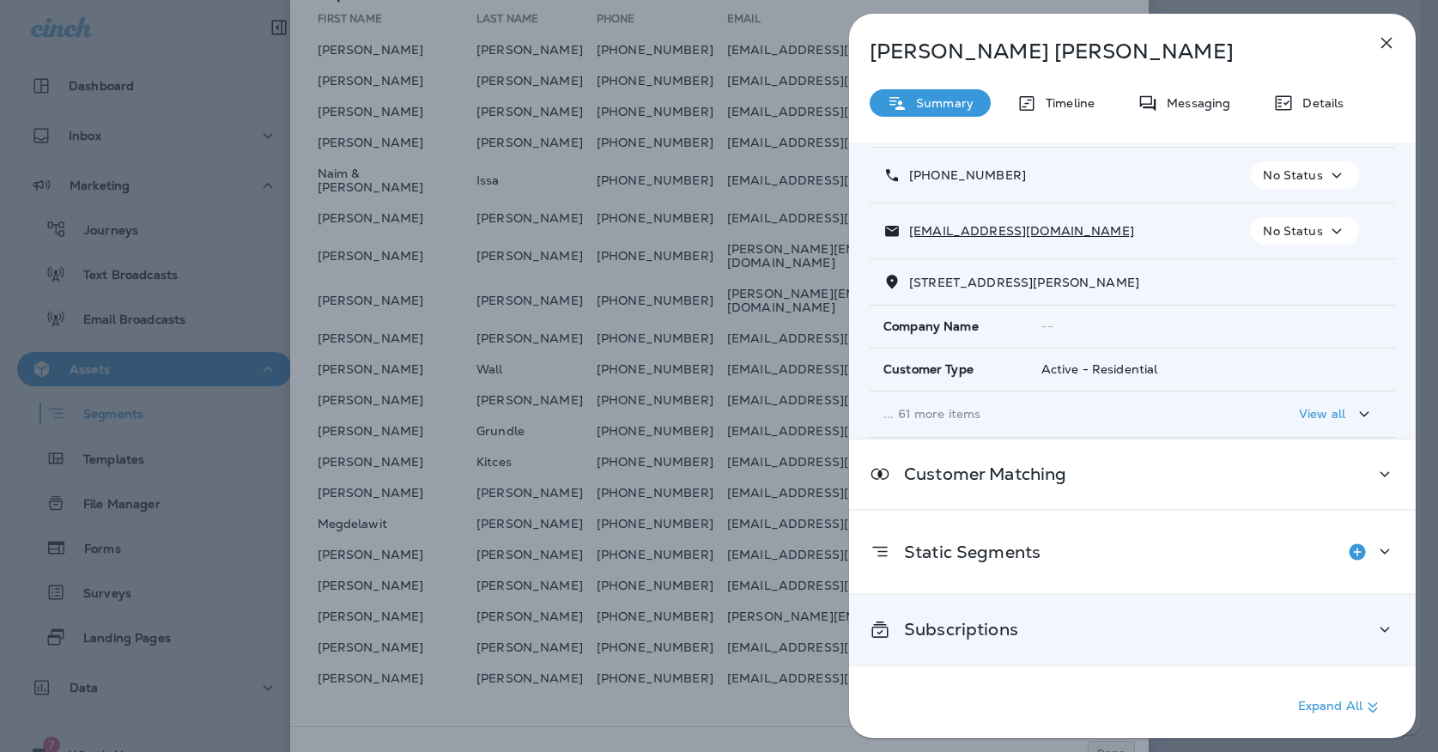
click at [962, 622] on p "Subscriptions" at bounding box center [954, 629] width 128 height 14
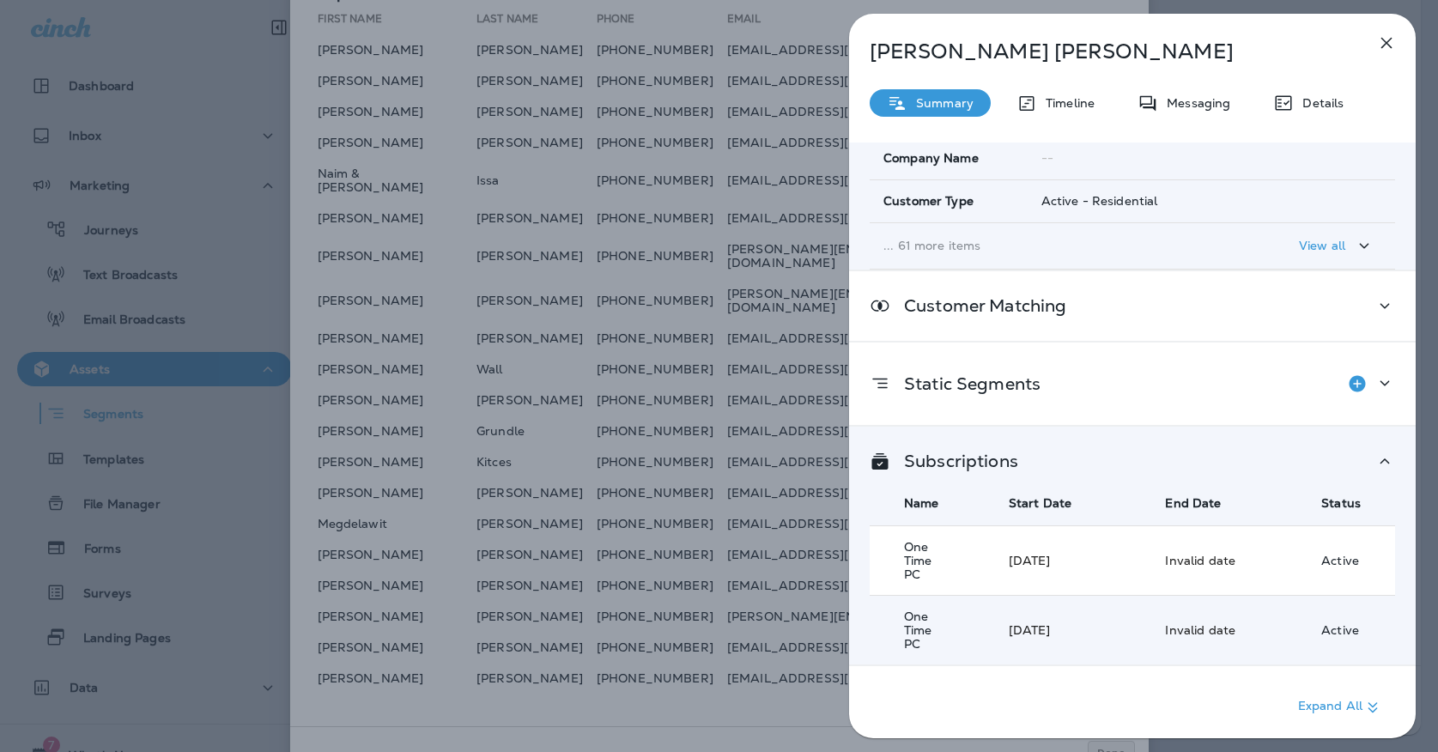
scroll to position [263, 0]
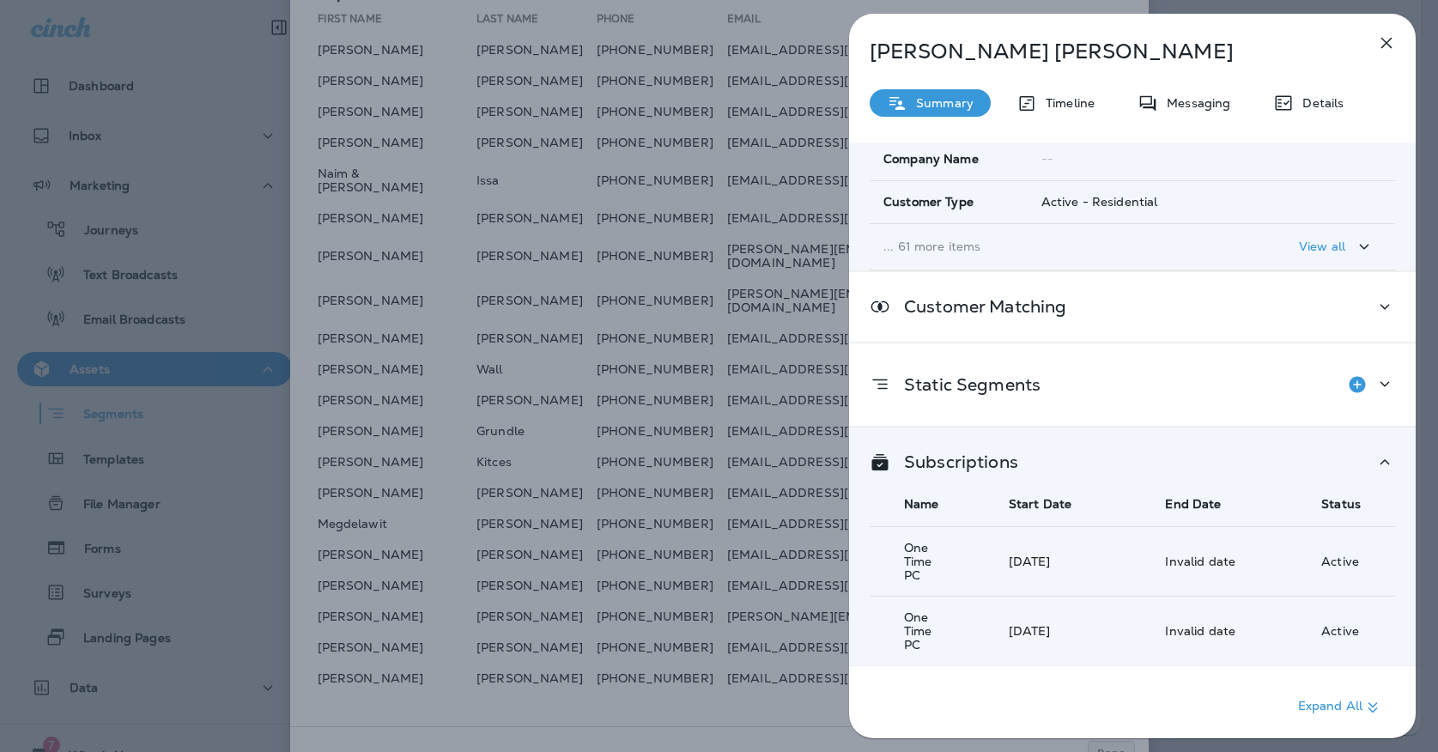
click at [1385, 48] on icon "button" at bounding box center [1386, 43] width 21 height 21
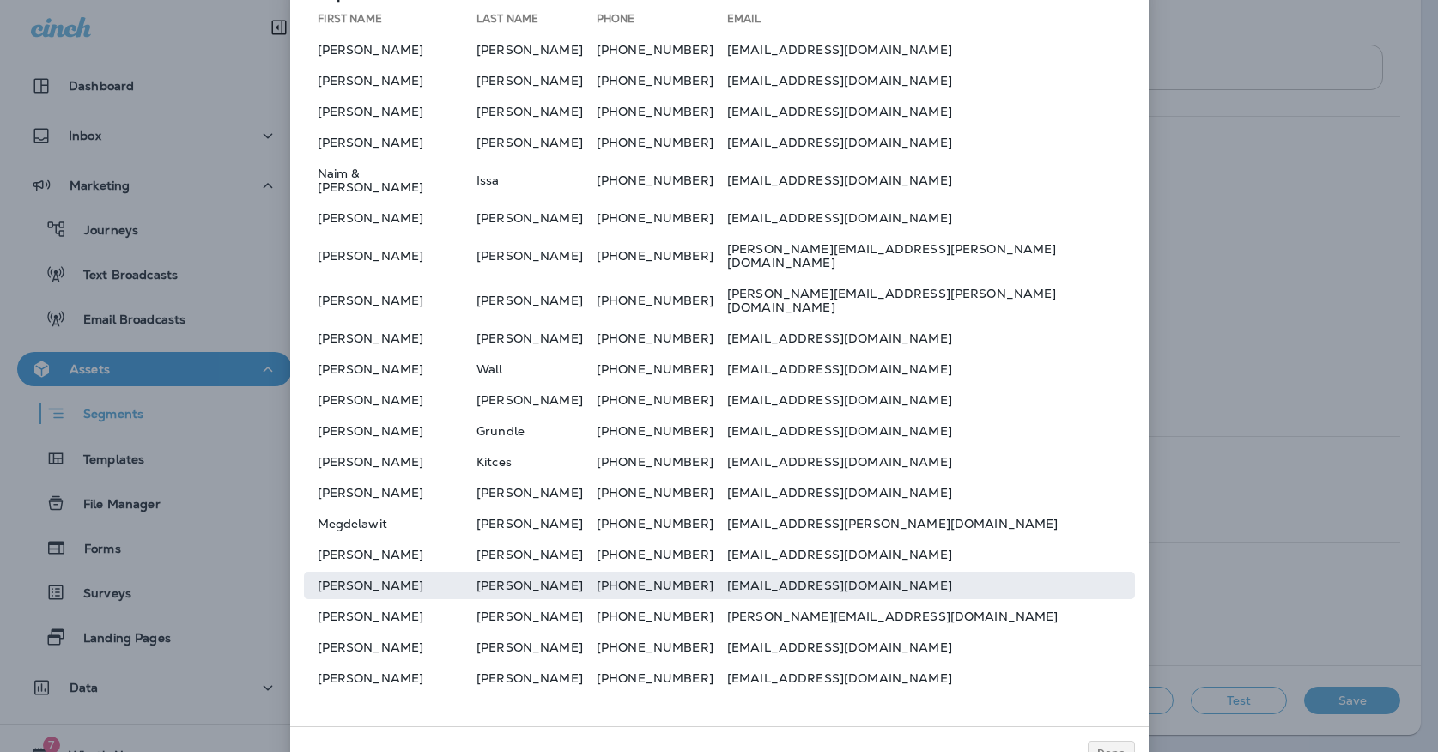
click at [434, 572] on td "[PERSON_NAME]" at bounding box center [390, 585] width 173 height 27
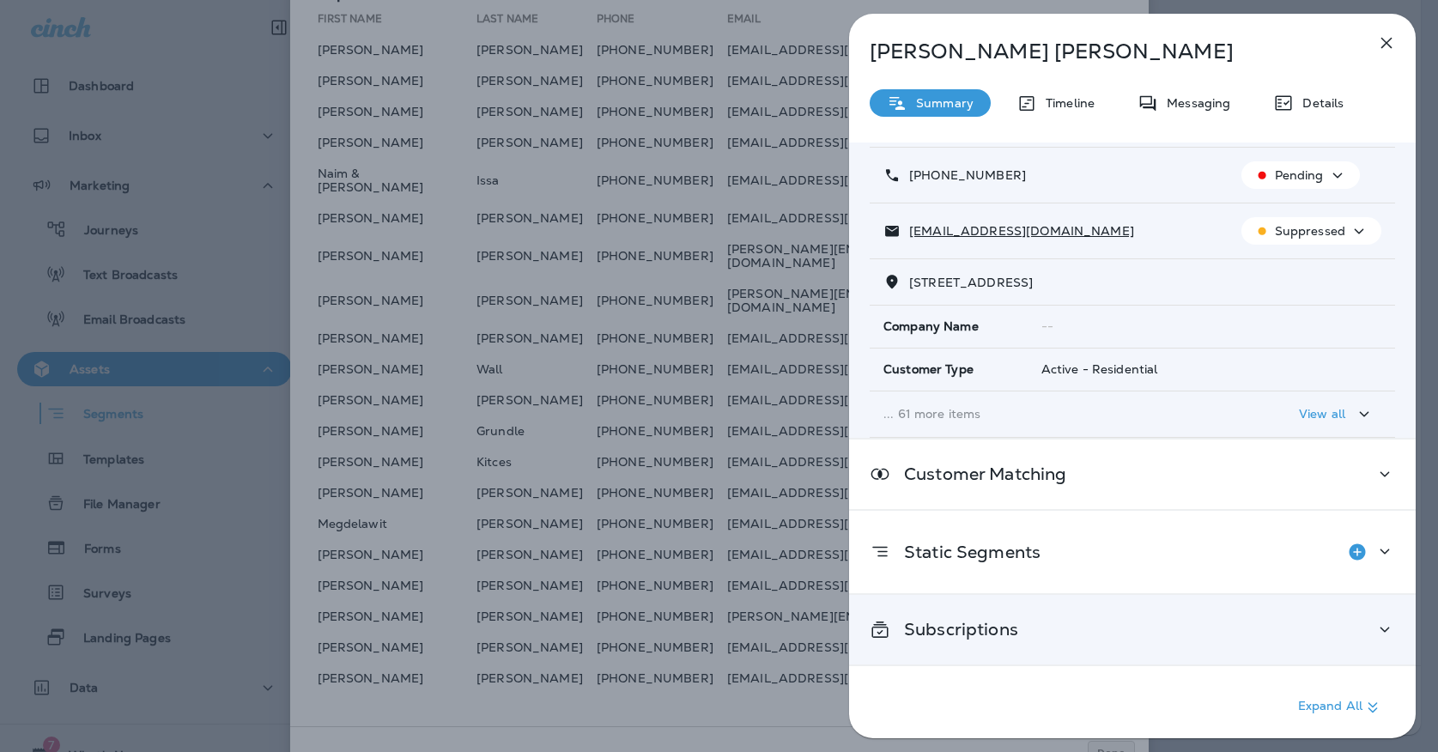
click at [974, 629] on p "Subscriptions" at bounding box center [954, 629] width 128 height 14
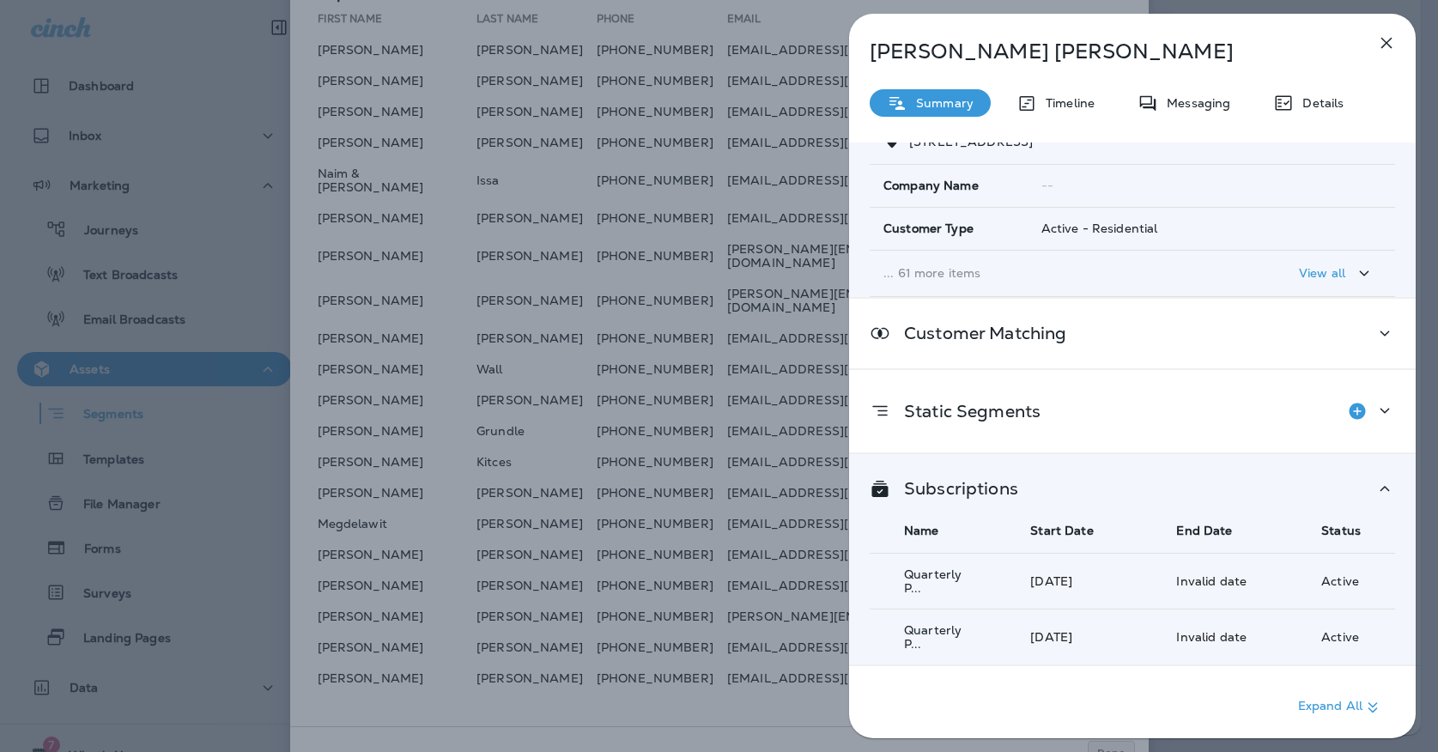
scroll to position [235, 0]
click at [1400, 47] on button "button" at bounding box center [1386, 43] width 34 height 34
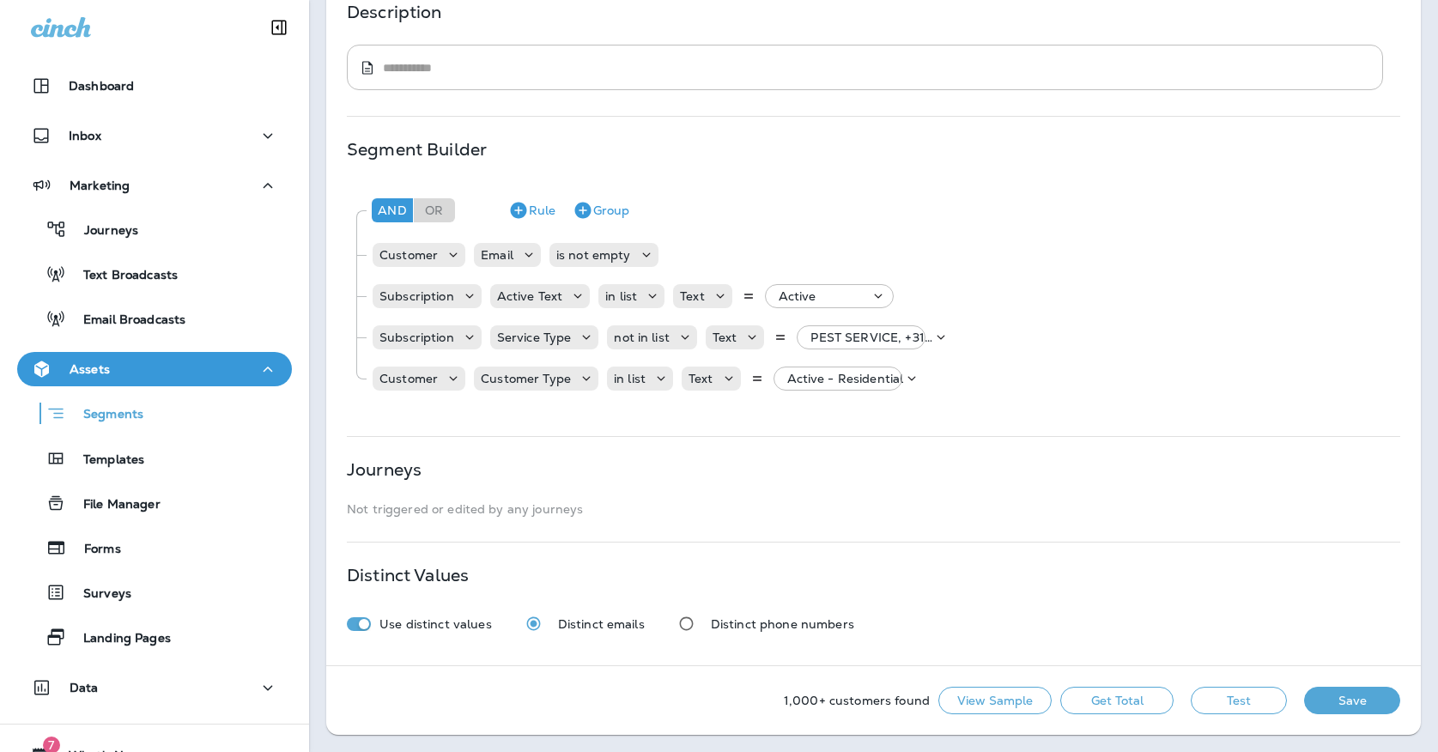
click at [1335, 700] on button "Save" at bounding box center [1352, 700] width 96 height 27
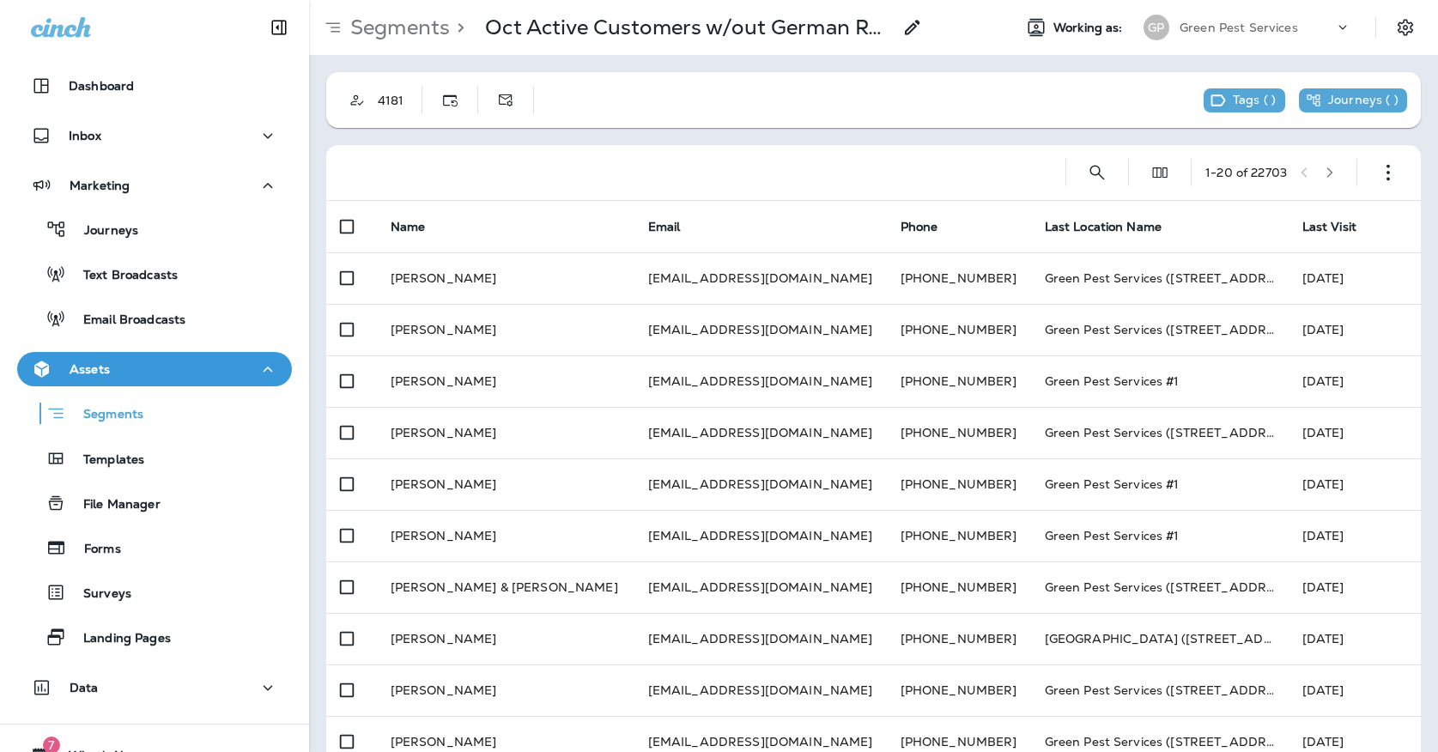
click at [1180, 25] on p "Green Pest Services" at bounding box center [1238, 28] width 118 height 14
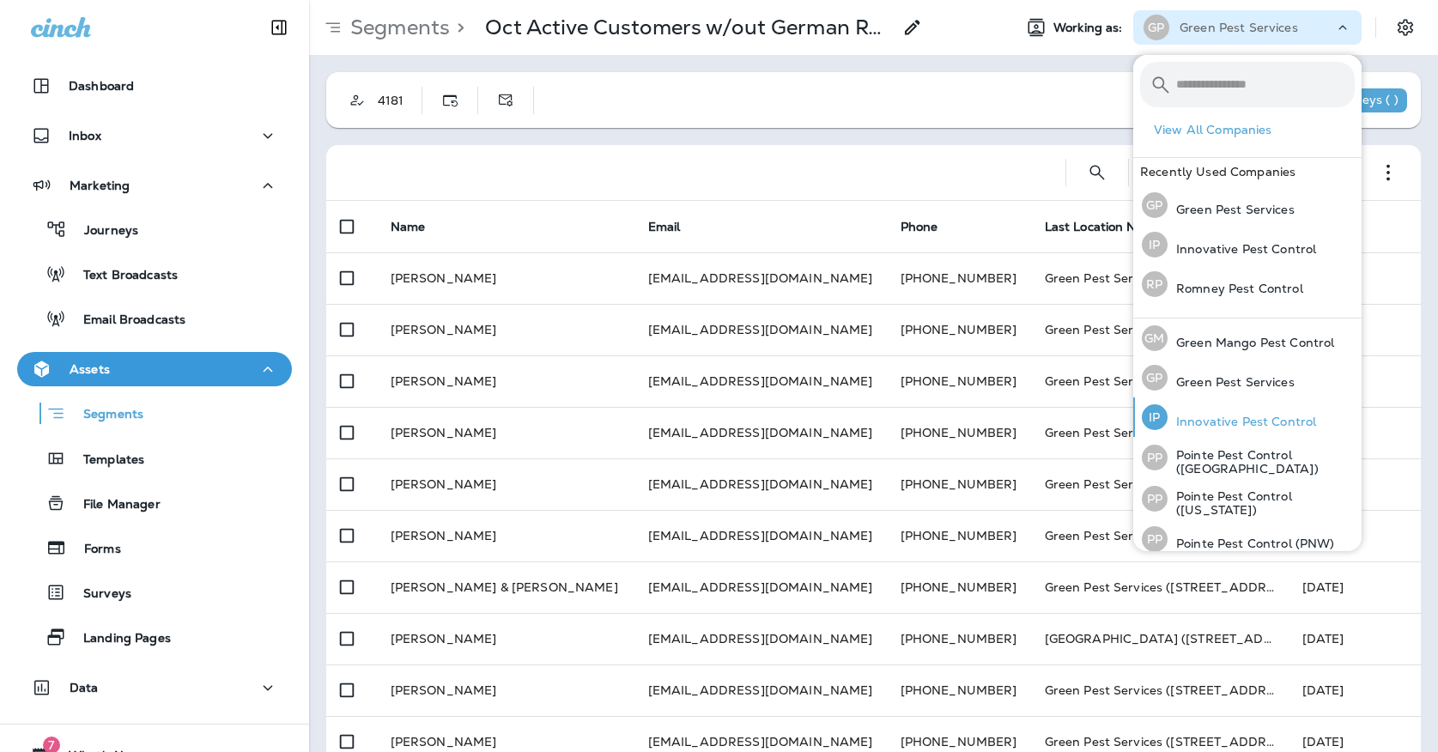
click at [1217, 418] on p "Innovative Pest Control" at bounding box center [1241, 422] width 148 height 14
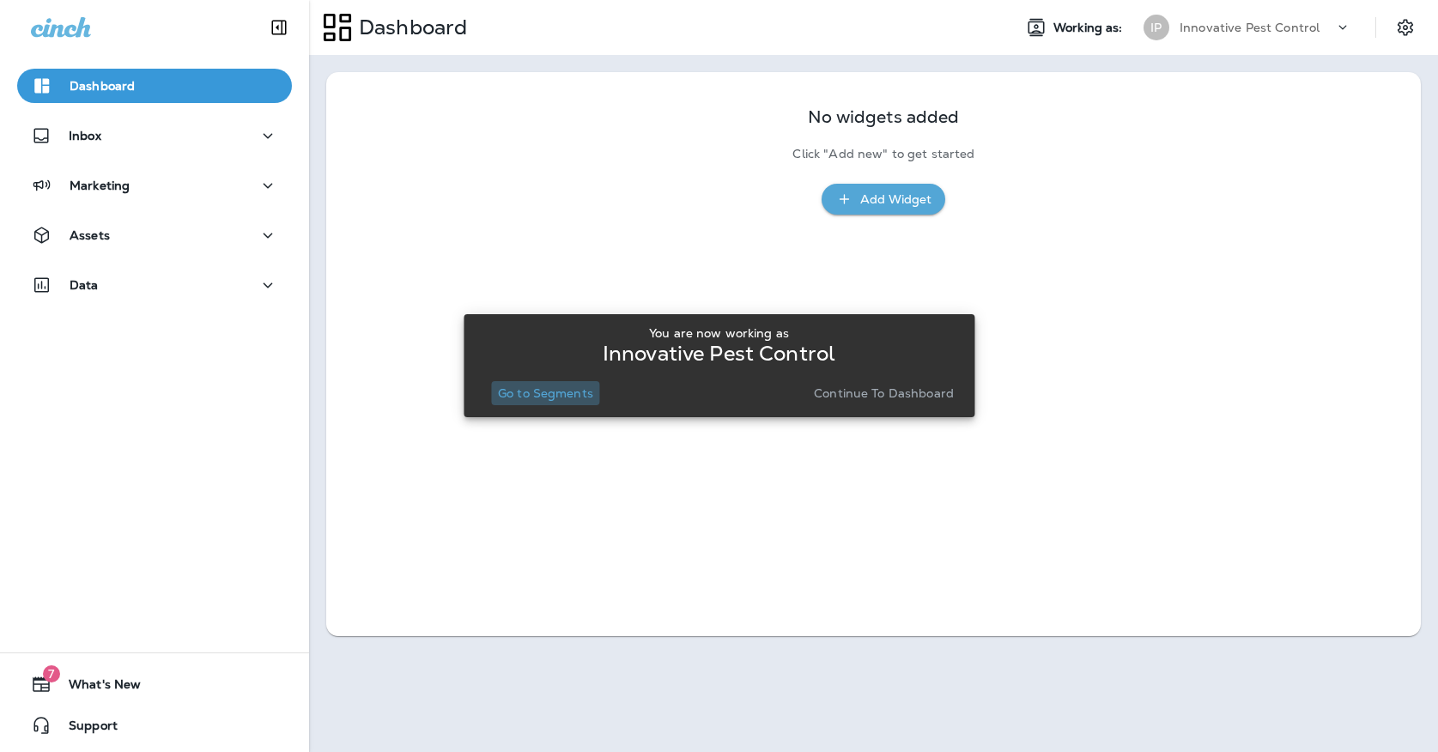
click at [555, 386] on p "Go to Segments" at bounding box center [545, 393] width 95 height 14
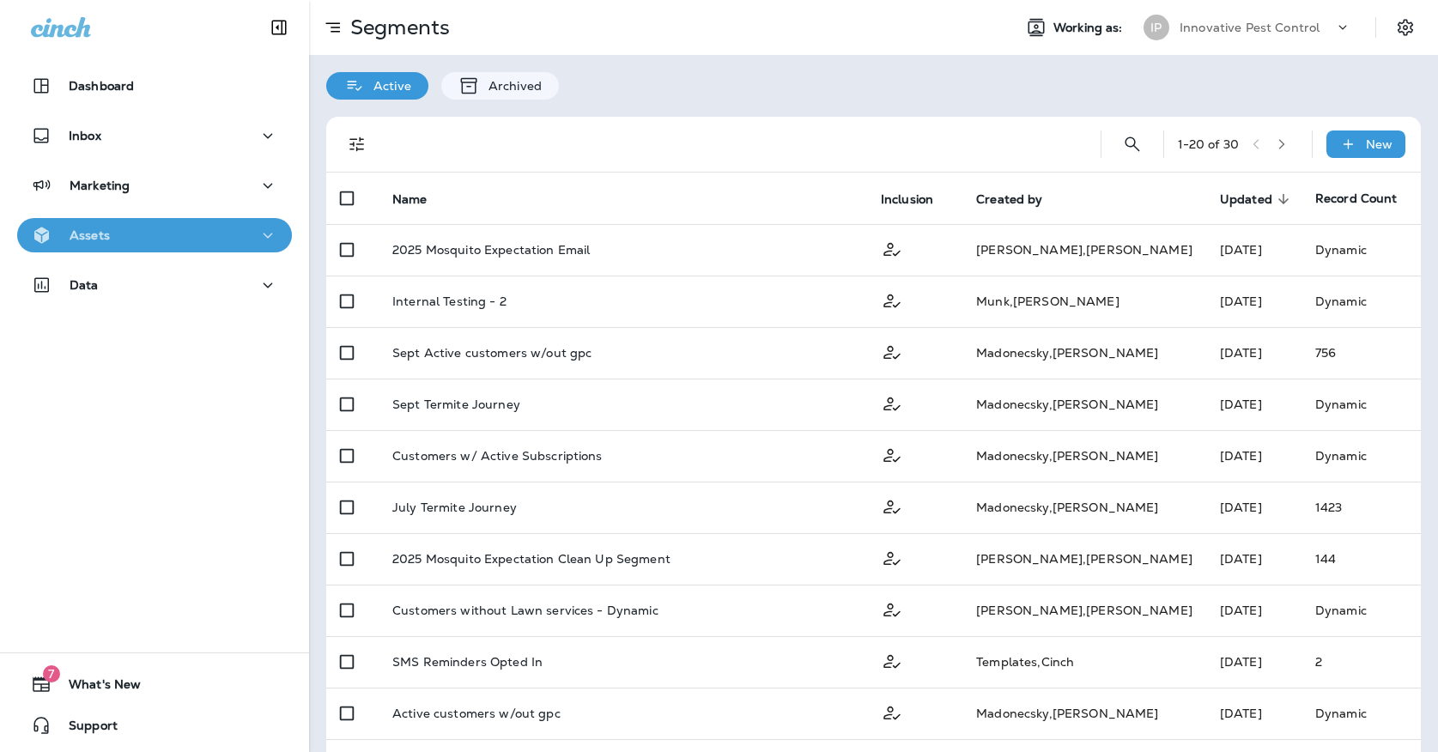
click at [243, 236] on div "Assets" at bounding box center [154, 235] width 247 height 21
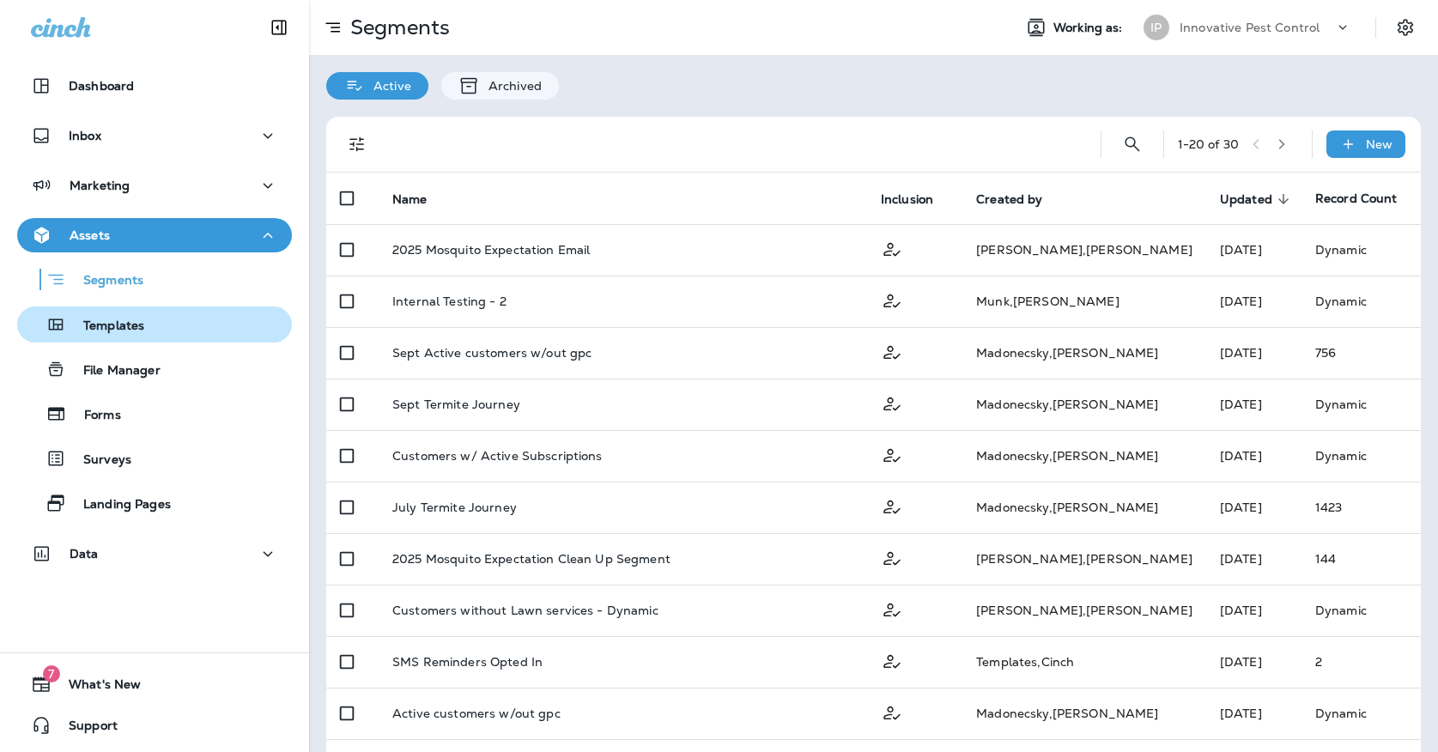
click at [173, 322] on div "Templates" at bounding box center [154, 325] width 261 height 26
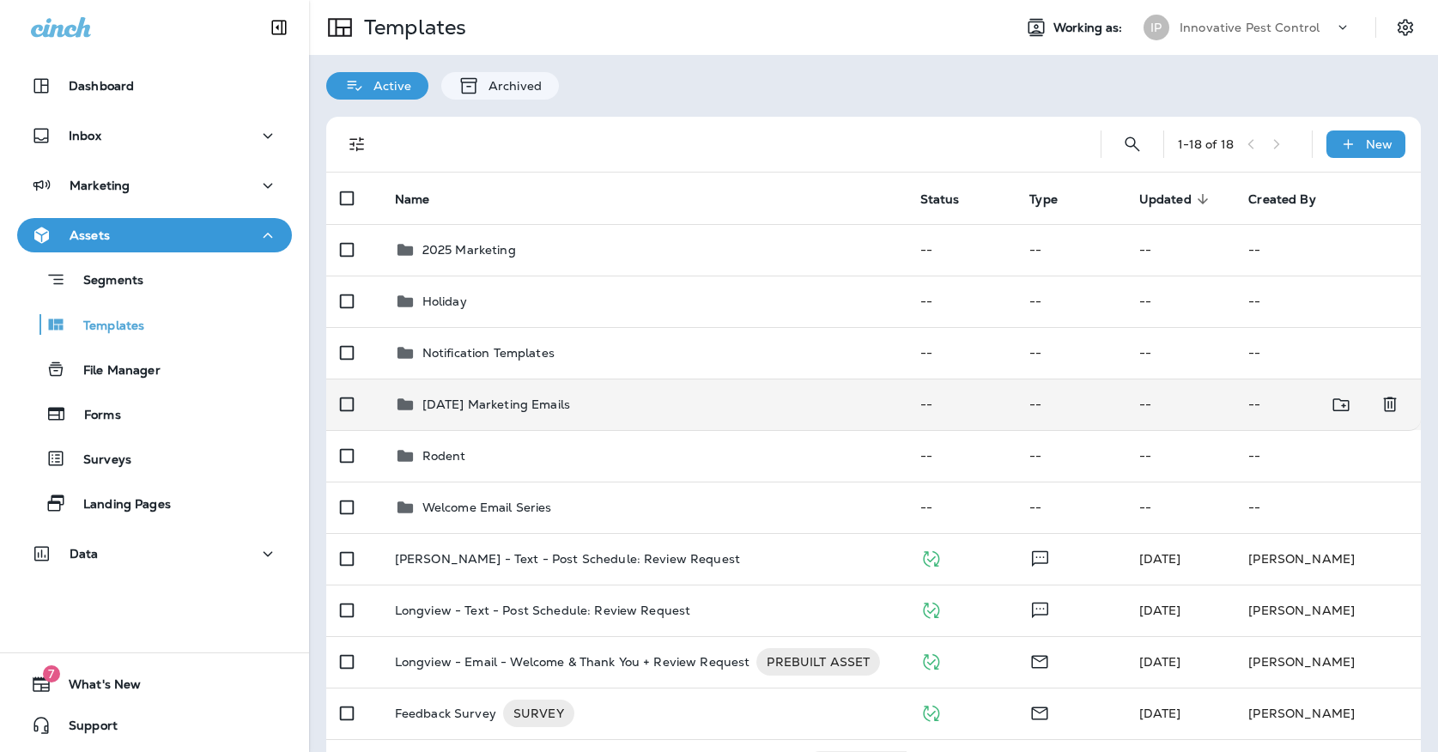
click at [548, 379] on td "[DATE] Marketing Emails" at bounding box center [643, 404] width 525 height 51
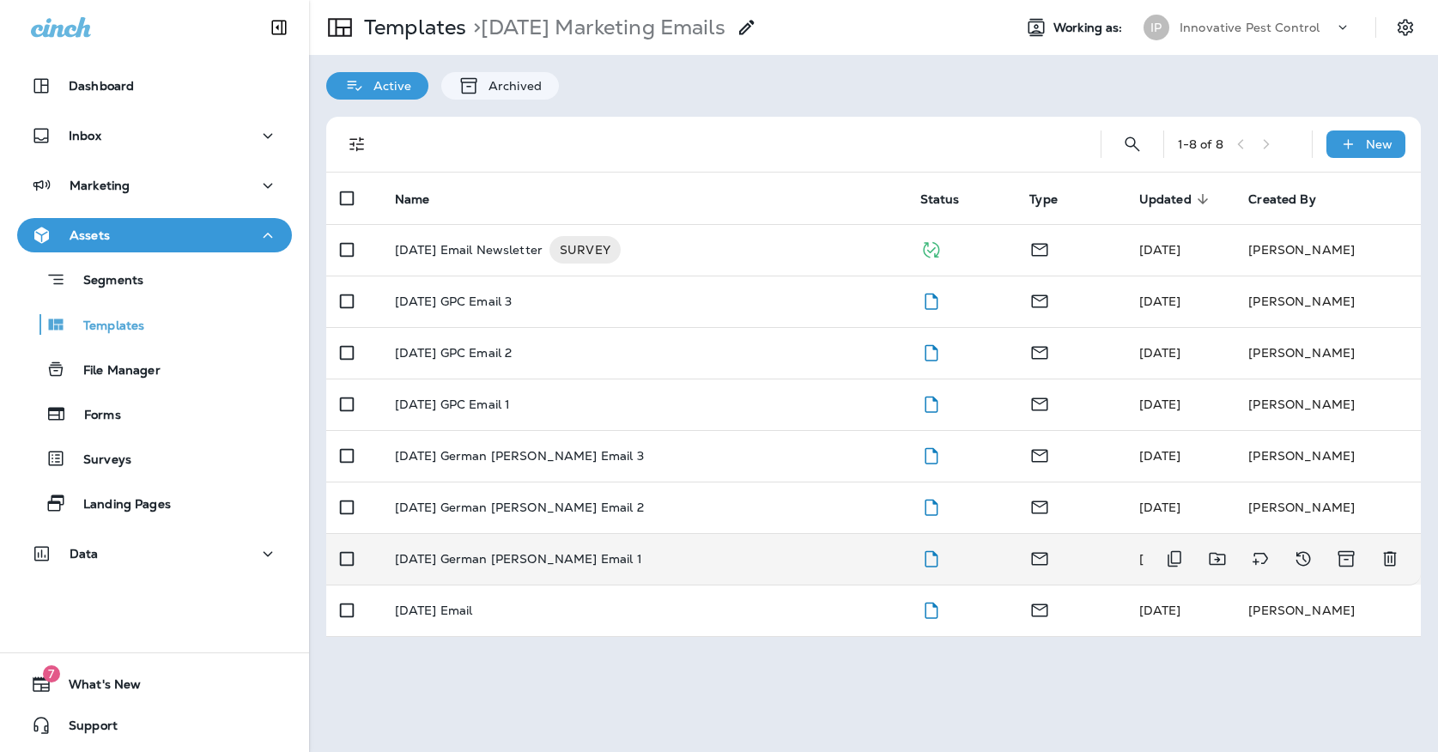
click at [686, 552] on td "[DATE] German [PERSON_NAME] Email 1" at bounding box center [643, 558] width 525 height 51
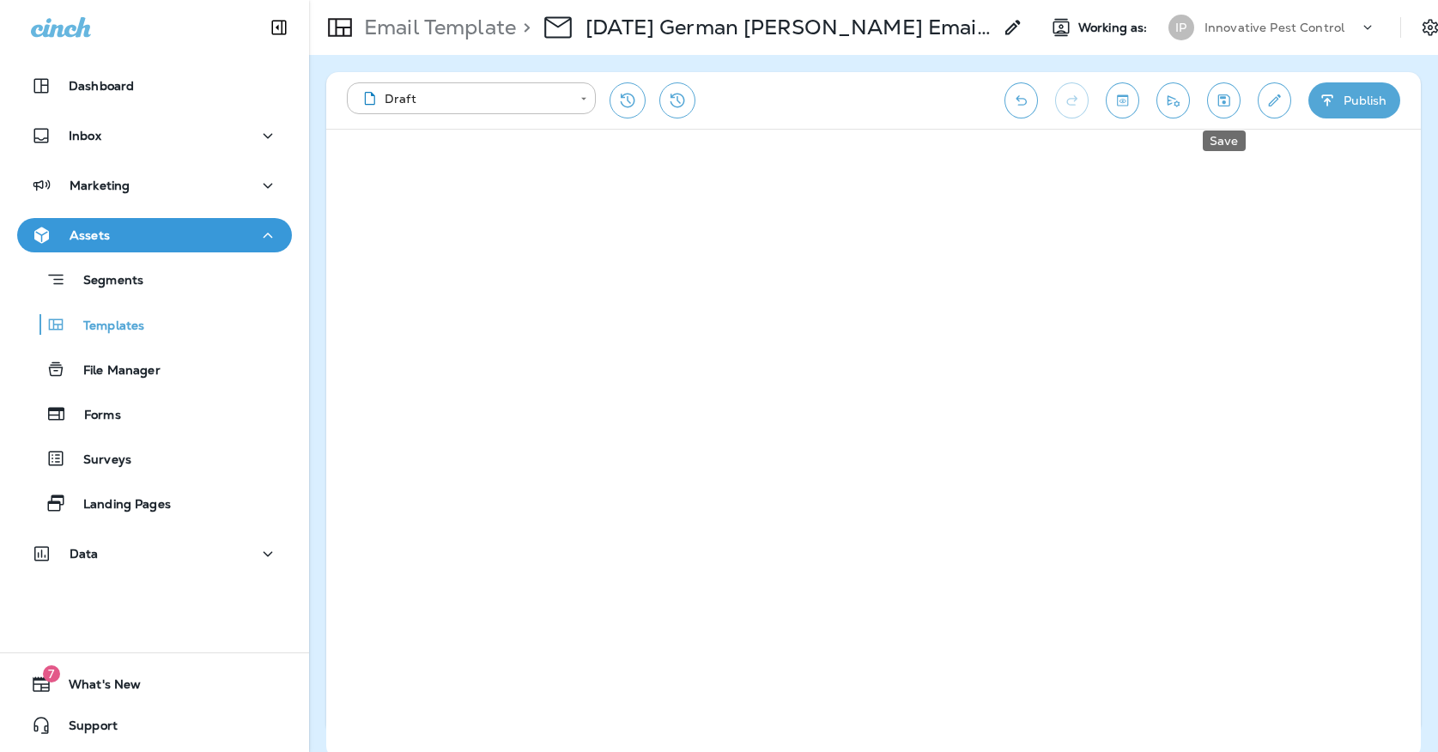
click at [1224, 100] on icon "Save" at bounding box center [1224, 100] width 18 height 17
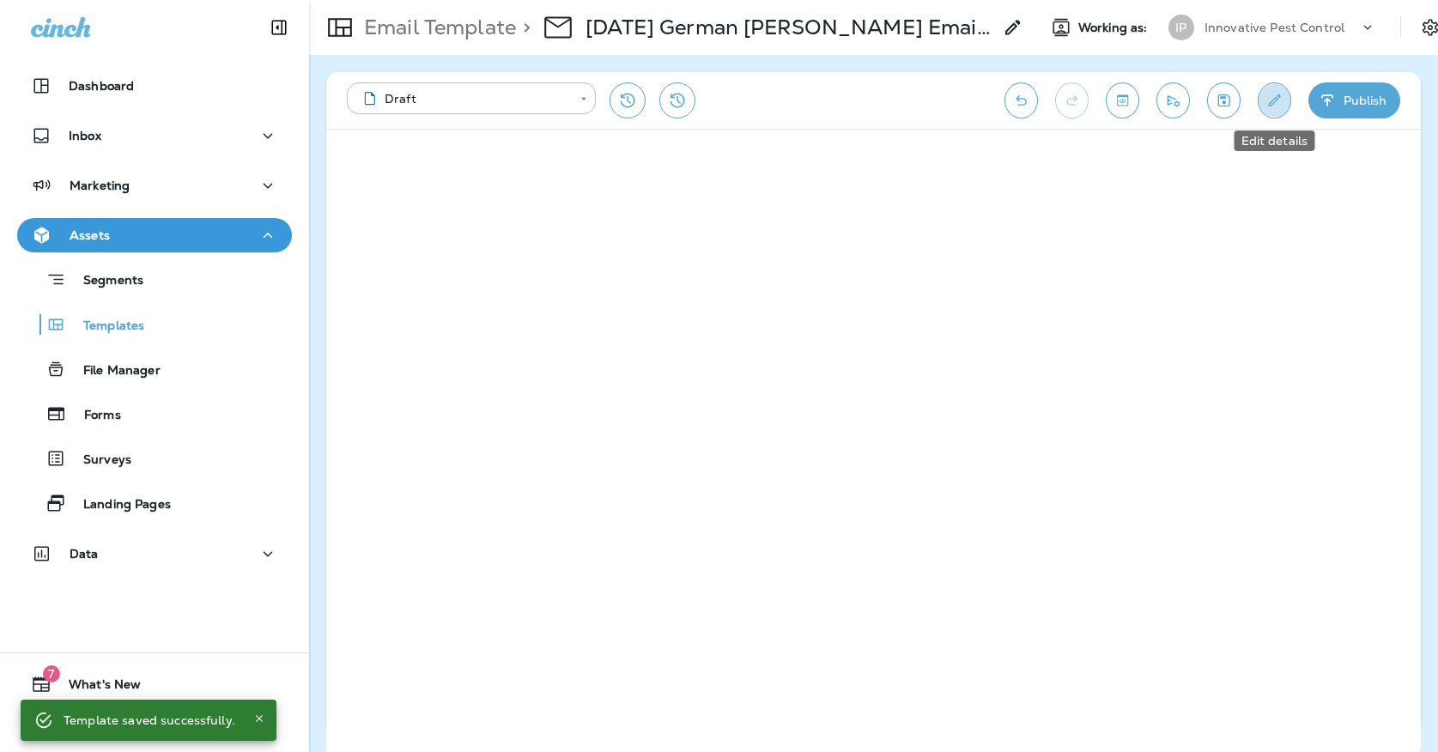
click at [1284, 111] on button "Edit details" at bounding box center [1273, 100] width 33 height 36
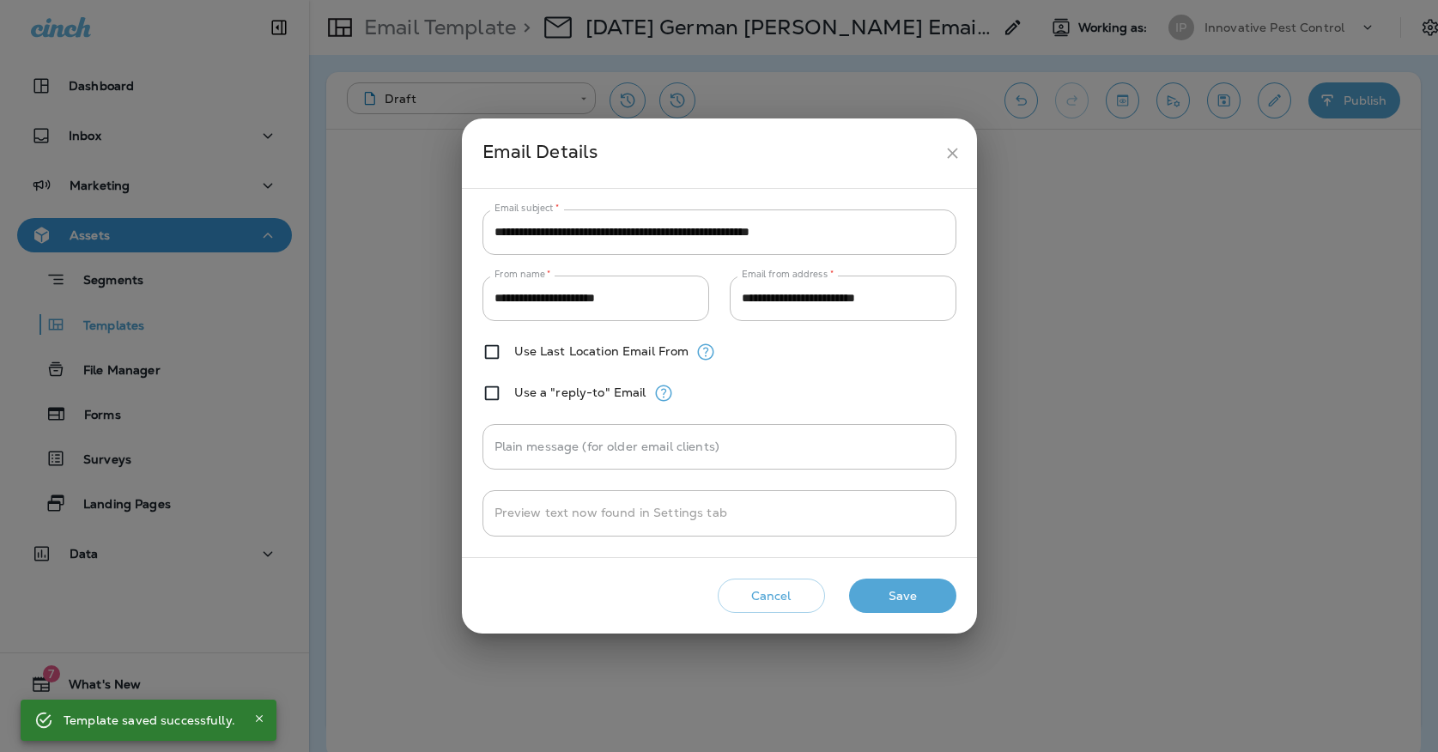
click at [948, 154] on icon "close" at bounding box center [952, 153] width 18 height 18
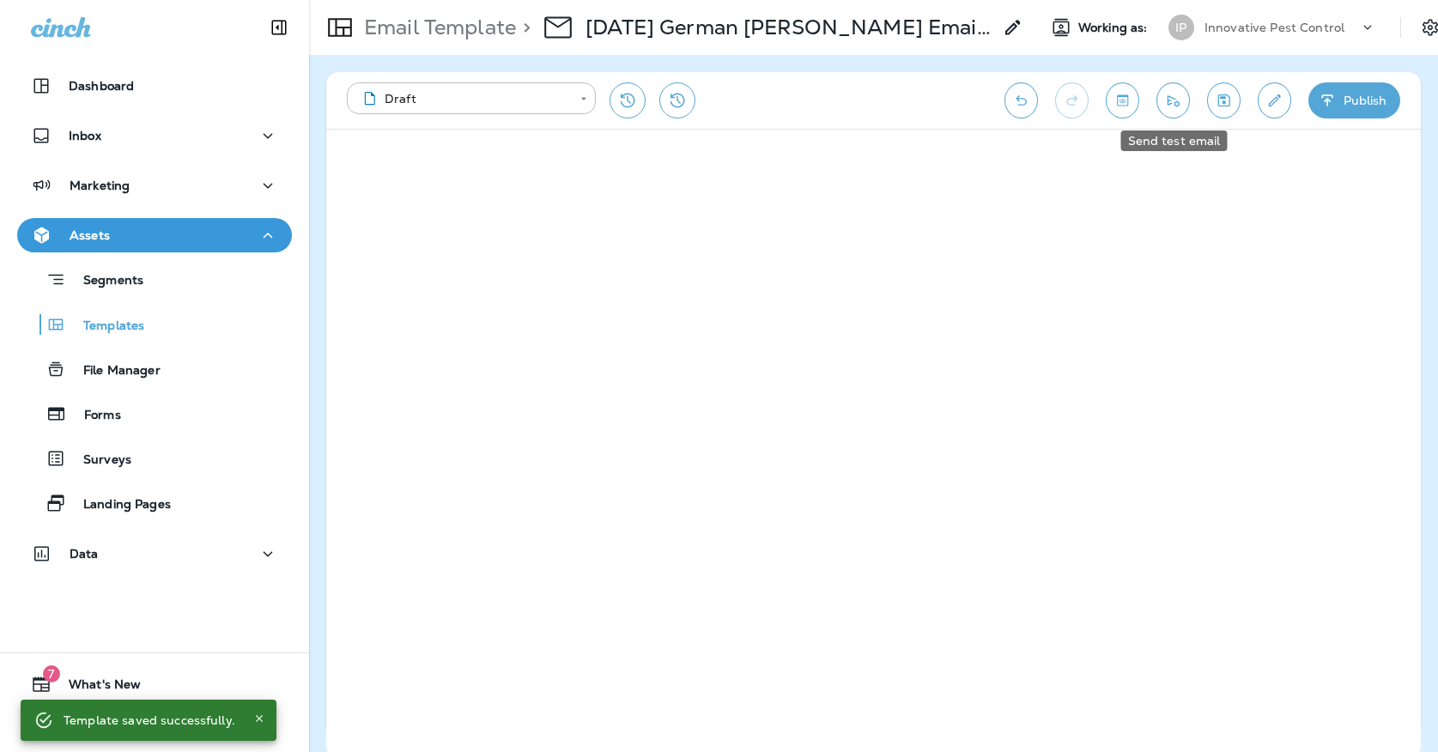
click at [1167, 106] on icon "Send test email" at bounding box center [1173, 100] width 18 height 17
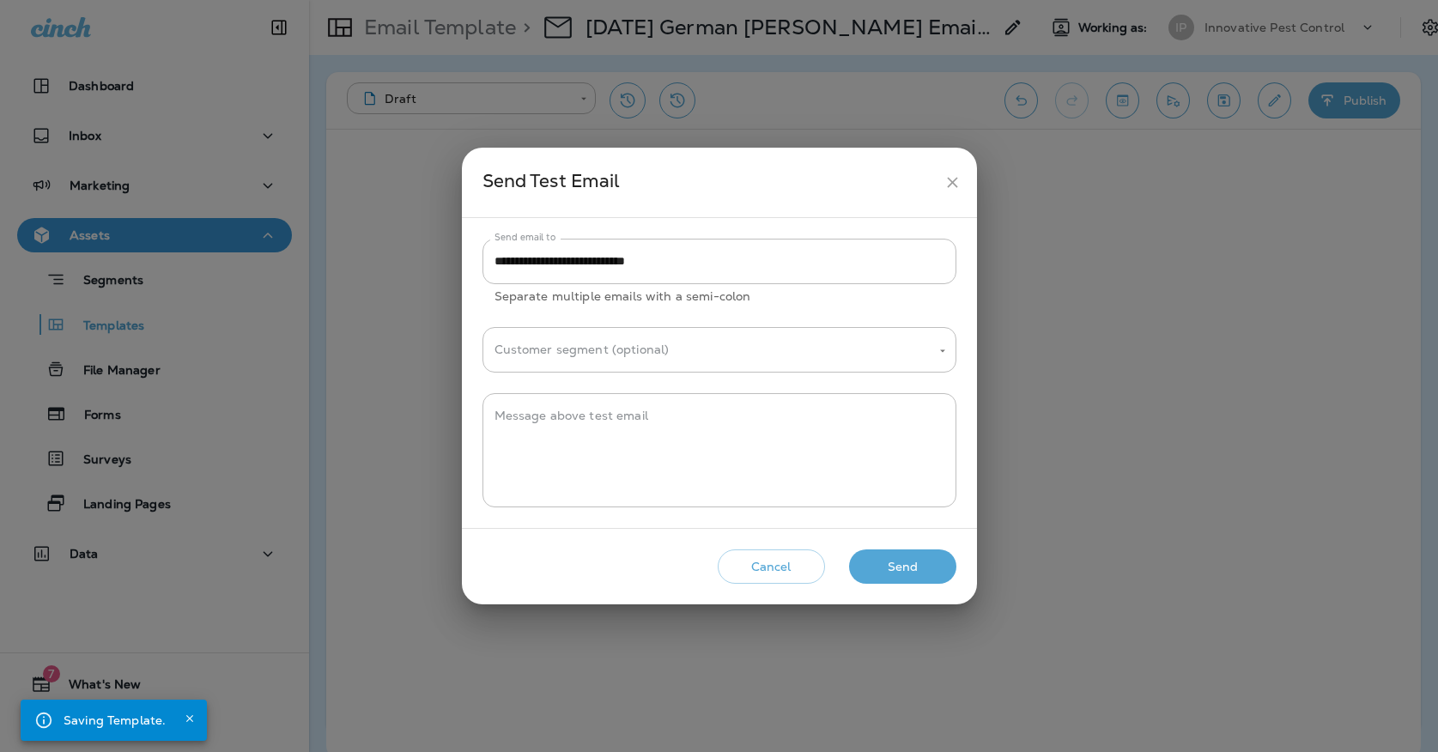
click at [914, 560] on button "Send" at bounding box center [902, 566] width 107 height 35
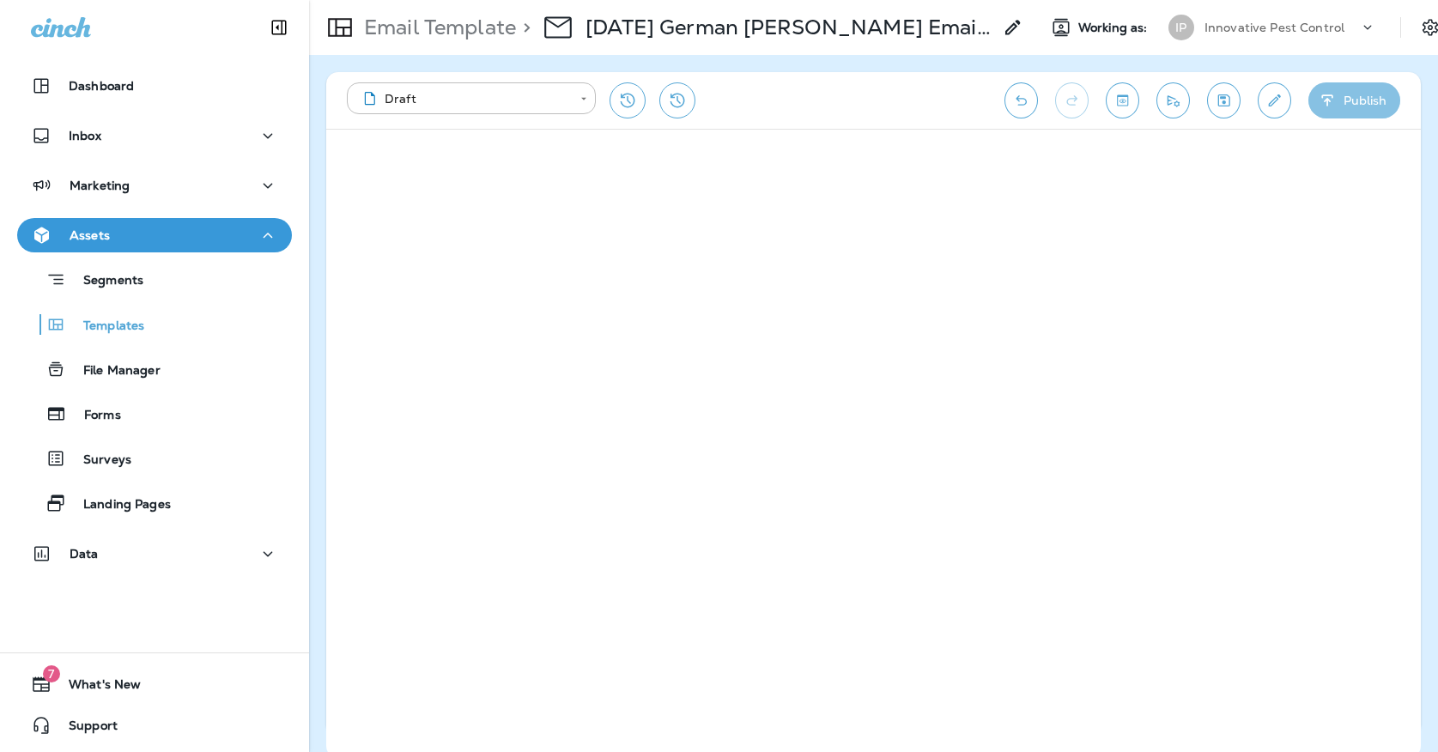
click at [1334, 90] on button "Publish" at bounding box center [1354, 100] width 92 height 36
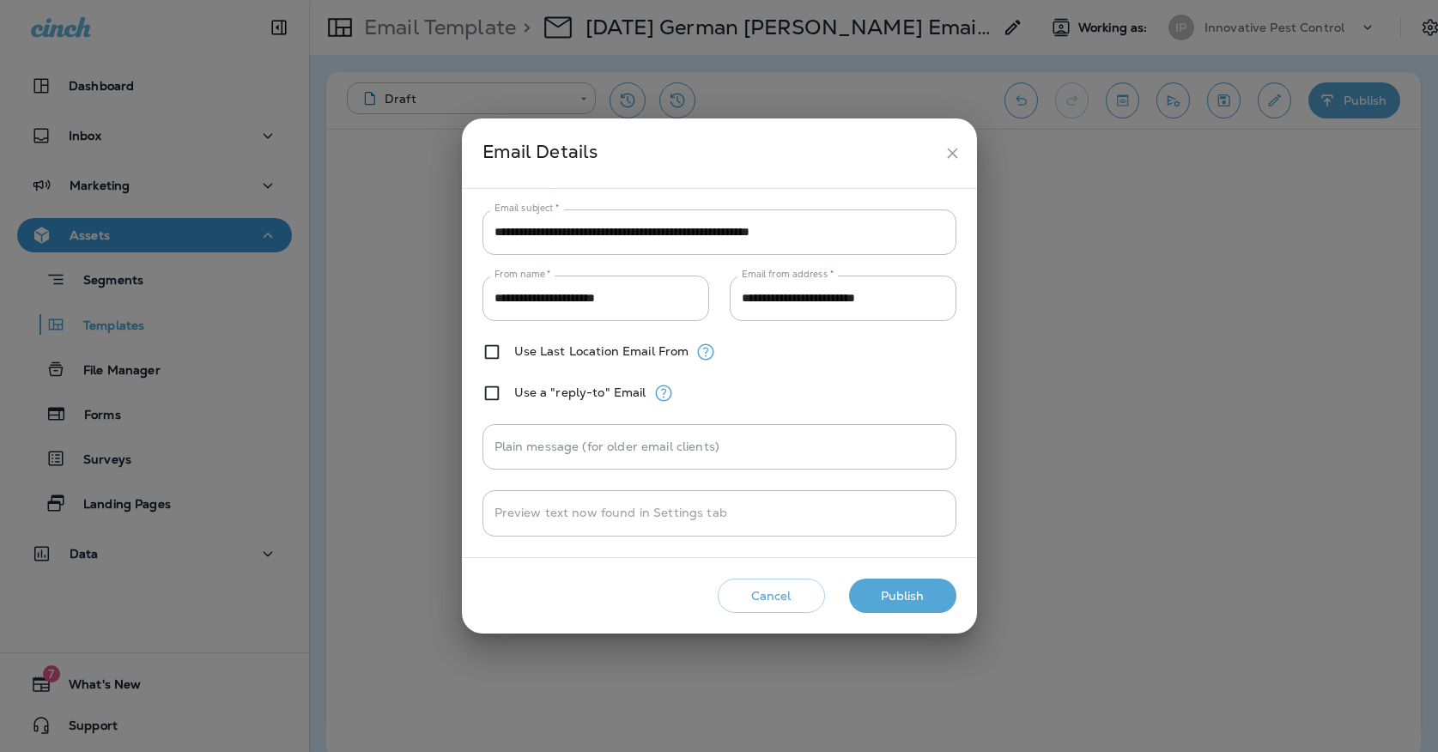
click at [900, 591] on button "Publish" at bounding box center [902, 596] width 107 height 35
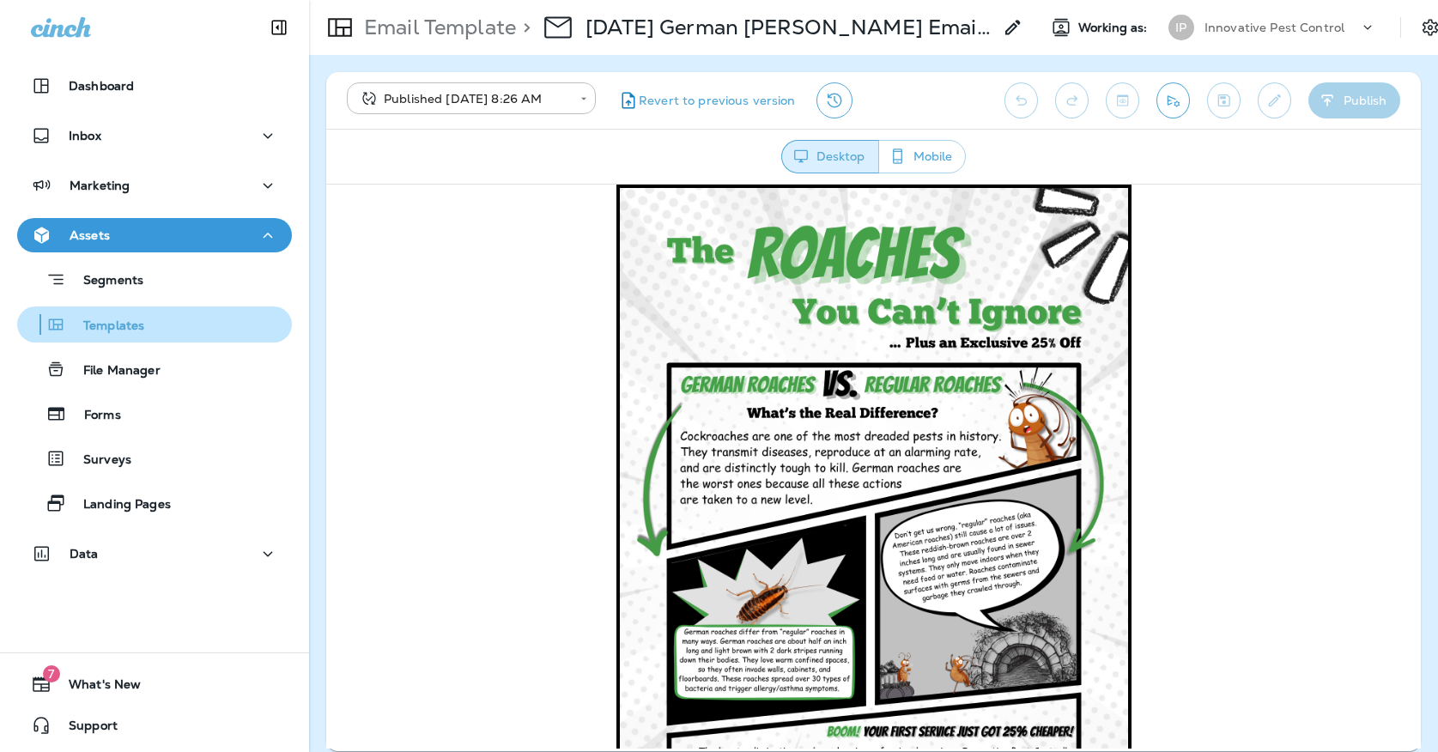
click at [123, 324] on p "Templates" at bounding box center [105, 326] width 78 height 16
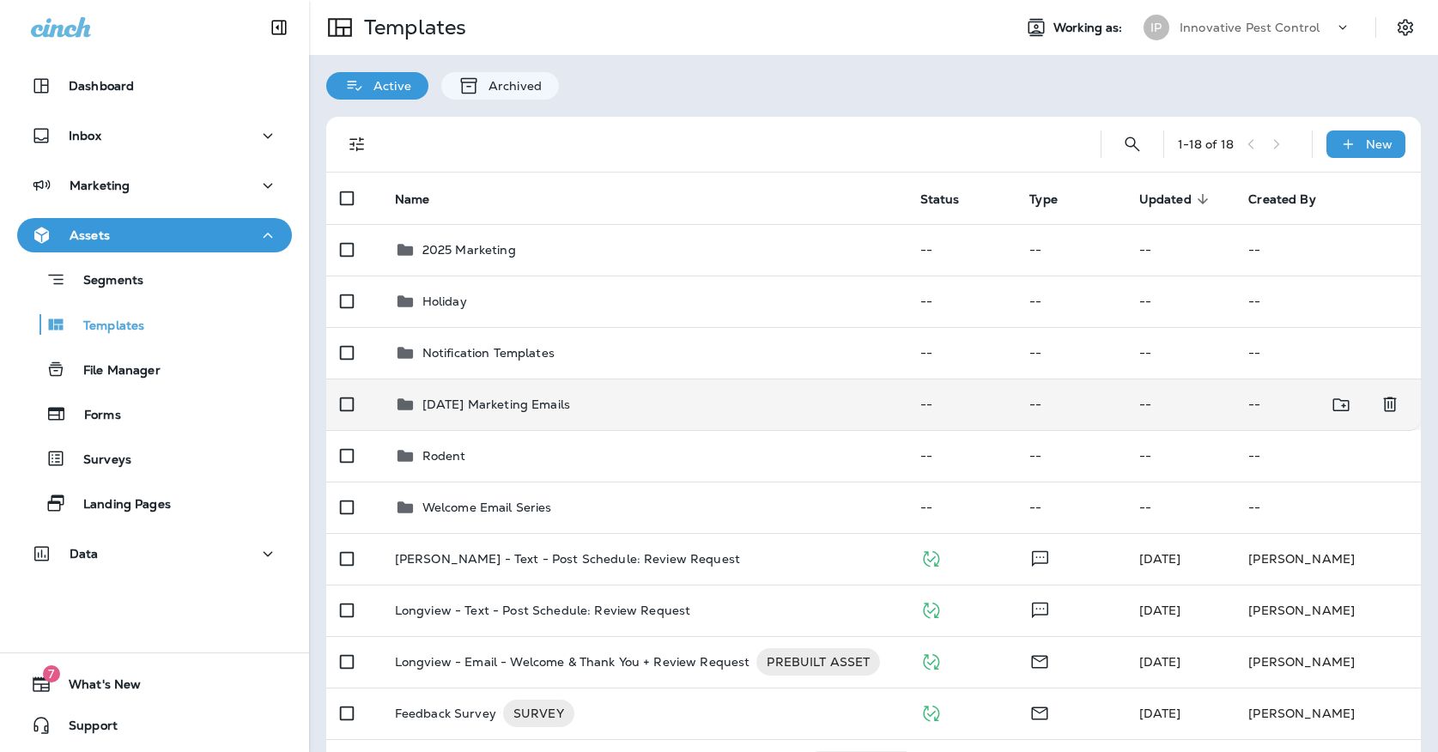
click at [526, 397] on p "[DATE] Marketing Emails" at bounding box center [496, 404] width 148 height 14
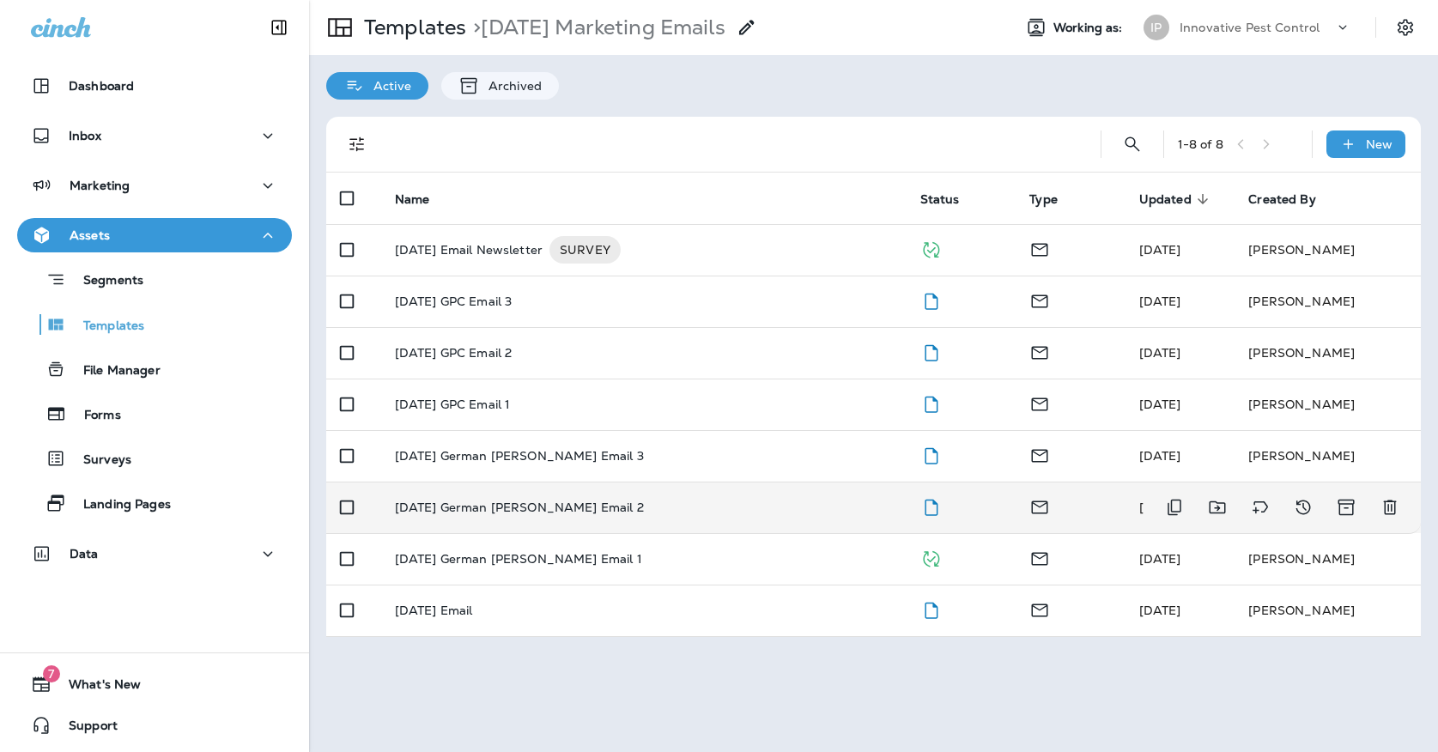
click at [527, 500] on p "[DATE] German [PERSON_NAME] Email 2" at bounding box center [519, 507] width 249 height 14
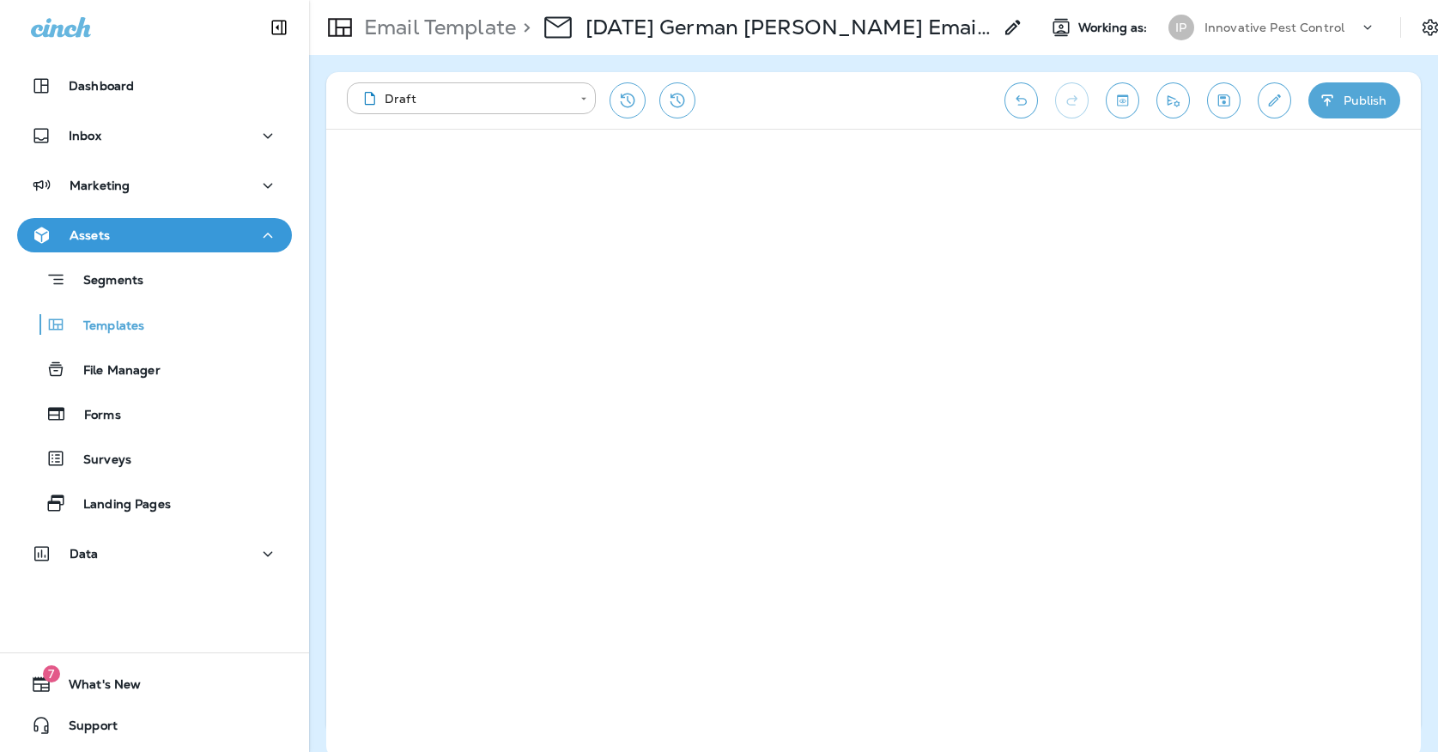
click at [1216, 112] on button "Save" at bounding box center [1223, 100] width 33 height 36
click at [1181, 112] on button "Send test email" at bounding box center [1172, 100] width 33 height 36
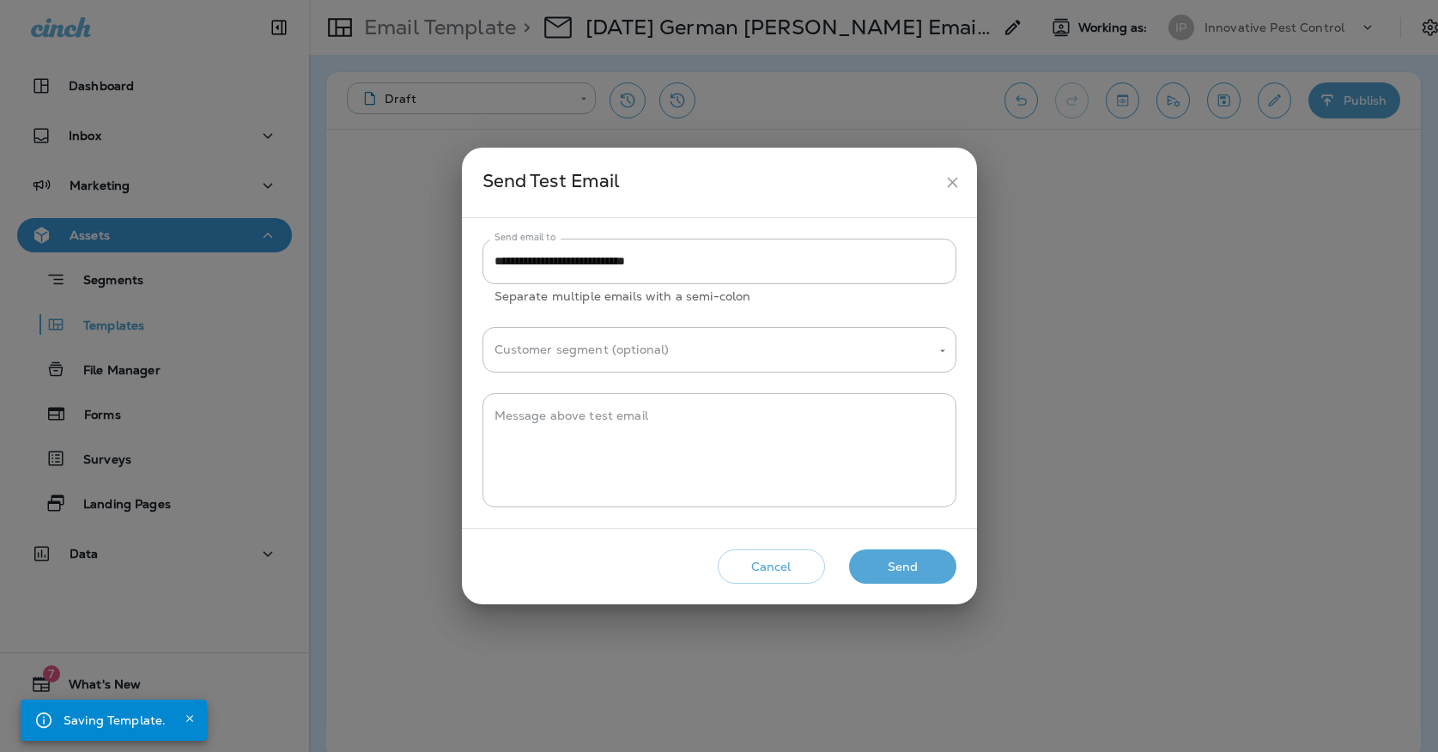
click at [888, 560] on button "Send" at bounding box center [902, 566] width 107 height 35
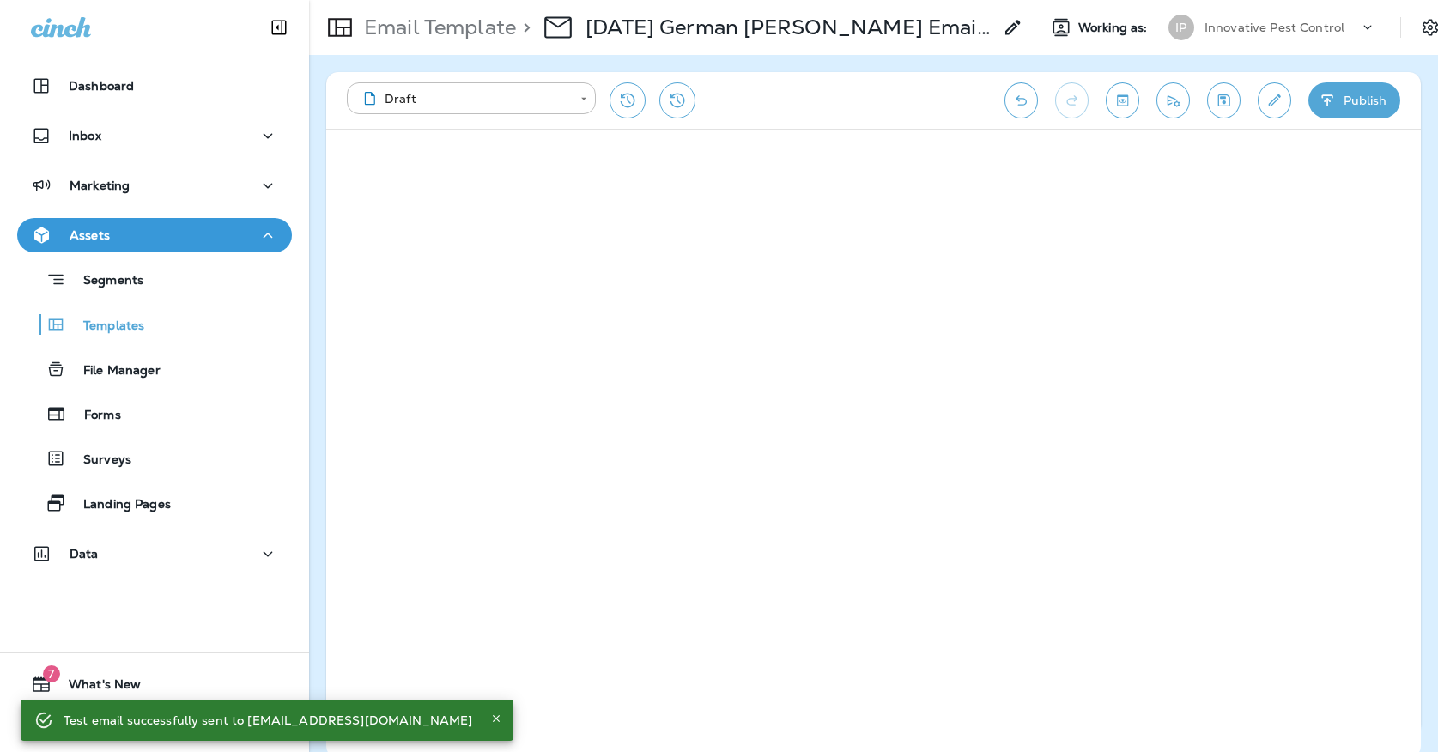
click at [1326, 114] on button "Publish" at bounding box center [1354, 100] width 92 height 36
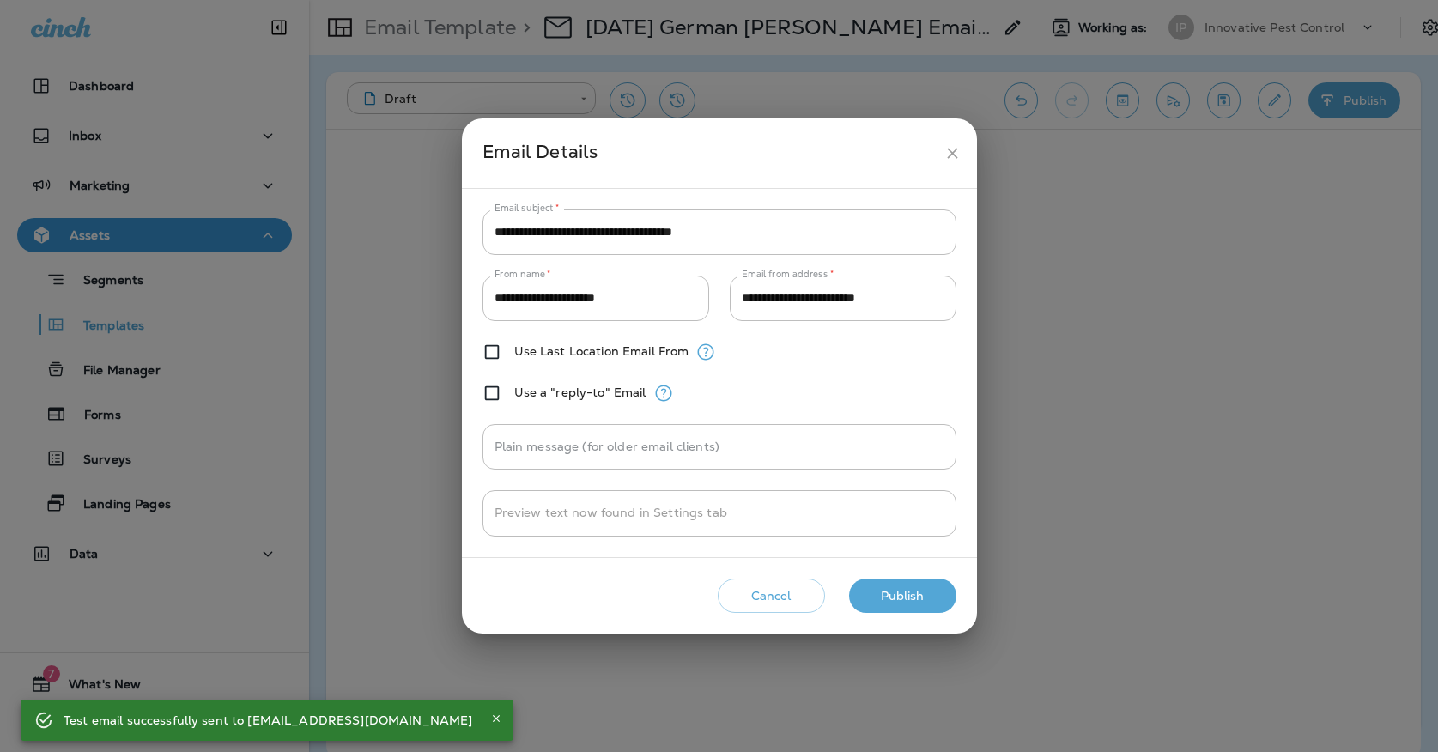
click at [906, 606] on button "Publish" at bounding box center [902, 596] width 107 height 35
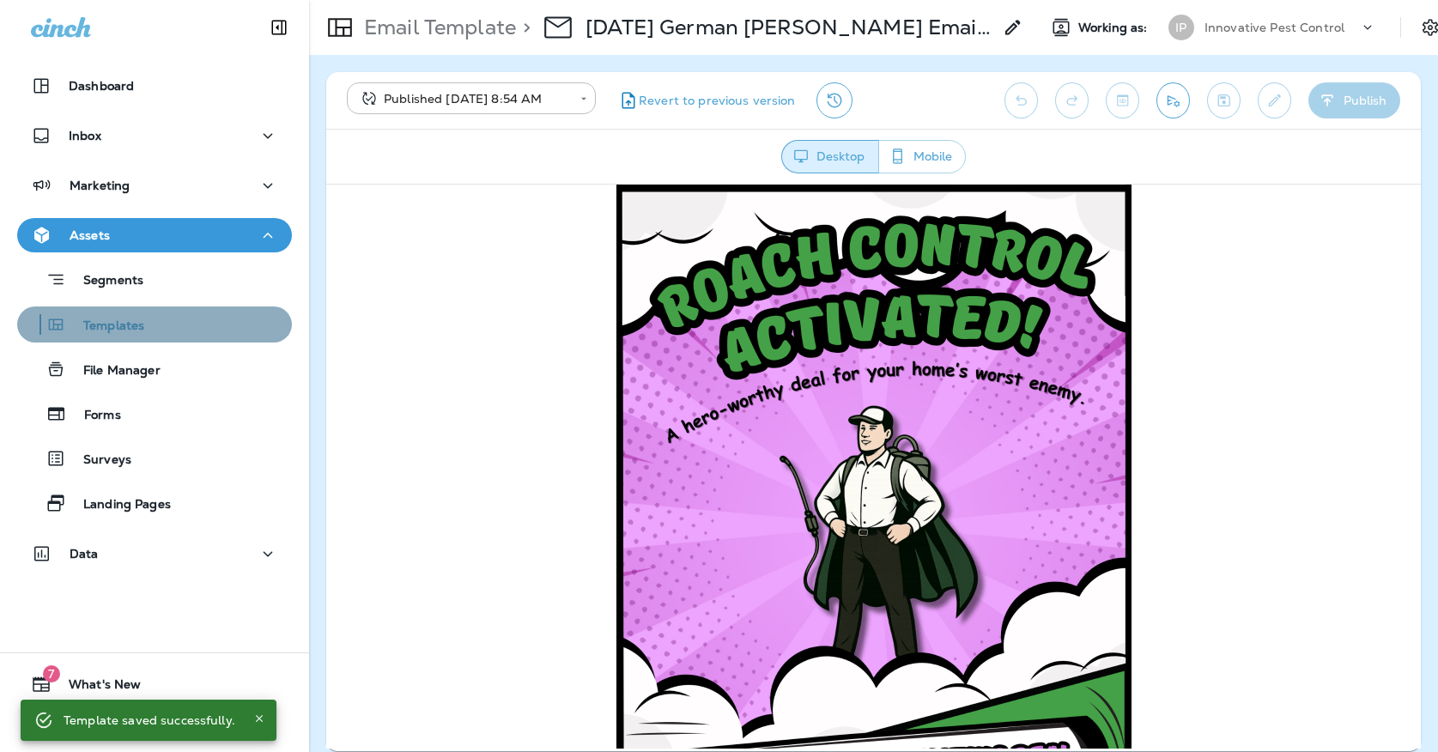
click at [206, 324] on div "Templates" at bounding box center [154, 325] width 261 height 26
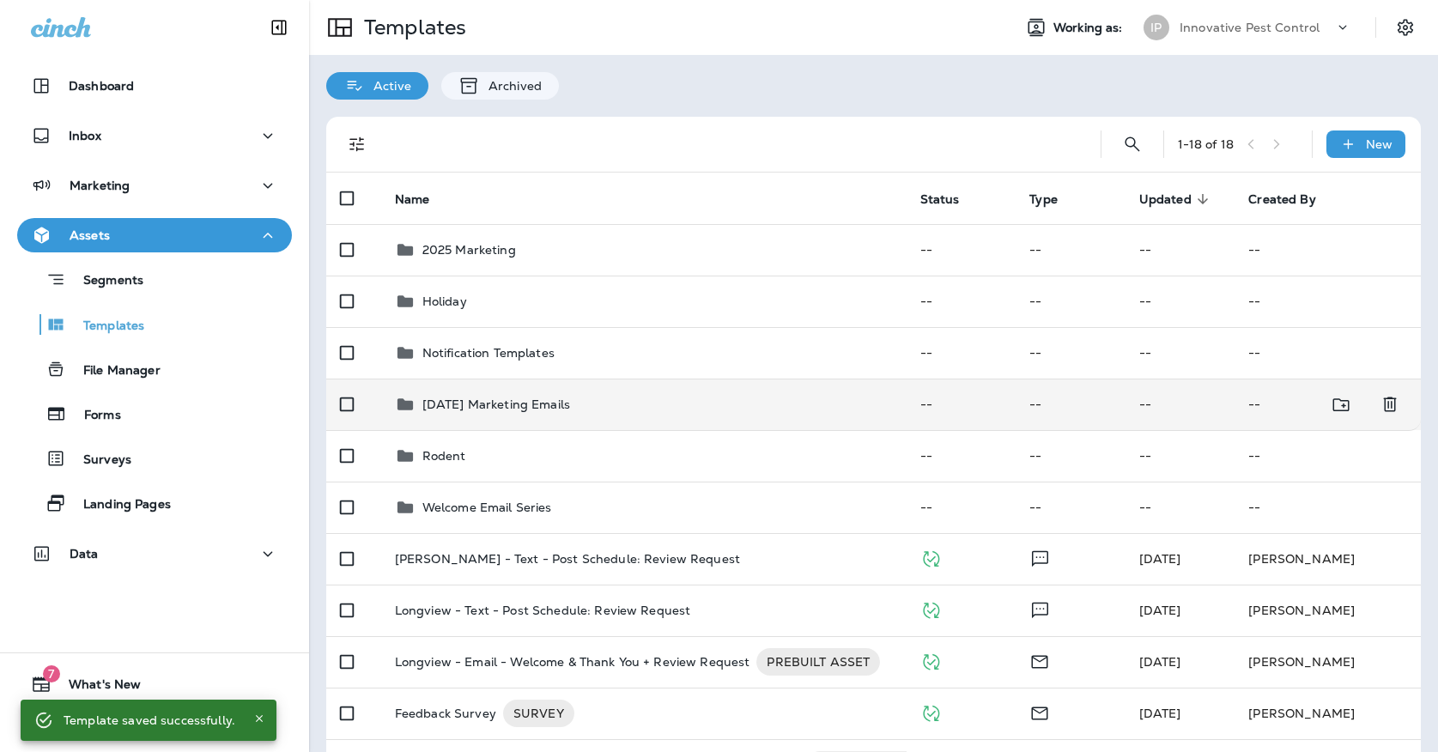
click at [472, 379] on td "[DATE] Marketing Emails" at bounding box center [643, 404] width 525 height 51
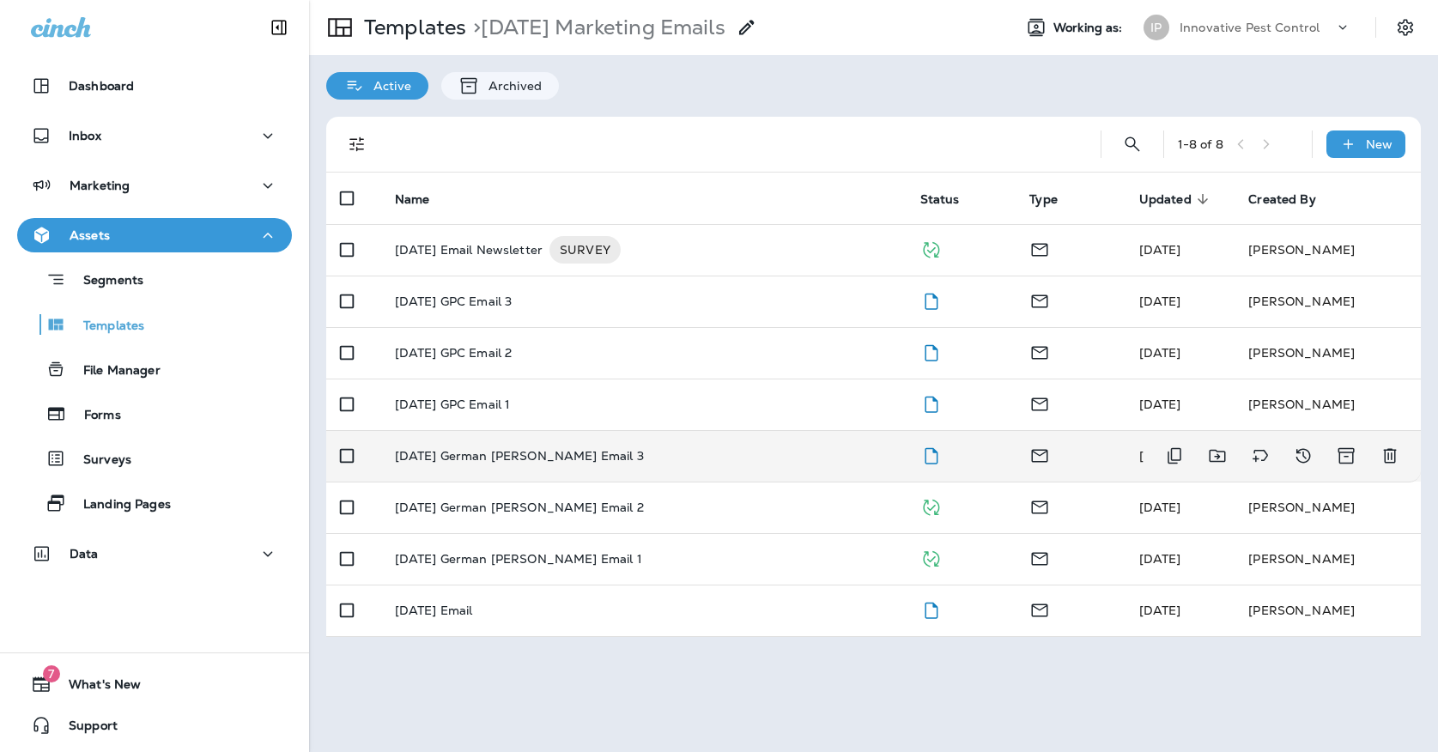
click at [539, 430] on td "[DATE] German [PERSON_NAME] Email 3" at bounding box center [643, 455] width 525 height 51
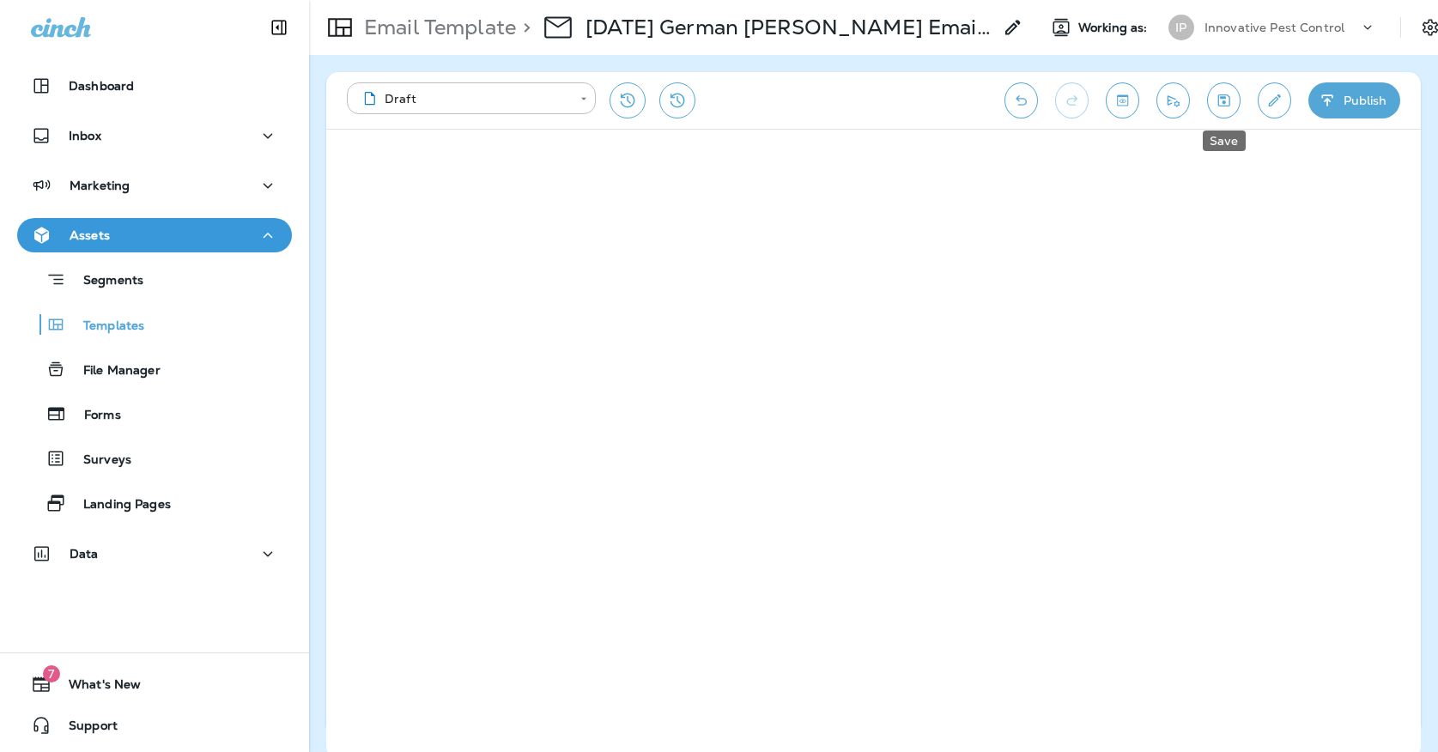
click at [1212, 93] on button "Save" at bounding box center [1223, 100] width 33 height 36
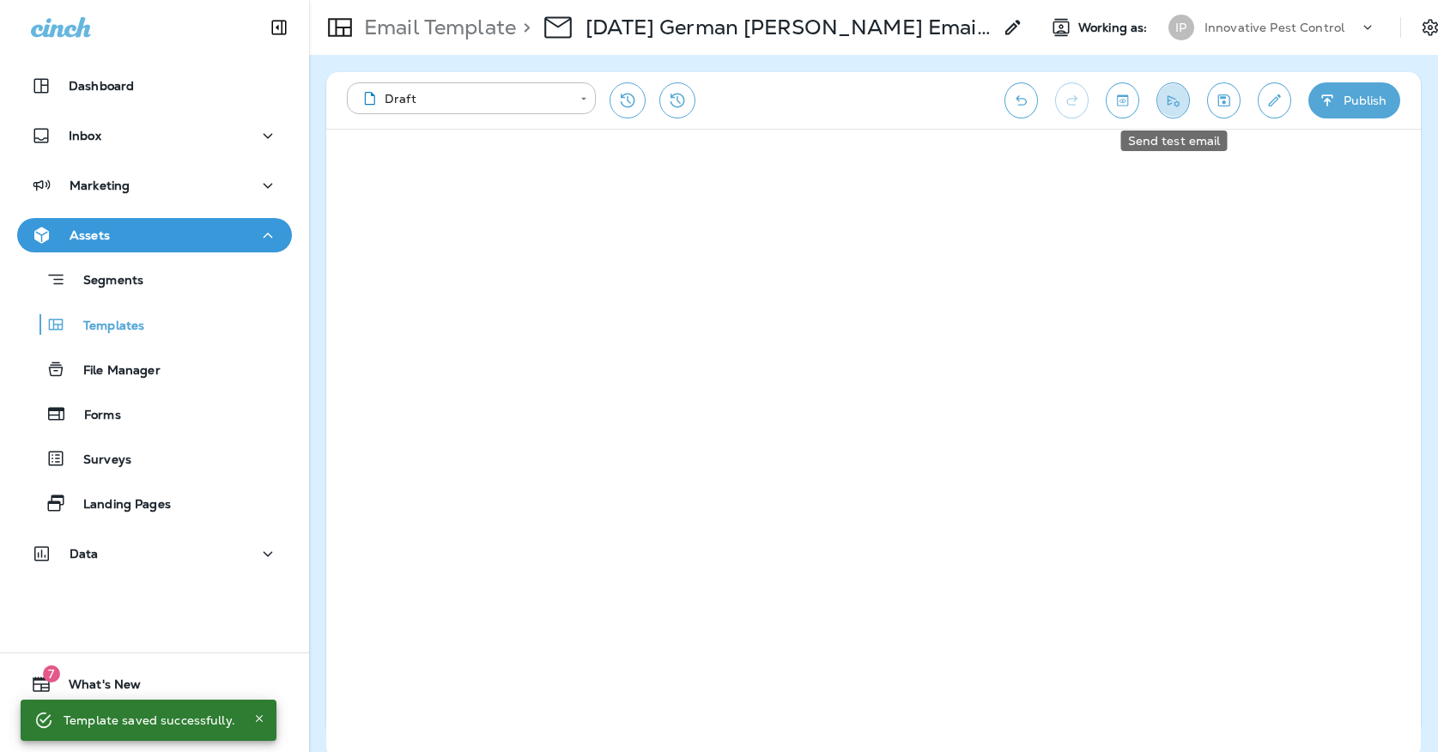
click at [1175, 94] on icon "Send test email" at bounding box center [1173, 100] width 18 height 17
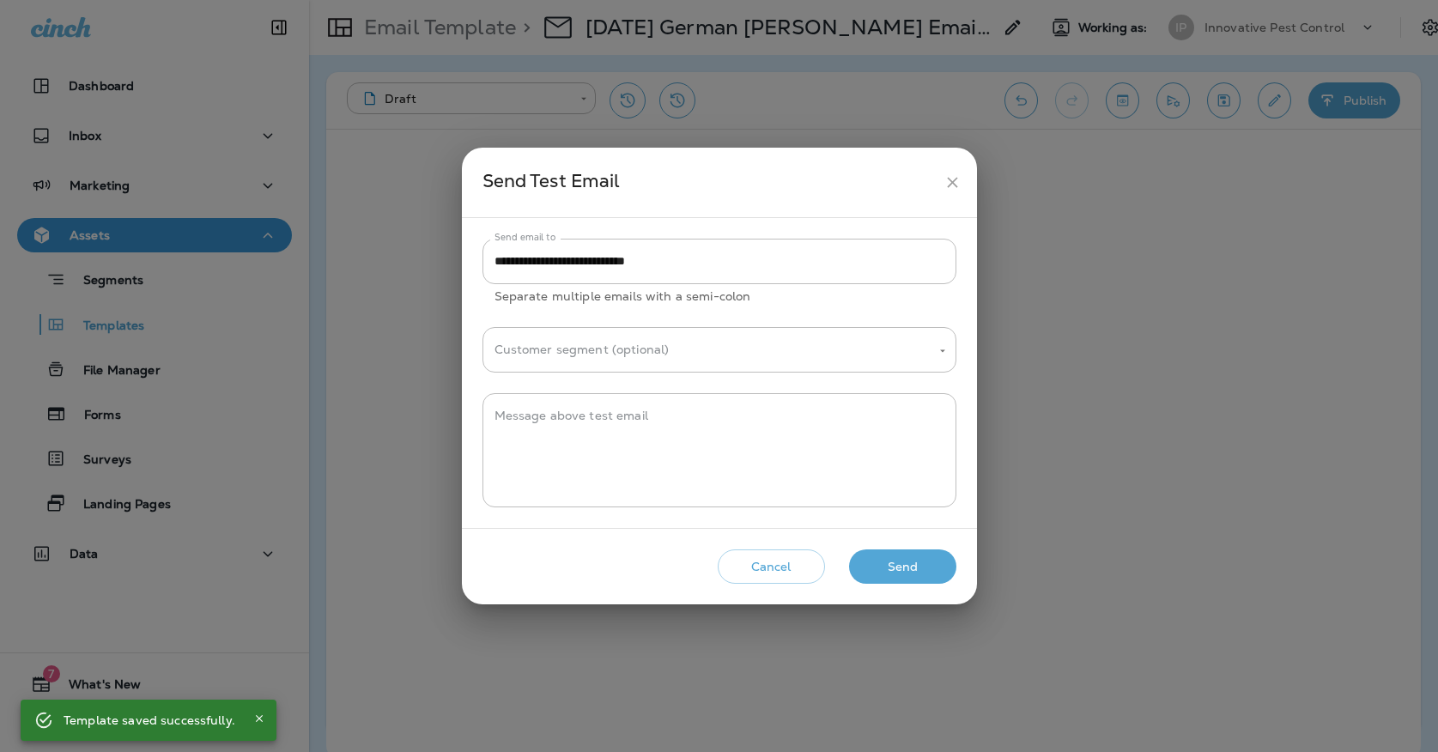
click at [900, 562] on button "Send" at bounding box center [902, 566] width 107 height 35
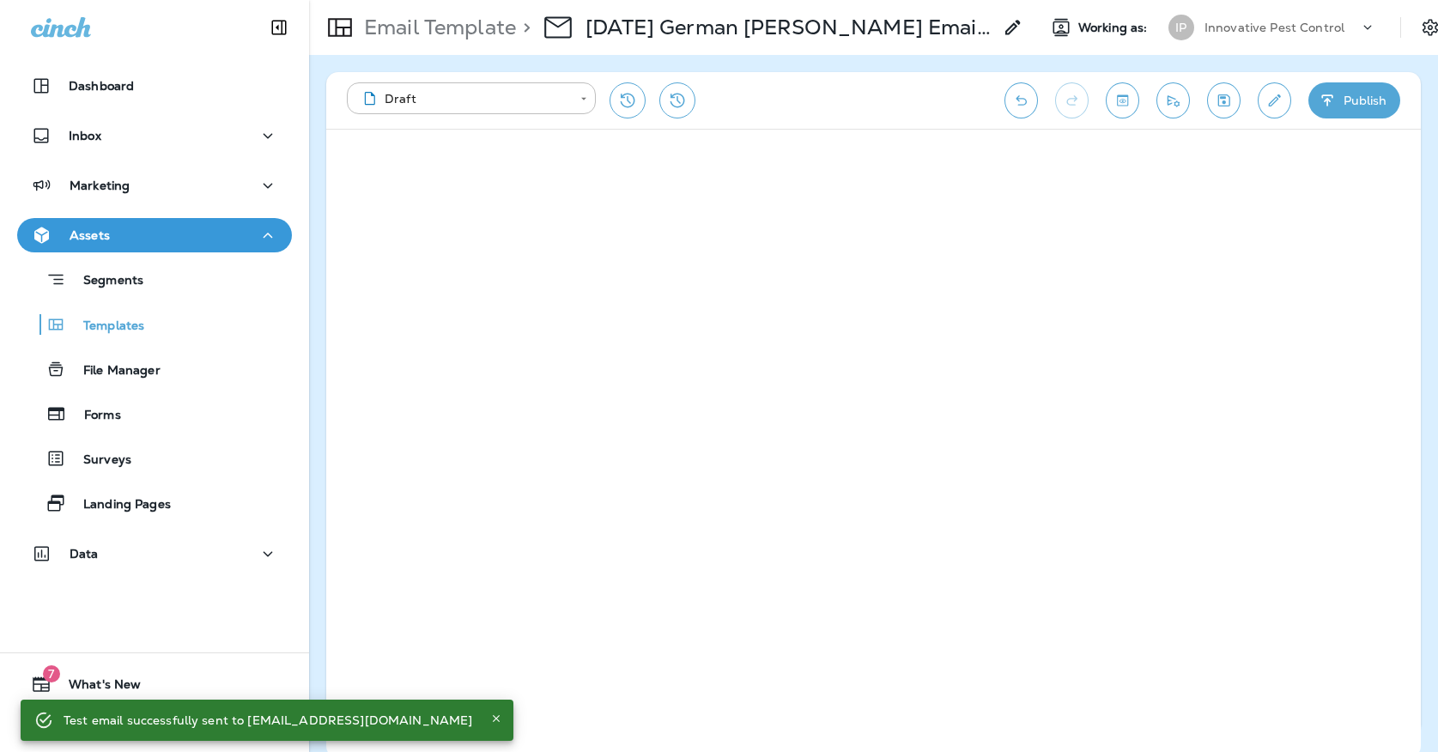
click at [1347, 93] on button "Publish" at bounding box center [1354, 100] width 92 height 36
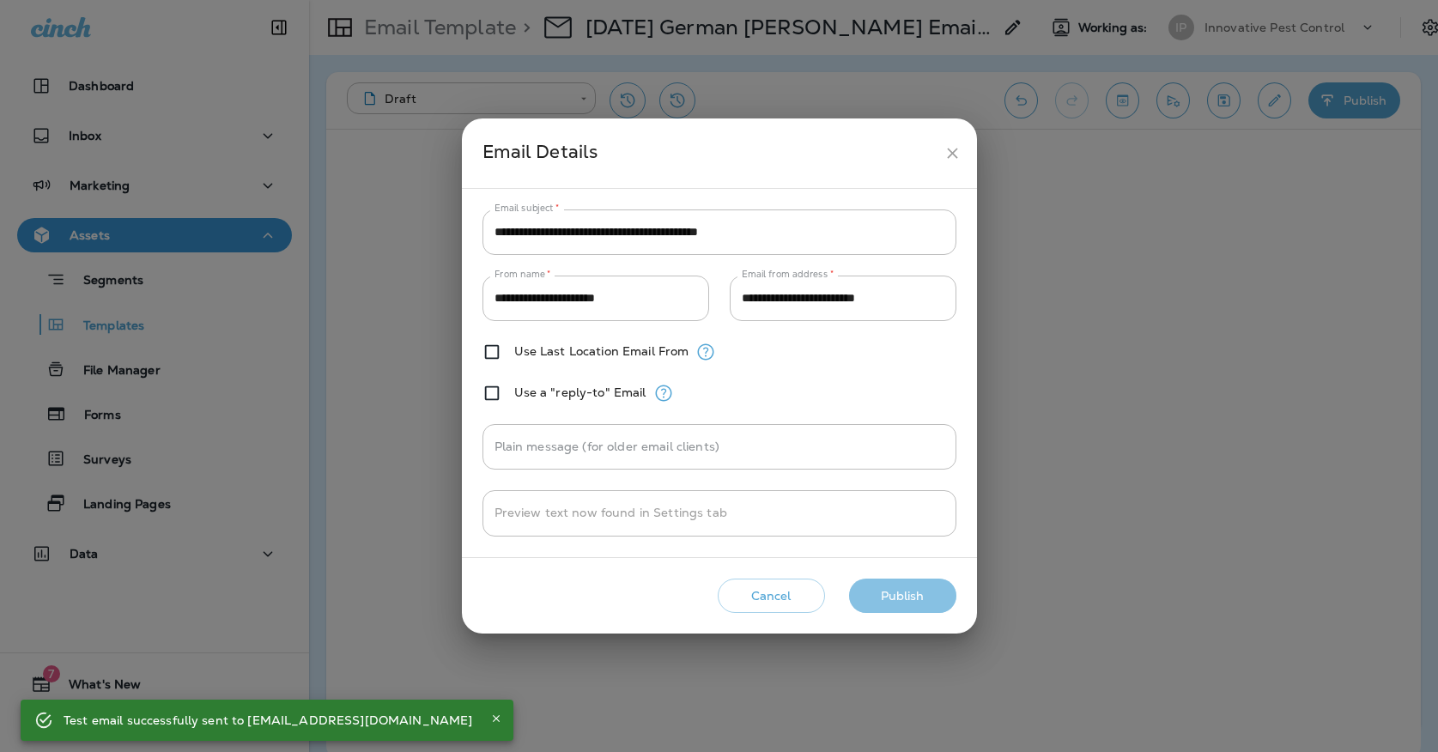
click at [911, 585] on button "Publish" at bounding box center [902, 596] width 107 height 35
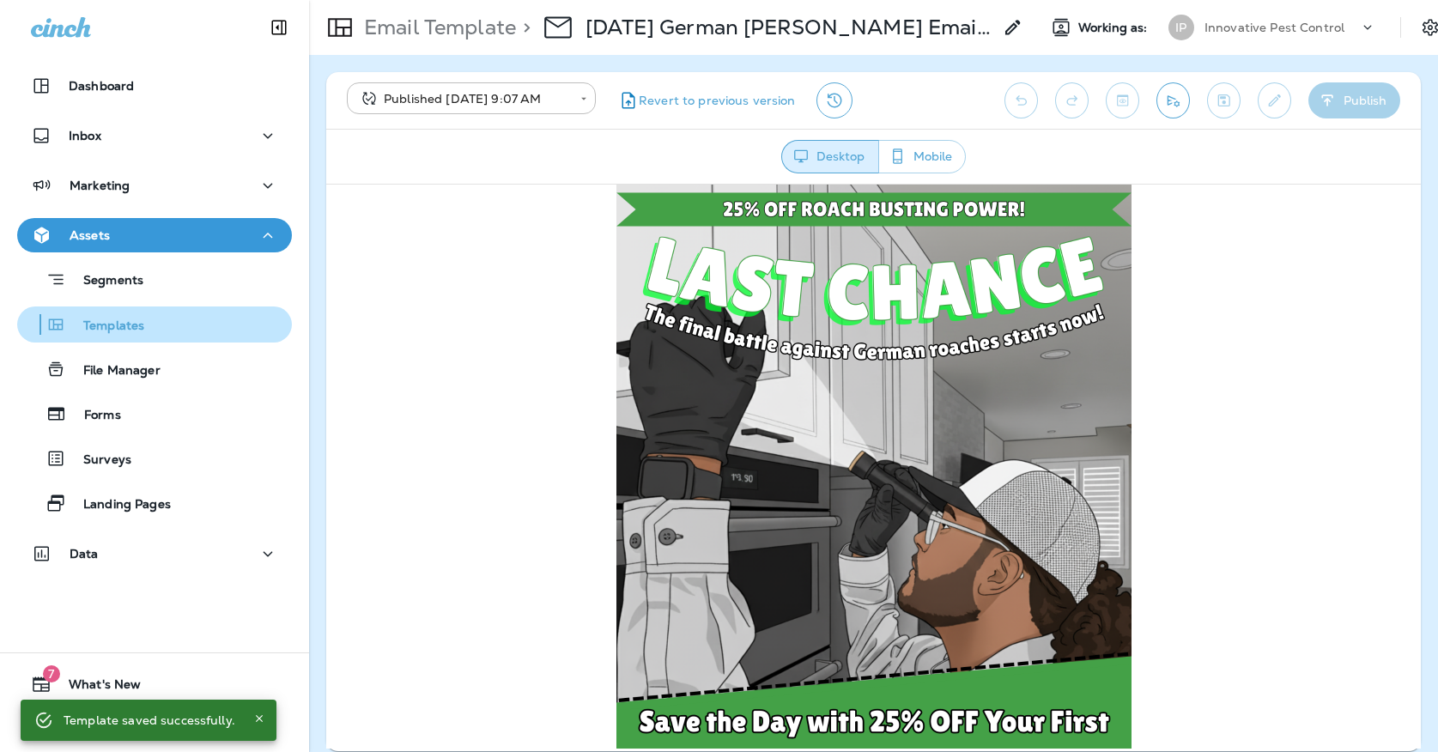
click at [167, 324] on div "Templates" at bounding box center [154, 325] width 261 height 26
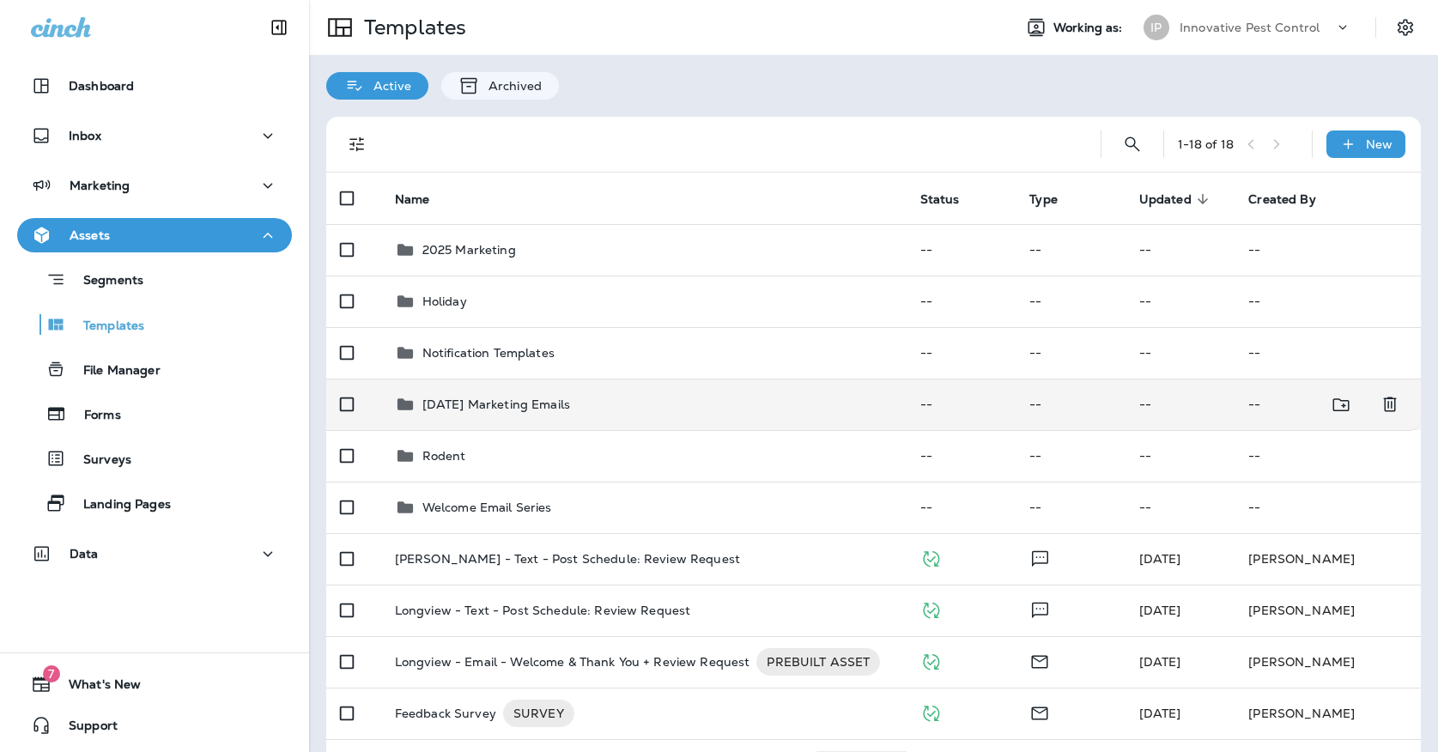
click at [439, 394] on div "[DATE] Marketing Emails" at bounding box center [496, 404] width 148 height 21
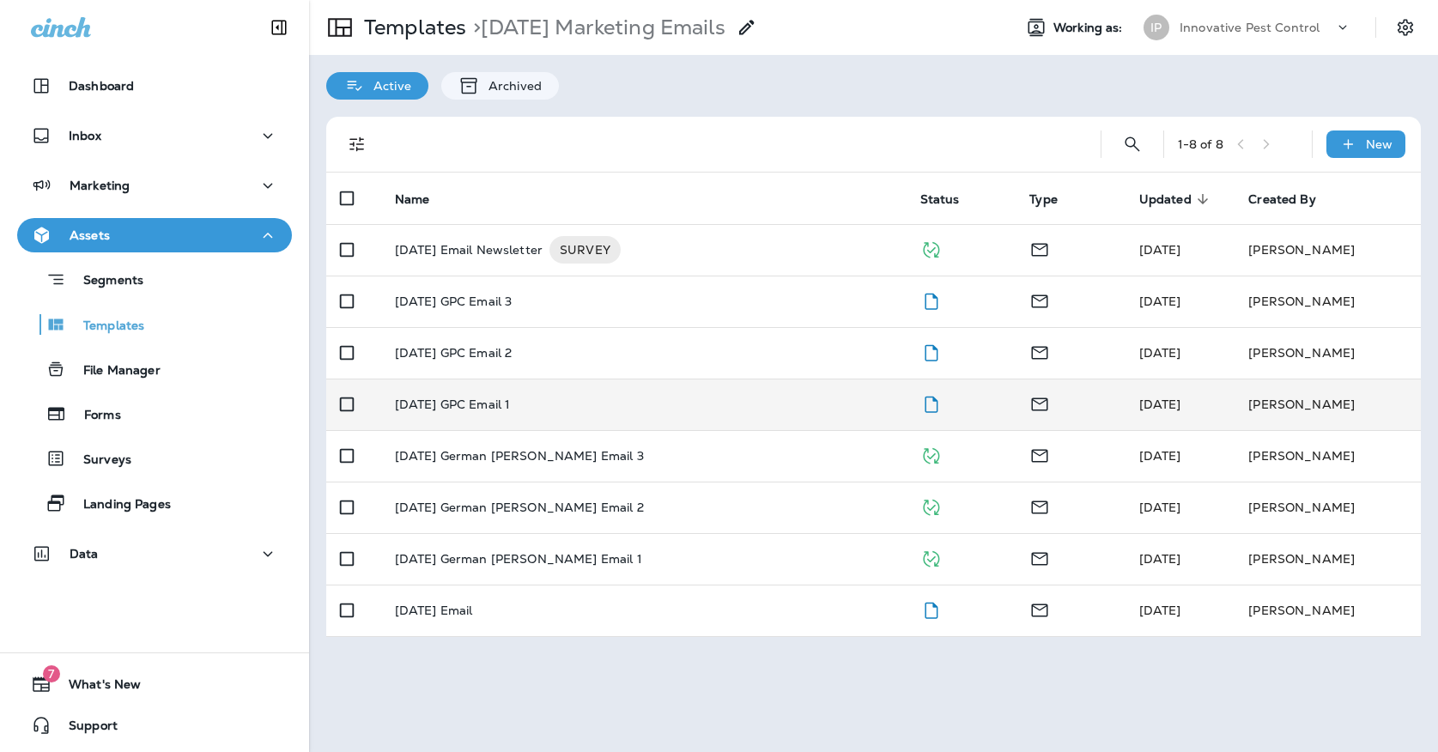
click at [504, 397] on p "[DATE] GPC Email 1" at bounding box center [453, 404] width 116 height 14
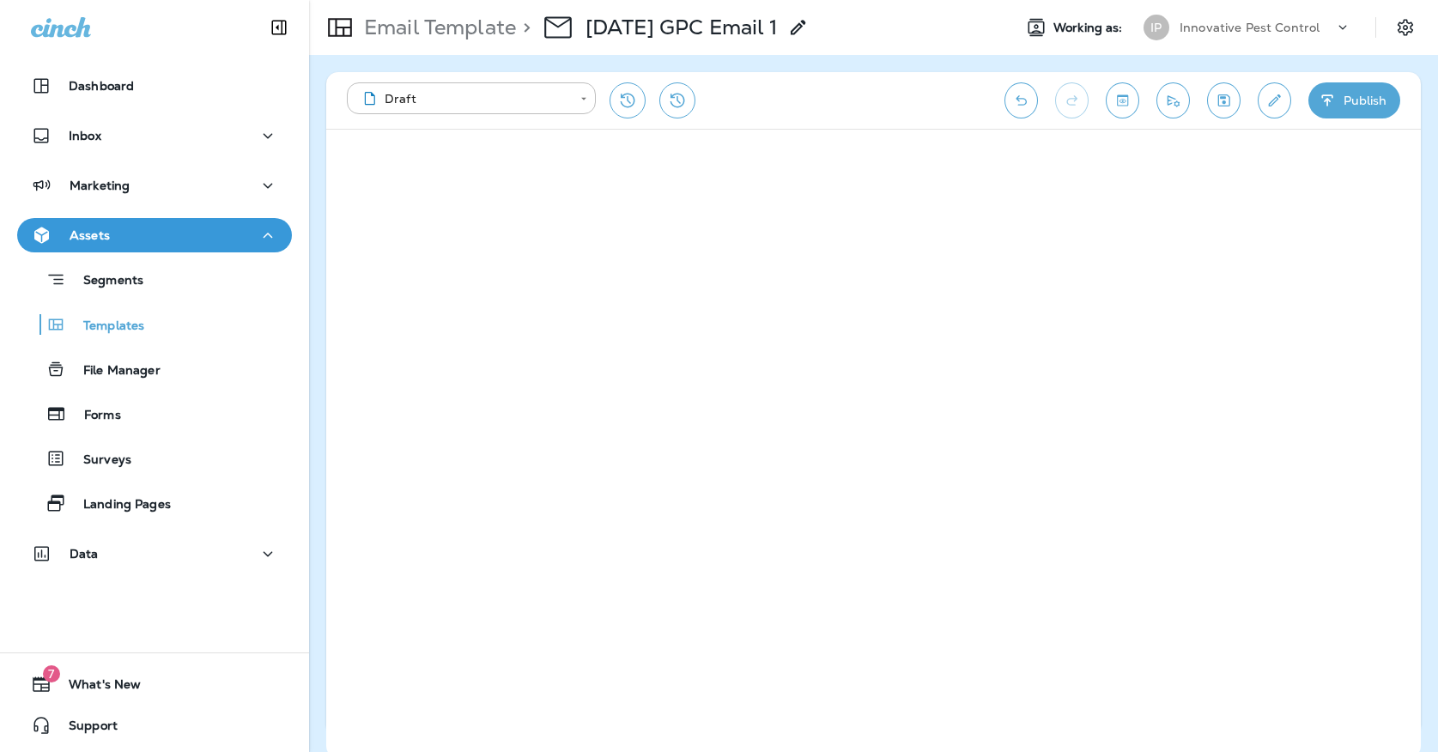
click at [821, 0] on div "Email Template > [DATE] GPC Email 1 Working as: IP Innovative Pest Control" at bounding box center [873, 27] width 1129 height 55
click at [1227, 102] on icon "Save" at bounding box center [1224, 100] width 18 height 17
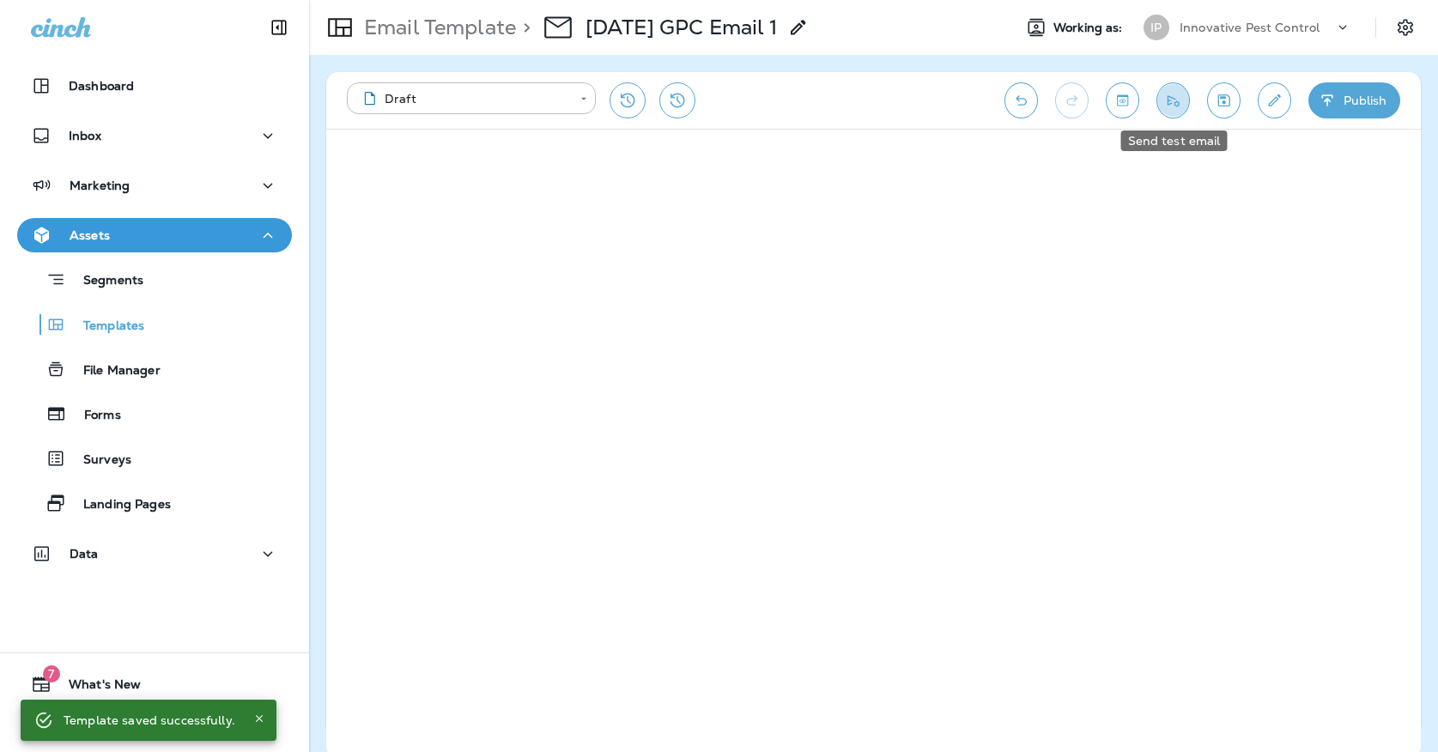
click at [1170, 107] on icon "Send test email" at bounding box center [1173, 100] width 18 height 17
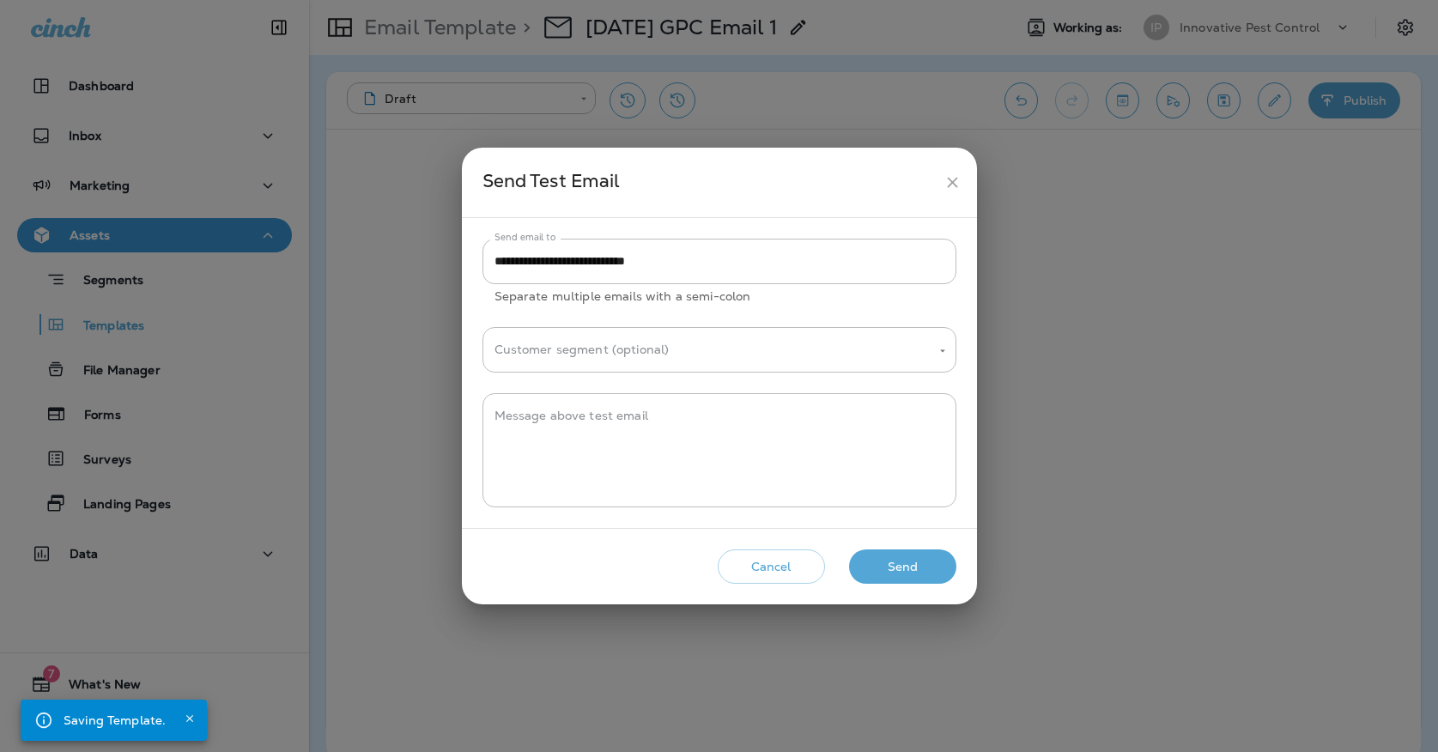
click at [880, 566] on button "Send" at bounding box center [902, 566] width 107 height 35
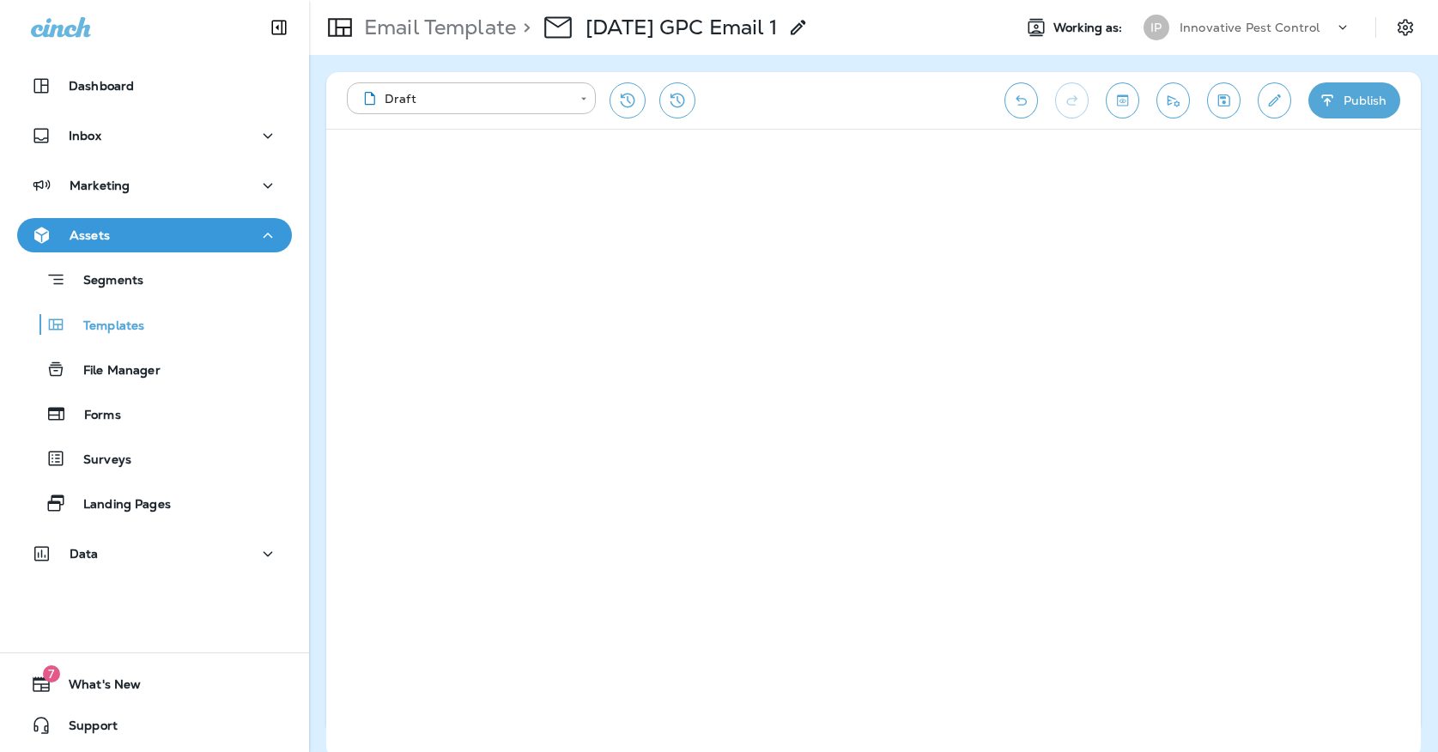
click at [1387, 115] on button "Publish" at bounding box center [1354, 100] width 92 height 36
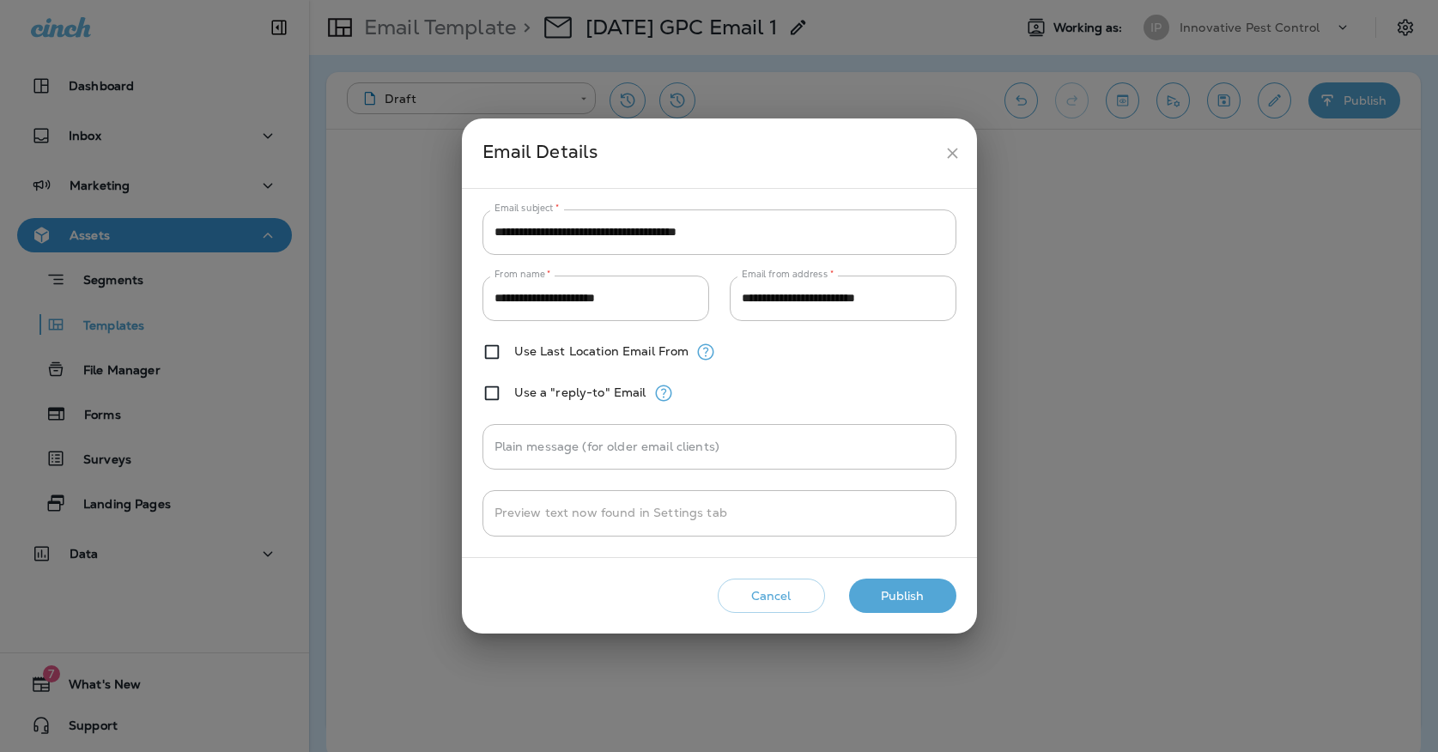
click at [922, 594] on button "Publish" at bounding box center [902, 596] width 107 height 35
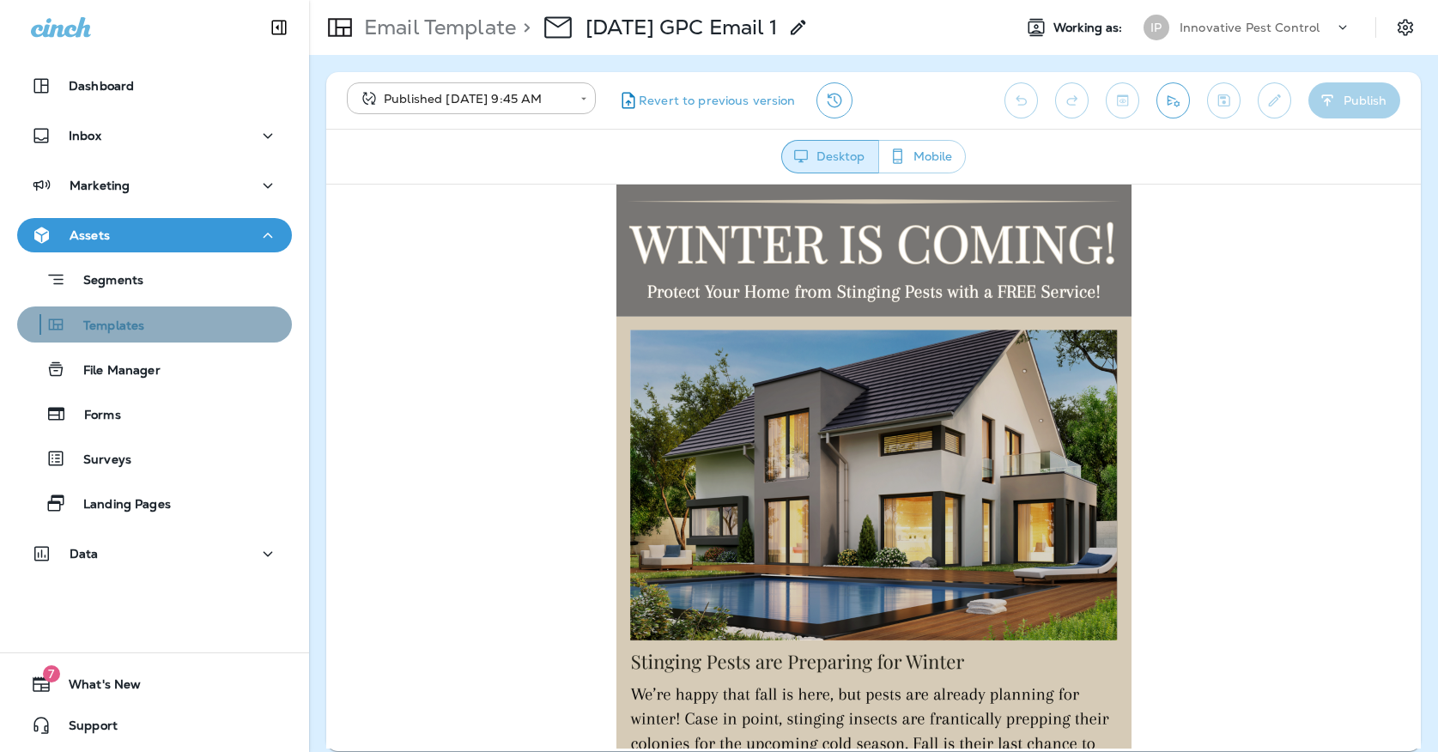
click at [227, 327] on div "Templates" at bounding box center [154, 325] width 261 height 26
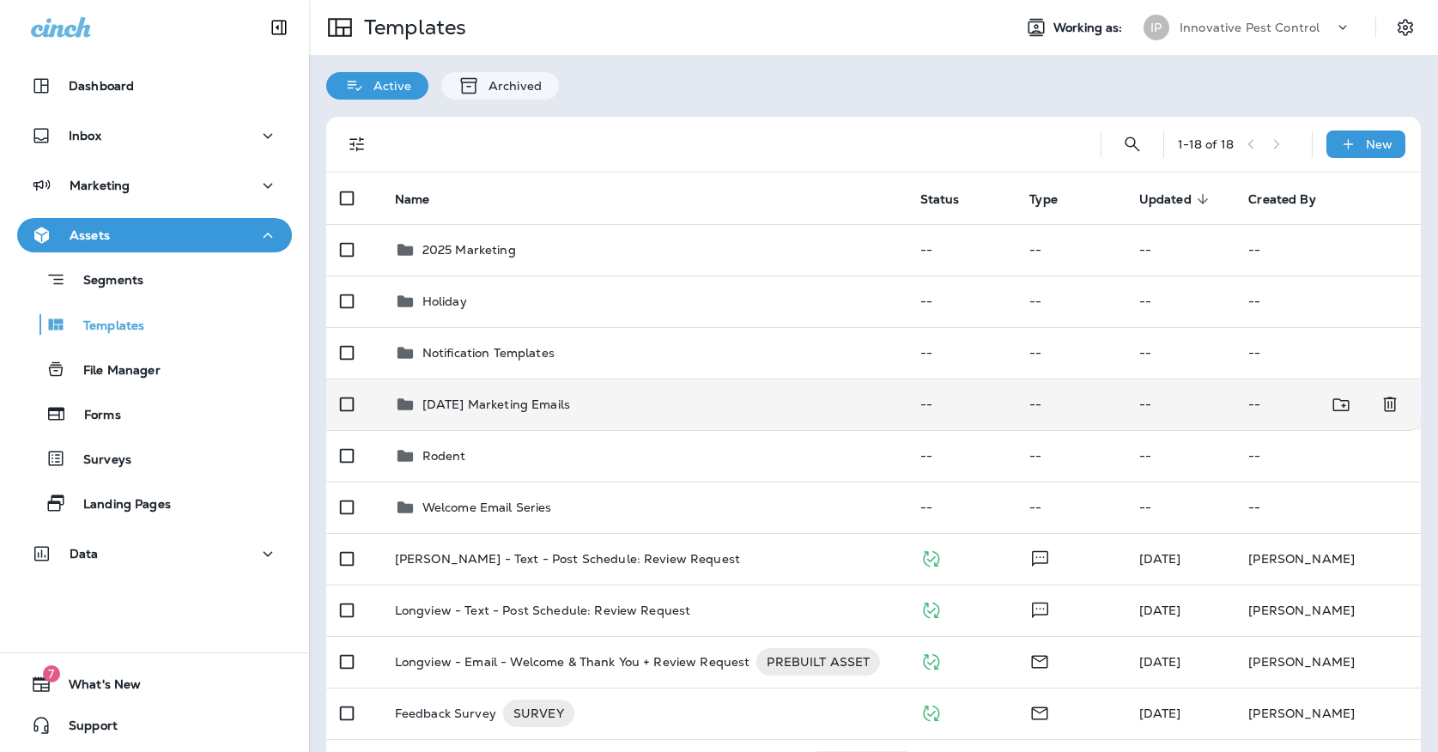
click at [570, 397] on p "[DATE] Marketing Emails" at bounding box center [496, 404] width 148 height 14
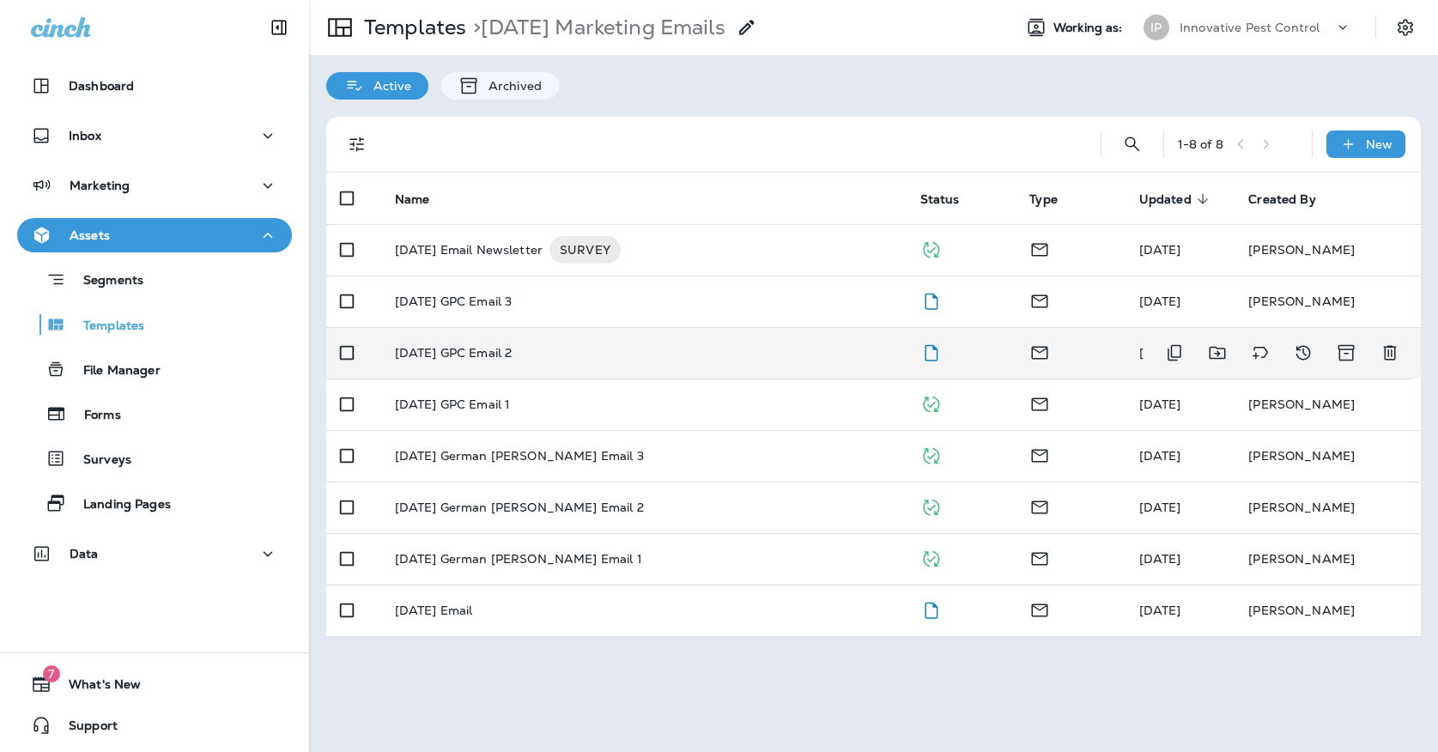
click at [657, 343] on td "[DATE] GPC Email 2" at bounding box center [643, 352] width 525 height 51
